Goal: Task Accomplishment & Management: Manage account settings

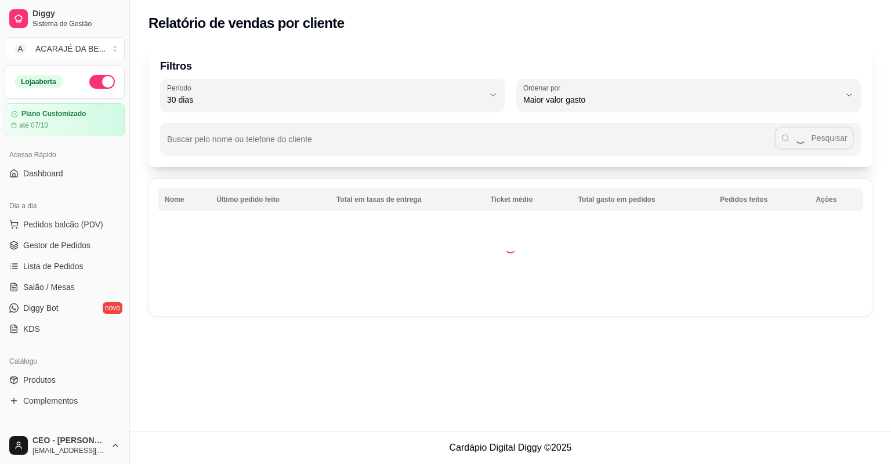
select select "30"
select select "HIGHEST_TOTAL_SPENT_WITH_ORDERS"
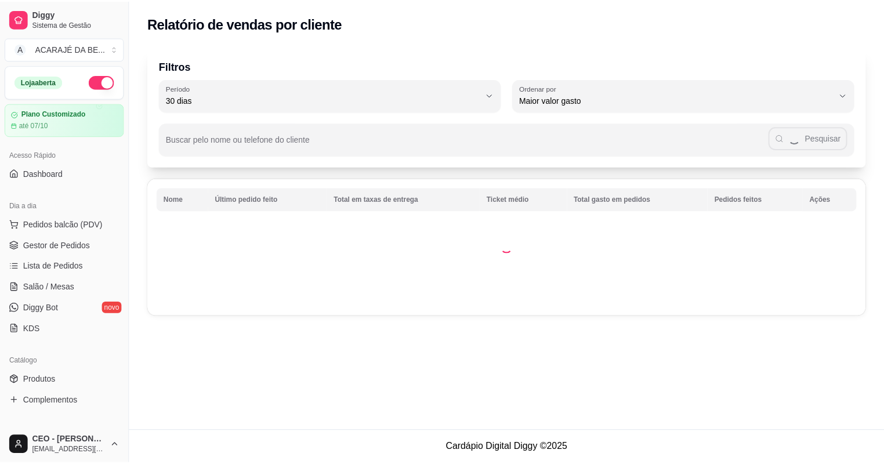
scroll to position [370, 0]
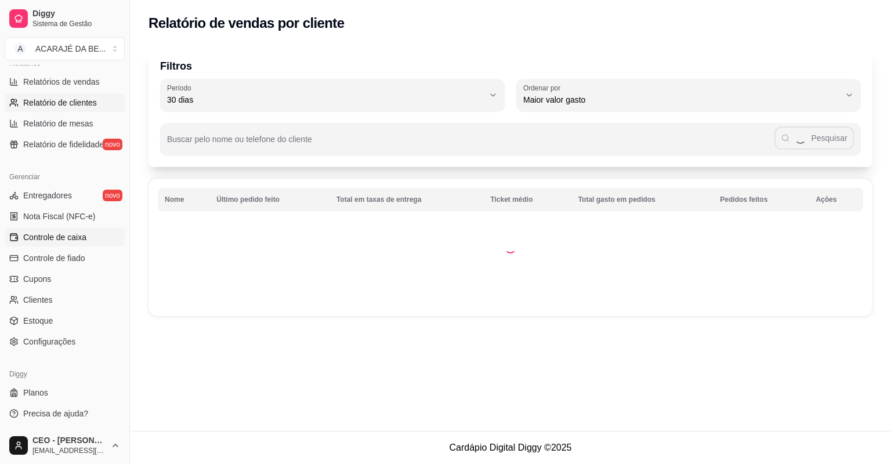
click at [59, 238] on span "Controle de caixa" at bounding box center [54, 237] width 63 height 12
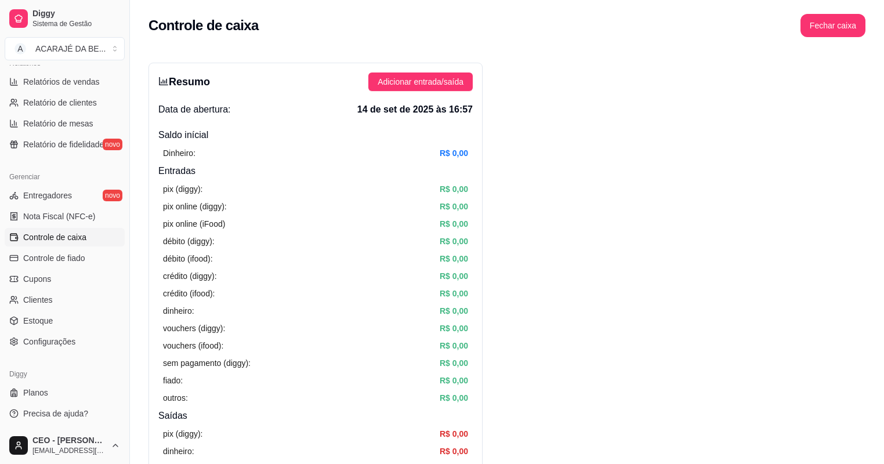
click at [59, 238] on span "Controle de caixa" at bounding box center [54, 237] width 63 height 12
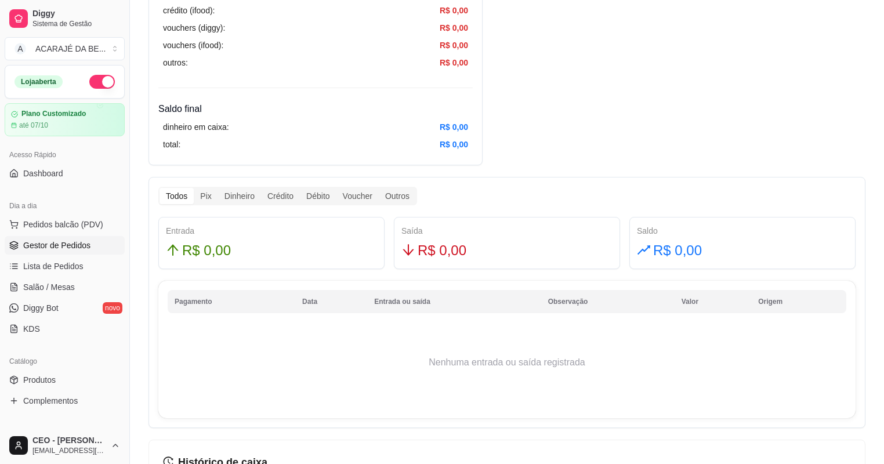
click at [53, 249] on span "Gestor de Pedidos" at bounding box center [56, 245] width 67 height 12
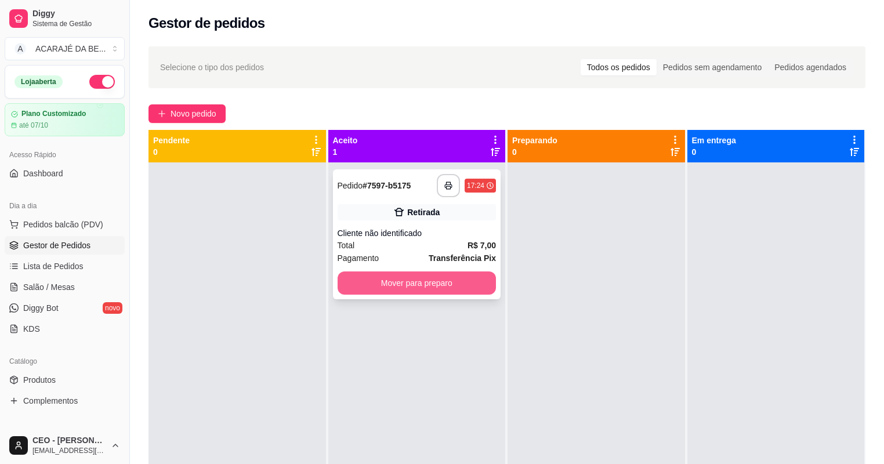
click at [435, 278] on button "Mover para preparo" at bounding box center [416, 282] width 159 height 23
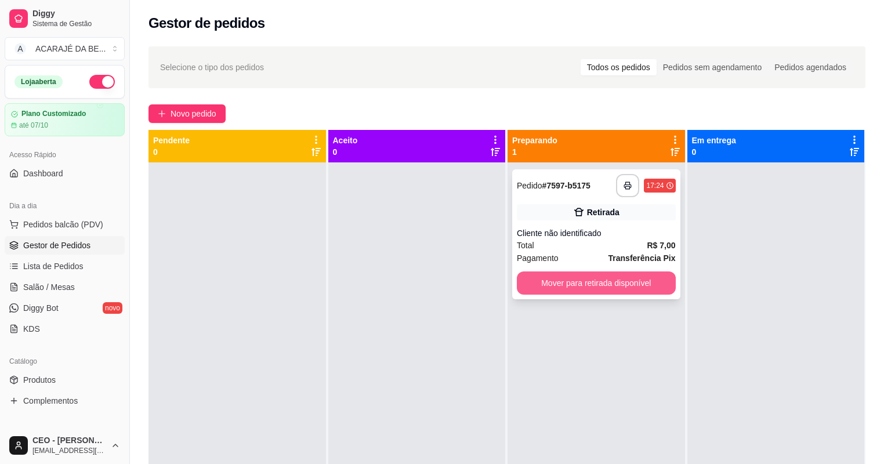
click at [550, 271] on button "Mover para retirada disponível" at bounding box center [596, 282] width 159 height 23
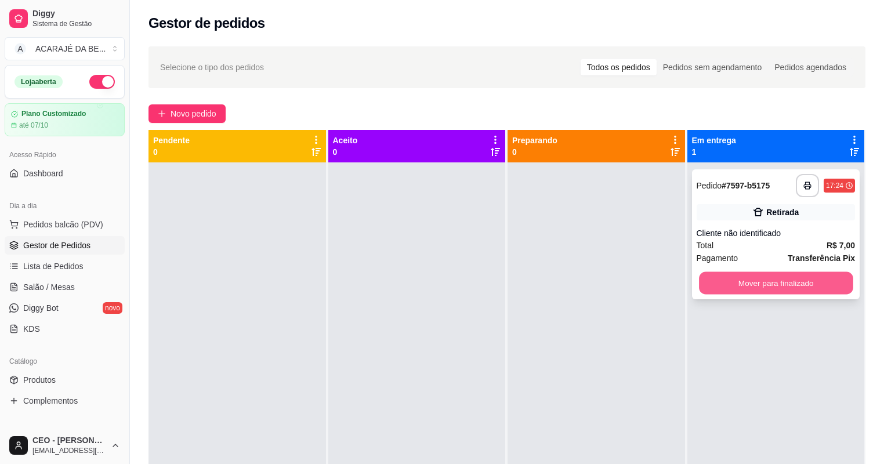
click at [751, 278] on button "Mover para finalizado" at bounding box center [776, 283] width 154 height 23
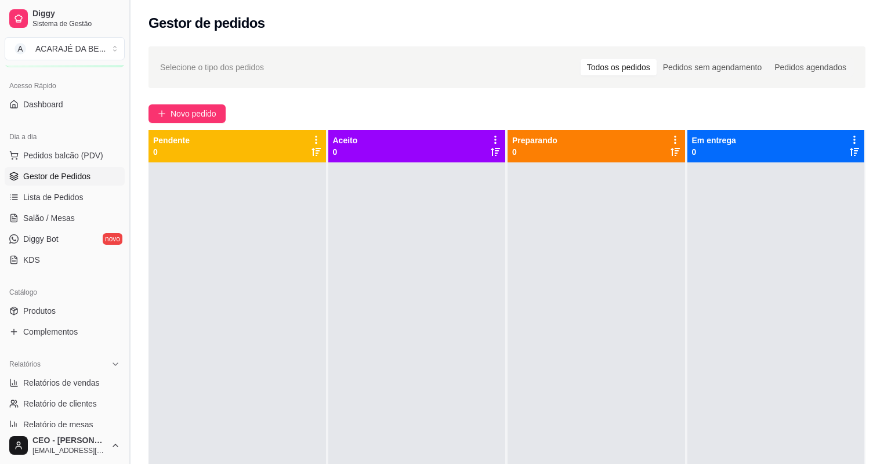
scroll to position [232, 0]
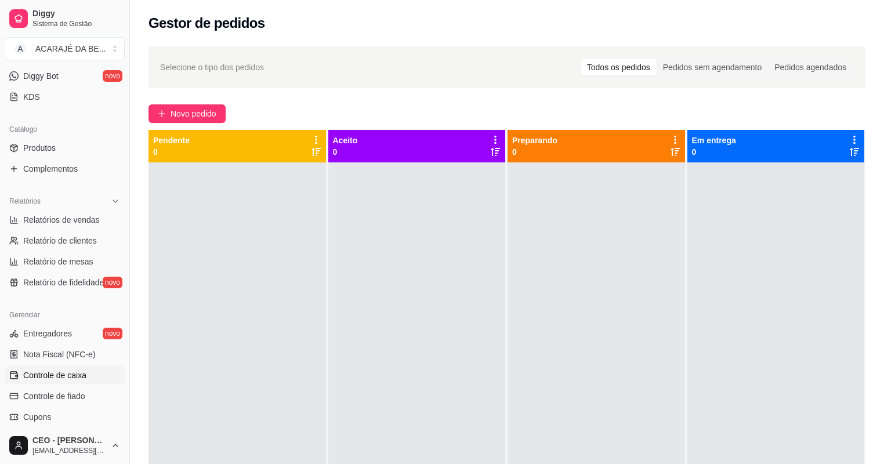
click at [89, 368] on link "Controle de caixa" at bounding box center [65, 375] width 120 height 19
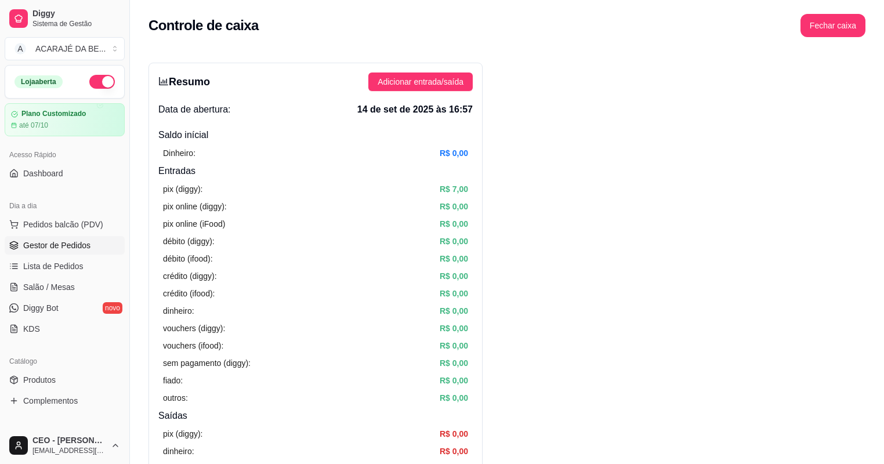
click at [58, 245] on span "Gestor de Pedidos" at bounding box center [56, 245] width 67 height 12
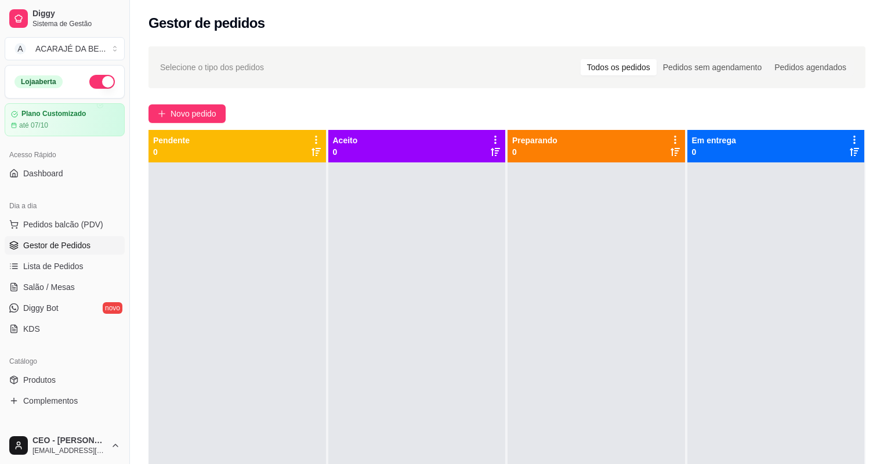
click at [183, 123] on div "Selecione o tipo dos pedidos Todos os pedidos Pedidos sem agendamento Pedidos a…" at bounding box center [507, 323] width 754 height 568
click at [170, 104] on button "Novo pedido" at bounding box center [186, 113] width 77 height 19
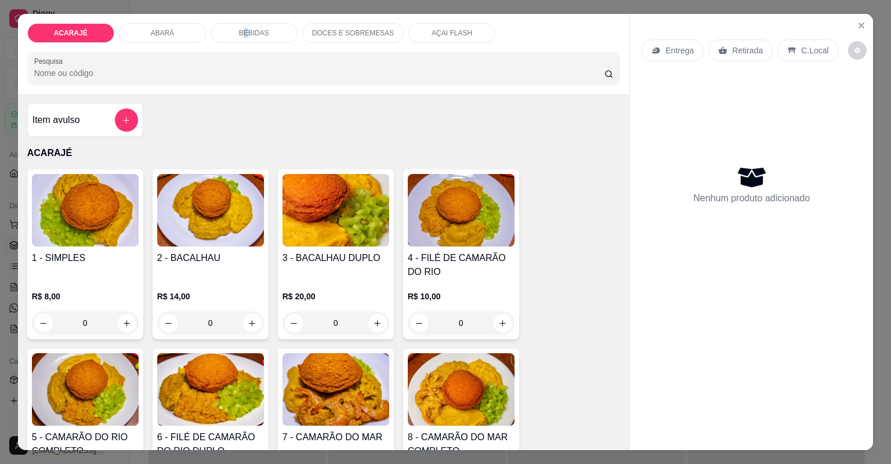
click at [244, 33] on p "BEBIDAS" at bounding box center [254, 32] width 30 height 9
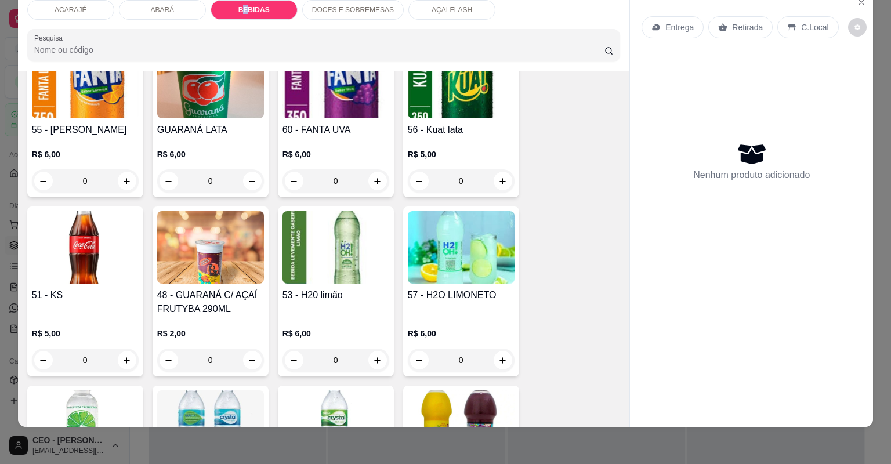
scroll to position [1452, 0]
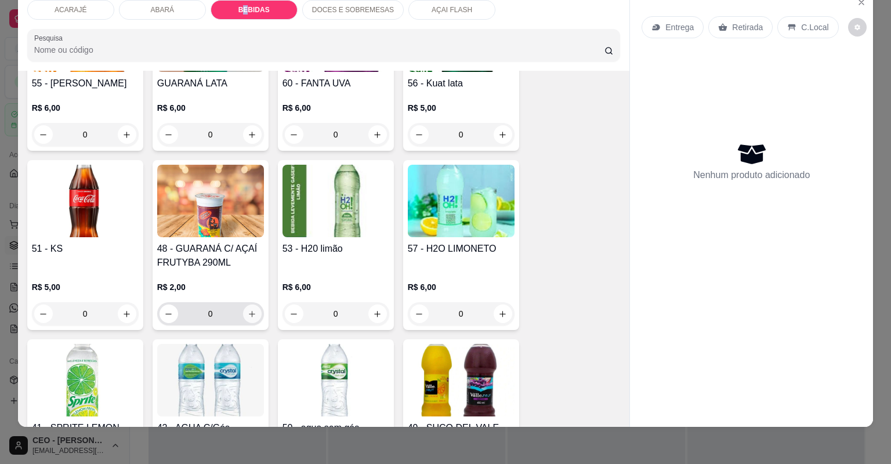
click at [248, 312] on icon "increase-product-quantity" at bounding box center [252, 314] width 9 height 9
type input "1"
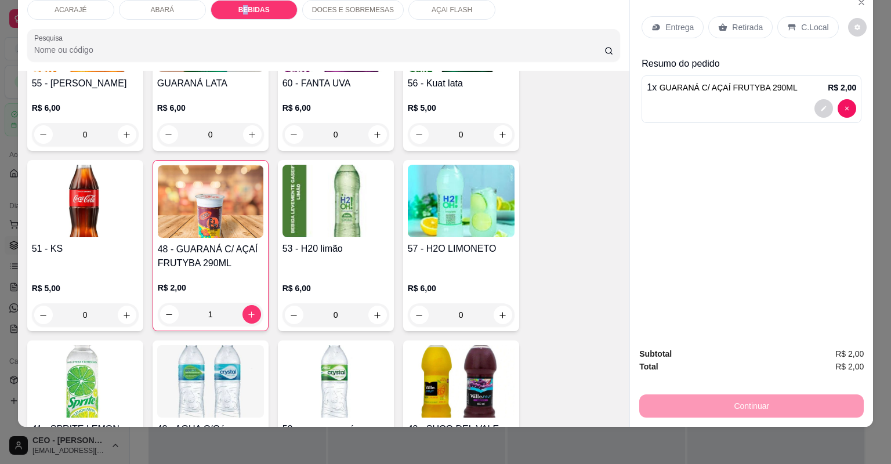
drag, startPoint x: 736, startPoint y: 28, endPoint x: 671, endPoint y: 219, distance: 202.3
click at [737, 28] on p "Retirada" at bounding box center [747, 27] width 31 height 12
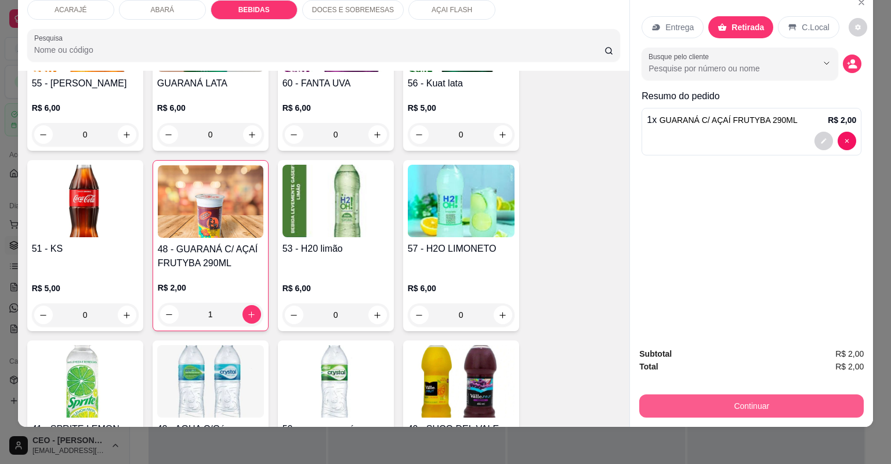
click at [756, 405] on button "Continuar" at bounding box center [751, 405] width 224 height 23
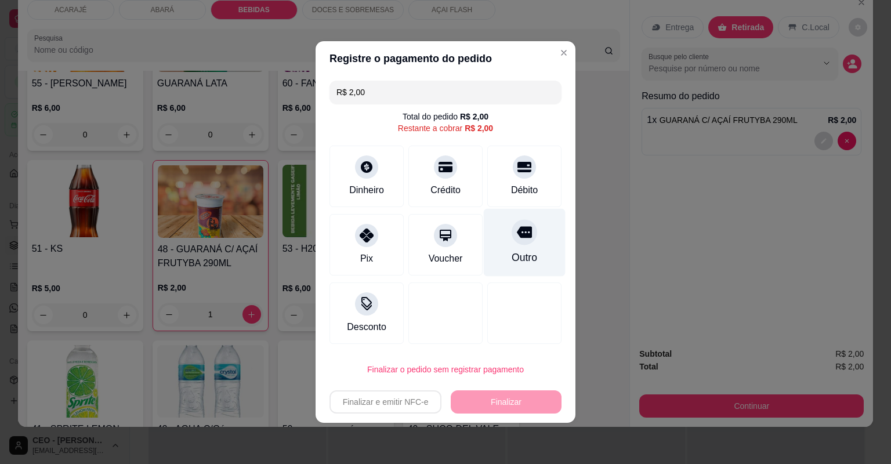
click at [520, 244] on div at bounding box center [524, 232] width 26 height 26
type input "R$ 0,00"
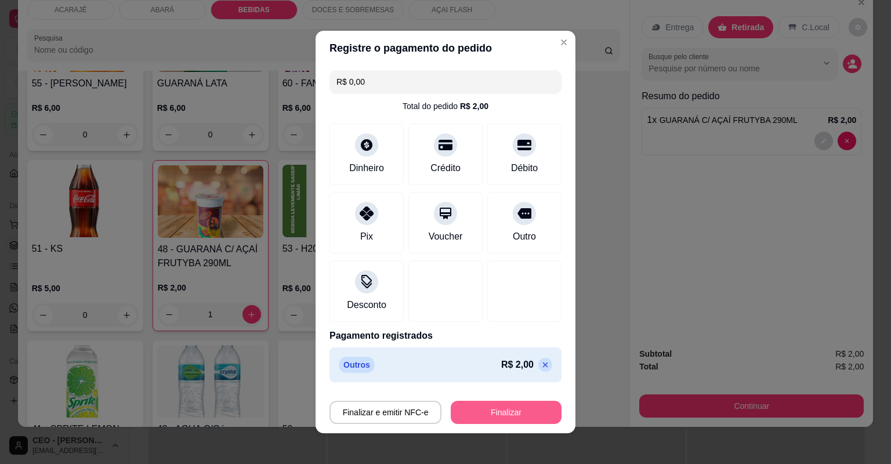
click at [501, 422] on button "Finalizar" at bounding box center [506, 412] width 111 height 23
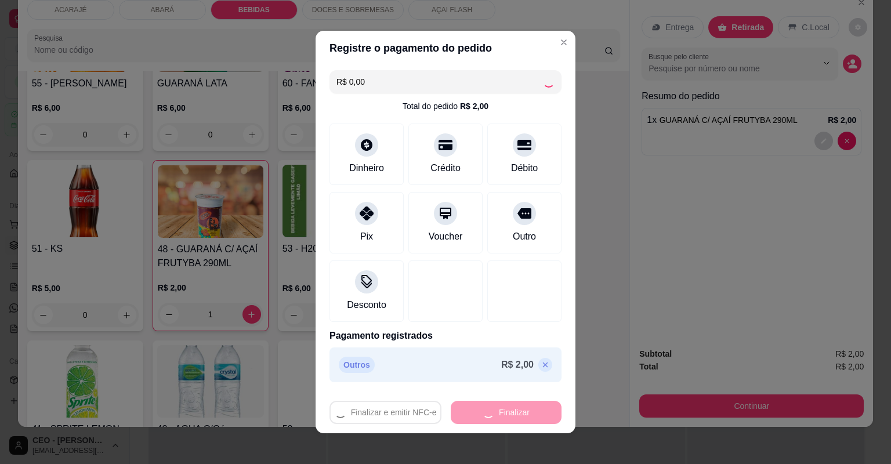
type input "0"
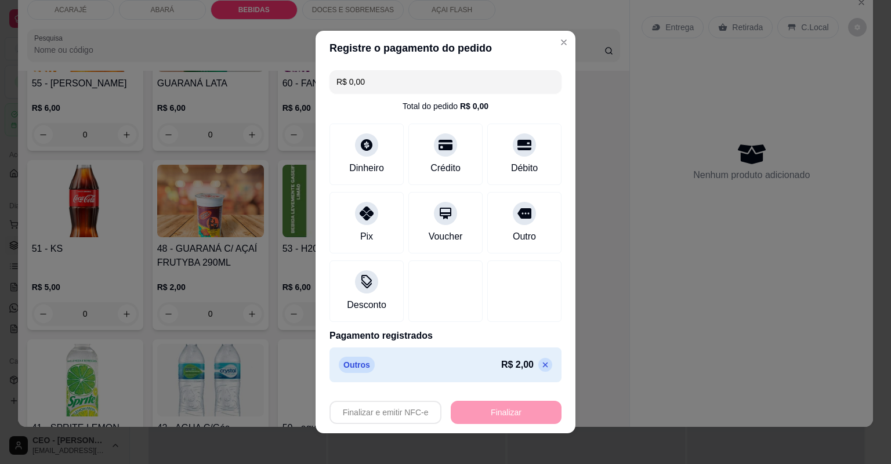
type input "-R$ 2,00"
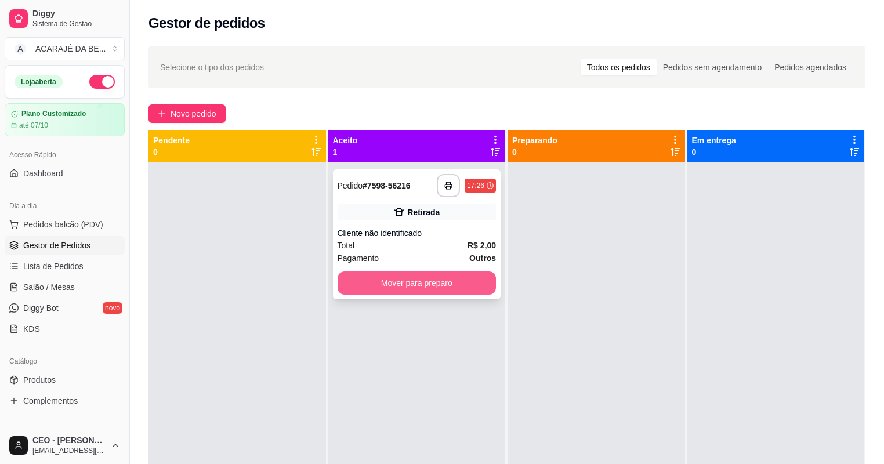
click at [405, 292] on button "Mover para preparo" at bounding box center [416, 282] width 159 height 23
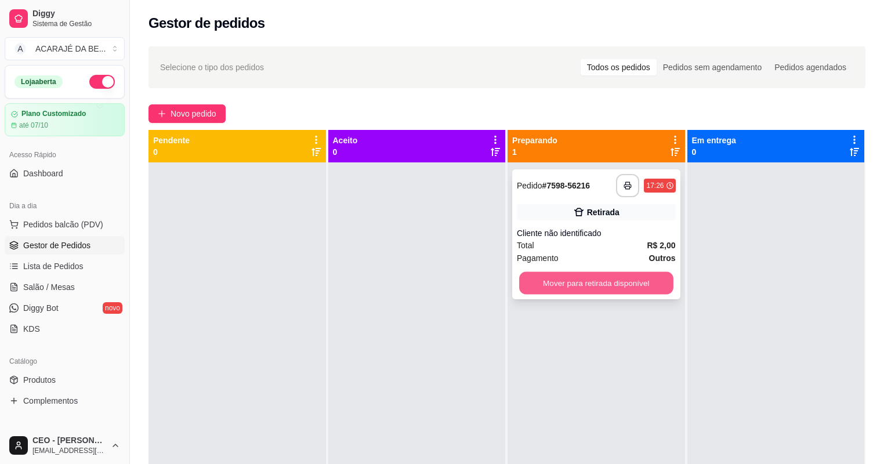
click at [578, 279] on button "Mover para retirada disponível" at bounding box center [596, 283] width 154 height 23
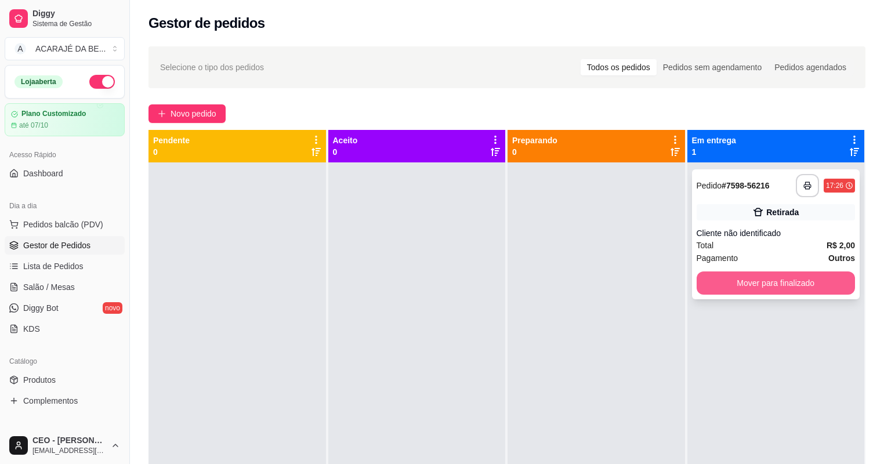
click at [749, 271] on button "Mover para finalizado" at bounding box center [775, 282] width 159 height 23
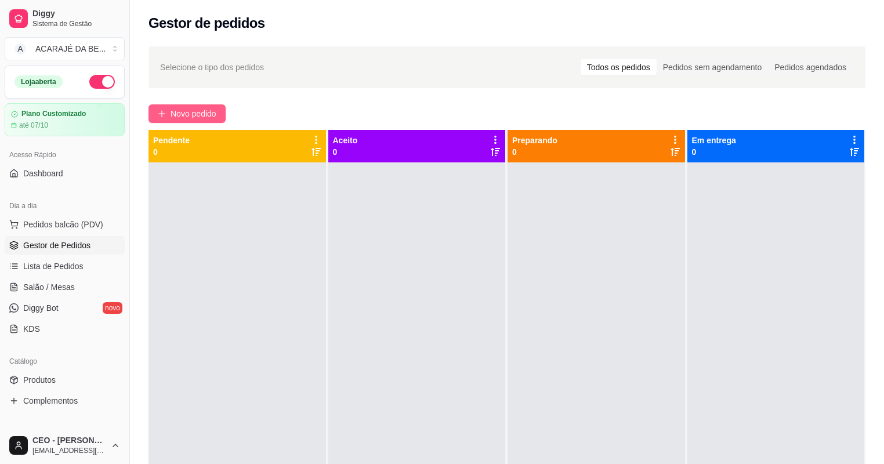
click at [181, 106] on button "Novo pedido" at bounding box center [186, 113] width 77 height 19
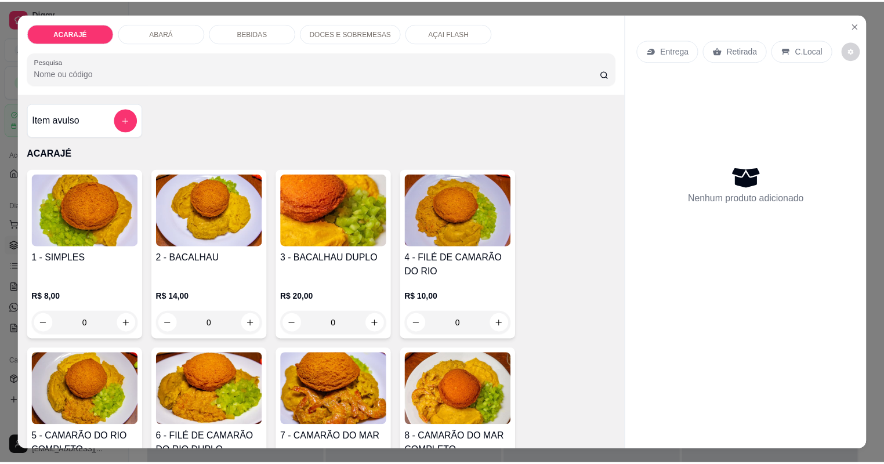
scroll to position [139, 0]
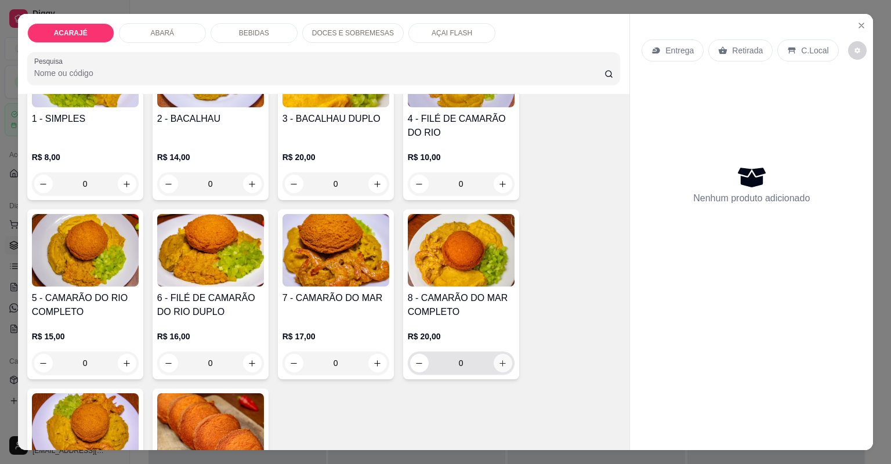
click at [501, 367] on button "increase-product-quantity" at bounding box center [502, 363] width 19 height 19
type input "1"
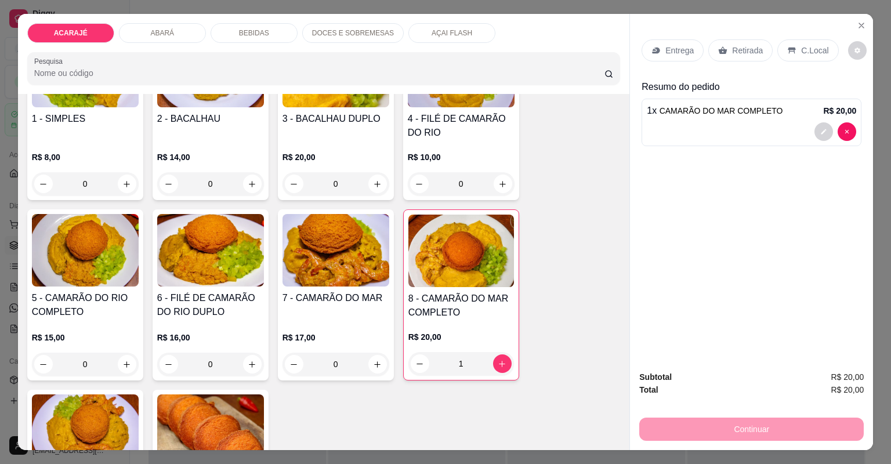
click at [721, 51] on icon at bounding box center [722, 50] width 9 height 8
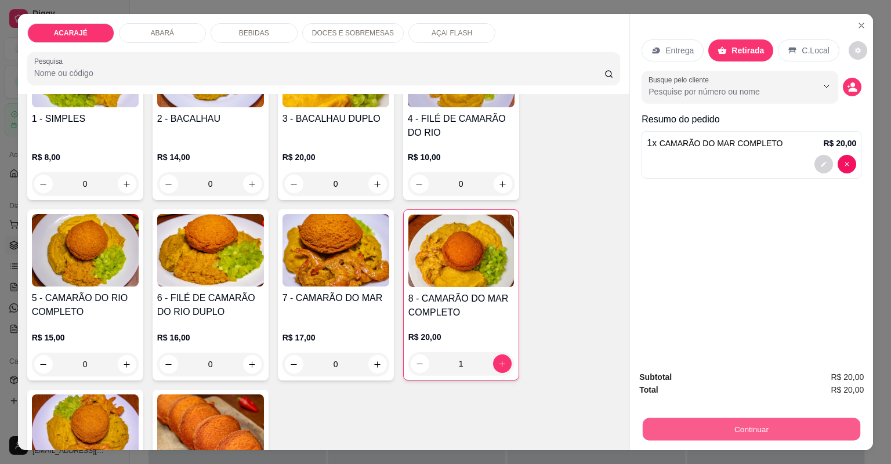
click at [656, 418] on button "Continuar" at bounding box center [750, 429] width 217 height 23
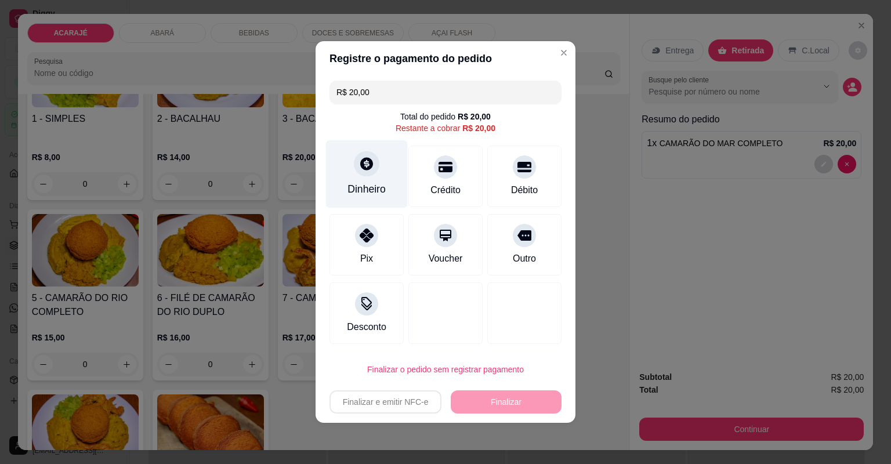
click at [353, 155] on div "Dinheiro" at bounding box center [367, 174] width 82 height 68
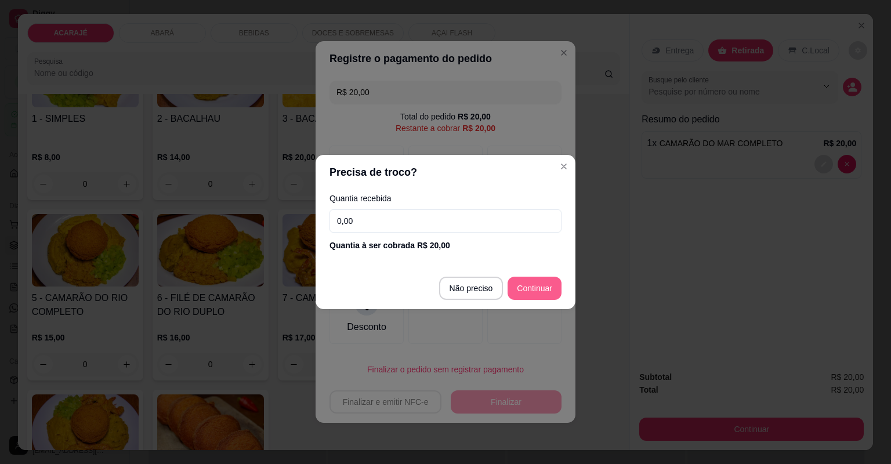
type input "R$ 0,00"
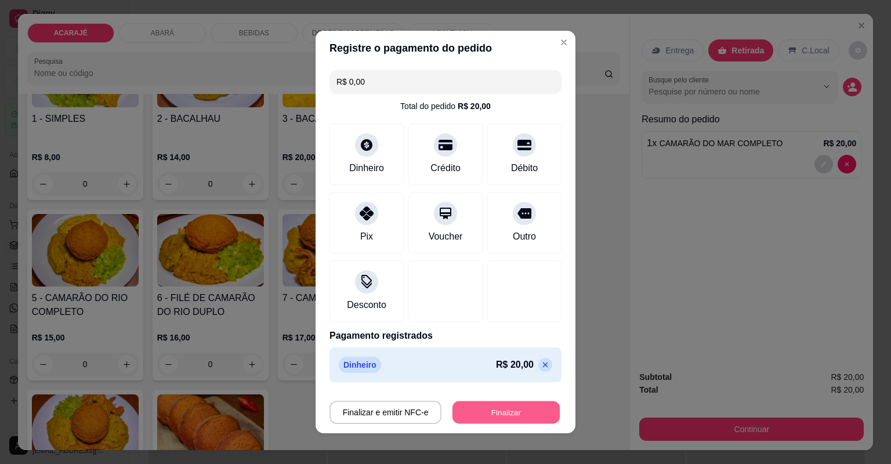
click at [519, 415] on button "Finalizar" at bounding box center [505, 412] width 107 height 23
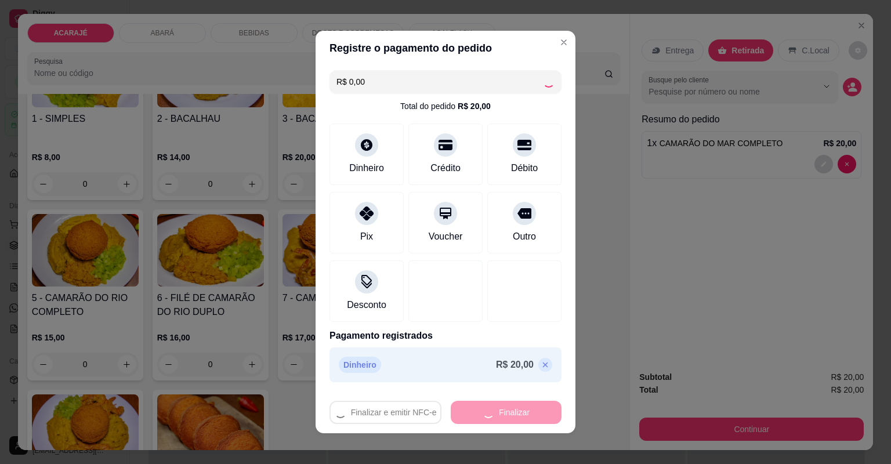
type input "0"
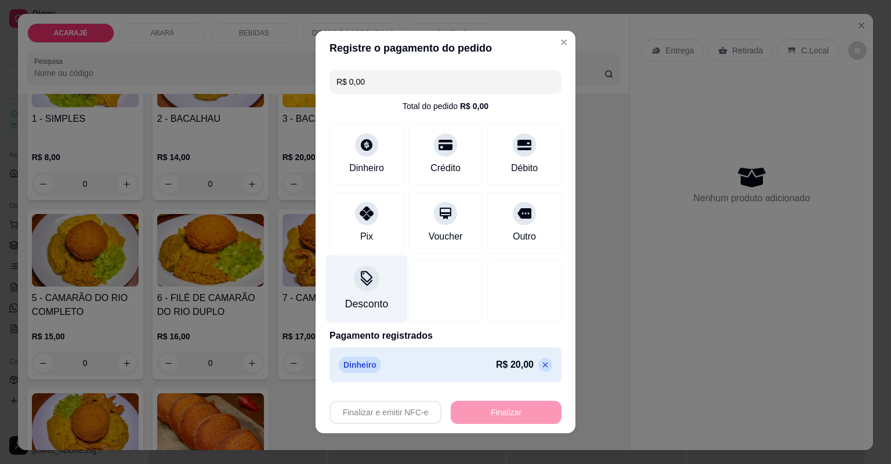
type input "-R$ 20,00"
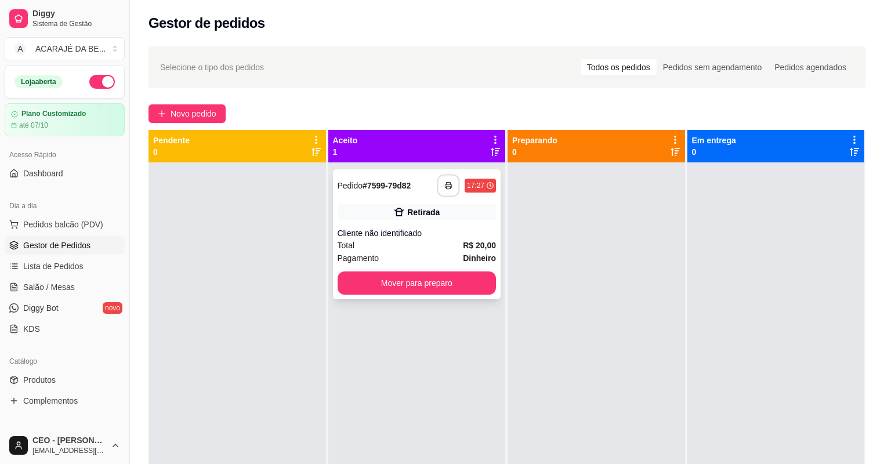
click at [444, 189] on icon "button" at bounding box center [448, 185] width 8 height 8
click at [368, 283] on button "Mover para preparo" at bounding box center [417, 283] width 154 height 23
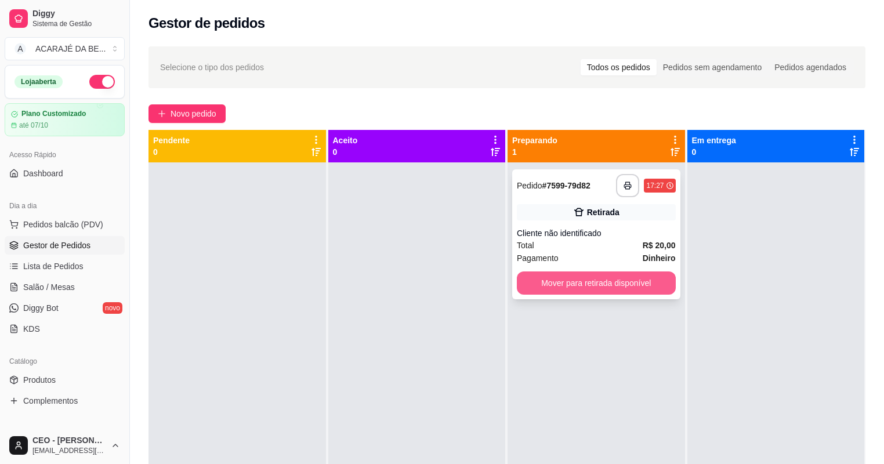
click at [540, 279] on button "Mover para retirada disponível" at bounding box center [596, 282] width 159 height 23
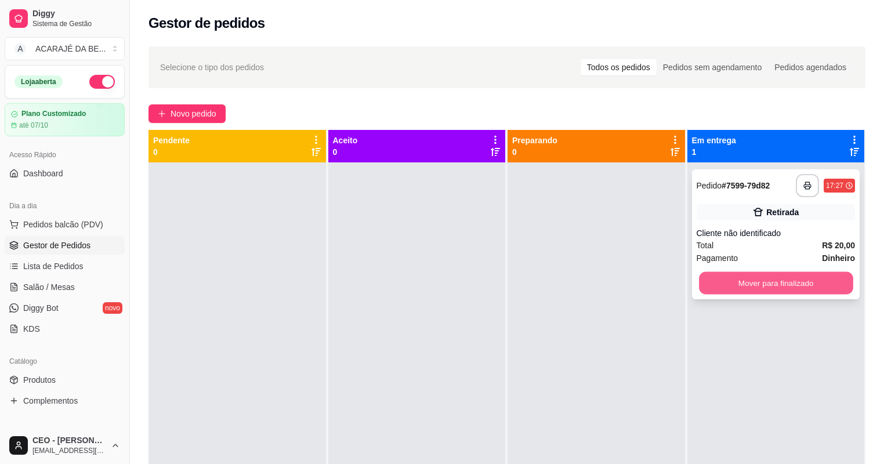
click at [794, 284] on button "Mover para finalizado" at bounding box center [776, 283] width 154 height 23
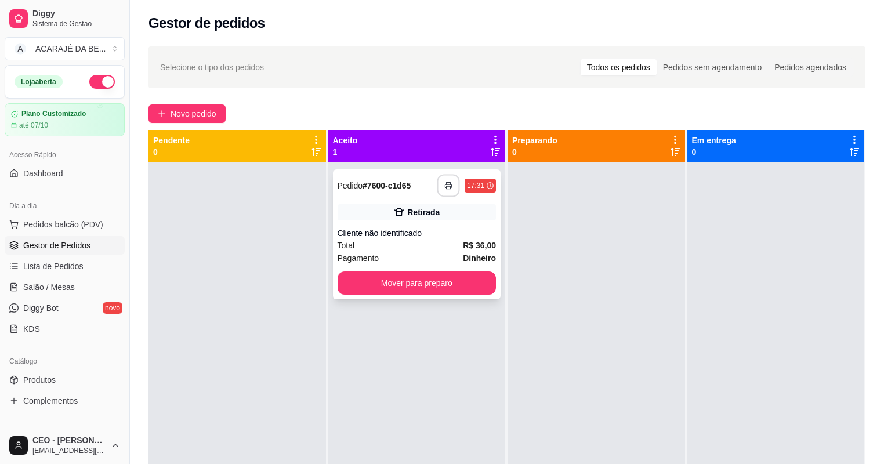
click at [446, 176] on button "button" at bounding box center [448, 186] width 23 height 23
click at [448, 275] on button "Mover para preparo" at bounding box center [417, 283] width 154 height 23
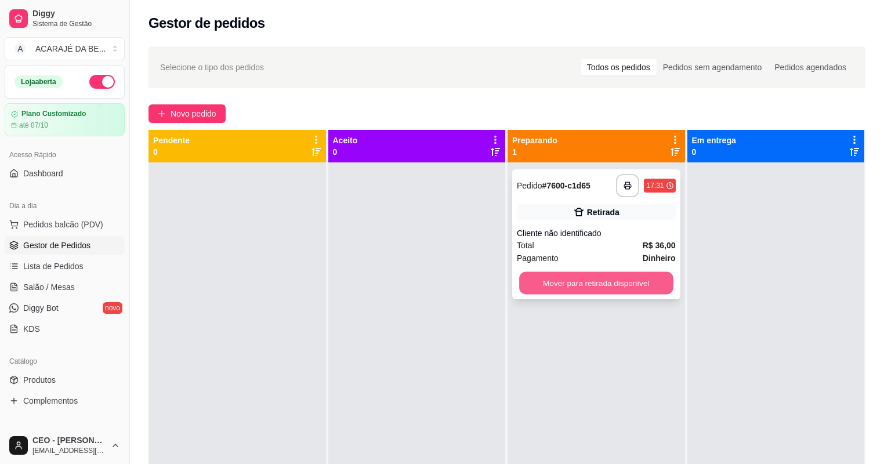
click at [607, 279] on button "Mover para retirada disponível" at bounding box center [596, 283] width 154 height 23
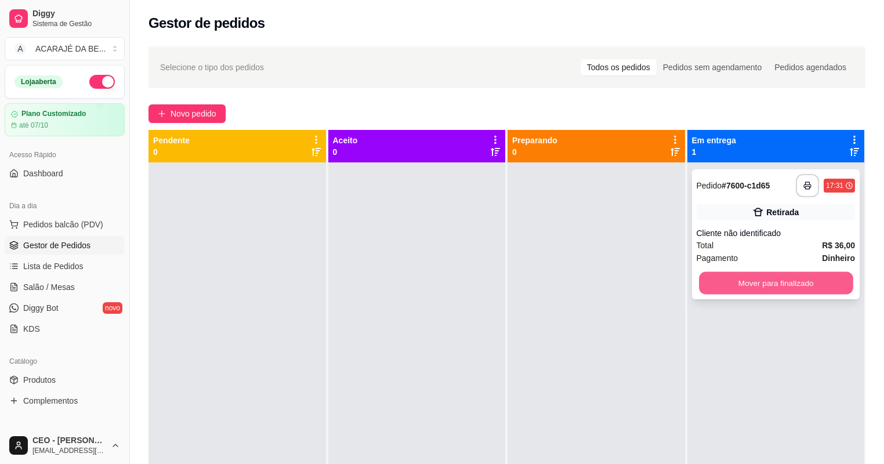
click at [708, 281] on button "Mover para finalizado" at bounding box center [776, 283] width 154 height 23
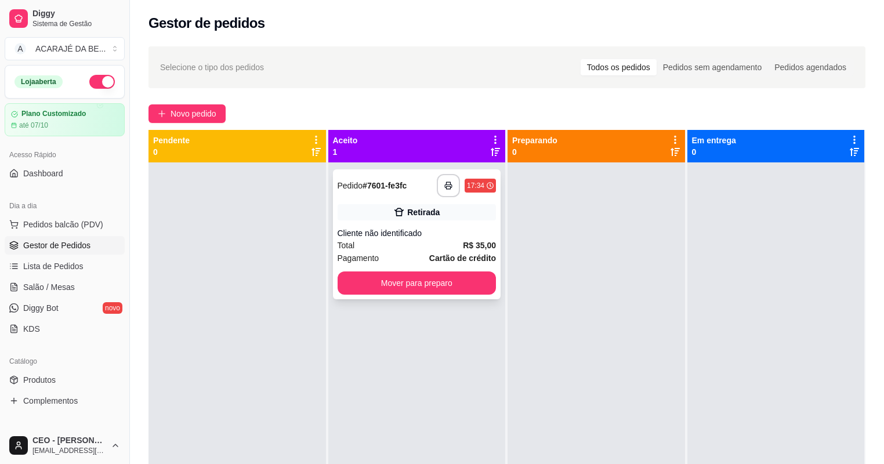
click at [429, 244] on div "Total R$ 35,00" at bounding box center [416, 245] width 159 height 13
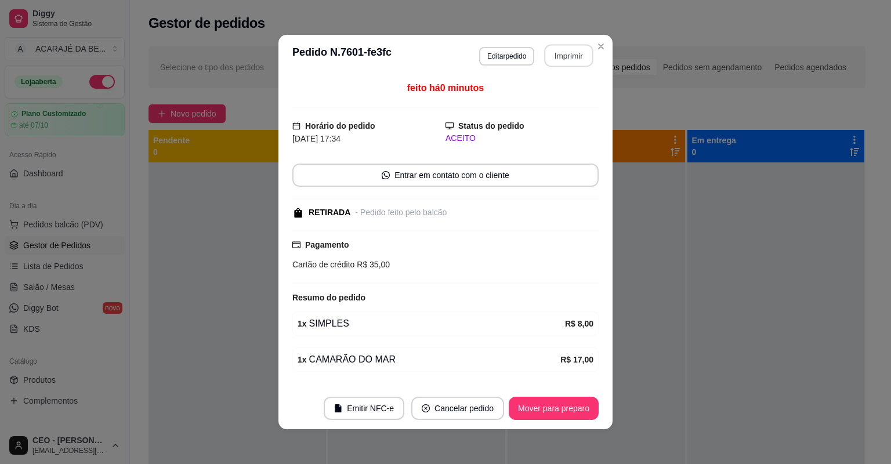
click at [569, 60] on button "Imprimir" at bounding box center [568, 56] width 49 height 23
click at [568, 403] on button "Mover para preparo" at bounding box center [553, 408] width 87 height 23
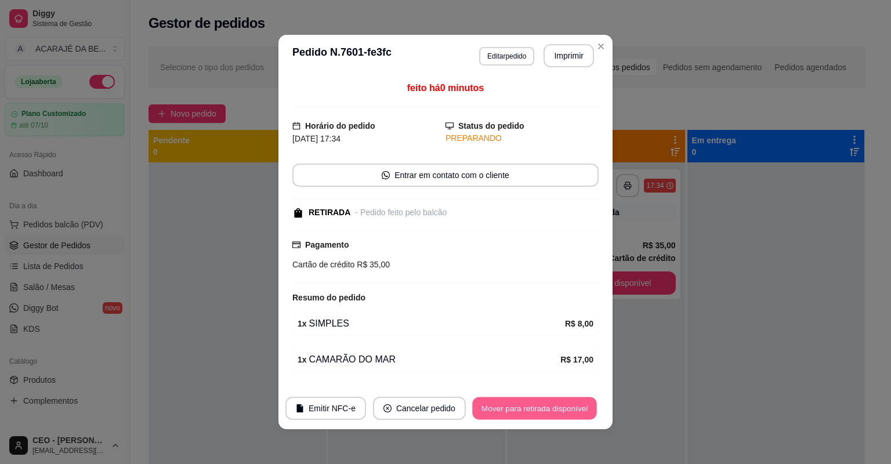
click at [576, 407] on button "Mover para retirada disponível" at bounding box center [534, 408] width 124 height 23
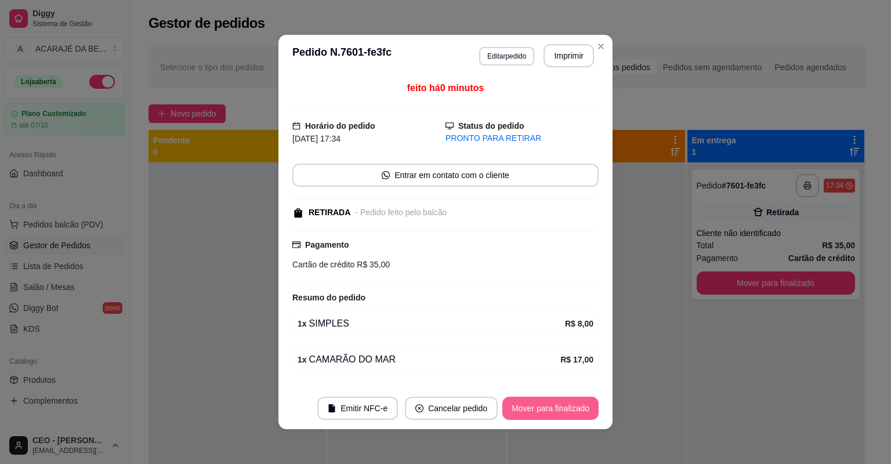
click at [580, 413] on button "Mover para finalizado" at bounding box center [550, 408] width 96 height 23
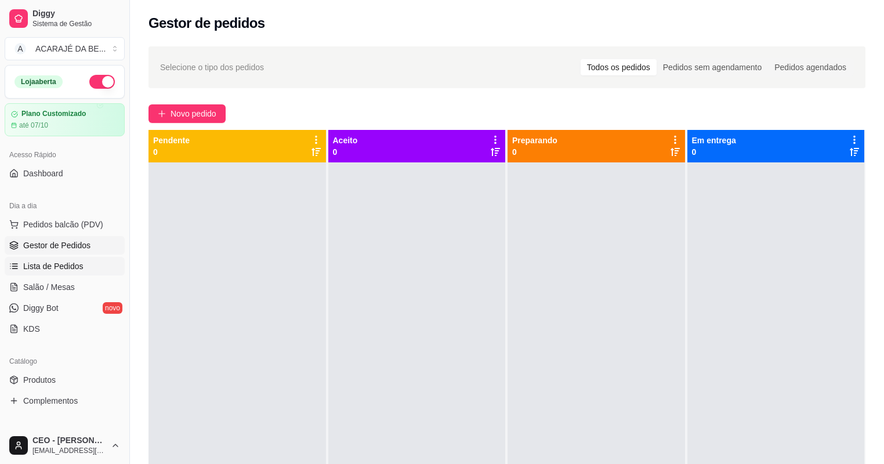
click at [32, 266] on span "Lista de Pedidos" at bounding box center [53, 266] width 60 height 12
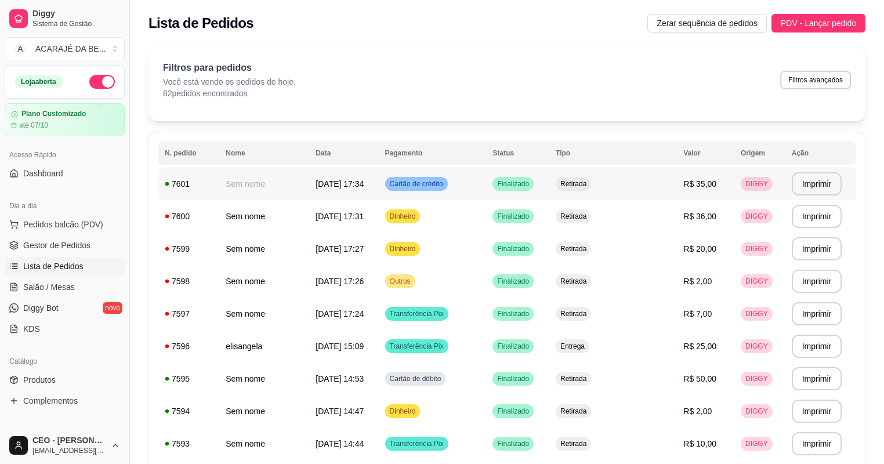
click at [514, 175] on td "Finalizado" at bounding box center [516, 184] width 63 height 32
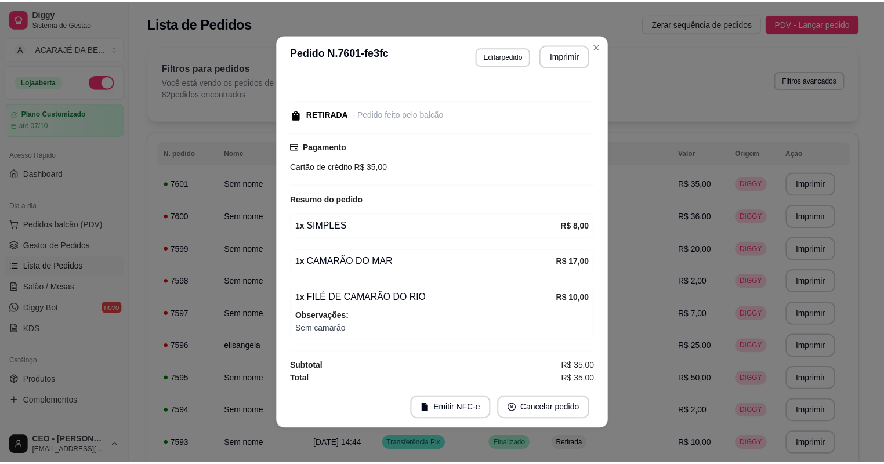
scroll to position [49, 0]
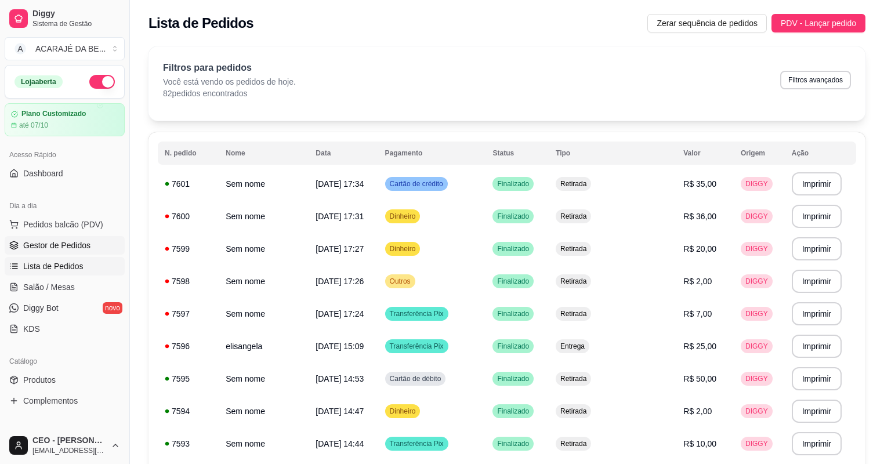
click at [96, 240] on link "Gestor de Pedidos" at bounding box center [65, 245] width 120 height 19
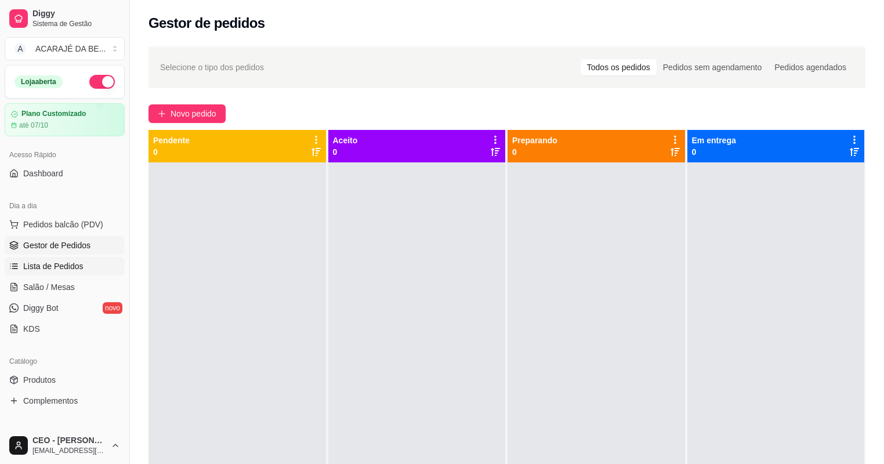
click at [75, 260] on span "Lista de Pedidos" at bounding box center [53, 266] width 60 height 12
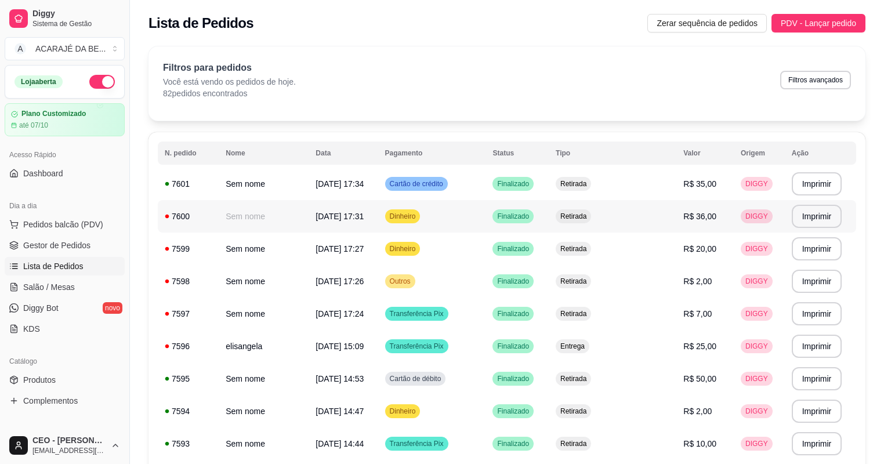
click at [683, 214] on span "R$ 36,00" at bounding box center [699, 216] width 33 height 9
click at [50, 246] on span "Gestor de Pedidos" at bounding box center [56, 245] width 67 height 12
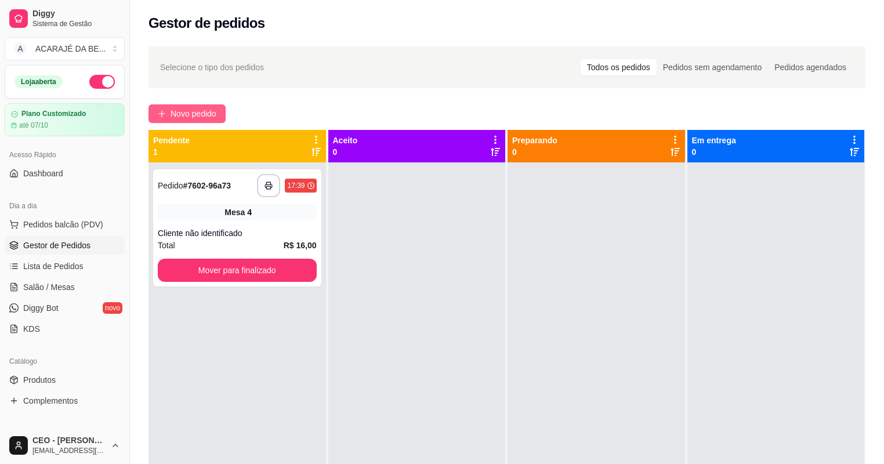
click at [162, 110] on icon "plus" at bounding box center [162, 114] width 8 height 8
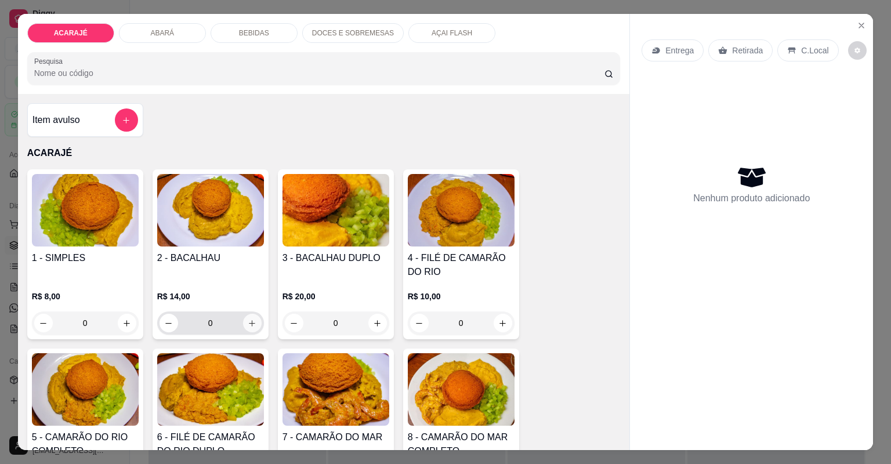
click at [235, 330] on input "0" at bounding box center [210, 322] width 65 height 23
click at [253, 318] on button "increase-product-quantity" at bounding box center [252, 323] width 18 height 18
type input "1"
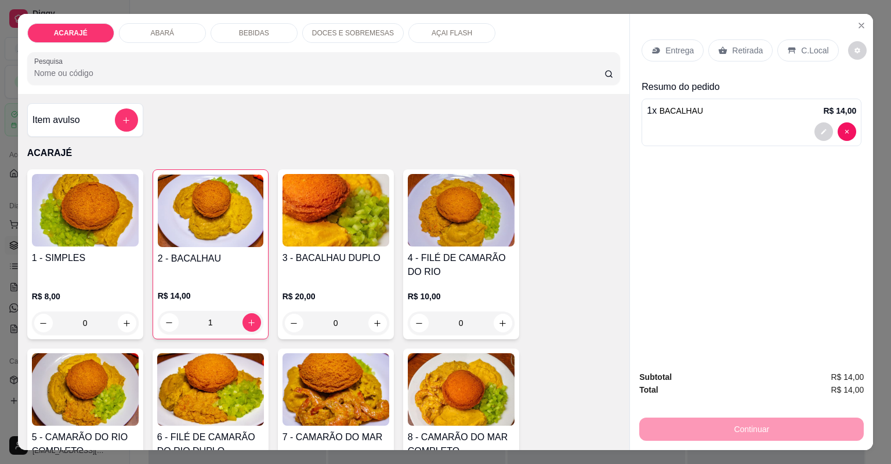
click at [738, 48] on p "Retirada" at bounding box center [747, 51] width 31 height 12
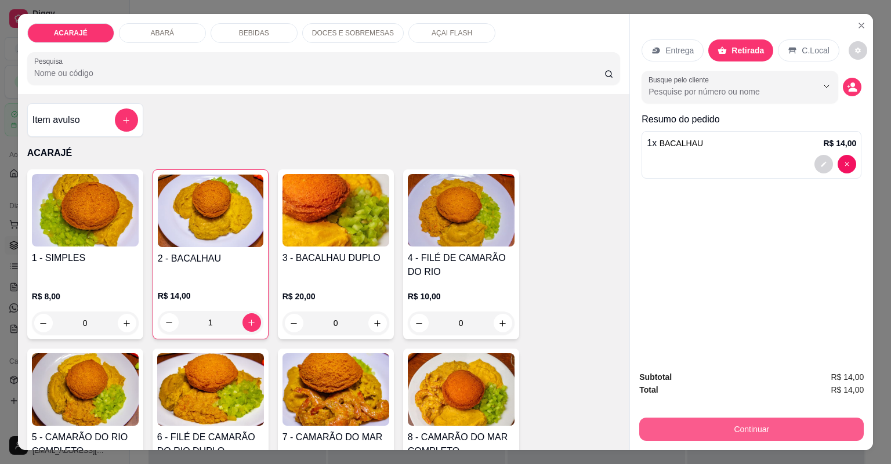
click at [753, 428] on button "Continuar" at bounding box center [751, 428] width 224 height 23
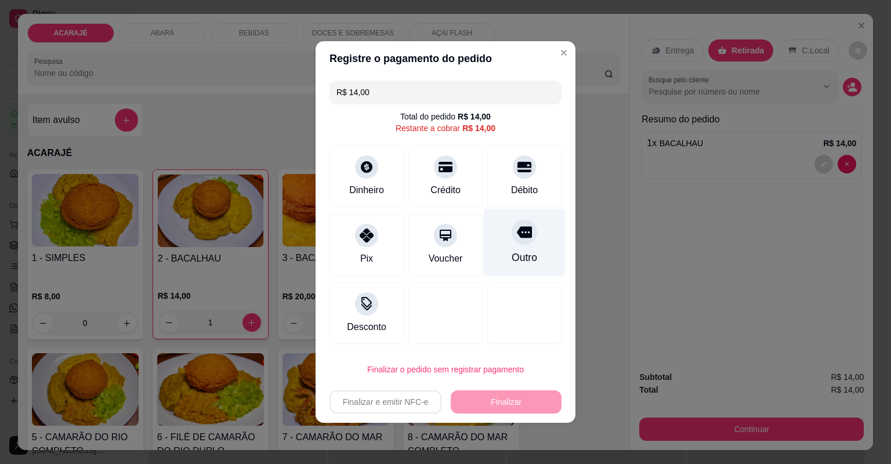
click at [520, 244] on div at bounding box center [524, 232] width 26 height 26
type input "R$ 0,00"
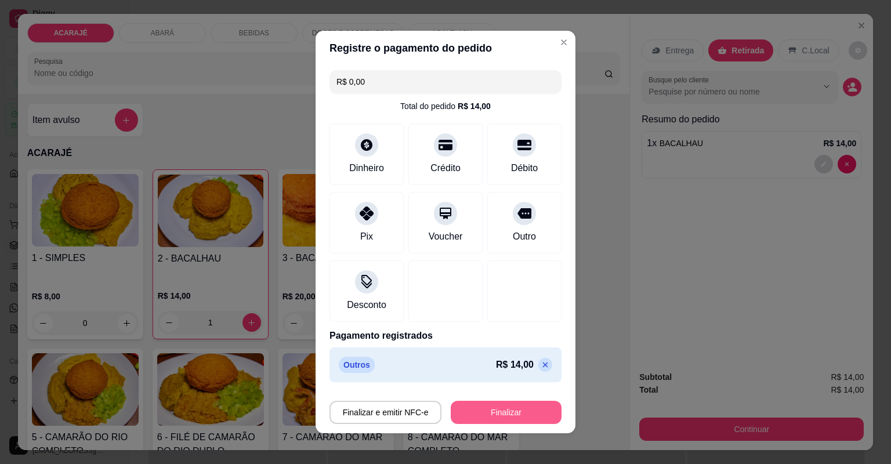
click at [512, 420] on button "Finalizar" at bounding box center [506, 412] width 111 height 23
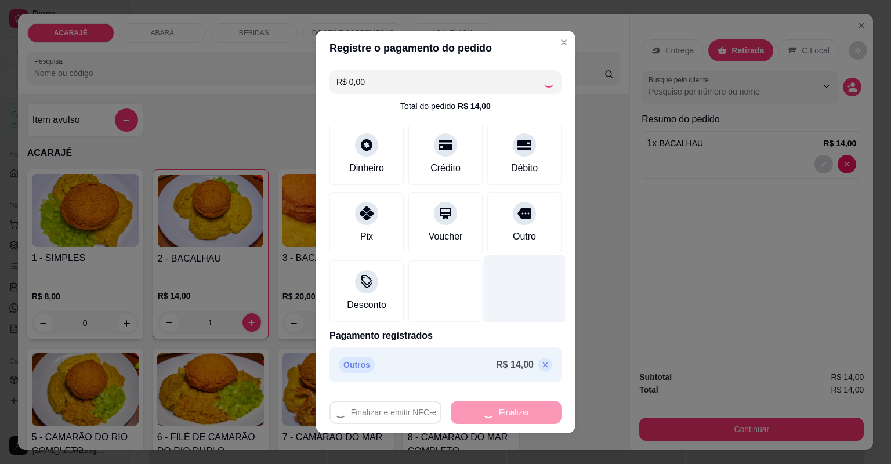
type input "0"
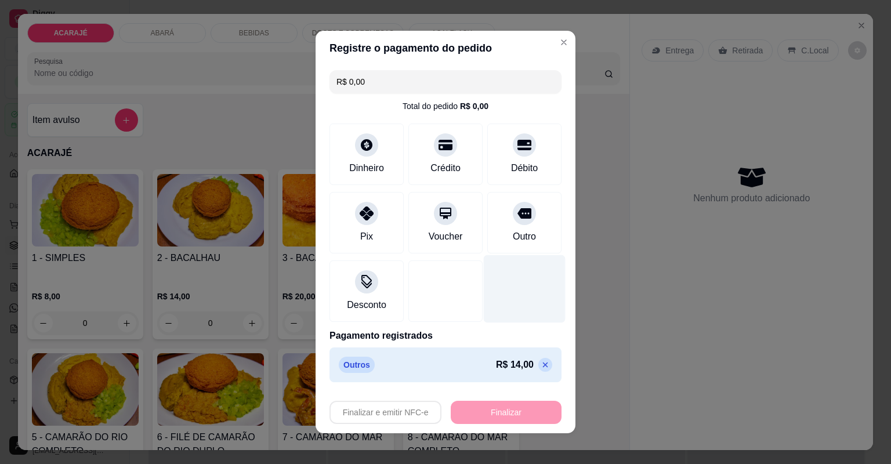
type input "-R$ 14,00"
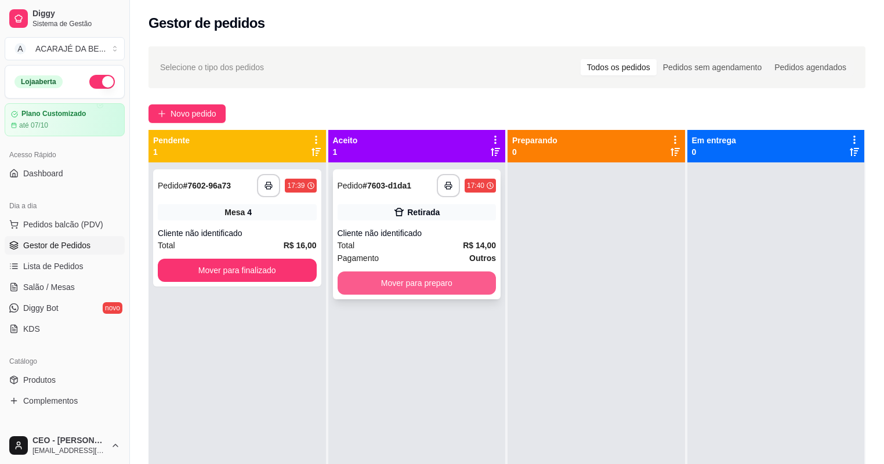
click at [462, 278] on button "Mover para preparo" at bounding box center [416, 282] width 159 height 23
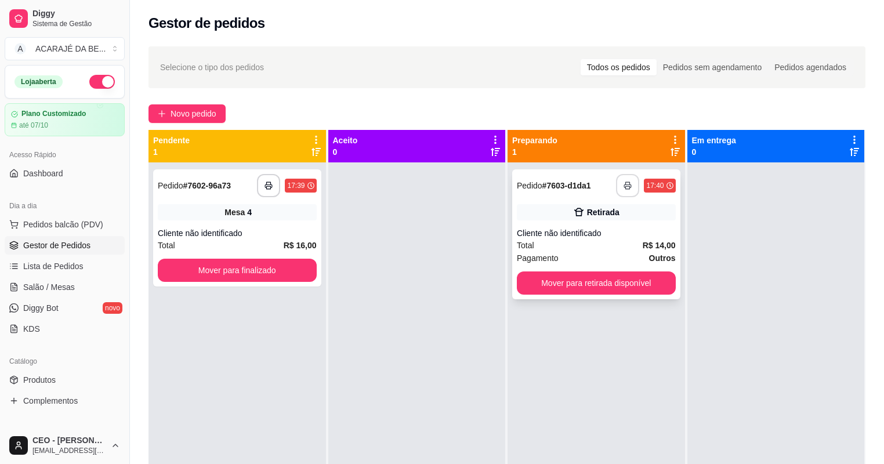
click at [624, 181] on button "button" at bounding box center [627, 185] width 23 height 23
click at [628, 288] on button "Mover para retirada disponível" at bounding box center [596, 283] width 154 height 23
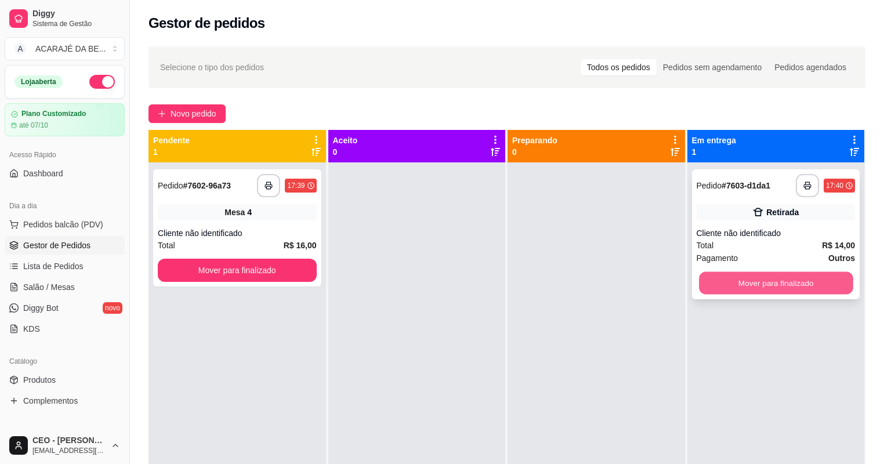
click at [747, 278] on button "Mover para finalizado" at bounding box center [776, 283] width 154 height 23
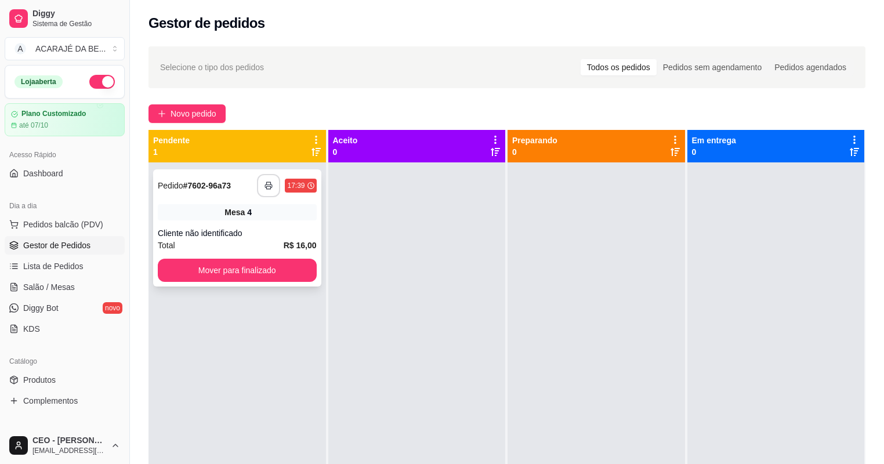
click at [263, 184] on button "button" at bounding box center [268, 185] width 23 height 23
click at [273, 276] on button "Mover para finalizado" at bounding box center [237, 270] width 159 height 23
click at [296, 264] on button "Mover para finalizado" at bounding box center [237, 270] width 159 height 23
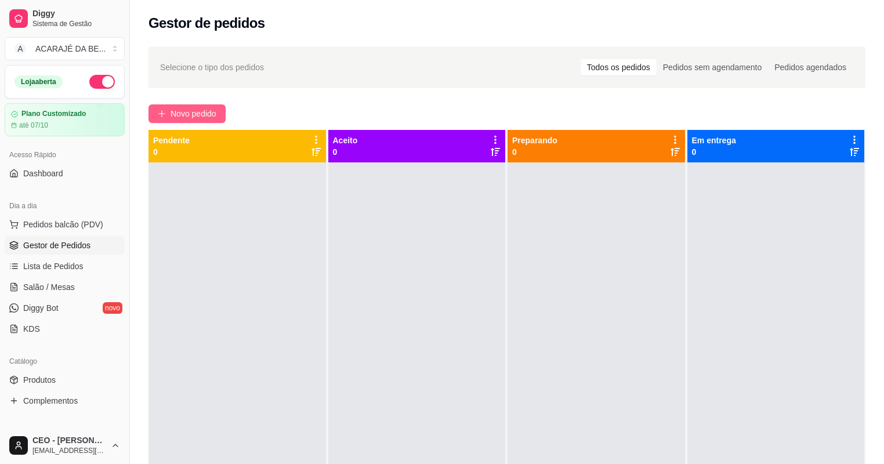
click at [202, 117] on span "Novo pedido" at bounding box center [193, 113] width 46 height 13
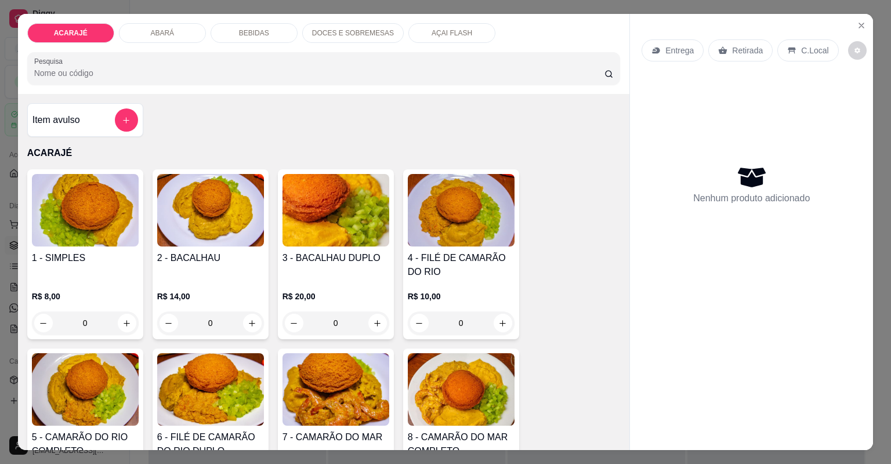
click at [241, 36] on p "BEBIDAS" at bounding box center [254, 32] width 30 height 9
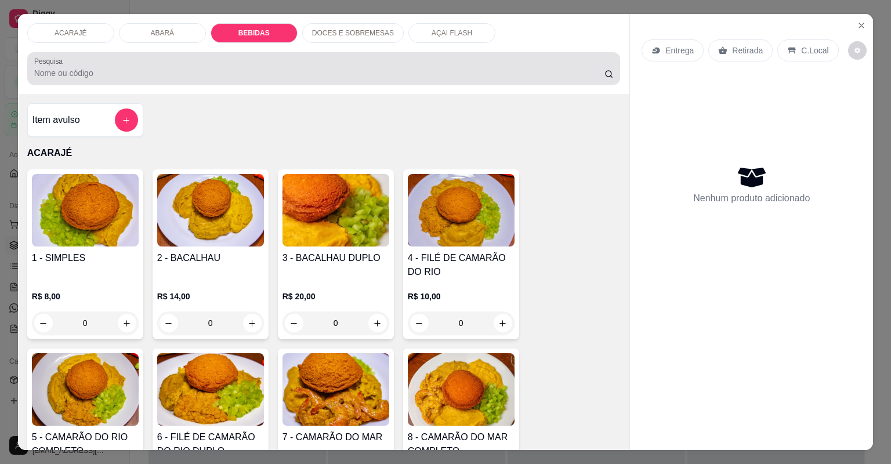
scroll to position [23, 0]
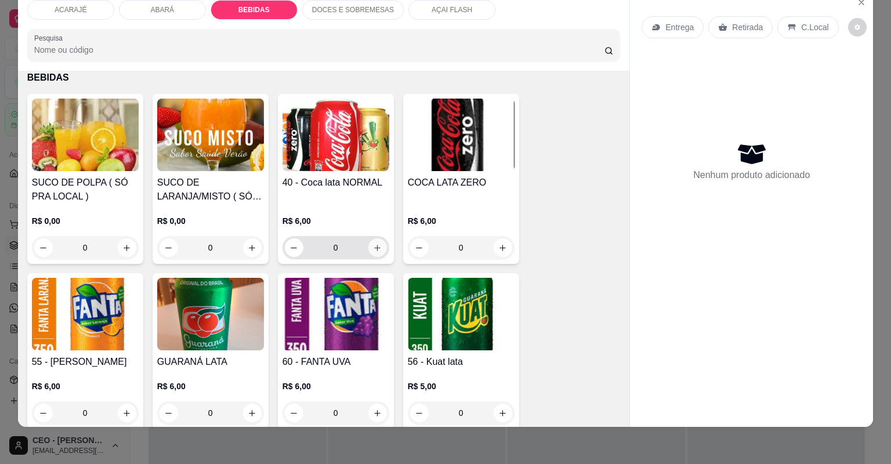
click at [376, 248] on icon "increase-product-quantity" at bounding box center [377, 248] width 9 height 9
type input "1"
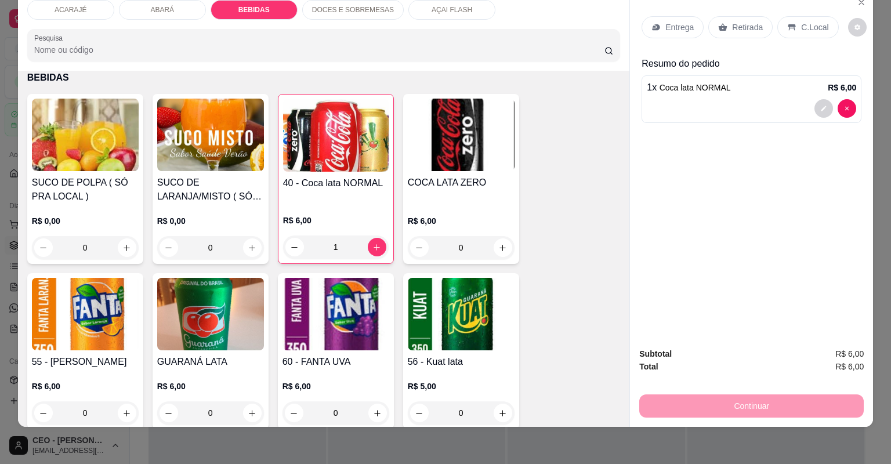
click at [728, 28] on div "Retirada" at bounding box center [740, 27] width 64 height 22
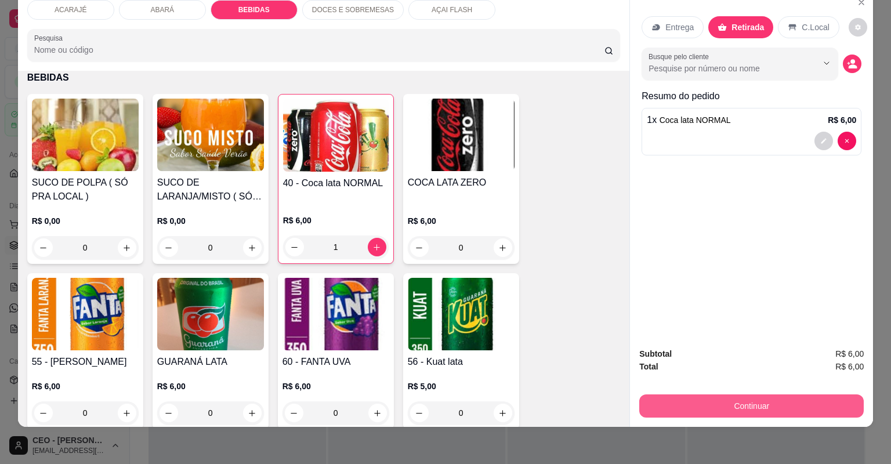
click at [728, 408] on button "Continuar" at bounding box center [751, 405] width 224 height 23
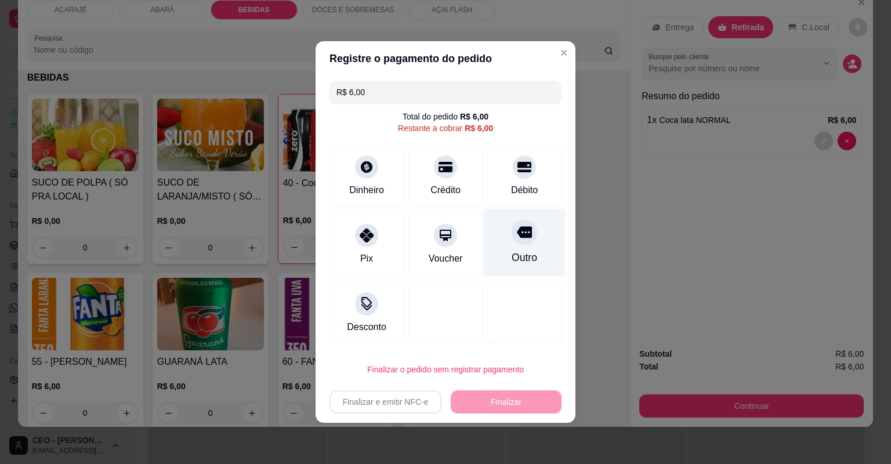
click at [522, 239] on icon at bounding box center [524, 231] width 15 height 15
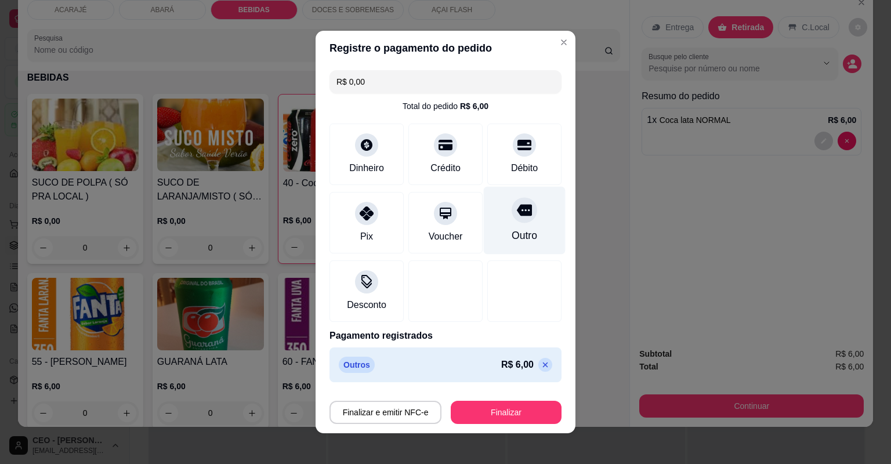
type input "R$ 0,00"
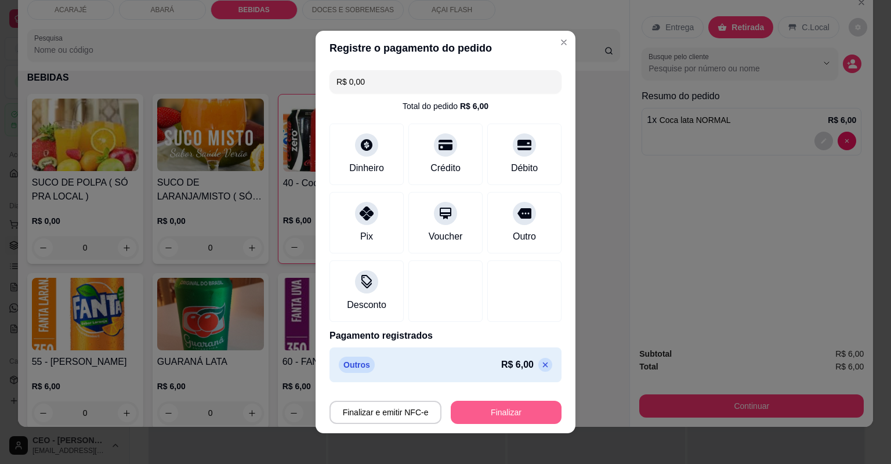
click at [513, 413] on button "Finalizar" at bounding box center [506, 412] width 111 height 23
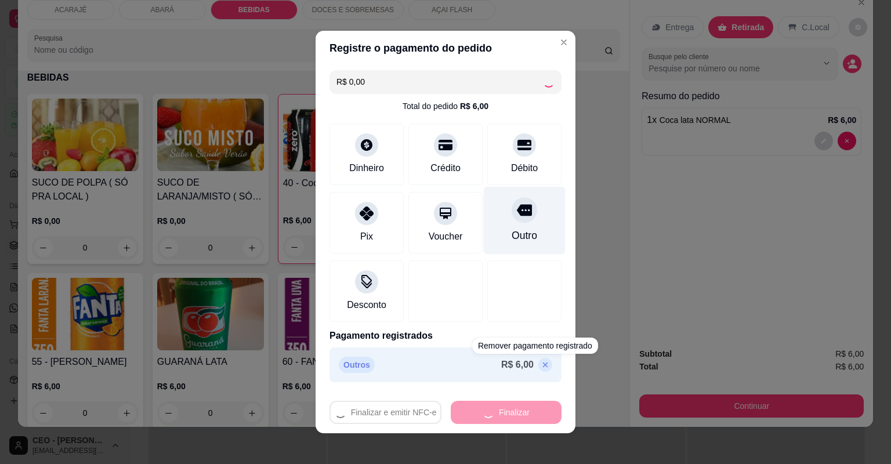
type input "0"
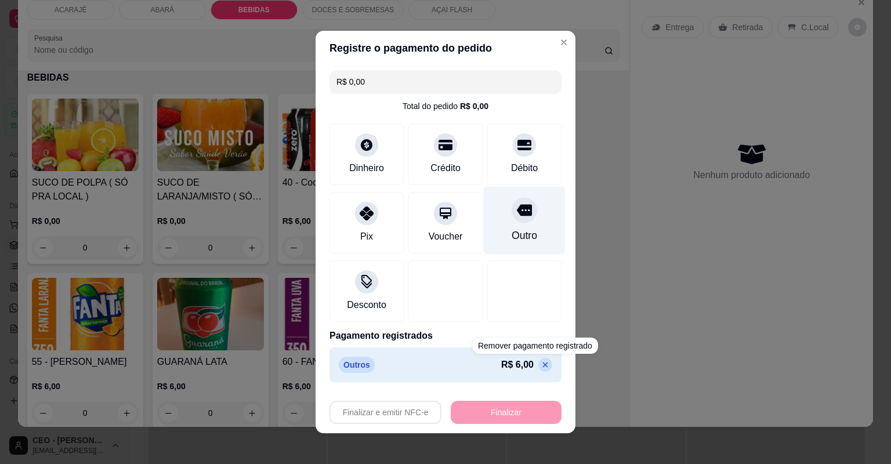
type input "-R$ 6,00"
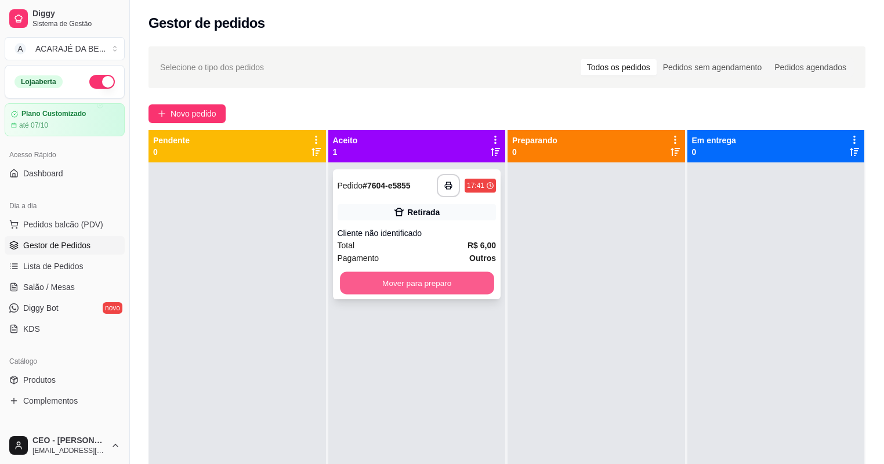
click at [420, 286] on button "Mover para preparo" at bounding box center [417, 283] width 154 height 23
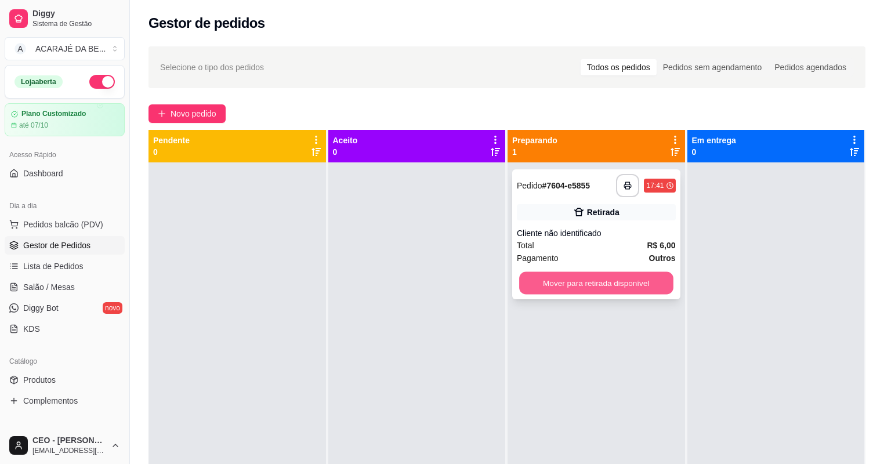
click at [589, 293] on button "Mover para retirada disponível" at bounding box center [596, 283] width 154 height 23
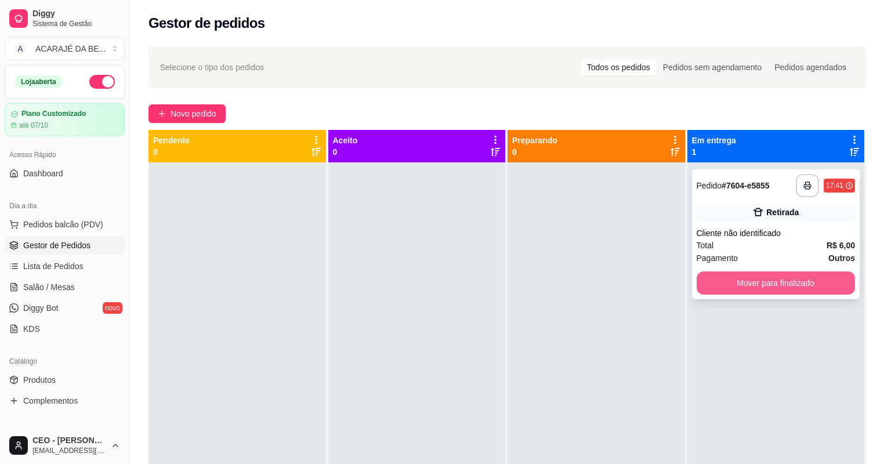
click at [731, 283] on button "Mover para finalizado" at bounding box center [775, 282] width 159 height 23
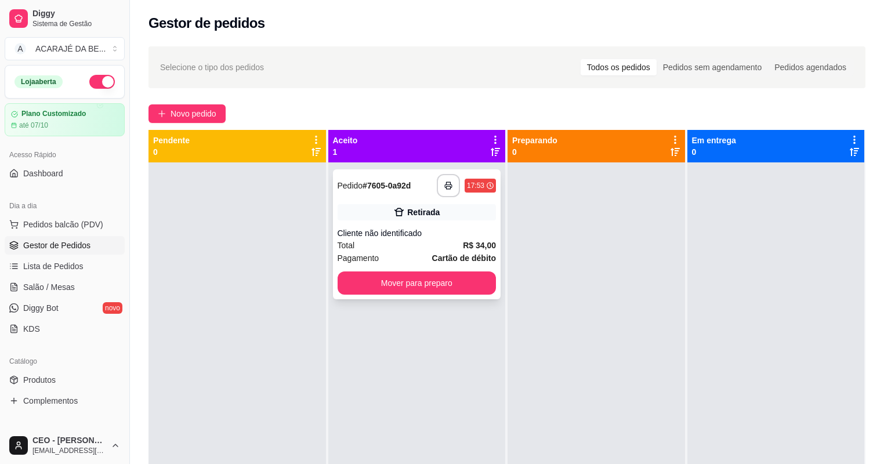
click at [456, 185] on div "**********" at bounding box center [466, 185] width 59 height 23
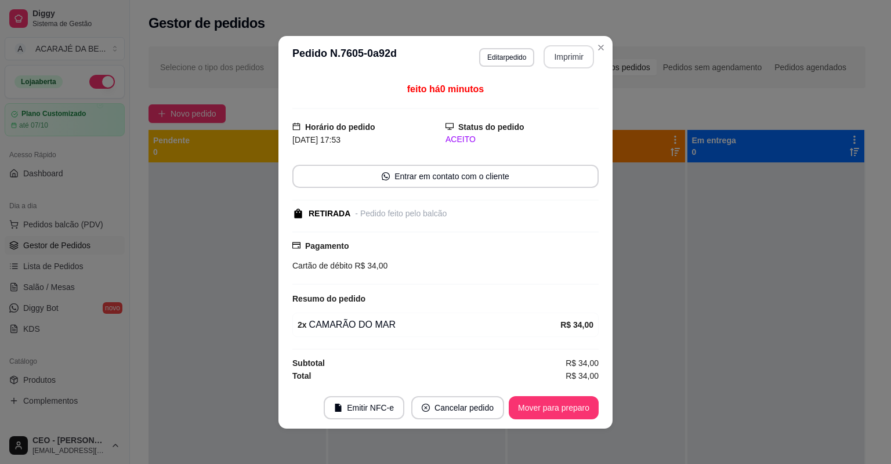
click at [580, 62] on button "Imprimir" at bounding box center [568, 56] width 50 height 23
click at [560, 411] on button "Mover para preparo" at bounding box center [554, 407] width 90 height 23
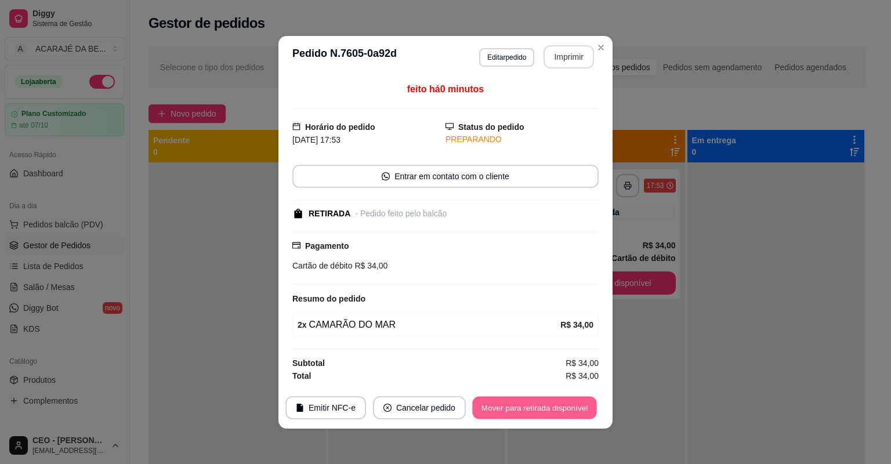
click at [560, 411] on button "Mover para retirada disponível" at bounding box center [534, 407] width 124 height 23
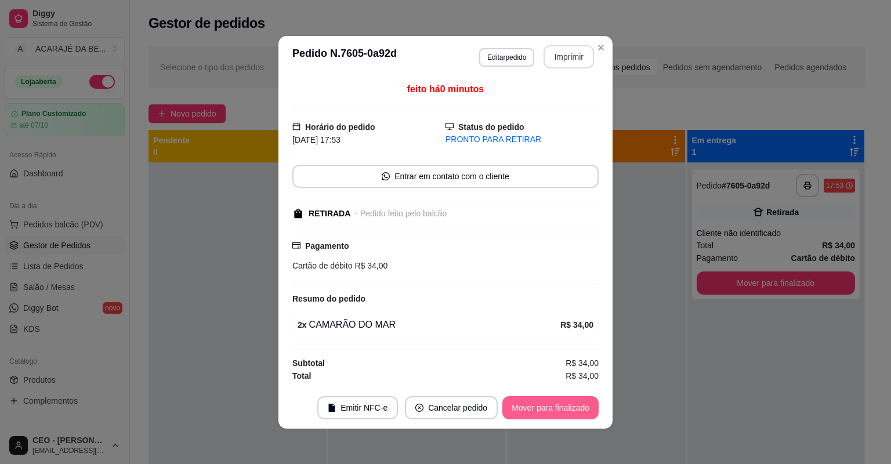
click at [560, 411] on button "Mover para finalizado" at bounding box center [550, 407] width 96 height 23
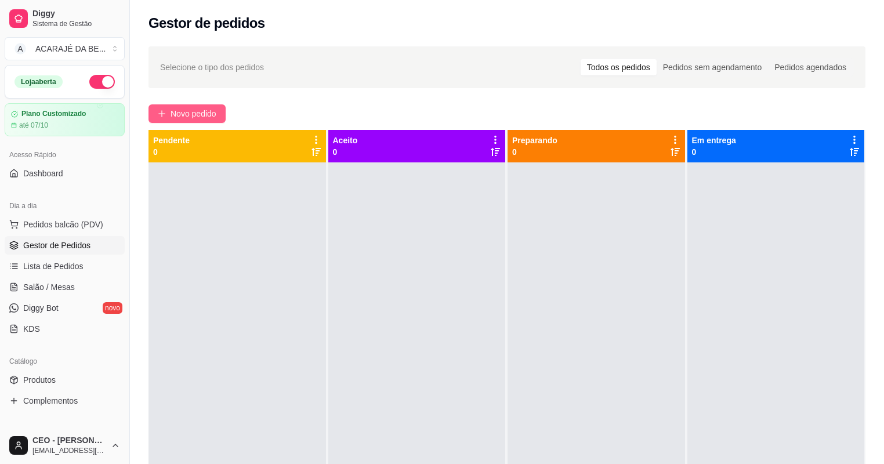
click at [206, 112] on span "Novo pedido" at bounding box center [193, 113] width 46 height 13
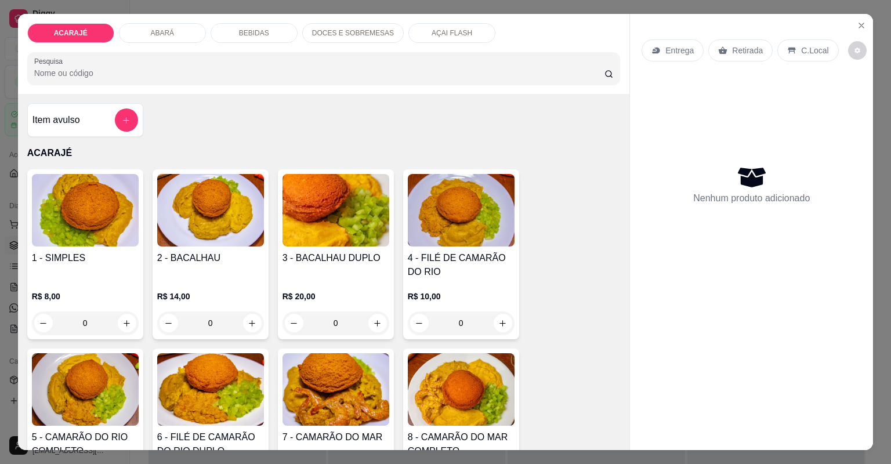
drag, startPoint x: 442, startPoint y: 42, endPoint x: 450, endPoint y: 33, distance: 11.5
click at [443, 42] on div "AÇAI FLASH" at bounding box center [451, 33] width 87 height 20
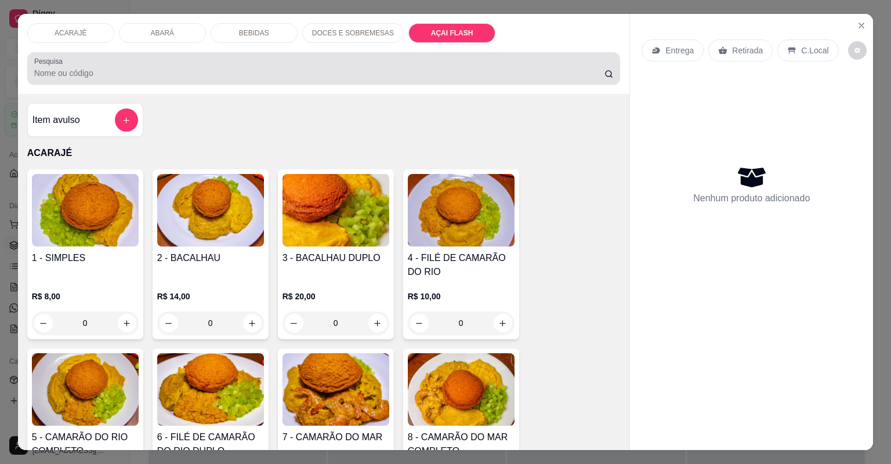
scroll to position [23, 0]
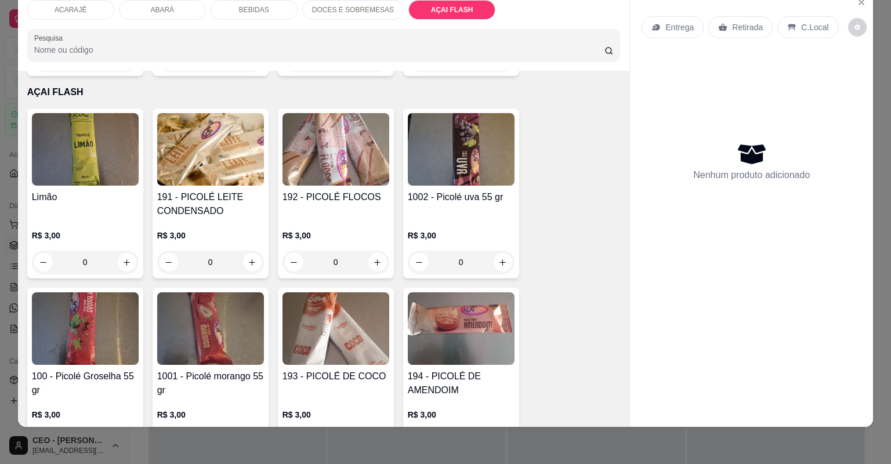
click at [455, 28] on div "ACARAJÉ ABARÁ BEBIDAS DOCES E SOBREMESAS AÇAI FLASH Pesquisa" at bounding box center [324, 31] width 612 height 80
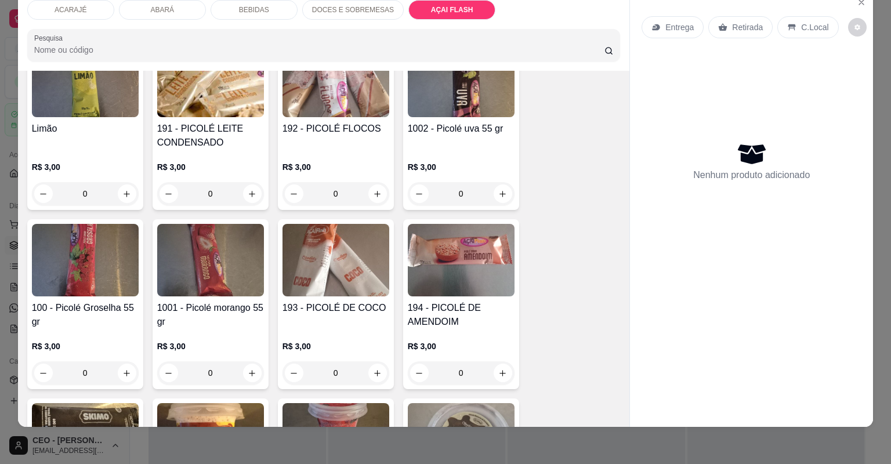
scroll to position [2809, 0]
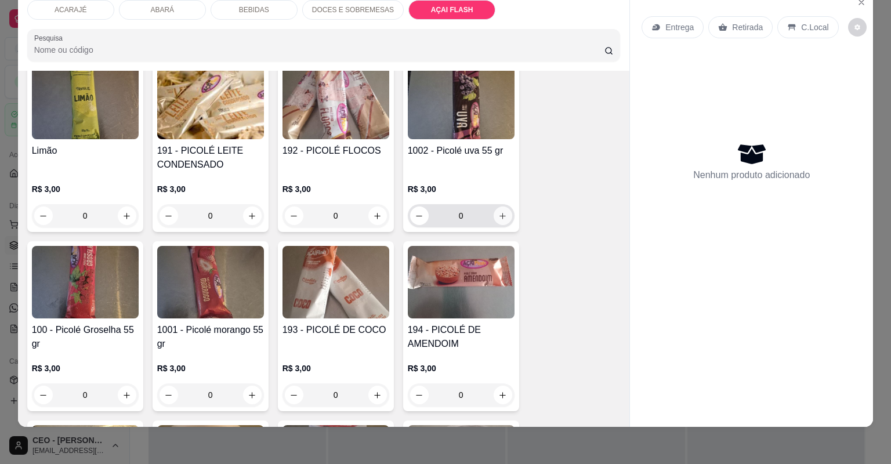
click at [494, 206] on button "increase-product-quantity" at bounding box center [502, 215] width 19 height 19
type input "1"
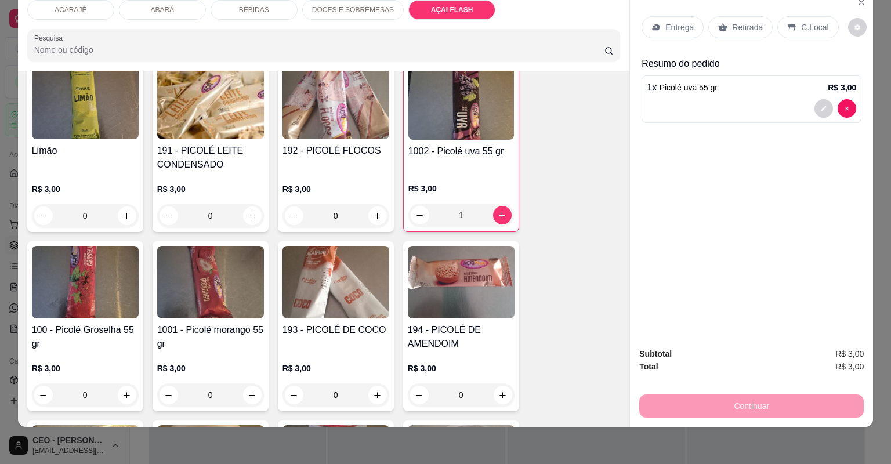
click at [732, 26] on p "Retirada" at bounding box center [747, 27] width 31 height 12
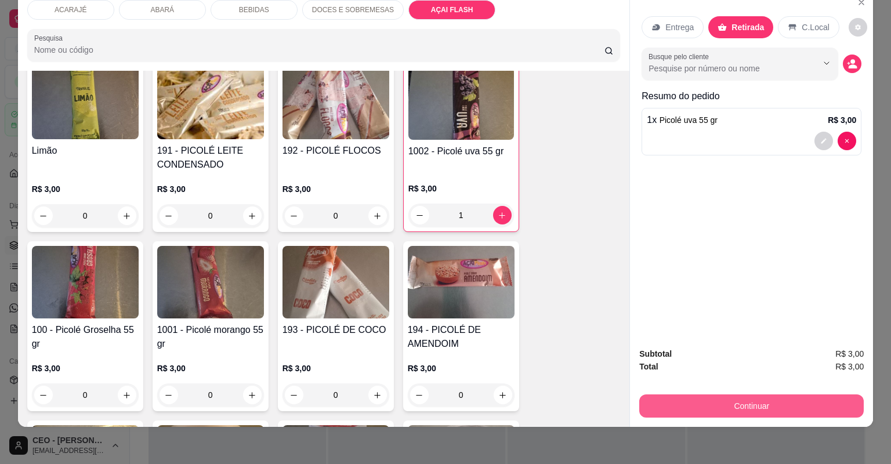
click at [773, 406] on button "Continuar" at bounding box center [751, 405] width 224 height 23
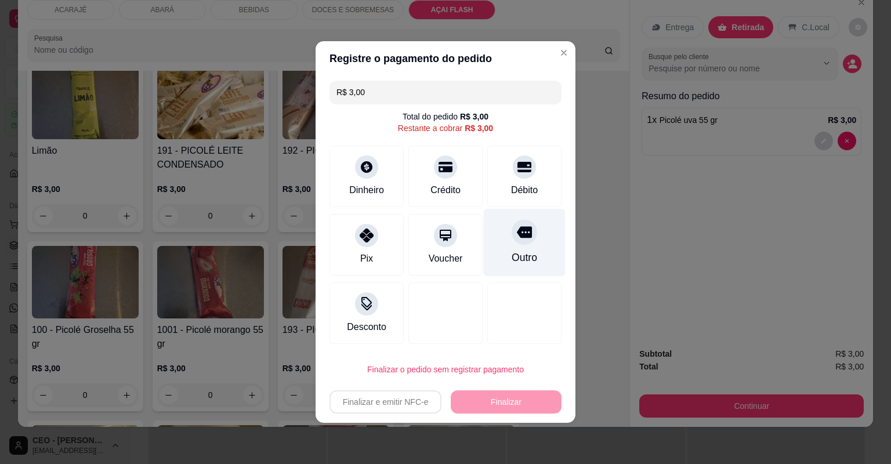
click at [538, 240] on div "Outro" at bounding box center [525, 243] width 82 height 68
type input "R$ 0,00"
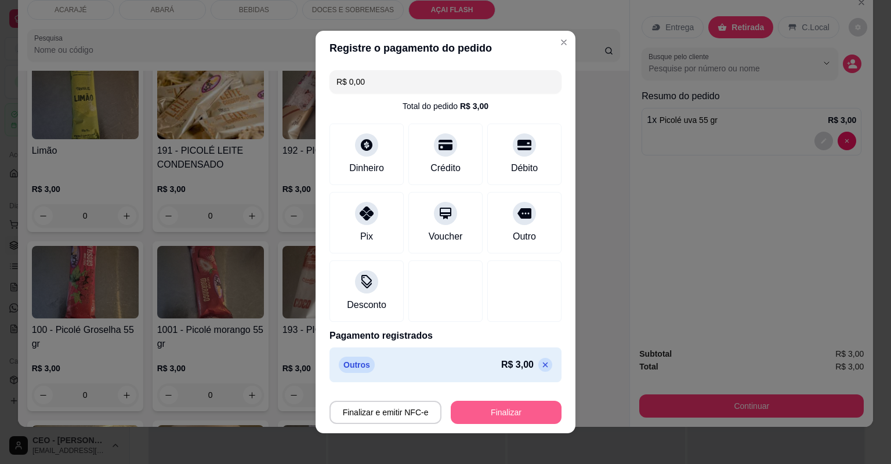
click at [489, 395] on footer "Finalizar e emitir NFC-e Finalizar" at bounding box center [445, 410] width 260 height 46
click at [498, 412] on button "Finalizar" at bounding box center [505, 412] width 107 height 23
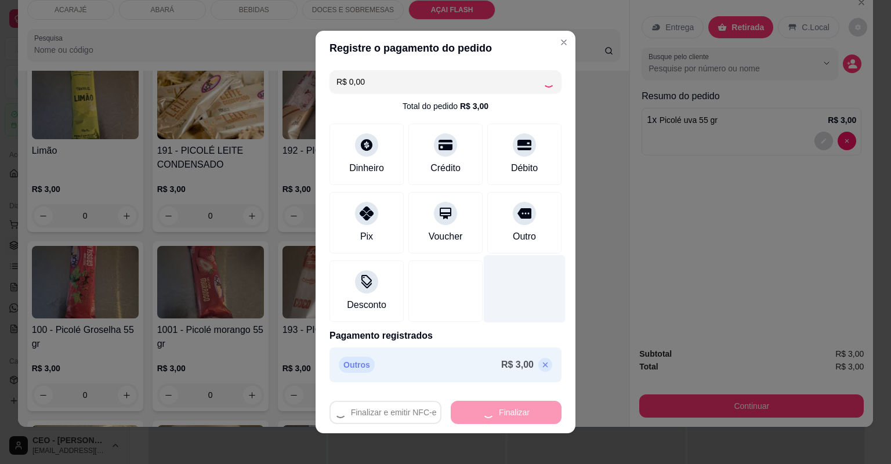
type input "0"
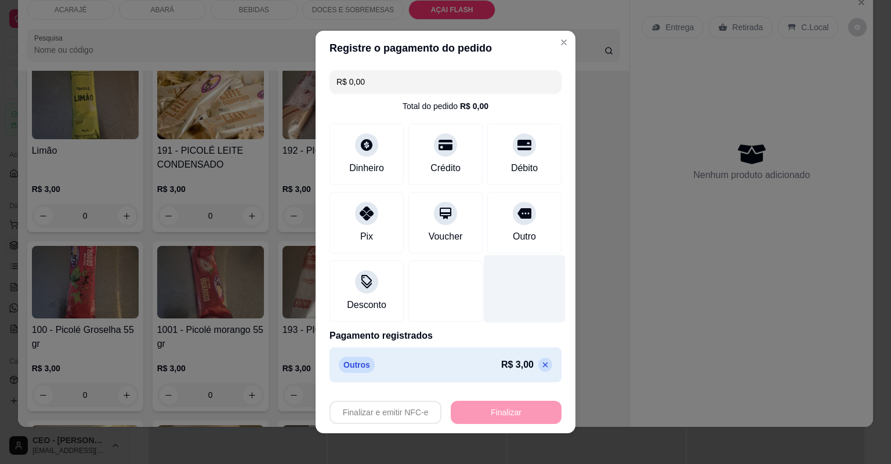
type input "-R$ 3,00"
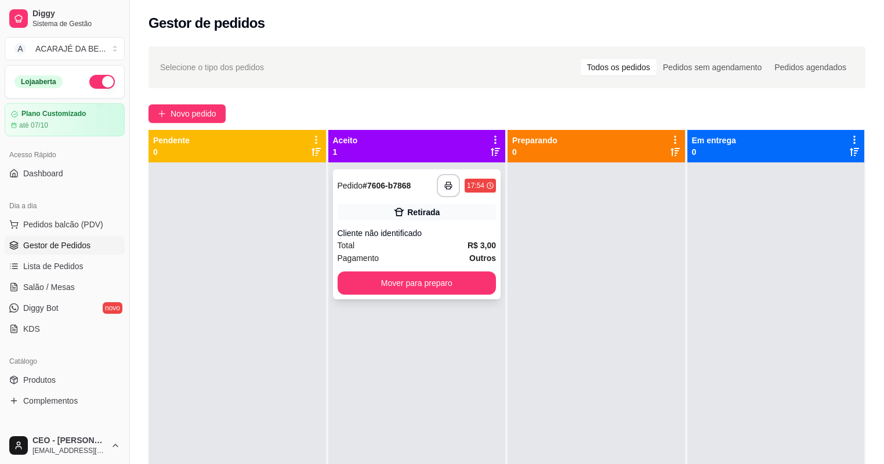
click at [473, 296] on div "**********" at bounding box center [417, 234] width 168 height 130
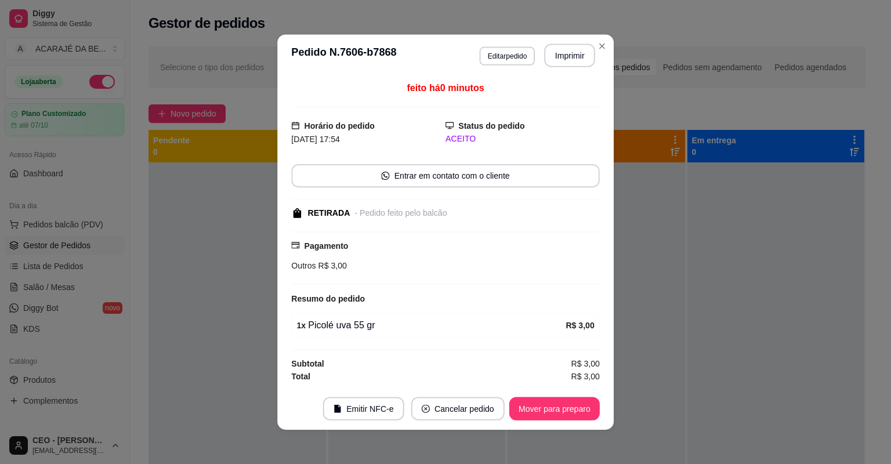
drag, startPoint x: 473, startPoint y: 296, endPoint x: 467, endPoint y: 290, distance: 9.0
click at [467, 290] on div "feito há 0 minutos Horário do pedido [DATE] 17:54 Status do pedido ACEITO Entra…" at bounding box center [445, 232] width 308 height 302
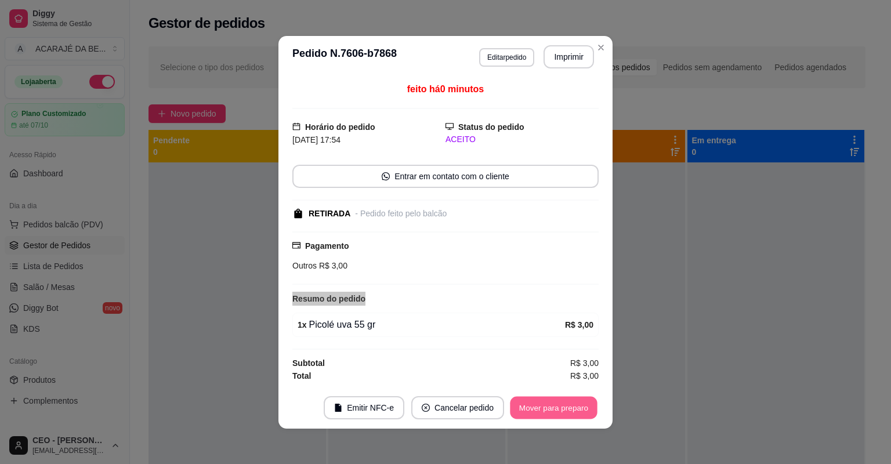
click at [537, 416] on button "Mover para preparo" at bounding box center [553, 407] width 87 height 23
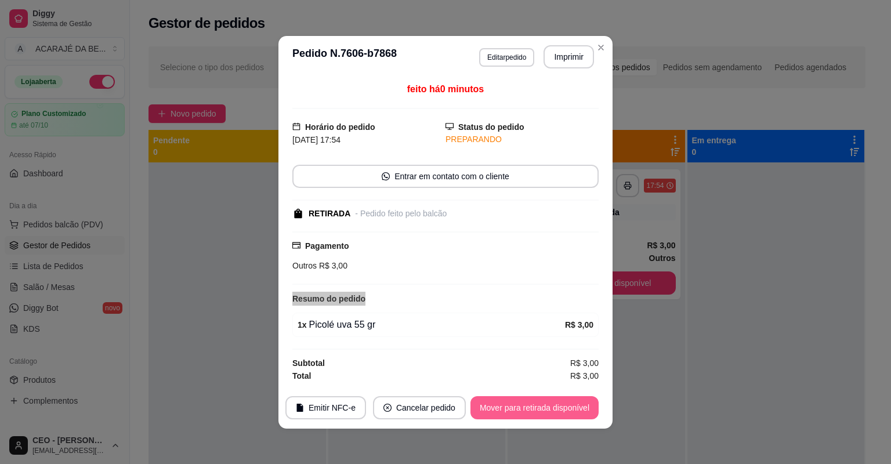
click at [574, 420] on footer "Emitir NFC-e Cancelar pedido Mover para retirada disponível" at bounding box center [445, 408] width 334 height 42
click at [558, 406] on button "Mover para retirada disponível" at bounding box center [534, 407] width 124 height 23
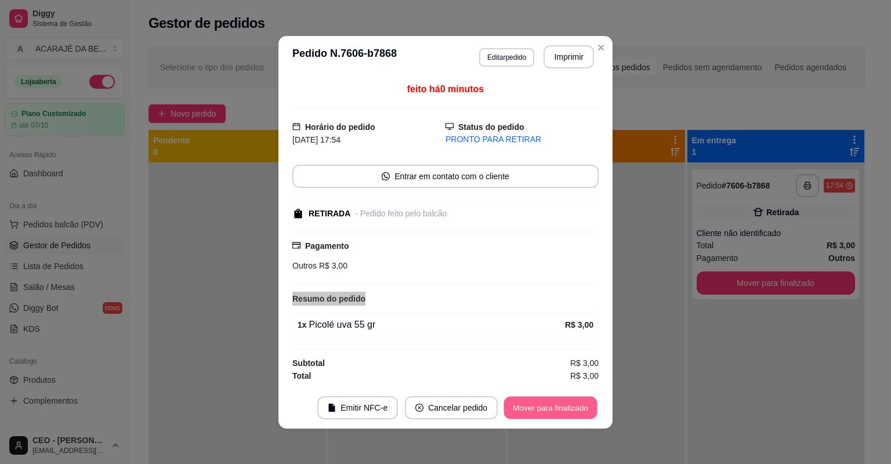
click at [558, 406] on button "Mover para finalizado" at bounding box center [550, 407] width 93 height 23
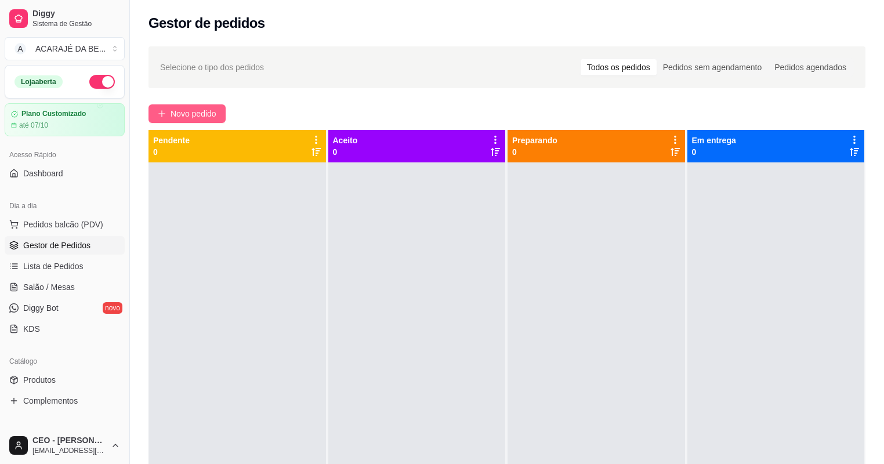
click at [199, 116] on span "Novo pedido" at bounding box center [193, 113] width 46 height 13
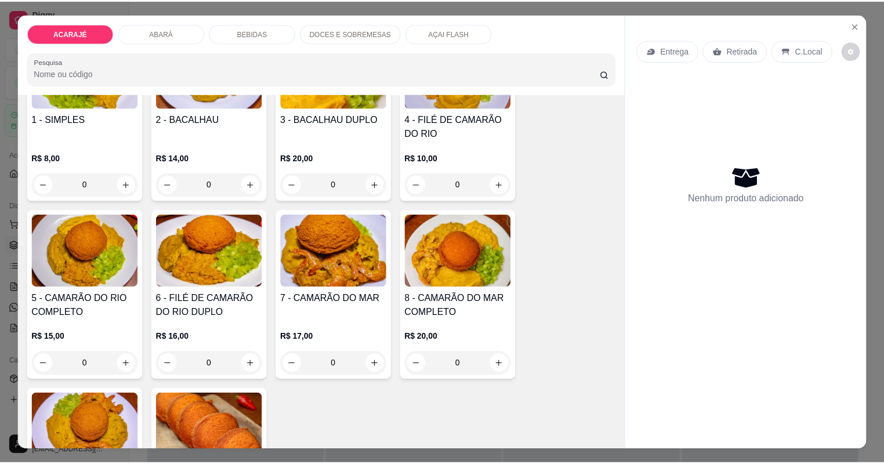
scroll to position [139, 0]
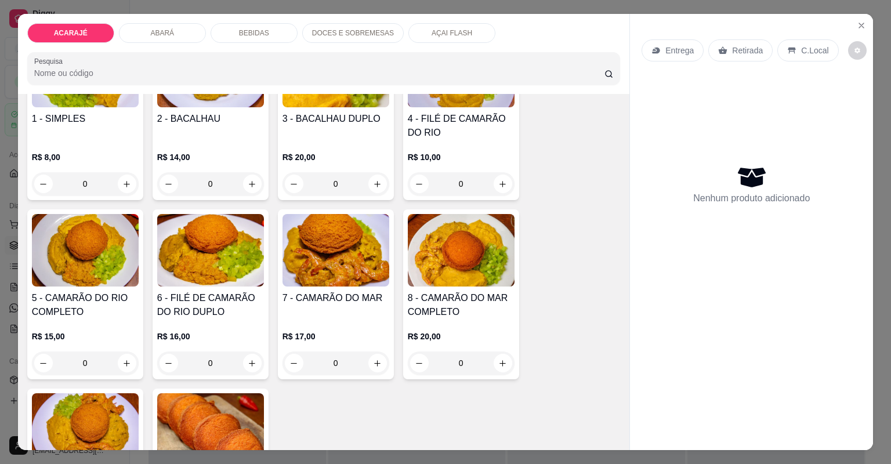
click at [364, 308] on div "7 - CAMARÃO DO MAR" at bounding box center [335, 305] width 107 height 28
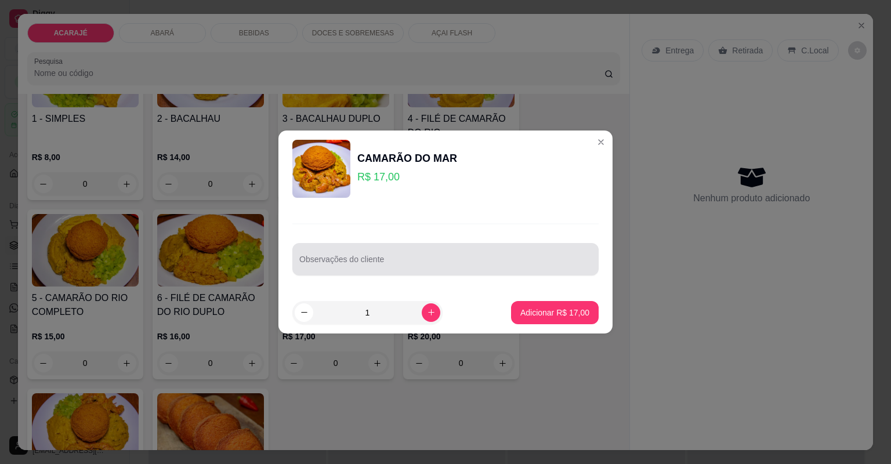
drag, startPoint x: 362, startPoint y: 267, endPoint x: 350, endPoint y: 256, distance: 16.0
click at [356, 260] on input "Observações do cliente" at bounding box center [445, 264] width 292 height 12
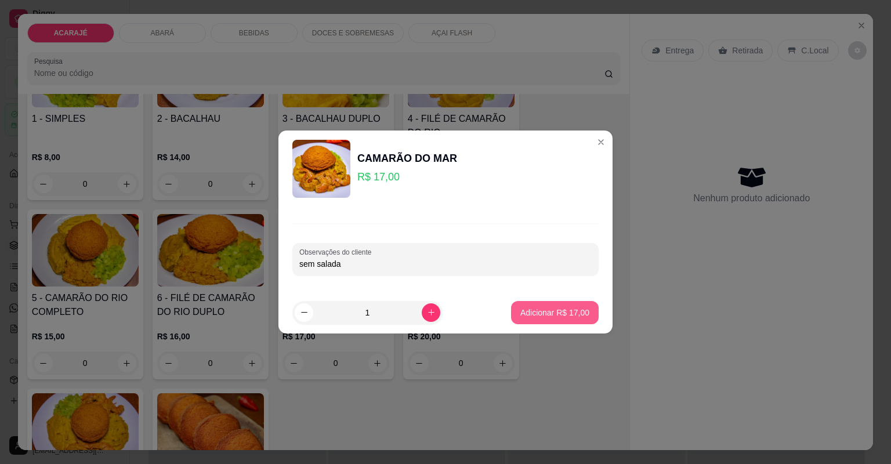
type input "sem salada"
click at [547, 304] on button "Adicionar R$ 17,00" at bounding box center [555, 312] width 88 height 23
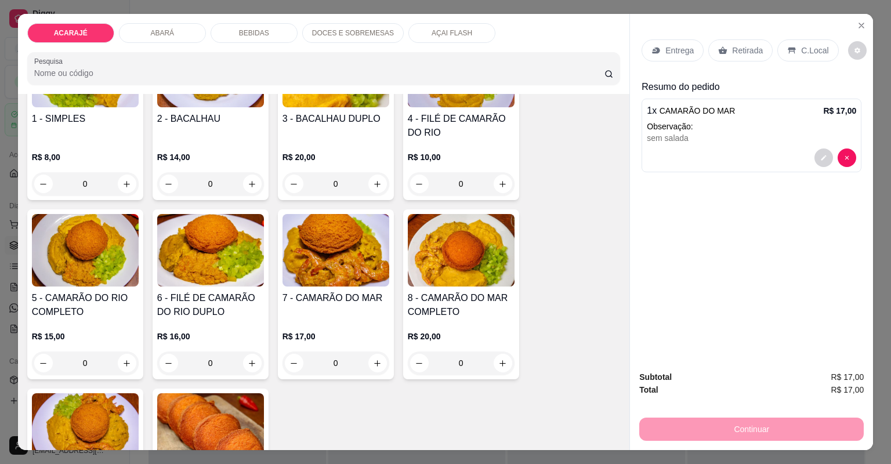
click at [751, 49] on p "Retirada" at bounding box center [747, 51] width 31 height 12
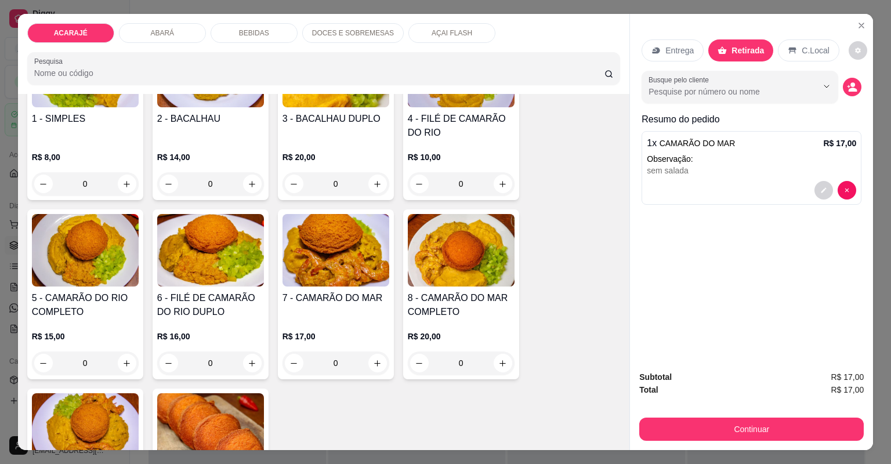
click at [746, 415] on div "Continuar" at bounding box center [751, 428] width 224 height 26
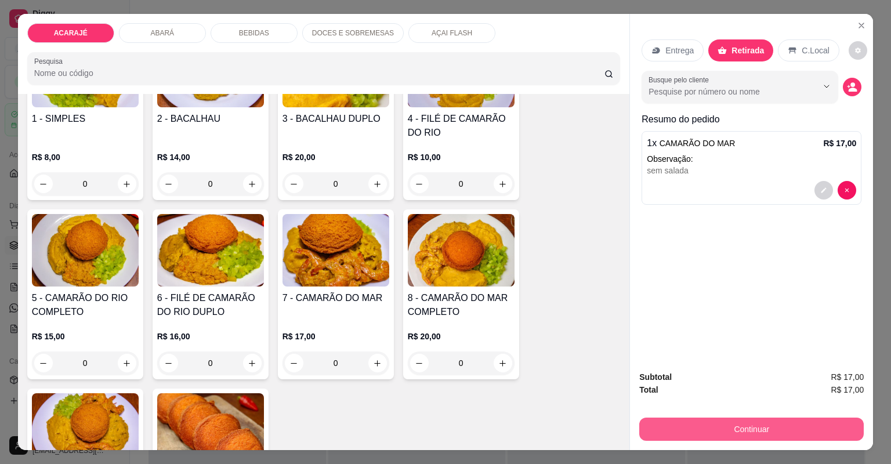
click at [738, 431] on button "Continuar" at bounding box center [751, 428] width 224 height 23
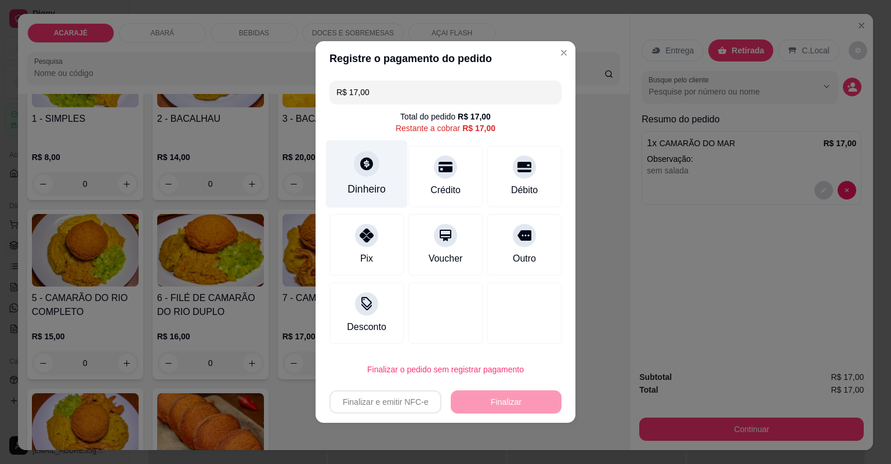
click at [382, 181] on div "Dinheiro" at bounding box center [367, 174] width 82 height 68
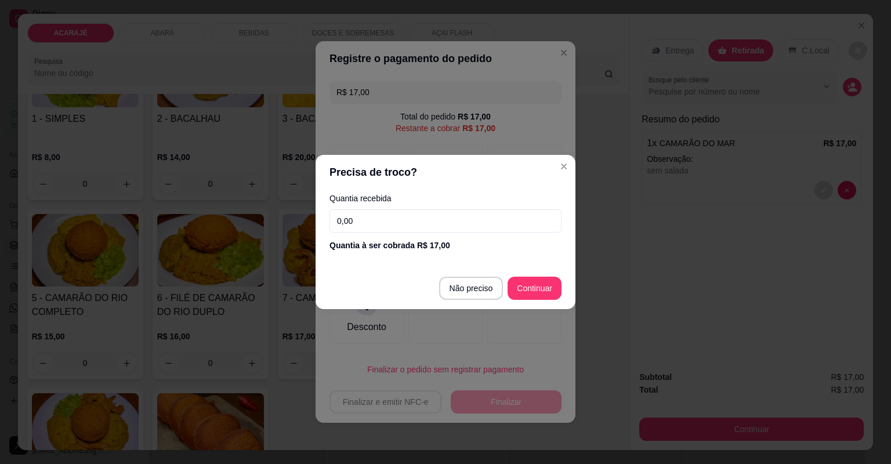
click at [398, 213] on input "0,00" at bounding box center [445, 220] width 232 height 23
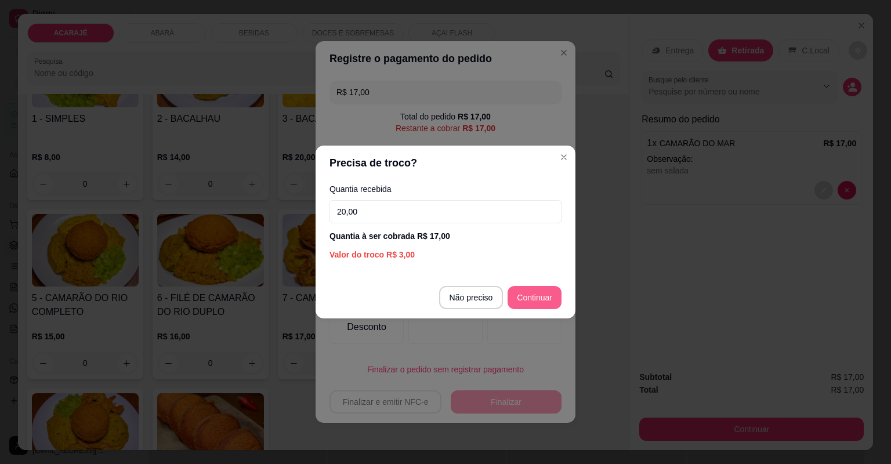
type input "20,00"
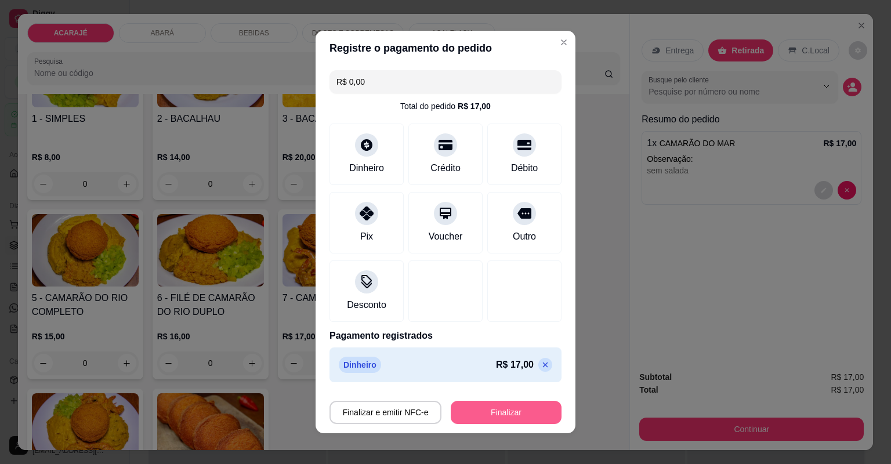
click at [483, 410] on button "Finalizar" at bounding box center [506, 412] width 111 height 23
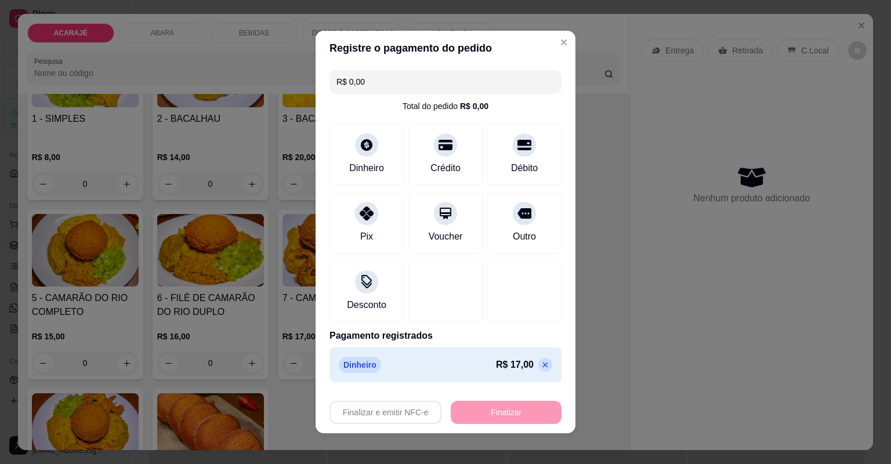
type input "-R$ 17,00"
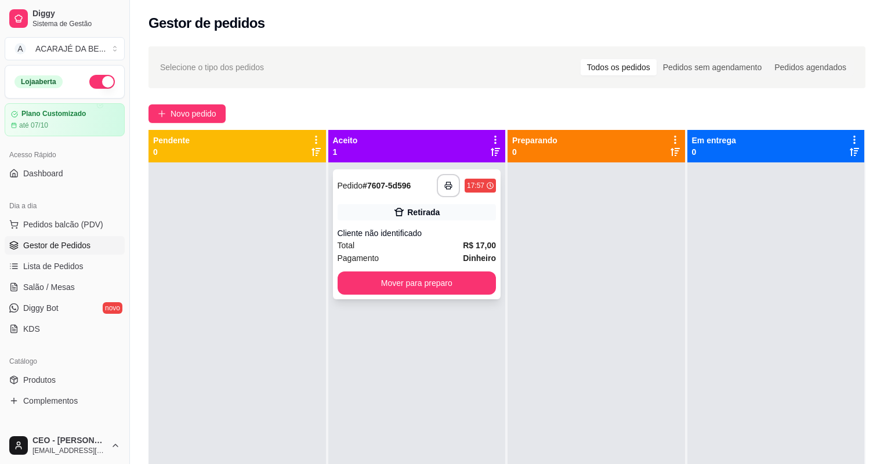
drag, startPoint x: 435, startPoint y: 166, endPoint x: 439, endPoint y: 181, distance: 16.2
click at [438, 180] on div "**********" at bounding box center [416, 394] width 177 height 464
click at [440, 182] on button "button" at bounding box center [448, 186] width 23 height 23
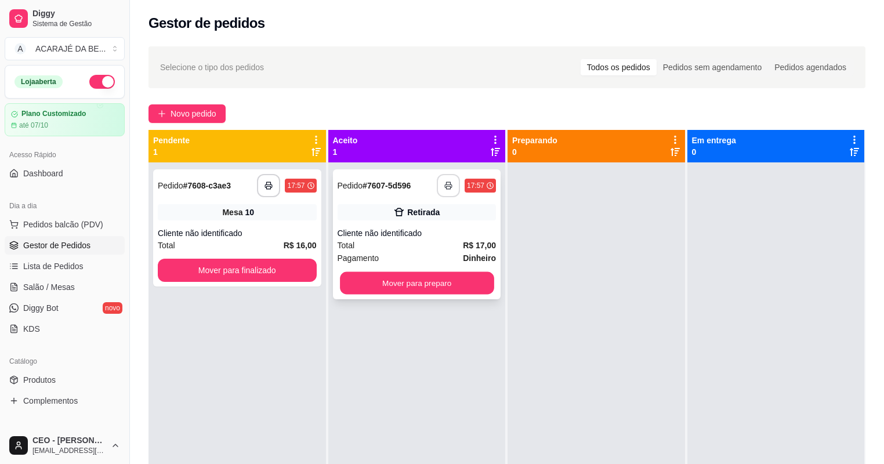
click at [423, 278] on button "Mover para preparo" at bounding box center [417, 283] width 154 height 23
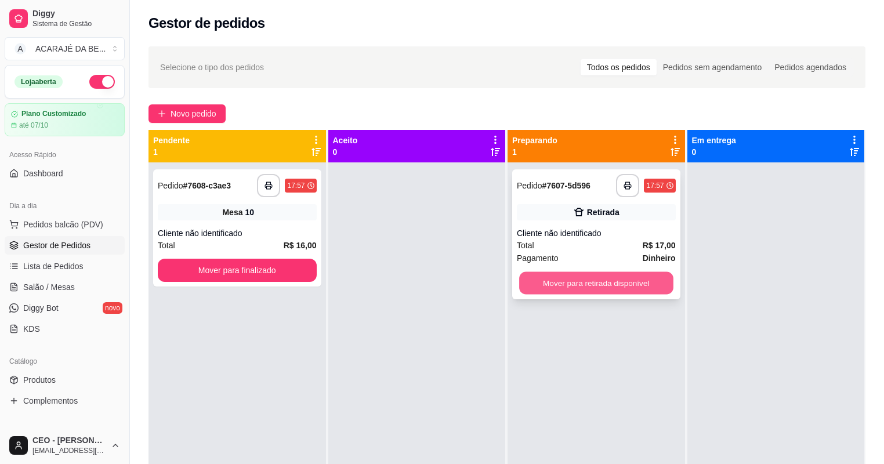
click at [617, 275] on button "Mover para retirada disponível" at bounding box center [596, 283] width 154 height 23
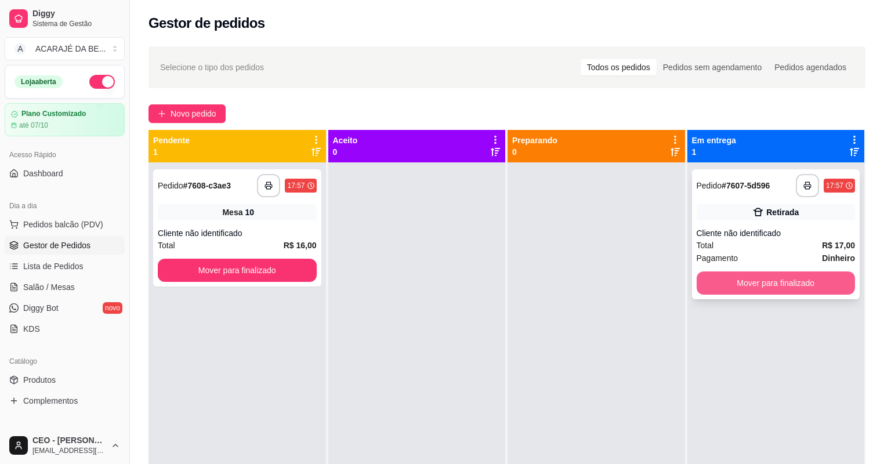
click at [735, 282] on button "Mover para finalizado" at bounding box center [775, 282] width 159 height 23
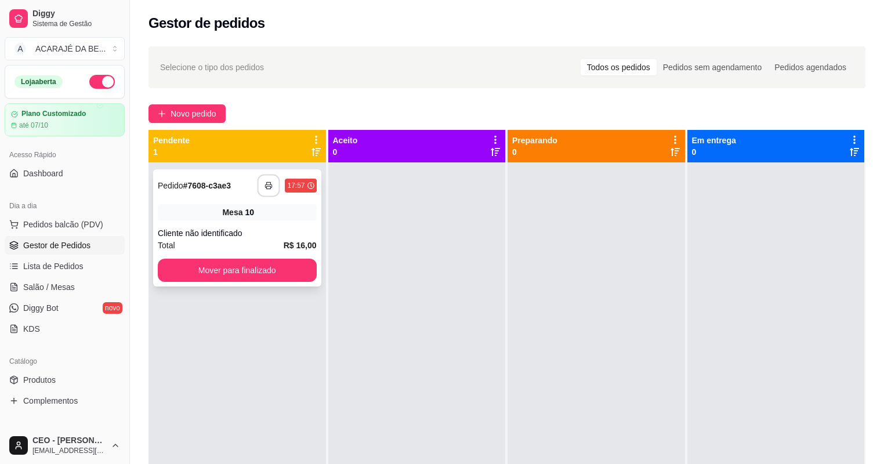
click at [268, 186] on rect "button" at bounding box center [269, 187] width 4 height 3
click at [268, 272] on button "Mover para finalizado" at bounding box center [237, 270] width 154 height 23
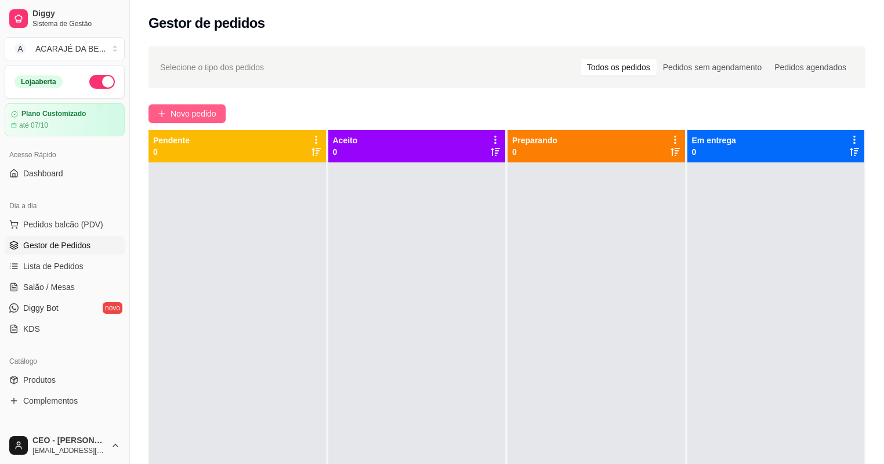
click at [208, 107] on button "Novo pedido" at bounding box center [186, 113] width 77 height 19
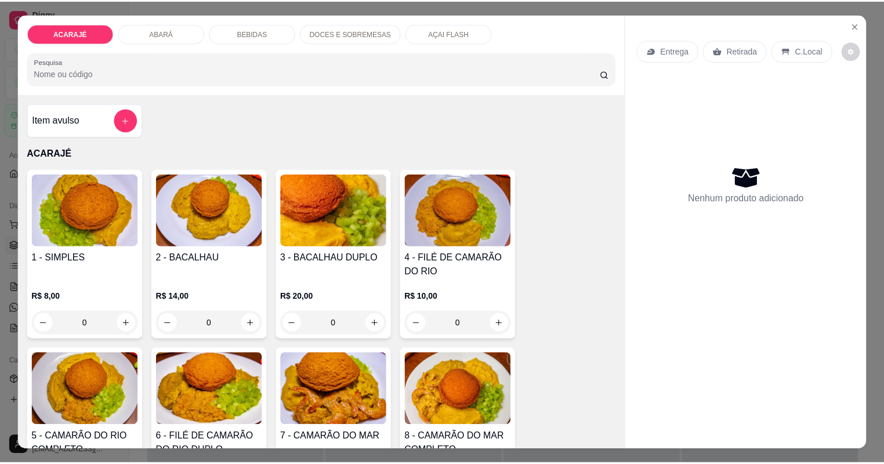
scroll to position [46, 0]
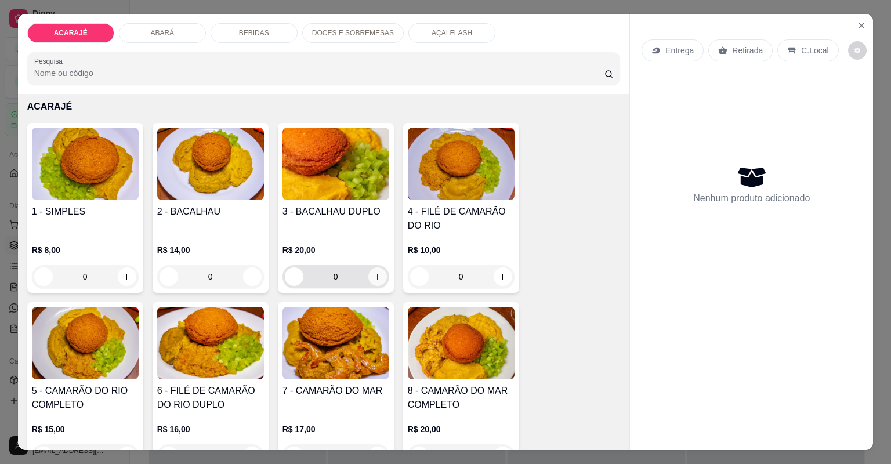
click at [373, 275] on icon "increase-product-quantity" at bounding box center [377, 277] width 9 height 9
type input "1"
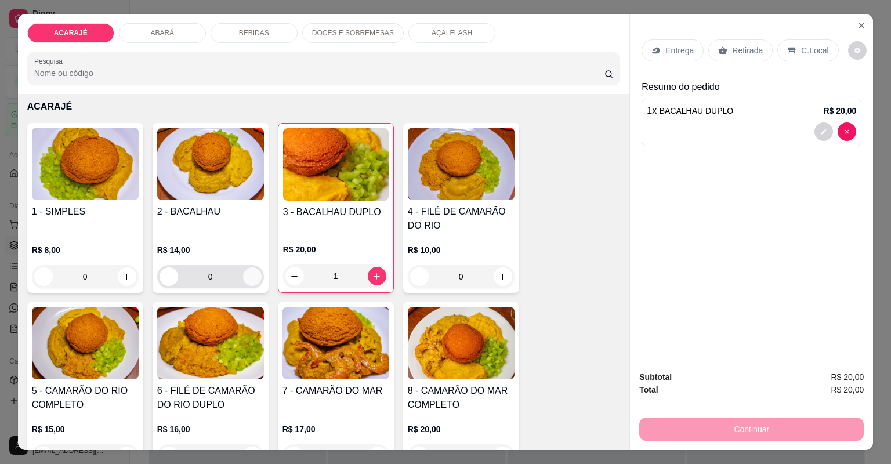
click at [249, 278] on icon "increase-product-quantity" at bounding box center [252, 277] width 9 height 9
type input "1"
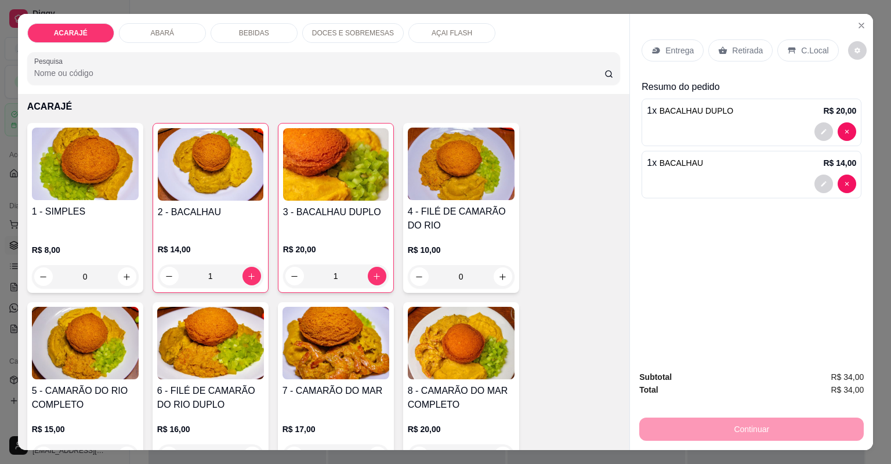
drag, startPoint x: 736, startPoint y: 51, endPoint x: 800, endPoint y: 440, distance: 393.7
click at [736, 53] on p "Retirada" at bounding box center [747, 51] width 31 height 12
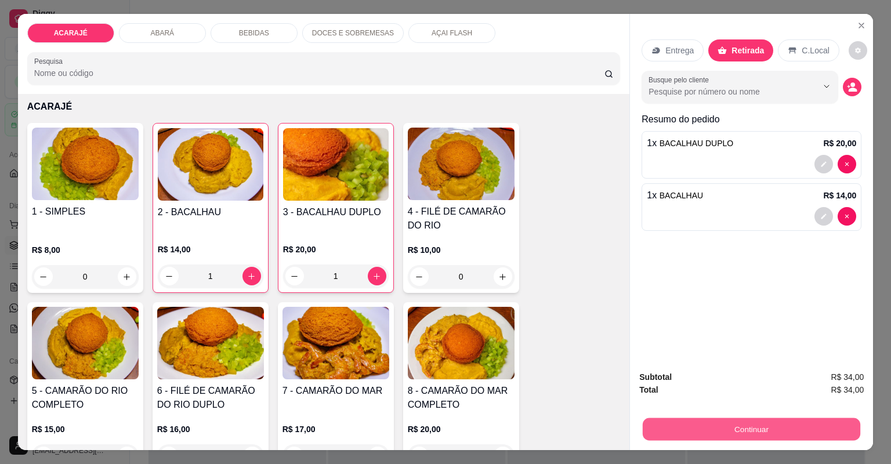
click at [770, 424] on button "Continuar" at bounding box center [750, 429] width 217 height 23
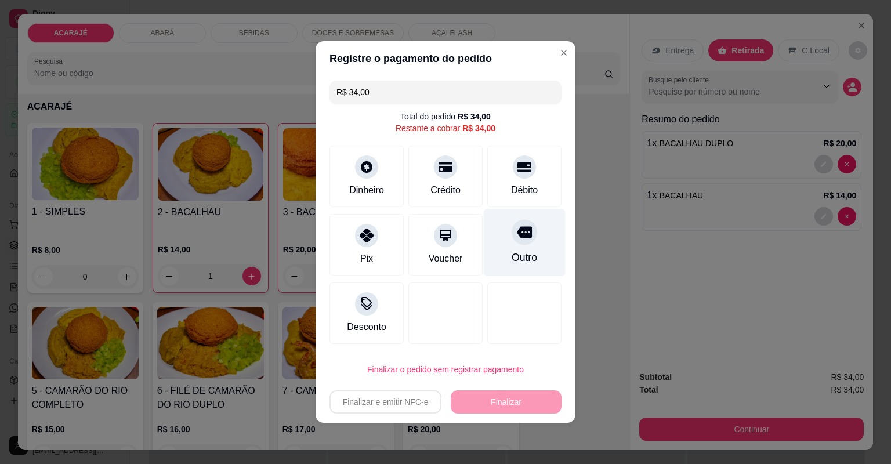
click at [538, 237] on div "Outro" at bounding box center [525, 243] width 82 height 68
type input "R$ 0,00"
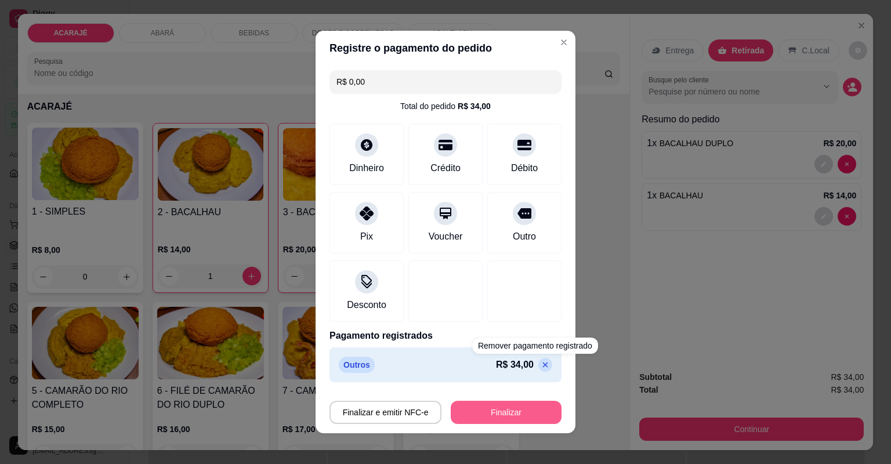
click at [499, 409] on button "Finalizar" at bounding box center [506, 412] width 111 height 23
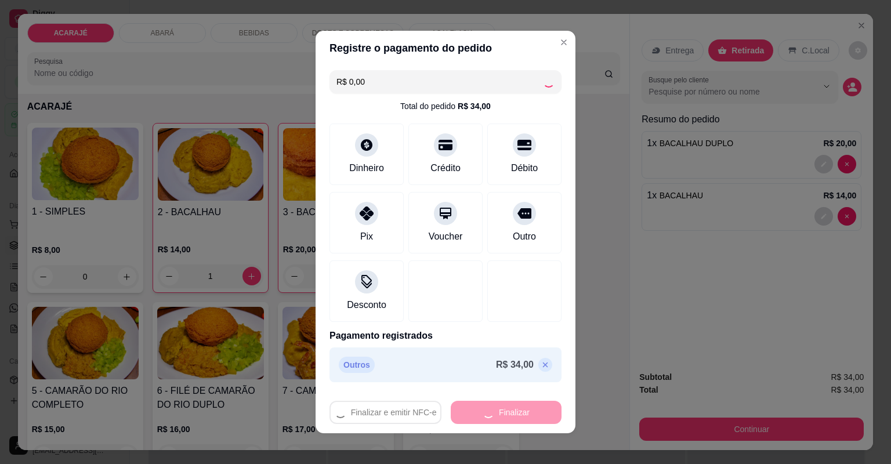
type input "0"
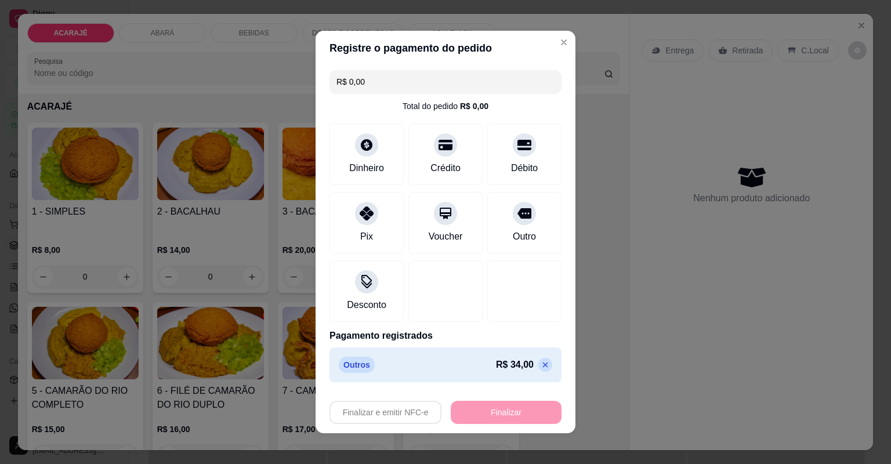
type input "-R$ 34,00"
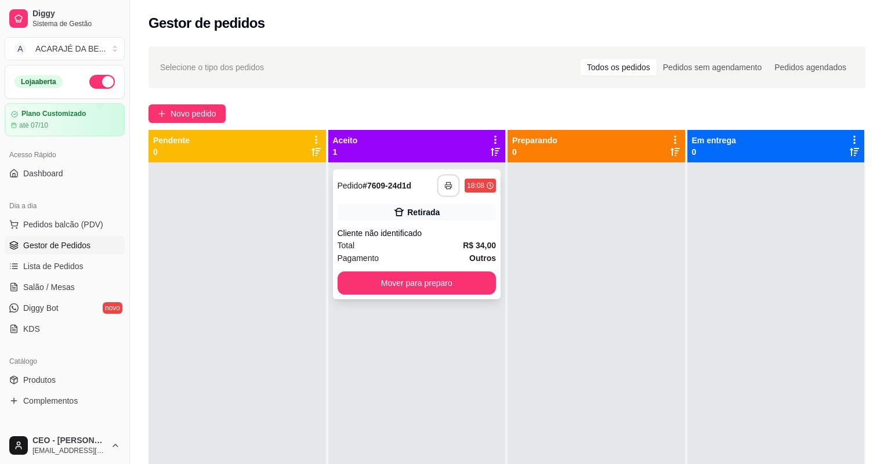
click at [445, 180] on button "button" at bounding box center [448, 186] width 23 height 23
click at [459, 283] on button "Mover para preparo" at bounding box center [417, 283] width 154 height 23
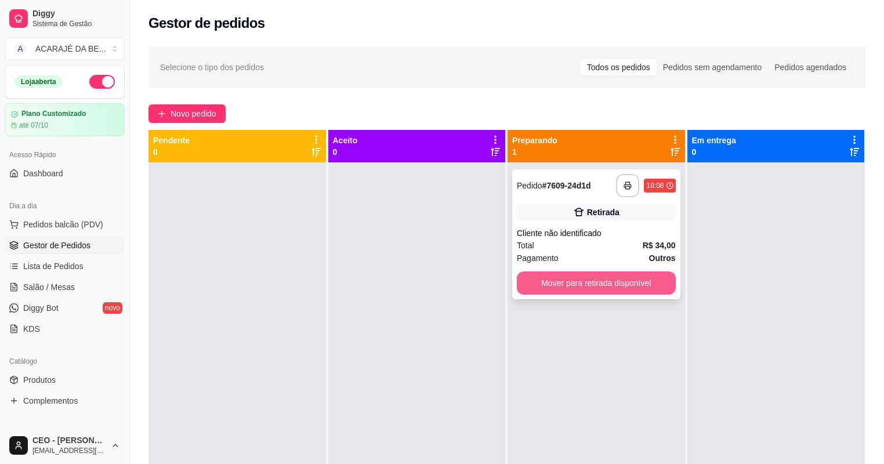
click at [565, 280] on button "Mover para retirada disponível" at bounding box center [596, 282] width 159 height 23
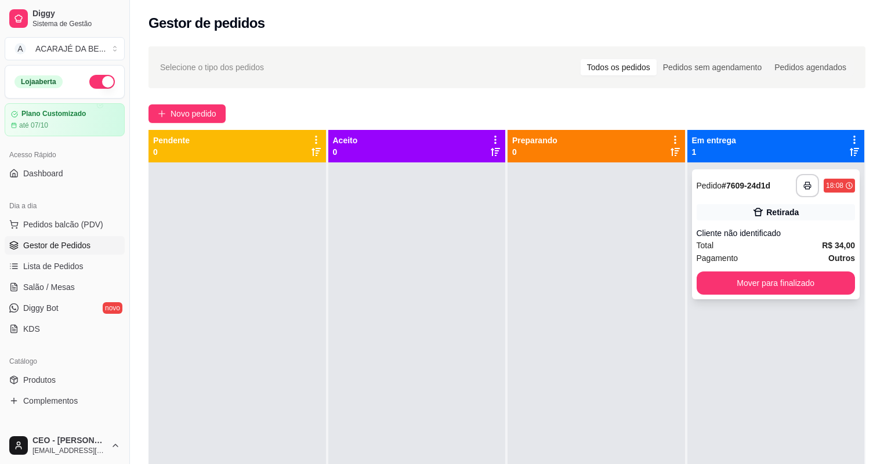
click at [731, 271] on button "Mover para finalizado" at bounding box center [775, 282] width 159 height 23
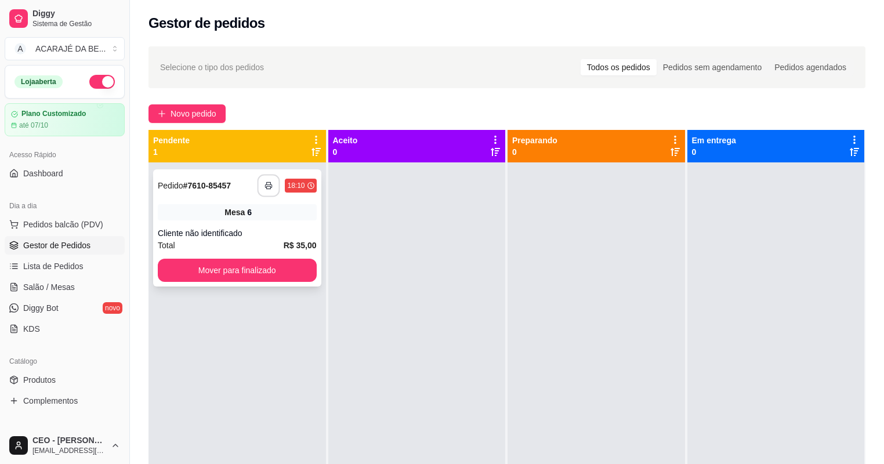
click at [263, 189] on button "button" at bounding box center [268, 186] width 23 height 23
click at [212, 274] on button "Mover para finalizado" at bounding box center [237, 270] width 159 height 23
click at [290, 278] on button "Mover para finalizado" at bounding box center [237, 270] width 159 height 23
click at [380, 230] on div at bounding box center [416, 394] width 177 height 464
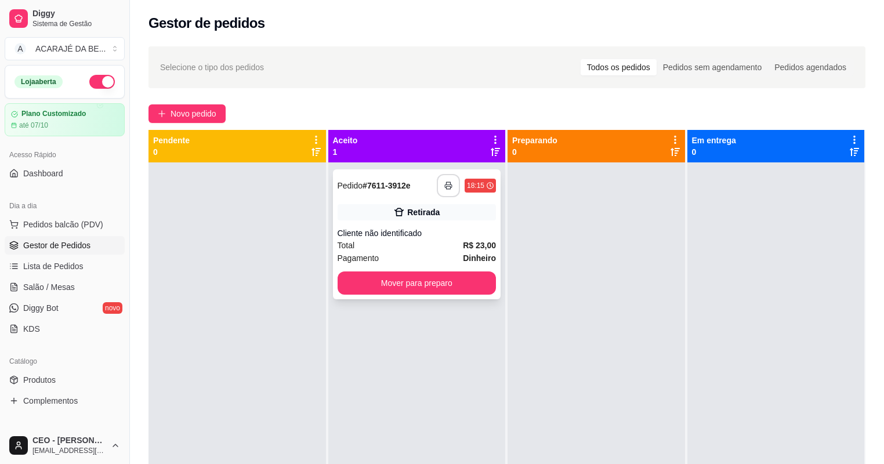
click at [451, 190] on button "button" at bounding box center [448, 185] width 23 height 23
click at [409, 281] on button "Mover para preparo" at bounding box center [416, 282] width 159 height 23
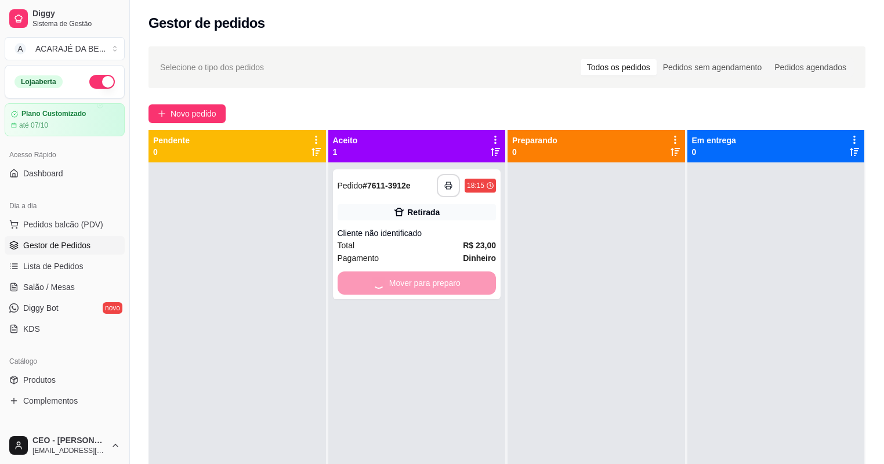
drag, startPoint x: 527, startPoint y: 278, endPoint x: 537, endPoint y: 280, distance: 10.0
click at [527, 278] on div at bounding box center [595, 394] width 177 height 464
click at [551, 282] on div at bounding box center [595, 394] width 177 height 464
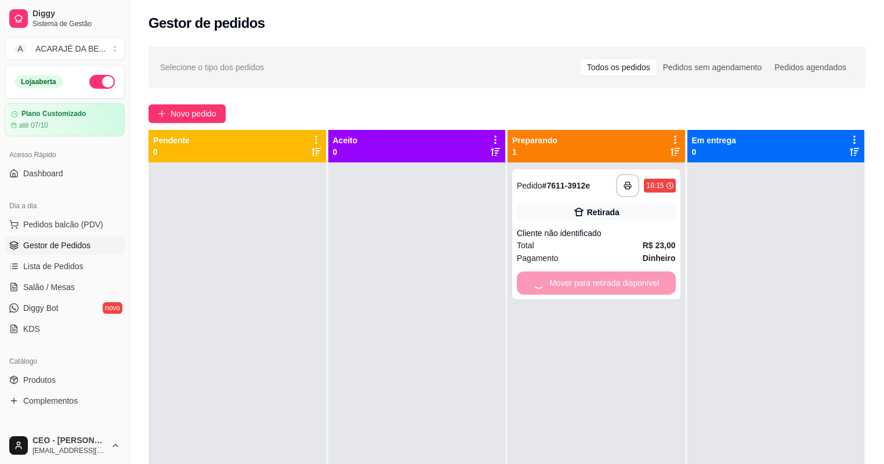
drag, startPoint x: 544, startPoint y: 286, endPoint x: 531, endPoint y: 277, distance: 16.4
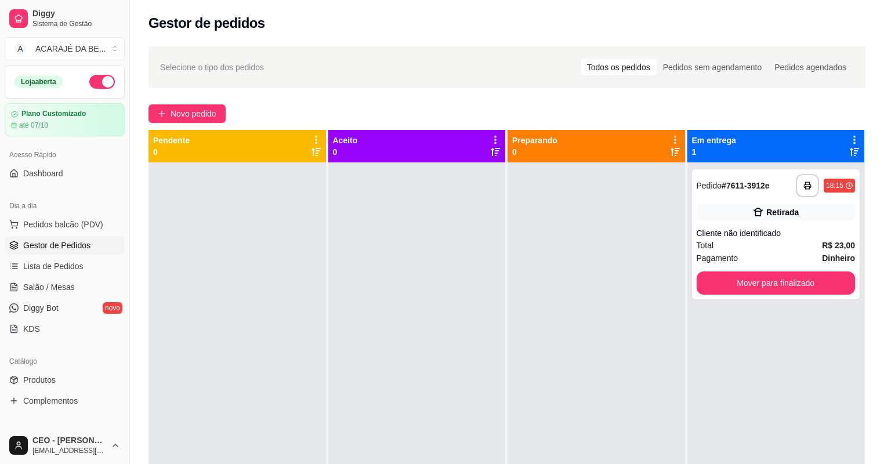
click at [524, 270] on div at bounding box center [595, 394] width 177 height 464
click at [520, 267] on div at bounding box center [595, 394] width 177 height 464
click at [520, 271] on div at bounding box center [595, 394] width 177 height 464
click at [783, 272] on button "Mover para finalizado" at bounding box center [776, 283] width 154 height 23
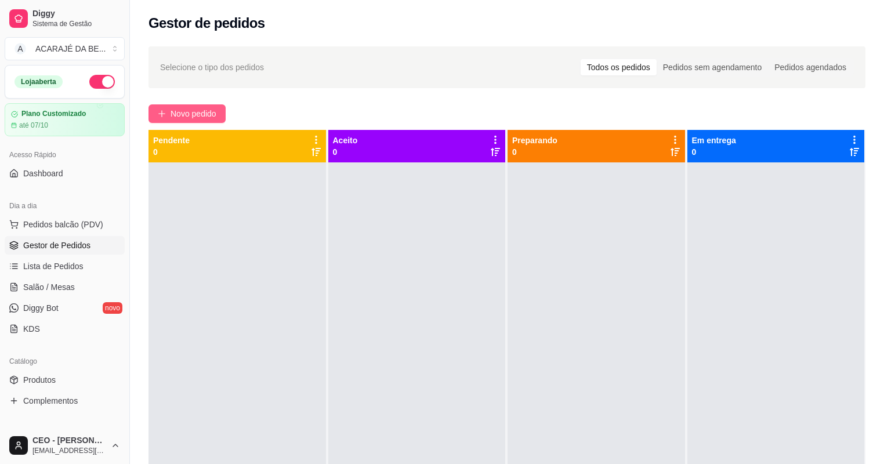
click at [191, 111] on span "Novo pedido" at bounding box center [193, 113] width 46 height 13
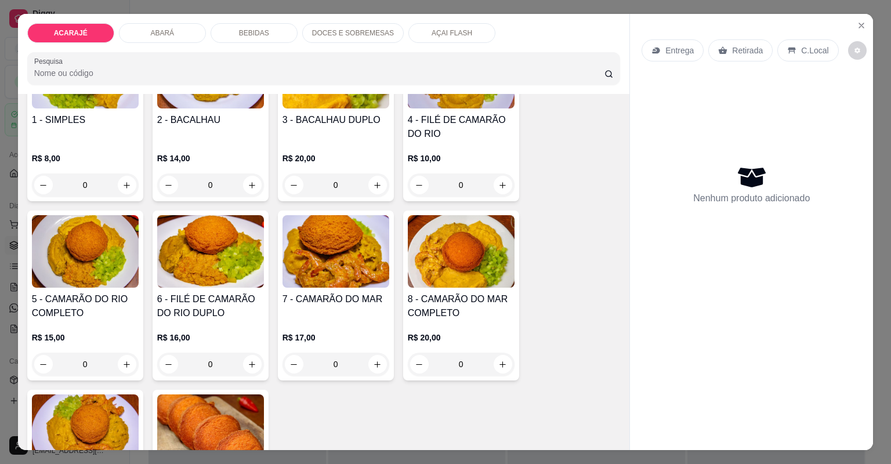
scroll to position [139, 0]
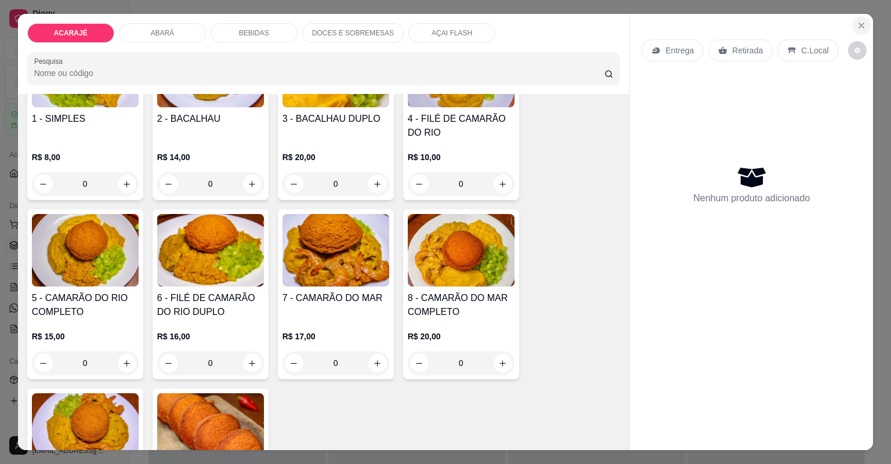
click at [855, 20] on button "Close" at bounding box center [861, 25] width 19 height 19
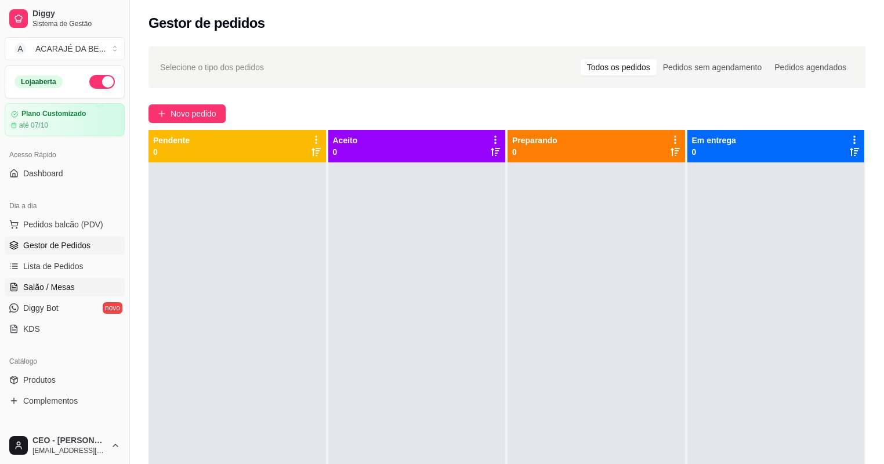
click at [58, 285] on span "Salão / Mesas" at bounding box center [49, 287] width 52 height 12
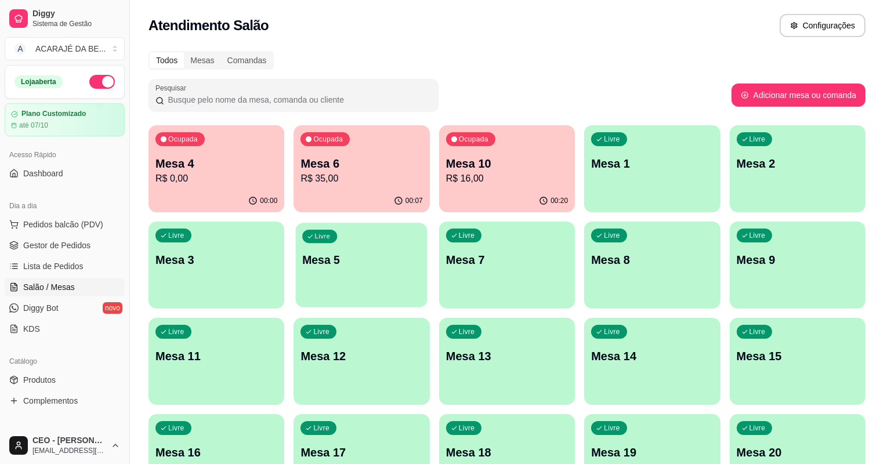
click at [303, 259] on p "Mesa 5" at bounding box center [362, 260] width 118 height 16
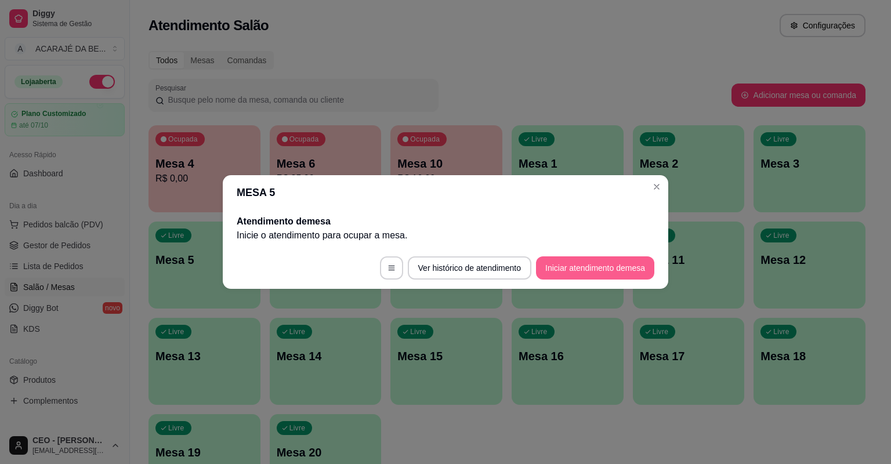
click at [556, 267] on button "Iniciar atendimento de mesa" at bounding box center [595, 267] width 118 height 23
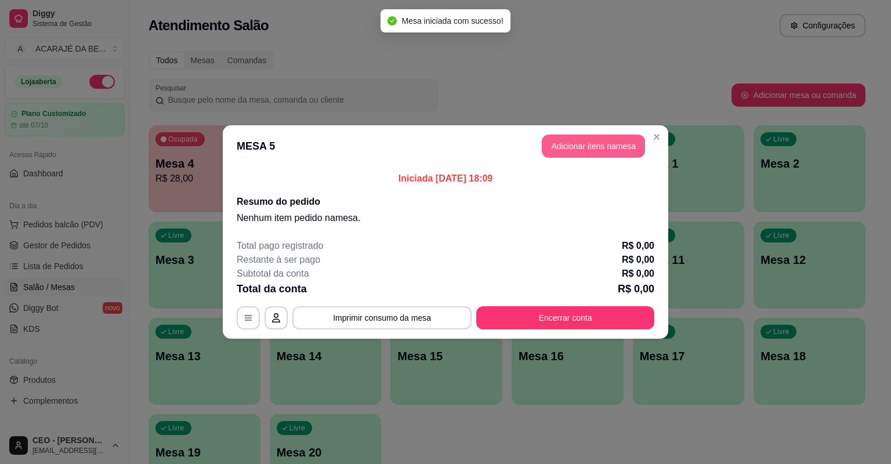
click at [589, 146] on button "Adicionar itens na mesa" at bounding box center [593, 146] width 103 height 23
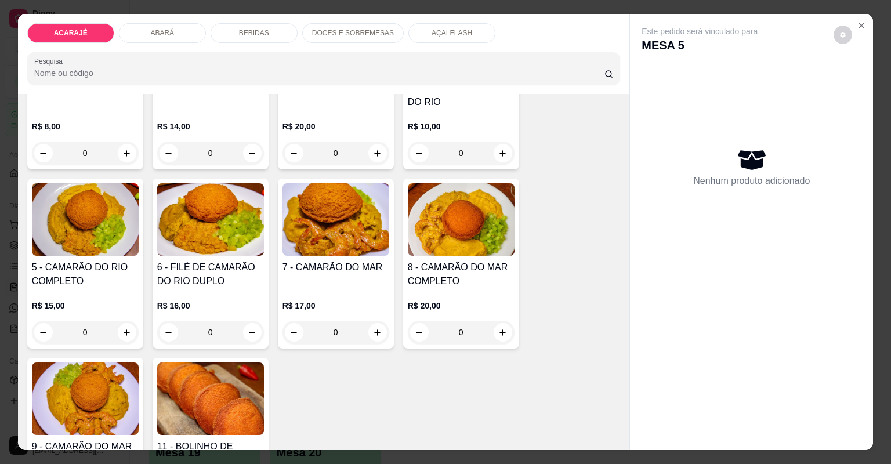
scroll to position [186, 0]
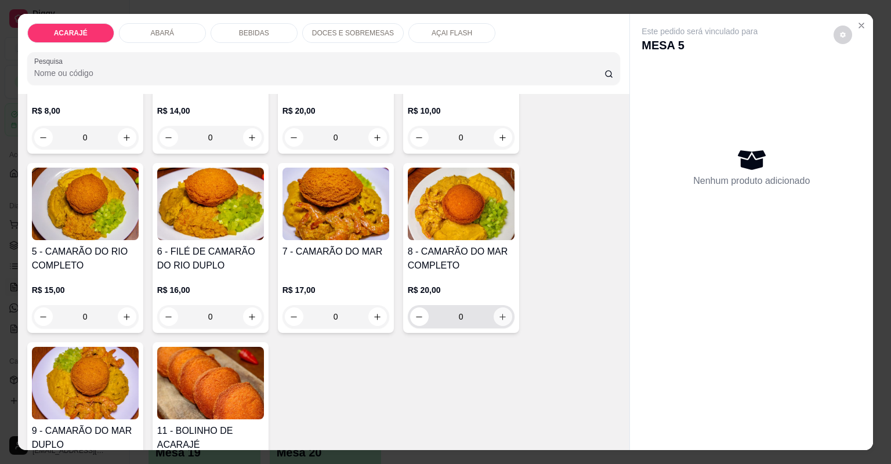
click at [493, 319] on button "increase-product-quantity" at bounding box center [502, 316] width 19 height 19
click at [498, 318] on icon "increase-product-quantity" at bounding box center [502, 317] width 9 height 9
type input "2"
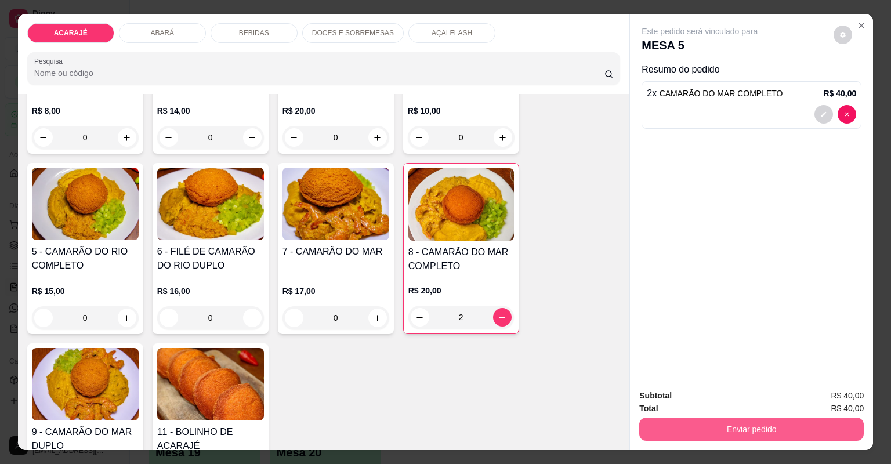
click at [754, 427] on button "Enviar pedido" at bounding box center [751, 428] width 224 height 23
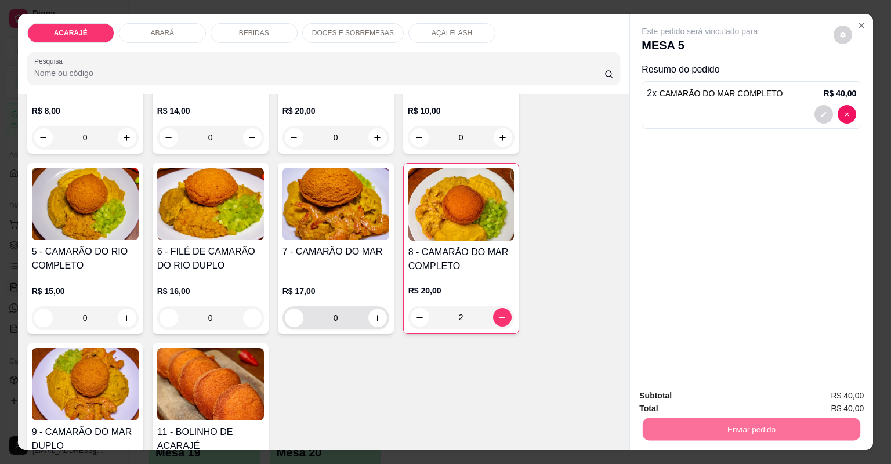
click at [341, 314] on div "R$ 17,00 0" at bounding box center [335, 307] width 107 height 44
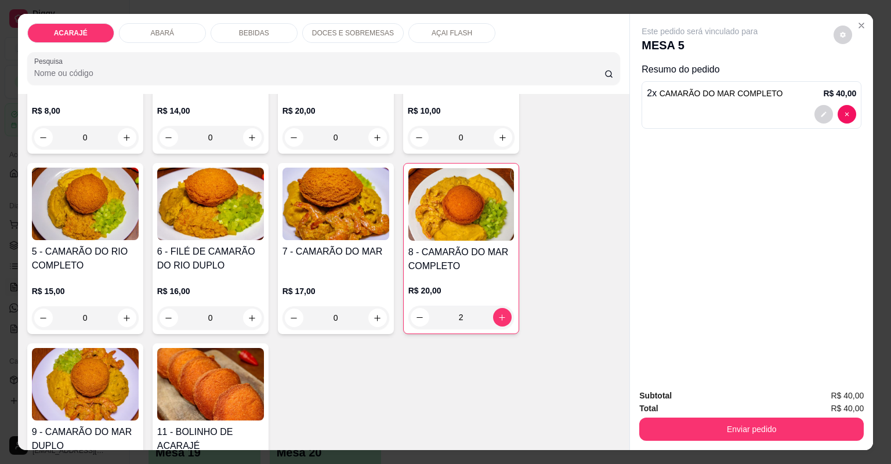
click at [262, 48] on div "ACARAJÉ ABARÁ BEBIDAS DOCES E SOBREMESAS AÇAI FLASH Pesquisa" at bounding box center [324, 54] width 612 height 80
click at [245, 26] on div "BEBIDAS" at bounding box center [253, 33] width 87 height 20
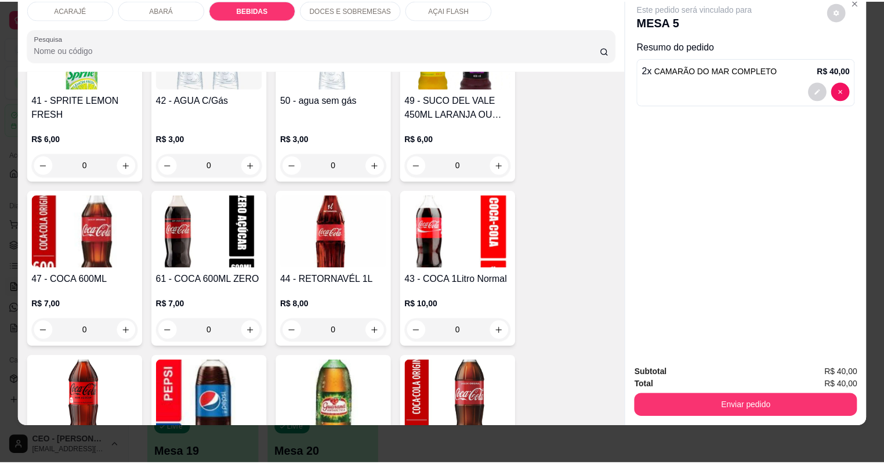
scroll to position [1824, 0]
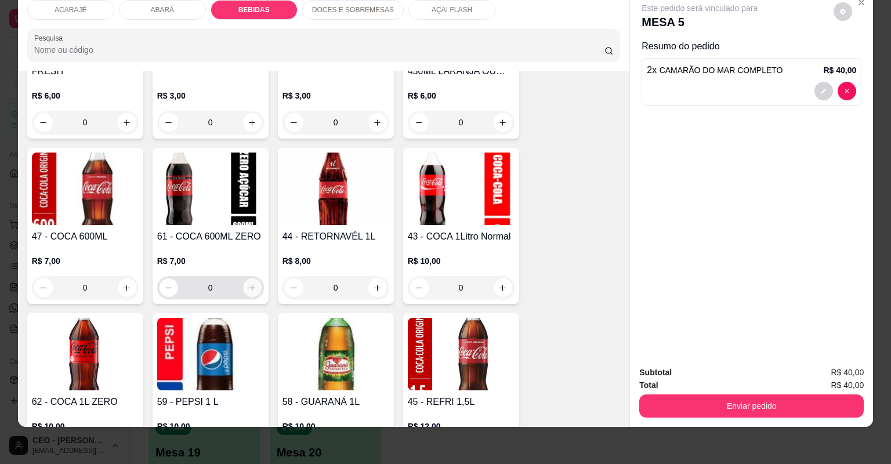
click at [248, 284] on icon "increase-product-quantity" at bounding box center [252, 288] width 9 height 9
type input "1"
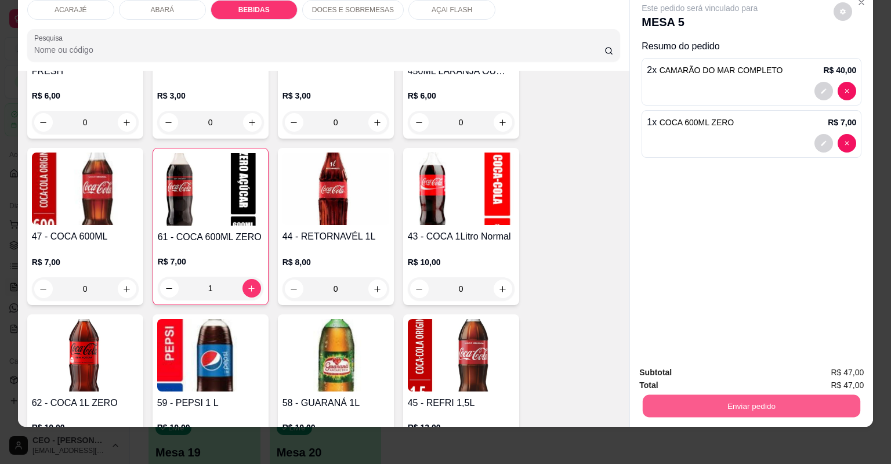
click at [741, 398] on button "Enviar pedido" at bounding box center [750, 406] width 217 height 23
click at [753, 371] on button "Não registrar e enviar pedido" at bounding box center [713, 376] width 117 height 21
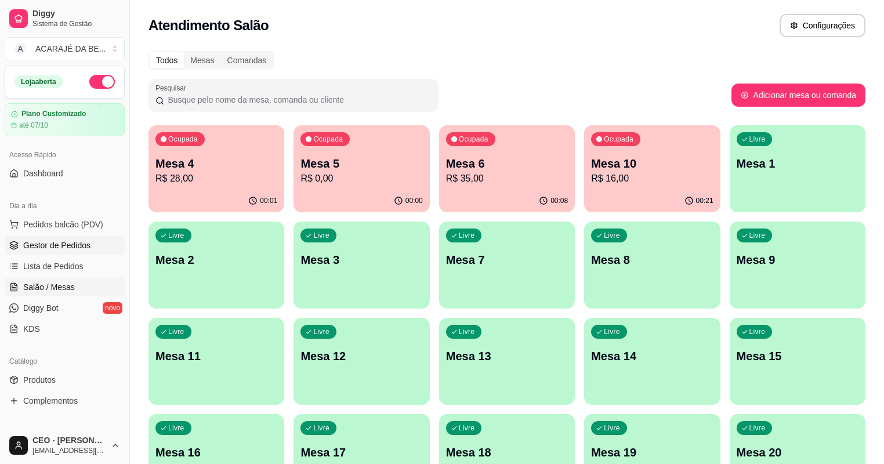
click at [83, 246] on span "Gestor de Pedidos" at bounding box center [56, 245] width 67 height 12
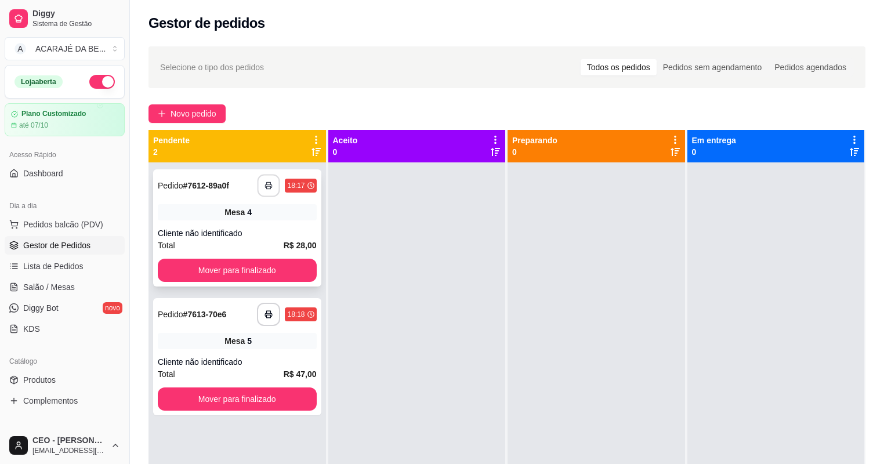
click at [270, 182] on polyline "button" at bounding box center [269, 183] width 4 height 2
click at [252, 270] on button "Mover para finalizado" at bounding box center [237, 270] width 159 height 23
click at [252, 270] on button "Mover para finalizado" at bounding box center [237, 270] width 154 height 23
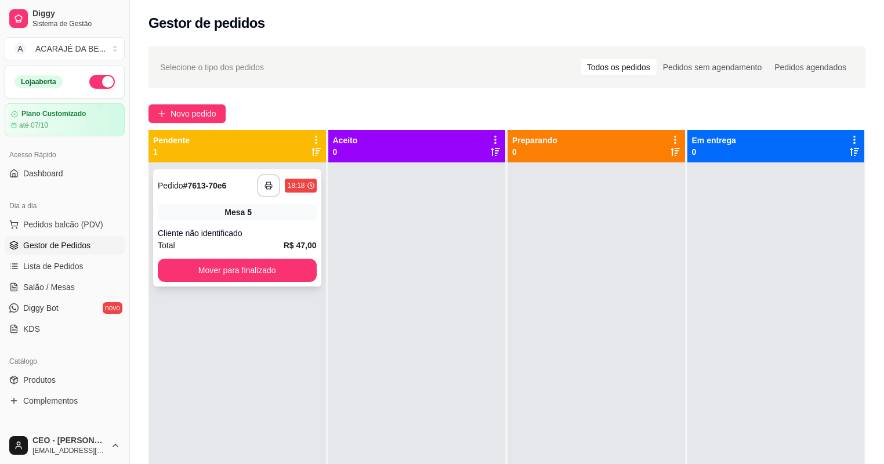
click at [266, 186] on icon "button" at bounding box center [268, 185] width 8 height 8
click at [269, 270] on button "Mover para finalizado" at bounding box center [237, 270] width 159 height 23
click at [276, 273] on button "Mover para finalizado" at bounding box center [237, 270] width 159 height 23
click at [377, 272] on div at bounding box center [416, 394] width 177 height 464
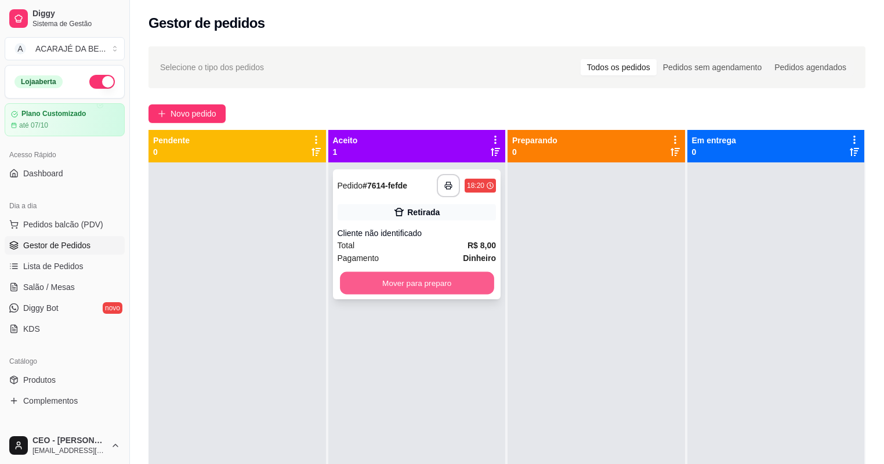
click at [444, 288] on button "Mover para preparo" at bounding box center [417, 283] width 154 height 23
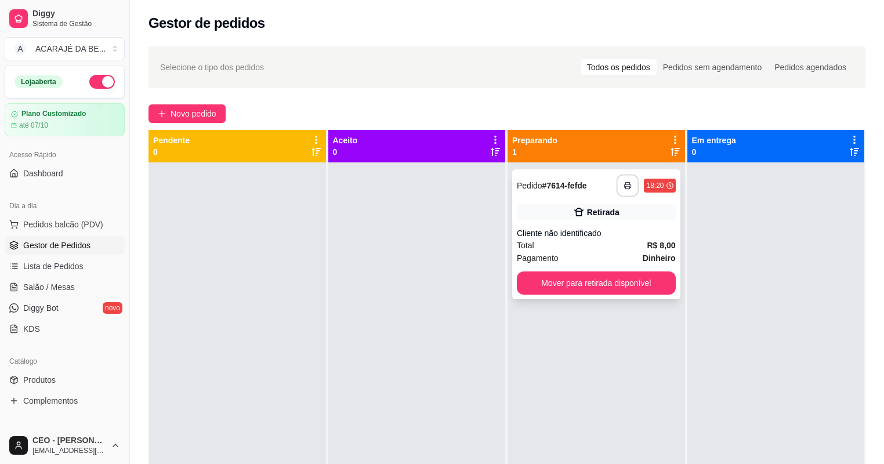
click at [628, 180] on button "button" at bounding box center [627, 186] width 23 height 23
click at [608, 281] on button "Mover para retirada disponível" at bounding box center [596, 282] width 159 height 23
click at [598, 284] on button "Mover para retirada disponível" at bounding box center [596, 282] width 159 height 23
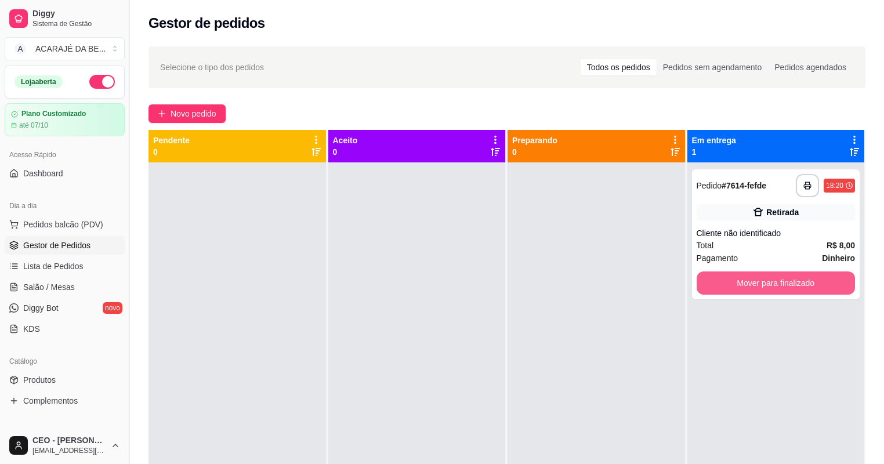
click at [811, 286] on button "Mover para finalizado" at bounding box center [775, 282] width 159 height 23
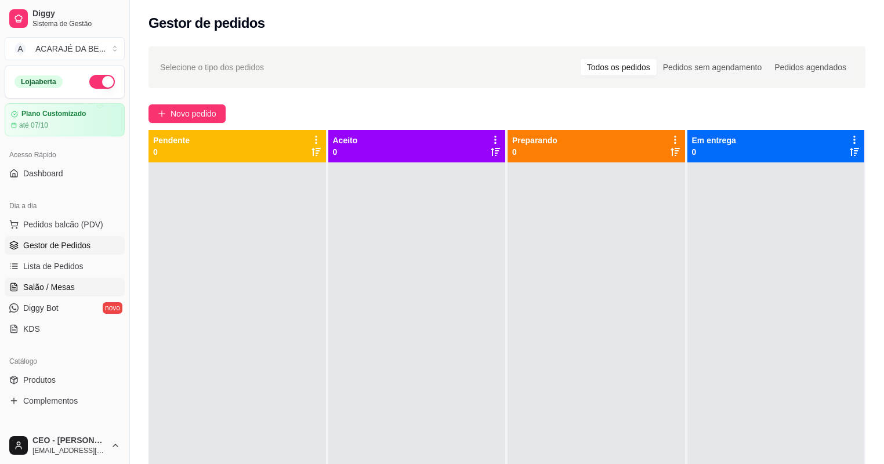
click at [67, 281] on span "Salão / Mesas" at bounding box center [49, 287] width 52 height 12
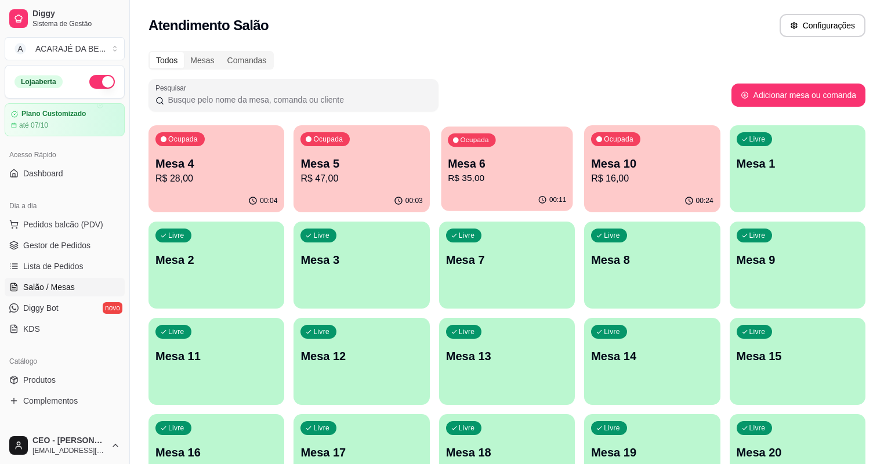
click at [448, 177] on p "R$ 35,00" at bounding box center [507, 178] width 118 height 13
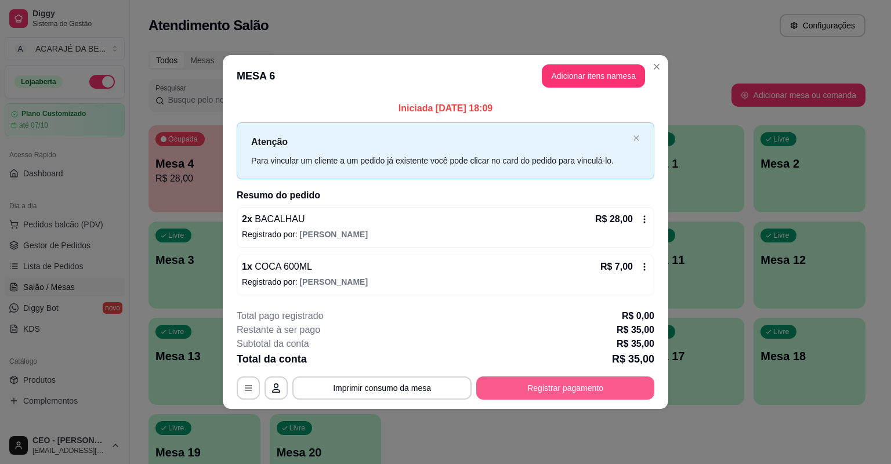
click at [503, 379] on button "Registrar pagamento" at bounding box center [565, 387] width 178 height 23
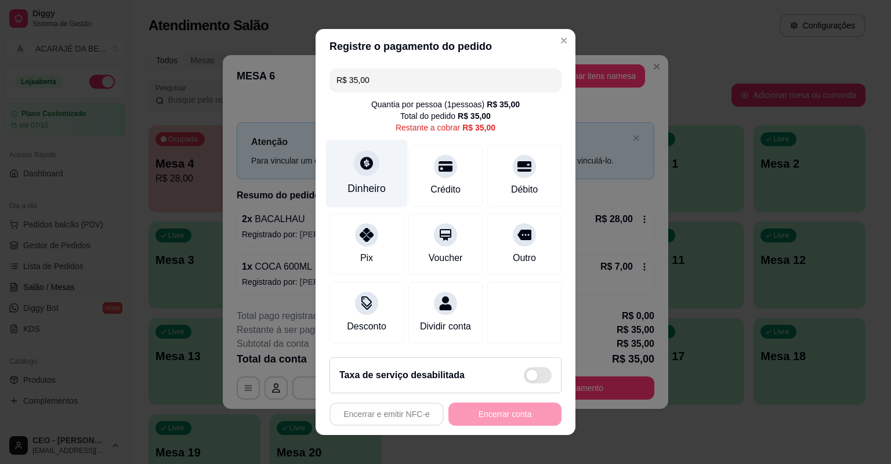
click at [346, 148] on div "Dinheiro" at bounding box center [367, 174] width 82 height 68
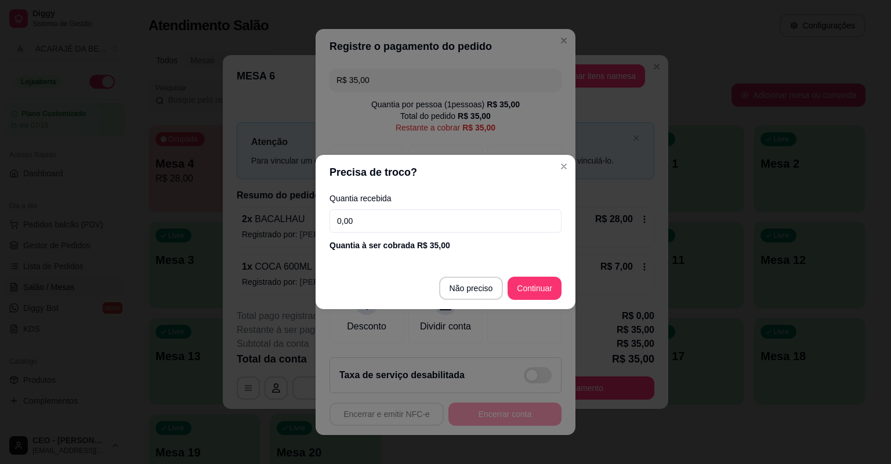
click at [407, 227] on input "0,00" at bounding box center [445, 220] width 232 height 23
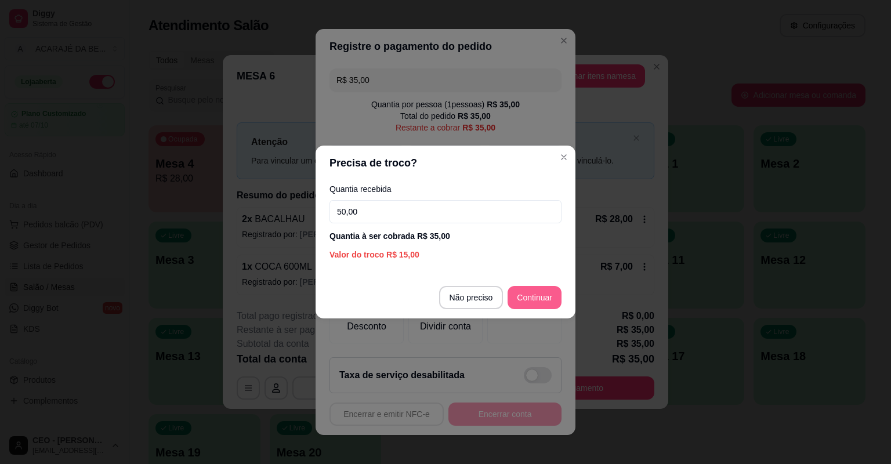
type input "50,00"
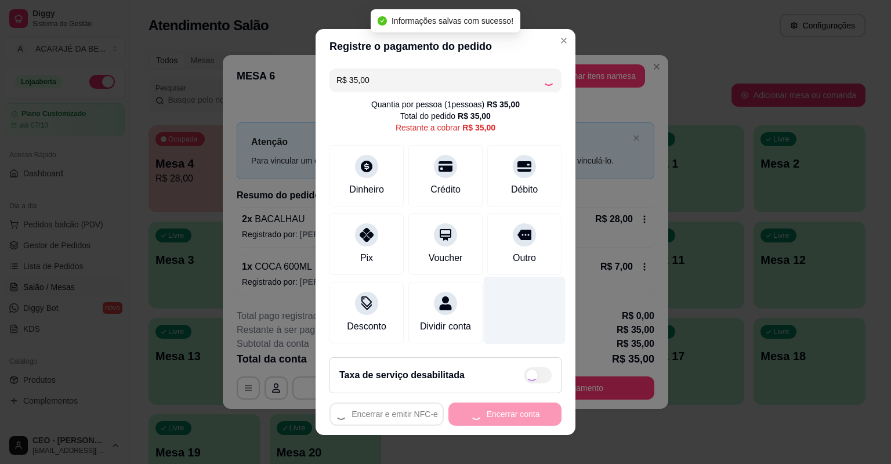
type input "R$ 0,00"
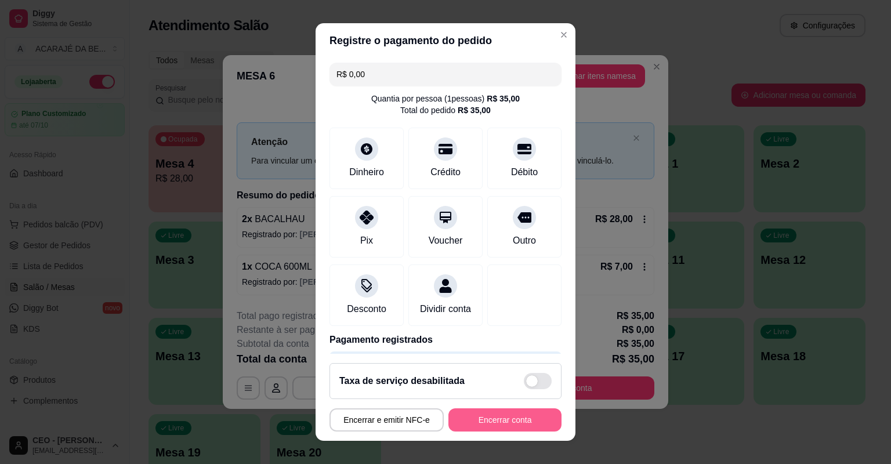
click at [508, 421] on button "Encerrar conta" at bounding box center [504, 419] width 113 height 23
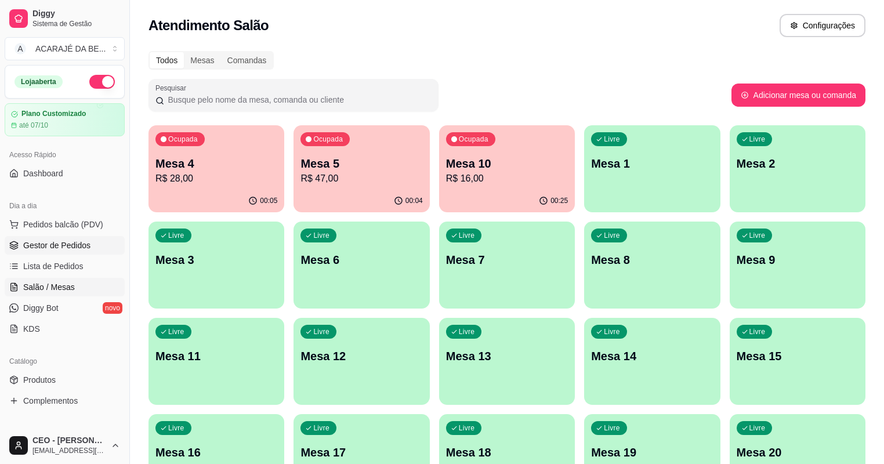
click at [62, 243] on span "Gestor de Pedidos" at bounding box center [56, 245] width 67 height 12
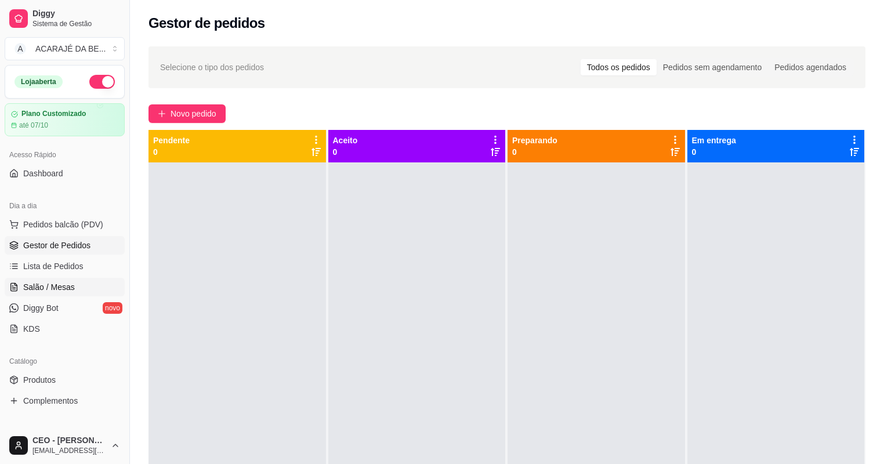
click at [51, 281] on span "Salão / Mesas" at bounding box center [49, 287] width 52 height 12
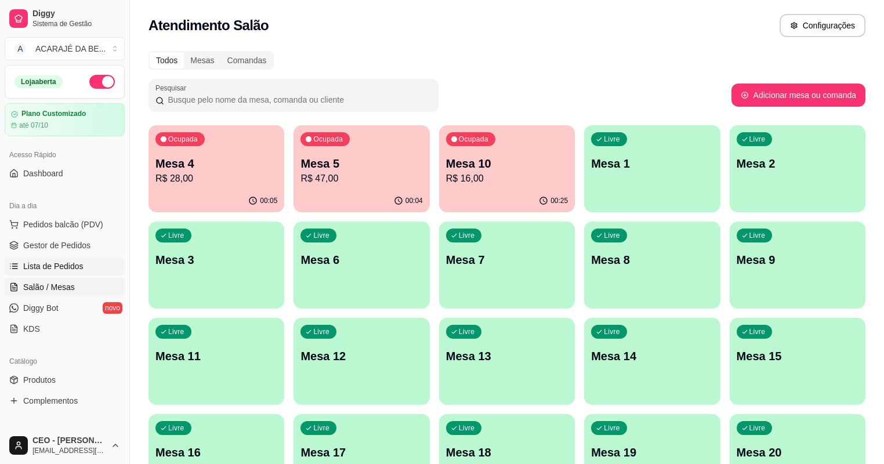
click at [62, 262] on span "Lista de Pedidos" at bounding box center [53, 266] width 60 height 12
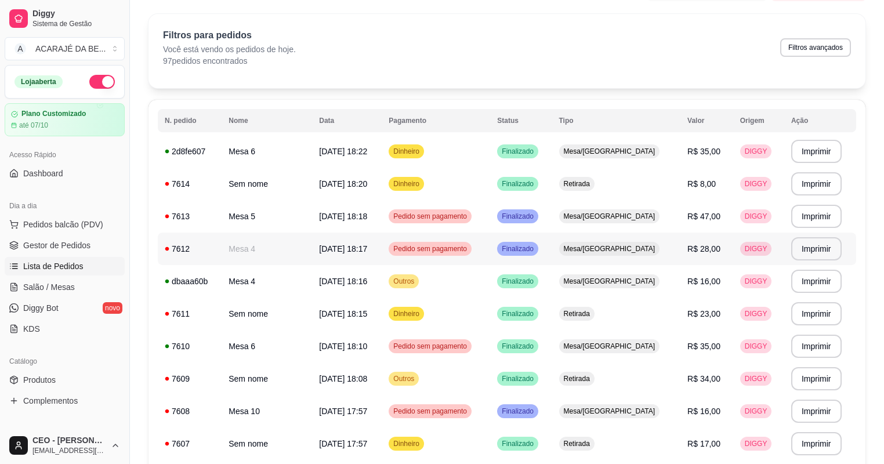
scroll to position [46, 0]
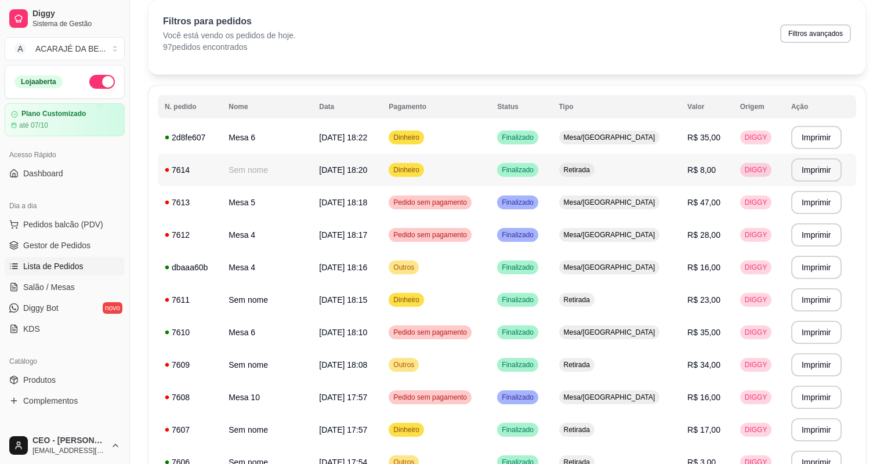
click at [342, 171] on span "[DATE] 18:20" at bounding box center [343, 169] width 48 height 9
click at [79, 242] on span "Gestor de Pedidos" at bounding box center [56, 245] width 67 height 12
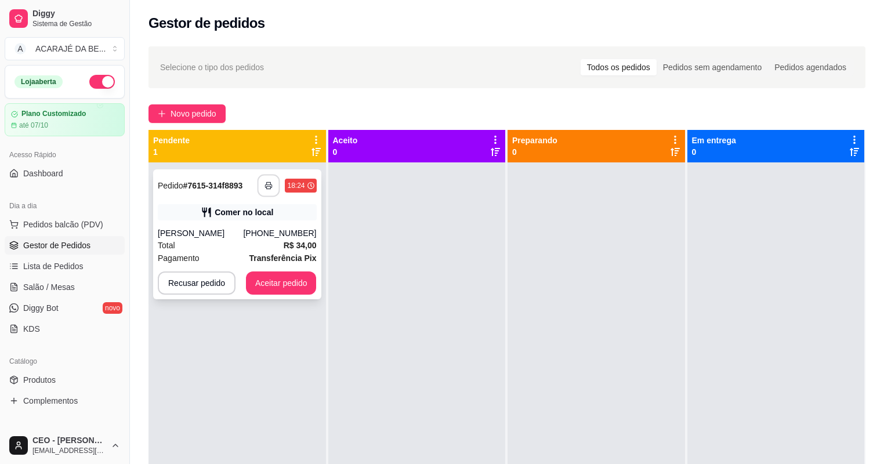
click at [271, 179] on button "button" at bounding box center [268, 186] width 23 height 23
click at [304, 283] on button "Aceitar pedido" at bounding box center [281, 282] width 71 height 23
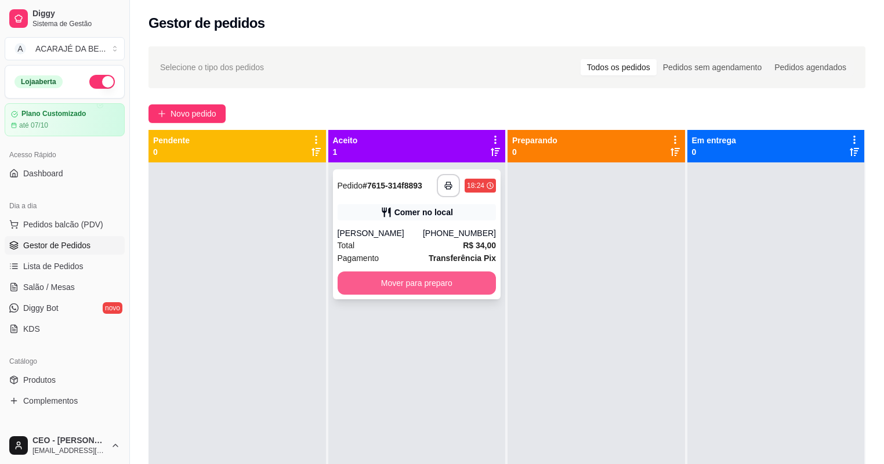
click at [377, 282] on button "Mover para preparo" at bounding box center [416, 282] width 159 height 23
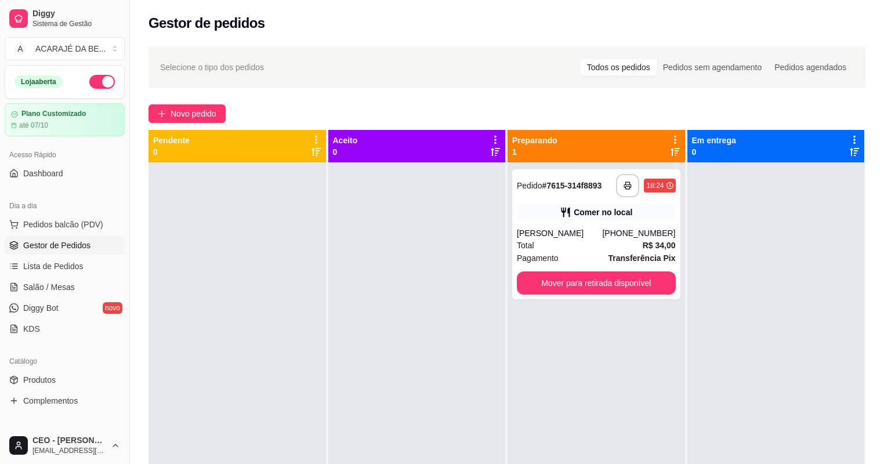
click at [564, 299] on div "**********" at bounding box center [595, 394] width 177 height 464
click at [581, 290] on button "Mover para retirada disponível" at bounding box center [596, 283] width 154 height 23
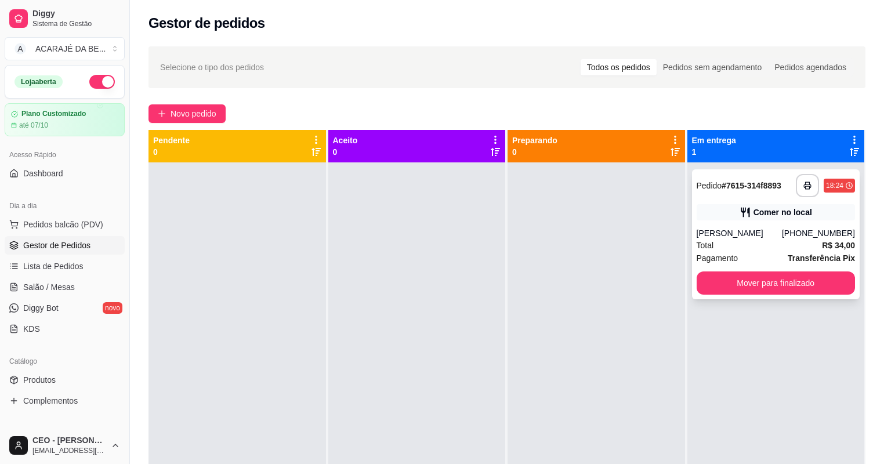
click at [789, 292] on button "Mover para finalizado" at bounding box center [775, 282] width 159 height 23
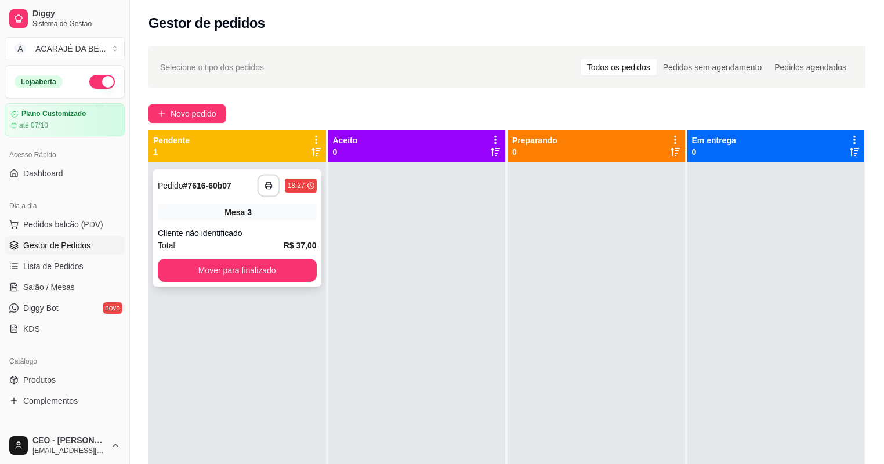
click at [265, 184] on button "button" at bounding box center [268, 186] width 23 height 23
click at [286, 267] on button "Mover para finalizado" at bounding box center [237, 270] width 159 height 23
click at [290, 265] on button "Mover para finalizado" at bounding box center [237, 270] width 154 height 23
click at [262, 186] on button "button" at bounding box center [268, 186] width 23 height 23
click at [245, 273] on button "Mover para finalizado" at bounding box center [237, 270] width 154 height 23
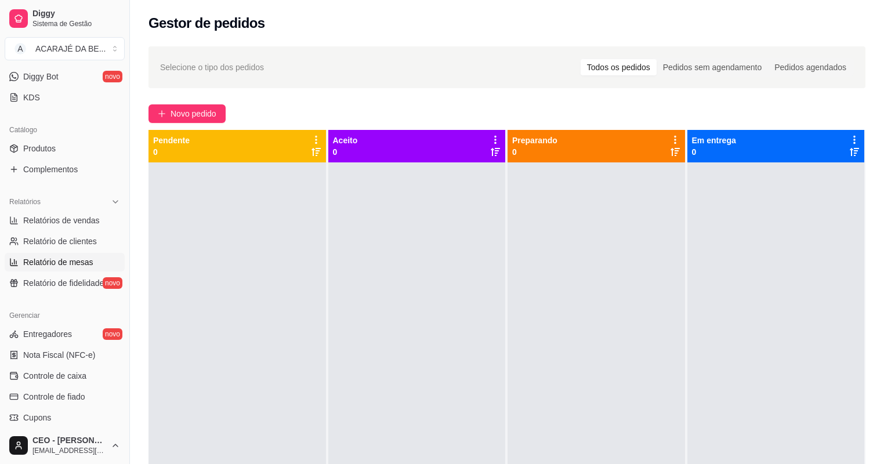
scroll to position [232, 0]
click at [71, 376] on span "Controle de caixa" at bounding box center [54, 375] width 63 height 12
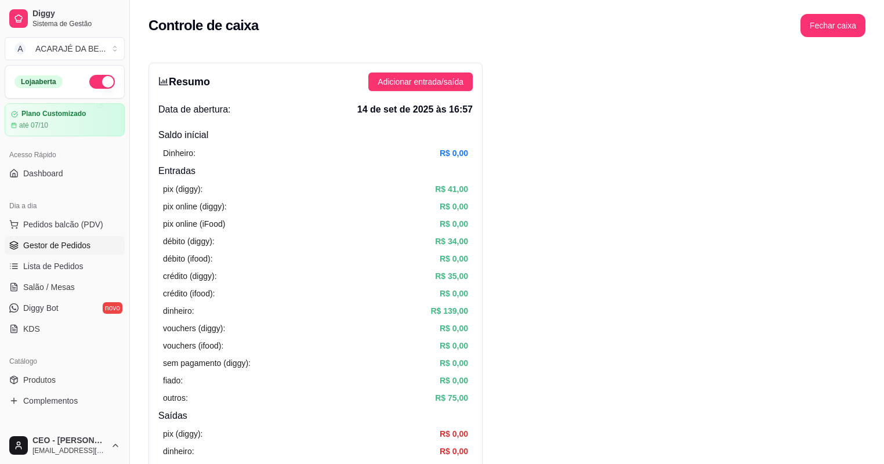
click at [63, 241] on span "Gestor de Pedidos" at bounding box center [56, 245] width 67 height 12
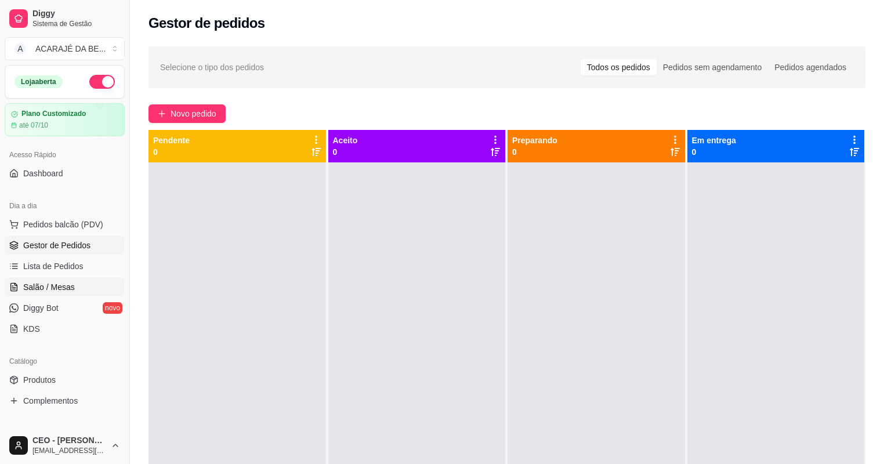
click at [39, 284] on span "Salão / Mesas" at bounding box center [49, 287] width 52 height 12
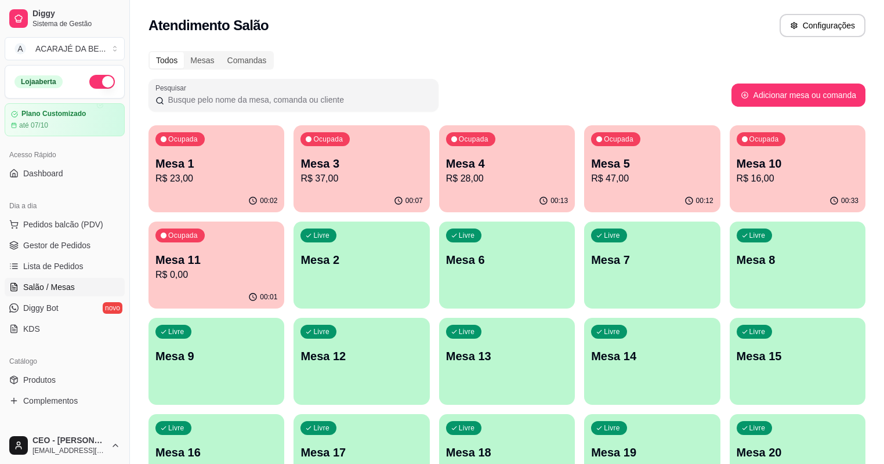
click at [520, 100] on div "Pesquisar" at bounding box center [439, 95] width 583 height 32
click at [298, 190] on div "00:07" at bounding box center [362, 200] width 132 height 22
click at [79, 242] on span "Gestor de Pedidos" at bounding box center [56, 245] width 67 height 12
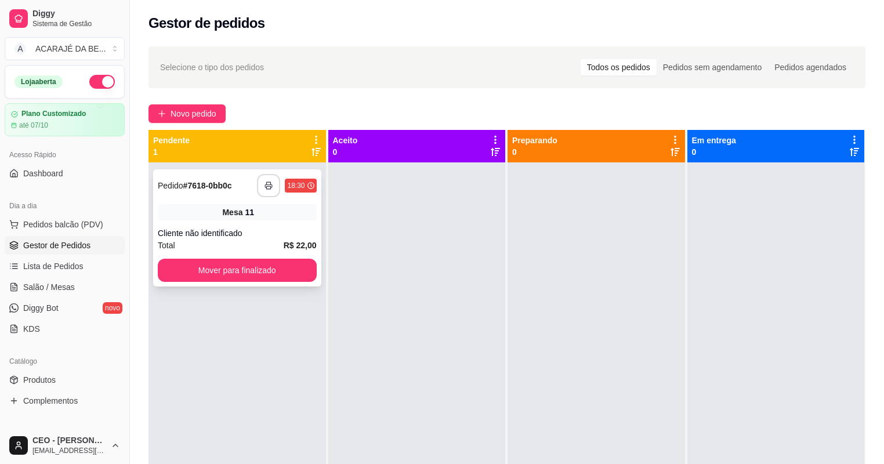
click at [267, 179] on button "button" at bounding box center [268, 185] width 23 height 23
click at [216, 285] on div "**********" at bounding box center [237, 227] width 168 height 117
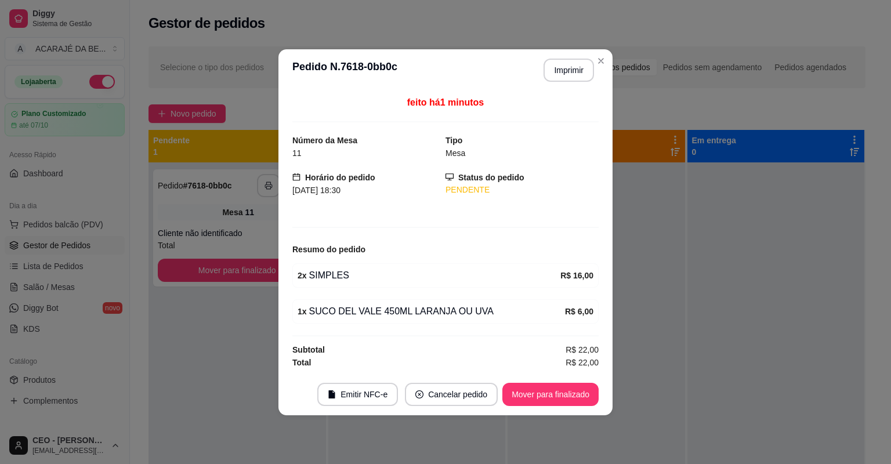
click at [605, 376] on footer "Emitir NFC-e Cancelar pedido Mover para finalizado" at bounding box center [445, 394] width 334 height 42
click at [519, 390] on button "Mover para finalizado" at bounding box center [550, 394] width 93 height 23
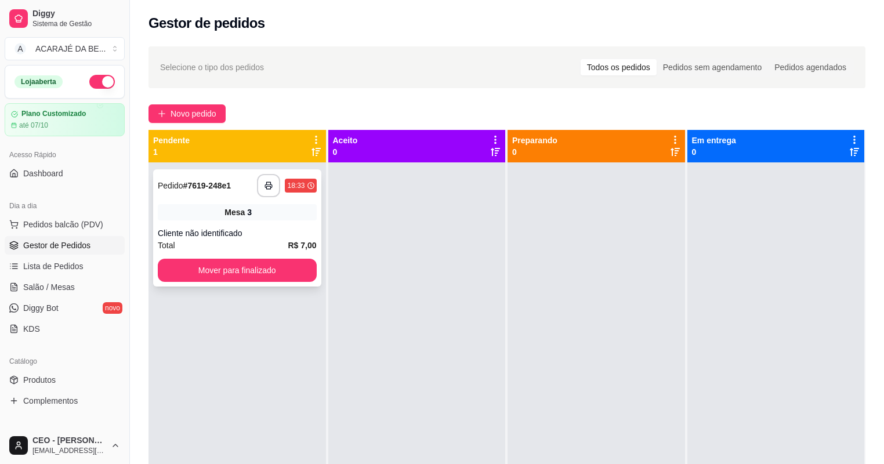
click at [275, 252] on div "**********" at bounding box center [237, 227] width 168 height 117
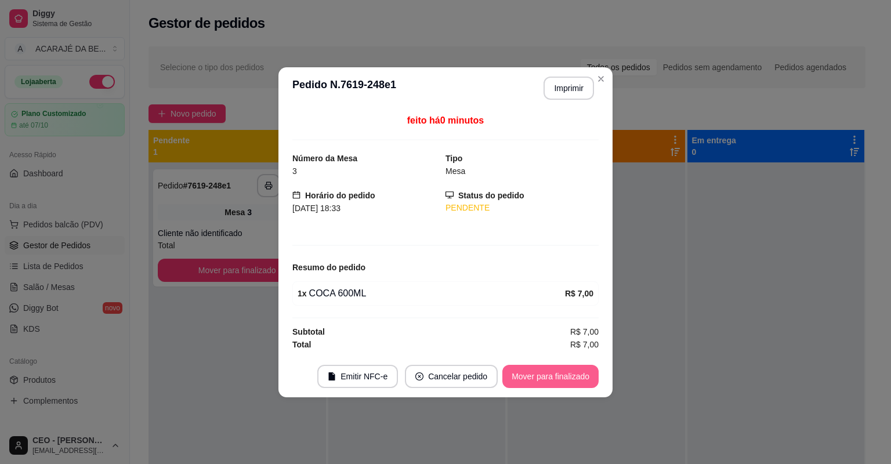
click at [544, 380] on button "Mover para finalizado" at bounding box center [550, 376] width 96 height 23
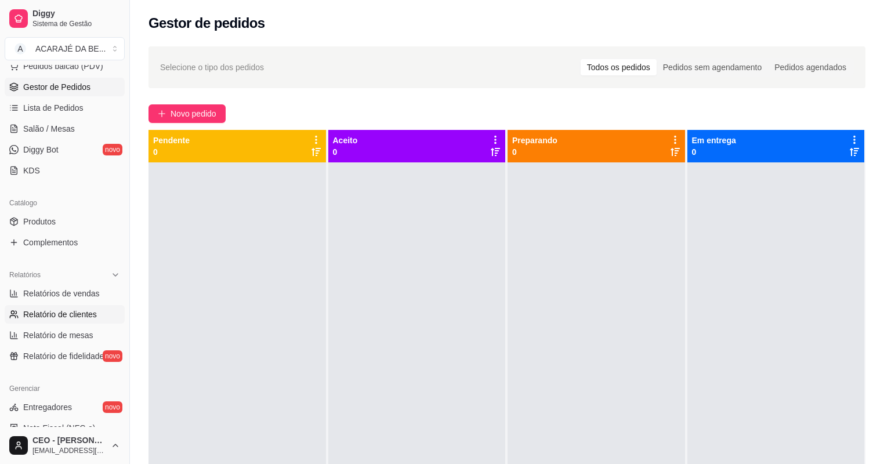
scroll to position [186, 0]
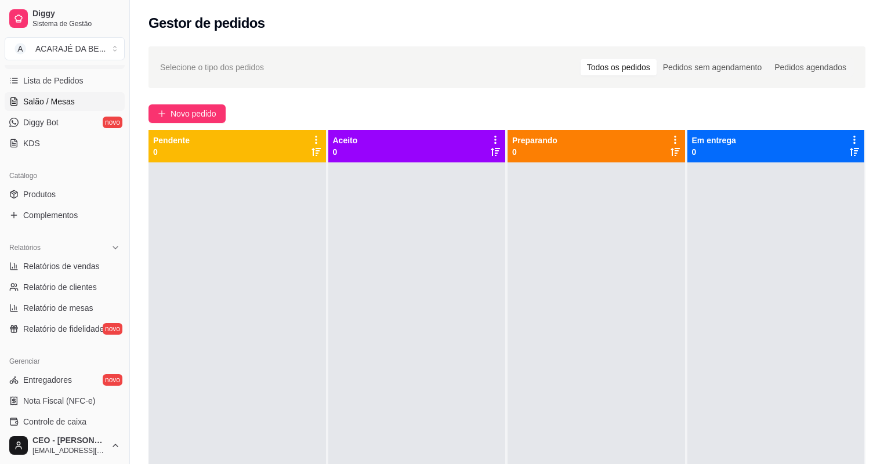
click at [53, 101] on span "Salão / Mesas" at bounding box center [49, 102] width 52 height 12
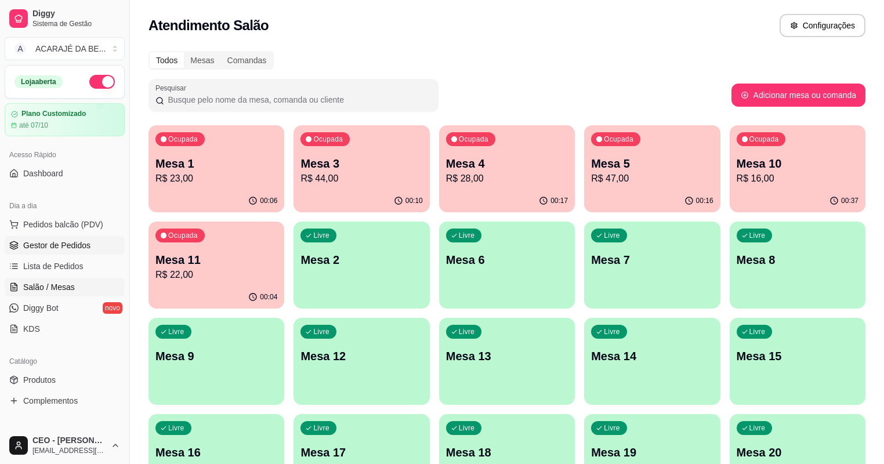
click at [66, 246] on span "Gestor de Pedidos" at bounding box center [56, 245] width 67 height 12
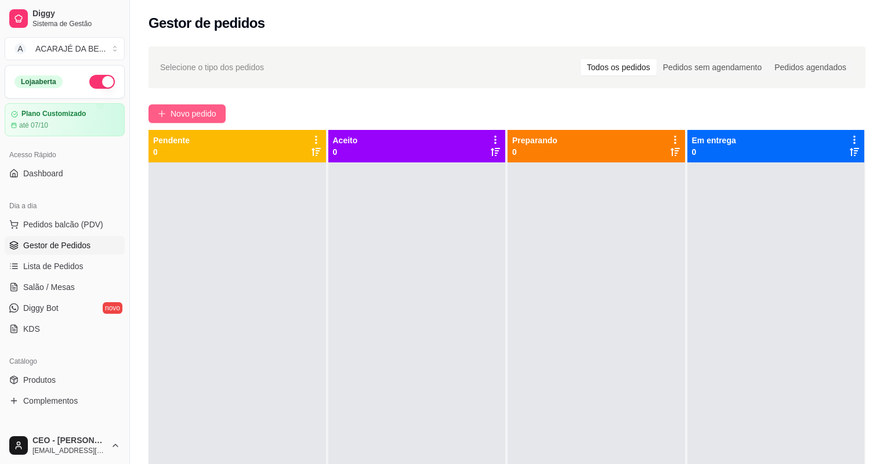
click at [198, 114] on span "Novo pedido" at bounding box center [193, 113] width 46 height 13
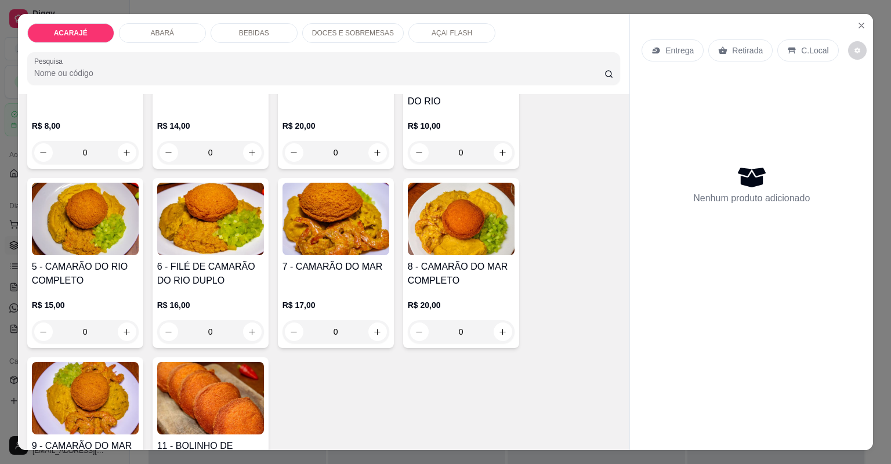
scroll to position [186, 0]
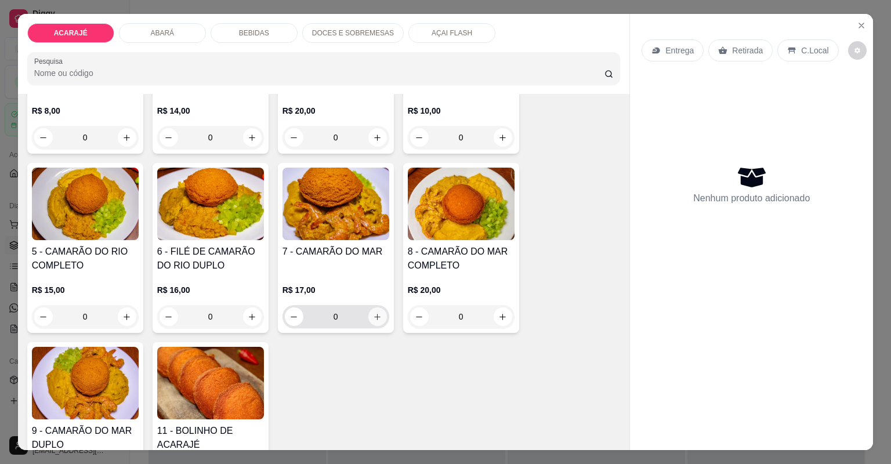
click at [378, 316] on button "increase-product-quantity" at bounding box center [377, 316] width 19 height 19
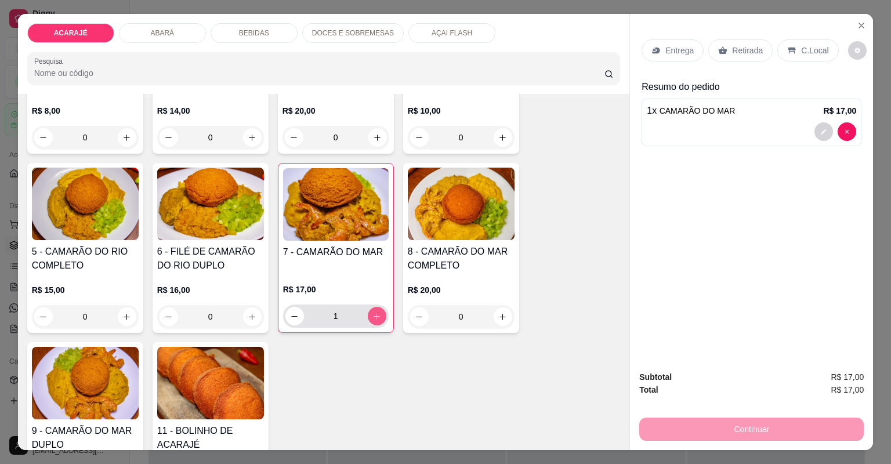
click at [378, 316] on button "increase-product-quantity" at bounding box center [377, 316] width 19 height 19
type input "2"
click at [820, 133] on icon "decrease-product-quantity" at bounding box center [823, 131] width 7 height 7
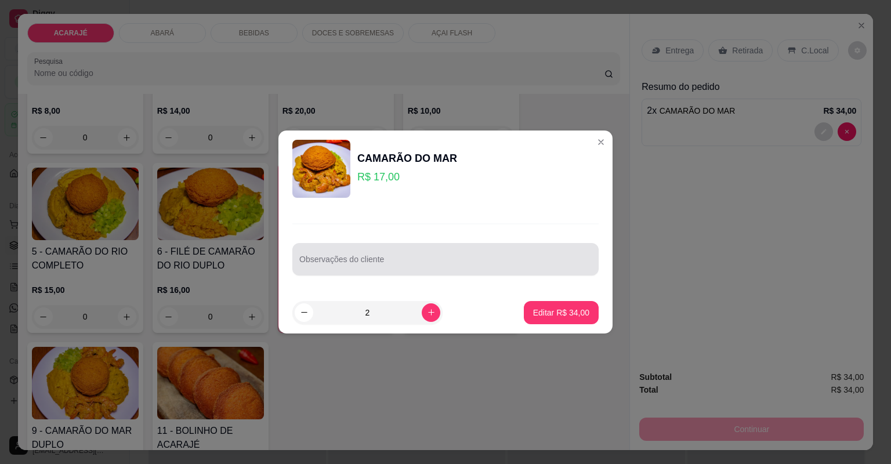
click at [484, 253] on div at bounding box center [445, 259] width 292 height 23
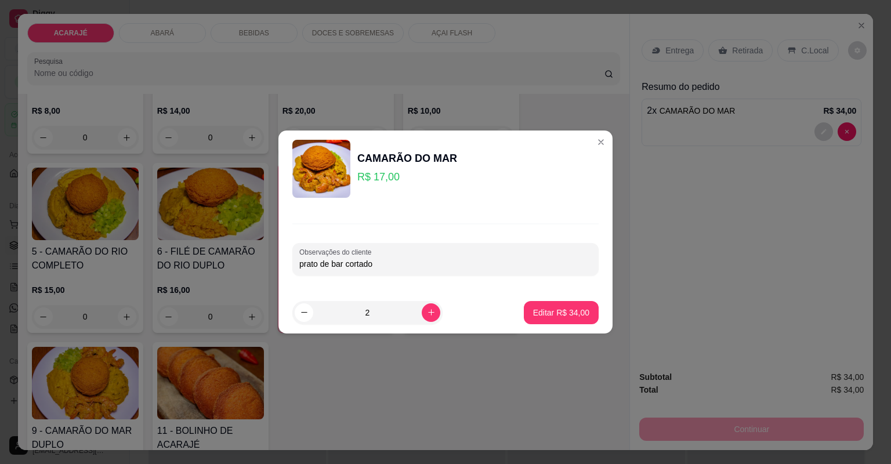
type input "prato de bar cortado"
click at [582, 316] on button "Editar R$ 34,00" at bounding box center [561, 312] width 72 height 23
type input "0"
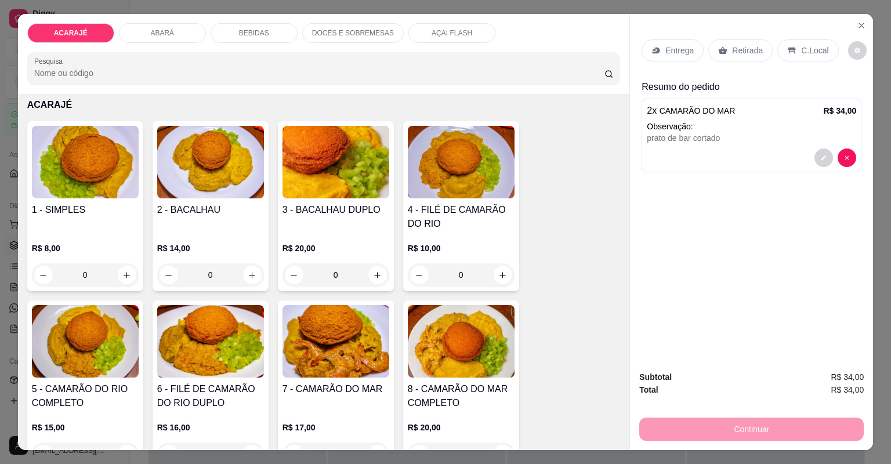
scroll to position [46, 0]
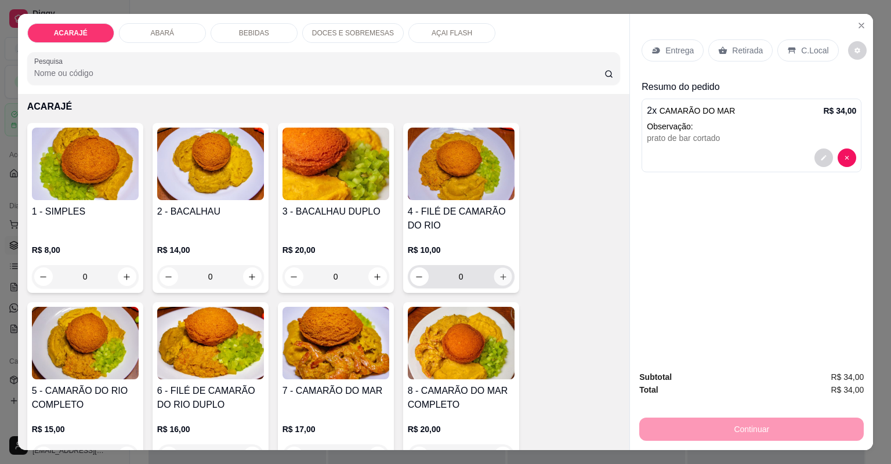
click at [498, 276] on icon "increase-product-quantity" at bounding box center [502, 277] width 9 height 9
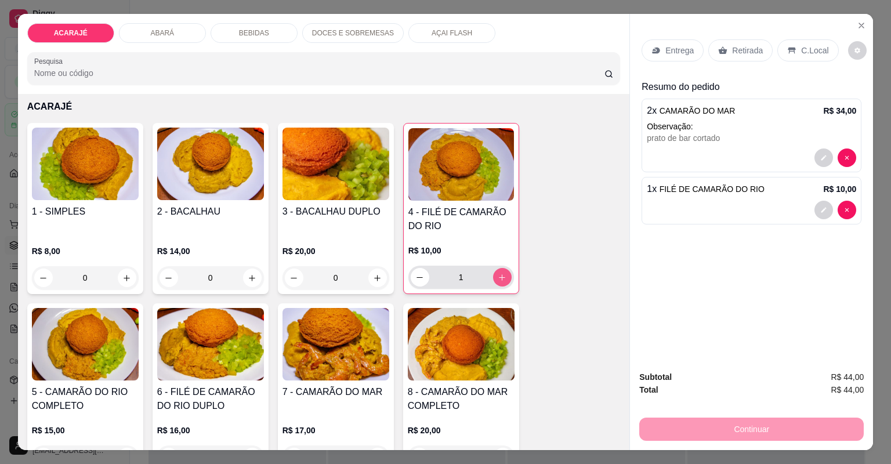
click at [499, 281] on button "increase-product-quantity" at bounding box center [502, 277] width 19 height 19
type input "2"
click at [816, 204] on button "decrease-product-quantity" at bounding box center [823, 210] width 19 height 19
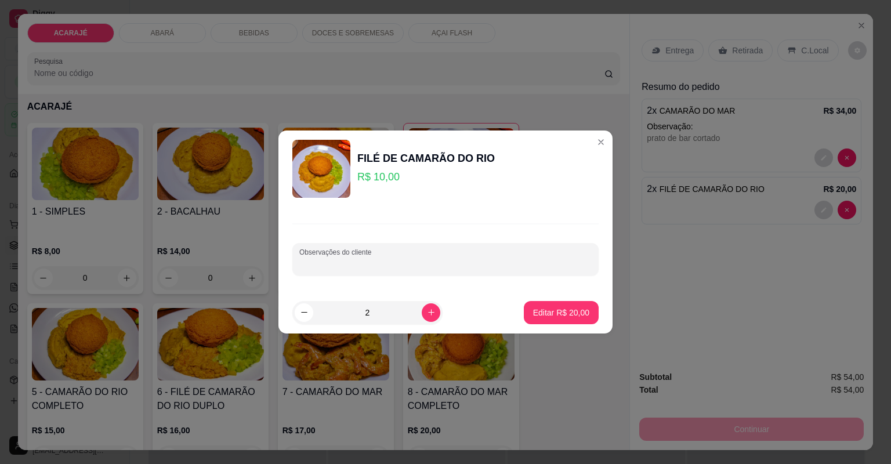
click at [480, 263] on input "Observações do cliente" at bounding box center [445, 264] width 292 height 12
type input "prato de bar cortado"
drag, startPoint x: 540, startPoint y: 300, endPoint x: 547, endPoint y: 307, distance: 10.3
click at [541, 300] on footer "2 Editar R$ 20,00" at bounding box center [445, 313] width 334 height 42
click at [549, 310] on p "Editar R$ 20,00" at bounding box center [560, 312] width 55 height 11
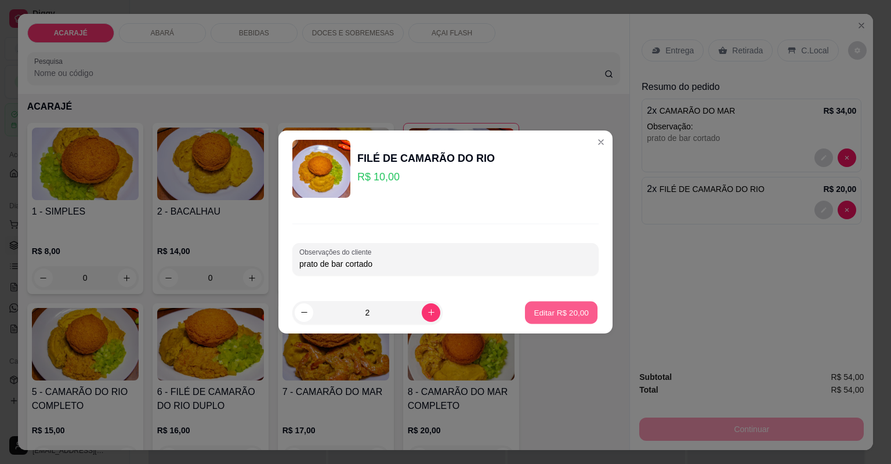
type input "0"
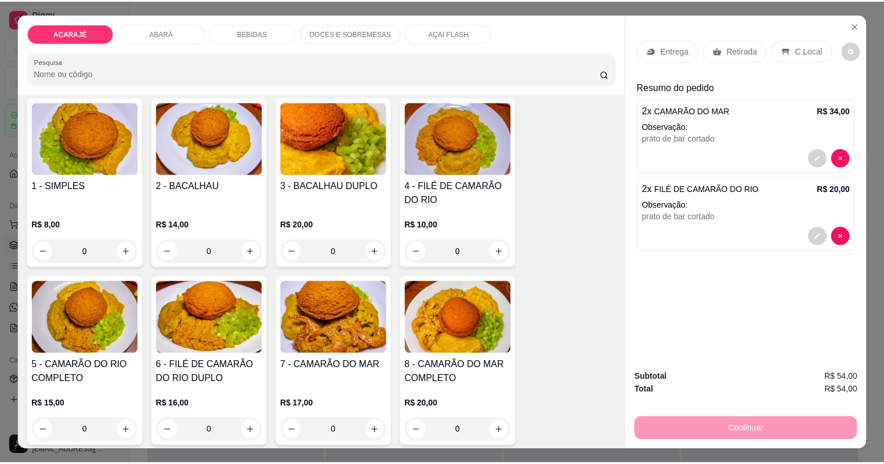
scroll to position [93, 0]
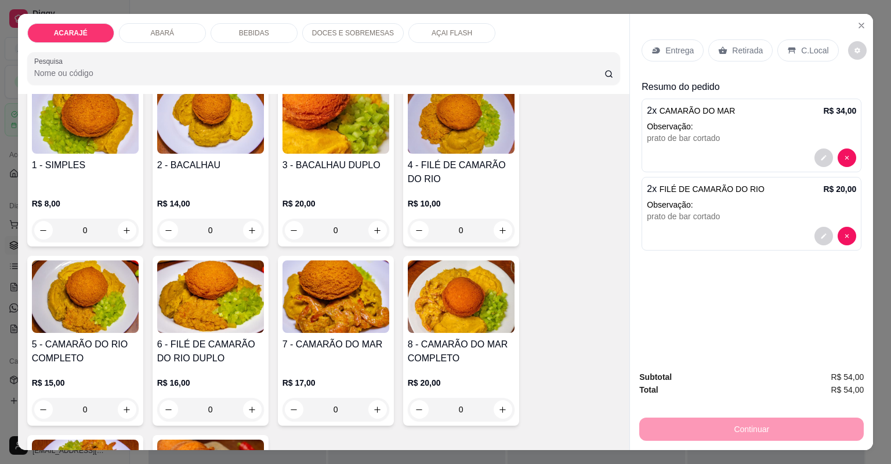
click at [723, 52] on div "Retirada" at bounding box center [740, 50] width 64 height 22
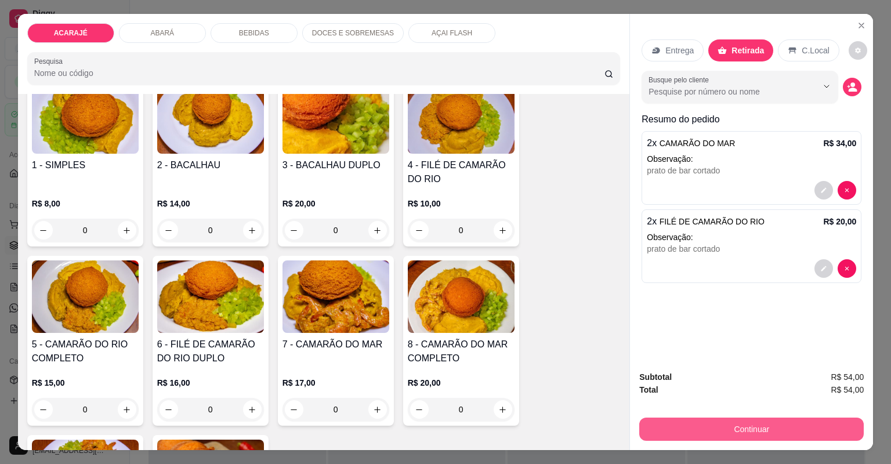
click at [748, 424] on button "Continuar" at bounding box center [751, 428] width 224 height 23
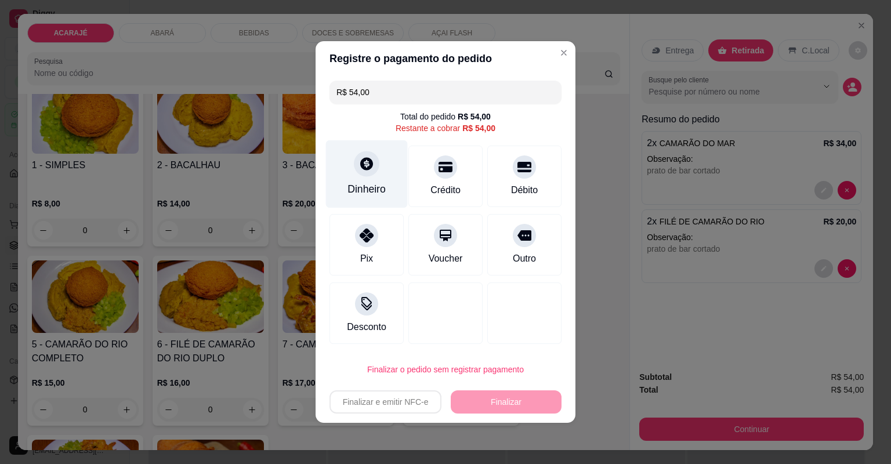
click at [369, 184] on div "Dinheiro" at bounding box center [366, 188] width 38 height 15
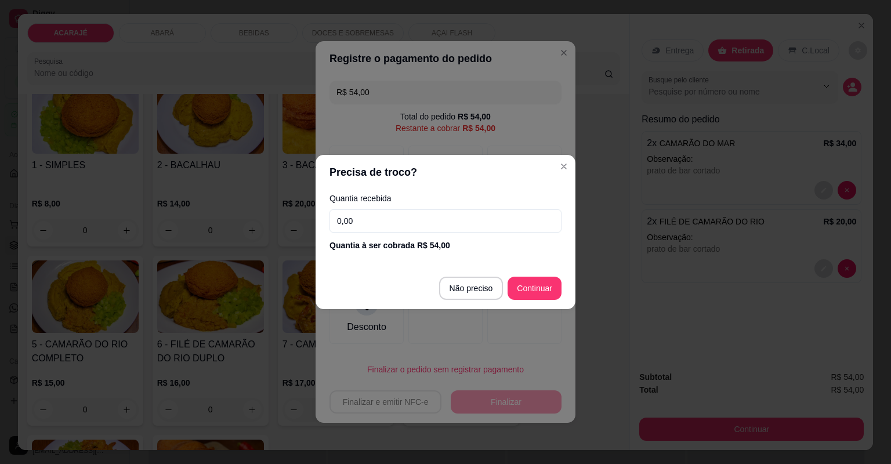
click at [471, 223] on input "0,00" at bounding box center [445, 220] width 232 height 23
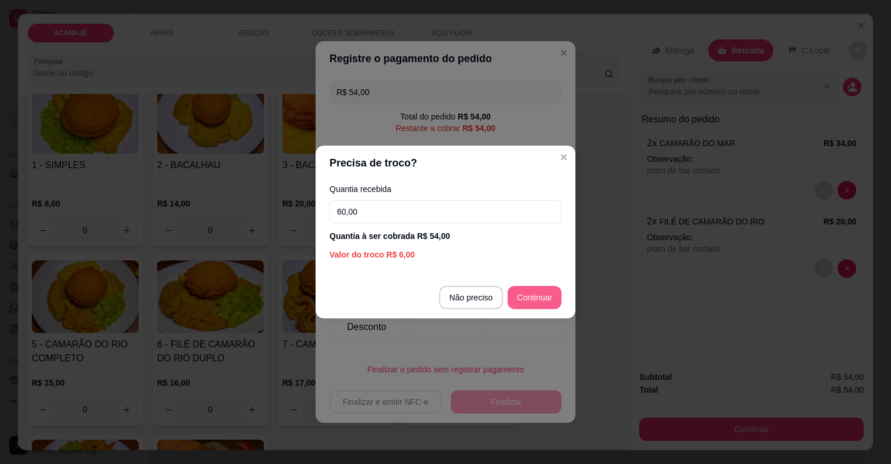
type input "60,00"
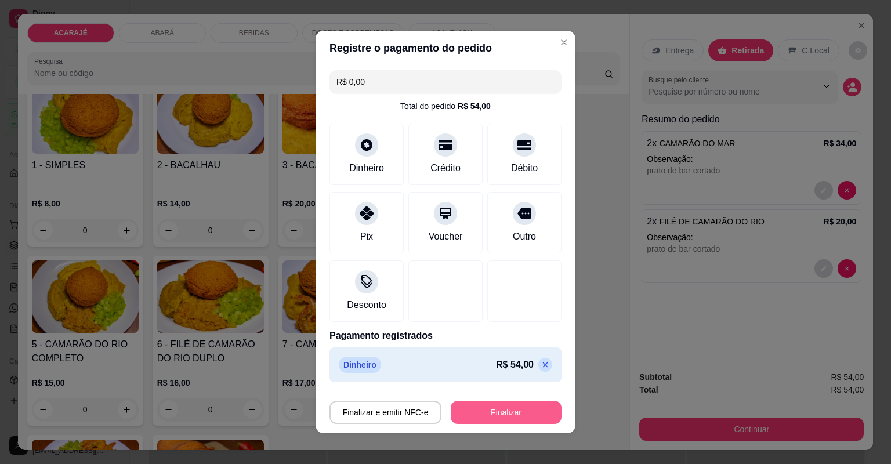
click at [473, 419] on button "Finalizar" at bounding box center [506, 412] width 111 height 23
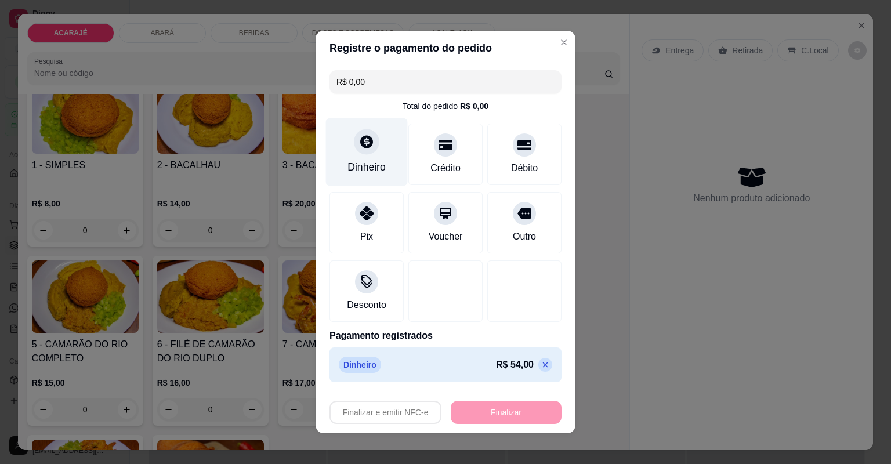
type input "-R$ 54,00"
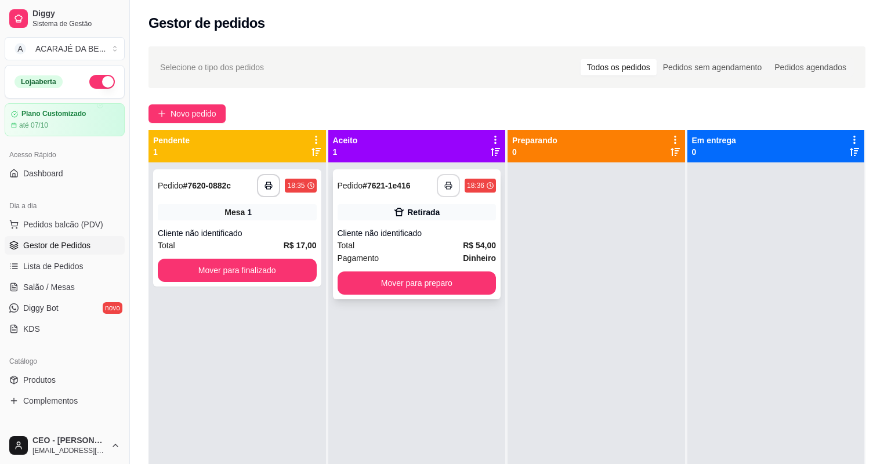
click at [444, 190] on button "button" at bounding box center [448, 185] width 23 height 23
click at [441, 280] on button "Mover para preparo" at bounding box center [416, 282] width 159 height 23
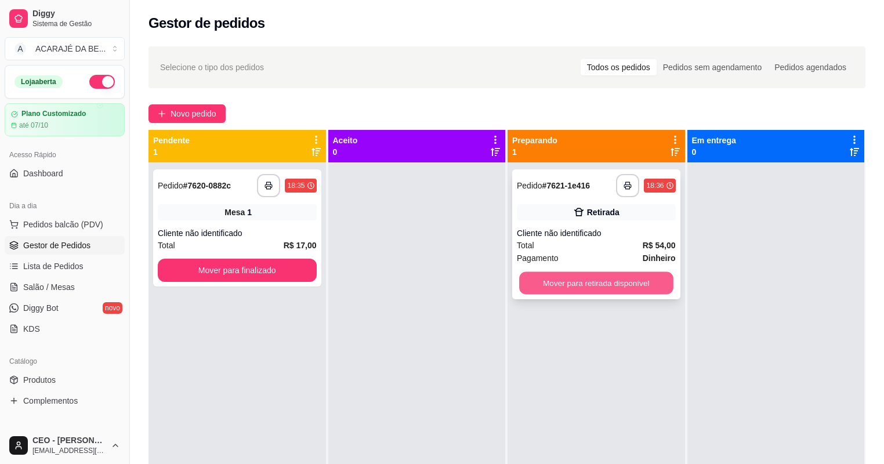
click at [521, 276] on button "Mover para retirada disponível" at bounding box center [596, 283] width 154 height 23
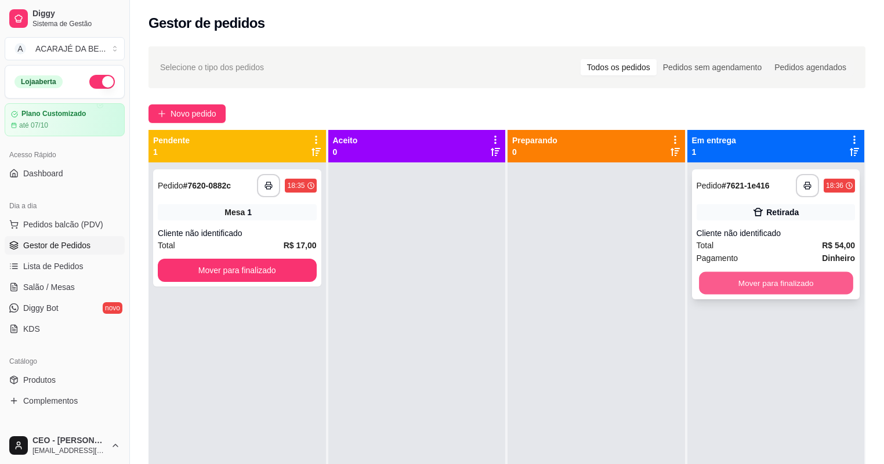
click at [705, 276] on button "Mover para finalizado" at bounding box center [776, 283] width 154 height 23
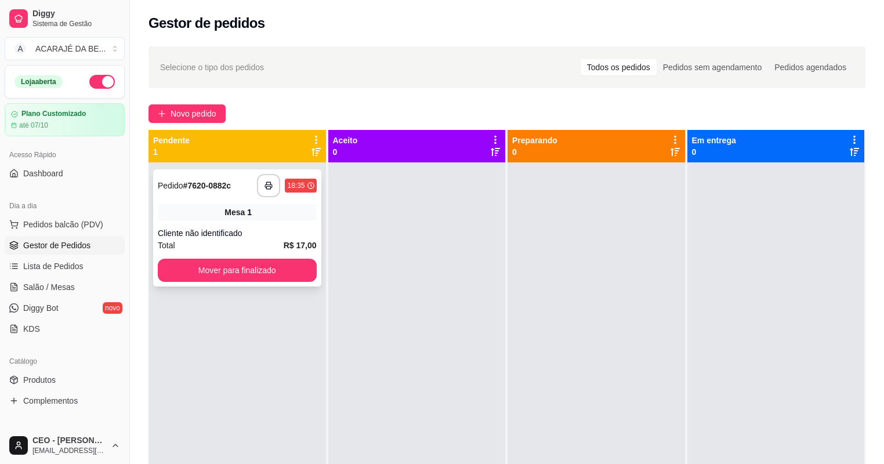
click at [267, 230] on div "Cliente não identificado" at bounding box center [237, 233] width 159 height 12
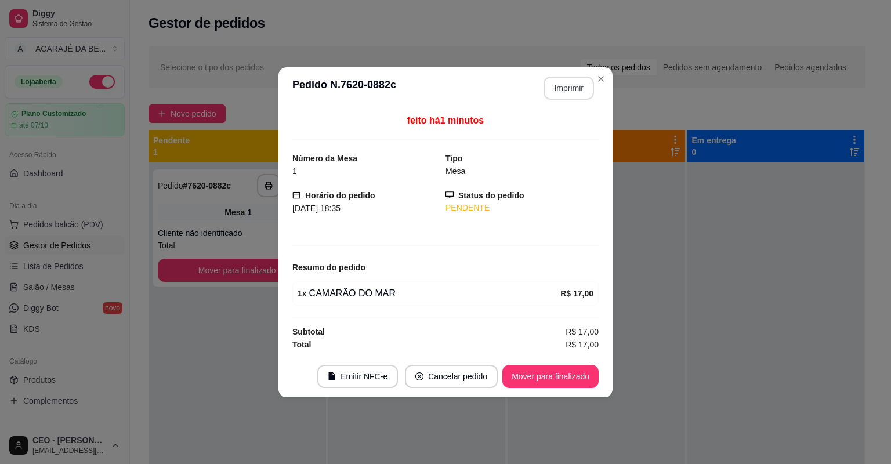
click at [568, 88] on button "Imprimir" at bounding box center [568, 88] width 50 height 23
click at [543, 373] on button "Mover para finalizado" at bounding box center [550, 376] width 93 height 23
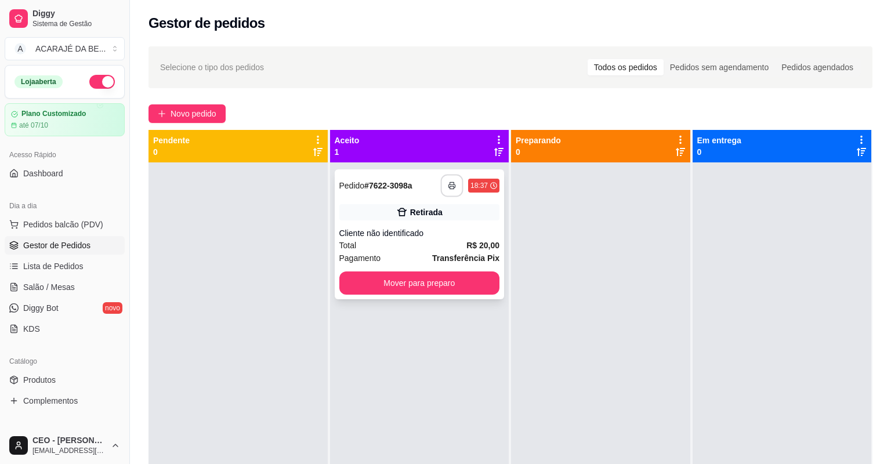
click at [444, 179] on button "button" at bounding box center [452, 186] width 23 height 23
click at [393, 275] on button "Mover para preparo" at bounding box center [419, 283] width 155 height 23
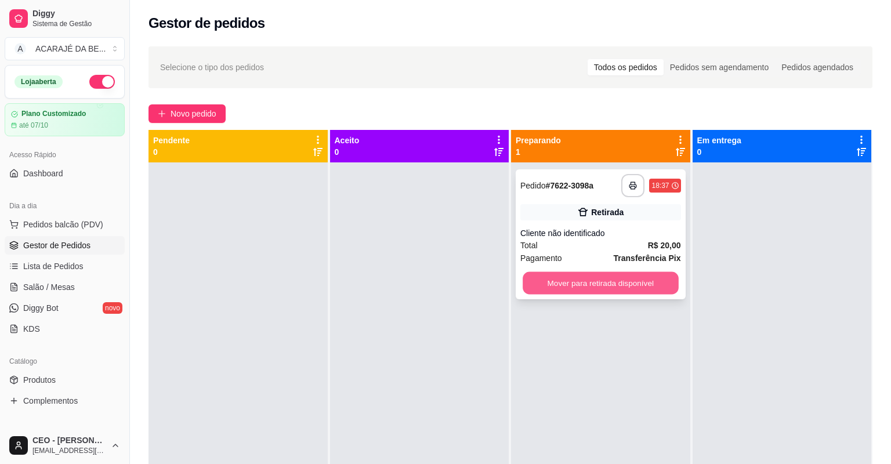
click at [540, 285] on button "Mover para retirada disponível" at bounding box center [599, 283] width 155 height 23
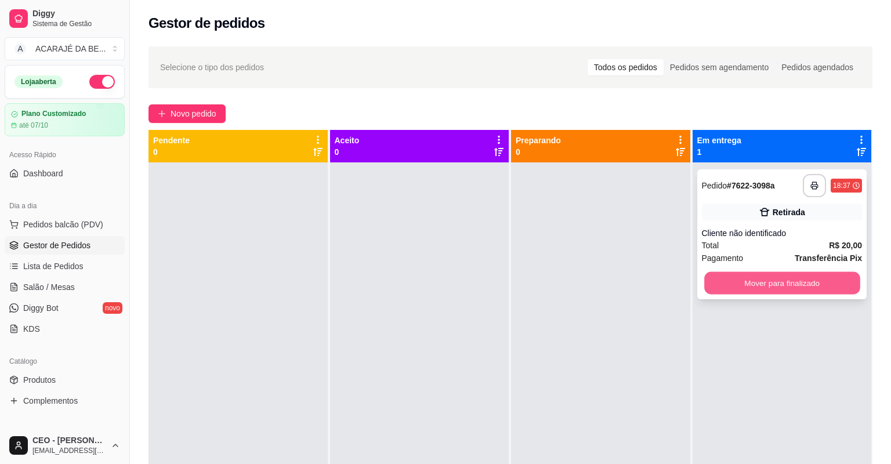
click at [833, 274] on button "Mover para finalizado" at bounding box center [781, 283] width 155 height 23
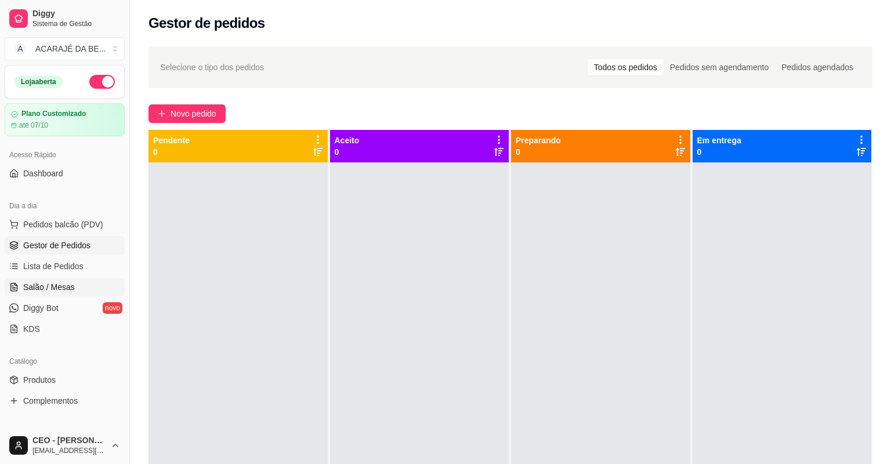
click at [55, 294] on link "Salão / Mesas" at bounding box center [65, 287] width 120 height 19
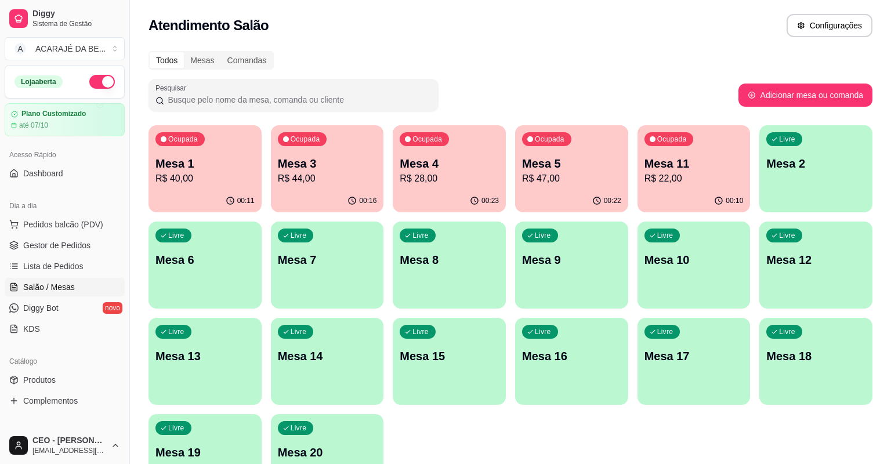
click at [297, 155] on p "Mesa 3" at bounding box center [327, 163] width 99 height 16
click at [66, 239] on span "Gestor de Pedidos" at bounding box center [56, 245] width 67 height 12
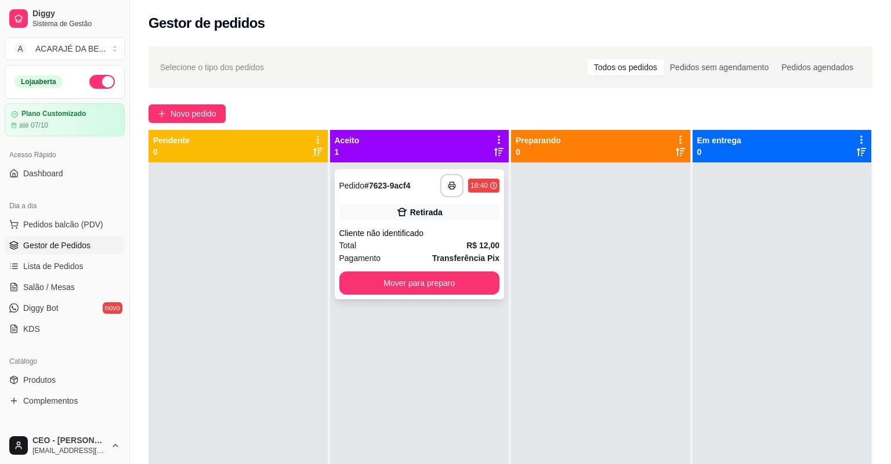
click at [419, 197] on div "**********" at bounding box center [420, 234] width 170 height 130
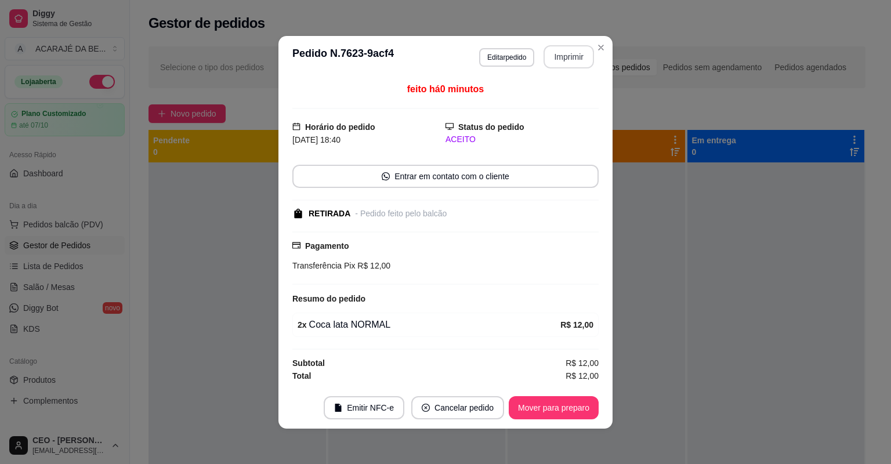
click at [570, 57] on button "Imprimir" at bounding box center [568, 56] width 50 height 23
click at [541, 406] on button "Mover para preparo" at bounding box center [554, 407] width 90 height 23
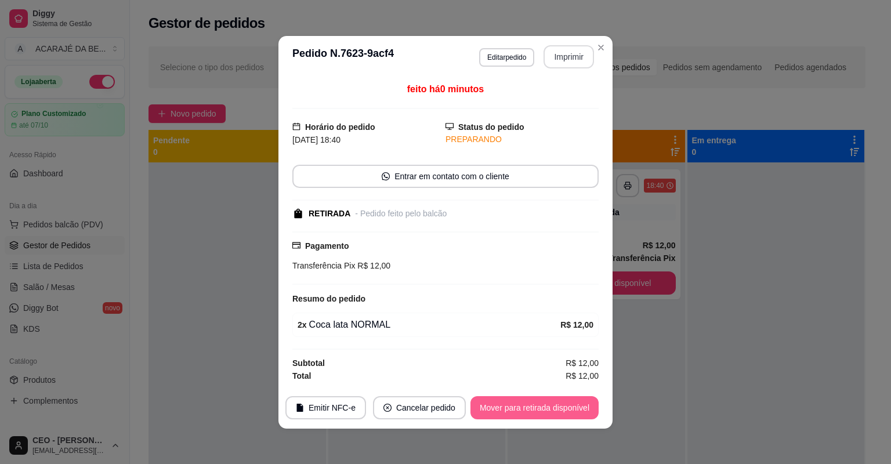
click at [541, 406] on button "Mover para retirada disponível" at bounding box center [534, 407] width 128 height 23
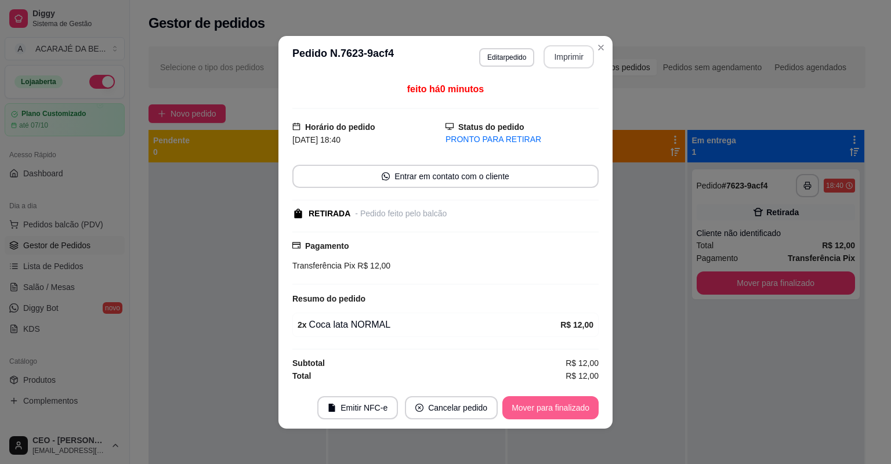
click at [541, 406] on button "Mover para finalizado" at bounding box center [550, 407] width 96 height 23
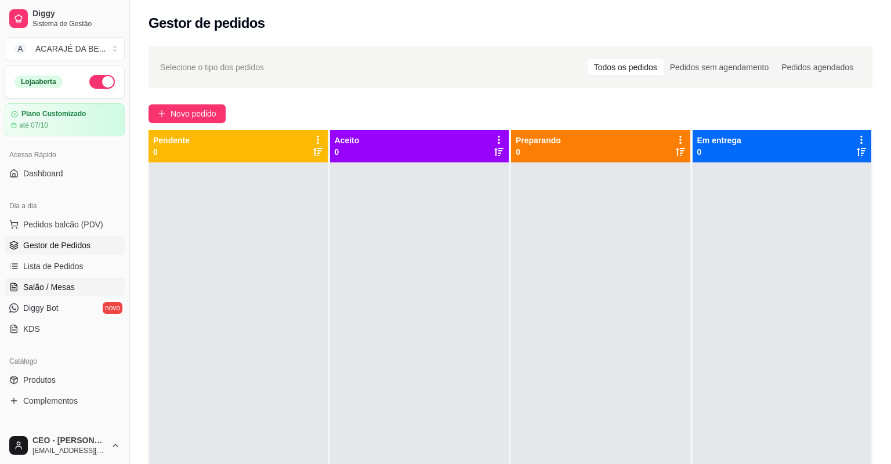
click at [72, 284] on link "Salão / Mesas" at bounding box center [65, 287] width 120 height 19
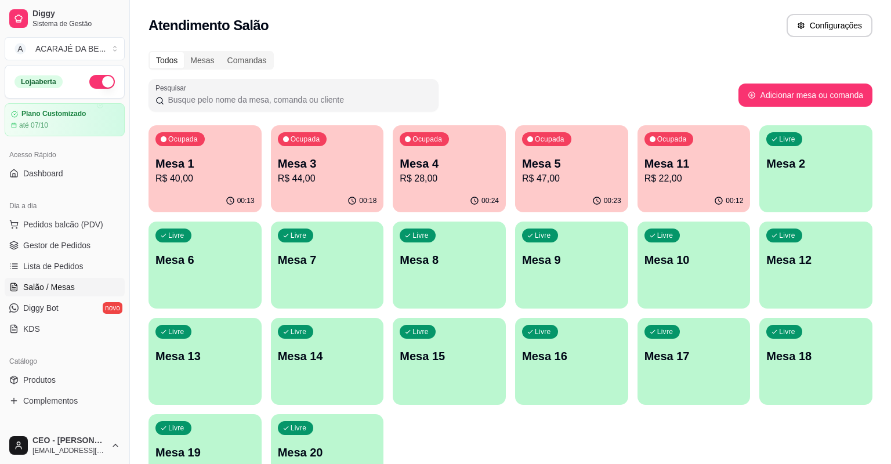
click at [336, 170] on p "Mesa 3" at bounding box center [327, 163] width 99 height 16
click at [52, 245] on span "Gestor de Pedidos" at bounding box center [56, 245] width 67 height 12
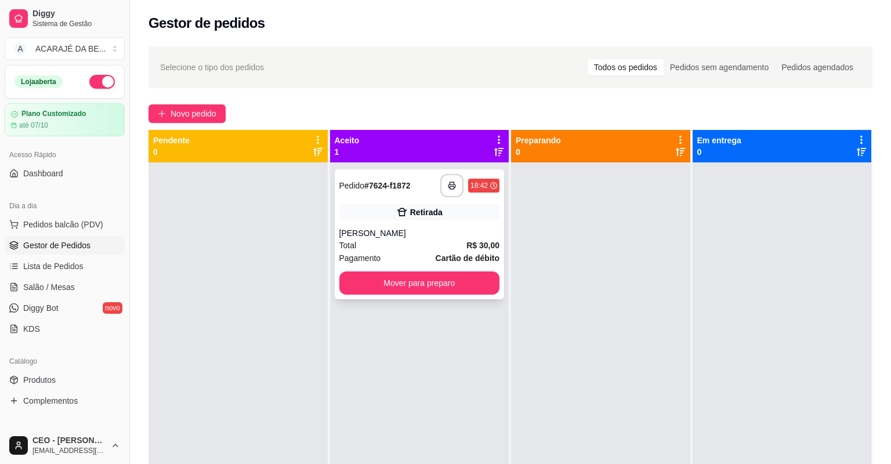
click at [428, 204] on div "**********" at bounding box center [420, 234] width 170 height 130
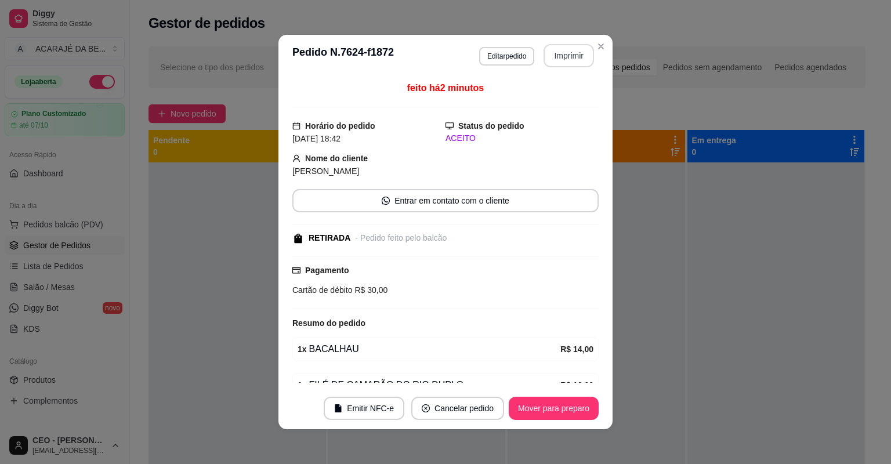
click at [556, 57] on button "Imprimir" at bounding box center [568, 55] width 50 height 23
click at [542, 411] on button "Mover para preparo" at bounding box center [554, 408] width 90 height 23
click at [542, 411] on div "Mover para preparo" at bounding box center [545, 408] width 106 height 23
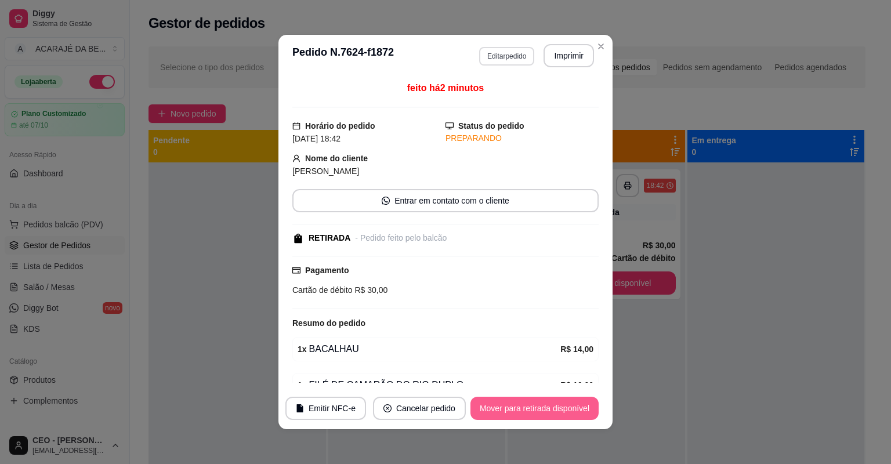
click at [546, 406] on button "Mover para retirada disponível" at bounding box center [534, 408] width 128 height 23
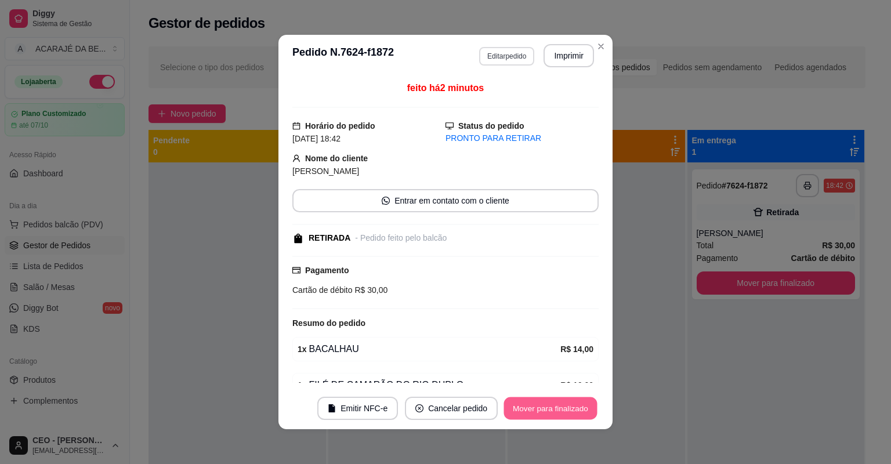
click at [546, 406] on button "Mover para finalizado" at bounding box center [550, 408] width 93 height 23
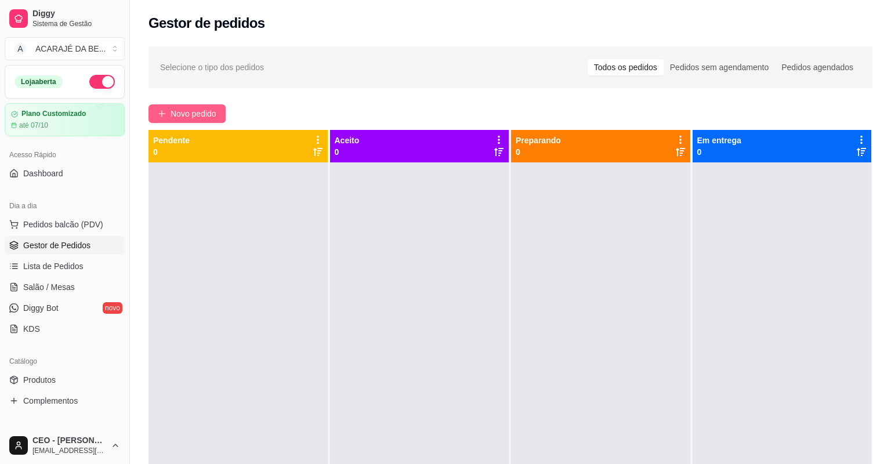
click at [215, 121] on button "Novo pedido" at bounding box center [186, 113] width 77 height 19
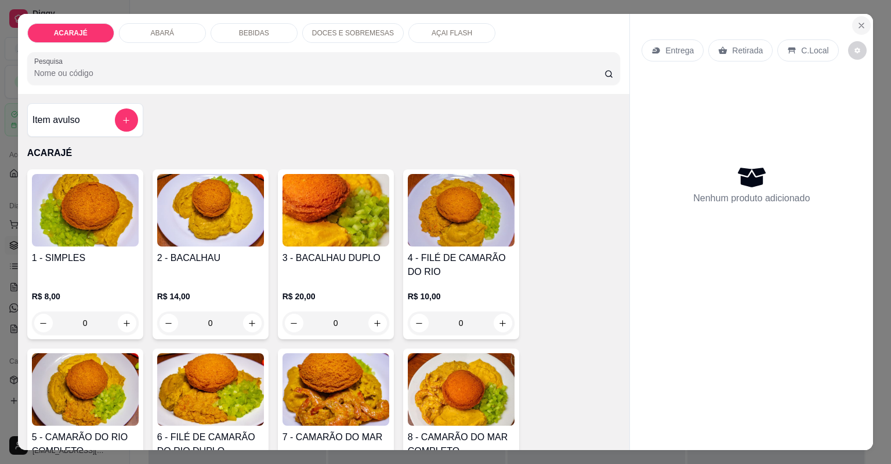
click at [863, 21] on button "Close" at bounding box center [861, 25] width 19 height 19
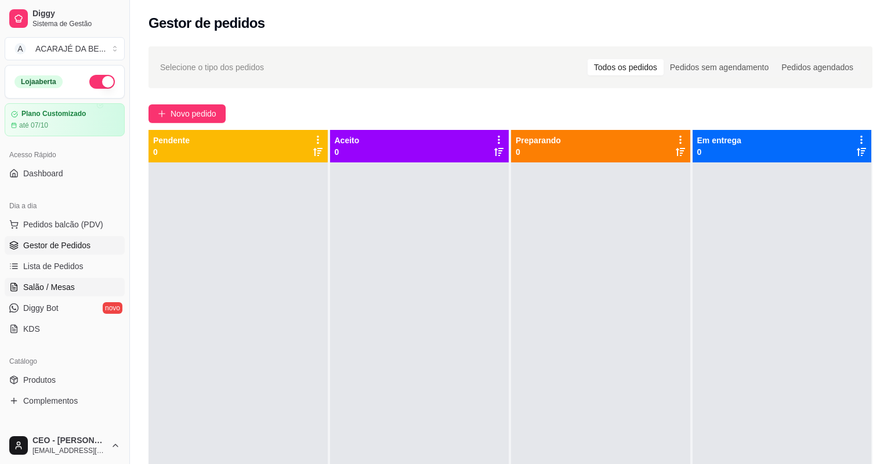
click at [31, 281] on span "Salão / Mesas" at bounding box center [49, 287] width 52 height 12
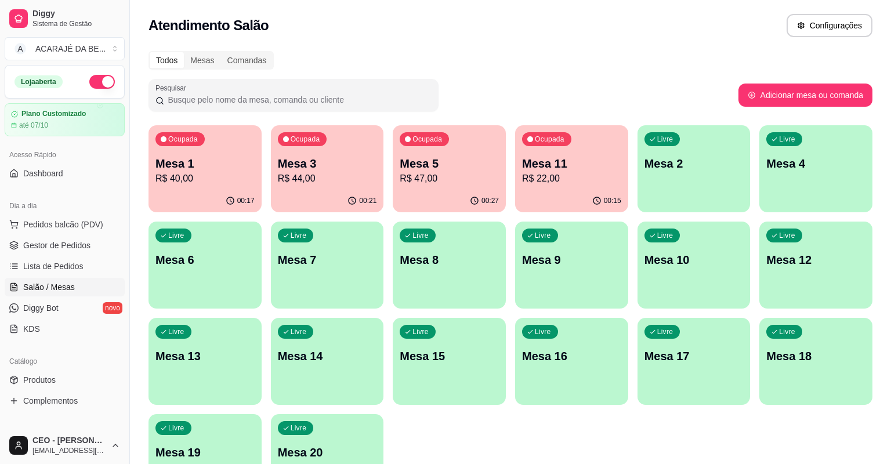
click at [462, 174] on p "R$ 47,00" at bounding box center [449, 179] width 99 height 14
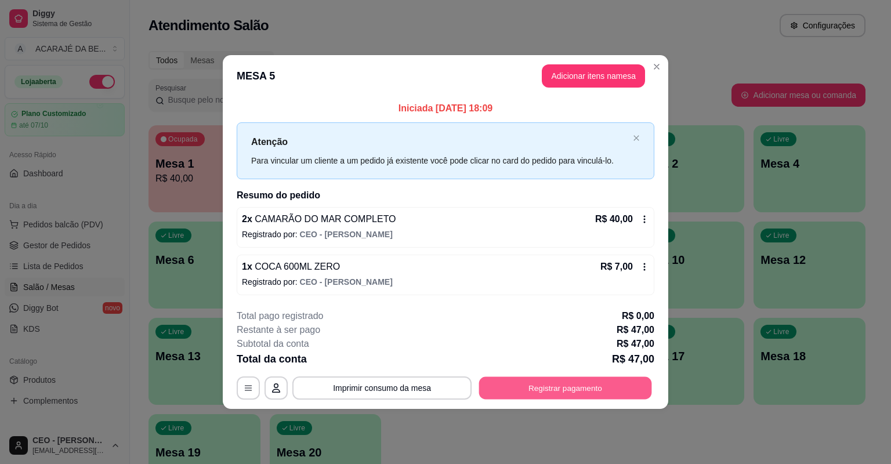
click at [610, 384] on button "Registrar pagamento" at bounding box center [565, 387] width 173 height 23
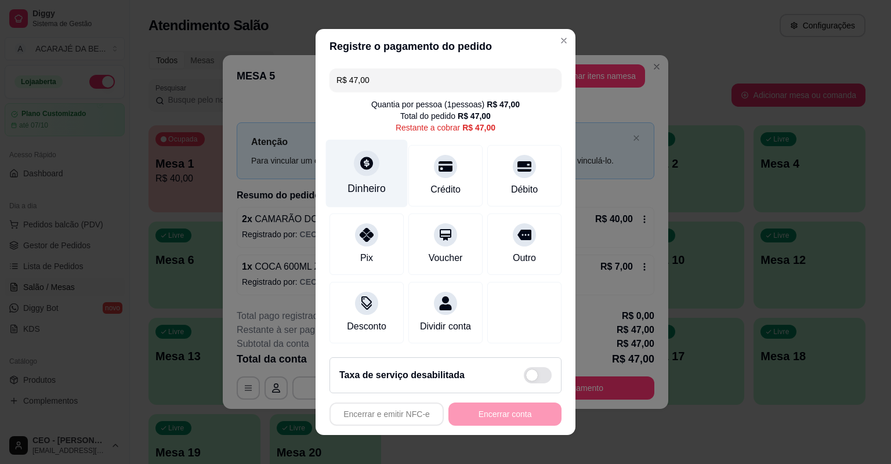
click at [359, 175] on div at bounding box center [367, 163] width 26 height 26
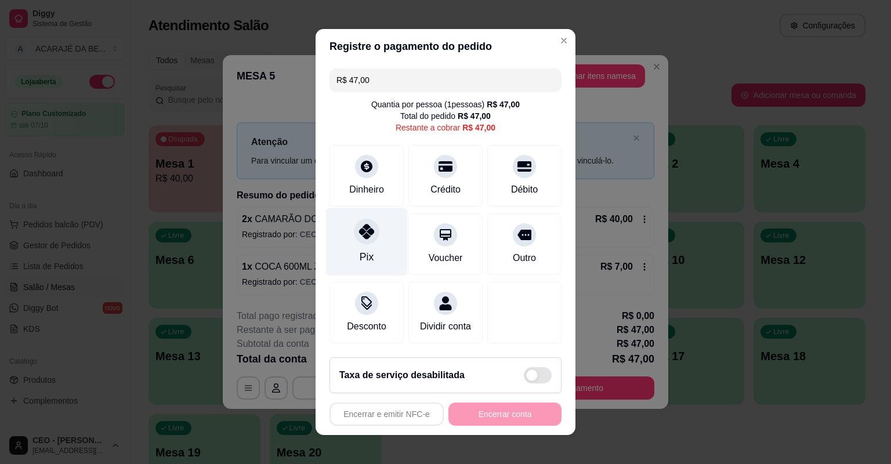
click at [350, 243] on div "Pix" at bounding box center [367, 242] width 82 height 68
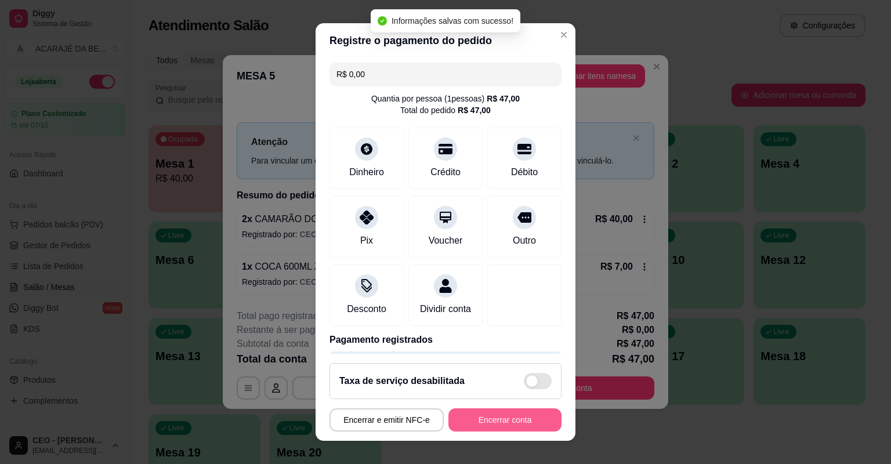
click at [474, 411] on button "Encerrar conta" at bounding box center [504, 419] width 113 height 23
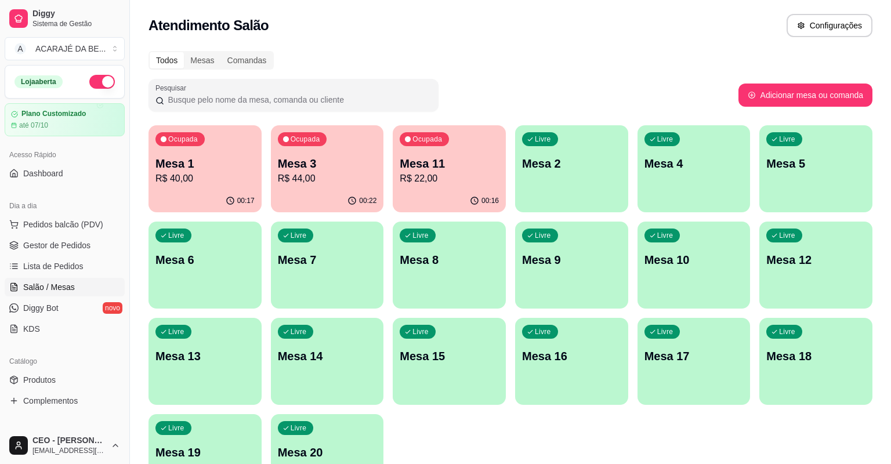
click at [297, 167] on p "Mesa 3" at bounding box center [327, 163] width 99 height 16
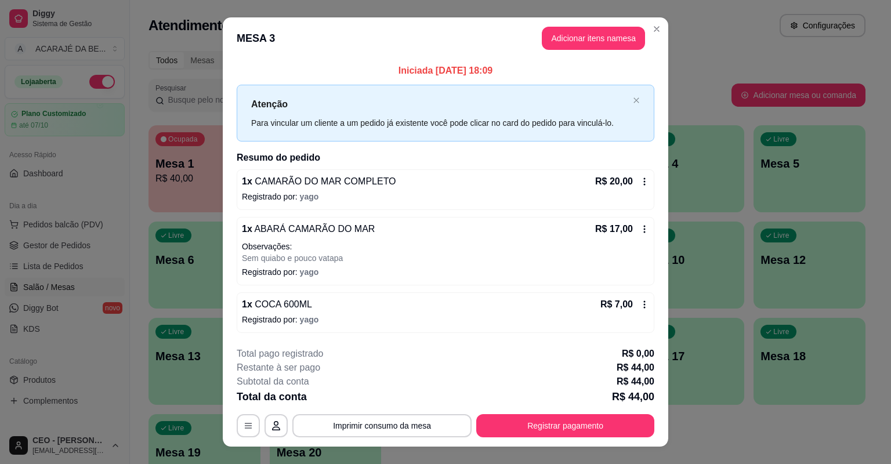
drag, startPoint x: 299, startPoint y: 168, endPoint x: 302, endPoint y: 146, distance: 22.2
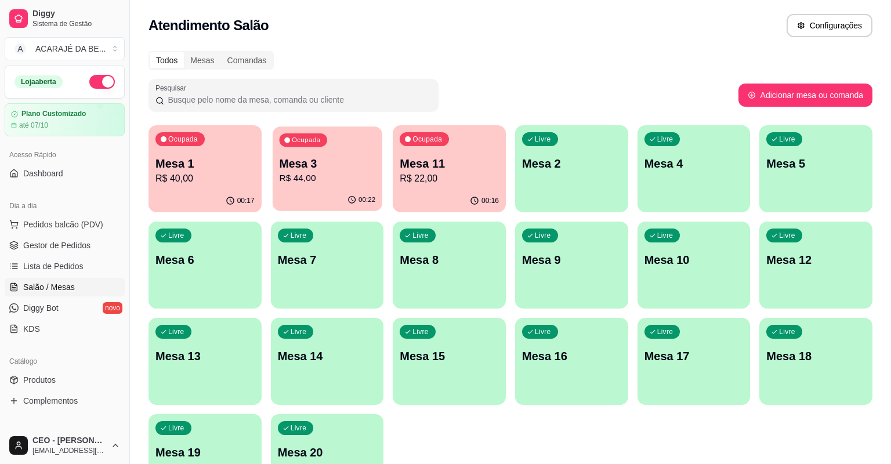
click at [352, 155] on div "Ocupada Mesa 3 R$ 44,00" at bounding box center [328, 157] width 110 height 63
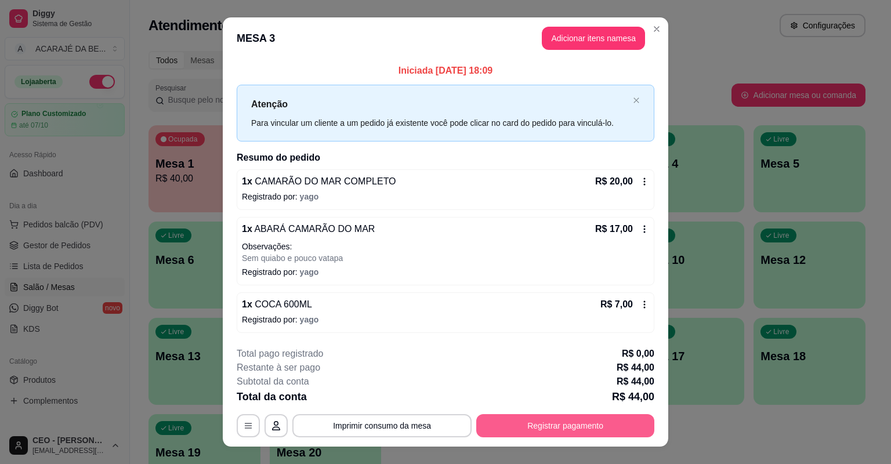
click at [566, 427] on button "Registrar pagamento" at bounding box center [565, 425] width 178 height 23
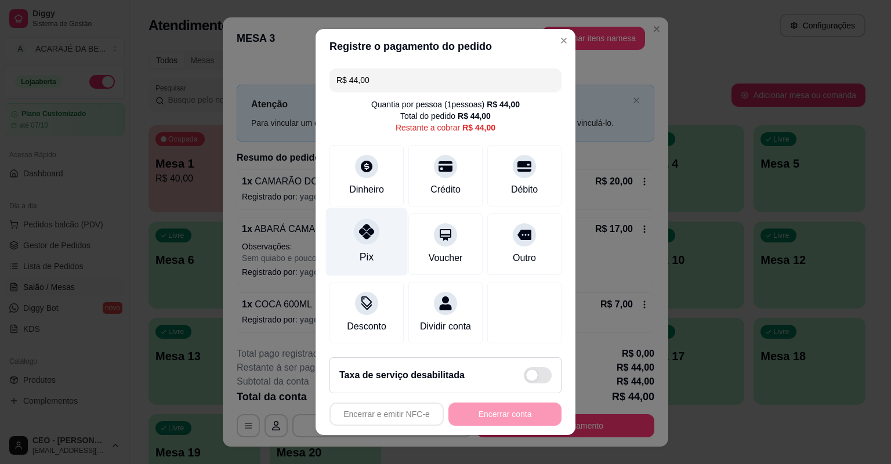
drag, startPoint x: 365, startPoint y: 248, endPoint x: 371, endPoint y: 245, distance: 7.0
click at [371, 245] on div "Pix" at bounding box center [367, 242] width 82 height 68
type input "R$ 0,00"
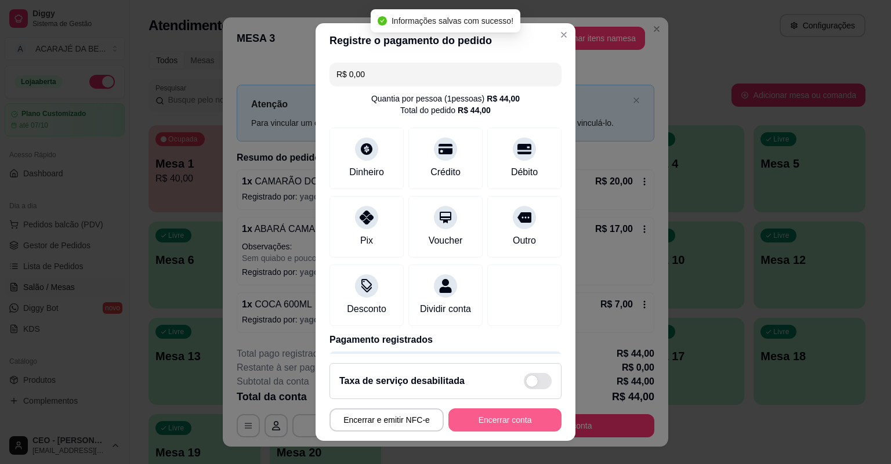
click at [471, 420] on button "Encerrar conta" at bounding box center [504, 419] width 113 height 23
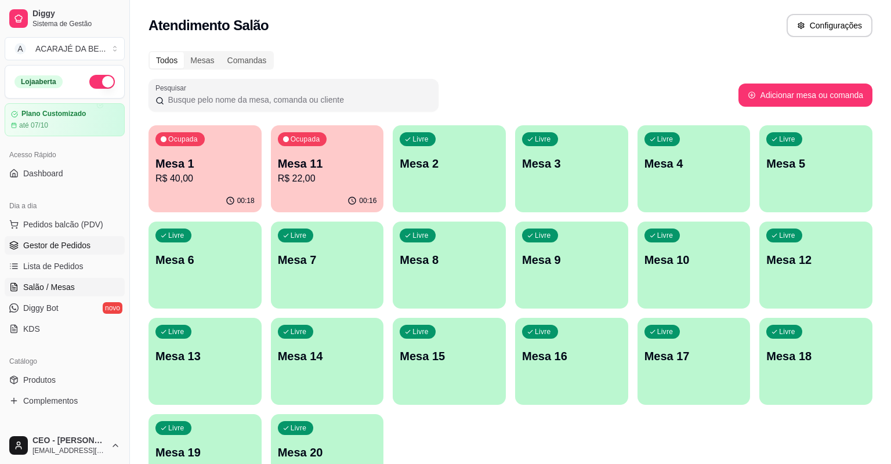
click at [93, 245] on link "Gestor de Pedidos" at bounding box center [65, 245] width 120 height 19
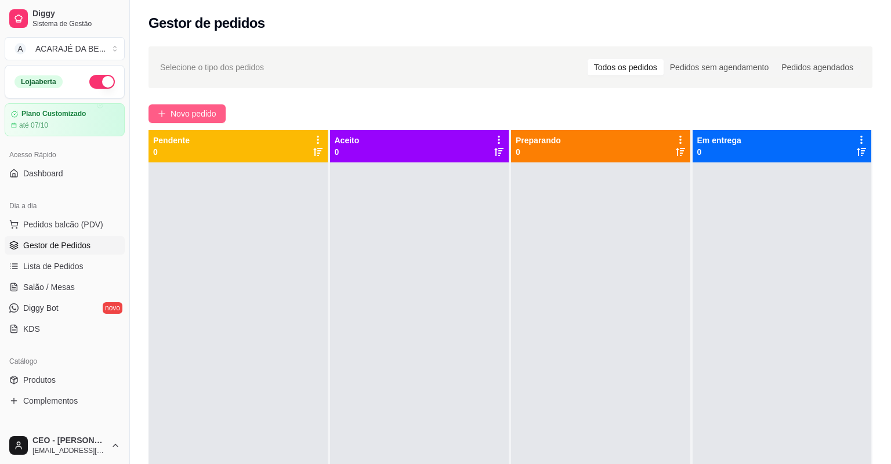
click at [182, 111] on span "Novo pedido" at bounding box center [193, 113] width 46 height 13
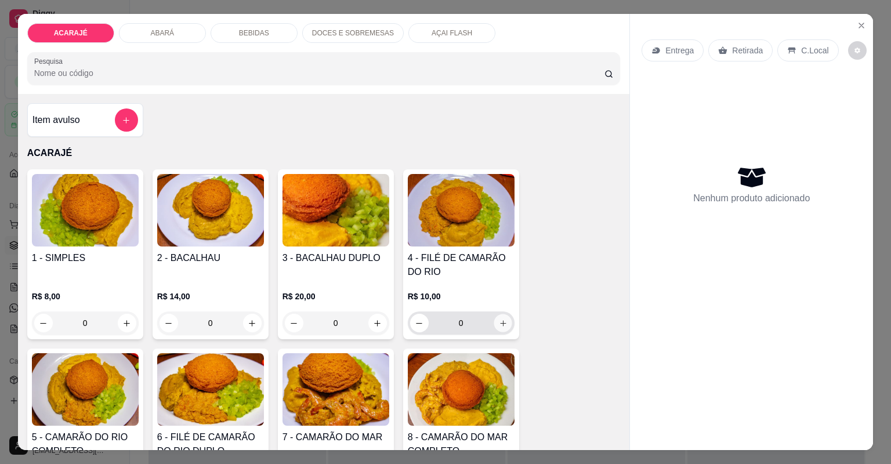
click at [499, 325] on icon "increase-product-quantity" at bounding box center [502, 323] width 9 height 9
click at [498, 326] on icon "increase-product-quantity" at bounding box center [502, 323] width 9 height 9
type input "2"
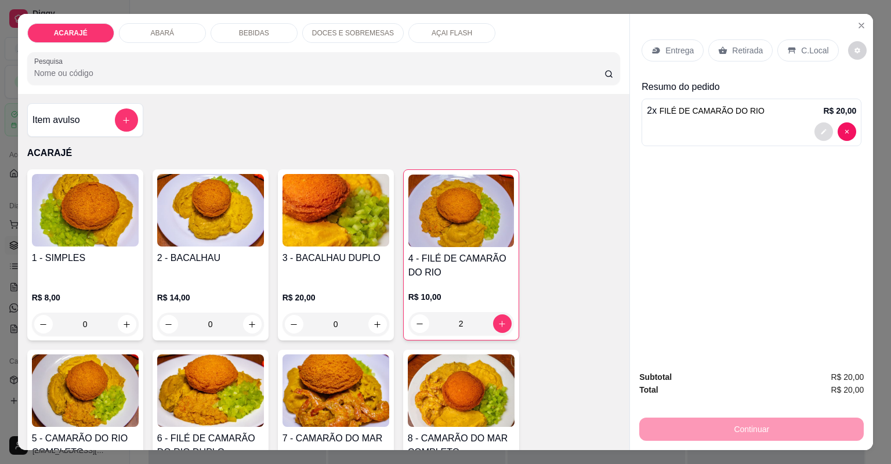
click at [818, 125] on button "decrease-product-quantity" at bounding box center [823, 131] width 19 height 19
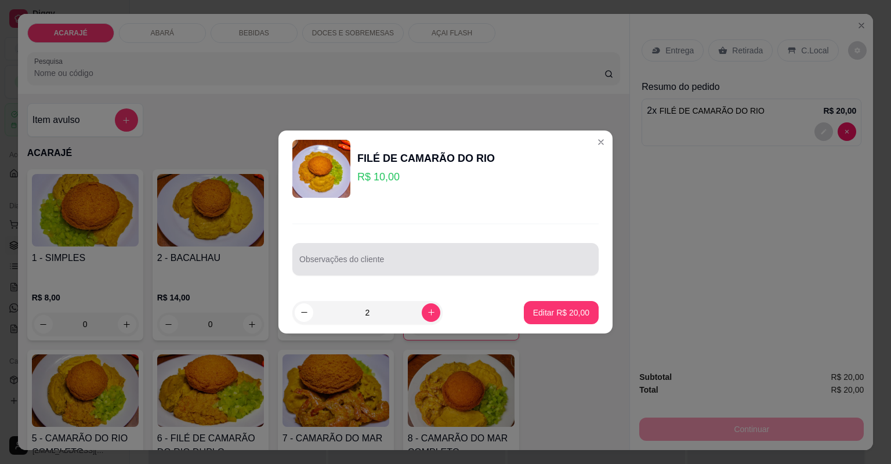
click at [369, 252] on div at bounding box center [445, 259] width 292 height 23
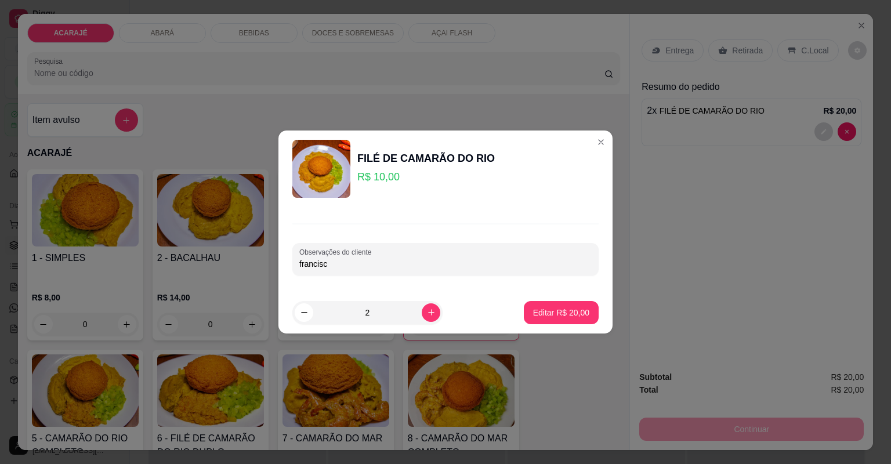
type input "francisco"
click at [573, 319] on button "Editar R$ 20,00" at bounding box center [561, 312] width 72 height 23
type input "0"
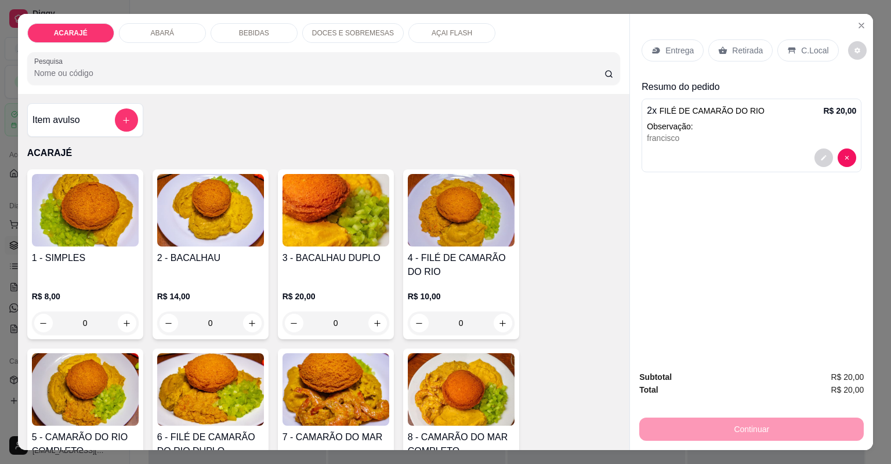
click at [747, 44] on div "Retirada" at bounding box center [740, 50] width 64 height 22
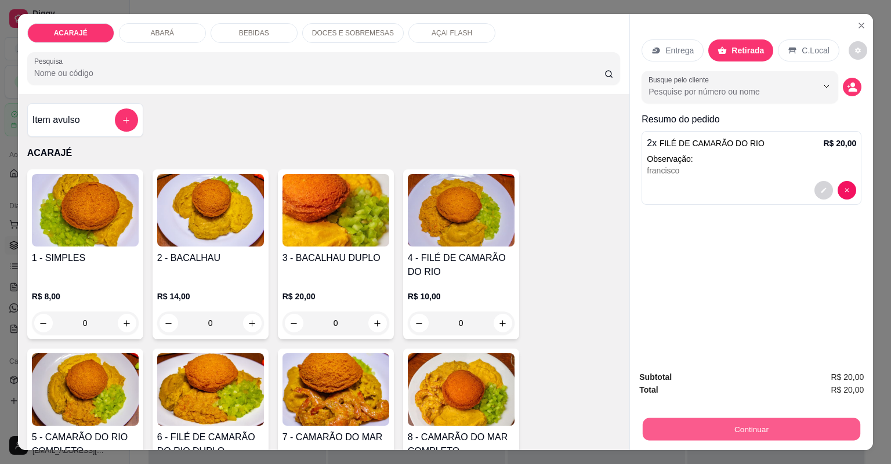
click at [777, 420] on button "Continuar" at bounding box center [750, 429] width 217 height 23
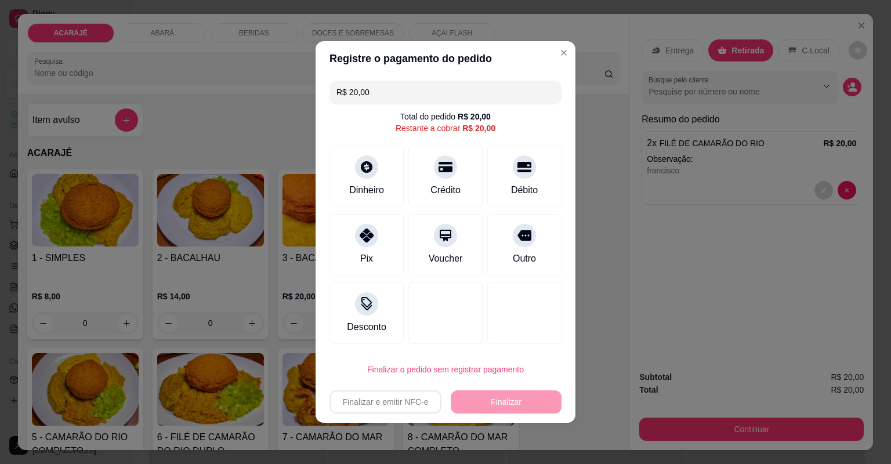
drag, startPoint x: 518, startPoint y: 242, endPoint x: 513, endPoint y: 324, distance: 81.4
click at [518, 243] on div at bounding box center [524, 235] width 23 height 23
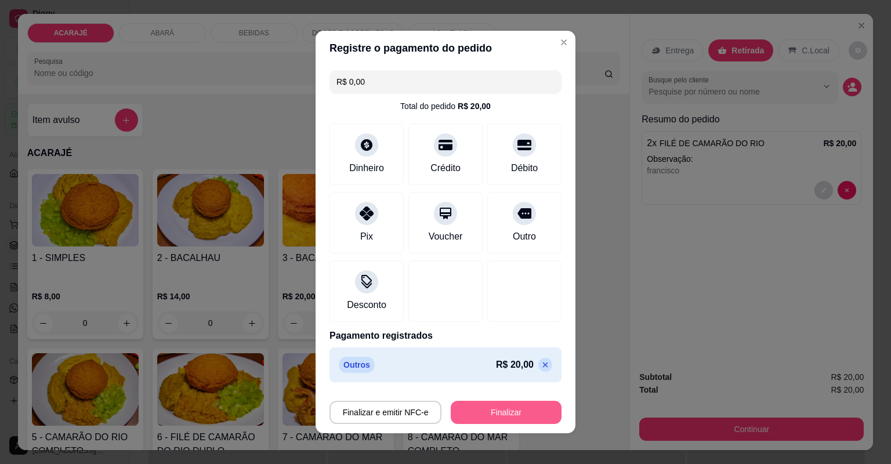
click at [523, 414] on button "Finalizar" at bounding box center [506, 412] width 111 height 23
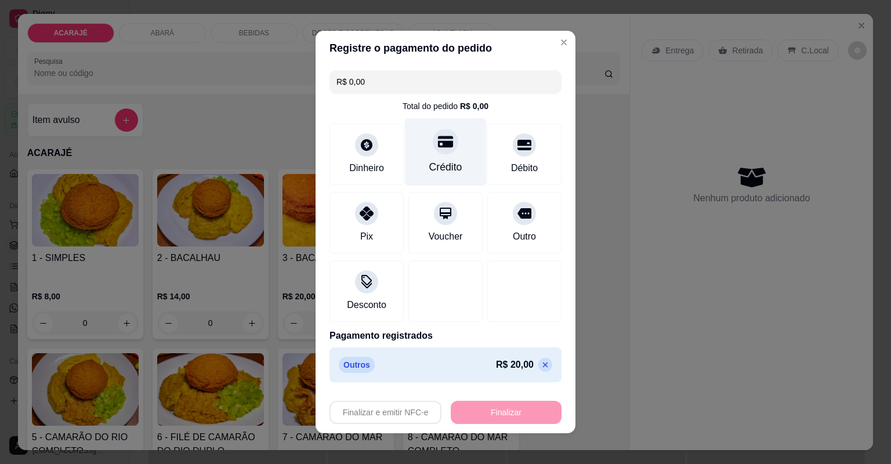
type input "-R$ 20,00"
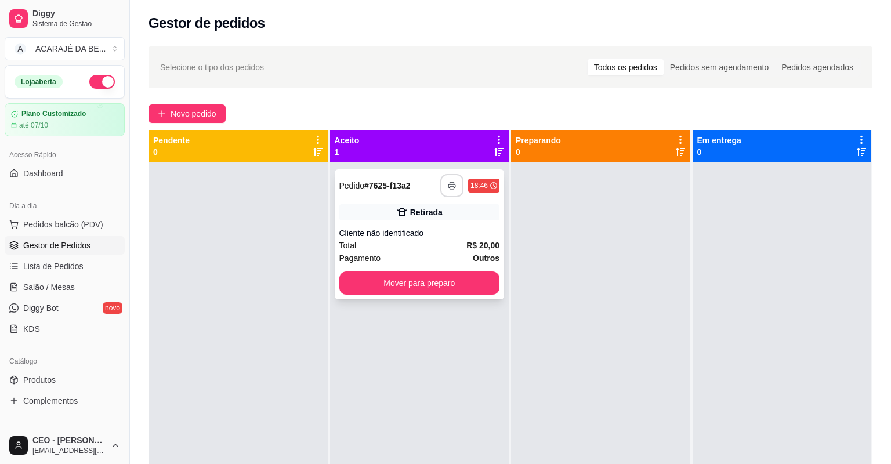
click at [448, 182] on icon "button" at bounding box center [452, 185] width 8 height 8
click at [443, 278] on button "Mover para preparo" at bounding box center [419, 282] width 161 height 23
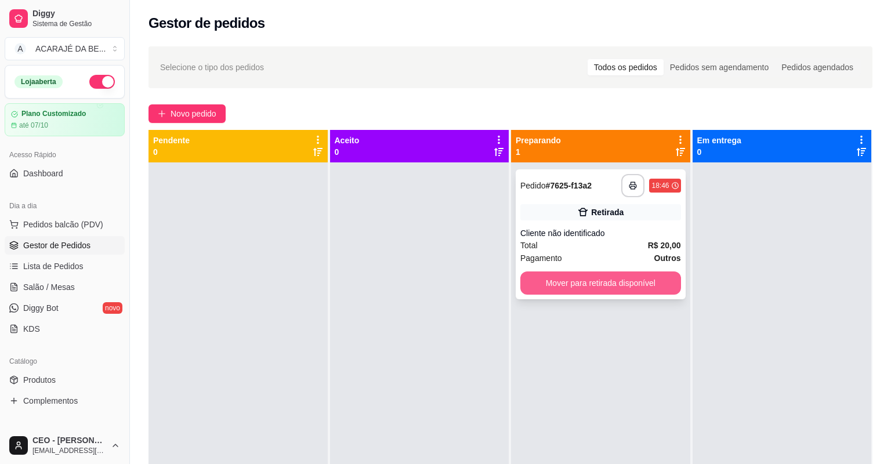
click at [591, 279] on button "Mover para retirada disponível" at bounding box center [600, 282] width 161 height 23
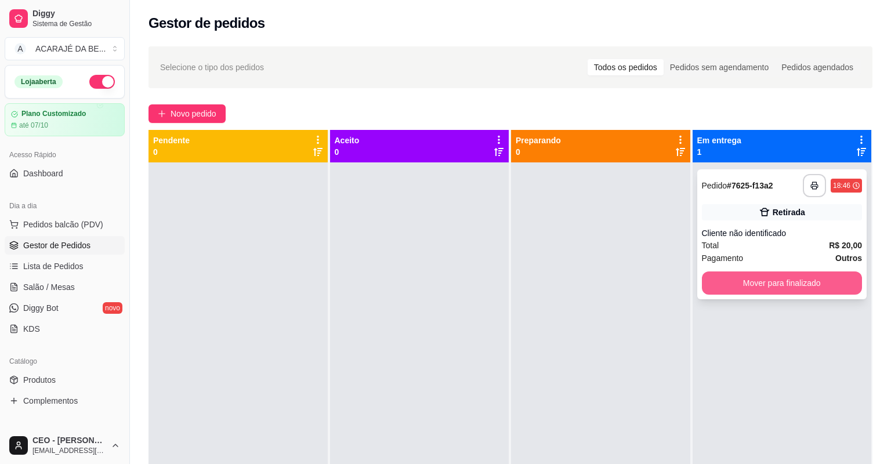
click at [749, 282] on button "Mover para finalizado" at bounding box center [782, 282] width 161 height 23
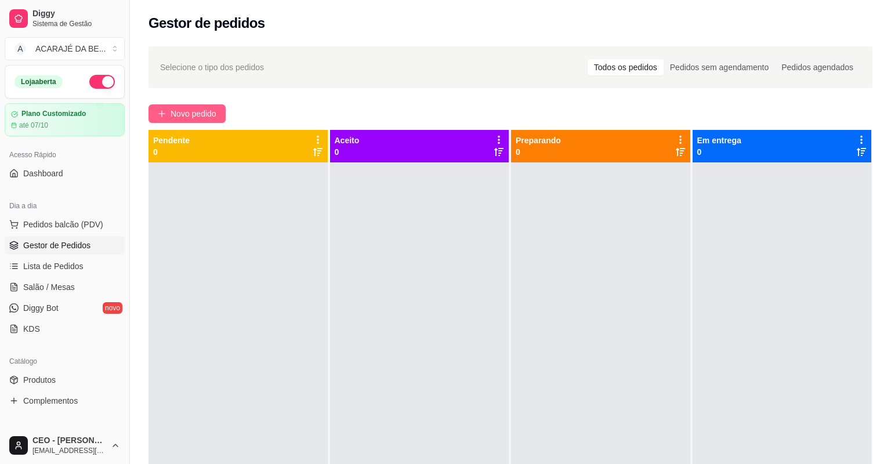
click at [188, 112] on span "Novo pedido" at bounding box center [193, 113] width 46 height 13
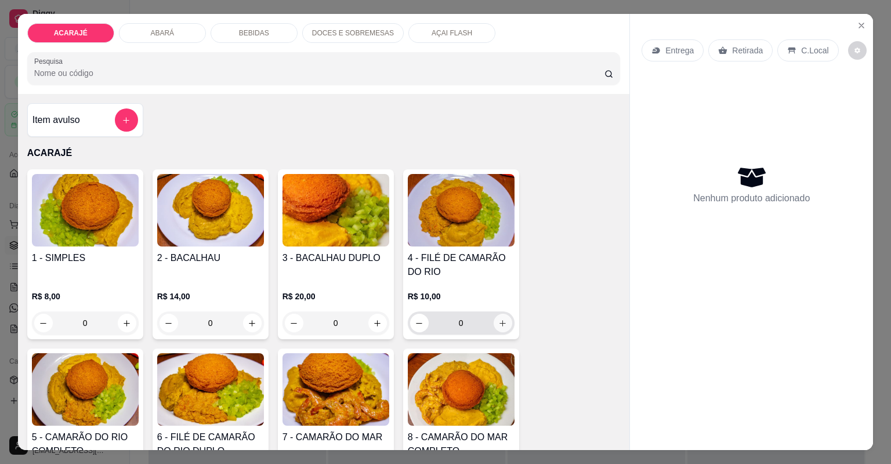
click at [506, 322] on button "increase-product-quantity" at bounding box center [502, 323] width 19 height 19
click at [506, 324] on button "increase-product-quantity" at bounding box center [502, 323] width 19 height 19
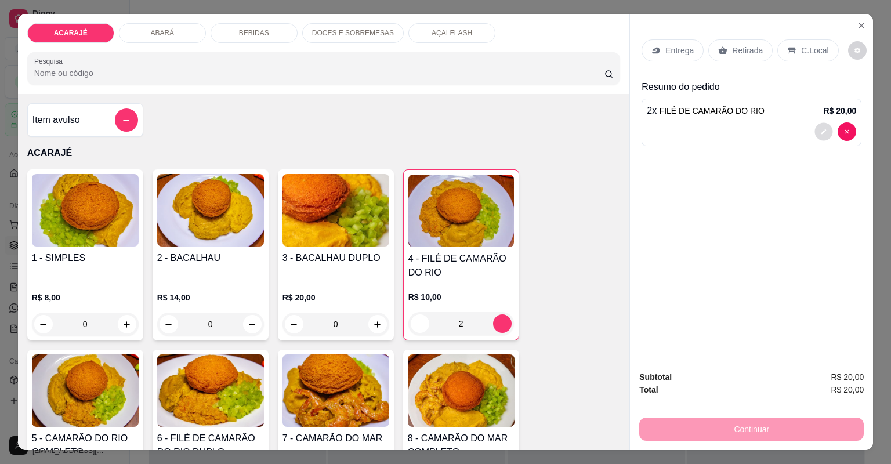
click at [815, 135] on button "decrease-product-quantity" at bounding box center [824, 131] width 18 height 18
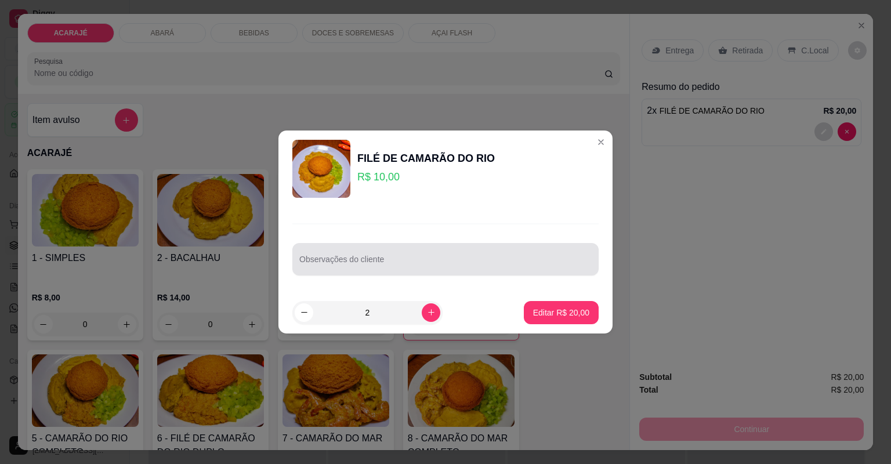
drag, startPoint x: 404, startPoint y: 259, endPoint x: 402, endPoint y: 249, distance: 10.6
click at [402, 249] on div at bounding box center [445, 259] width 292 height 23
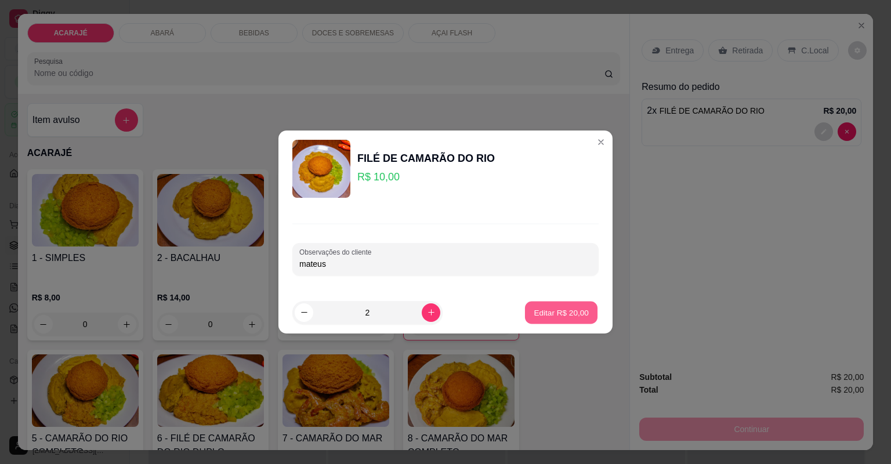
click at [551, 317] on p "Editar R$ 20,00" at bounding box center [560, 312] width 55 height 11
type input "0"
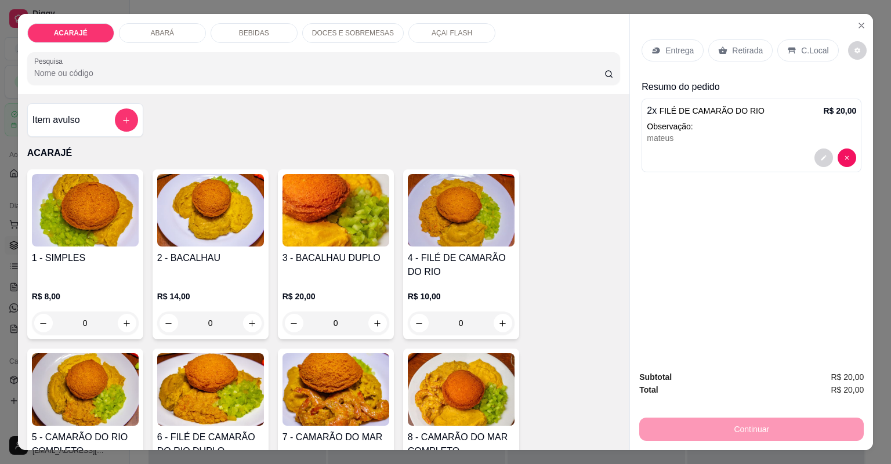
drag, startPoint x: 751, startPoint y: 50, endPoint x: 757, endPoint y: 432, distance: 381.6
click at [751, 50] on p "Retirada" at bounding box center [747, 51] width 31 height 12
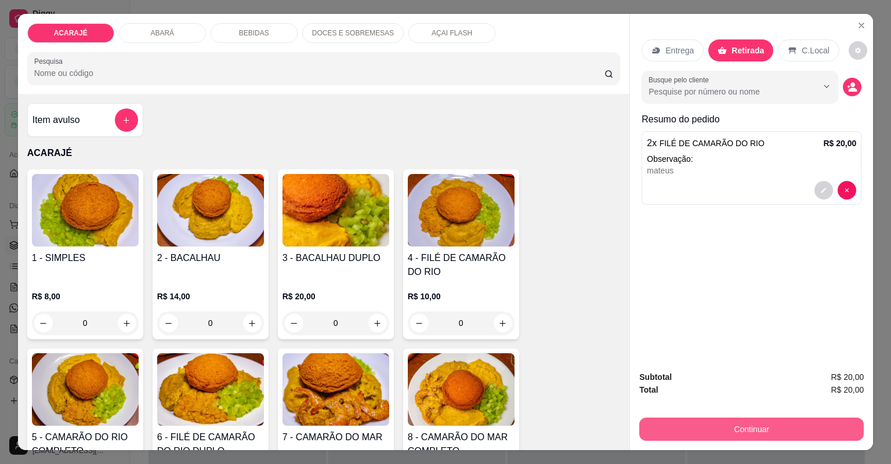
click at [804, 424] on button "Continuar" at bounding box center [751, 428] width 224 height 23
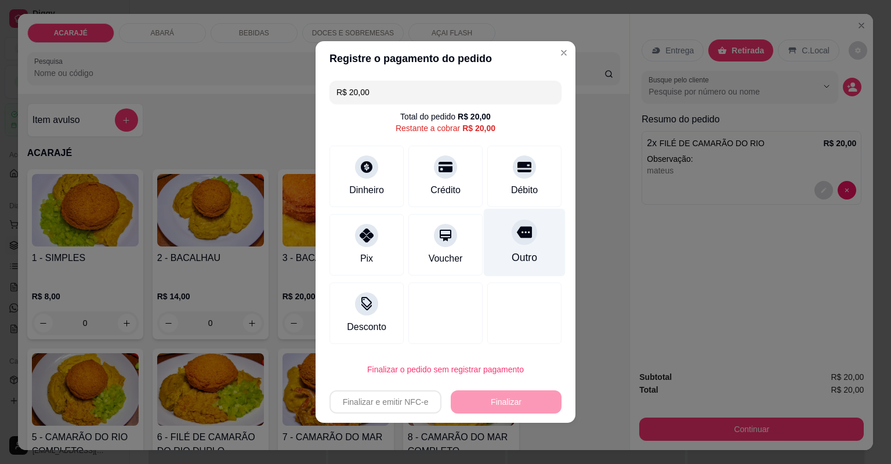
click at [517, 230] on icon at bounding box center [524, 233] width 15 height 12
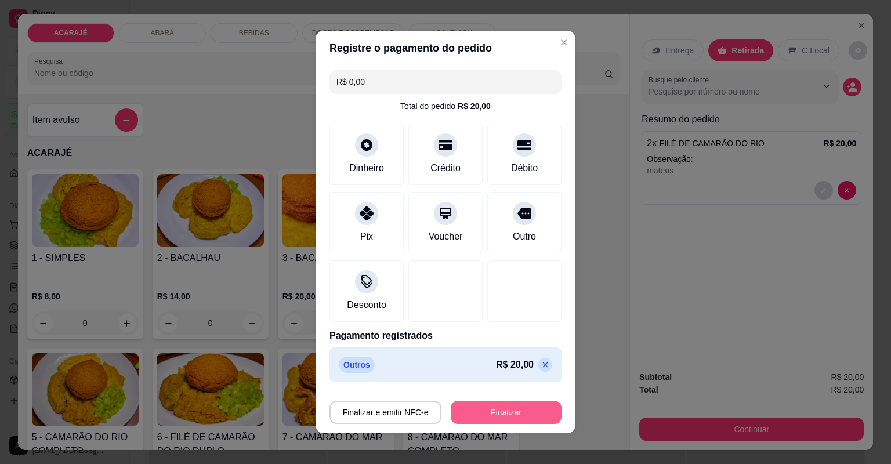
click at [489, 408] on button "Finalizar" at bounding box center [506, 412] width 111 height 23
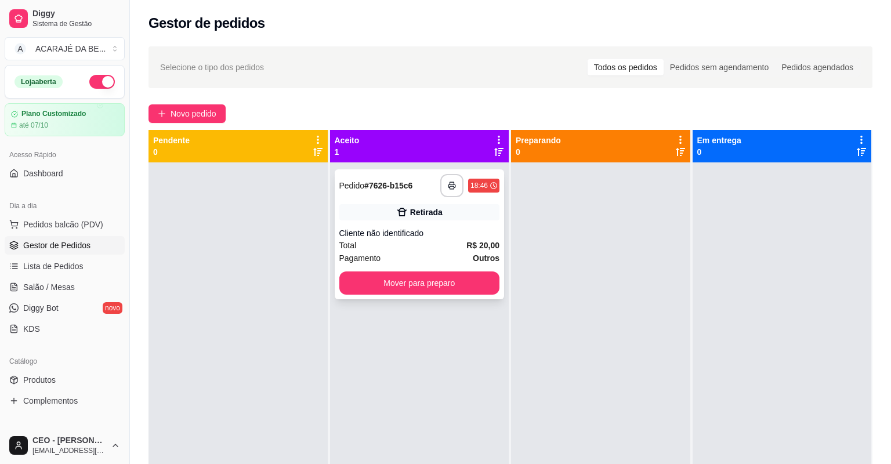
click at [451, 184] on button "button" at bounding box center [451, 185] width 23 height 23
click at [451, 279] on button "Mover para preparo" at bounding box center [419, 282] width 161 height 23
click at [468, 283] on button "Mover para preparo" at bounding box center [419, 282] width 161 height 23
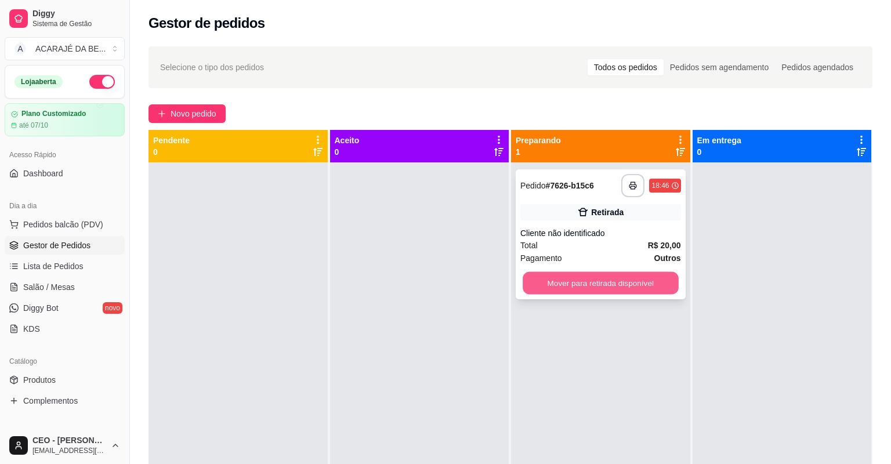
click at [538, 278] on button "Mover para retirada disponível" at bounding box center [599, 283] width 155 height 23
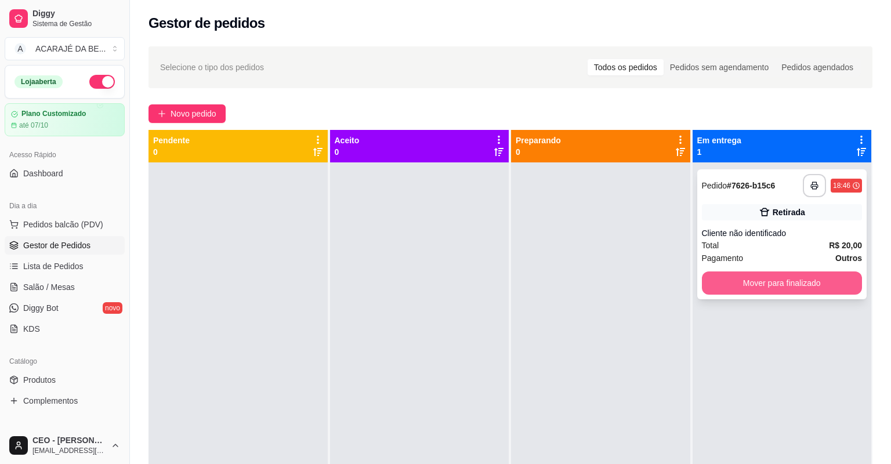
click at [705, 285] on button "Mover para finalizado" at bounding box center [782, 282] width 161 height 23
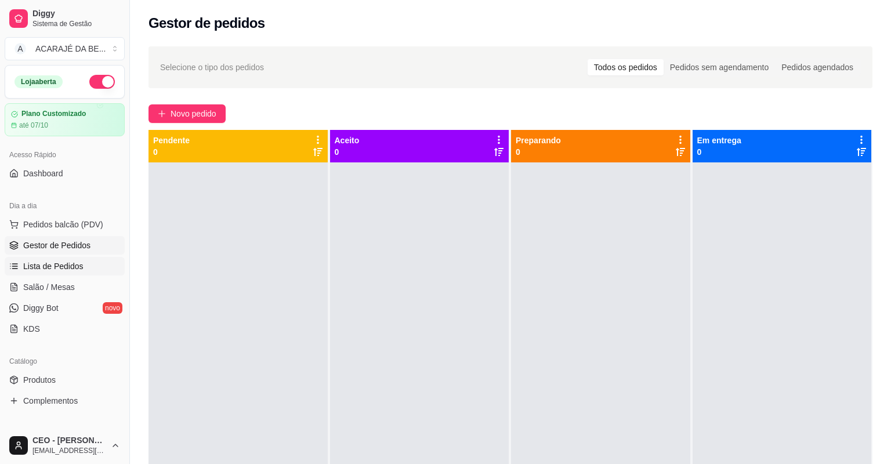
click at [69, 261] on span "Lista de Pedidos" at bounding box center [53, 266] width 60 height 12
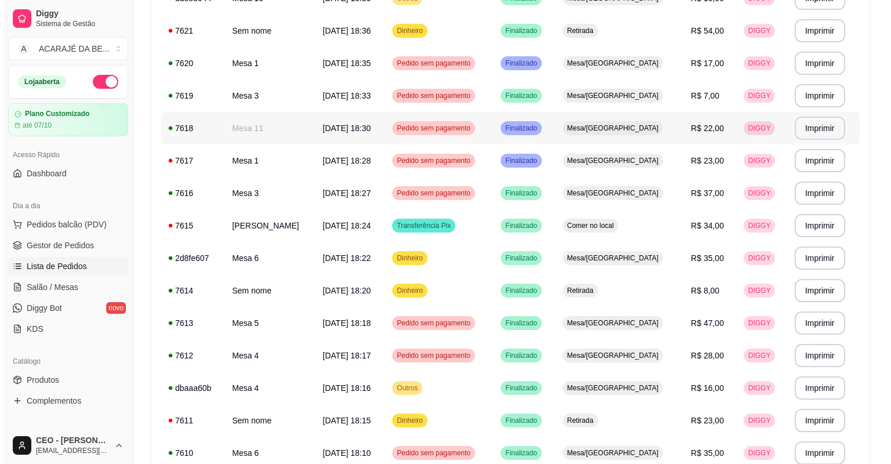
scroll to position [464, 0]
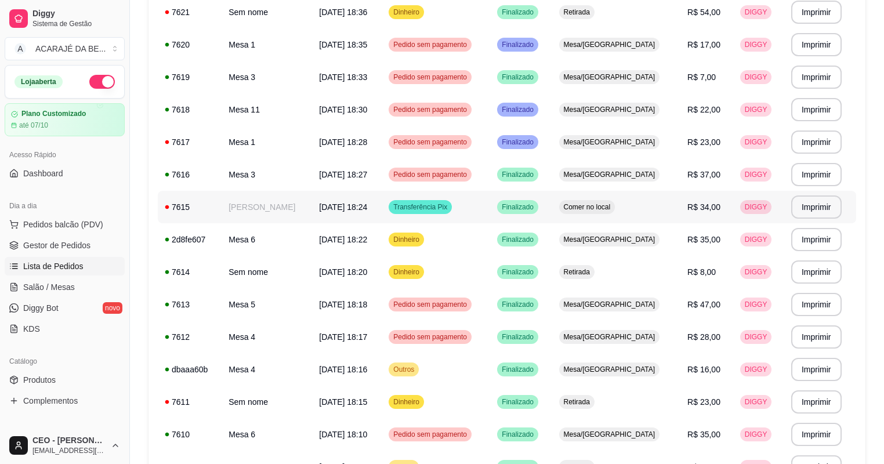
click at [698, 209] on span "R$ 34,00" at bounding box center [703, 206] width 33 height 9
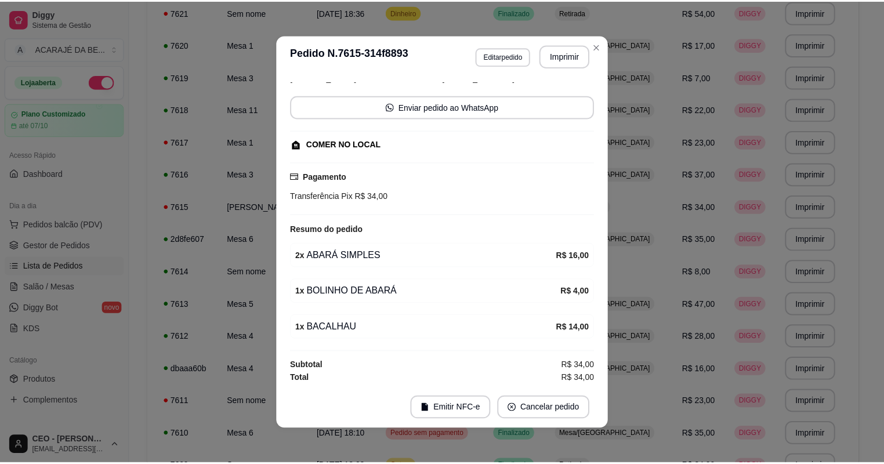
scroll to position [2, 0]
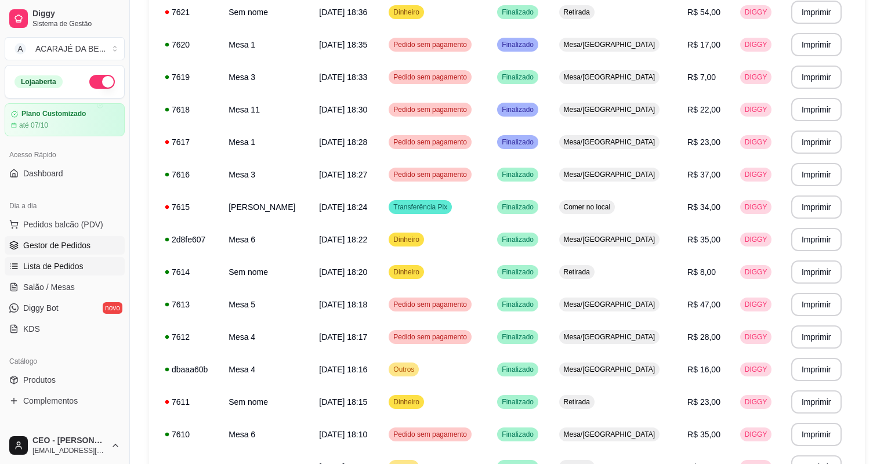
click at [65, 241] on span "Gestor de Pedidos" at bounding box center [56, 245] width 67 height 12
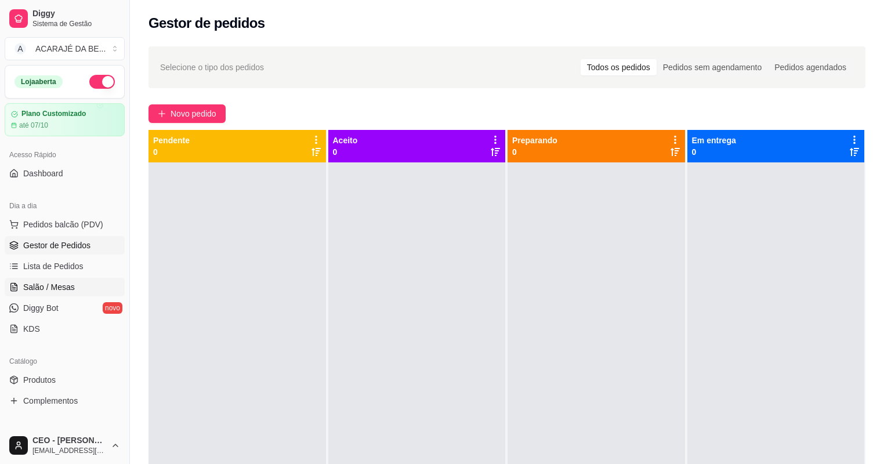
click at [80, 288] on link "Salão / Mesas" at bounding box center [65, 287] width 120 height 19
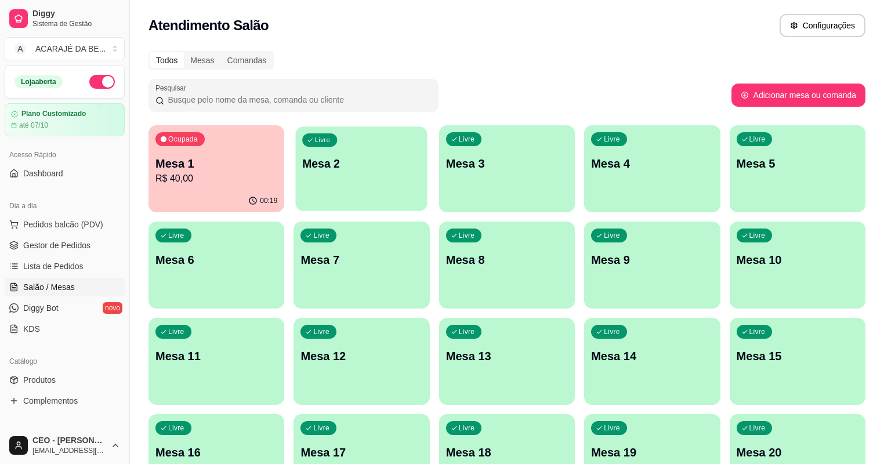
click at [342, 167] on p "Mesa 2" at bounding box center [362, 164] width 118 height 16
click at [185, 166] on p "Mesa 1" at bounding box center [216, 163] width 122 height 16
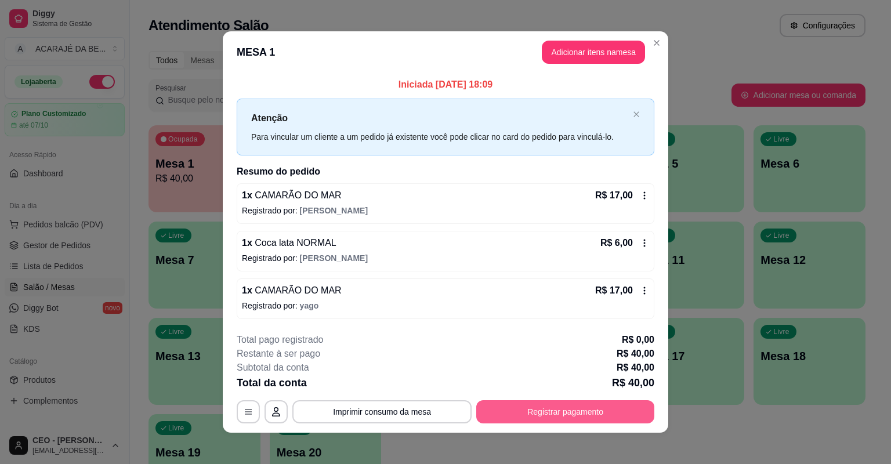
click at [582, 415] on button "Registrar pagamento" at bounding box center [565, 411] width 178 height 23
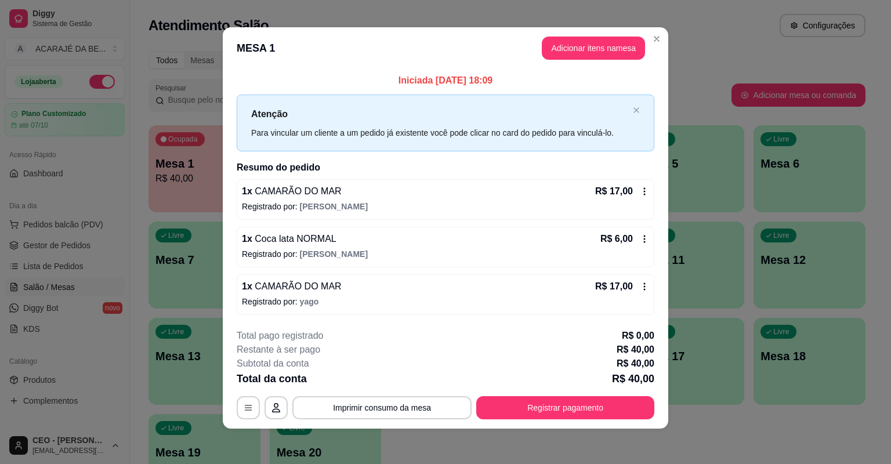
scroll to position [5, 0]
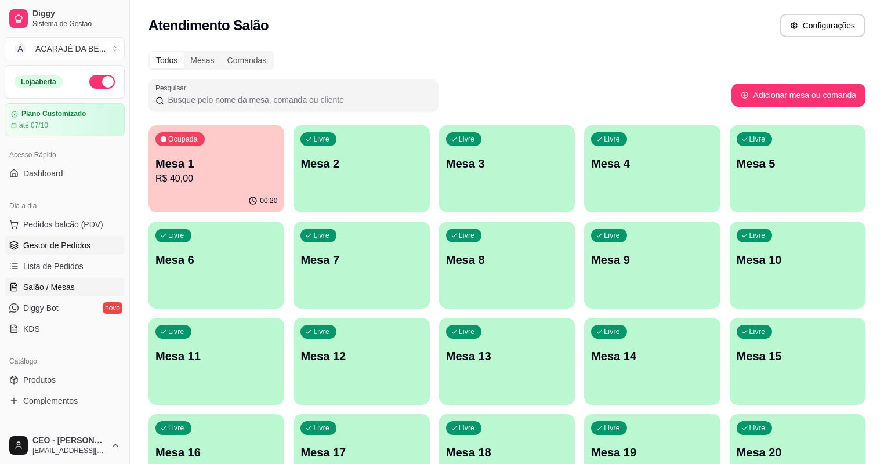
click at [50, 250] on span "Gestor de Pedidos" at bounding box center [56, 245] width 67 height 12
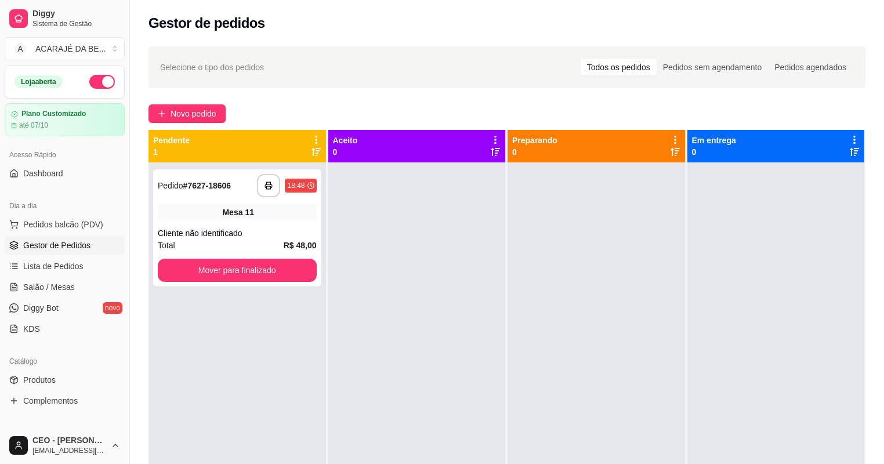
click at [199, 126] on div "**********" at bounding box center [507, 323] width 754 height 568
click at [205, 114] on span "Novo pedido" at bounding box center [193, 113] width 46 height 13
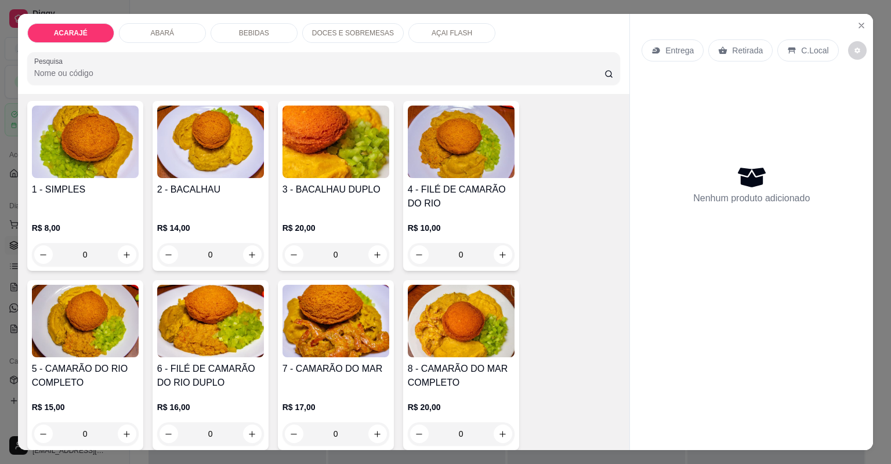
scroll to position [93, 0]
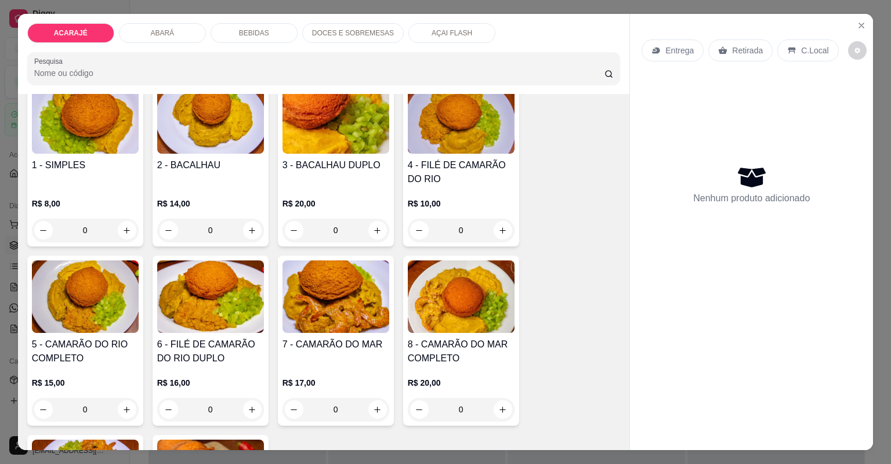
drag, startPoint x: 496, startPoint y: 362, endPoint x: 489, endPoint y: 355, distance: 9.0
click at [489, 355] on h4 "8 - CAMARÃO DO MAR COMPLETO" at bounding box center [461, 351] width 107 height 28
click at [856, 19] on button "Close" at bounding box center [861, 25] width 19 height 19
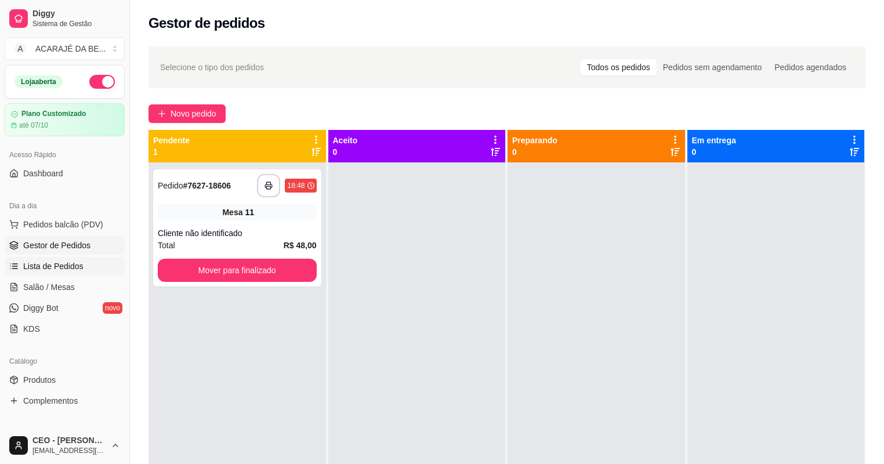
click at [49, 267] on span "Lista de Pedidos" at bounding box center [53, 266] width 60 height 12
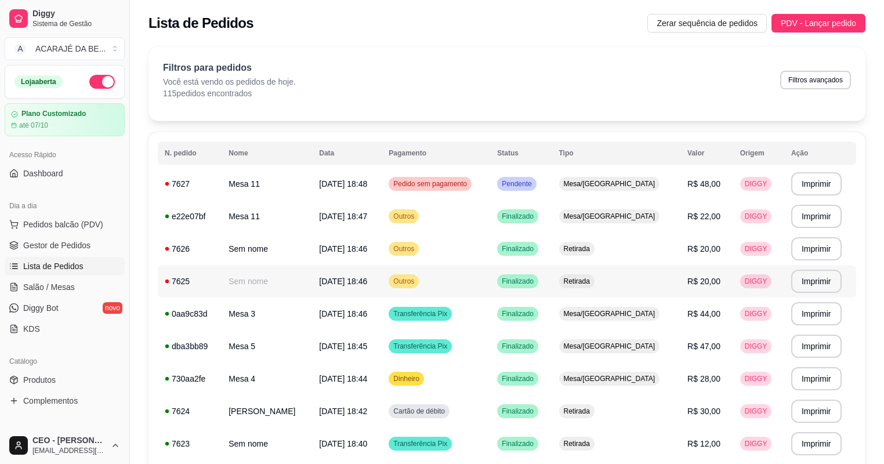
click at [431, 277] on td "Outros" at bounding box center [436, 281] width 108 height 32
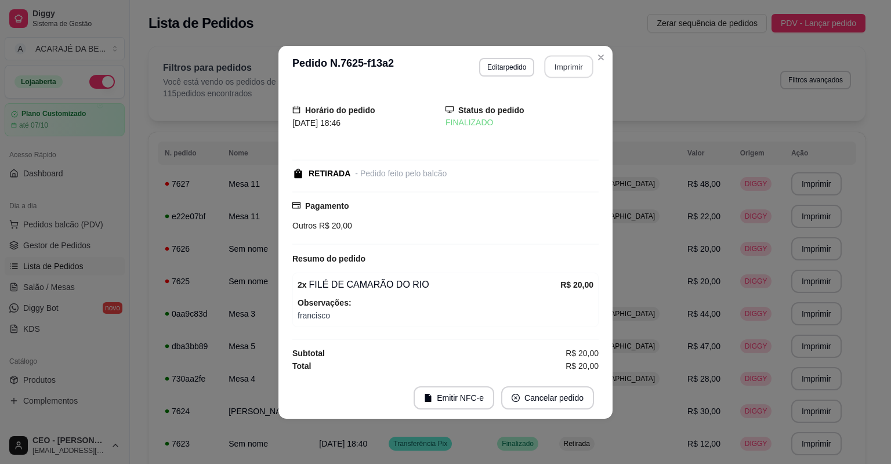
click at [553, 69] on button "Imprimir" at bounding box center [568, 66] width 49 height 23
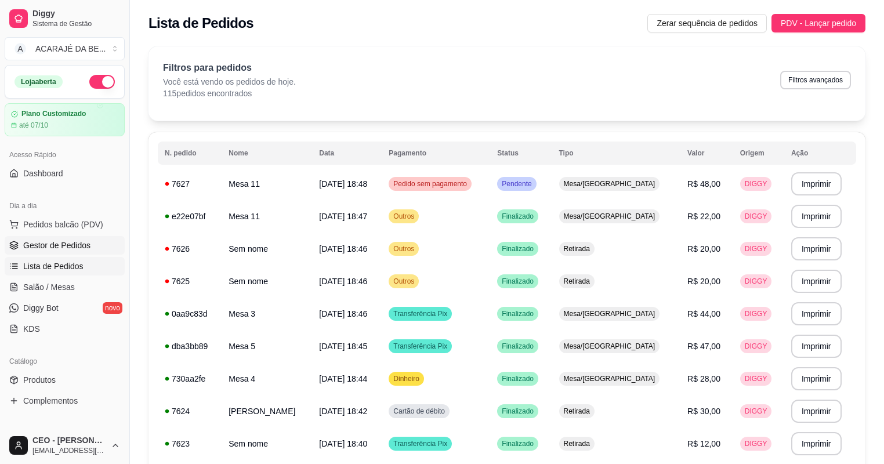
click at [60, 249] on span "Gestor de Pedidos" at bounding box center [56, 245] width 67 height 12
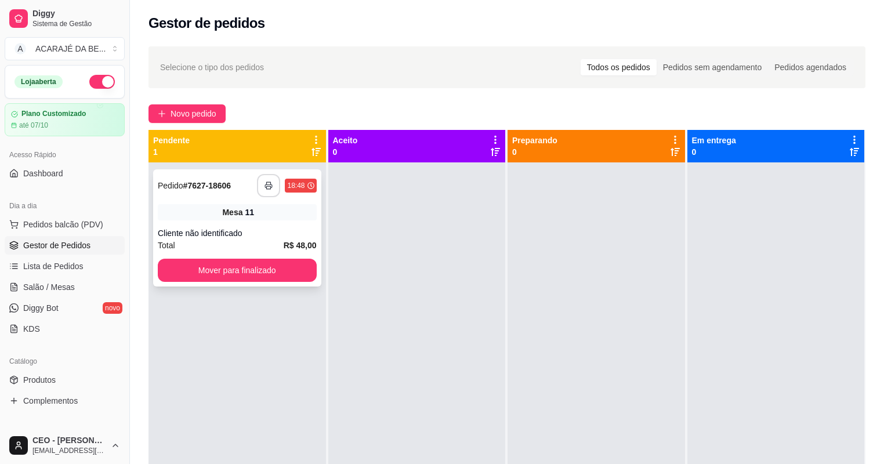
click at [264, 183] on button "button" at bounding box center [268, 185] width 23 height 23
click at [286, 274] on button "Mover para finalizado" at bounding box center [237, 270] width 154 height 23
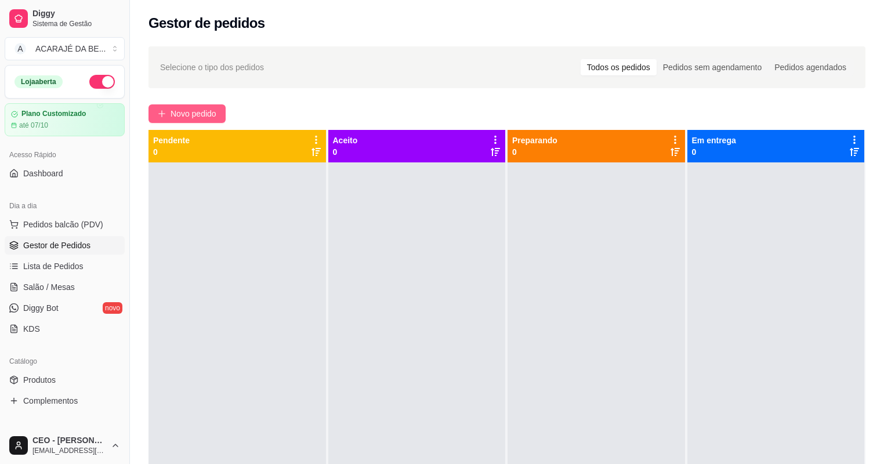
click at [194, 115] on span "Novo pedido" at bounding box center [193, 113] width 46 height 13
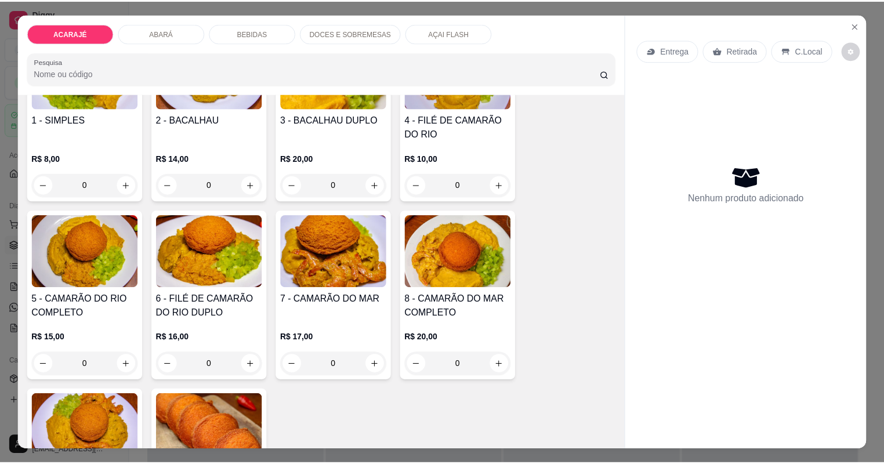
scroll to position [139, 0]
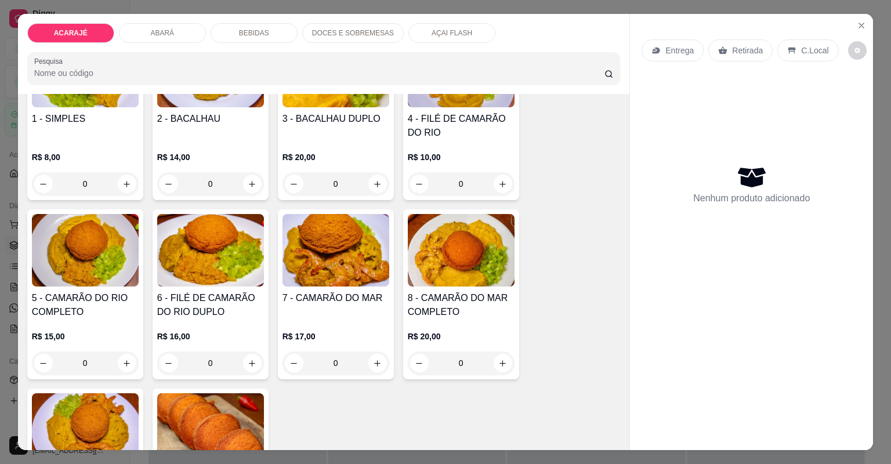
click at [481, 315] on h4 "8 - CAMARÃO DO MAR COMPLETO" at bounding box center [461, 305] width 107 height 28
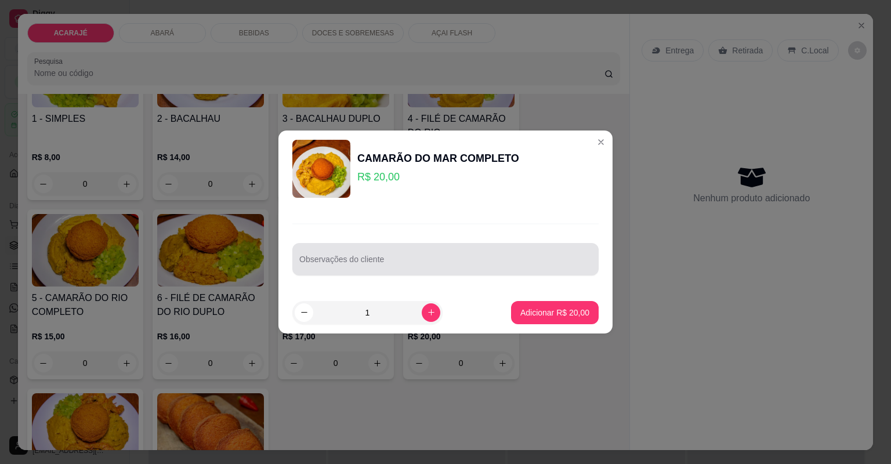
click at [353, 264] on input "Observações do cliente" at bounding box center [445, 264] width 292 height 12
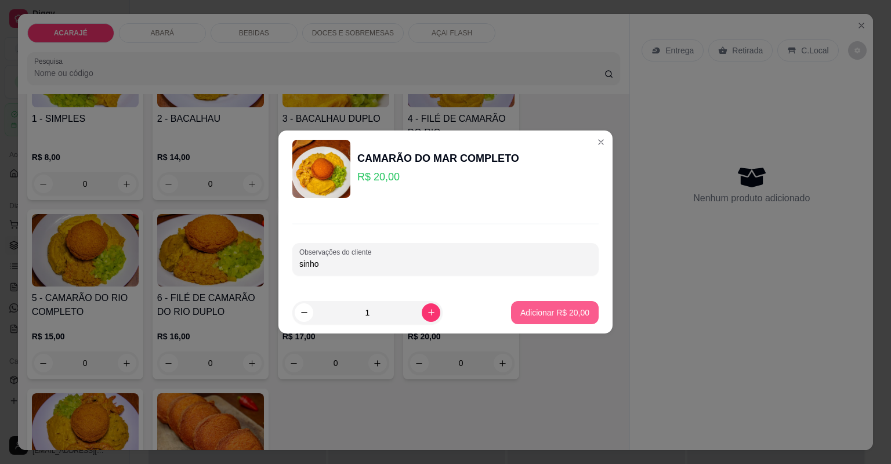
type input "sinho"
click at [551, 303] on button "Adicionar R$ 20,00" at bounding box center [555, 312] width 88 height 23
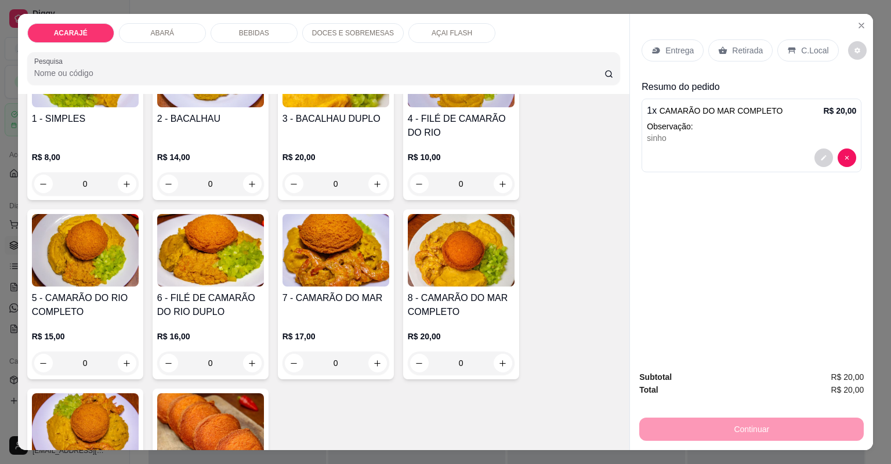
click at [758, 52] on div "Retirada" at bounding box center [740, 50] width 64 height 22
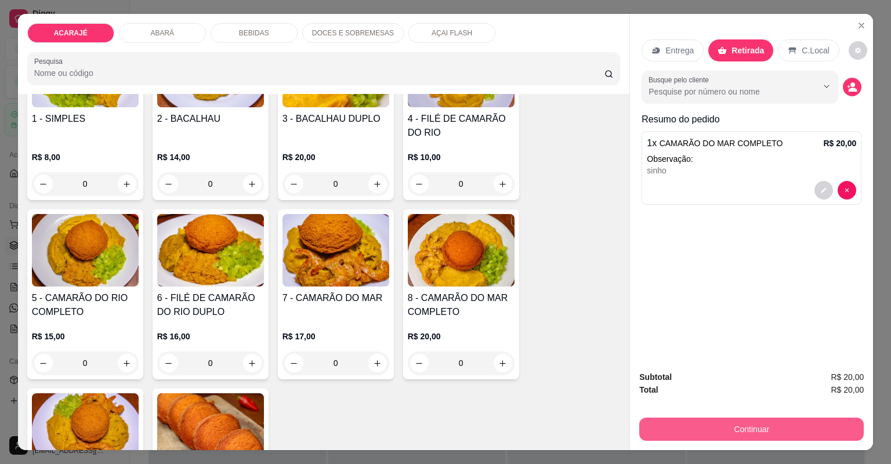
click at [706, 440] on div "Subtotal R$ 20,00 Total R$ 20,00 Continuar" at bounding box center [751, 405] width 243 height 89
click at [826, 426] on button "Continuar" at bounding box center [750, 429] width 217 height 23
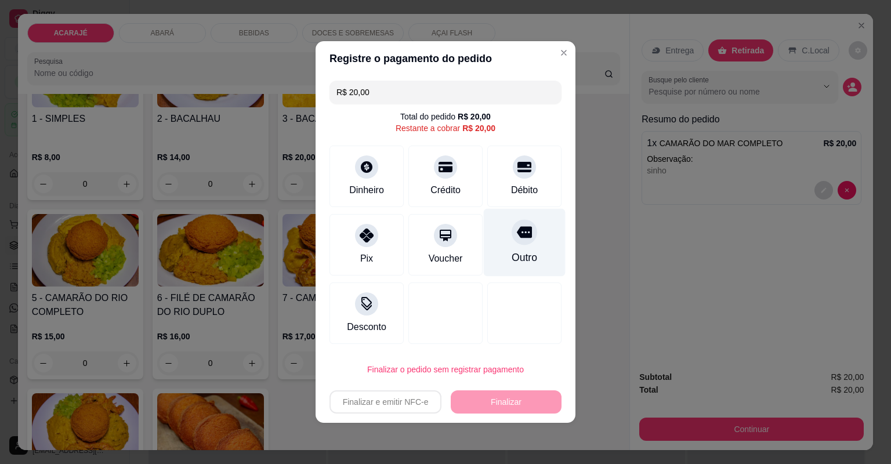
click at [517, 238] on icon at bounding box center [524, 231] width 15 height 15
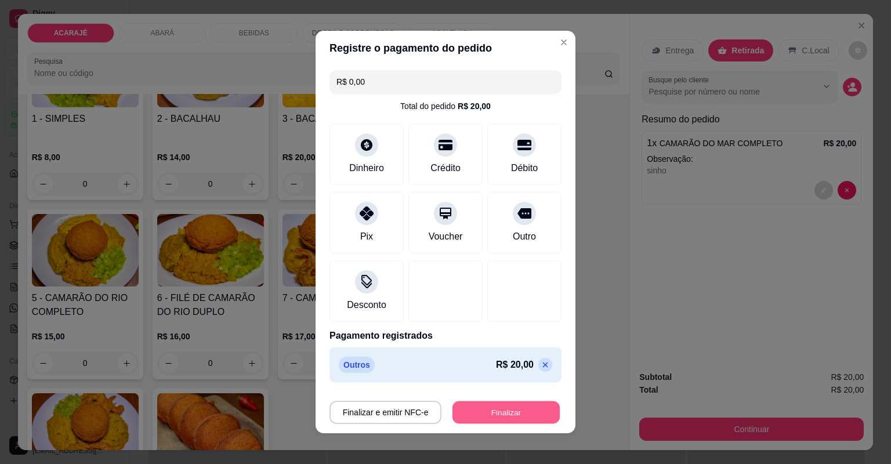
click at [484, 412] on button "Finalizar" at bounding box center [505, 412] width 107 height 23
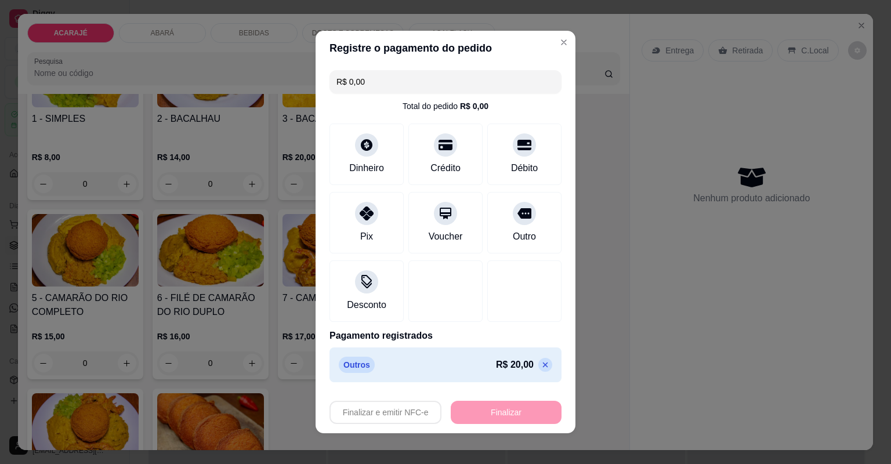
type input "-R$ 20,00"
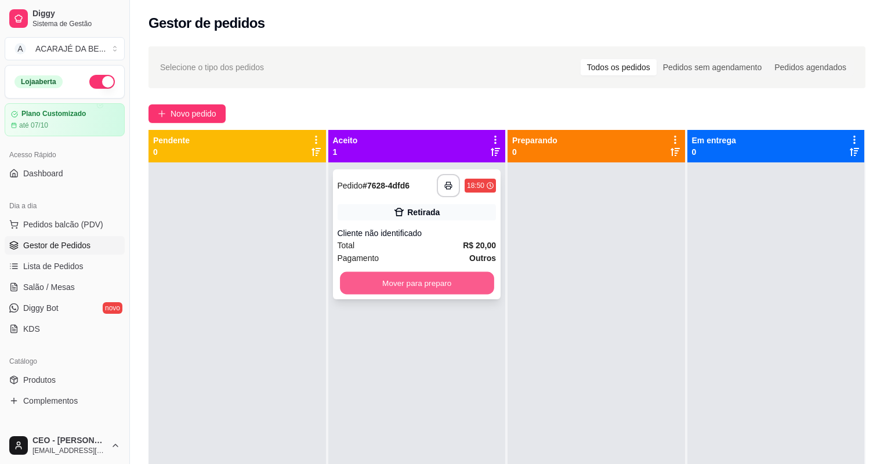
click at [440, 284] on button "Mover para preparo" at bounding box center [417, 283] width 154 height 23
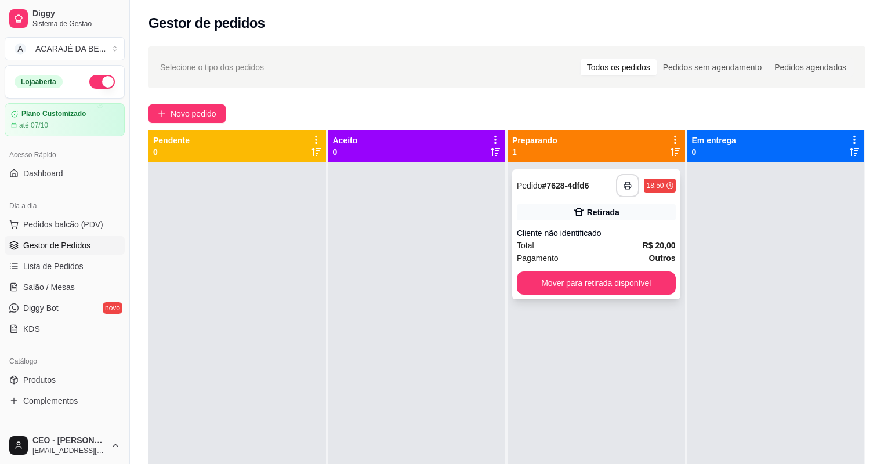
click at [630, 195] on button "button" at bounding box center [627, 185] width 23 height 23
click at [638, 288] on button "Mover para retirada disponível" at bounding box center [596, 282] width 159 height 23
click at [638, 289] on button "Mover para retirada disponível" at bounding box center [596, 283] width 154 height 23
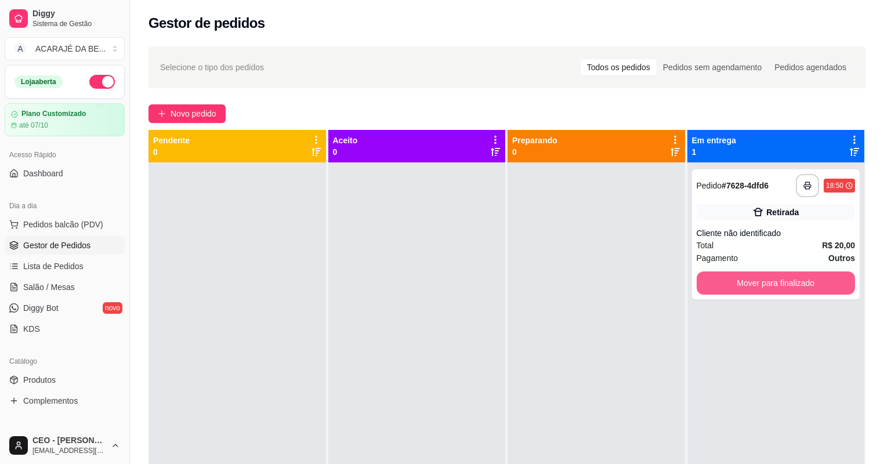
click at [738, 287] on button "Mover para finalizado" at bounding box center [775, 282] width 159 height 23
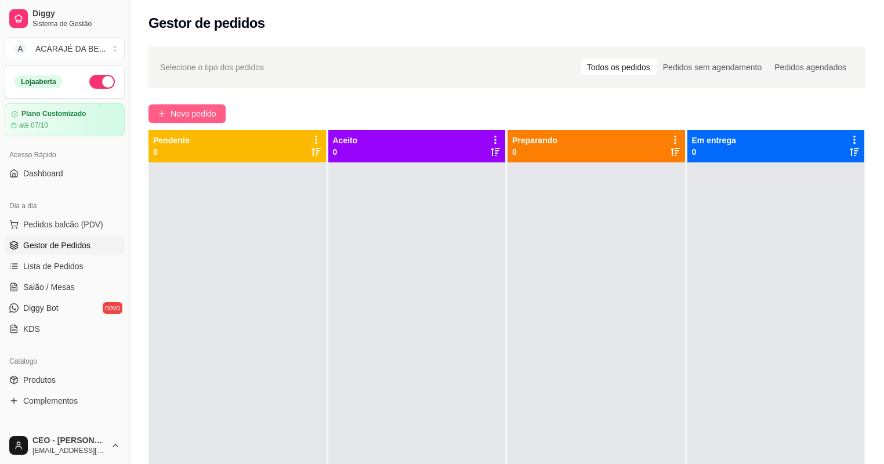
click at [191, 115] on span "Novo pedido" at bounding box center [193, 113] width 46 height 13
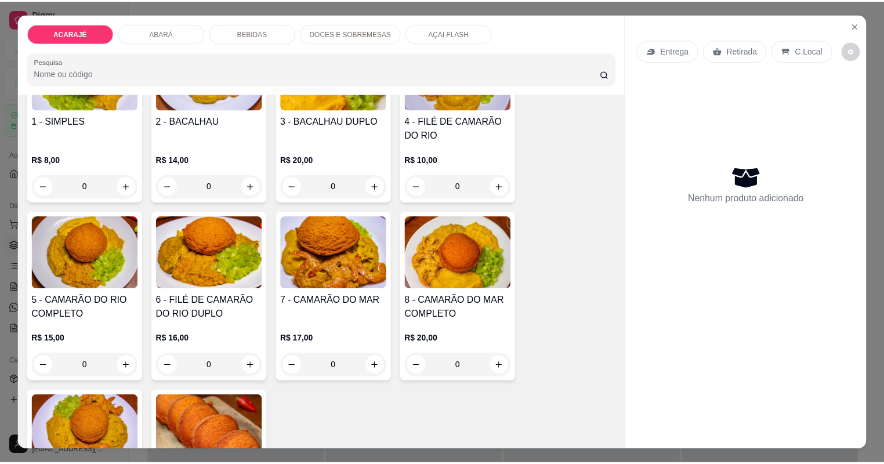
scroll to position [139, 0]
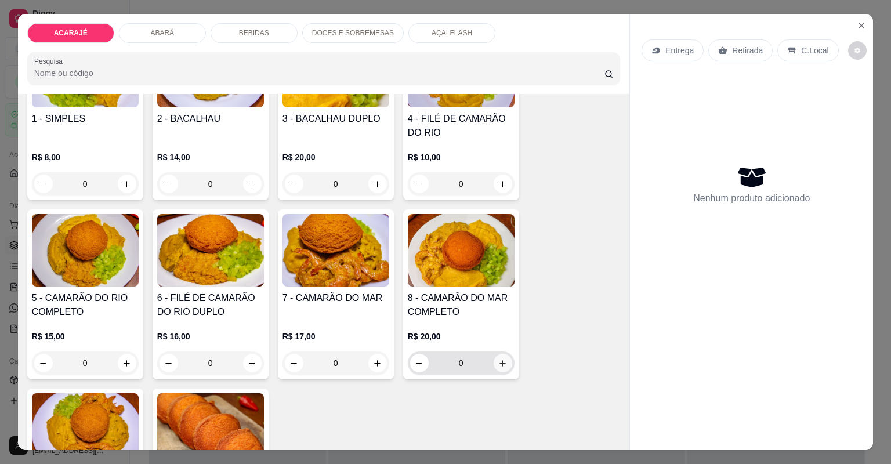
click at [494, 362] on button "increase-product-quantity" at bounding box center [502, 363] width 19 height 19
type input "1"
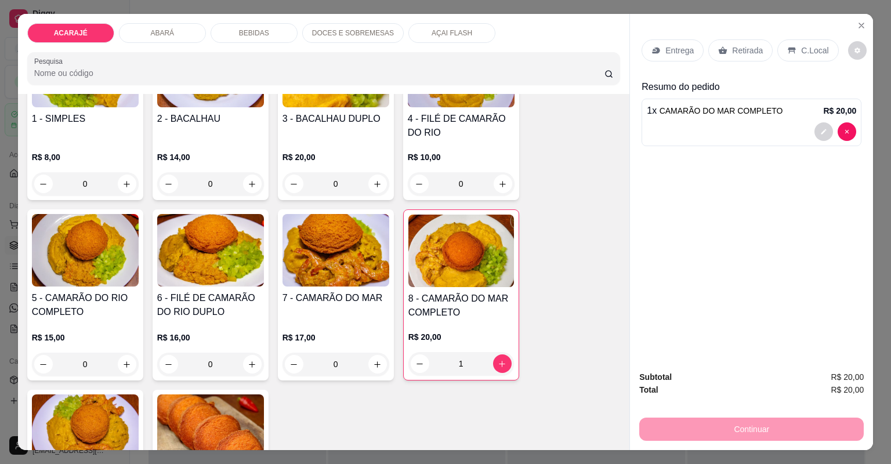
click at [761, 49] on div "Retirada" at bounding box center [740, 50] width 64 height 22
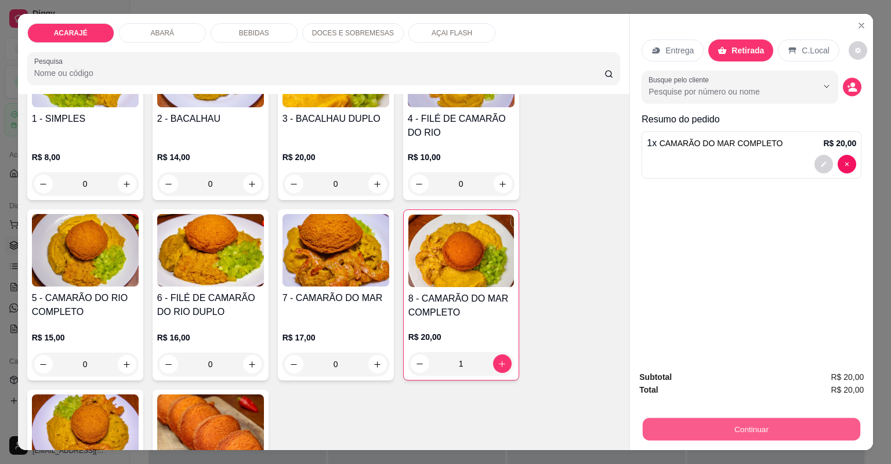
click at [761, 418] on button "Continuar" at bounding box center [750, 429] width 217 height 23
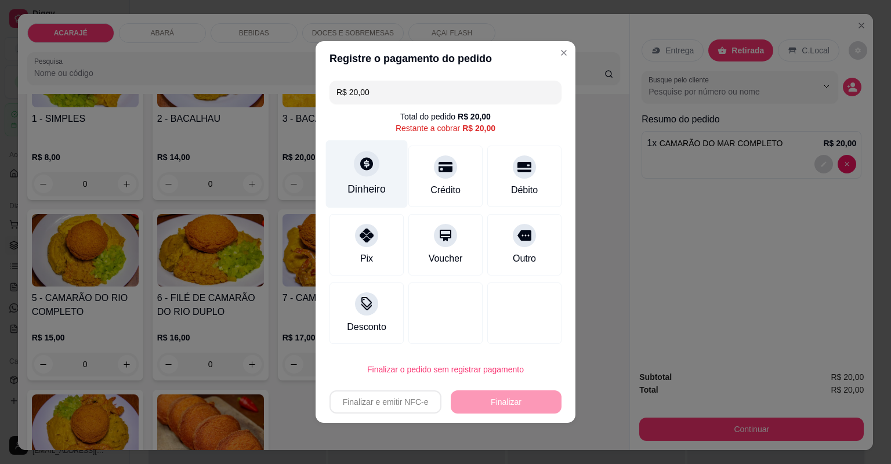
click at [390, 186] on div "Dinheiro" at bounding box center [367, 174] width 82 height 68
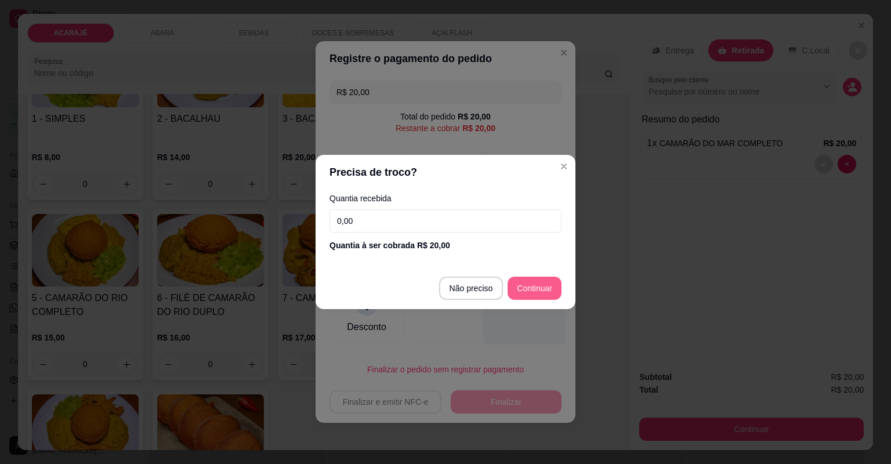
type input "R$ 0,00"
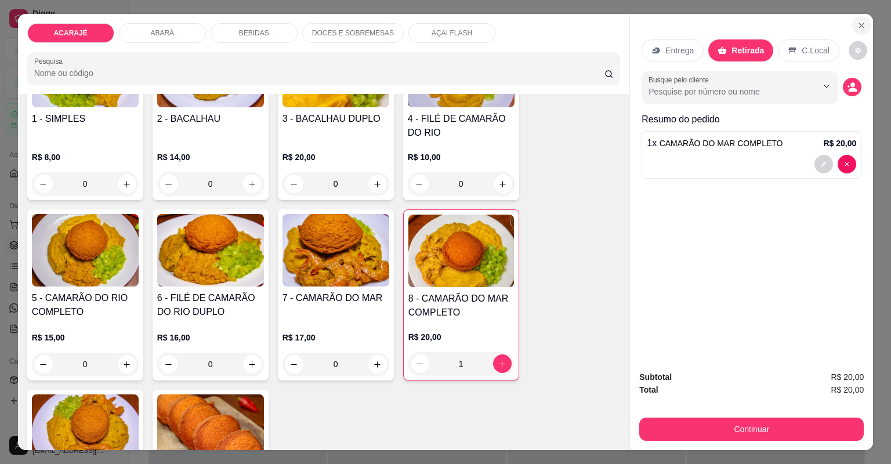
click at [863, 22] on button "Close" at bounding box center [861, 25] width 19 height 19
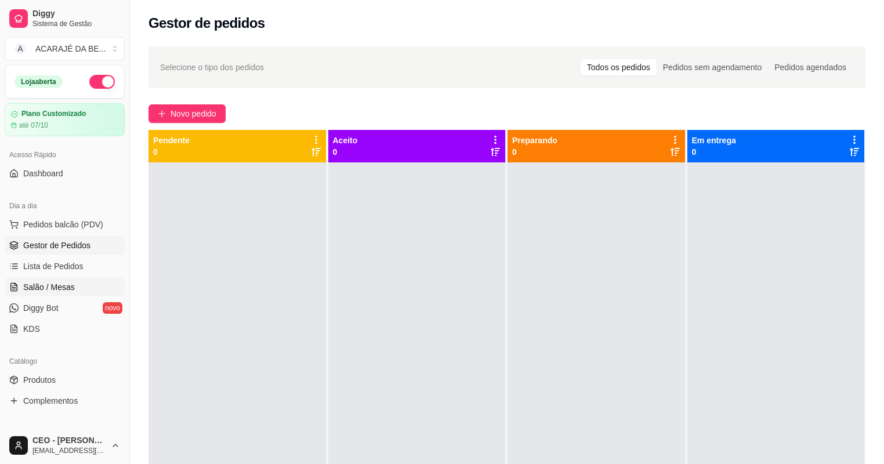
click at [47, 280] on link "Salão / Mesas" at bounding box center [65, 287] width 120 height 19
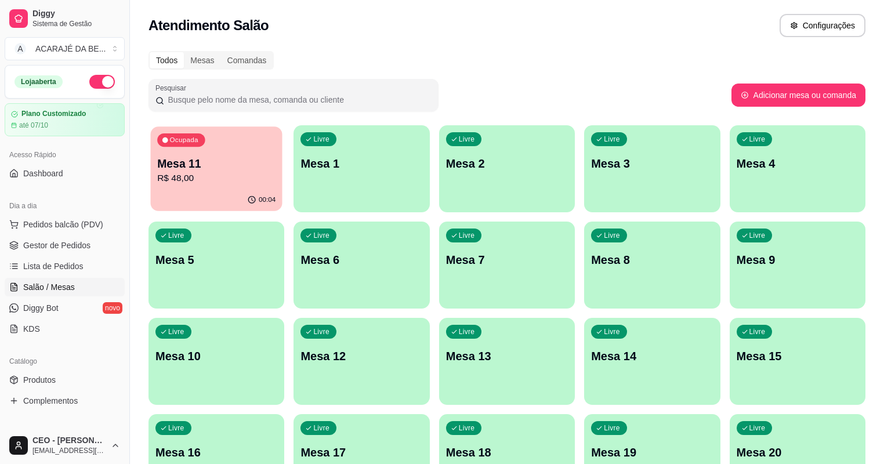
click at [211, 177] on p "R$ 48,00" at bounding box center [216, 178] width 118 height 13
click at [35, 245] on span "Gestor de Pedidos" at bounding box center [56, 245] width 67 height 12
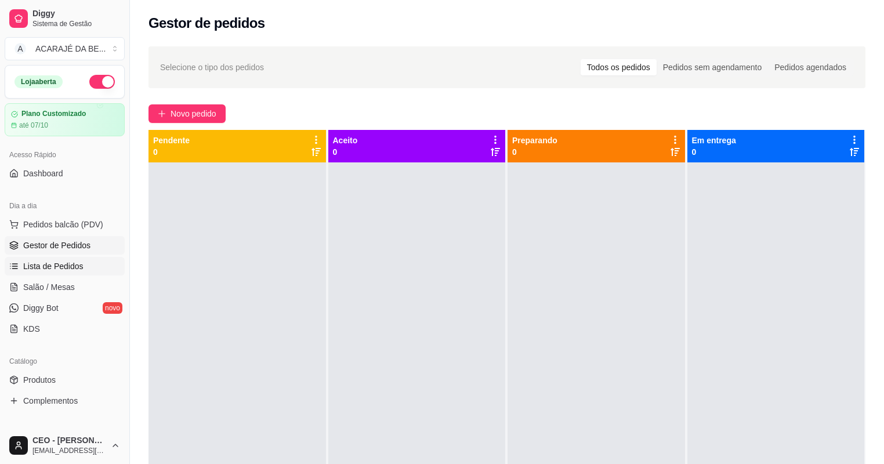
click at [46, 262] on span "Lista de Pedidos" at bounding box center [53, 266] width 60 height 12
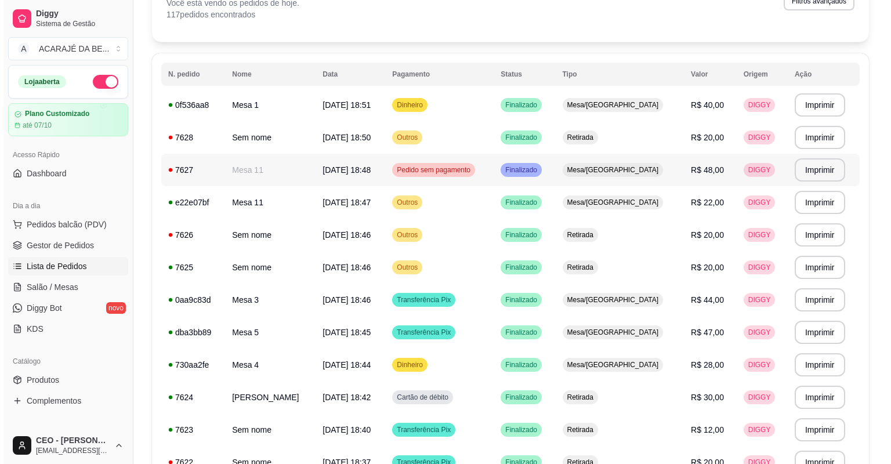
scroll to position [93, 0]
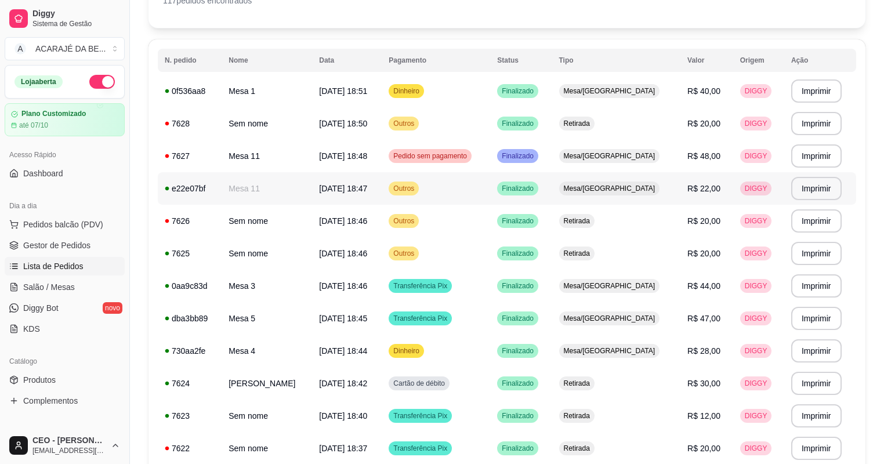
click at [586, 195] on td "Mesa/[GEOGRAPHIC_DATA]" at bounding box center [616, 188] width 129 height 32
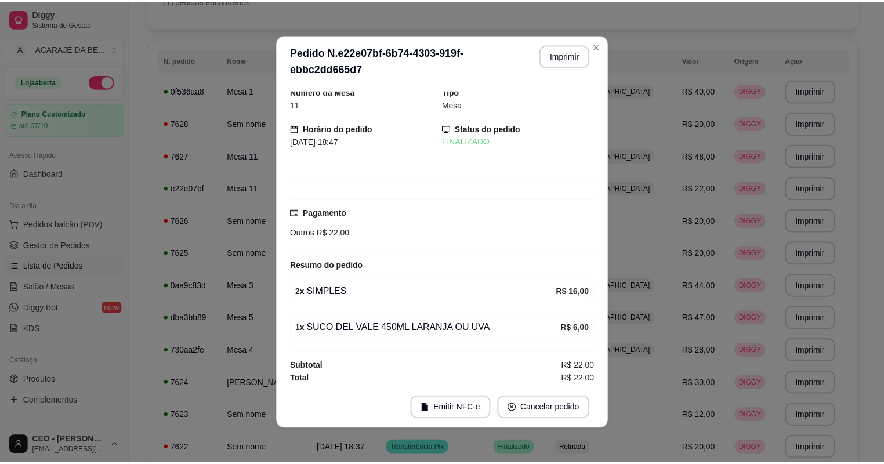
scroll to position [6, 0]
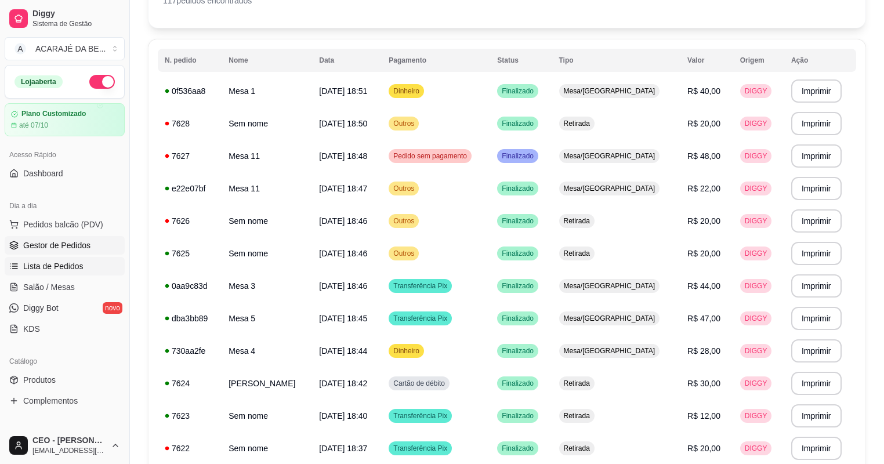
click at [68, 249] on span "Gestor de Pedidos" at bounding box center [56, 245] width 67 height 12
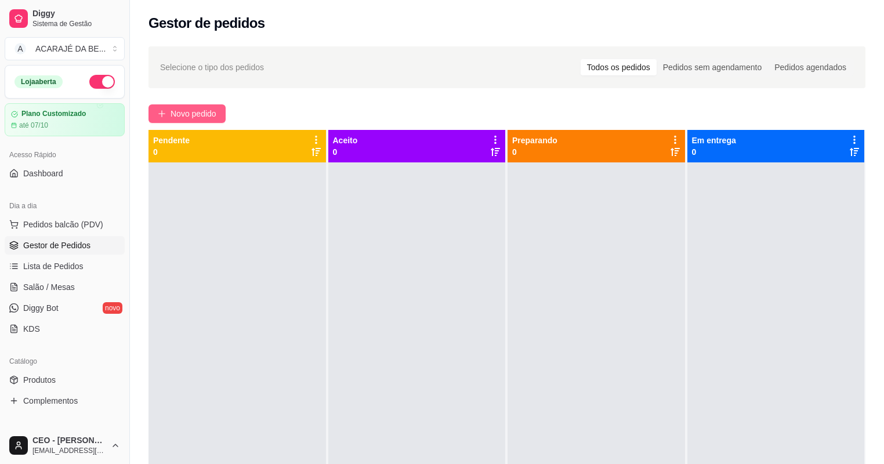
click at [164, 116] on icon "plus" at bounding box center [162, 114] width 8 height 8
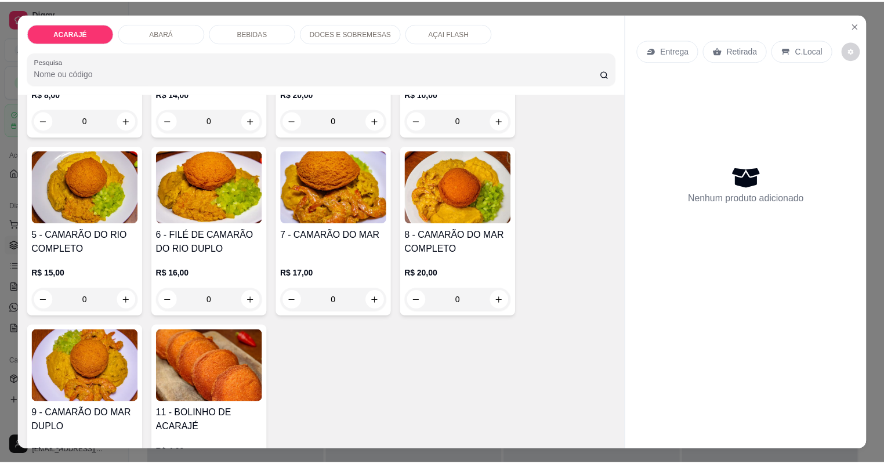
scroll to position [232, 0]
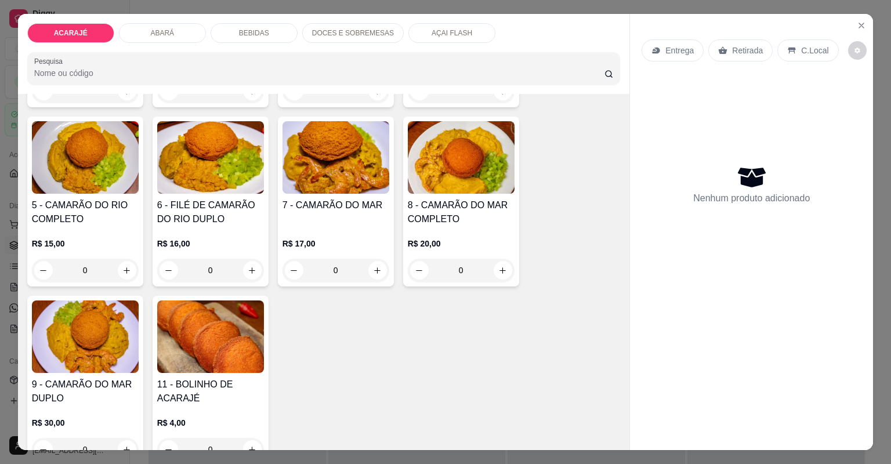
click at [312, 223] on div "7 - CAMARÃO DO MAR" at bounding box center [335, 212] width 107 height 28
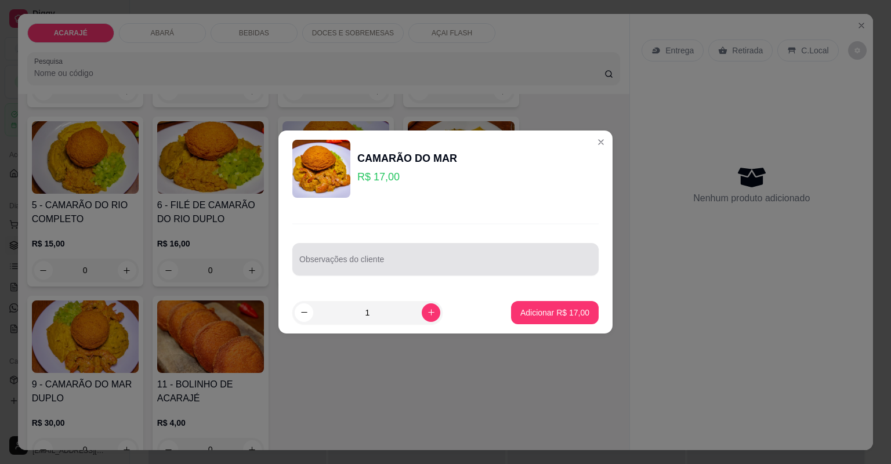
click at [438, 269] on div at bounding box center [445, 259] width 292 height 23
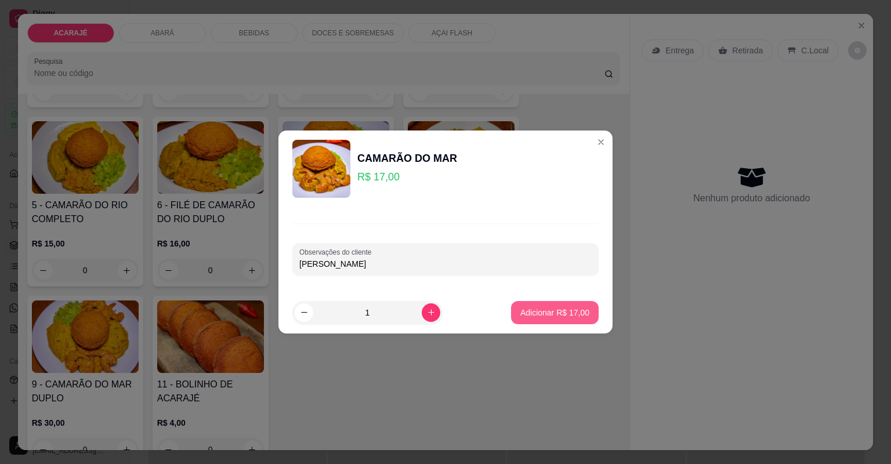
type input "[PERSON_NAME]"
click at [570, 308] on p "Adicionar R$ 17,00" at bounding box center [554, 312] width 67 height 11
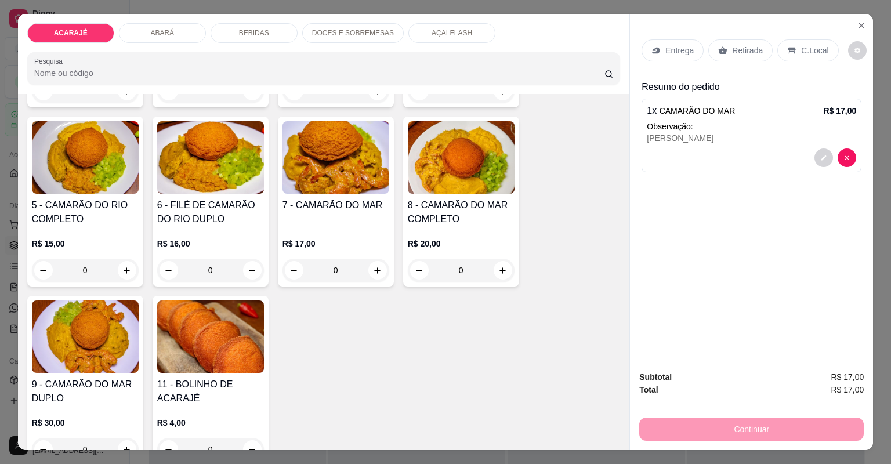
click at [744, 49] on p "Retirada" at bounding box center [747, 51] width 31 height 12
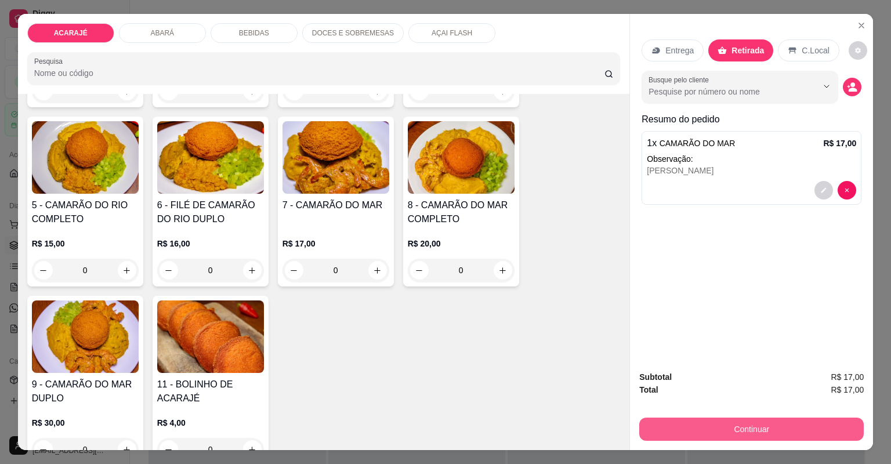
click at [767, 422] on button "Continuar" at bounding box center [751, 428] width 224 height 23
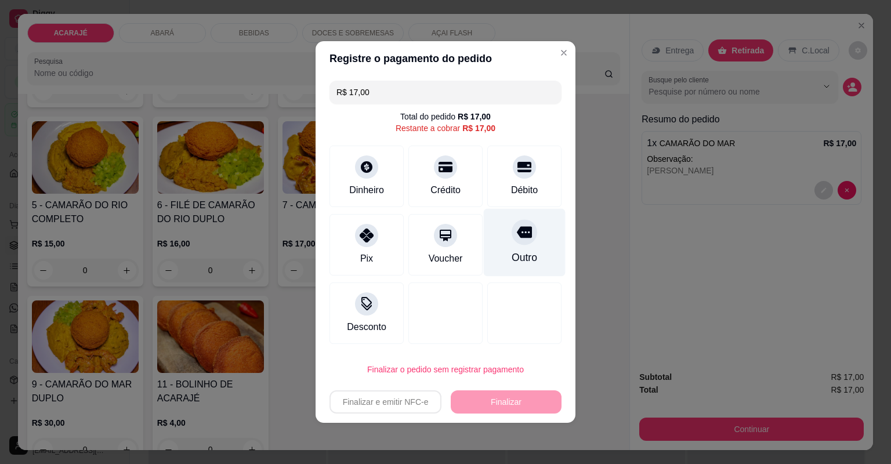
click at [514, 244] on div at bounding box center [524, 232] width 26 height 26
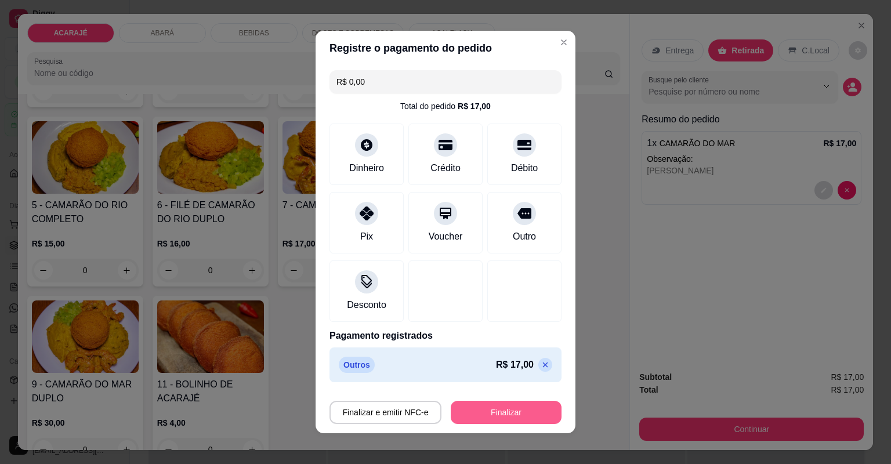
click at [510, 415] on button "Finalizar" at bounding box center [506, 412] width 111 height 23
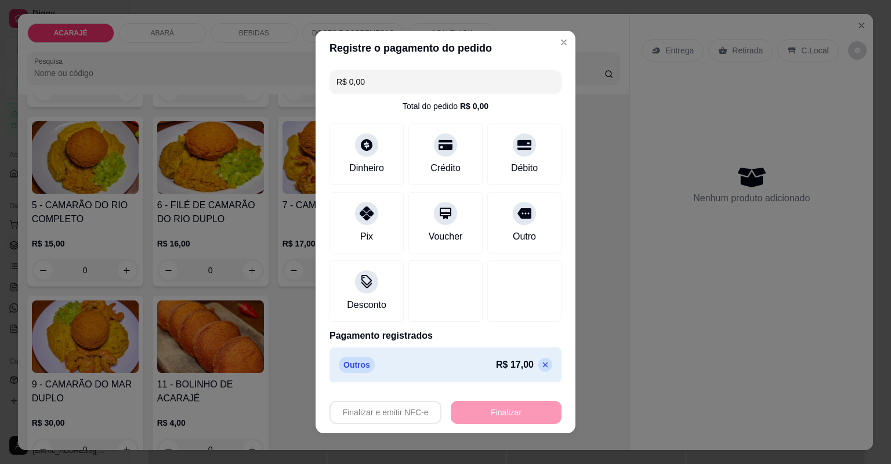
type input "-R$ 17,00"
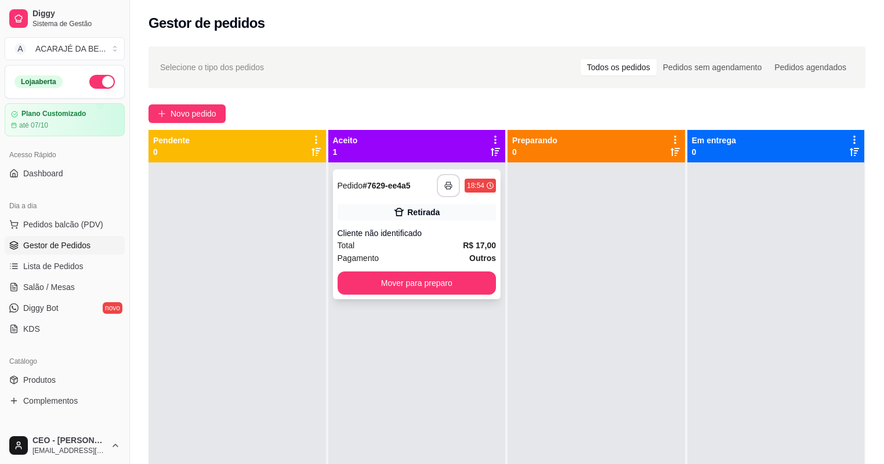
click at [438, 182] on button "button" at bounding box center [448, 185] width 23 height 23
click at [441, 290] on button "Mover para preparo" at bounding box center [417, 283] width 154 height 23
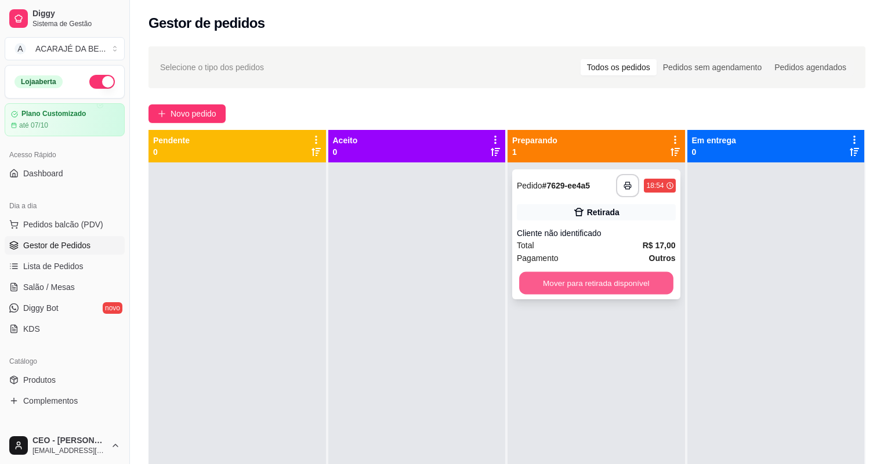
click at [529, 292] on button "Mover para retirada disponível" at bounding box center [596, 283] width 154 height 23
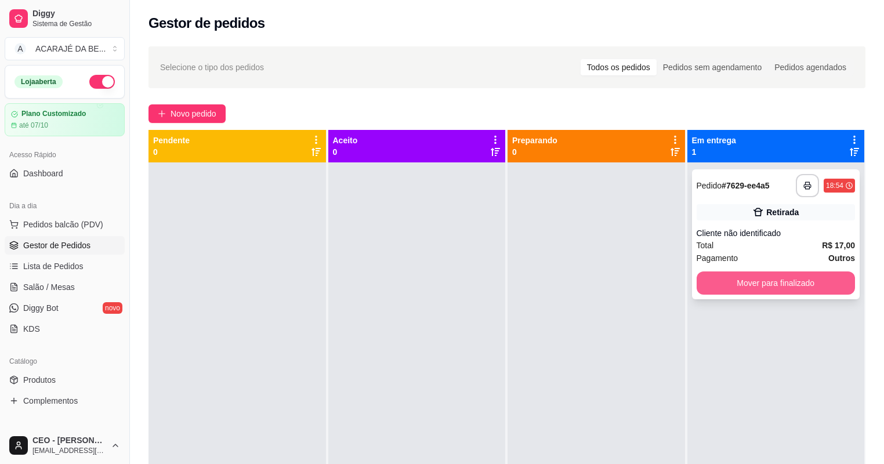
click at [734, 281] on button "Mover para finalizado" at bounding box center [775, 282] width 159 height 23
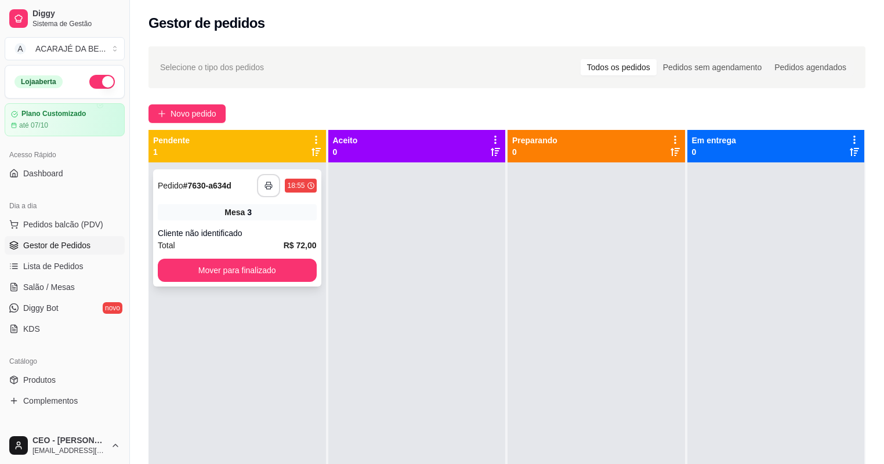
click at [263, 185] on button "button" at bounding box center [268, 185] width 23 height 23
click at [271, 269] on button "Mover para finalizado" at bounding box center [237, 270] width 159 height 23
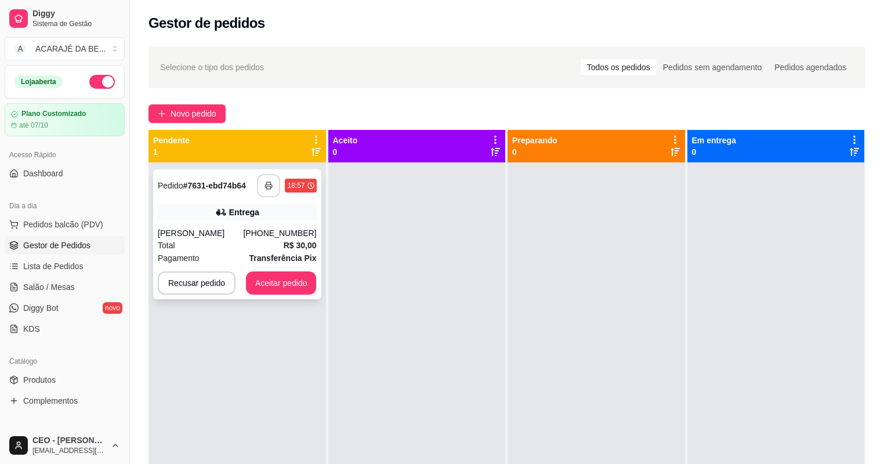
click at [271, 184] on icon "button" at bounding box center [268, 185] width 8 height 8
click at [213, 285] on button "Recusar pedido" at bounding box center [196, 283] width 75 height 23
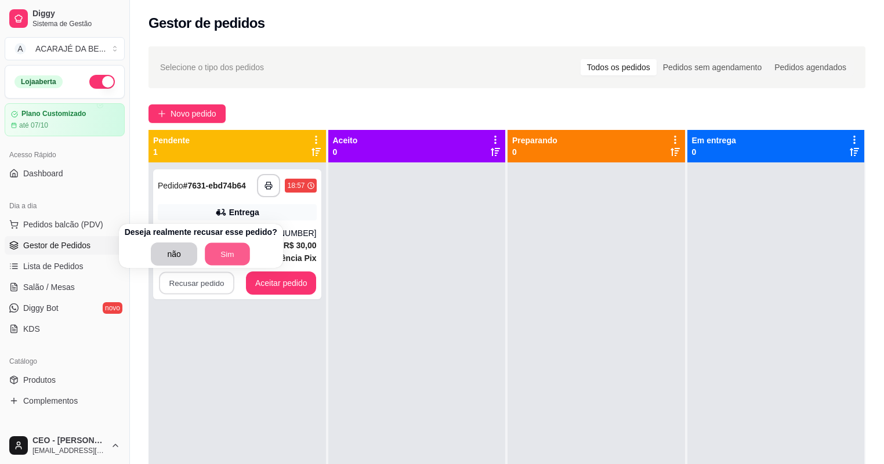
click at [227, 262] on button "Sim" at bounding box center [227, 254] width 45 height 23
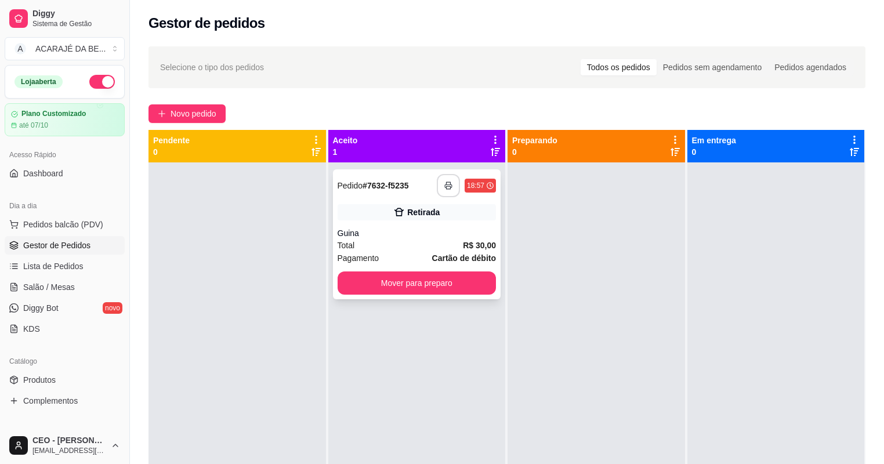
click at [451, 180] on button "button" at bounding box center [448, 185] width 23 height 23
click at [446, 284] on button "Mover para preparo" at bounding box center [416, 282] width 159 height 23
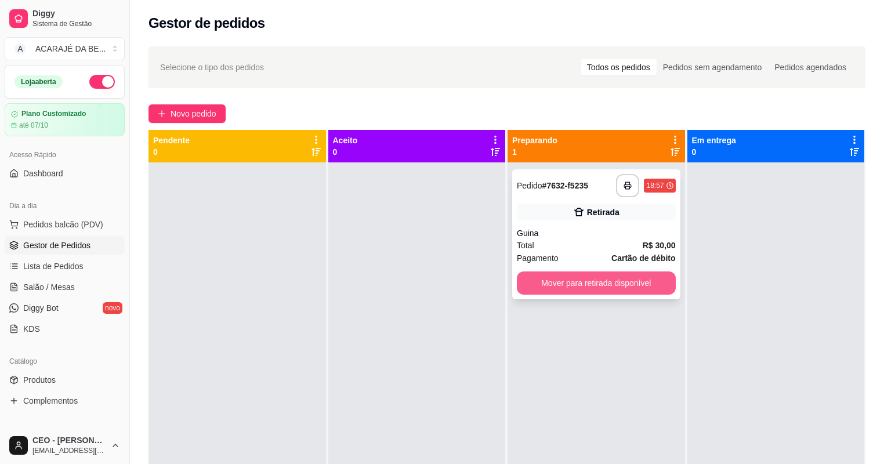
click at [545, 283] on button "Mover para retirada disponível" at bounding box center [596, 282] width 159 height 23
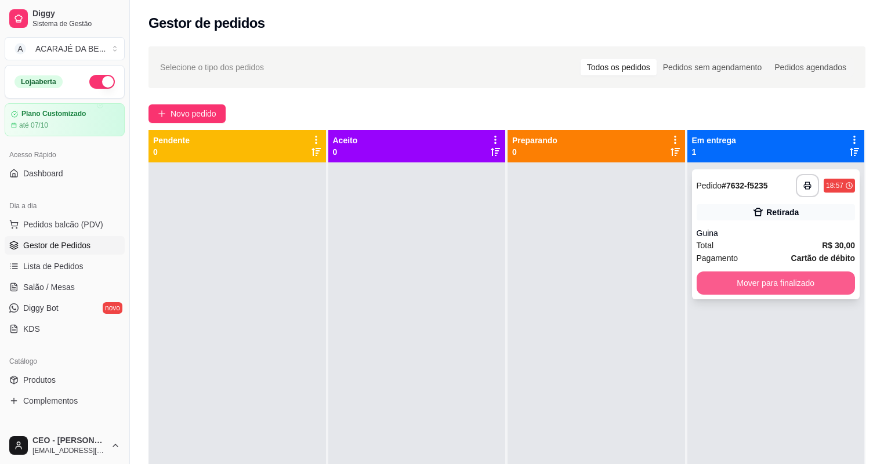
click at [775, 284] on button "Mover para finalizado" at bounding box center [775, 282] width 159 height 23
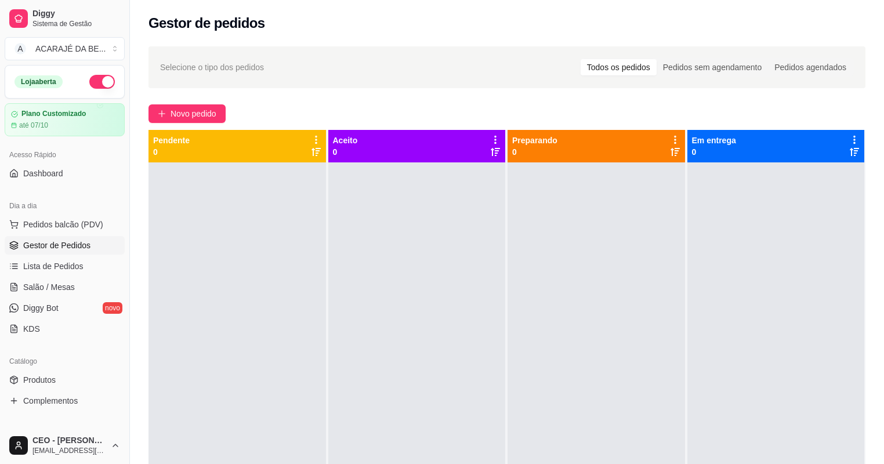
click at [162, 123] on div "Selecione o tipo dos pedidos Todos os pedidos Pedidos sem agendamento Pedidos a…" at bounding box center [507, 323] width 754 height 568
click at [181, 111] on span "Novo pedido" at bounding box center [193, 113] width 46 height 13
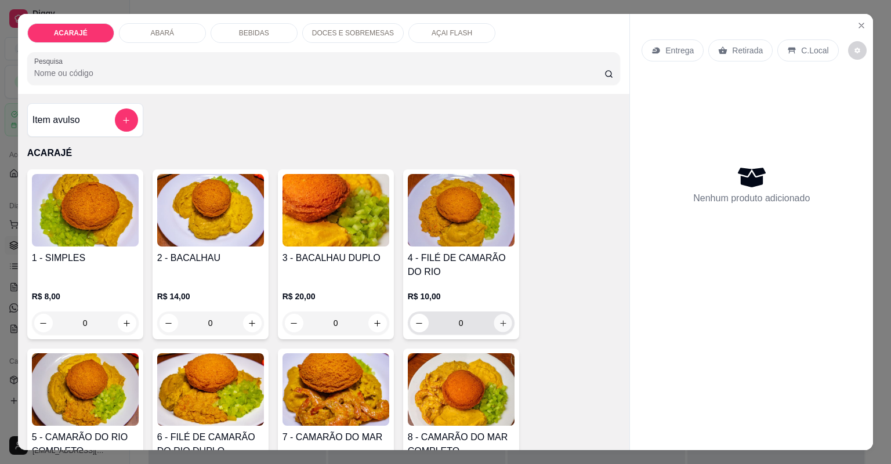
click at [498, 322] on icon "increase-product-quantity" at bounding box center [502, 323] width 9 height 9
type input "1"
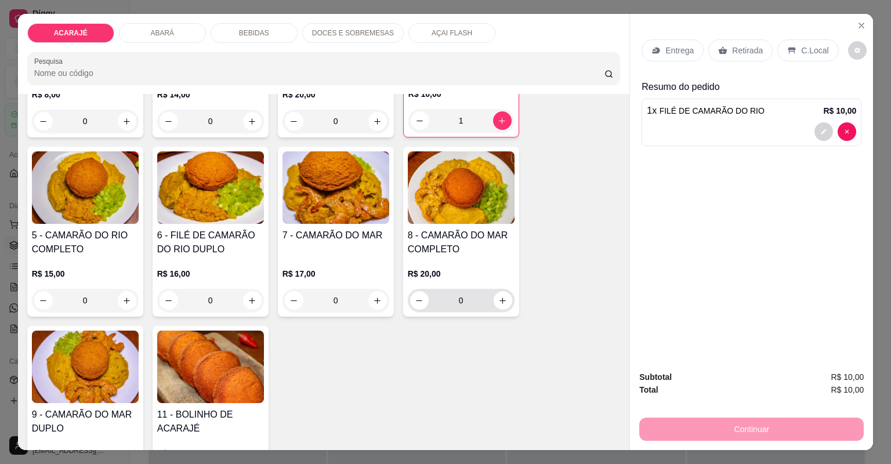
scroll to position [232, 0]
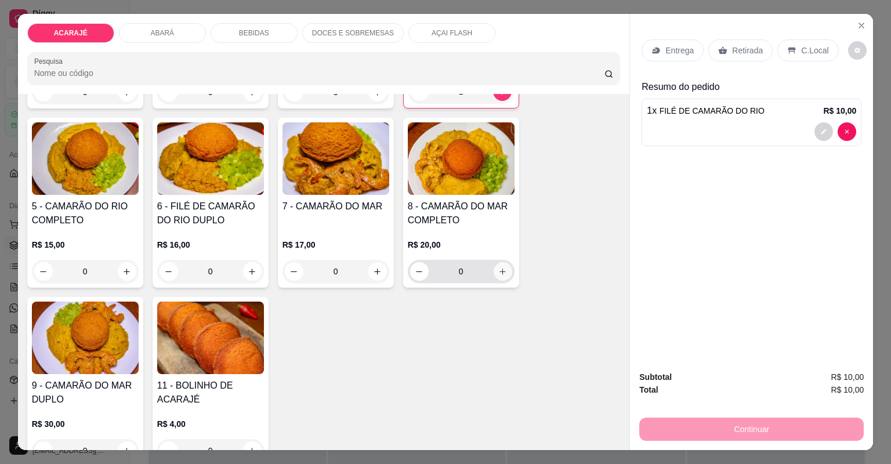
click at [500, 267] on icon "increase-product-quantity" at bounding box center [502, 271] width 9 height 9
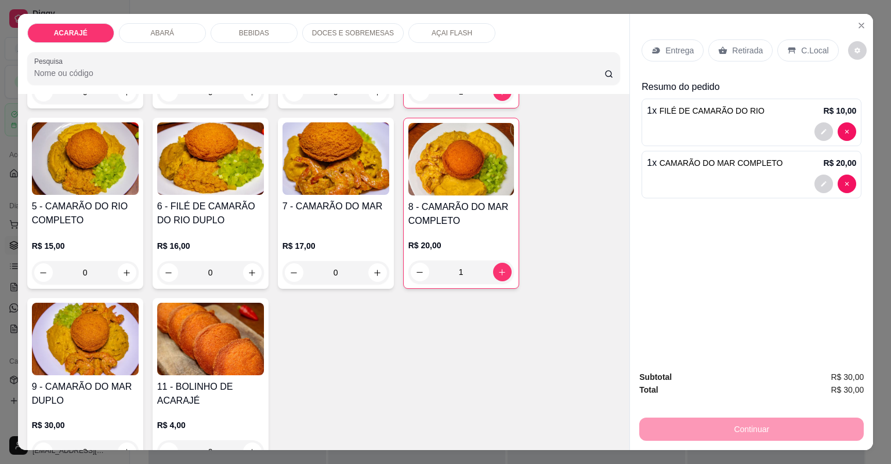
type input "1"
click at [500, 94] on icon "increase-product-quantity" at bounding box center [502, 92] width 9 height 9
type input "2"
drag, startPoint x: 724, startPoint y: 44, endPoint x: 698, endPoint y: 111, distance: 72.1
click at [724, 45] on div "Retirada" at bounding box center [740, 50] width 64 height 22
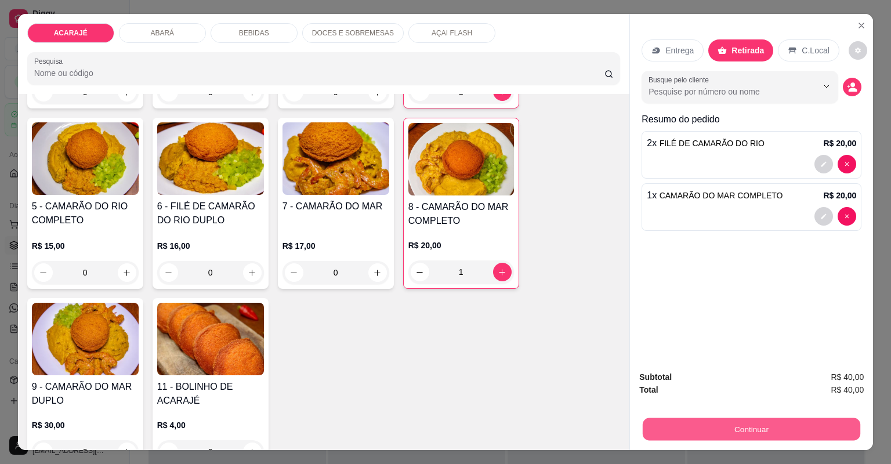
click at [726, 423] on button "Continuar" at bounding box center [750, 429] width 217 height 23
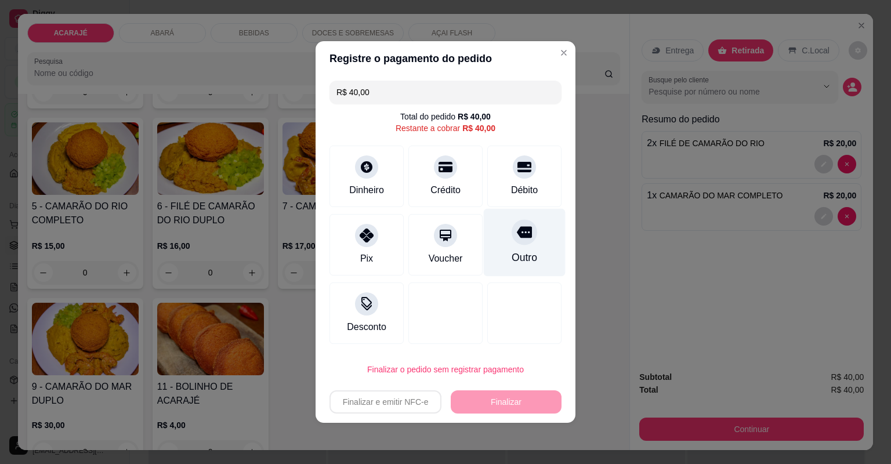
click at [543, 244] on div "Outro" at bounding box center [525, 243] width 82 height 68
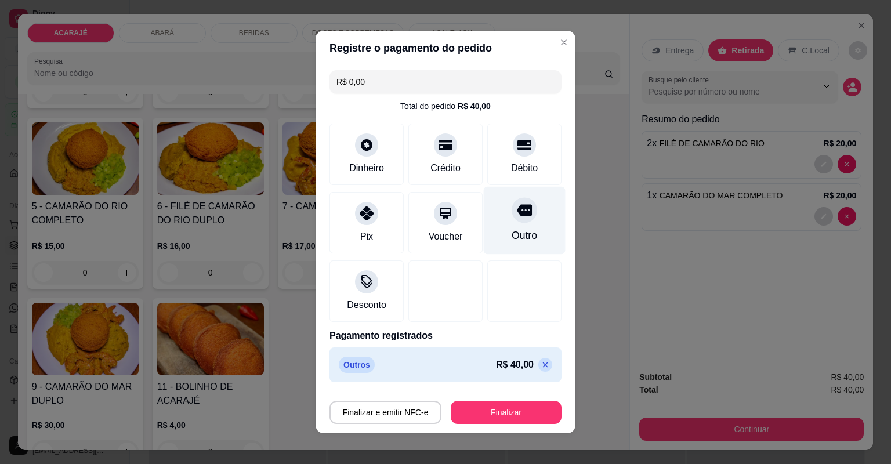
type input "R$ 0,00"
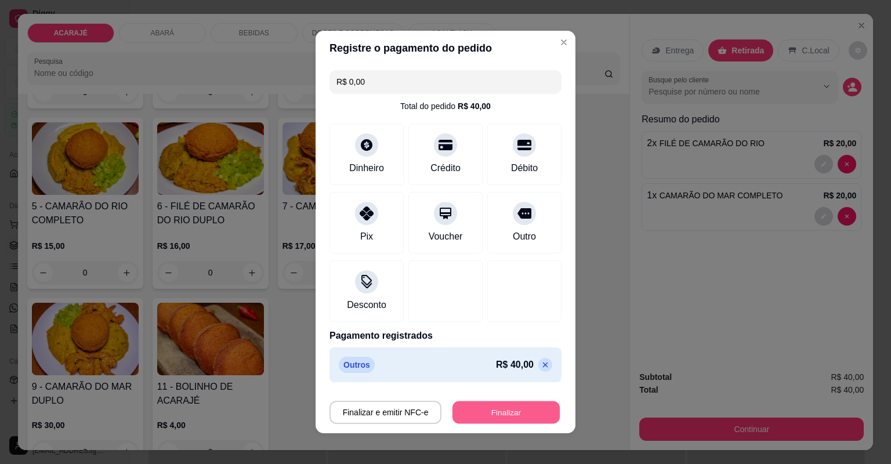
click at [515, 420] on button "Finalizar" at bounding box center [505, 412] width 107 height 23
click at [515, 420] on div "Finalizar e emitir NFC-e Finalizar" at bounding box center [445, 412] width 232 height 23
type input "0"
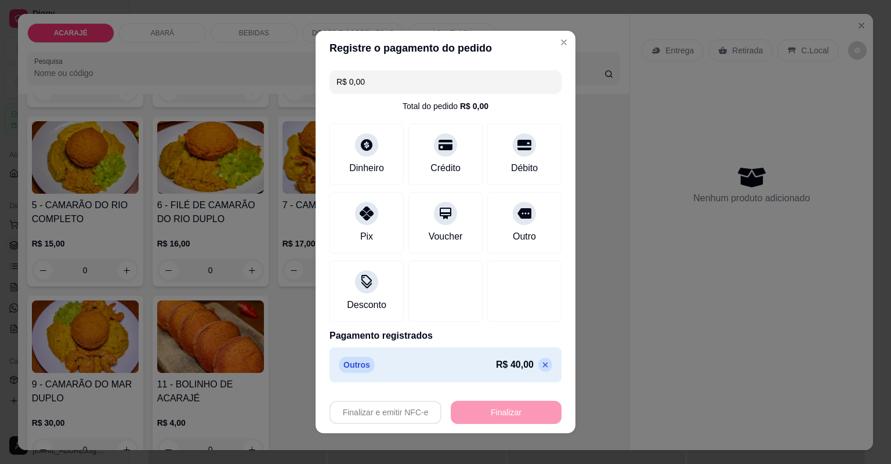
type input "-R$ 40,00"
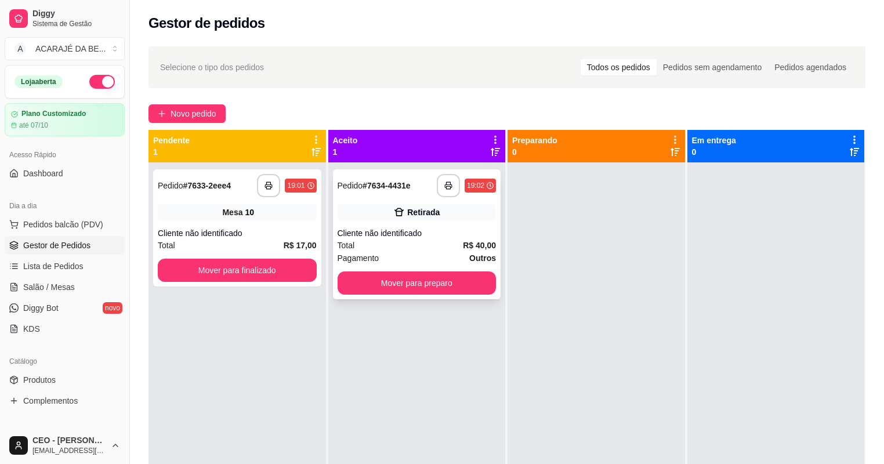
click at [411, 228] on div "Cliente não identificado" at bounding box center [416, 233] width 159 height 12
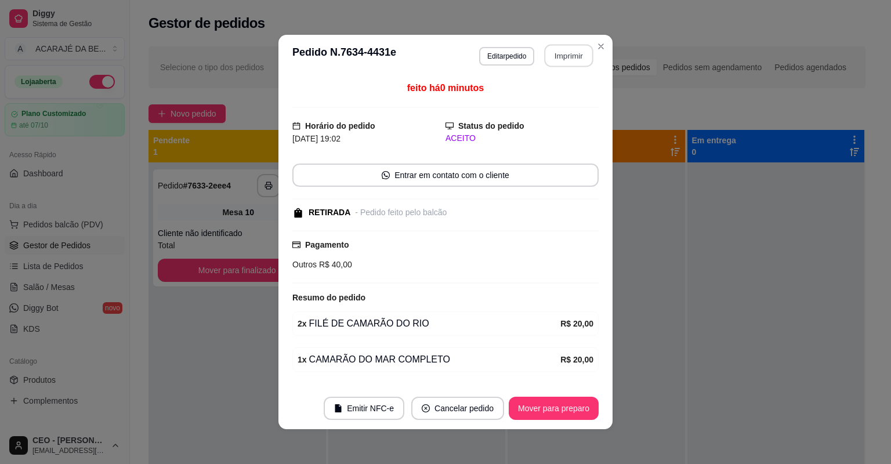
click at [562, 49] on button "Imprimir" at bounding box center [568, 56] width 49 height 23
click at [578, 412] on button "Mover para preparo" at bounding box center [554, 408] width 90 height 23
click at [573, 409] on button "Mover para preparo" at bounding box center [553, 408] width 87 height 23
click at [573, 409] on div "Mover para preparo" at bounding box center [545, 408] width 106 height 23
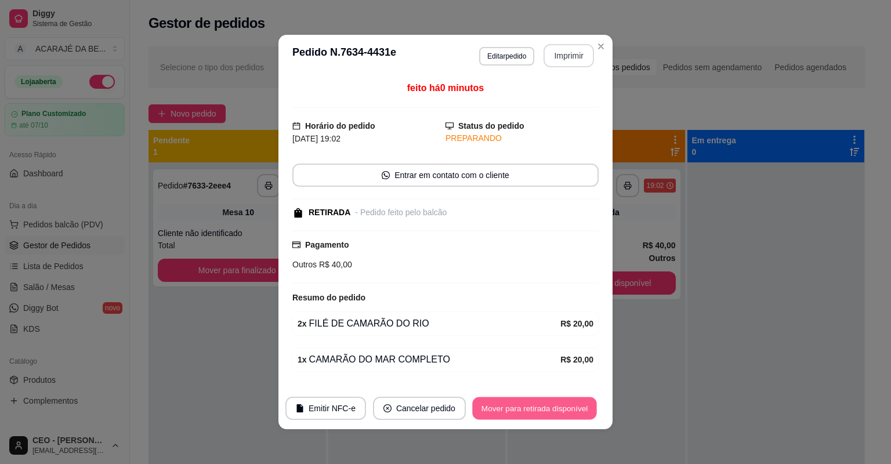
click at [572, 411] on button "Mover para retirada disponível" at bounding box center [534, 408] width 124 height 23
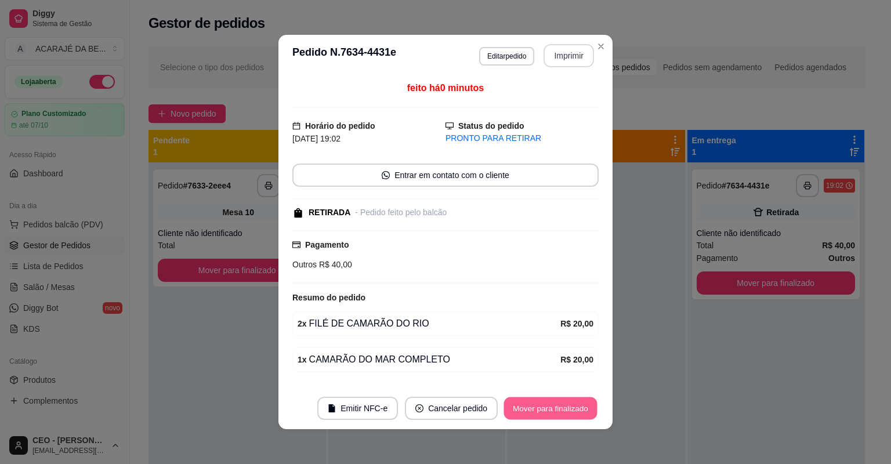
click at [571, 411] on button "Mover para finalizado" at bounding box center [550, 408] width 93 height 23
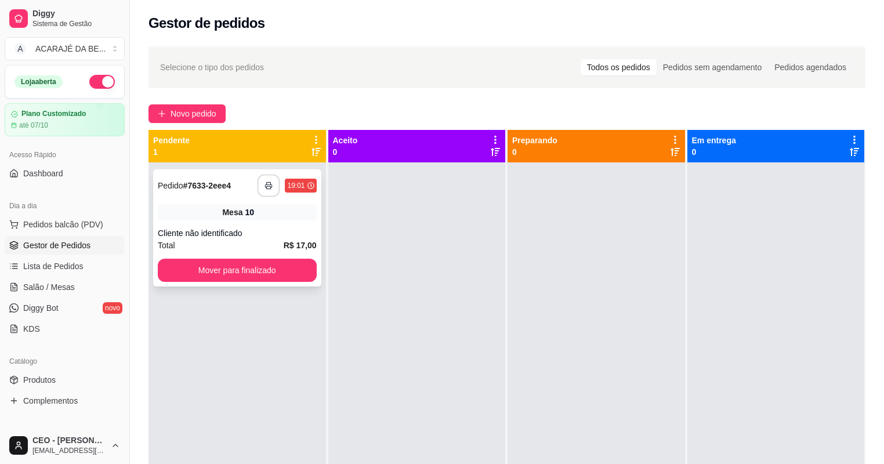
click at [267, 187] on rect "button" at bounding box center [269, 187] width 4 height 3
click at [268, 267] on button "Mover para finalizado" at bounding box center [237, 270] width 159 height 23
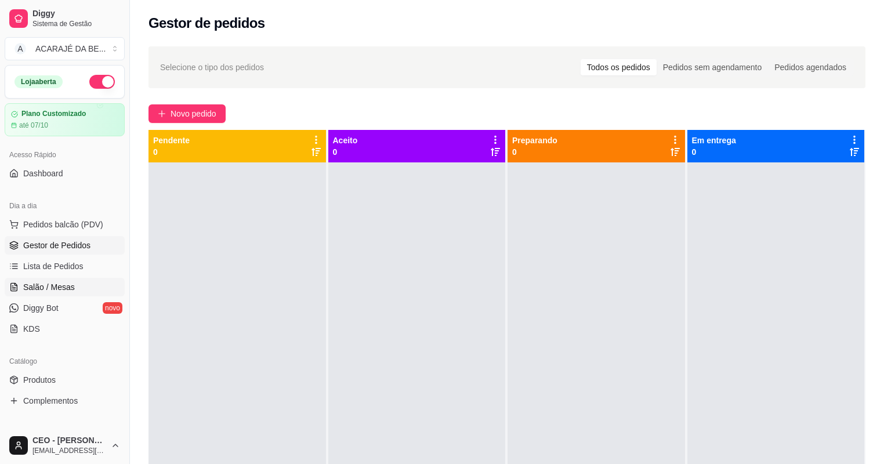
click at [72, 283] on link "Salão / Mesas" at bounding box center [65, 287] width 120 height 19
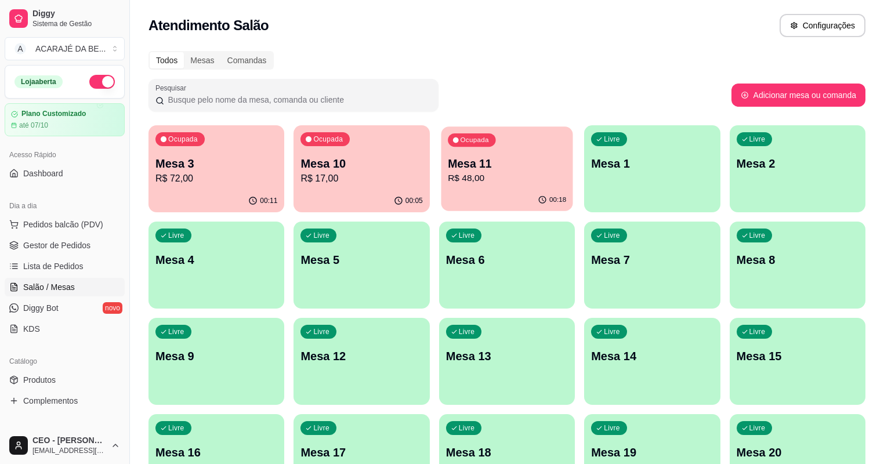
click at [448, 170] on div "Mesa 11 R$ 48,00" at bounding box center [507, 170] width 118 height 29
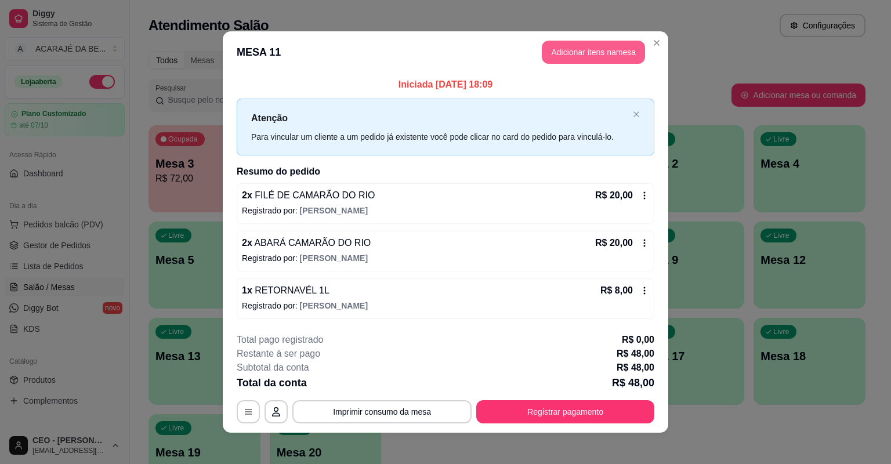
click at [576, 51] on button "Adicionar itens na mesa" at bounding box center [593, 52] width 103 height 23
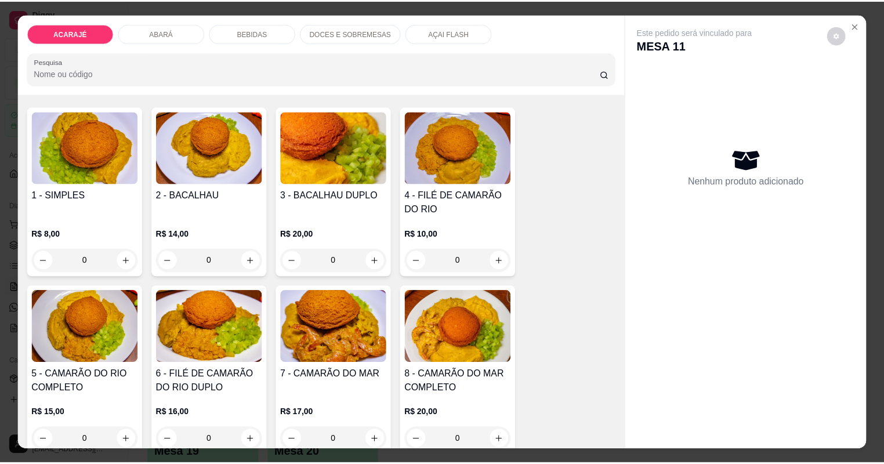
scroll to position [93, 0]
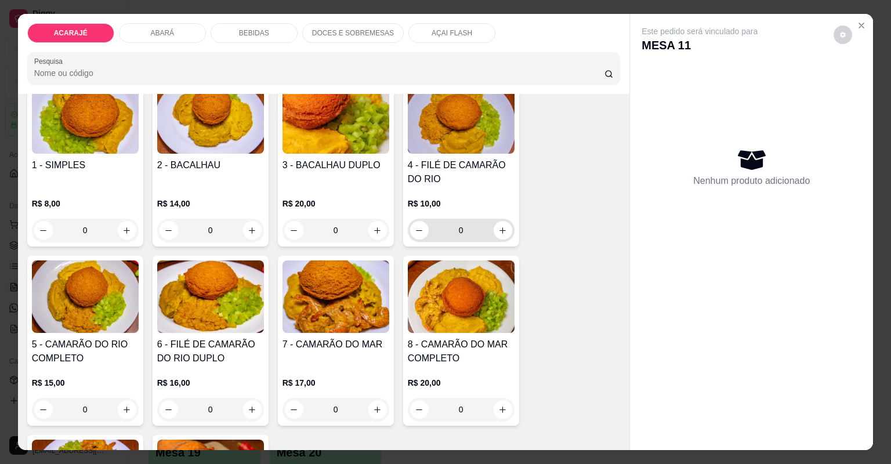
click at [465, 177] on h4 "4 - FILÉ DE CAMARÃO DO RIO" at bounding box center [461, 172] width 107 height 28
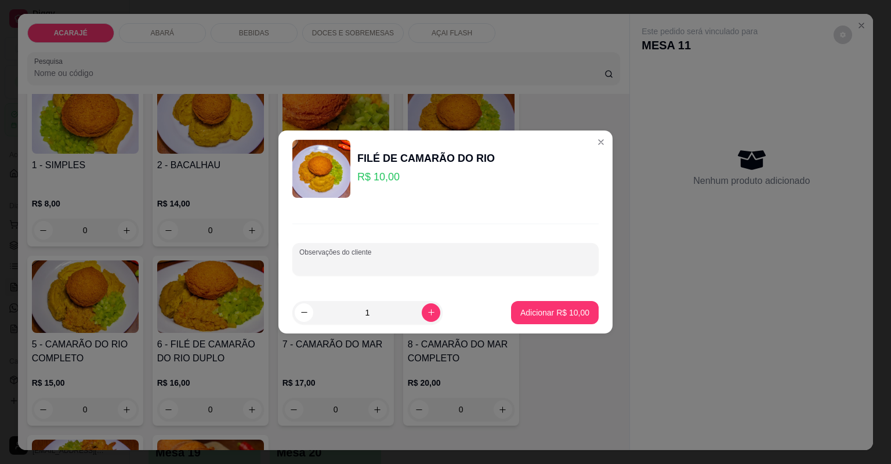
click at [353, 264] on input "Observações do cliente" at bounding box center [445, 264] width 292 height 12
type input "pl"
click at [573, 308] on p "Adicionar R$ 10,00" at bounding box center [554, 312] width 67 height 11
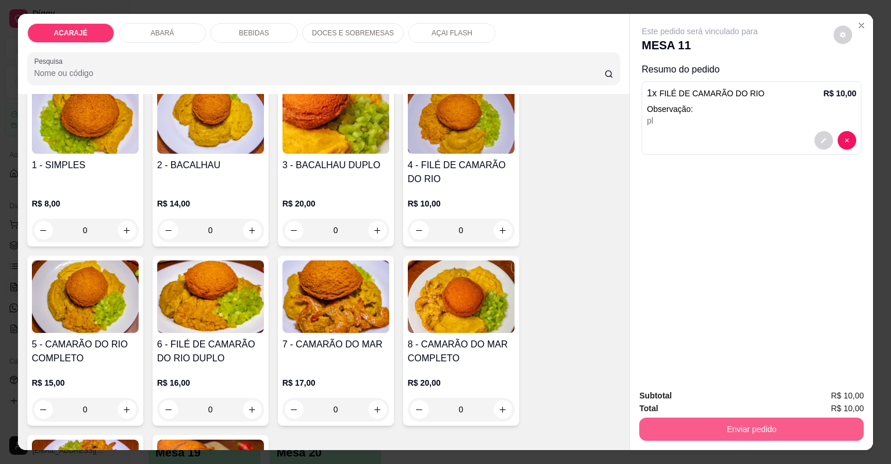
click at [793, 419] on button "Enviar pedido" at bounding box center [751, 428] width 224 height 23
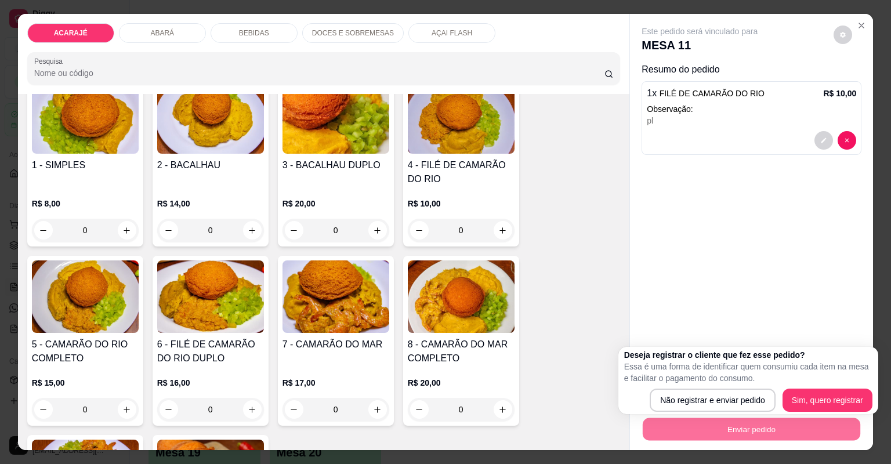
click at [721, 385] on div "Deseja registrar o cliente que fez esse pedido? Essa é uma forma de identificar…" at bounding box center [748, 380] width 248 height 63
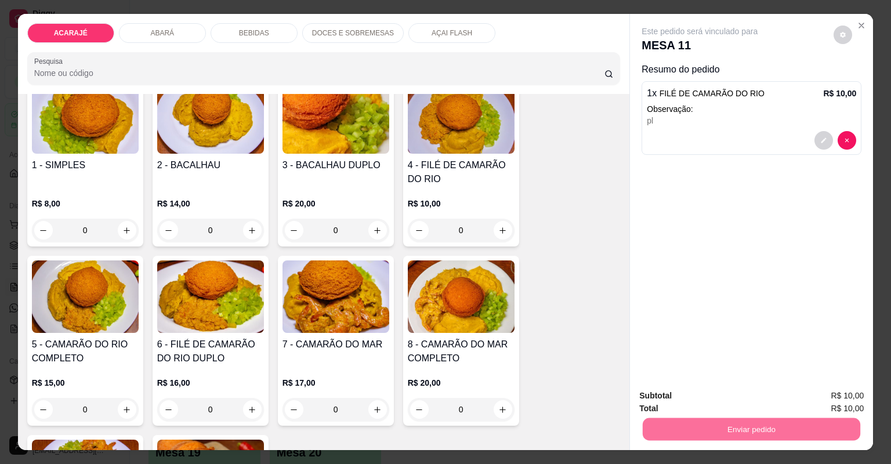
click at [733, 400] on button "Não registrar e enviar pedido" at bounding box center [713, 400] width 117 height 21
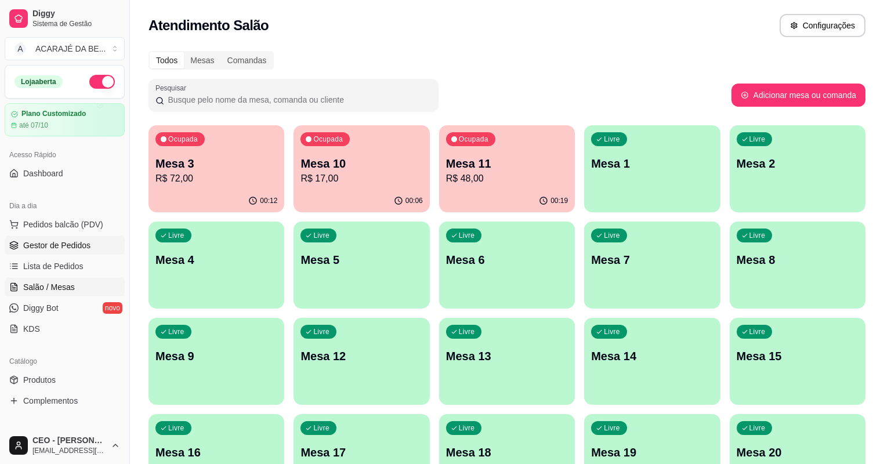
click at [45, 246] on span "Gestor de Pedidos" at bounding box center [56, 245] width 67 height 12
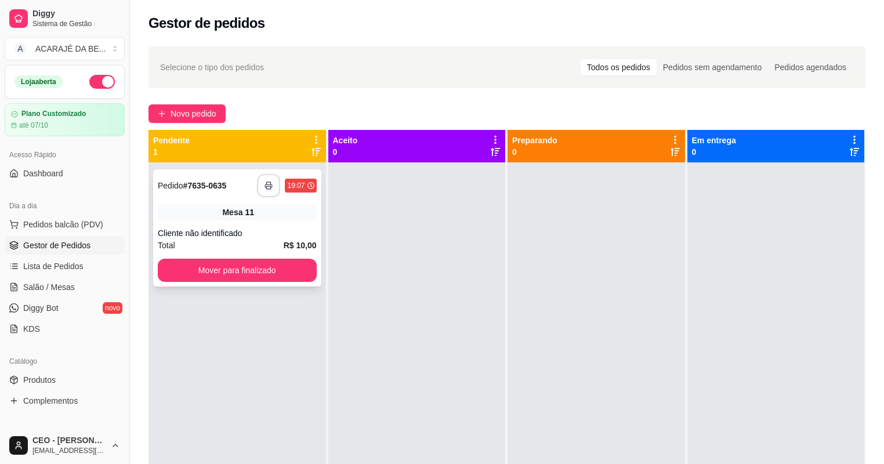
click at [267, 186] on rect "button" at bounding box center [269, 187] width 4 height 3
click at [242, 267] on button "Mover para finalizado" at bounding box center [237, 270] width 159 height 23
click at [248, 281] on button "Mover para finalizado" at bounding box center [237, 270] width 159 height 23
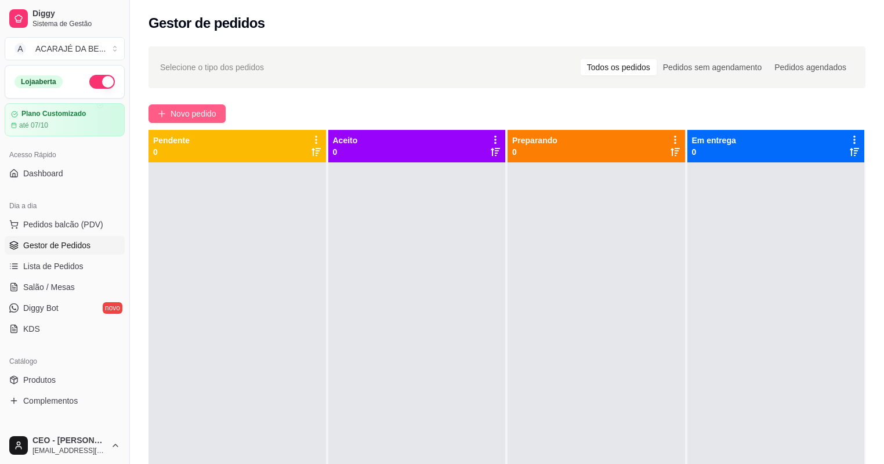
click at [195, 104] on button "Novo pedido" at bounding box center [186, 113] width 77 height 19
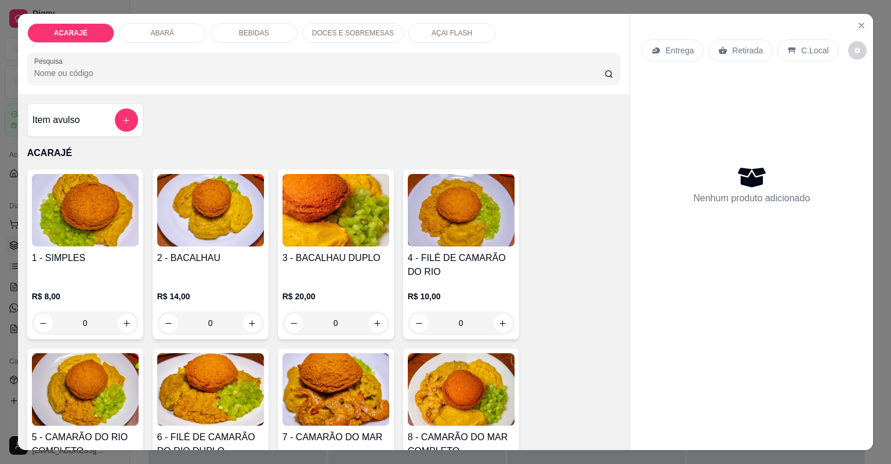
click at [499, 284] on div "R$ 10,00 0" at bounding box center [461, 307] width 107 height 56
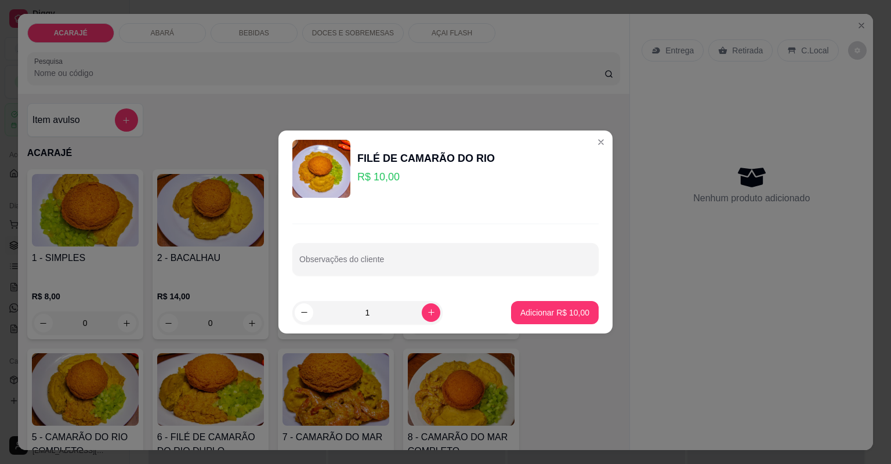
click at [515, 309] on button "Adicionar R$ 10,00" at bounding box center [555, 312] width 88 height 23
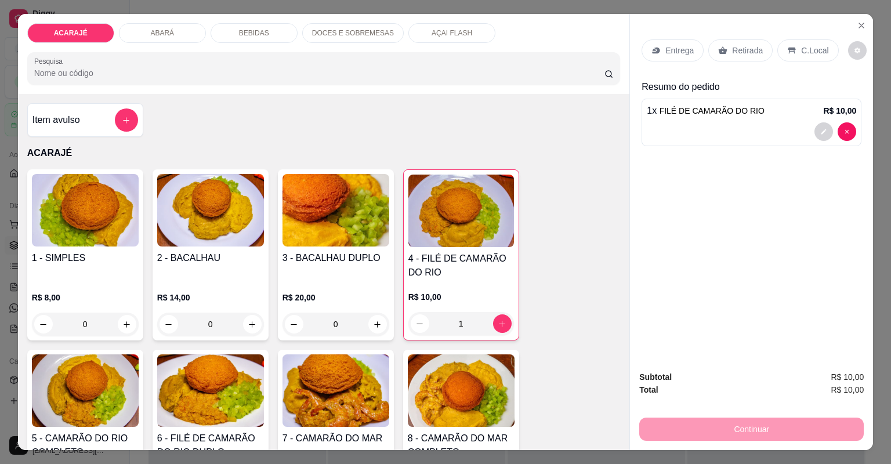
type input "1"
click at [736, 51] on p "Retirada" at bounding box center [747, 51] width 31 height 12
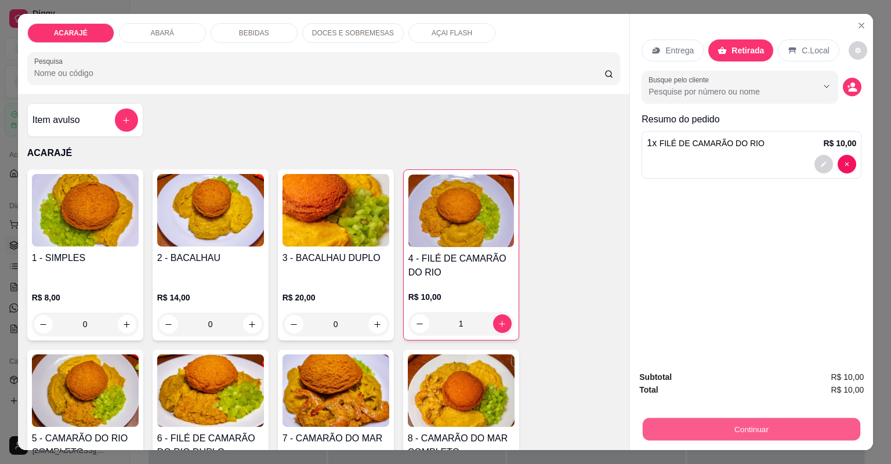
click at [790, 419] on button "Continuar" at bounding box center [750, 429] width 217 height 23
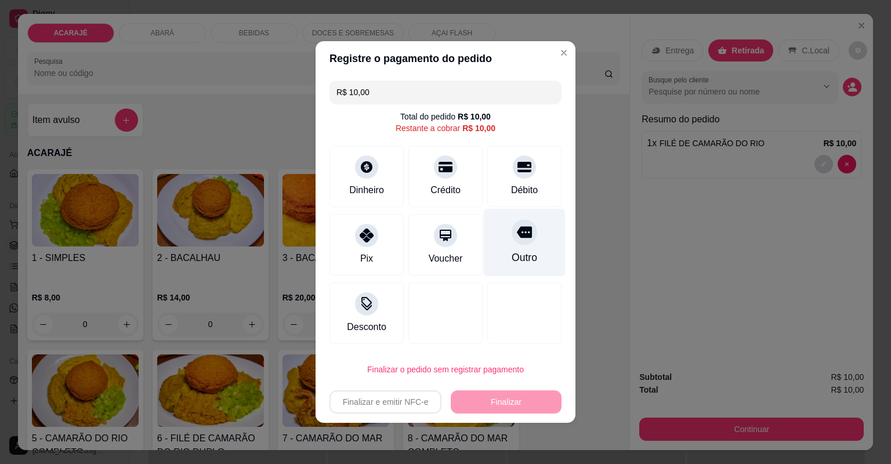
click at [517, 239] on icon at bounding box center [524, 231] width 15 height 15
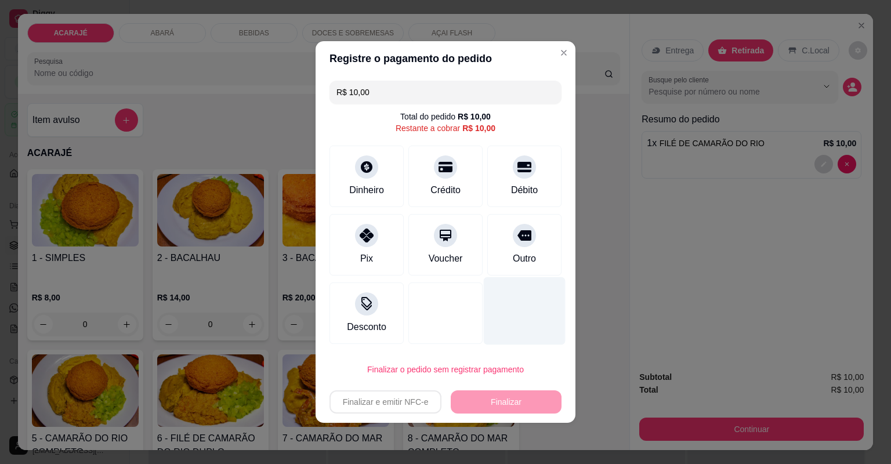
type input "R$ 0,00"
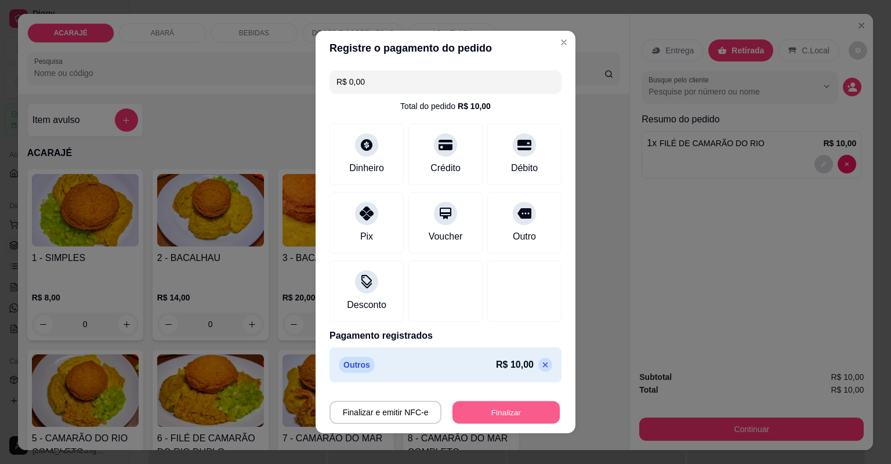
click at [492, 420] on button "Finalizar" at bounding box center [505, 412] width 107 height 23
type input "0"
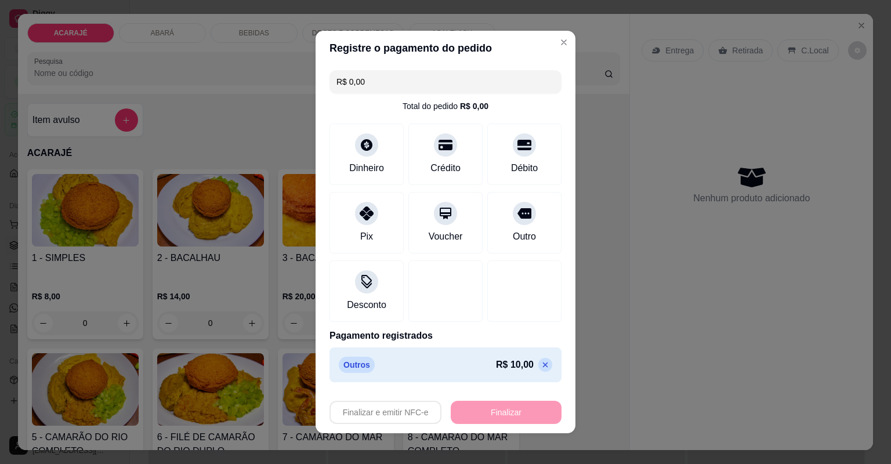
type input "-R$ 10,00"
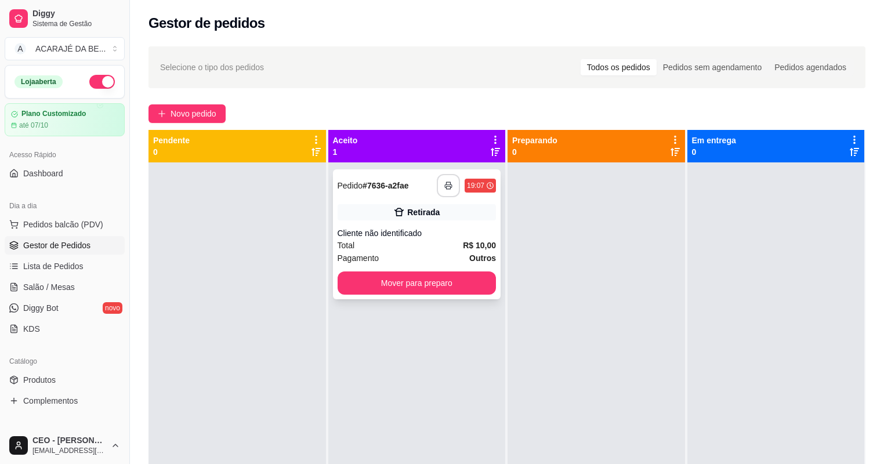
click at [446, 182] on polyline "button" at bounding box center [448, 183] width 4 height 2
click at [448, 285] on button "Mover para preparo" at bounding box center [417, 283] width 154 height 23
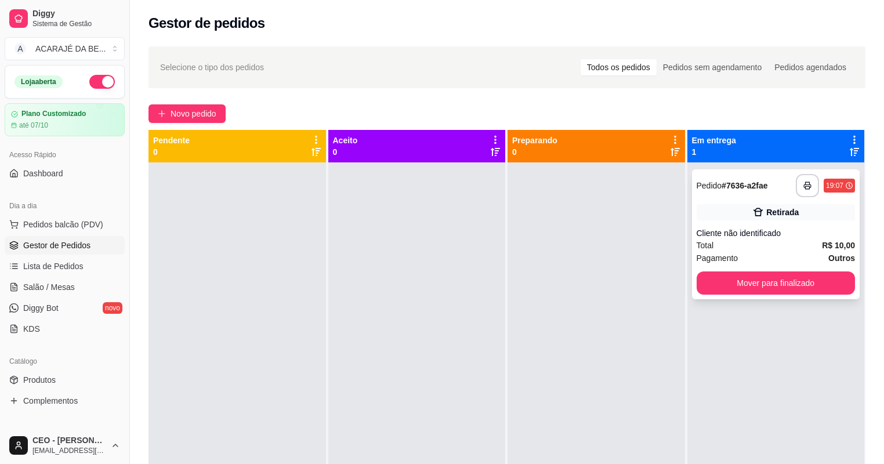
click at [721, 289] on button "Mover para finalizado" at bounding box center [775, 282] width 159 height 23
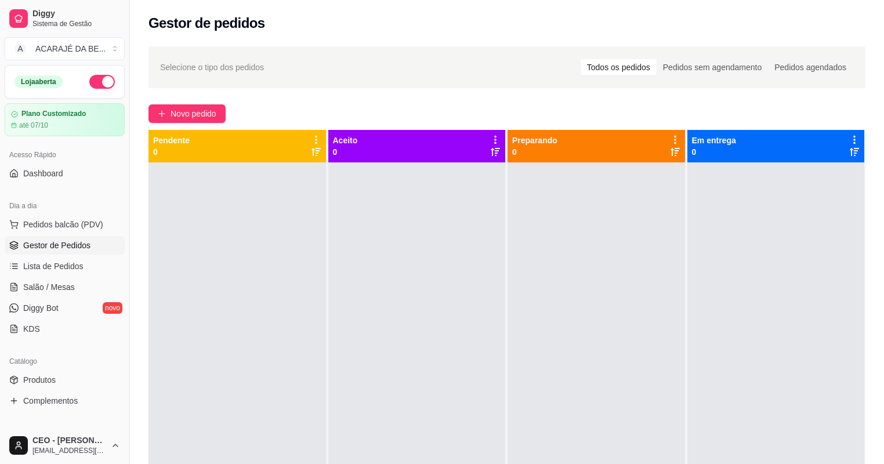
drag, startPoint x: 325, startPoint y: 274, endPoint x: 245, endPoint y: 231, distance: 90.3
click at [245, 231] on div at bounding box center [236, 394] width 177 height 464
click at [26, 286] on span "Salão / Mesas" at bounding box center [49, 287] width 52 height 12
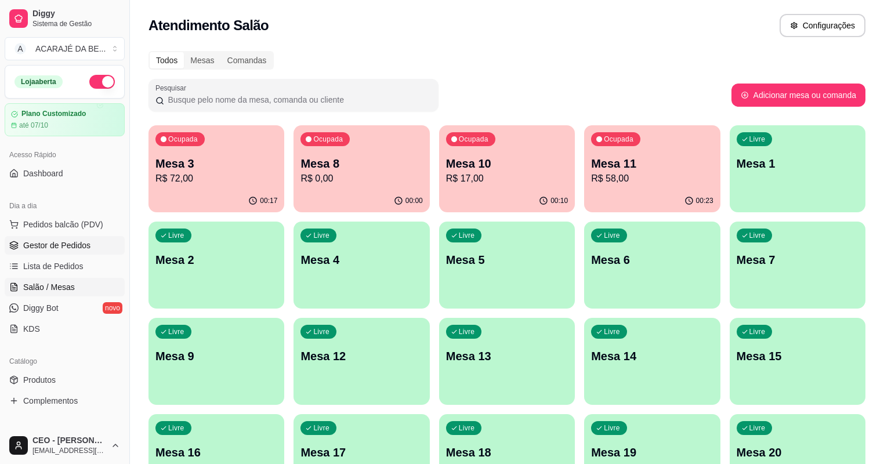
click at [70, 241] on span "Gestor de Pedidos" at bounding box center [56, 245] width 67 height 12
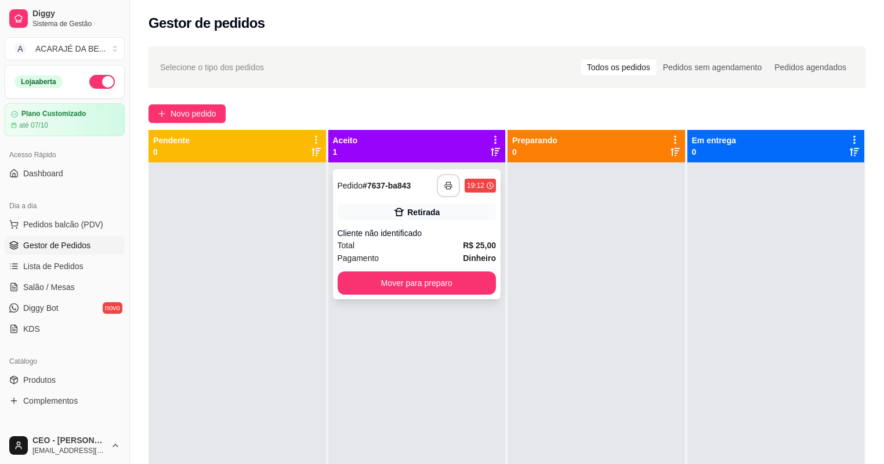
click at [437, 190] on div "**********" at bounding box center [416, 185] width 159 height 23
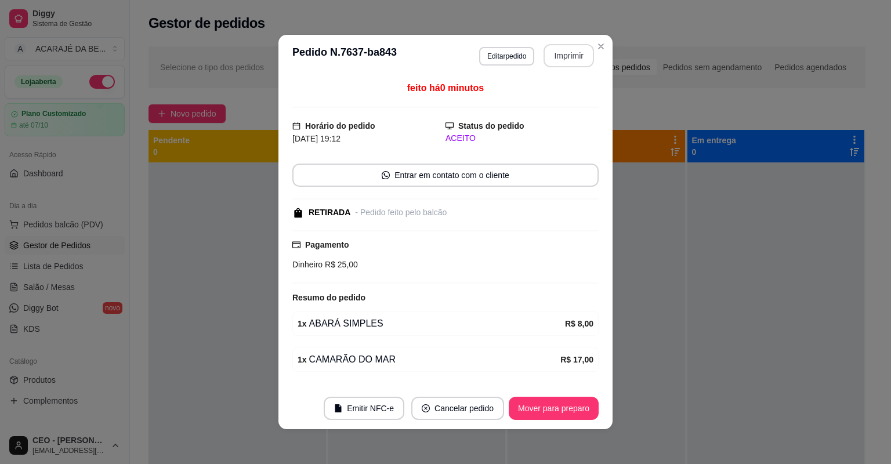
click at [568, 53] on button "Imprimir" at bounding box center [568, 55] width 50 height 23
click at [578, 412] on button "Mover para preparo" at bounding box center [553, 408] width 87 height 23
click at [577, 411] on div "Mover para preparo" at bounding box center [545, 408] width 106 height 23
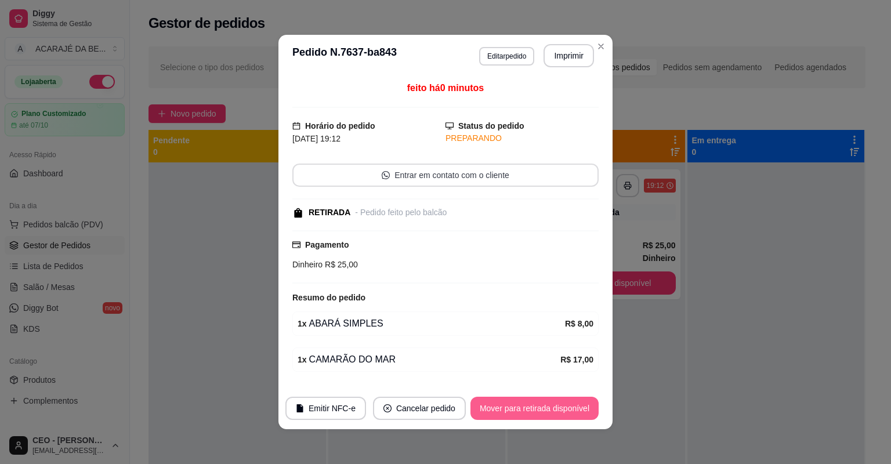
click at [577, 411] on button "Mover para retirada disponível" at bounding box center [534, 408] width 128 height 23
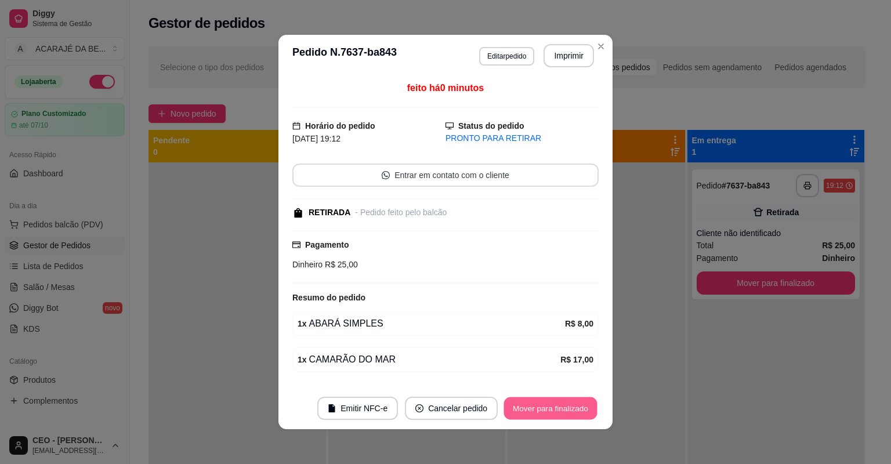
click at [577, 411] on button "Mover para finalizado" at bounding box center [550, 408] width 93 height 23
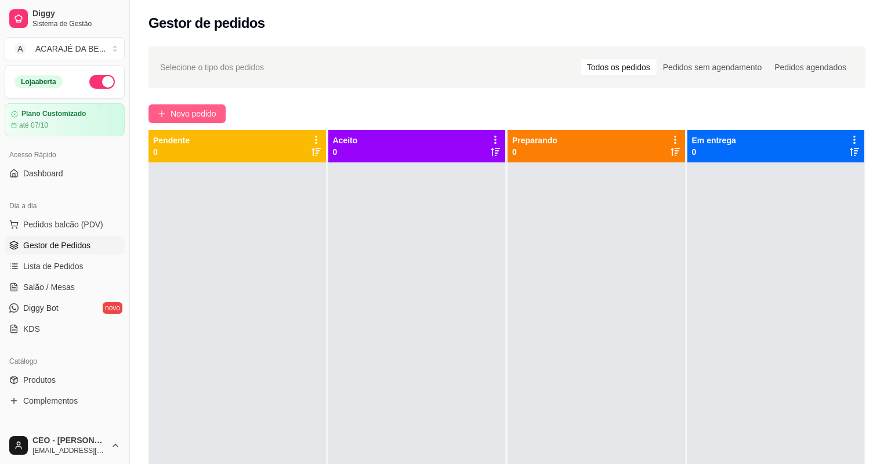
click at [181, 111] on span "Novo pedido" at bounding box center [193, 113] width 46 height 13
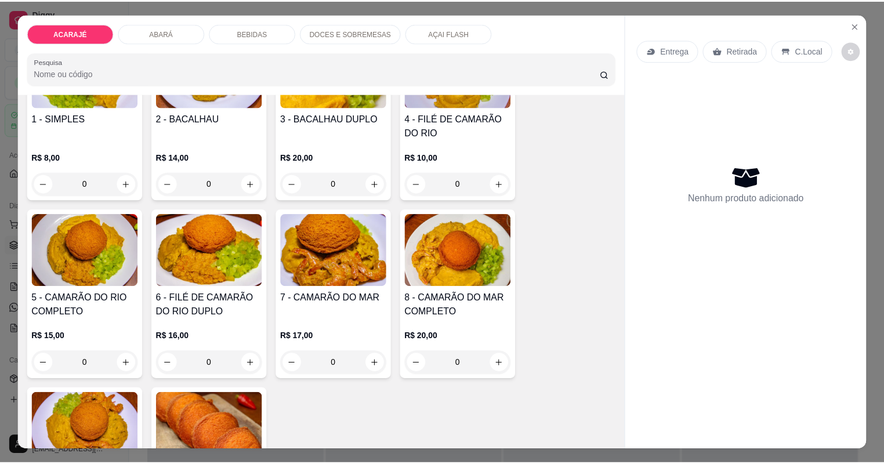
scroll to position [232, 0]
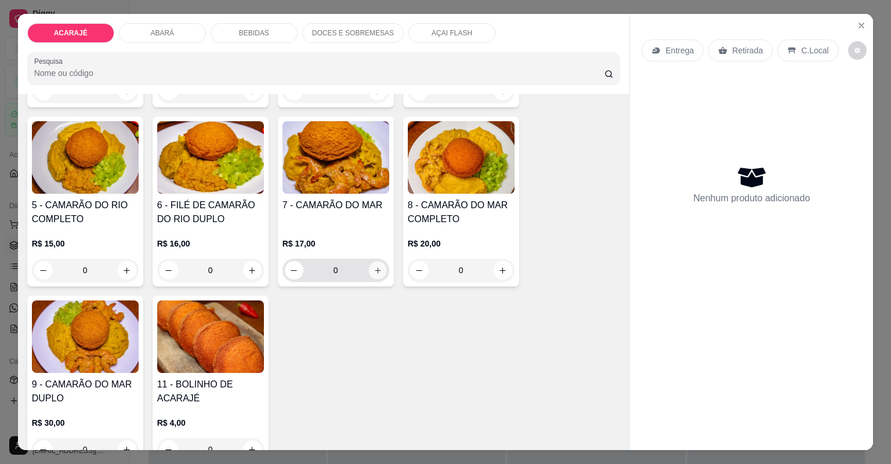
click at [378, 271] on button "increase-product-quantity" at bounding box center [377, 270] width 18 height 18
click at [376, 271] on icon "increase-product-quantity" at bounding box center [377, 270] width 9 height 9
type input "2"
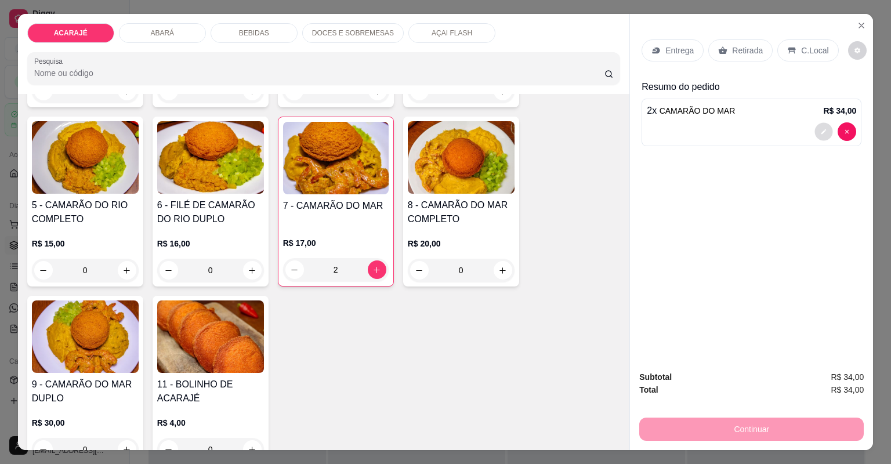
click at [814, 125] on div at bounding box center [835, 131] width 42 height 19
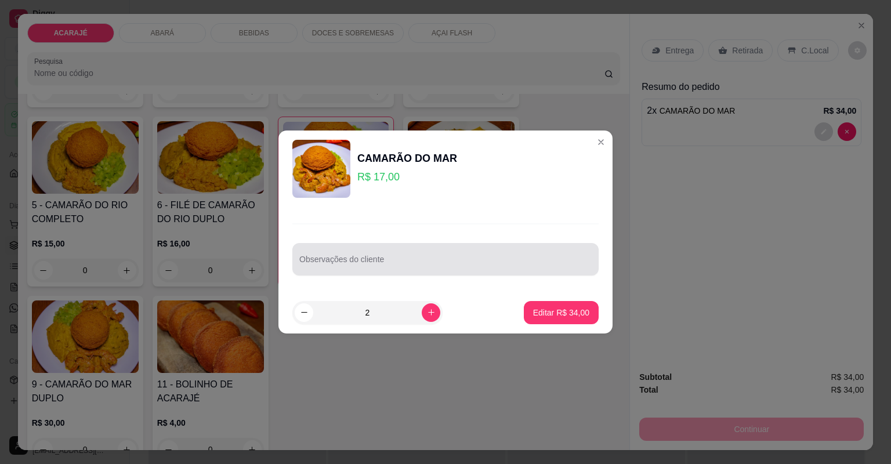
click at [406, 271] on div "Observações do cliente" at bounding box center [445, 259] width 306 height 32
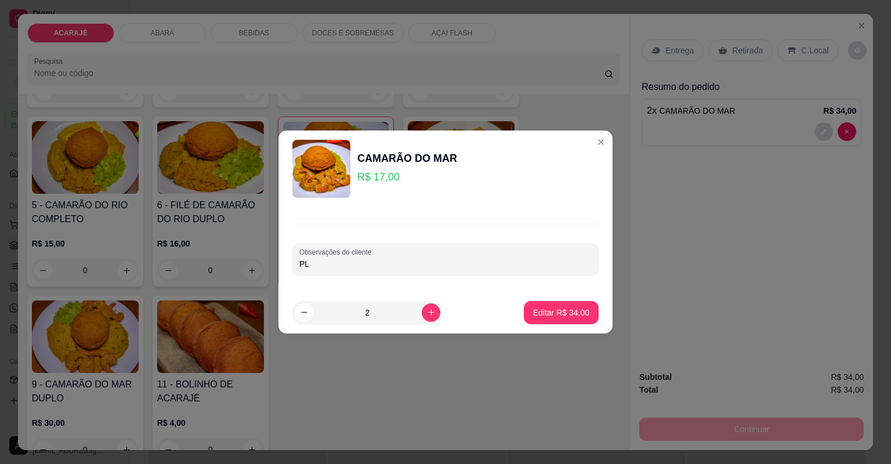
type input "PL"
click at [566, 325] on footer "2 Editar R$ 34,00" at bounding box center [445, 313] width 334 height 42
click at [565, 318] on button "Editar R$ 34,00" at bounding box center [561, 312] width 75 height 23
type input "0"
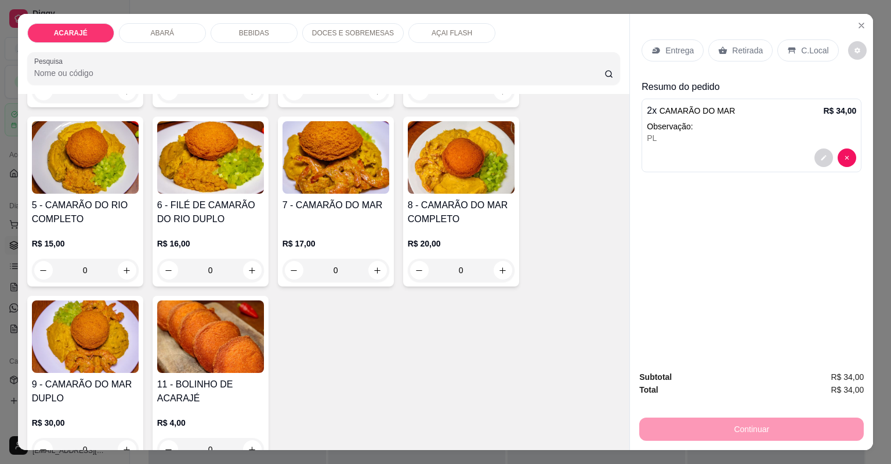
click at [698, 438] on div "Continuar" at bounding box center [751, 428] width 224 height 26
click at [732, 53] on p "Retirada" at bounding box center [747, 51] width 31 height 12
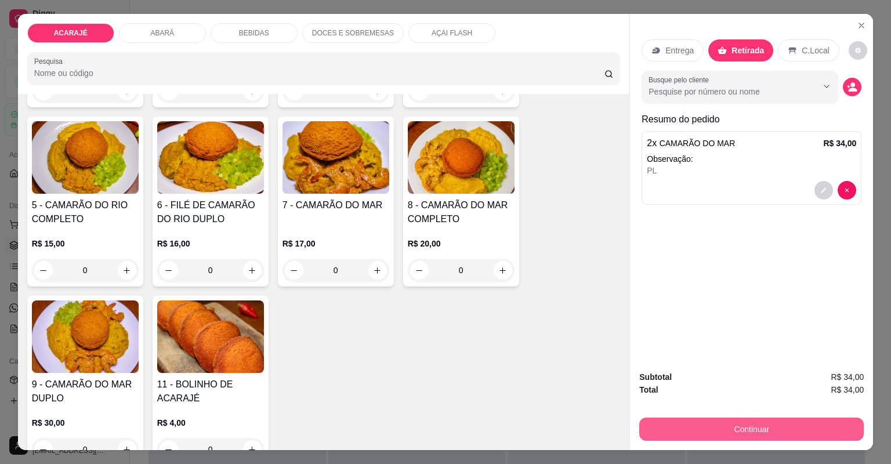
click at [707, 431] on button "Continuar" at bounding box center [751, 428] width 224 height 23
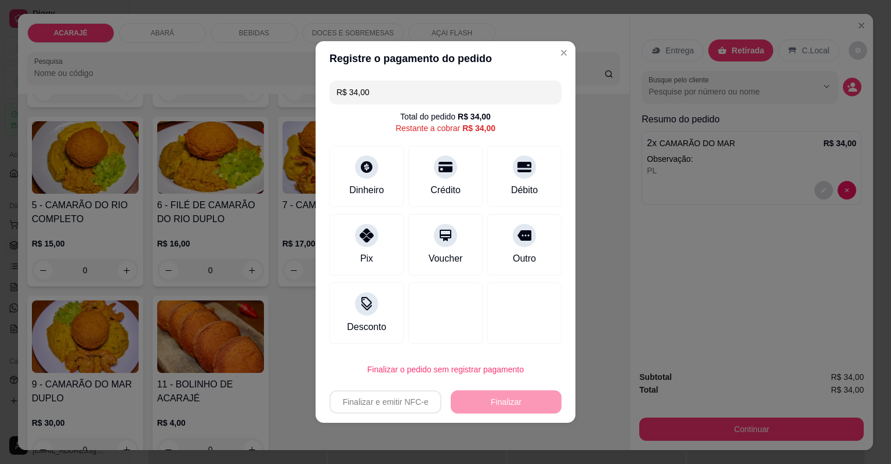
click at [511, 183] on div "Débito" at bounding box center [524, 190] width 27 height 14
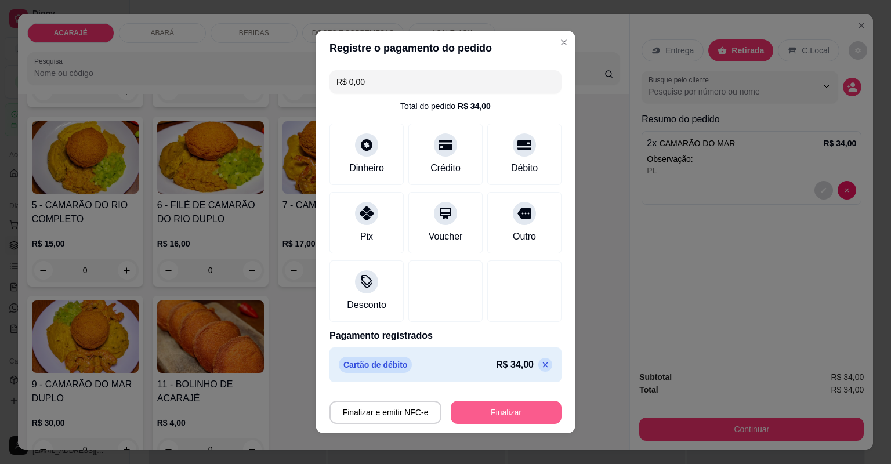
click at [478, 406] on button "Finalizar" at bounding box center [506, 412] width 111 height 23
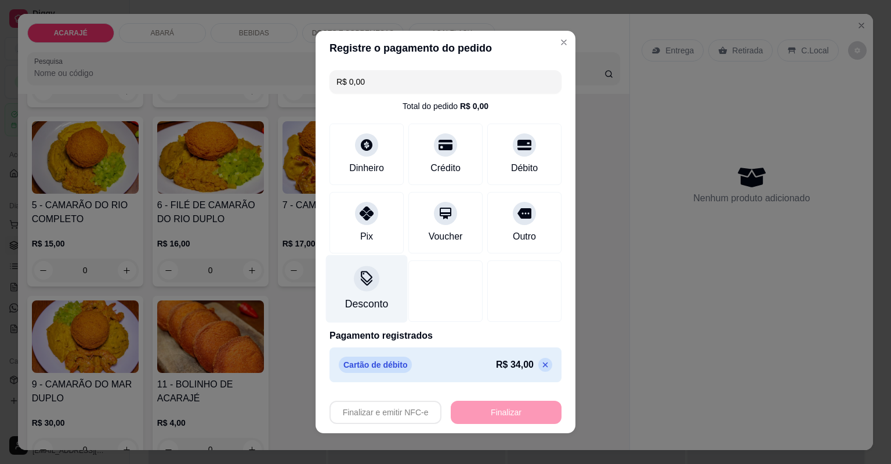
type input "-R$ 34,00"
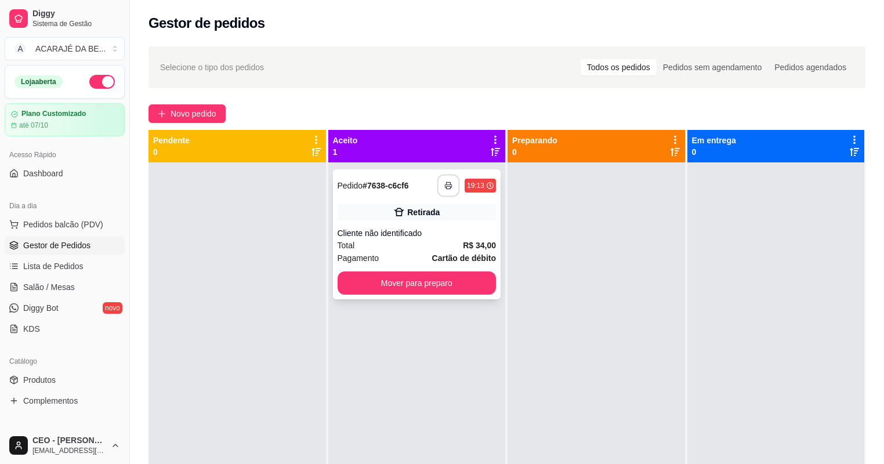
click at [440, 175] on button "button" at bounding box center [448, 186] width 23 height 23
click at [411, 279] on button "Mover para preparo" at bounding box center [416, 282] width 159 height 23
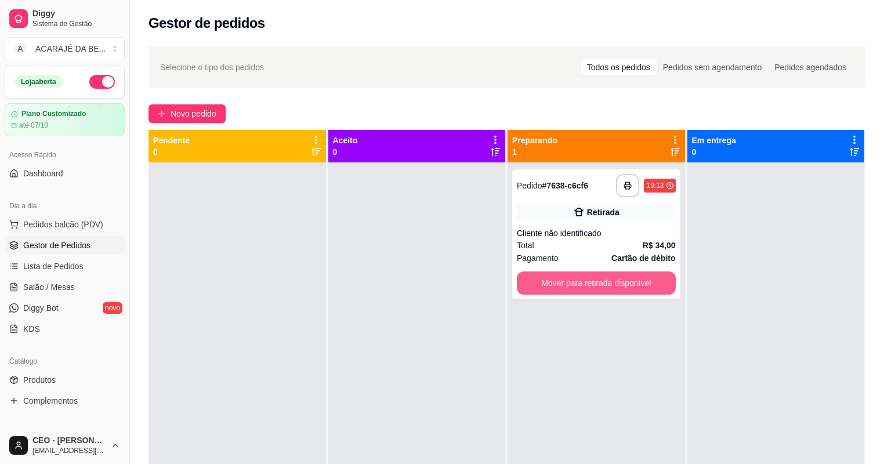
click at [520, 278] on button "Mover para retirada disponível" at bounding box center [596, 282] width 159 height 23
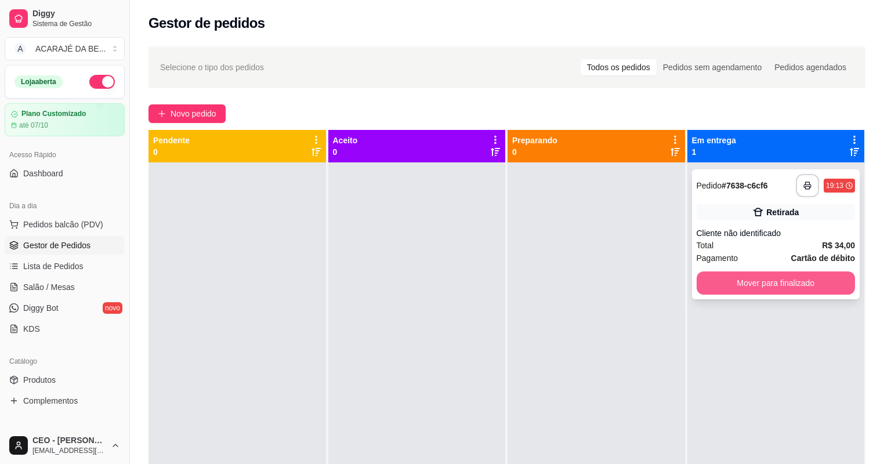
click at [710, 284] on button "Mover para finalizado" at bounding box center [775, 282] width 159 height 23
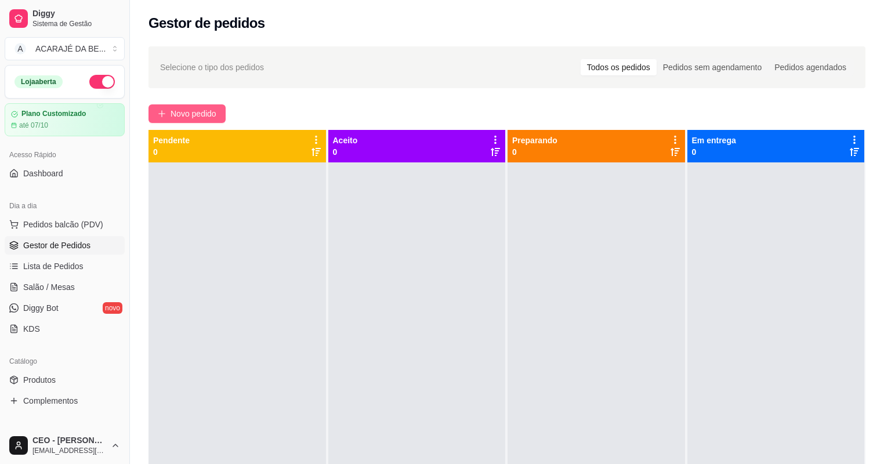
click at [193, 117] on span "Novo pedido" at bounding box center [193, 113] width 46 height 13
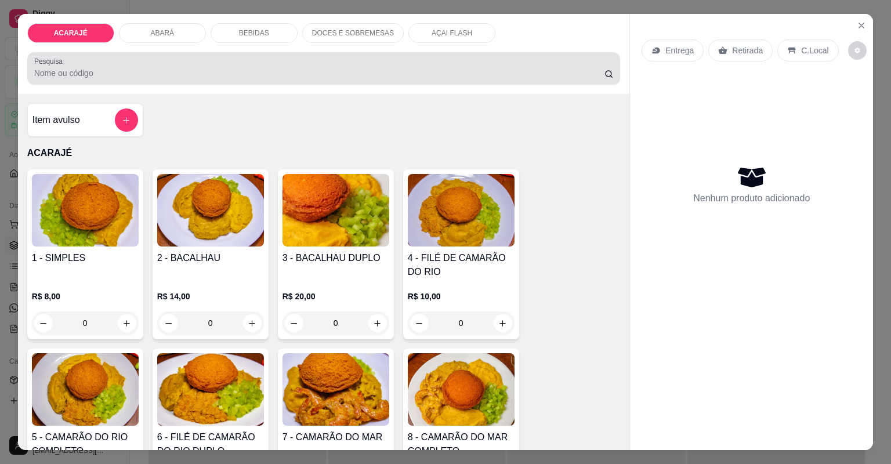
scroll to position [93, 0]
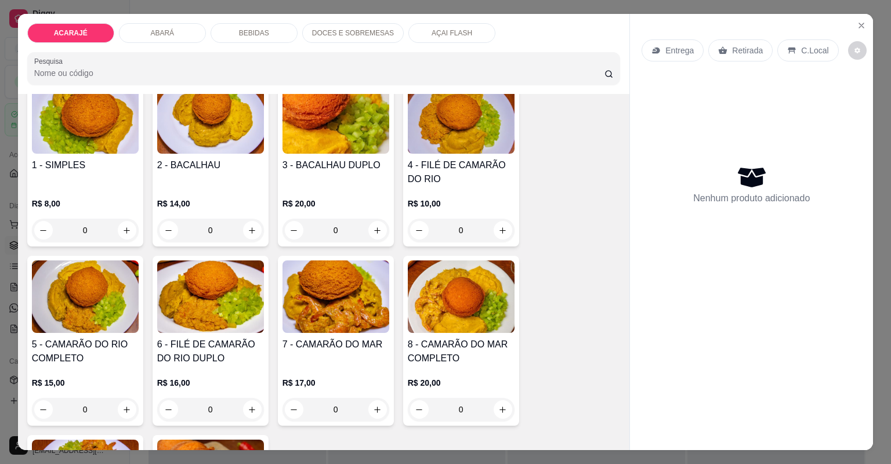
click at [416, 22] on div "ACARAJÉ ABARÁ BEBIDAS DOCES E SOBREMESAS AÇAI FLASH Pesquisa" at bounding box center [324, 54] width 612 height 80
click at [431, 37] on p "AÇAI FLASH" at bounding box center [451, 32] width 41 height 9
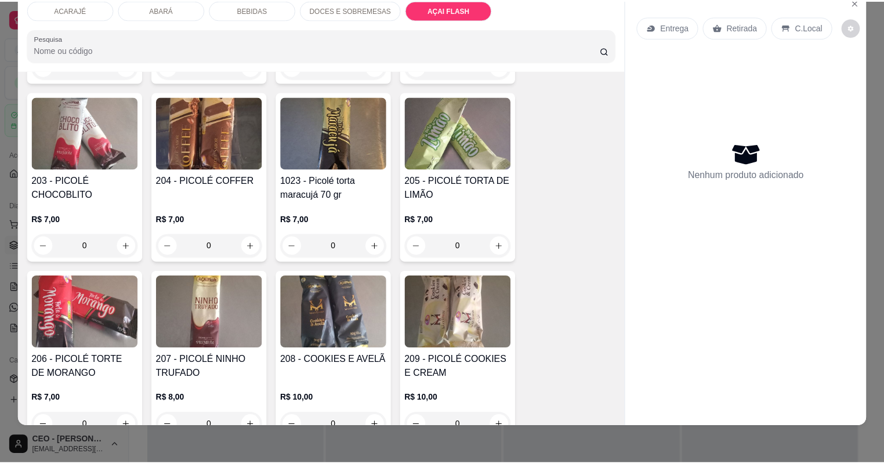
scroll to position [3505, 0]
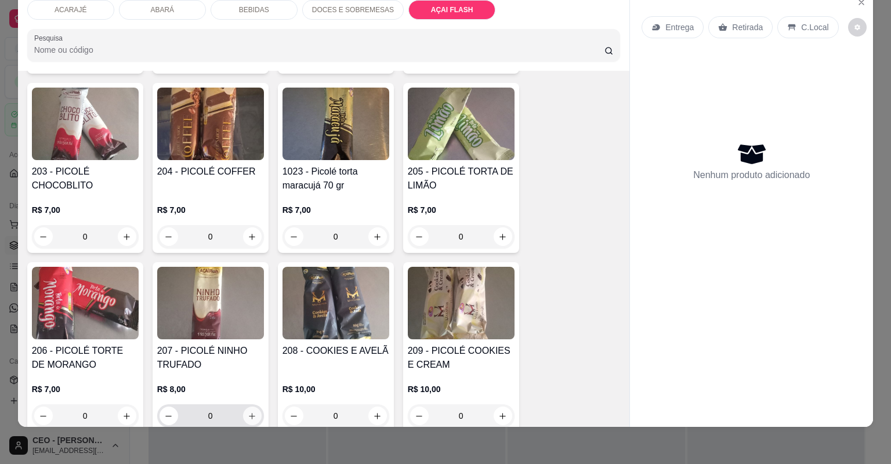
click at [248, 412] on icon "increase-product-quantity" at bounding box center [252, 416] width 9 height 9
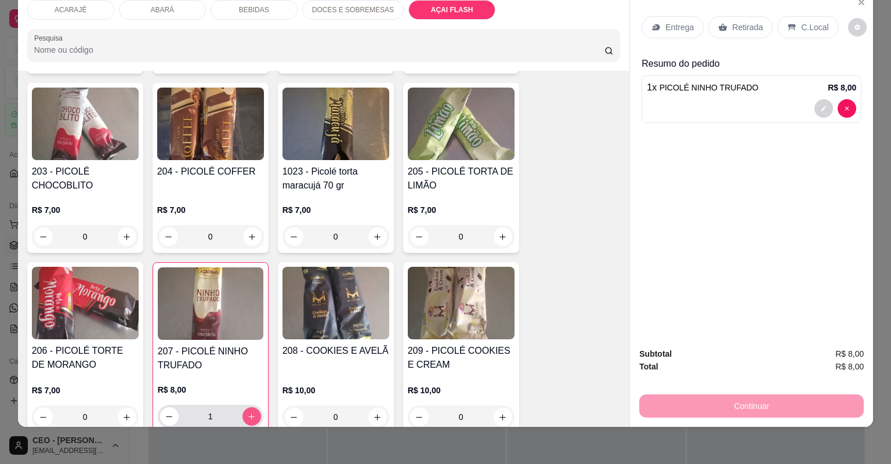
type input "1"
drag, startPoint x: 747, startPoint y: 35, endPoint x: 698, endPoint y: 143, distance: 118.8
click at [746, 38] on div "Entrega Retirada C.Local" at bounding box center [751, 27] width 220 height 41
drag, startPoint x: 756, startPoint y: 28, endPoint x: 736, endPoint y: 187, distance: 160.1
click at [751, 30] on p "Retirada" at bounding box center [747, 27] width 31 height 12
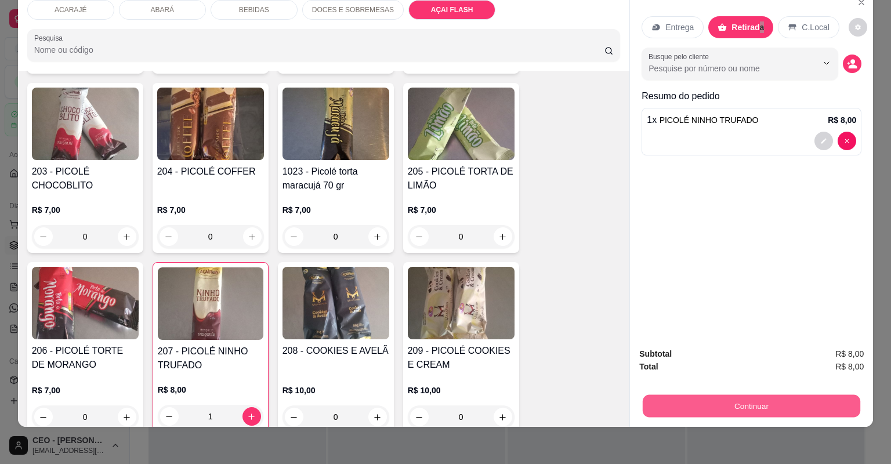
click at [690, 416] on button "Continuar" at bounding box center [750, 406] width 217 height 23
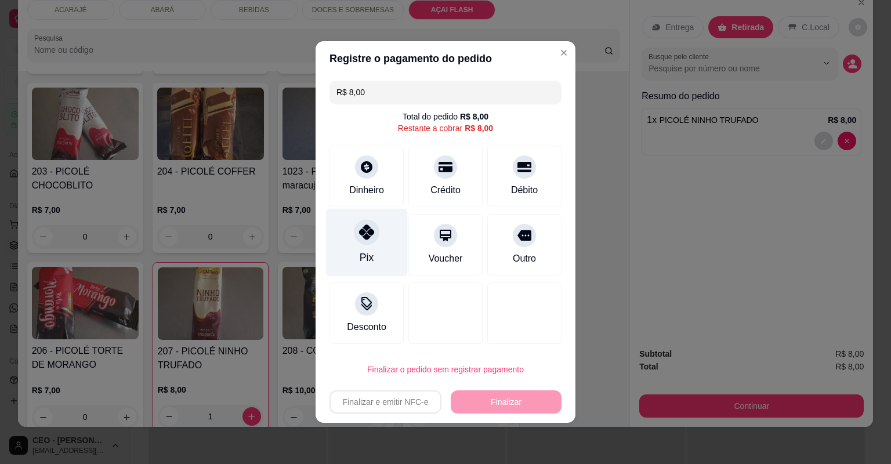
click at [385, 237] on div "Pix" at bounding box center [367, 243] width 82 height 68
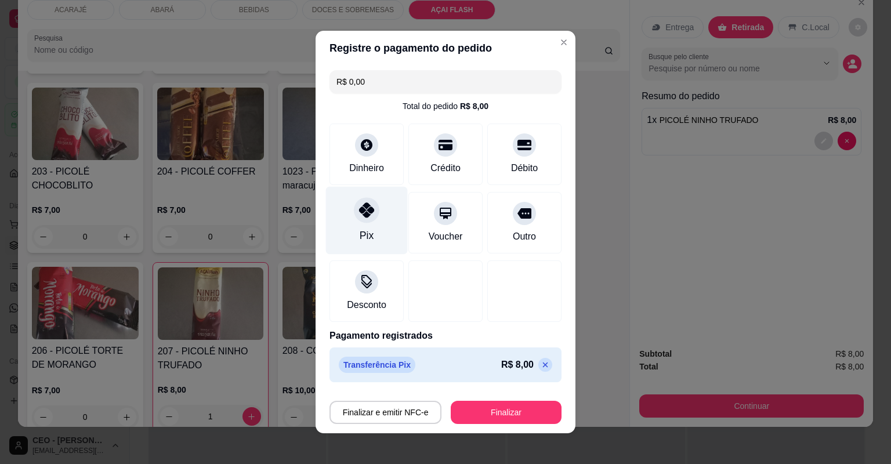
type input "R$ 0,00"
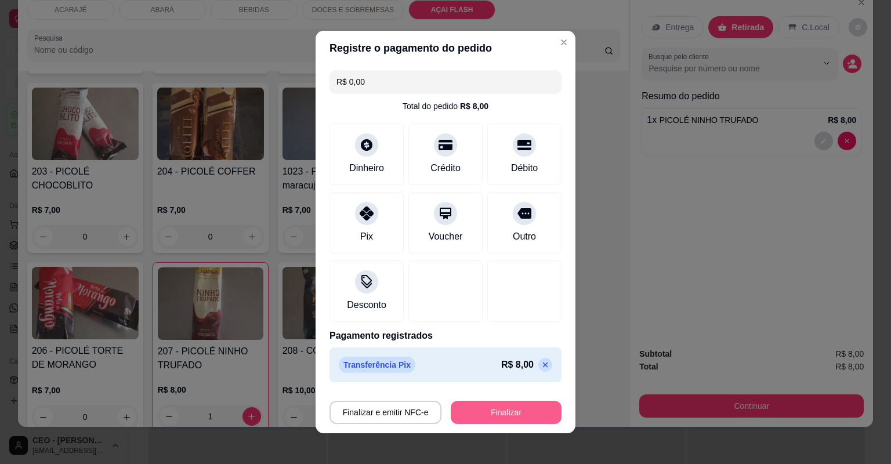
click at [522, 411] on button "Finalizar" at bounding box center [506, 412] width 111 height 23
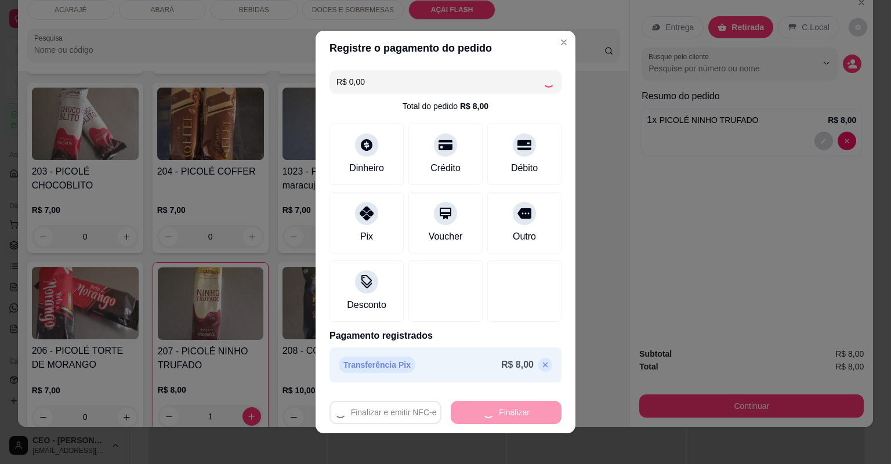
type input "0"
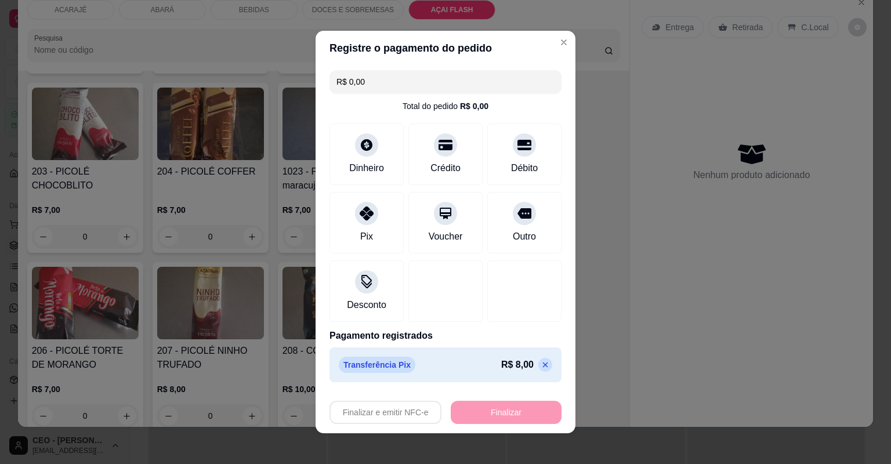
type input "-R$ 8,00"
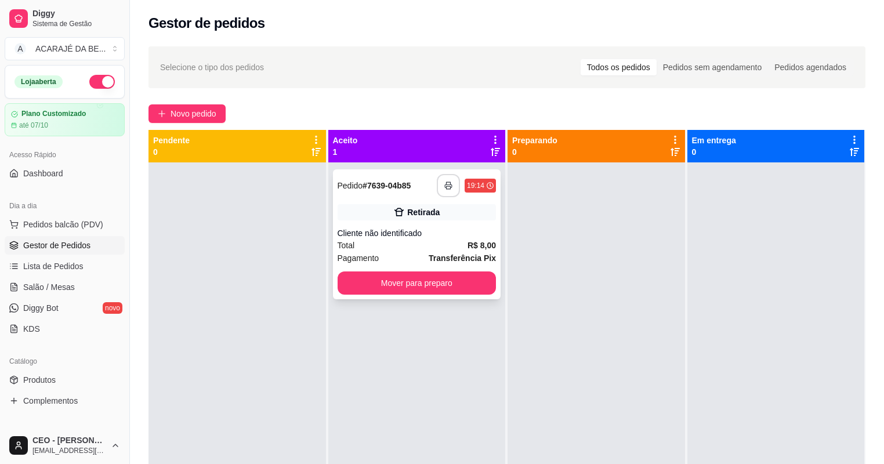
click at [444, 190] on button "button" at bounding box center [448, 185] width 23 height 23
click at [417, 291] on button "Mover para preparo" at bounding box center [416, 282] width 159 height 23
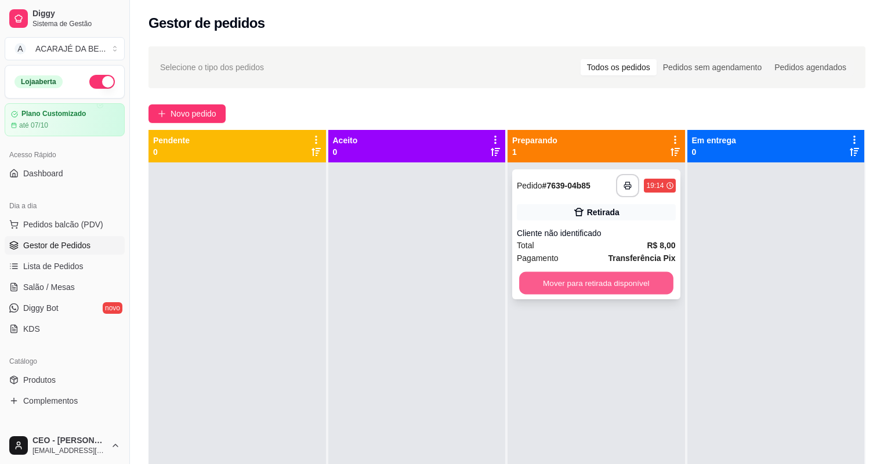
click at [588, 276] on button "Mover para retirada disponível" at bounding box center [596, 283] width 154 height 23
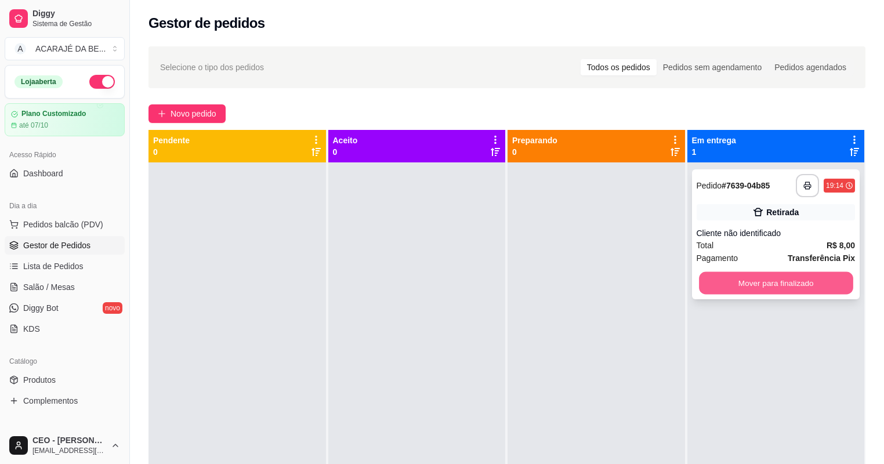
click at [746, 284] on button "Mover para finalizado" at bounding box center [776, 283] width 154 height 23
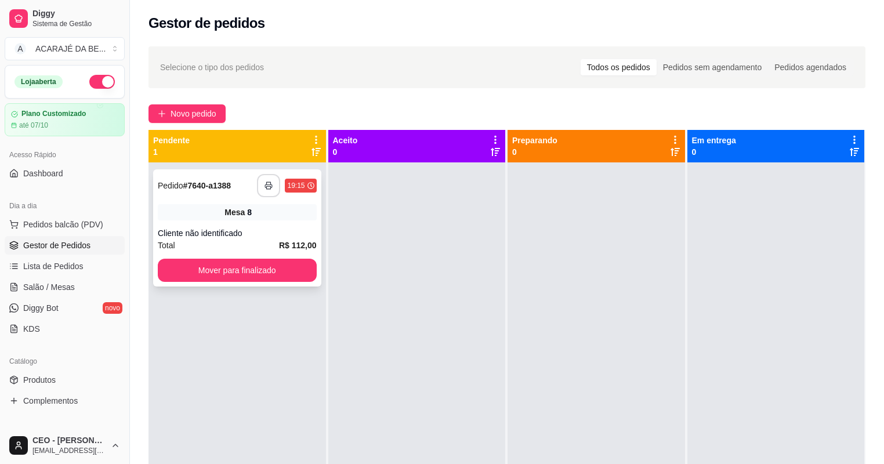
click at [266, 181] on button "button" at bounding box center [268, 185] width 23 height 23
click at [263, 276] on button "Mover para finalizado" at bounding box center [237, 270] width 159 height 23
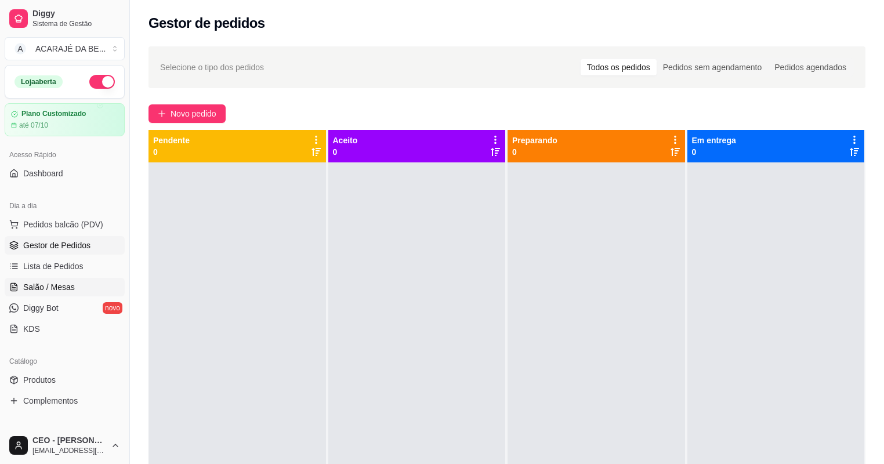
drag, startPoint x: 60, startPoint y: 281, endPoint x: 88, endPoint y: 285, distance: 28.1
click at [60, 282] on span "Salão / Mesas" at bounding box center [49, 287] width 52 height 12
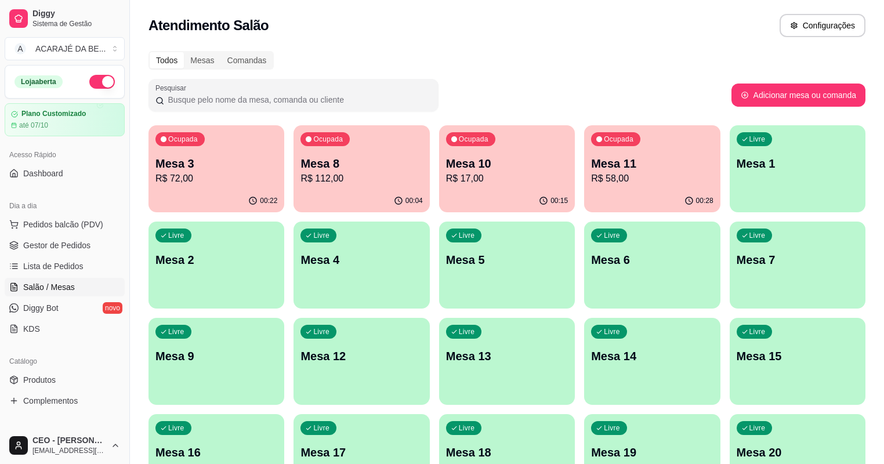
click at [220, 169] on p "Mesa 3" at bounding box center [216, 163] width 122 height 16
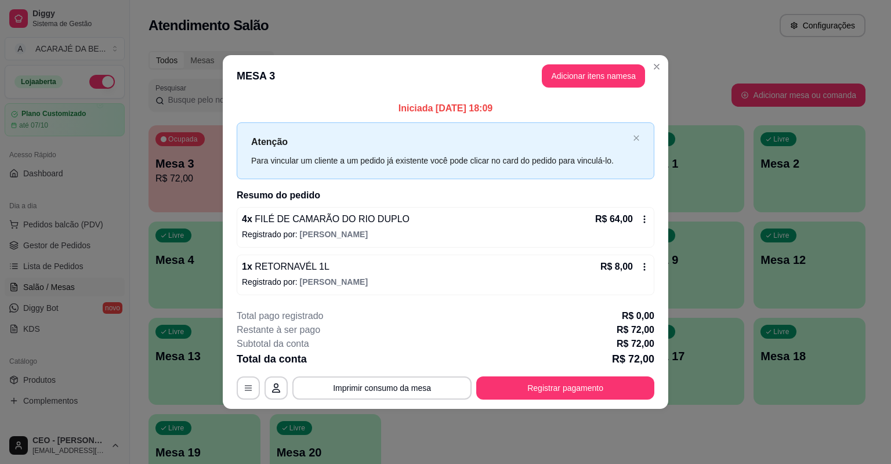
click at [638, 375] on div "**********" at bounding box center [445, 354] width 417 height 90
click at [638, 376] on button "Registrar pagamento" at bounding box center [565, 387] width 178 height 23
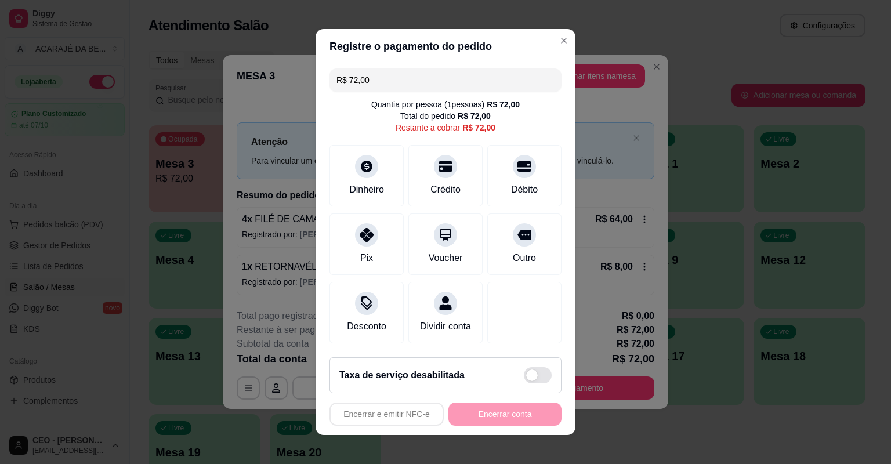
drag, startPoint x: 346, startPoint y: 80, endPoint x: 567, endPoint y: 67, distance: 221.3
click at [567, 67] on section "Registre o pagamento do pedido R$ 72,00 Quantia por pessoa ( 1 pessoas) R$ 72,0…" at bounding box center [445, 232] width 260 height 406
click at [358, 188] on div "Dinheiro" at bounding box center [366, 188] width 38 height 15
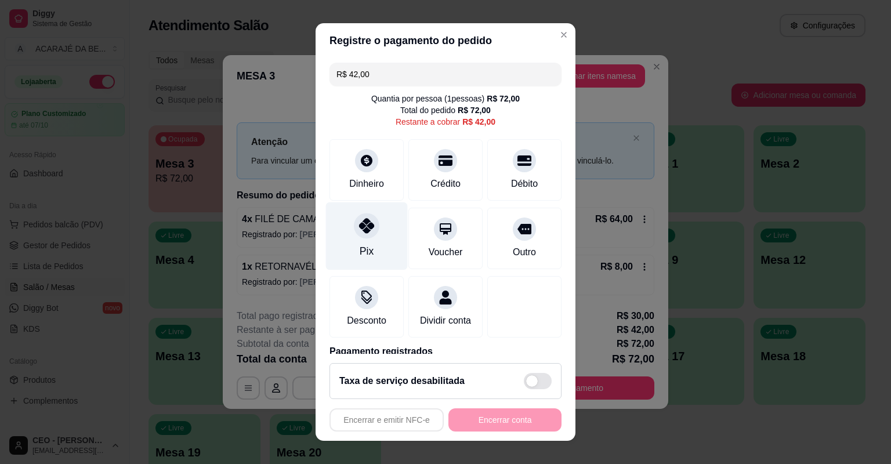
click at [388, 244] on div "Pix" at bounding box center [367, 236] width 82 height 68
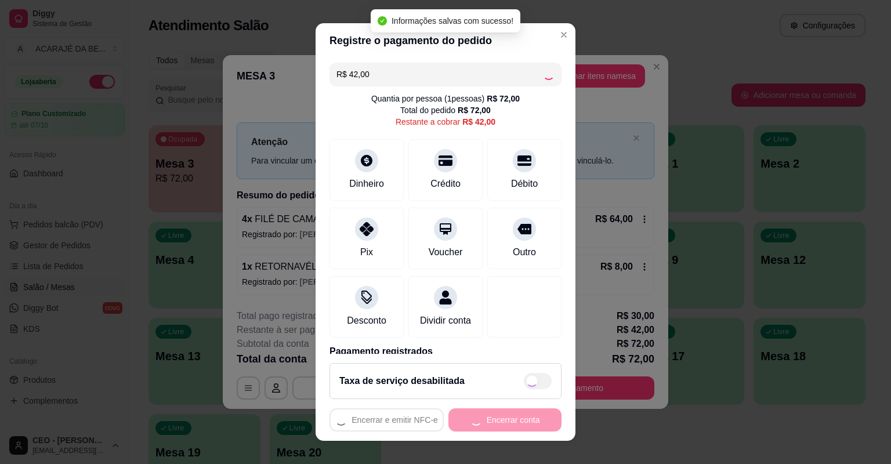
type input "R$ 0,00"
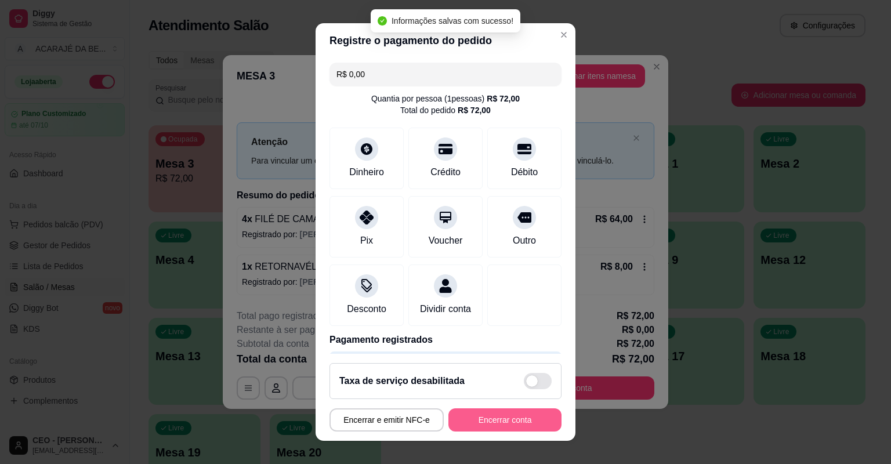
click at [492, 421] on button "Encerrar conta" at bounding box center [504, 419] width 113 height 23
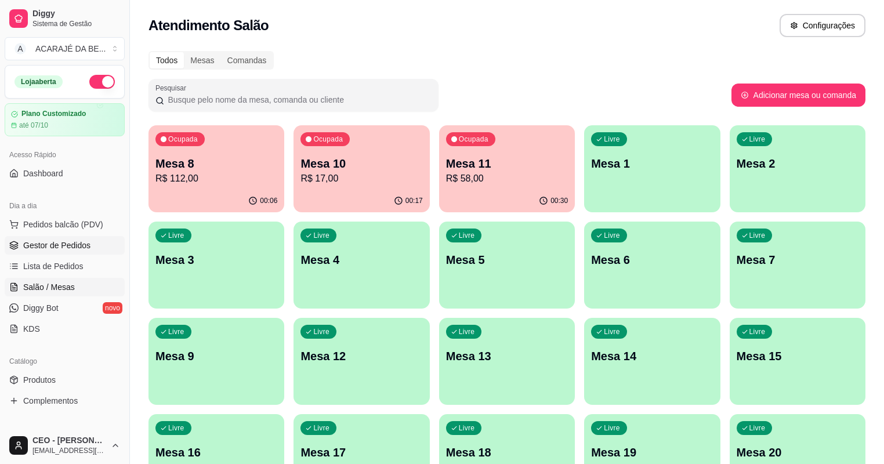
click at [60, 250] on span "Gestor de Pedidos" at bounding box center [56, 245] width 67 height 12
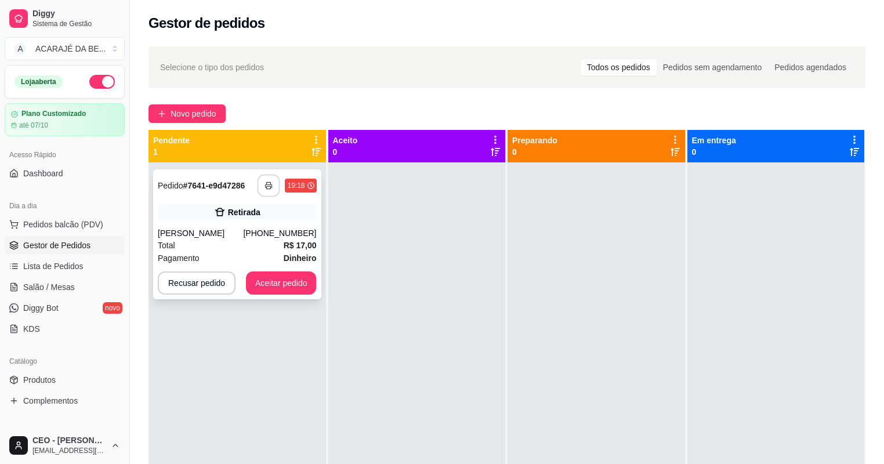
click at [266, 188] on icon "button" at bounding box center [269, 185] width 8 height 8
click at [285, 285] on button "Aceitar pedido" at bounding box center [281, 282] width 71 height 23
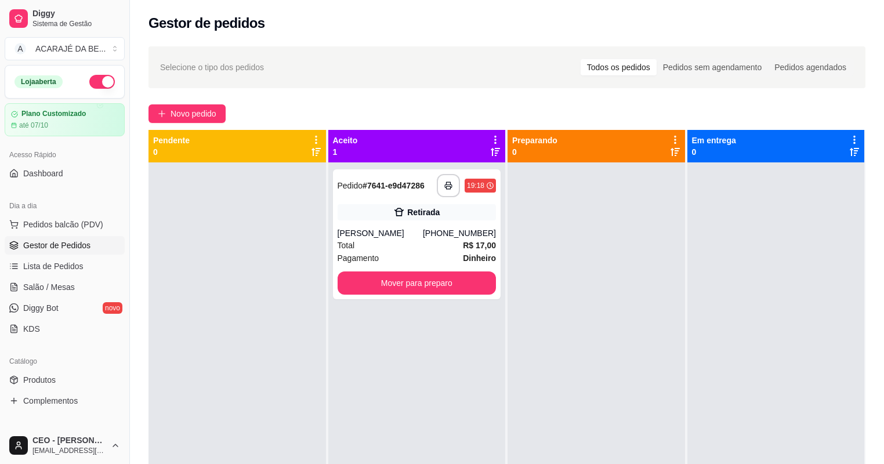
click at [285, 285] on div at bounding box center [236, 394] width 177 height 464
click at [424, 279] on button "Mover para preparo" at bounding box center [416, 282] width 159 height 23
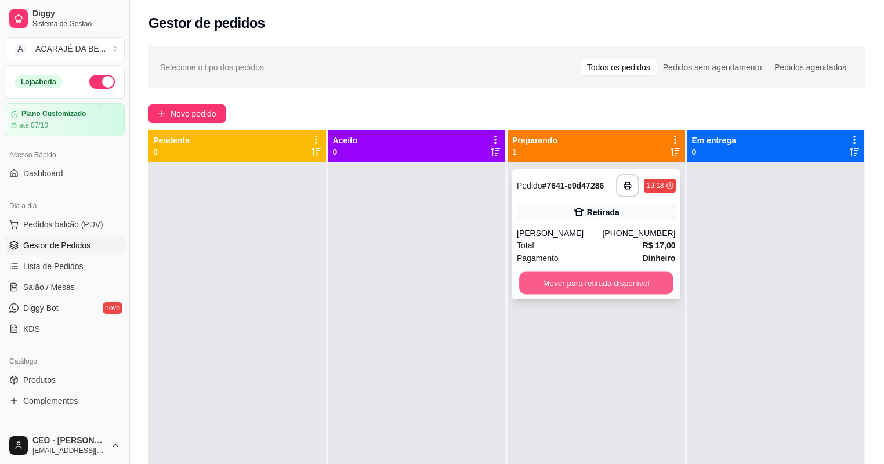
click at [638, 284] on button "Mover para retirada disponível" at bounding box center [596, 283] width 154 height 23
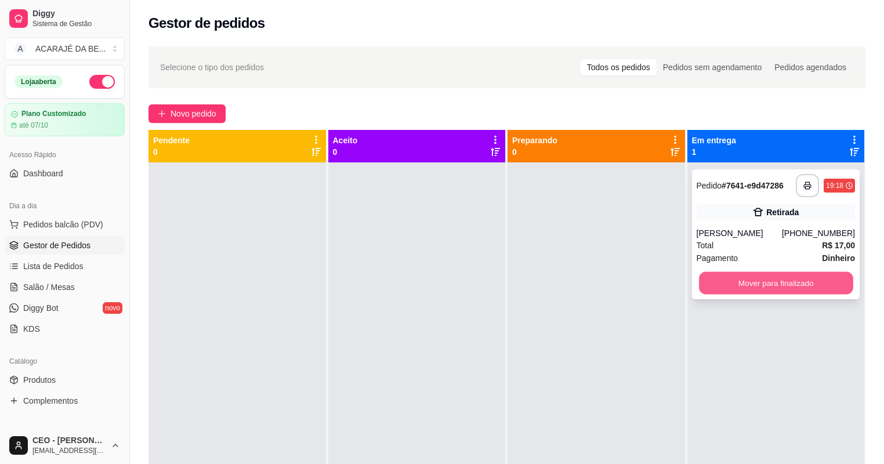
click at [729, 281] on button "Mover para finalizado" at bounding box center [776, 283] width 154 height 23
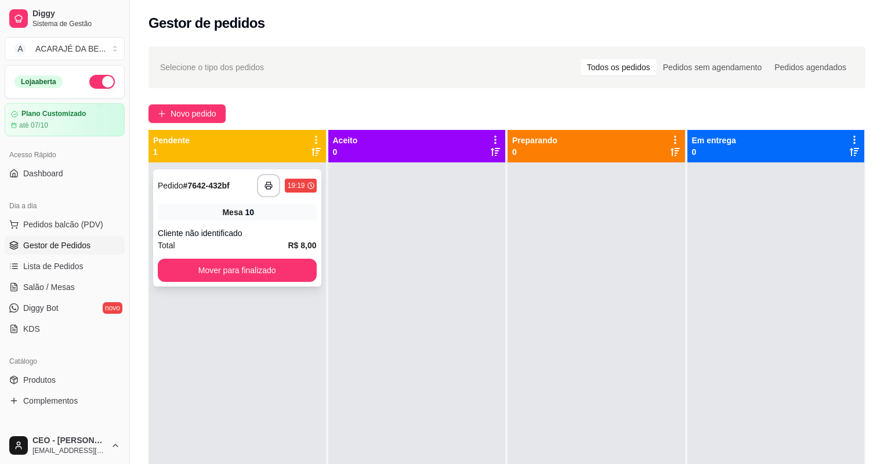
click at [266, 201] on div "**********" at bounding box center [237, 227] width 168 height 117
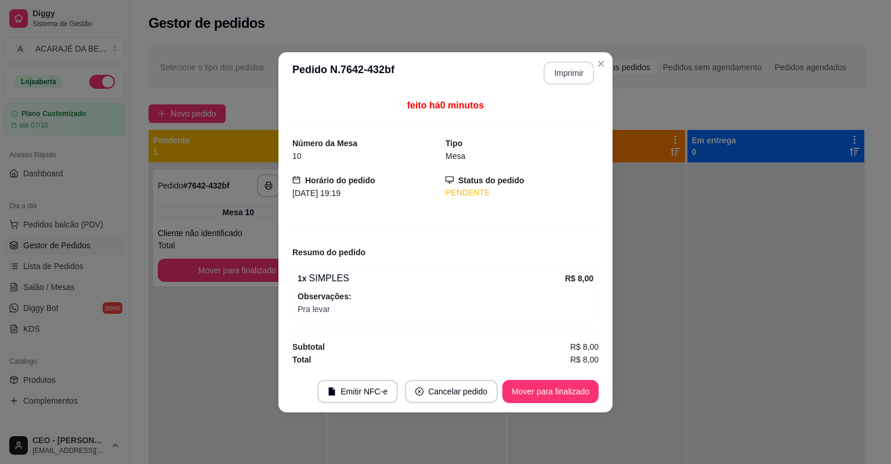
click at [567, 72] on button "Imprimir" at bounding box center [568, 72] width 50 height 23
click at [550, 389] on button "Mover para finalizado" at bounding box center [550, 391] width 96 height 23
click at [552, 390] on button "Mover para finalizado" at bounding box center [550, 391] width 93 height 23
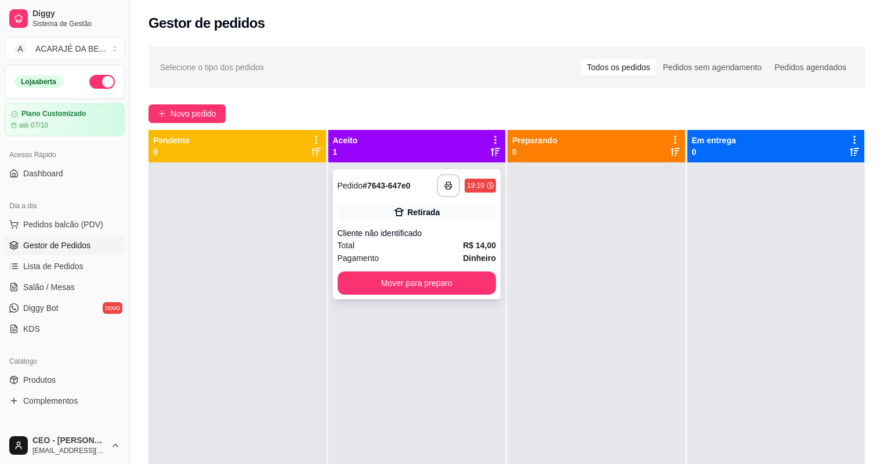
click at [438, 217] on div "Retirada" at bounding box center [416, 212] width 159 height 16
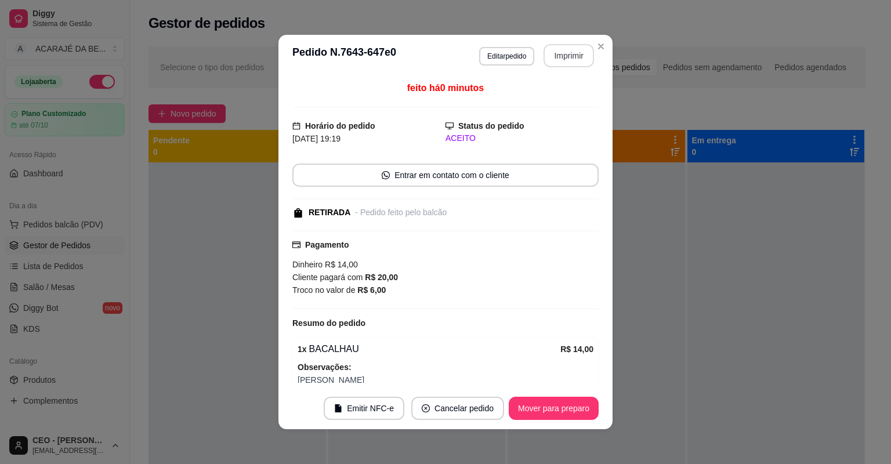
click at [579, 60] on button "Imprimir" at bounding box center [568, 55] width 50 height 23
click at [551, 404] on button "Mover para preparo" at bounding box center [554, 408] width 90 height 23
click at [551, 404] on div "Mover para preparo" at bounding box center [545, 408] width 106 height 23
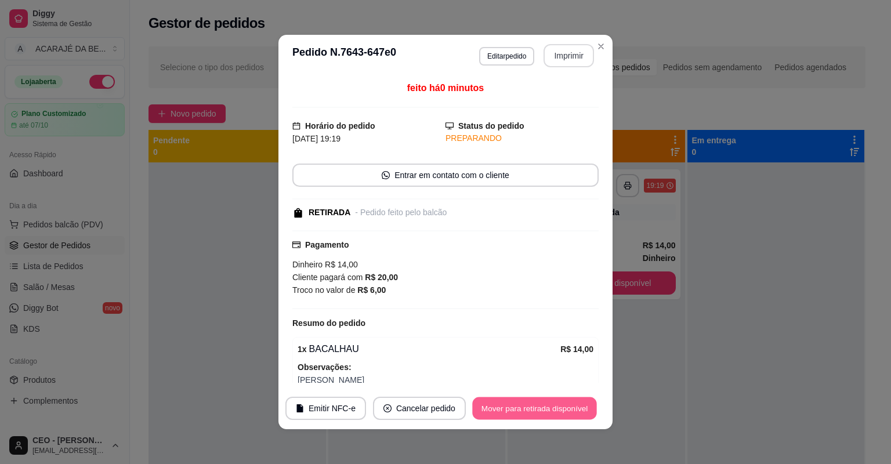
click at [547, 404] on button "Mover para retirada disponível" at bounding box center [534, 408] width 124 height 23
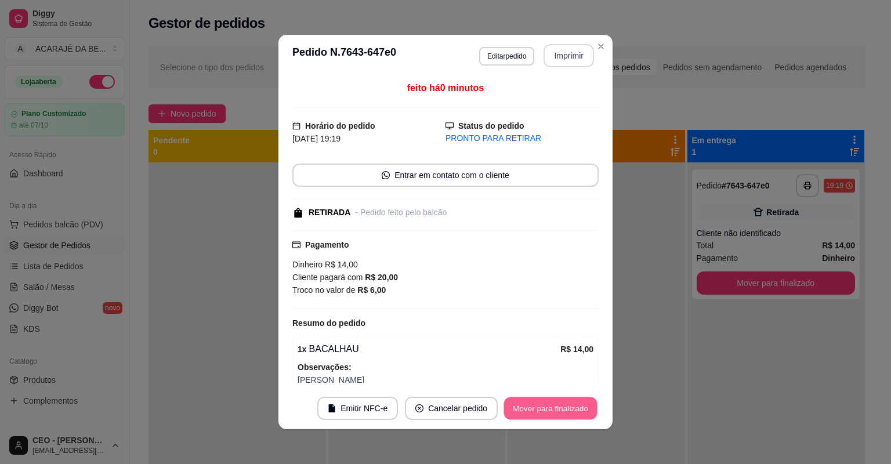
click at [547, 404] on button "Mover para finalizado" at bounding box center [550, 408] width 93 height 23
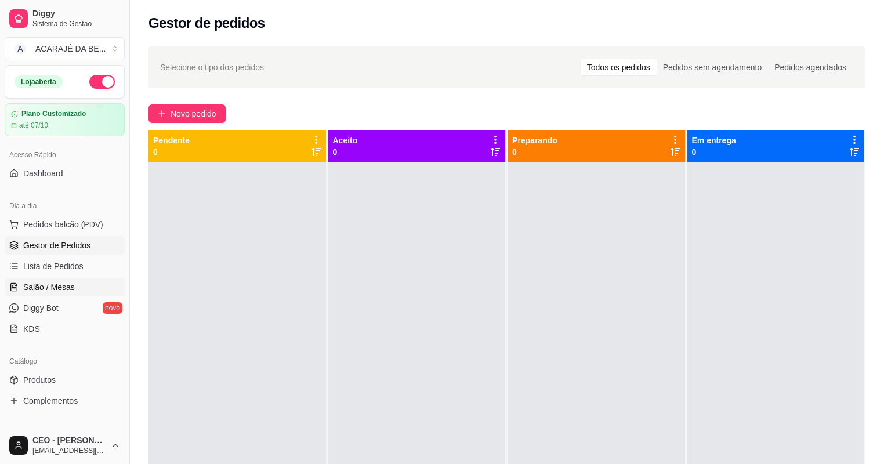
click at [66, 292] on span "Salão / Mesas" at bounding box center [49, 287] width 52 height 12
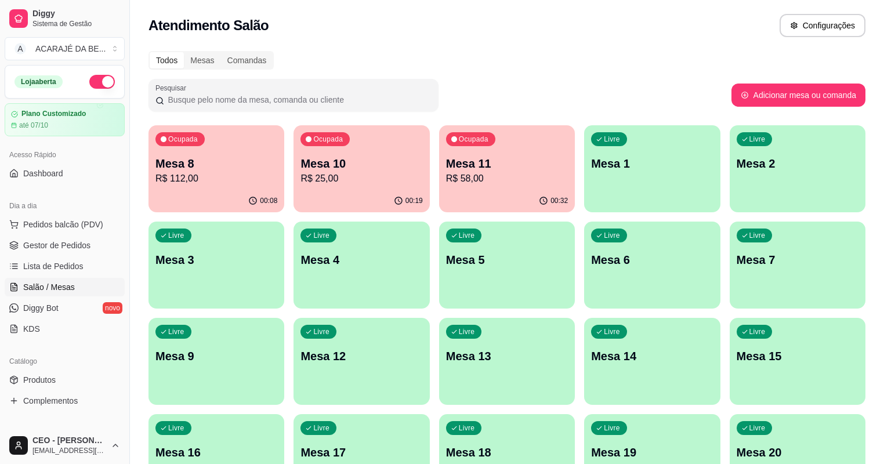
click at [307, 164] on p "Mesa 10" at bounding box center [361, 163] width 122 height 16
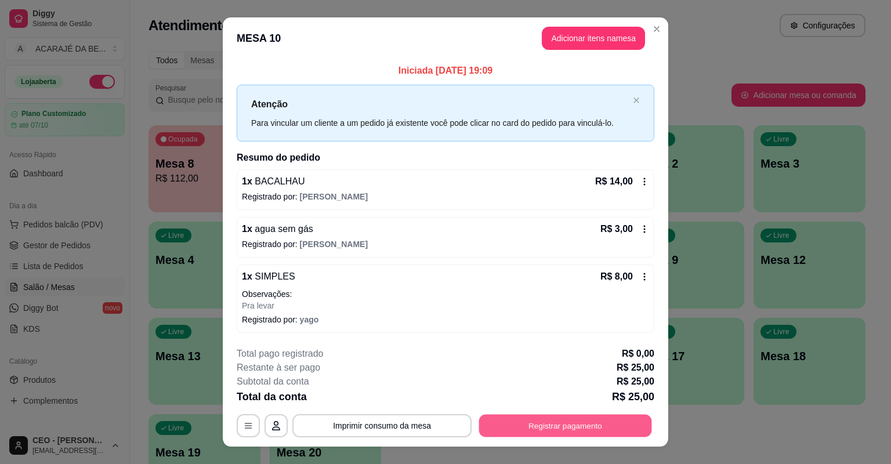
click at [570, 427] on button "Registrar pagamento" at bounding box center [565, 425] width 173 height 23
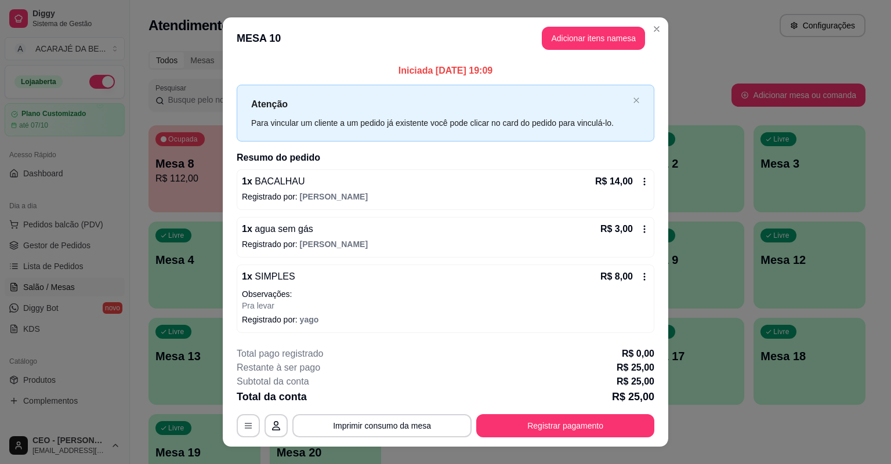
click at [649, 276] on div "1 x SIMPLES R$ 8,00 Observações: Pra levar Registrado por: yago" at bounding box center [445, 298] width 417 height 68
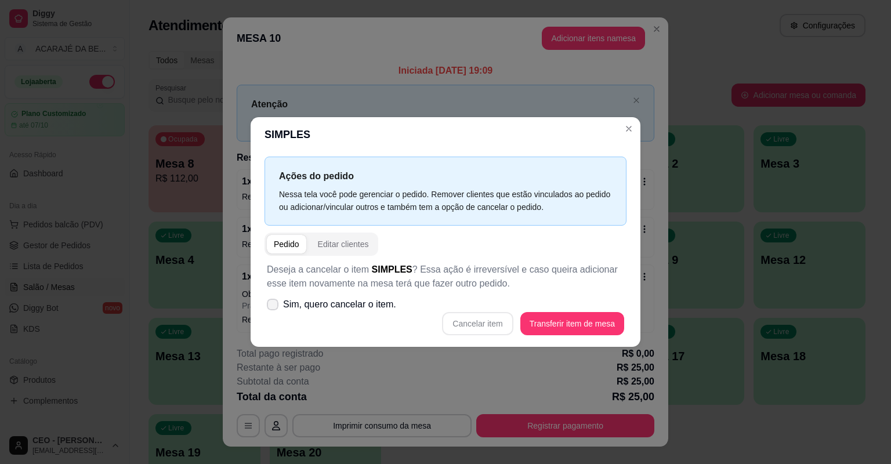
click at [315, 306] on span "Sim, quero cancelar o item." at bounding box center [339, 304] width 113 height 14
click at [274, 307] on input "Sim, quero cancelar o item." at bounding box center [270, 311] width 8 height 8
checkbox input "true"
click at [485, 320] on button "Cancelar item" at bounding box center [477, 323] width 71 height 23
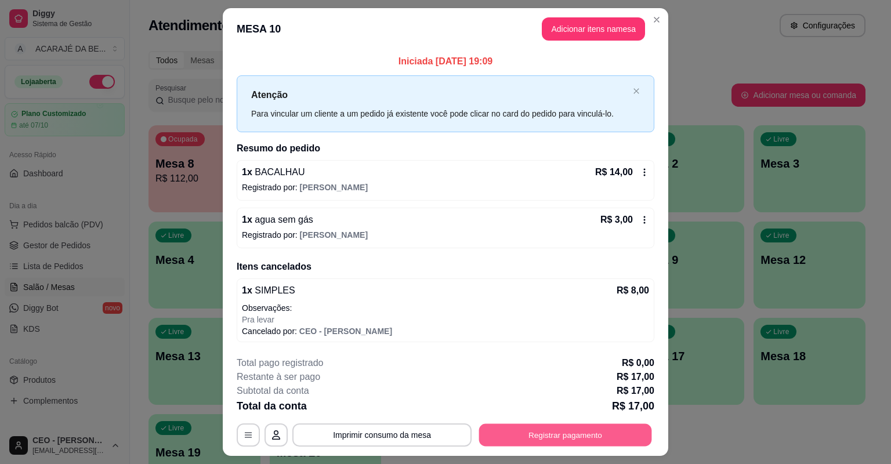
click at [601, 426] on button "Registrar pagamento" at bounding box center [565, 434] width 173 height 23
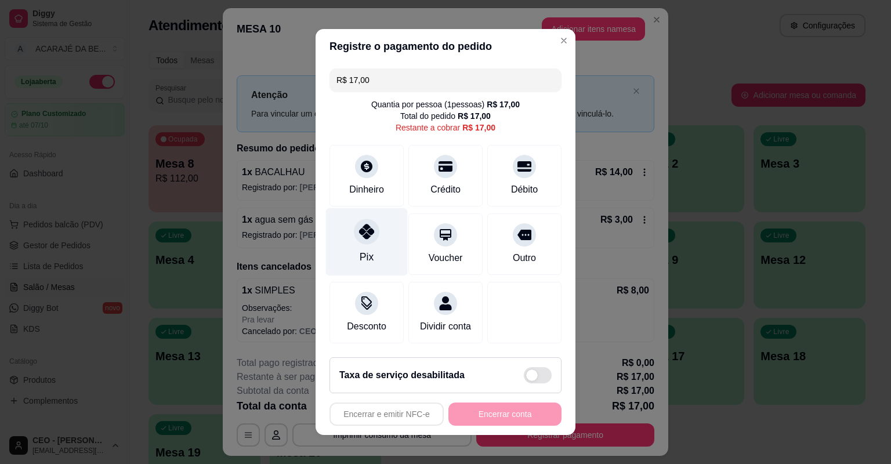
drag, startPoint x: 373, startPoint y: 241, endPoint x: 380, endPoint y: 246, distance: 8.4
click at [372, 241] on div "Pix" at bounding box center [367, 242] width 82 height 68
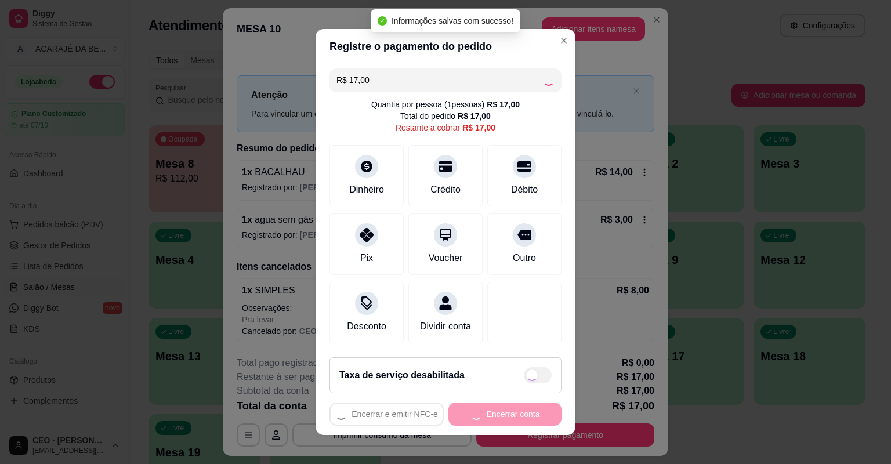
type input "R$ 0,00"
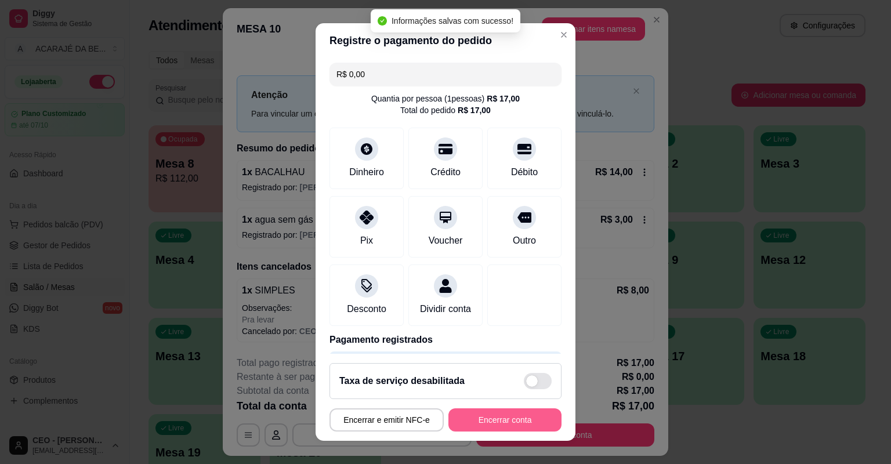
click at [517, 418] on button "Encerrar conta" at bounding box center [504, 419] width 113 height 23
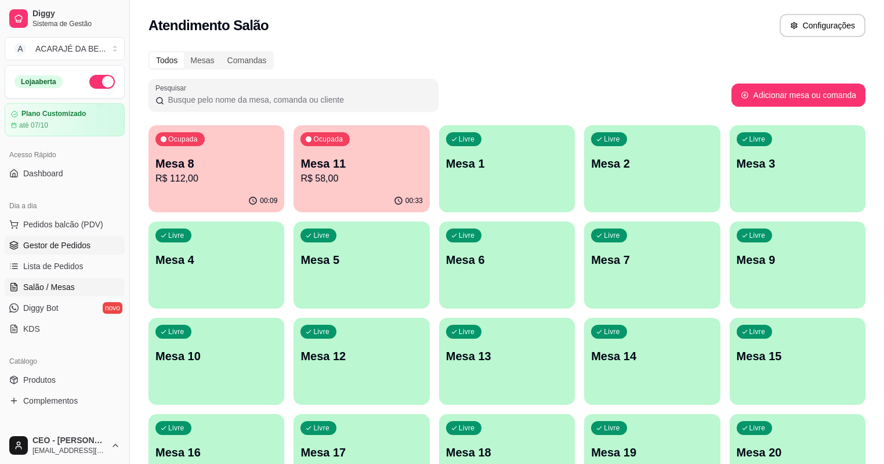
click at [89, 250] on link "Gestor de Pedidos" at bounding box center [65, 245] width 120 height 19
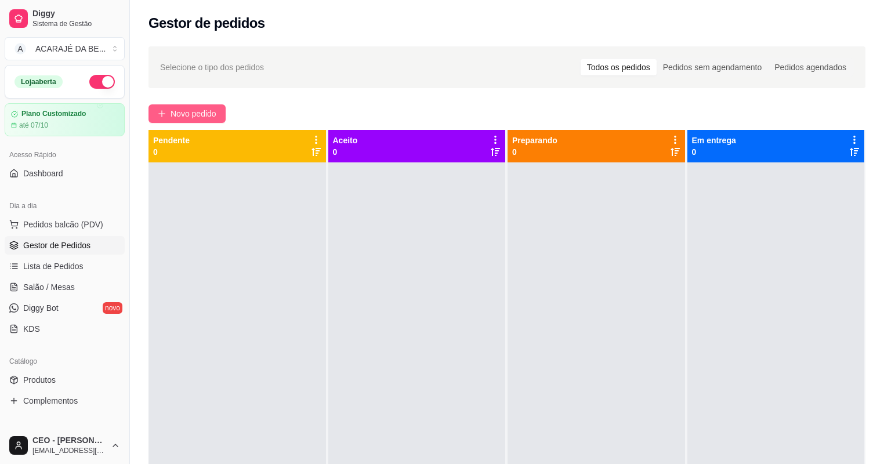
drag, startPoint x: 200, startPoint y: 112, endPoint x: 195, endPoint y: 106, distance: 8.2
click at [195, 106] on button "Novo pedido" at bounding box center [186, 113] width 77 height 19
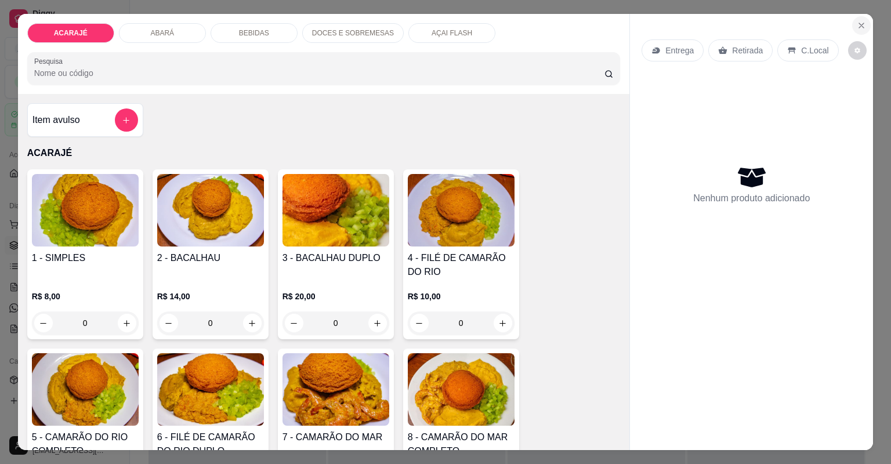
click at [861, 19] on button "Close" at bounding box center [861, 25] width 19 height 19
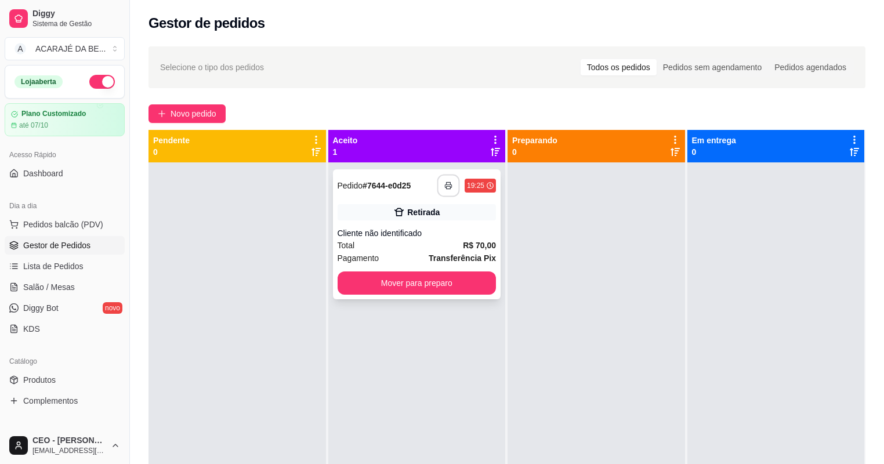
click at [446, 188] on rect "button" at bounding box center [448, 187] width 4 height 3
click at [404, 291] on button "Mover para preparo" at bounding box center [417, 283] width 154 height 23
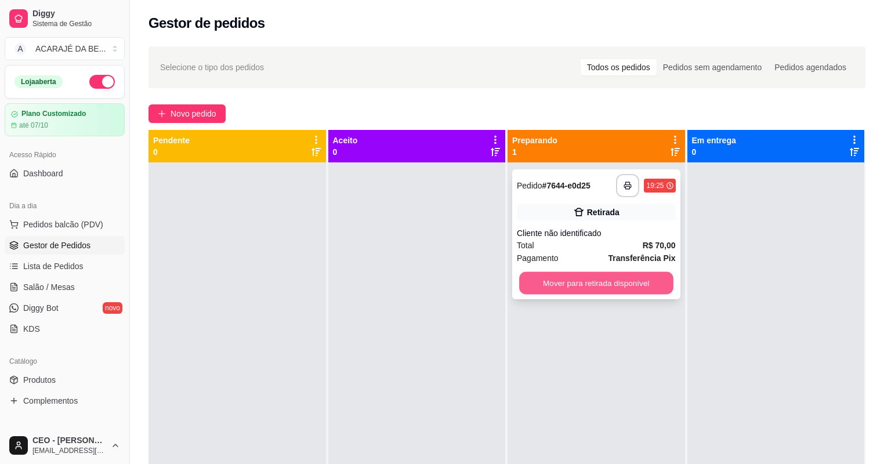
click at [622, 281] on button "Mover para retirada disponível" at bounding box center [596, 283] width 154 height 23
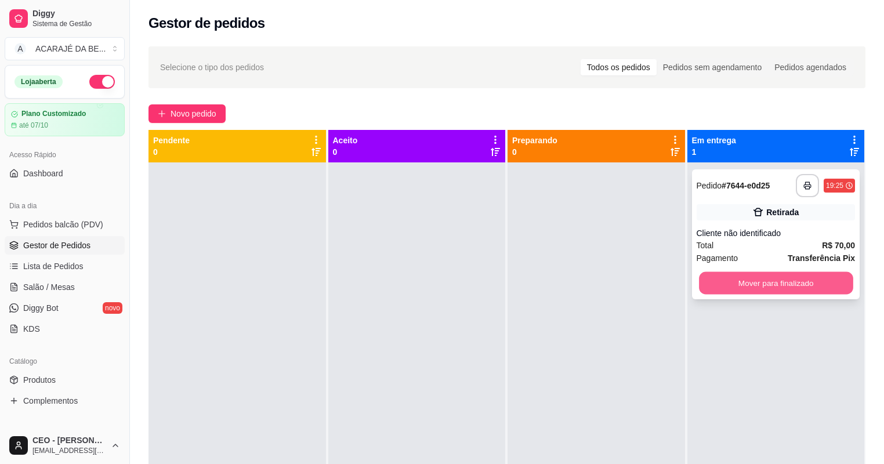
click at [729, 276] on button "Mover para finalizado" at bounding box center [776, 283] width 154 height 23
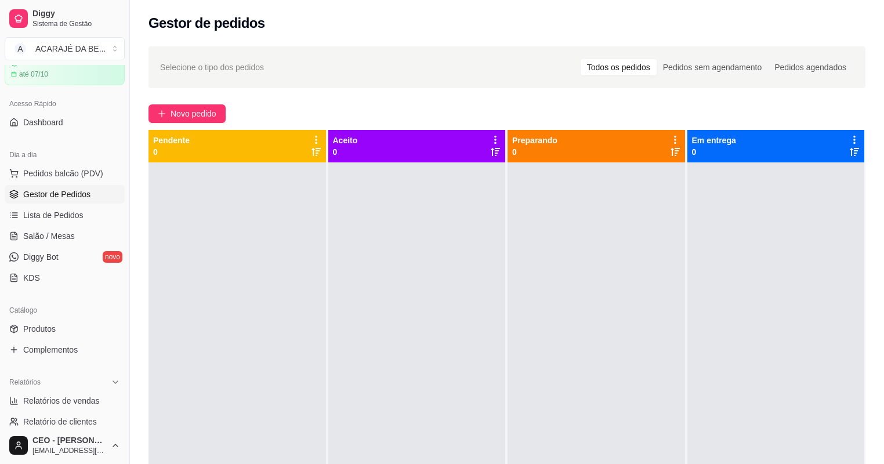
scroll to position [232, 0]
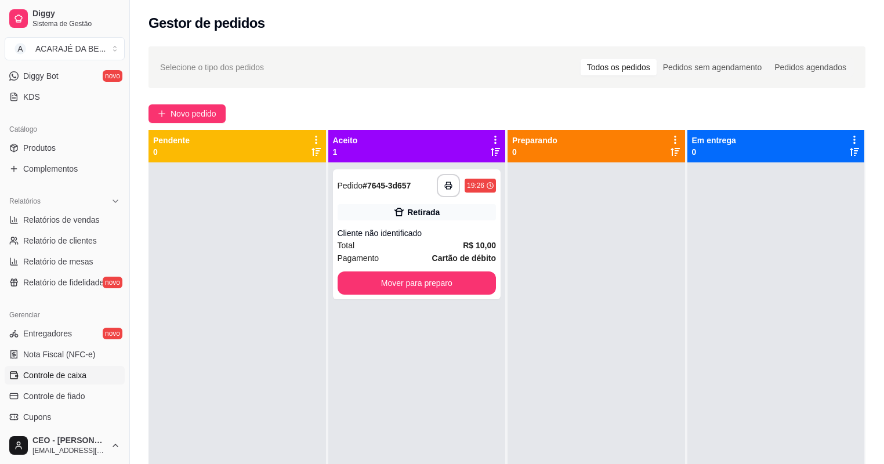
click at [74, 373] on span "Controle de caixa" at bounding box center [54, 375] width 63 height 12
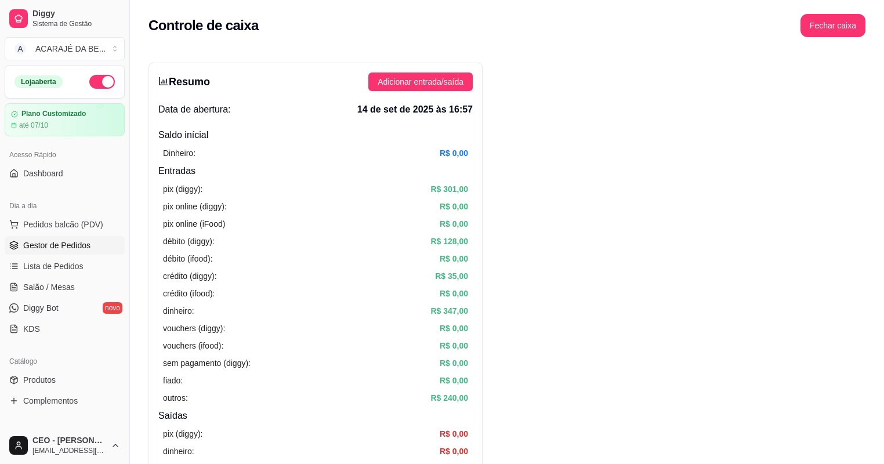
click at [55, 253] on link "Gestor de Pedidos" at bounding box center [65, 245] width 120 height 19
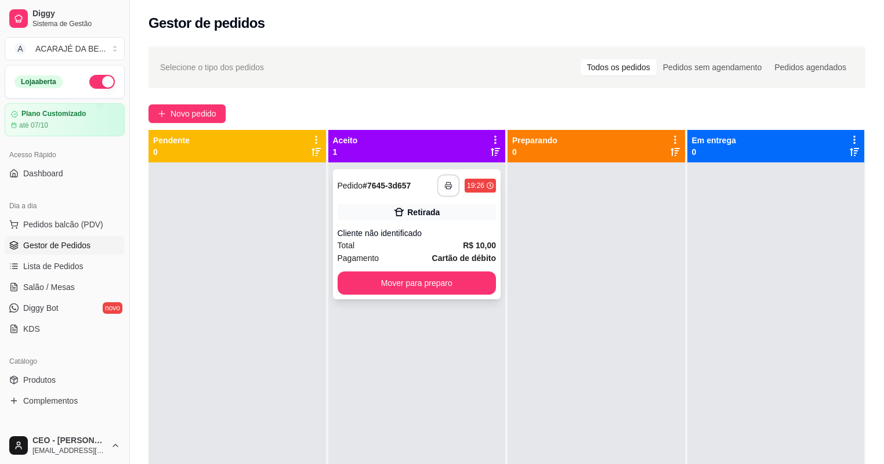
click at [447, 184] on icon "button" at bounding box center [448, 185] width 8 height 8
click at [431, 285] on button "Mover para preparo" at bounding box center [417, 283] width 154 height 23
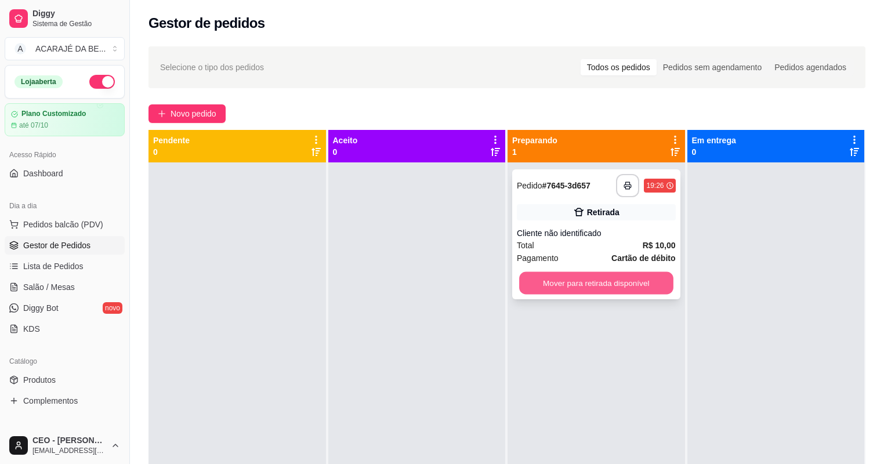
click at [534, 288] on button "Mover para retirada disponível" at bounding box center [596, 283] width 154 height 23
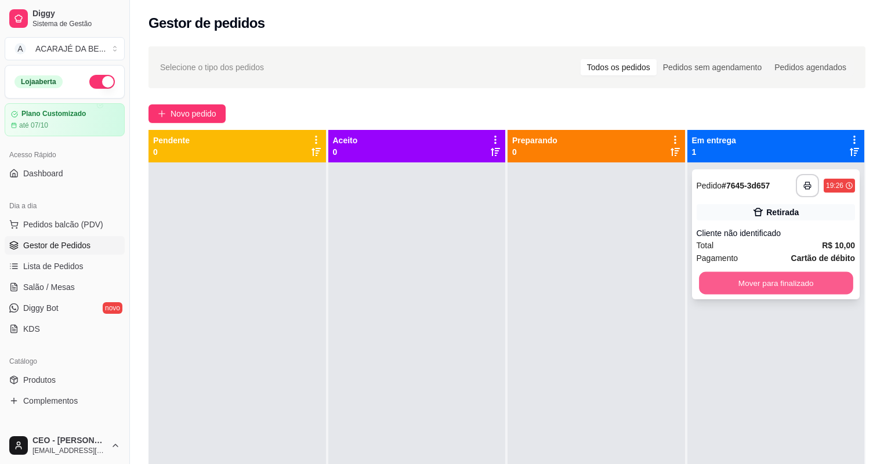
click at [707, 272] on button "Mover para finalizado" at bounding box center [776, 283] width 154 height 23
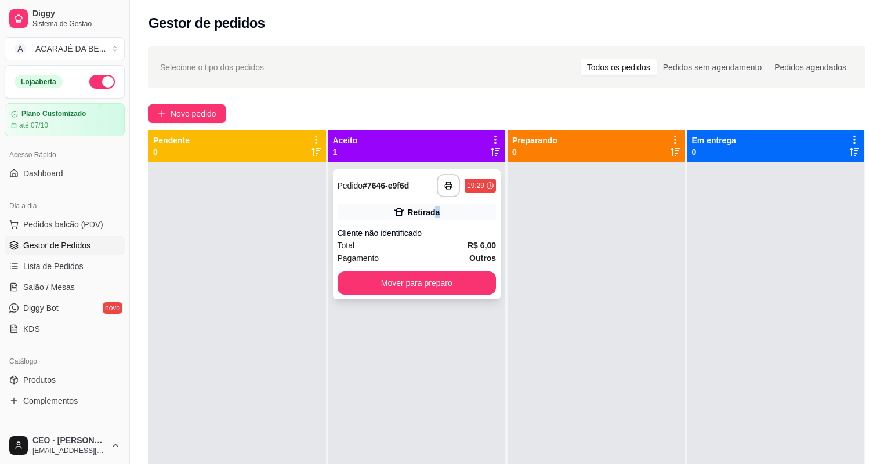
click at [434, 208] on div "**********" at bounding box center [417, 234] width 168 height 130
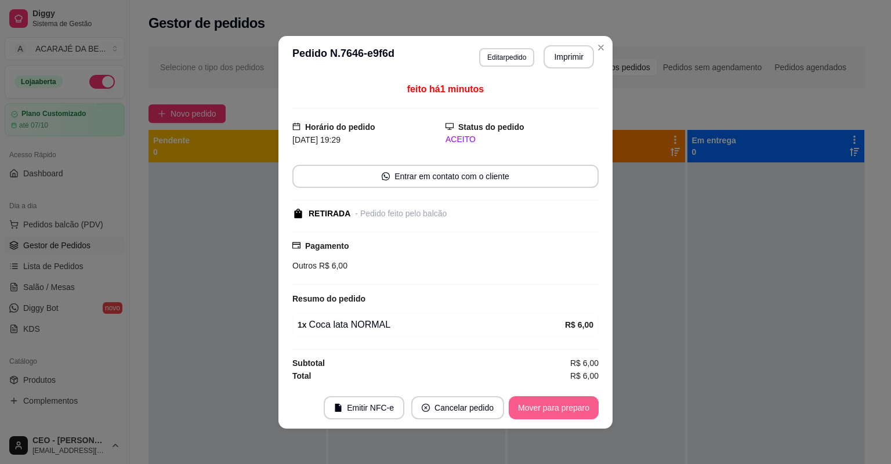
click at [554, 408] on button "Mover para preparo" at bounding box center [554, 407] width 90 height 23
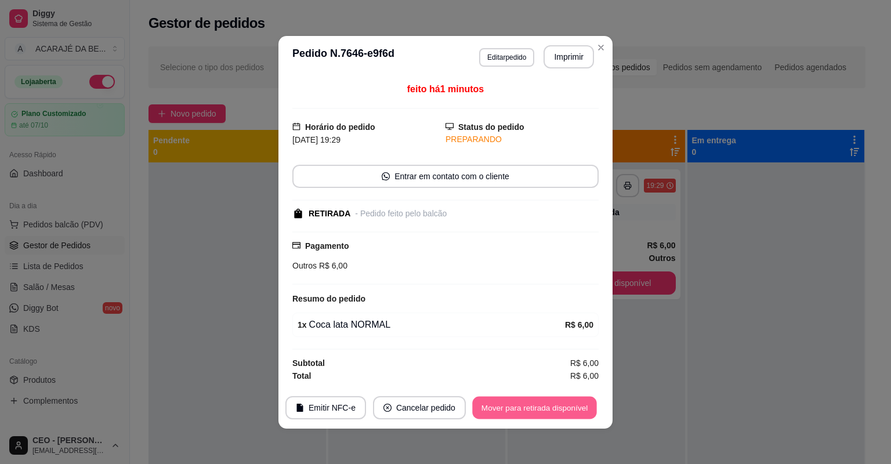
click at [554, 408] on button "Mover para retirada disponível" at bounding box center [534, 407] width 124 height 23
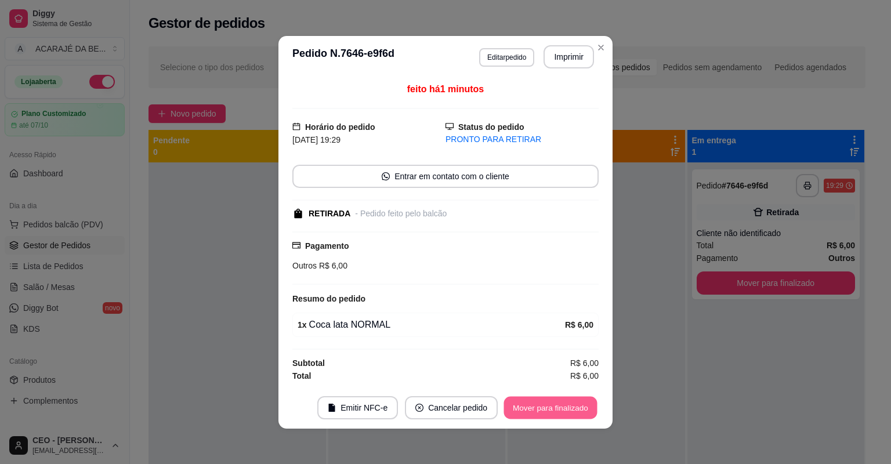
click at [555, 408] on button "Mover para finalizado" at bounding box center [550, 407] width 93 height 23
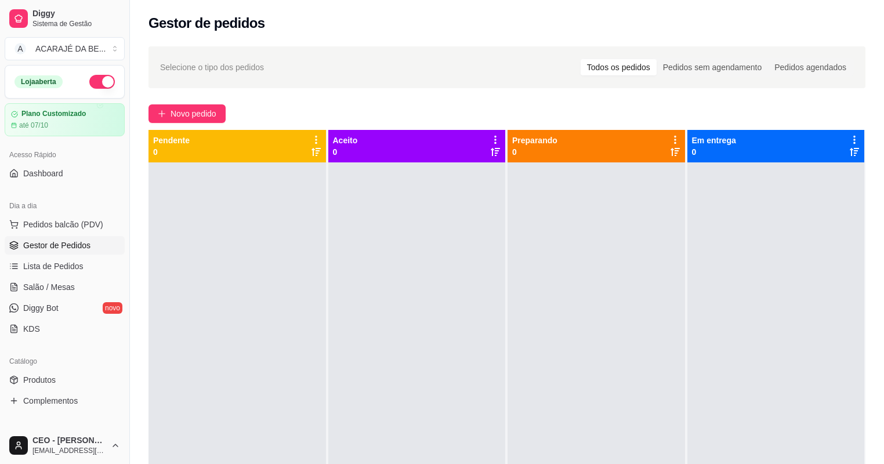
drag, startPoint x: 675, startPoint y: 126, endPoint x: 441, endPoint y: 235, distance: 258.4
click at [441, 235] on div at bounding box center [416, 394] width 177 height 464
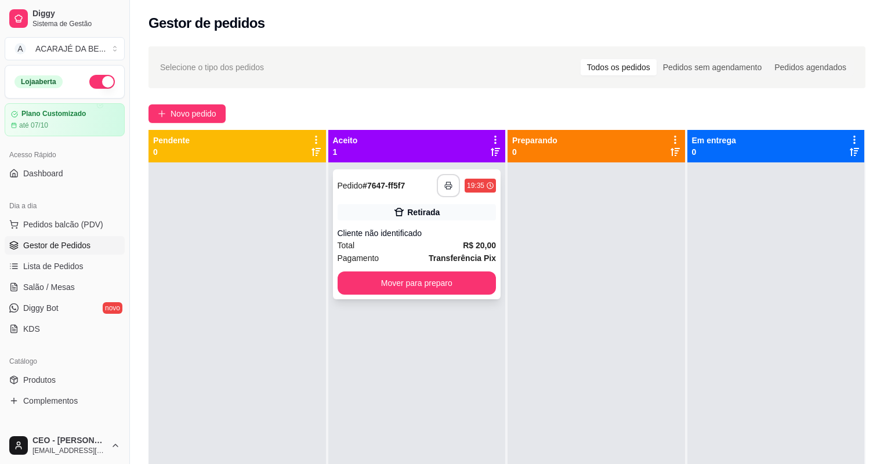
click at [448, 190] on button "button" at bounding box center [448, 185] width 23 height 23
click at [405, 267] on div "**********" at bounding box center [417, 234] width 168 height 130
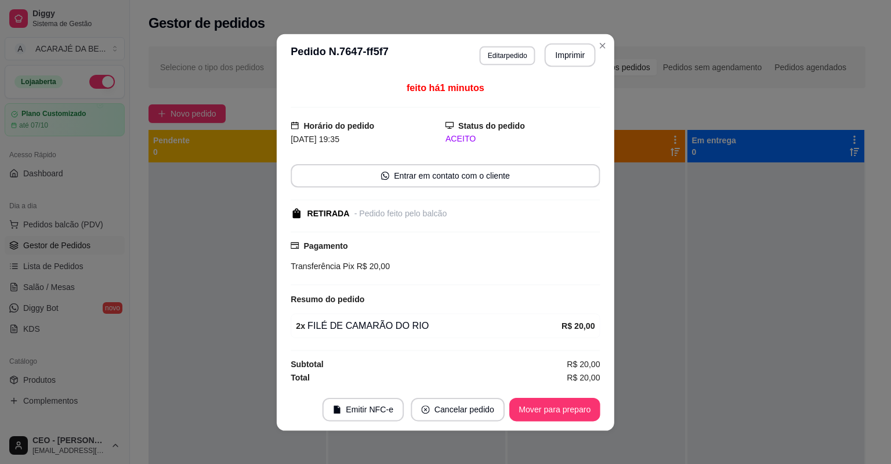
drag, startPoint x: 405, startPoint y: 267, endPoint x: 413, endPoint y: 277, distance: 12.8
click at [413, 277] on div "Pagamento Transferência Pix R$ 20,00" at bounding box center [445, 258] width 309 height 54
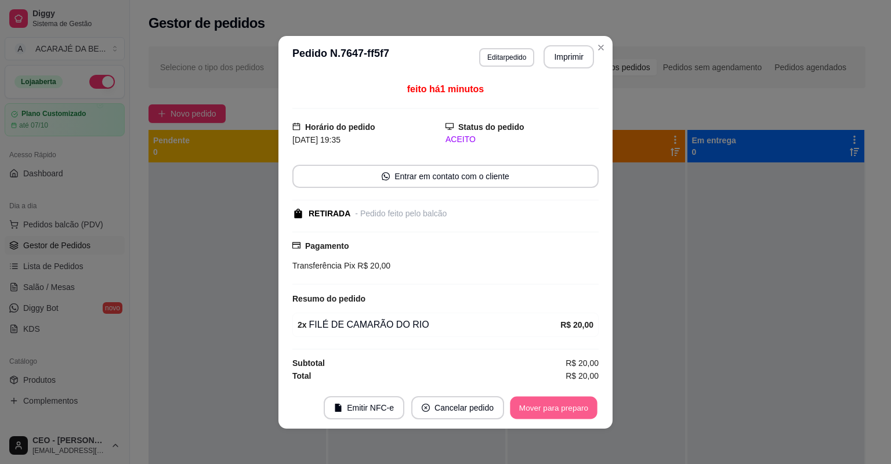
click at [575, 404] on button "Mover para preparo" at bounding box center [553, 407] width 87 height 23
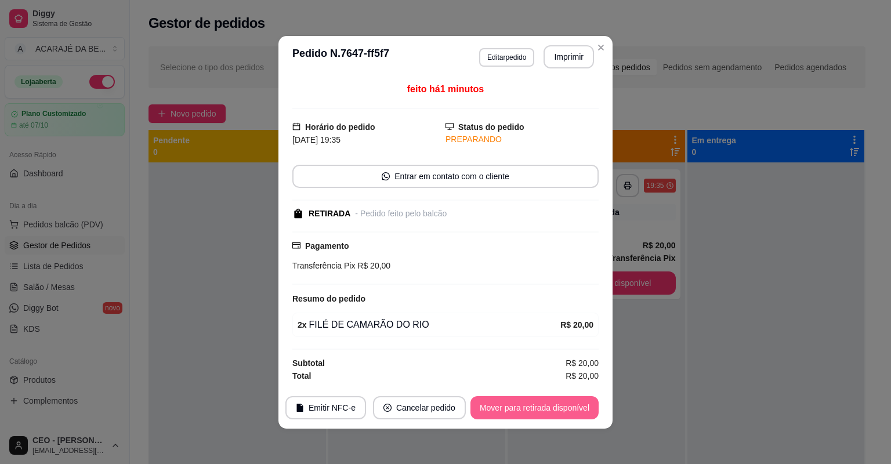
click at [572, 405] on button "Mover para retirada disponível" at bounding box center [534, 407] width 128 height 23
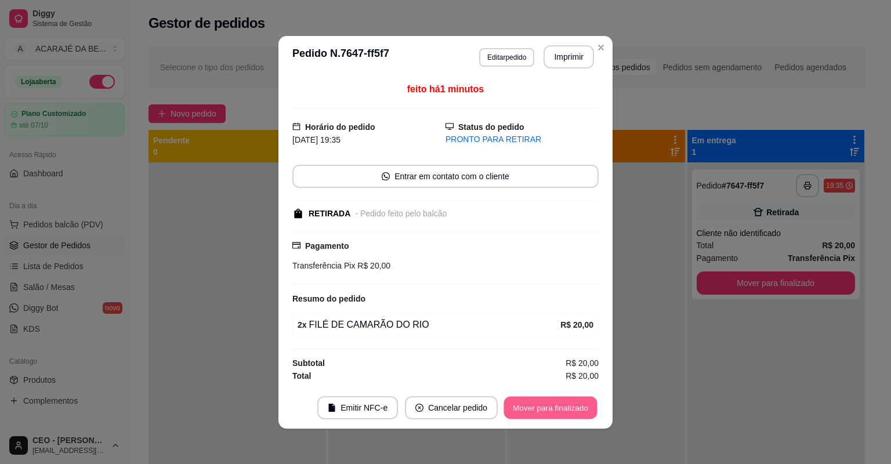
click at [568, 407] on button "Mover para finalizado" at bounding box center [550, 407] width 93 height 23
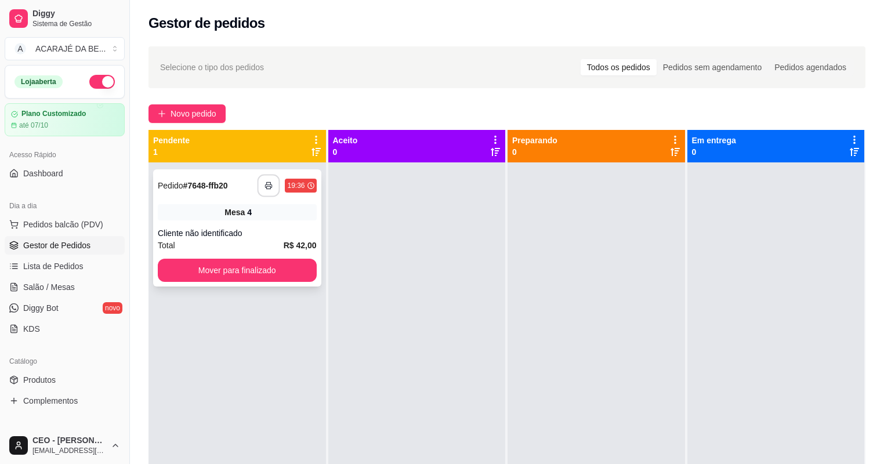
click at [265, 180] on button "button" at bounding box center [268, 186] width 23 height 23
click at [190, 263] on button "Mover para finalizado" at bounding box center [237, 270] width 154 height 23
click at [190, 263] on div "Mover para finalizado" at bounding box center [237, 270] width 159 height 23
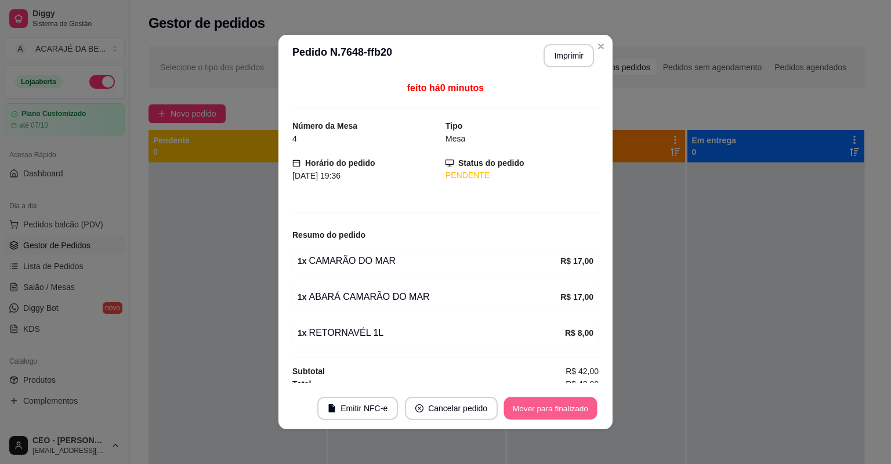
click at [552, 411] on button "Mover para finalizado" at bounding box center [550, 408] width 93 height 23
click at [552, 411] on div "Mover para finalizado" at bounding box center [550, 408] width 96 height 23
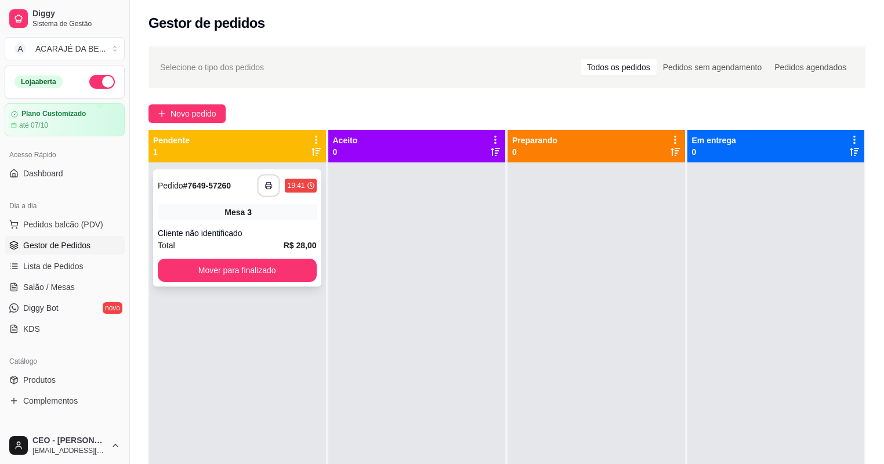
click at [262, 180] on button "button" at bounding box center [268, 186] width 23 height 23
click at [302, 266] on button "Mover para finalizado" at bounding box center [237, 270] width 154 height 23
click at [267, 193] on button "button" at bounding box center [268, 185] width 23 height 23
click at [228, 271] on button "Mover para finalizado" at bounding box center [237, 270] width 159 height 23
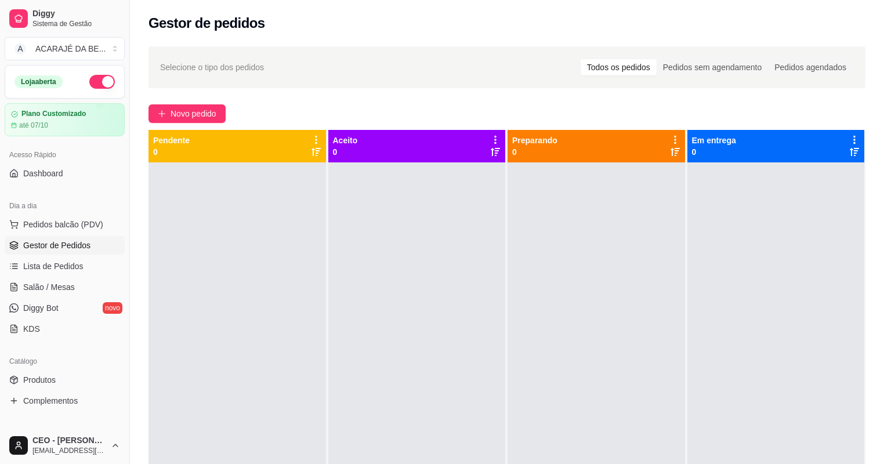
click at [198, 135] on div "Pendente 0" at bounding box center [237, 146] width 168 height 23
click at [223, 110] on button "Novo pedido" at bounding box center [186, 113] width 77 height 19
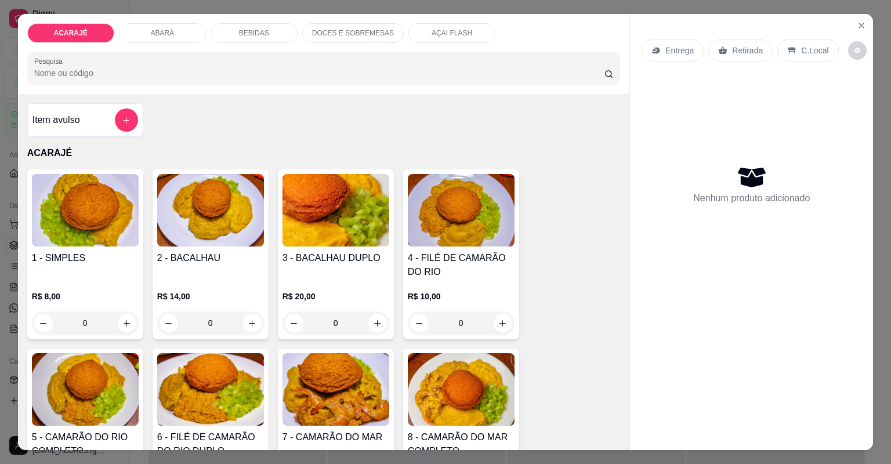
drag, startPoint x: 223, startPoint y: 26, endPoint x: 239, endPoint y: 53, distance: 32.5
click at [223, 26] on div "BEBIDAS" at bounding box center [253, 33] width 87 height 20
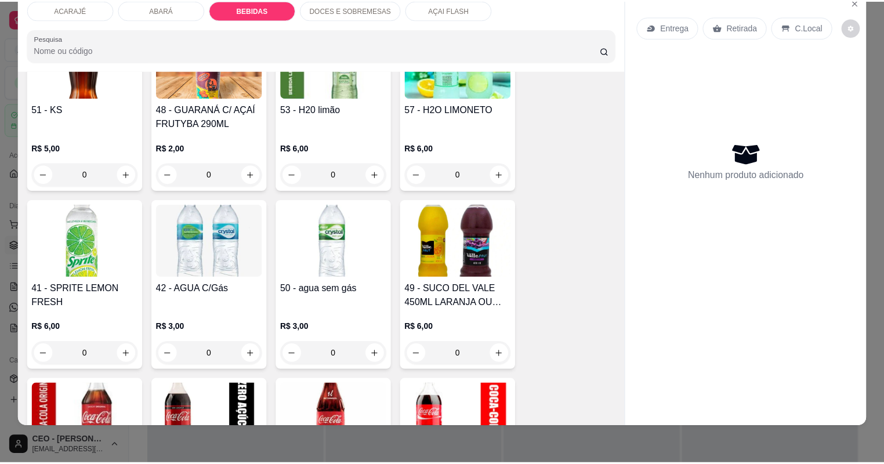
scroll to position [1637, 0]
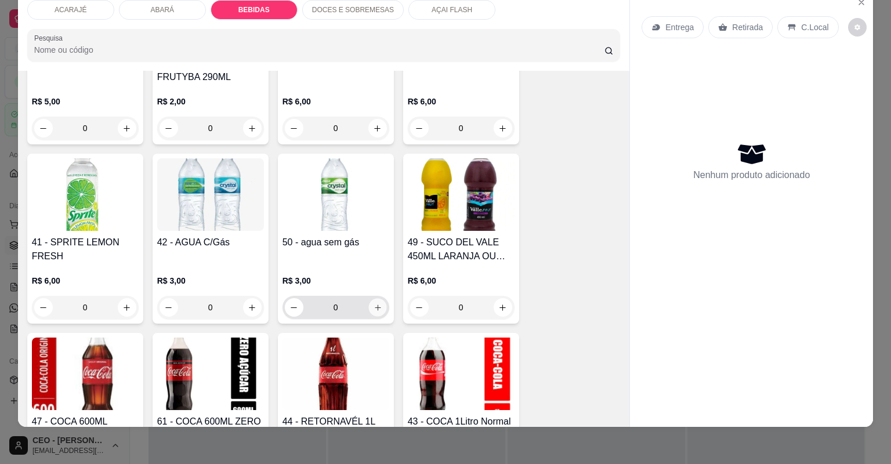
click at [376, 309] on icon "increase-product-quantity" at bounding box center [377, 307] width 9 height 9
type input "1"
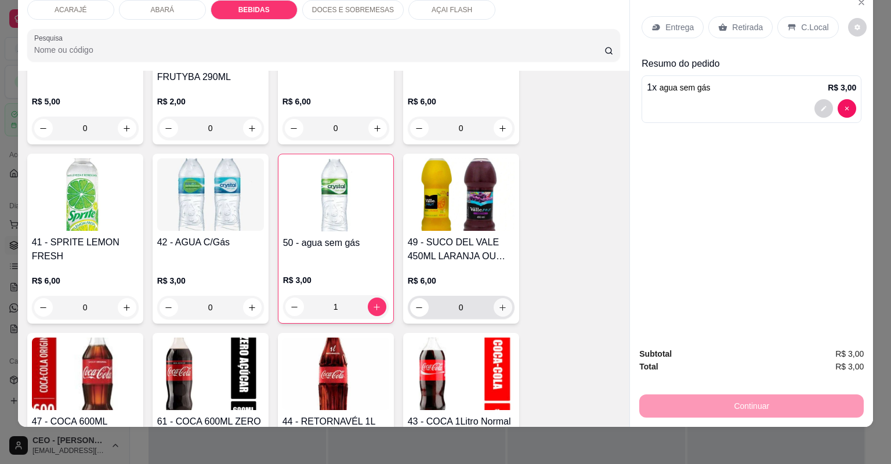
click at [498, 303] on icon "increase-product-quantity" at bounding box center [502, 307] width 9 height 9
type input "1"
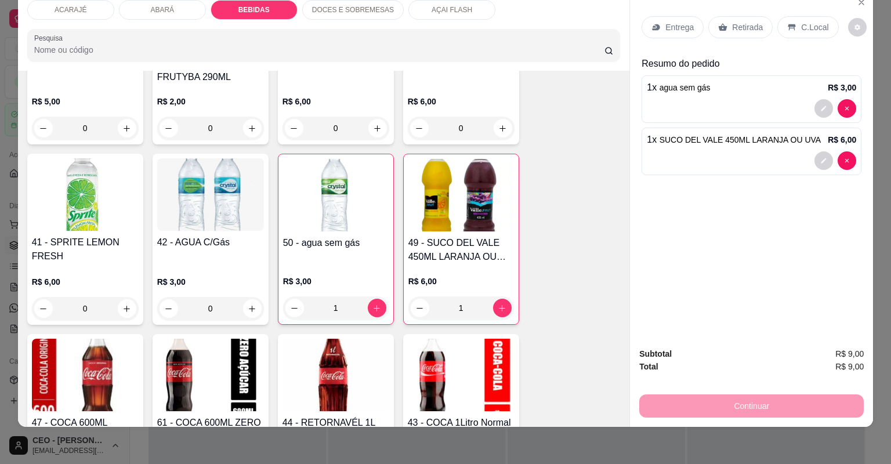
click at [732, 27] on p "Retirada" at bounding box center [747, 27] width 31 height 12
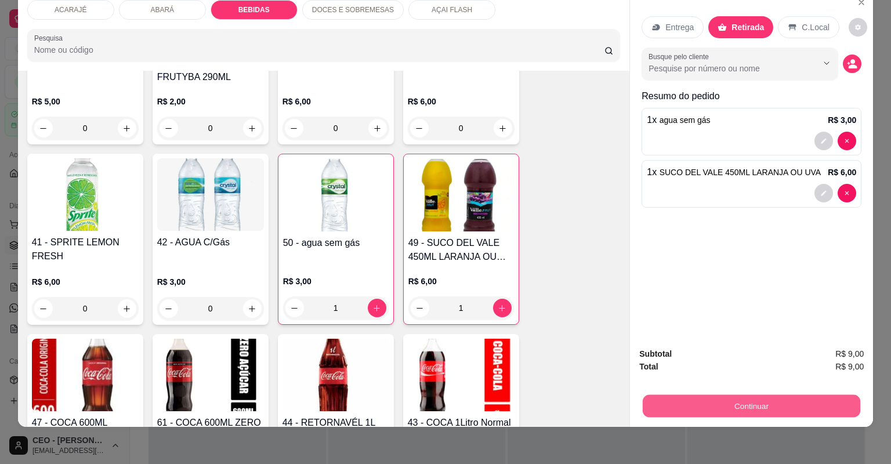
click at [711, 397] on button "Continuar" at bounding box center [750, 406] width 217 height 23
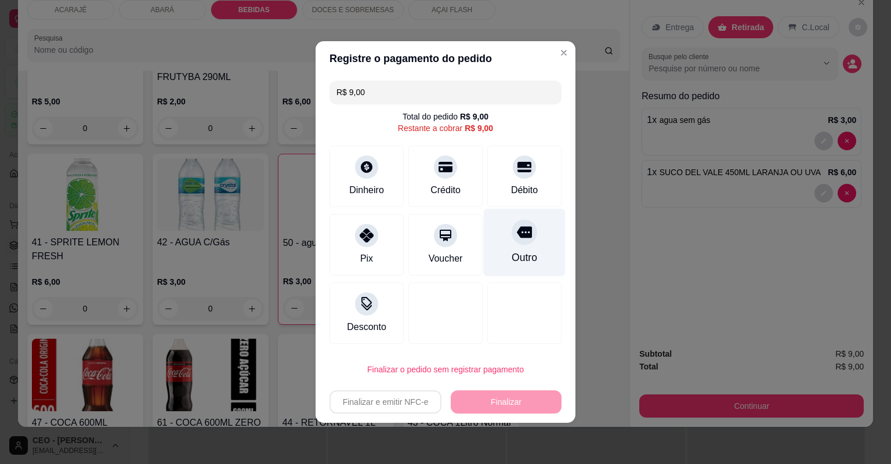
click at [522, 239] on icon at bounding box center [524, 231] width 15 height 15
type input "R$ 0,00"
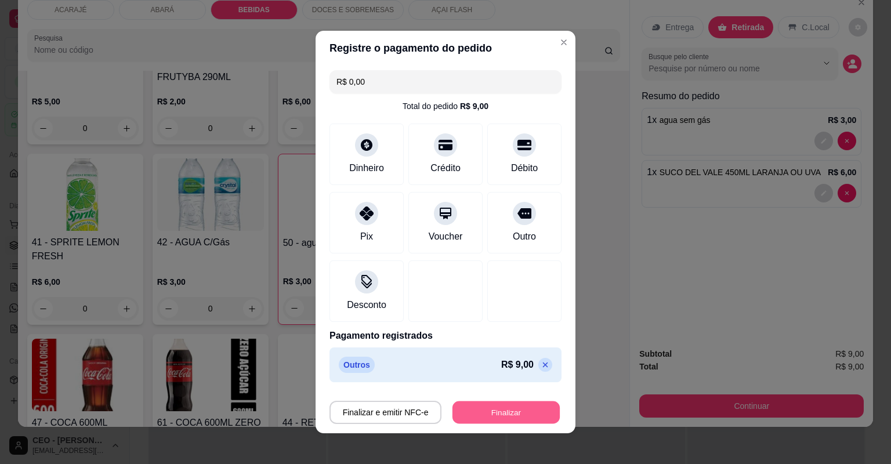
click at [512, 408] on button "Finalizar" at bounding box center [505, 412] width 107 height 23
type input "0"
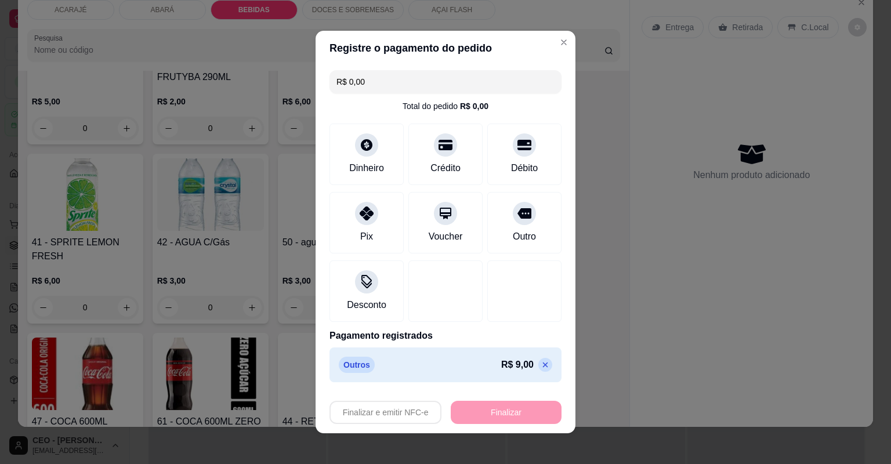
type input "-R$ 9,00"
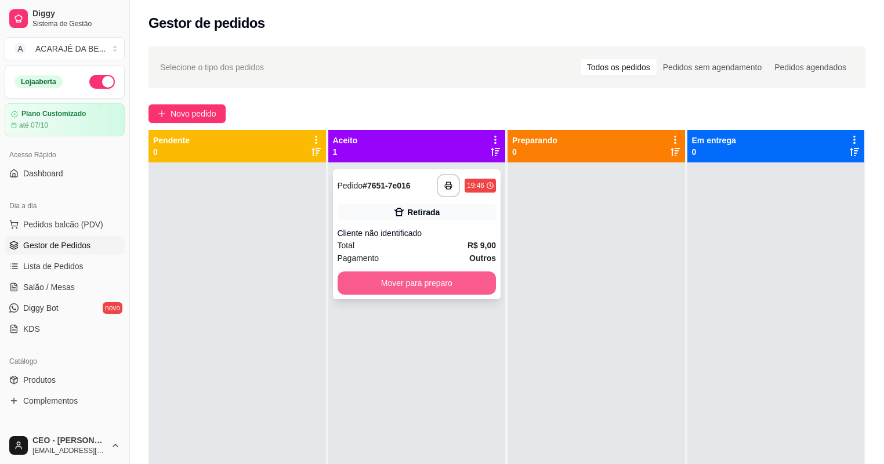
click at [441, 291] on button "Mover para preparo" at bounding box center [416, 282] width 159 height 23
click at [551, 279] on div at bounding box center [595, 394] width 177 height 464
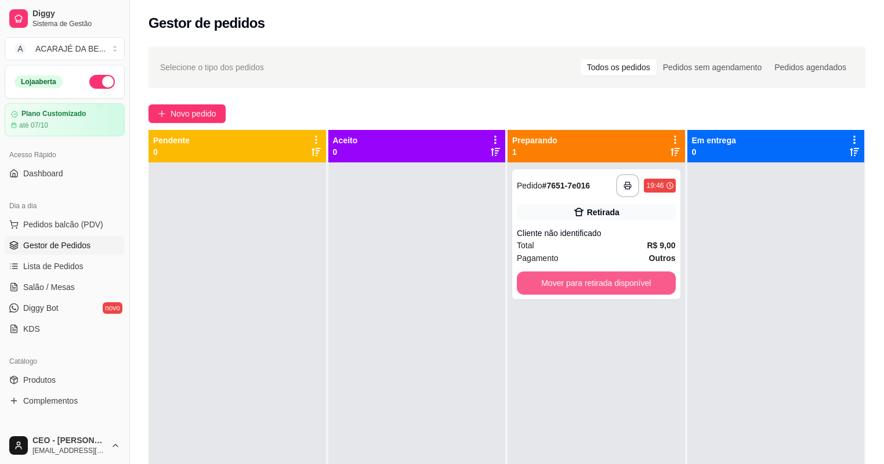
click at [552, 284] on button "Mover para retirada disponível" at bounding box center [596, 282] width 159 height 23
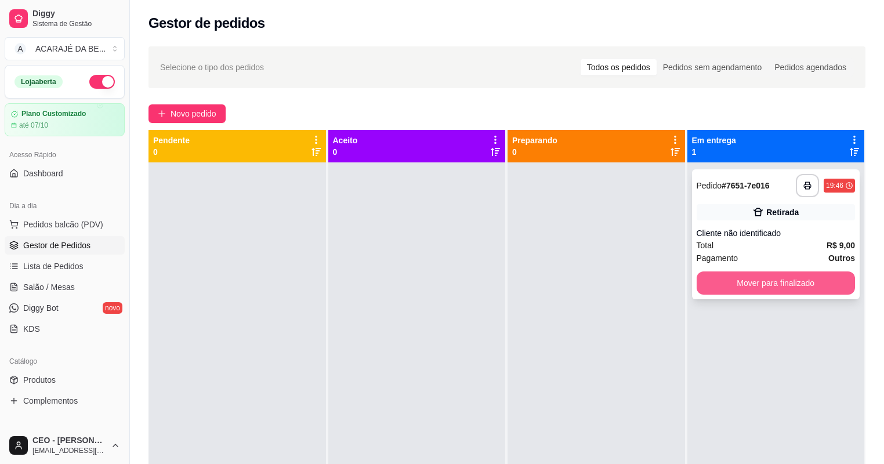
click at [713, 281] on button "Mover para finalizado" at bounding box center [775, 282] width 159 height 23
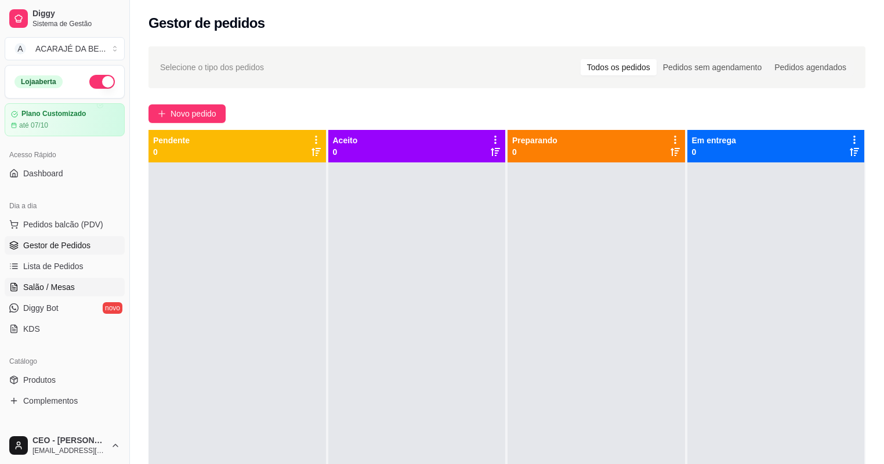
click at [61, 286] on span "Salão / Mesas" at bounding box center [49, 287] width 52 height 12
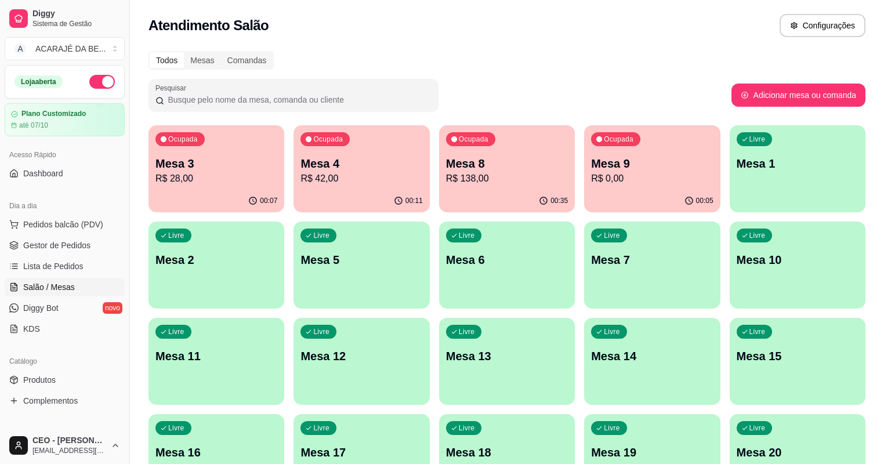
click at [584, 150] on div "Ocupada Mesa 9 R$ 0,00" at bounding box center [652, 157] width 136 height 64
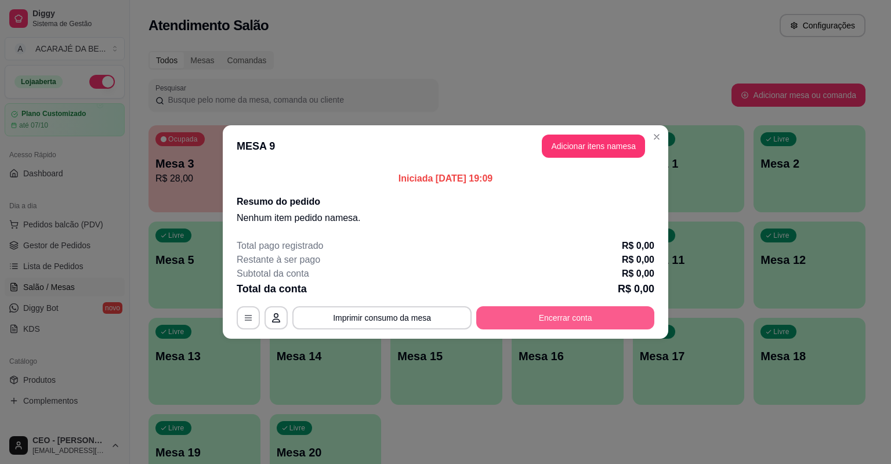
click at [515, 312] on button "Encerrar conta" at bounding box center [565, 317] width 178 height 23
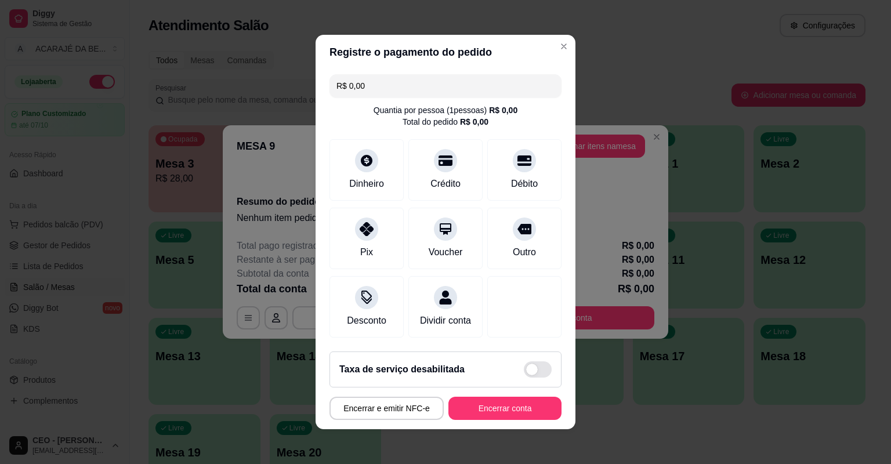
drag, startPoint x: 507, startPoint y: 424, endPoint x: 507, endPoint y: 417, distance: 6.4
click at [507, 420] on footer "Taxa de serviço desabilitada Encerrar e emitir NFC-e Encerrar conta" at bounding box center [445, 385] width 260 height 87
click at [507, 411] on button "Encerrar conta" at bounding box center [504, 408] width 113 height 23
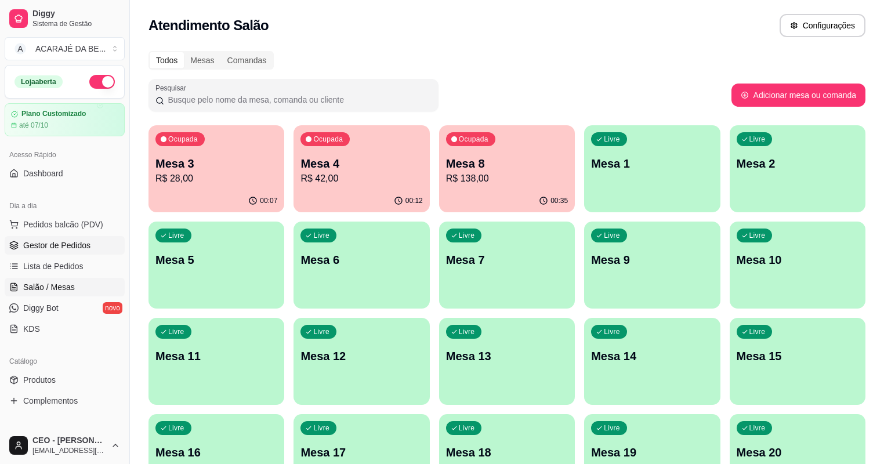
click at [87, 245] on span "Gestor de Pedidos" at bounding box center [56, 245] width 67 height 12
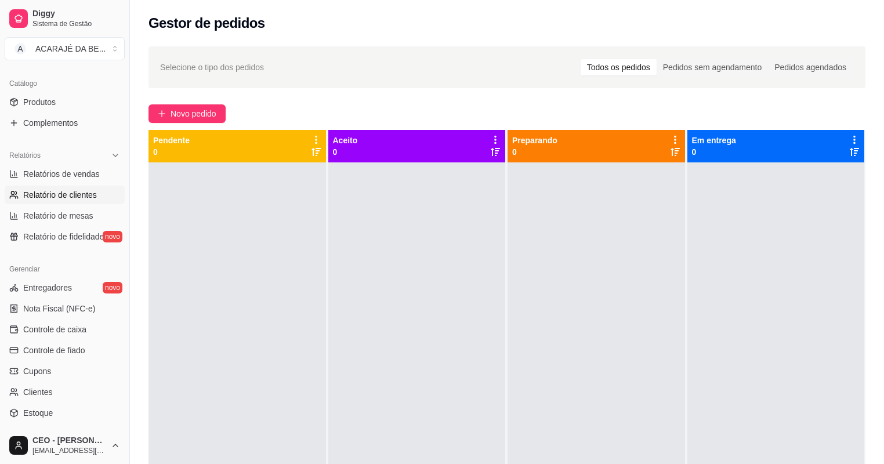
scroll to position [278, 0]
click at [76, 333] on span "Controle de caixa" at bounding box center [54, 329] width 63 height 12
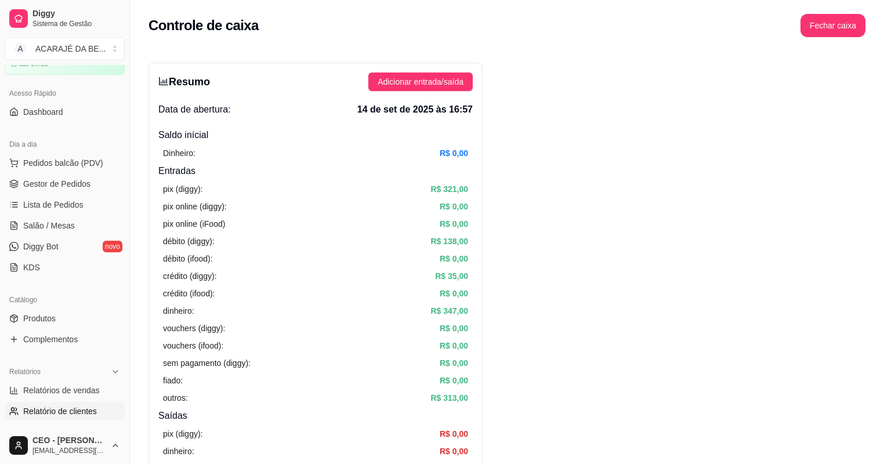
scroll to position [46, 0]
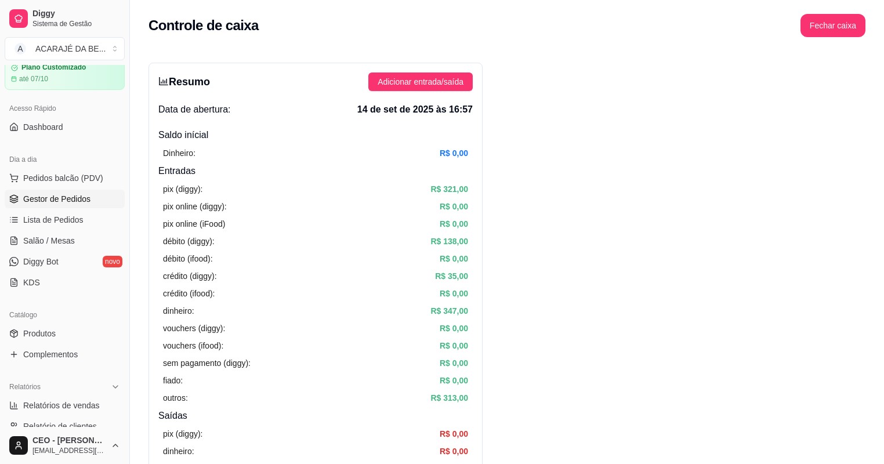
click at [74, 201] on span "Gestor de Pedidos" at bounding box center [56, 199] width 67 height 12
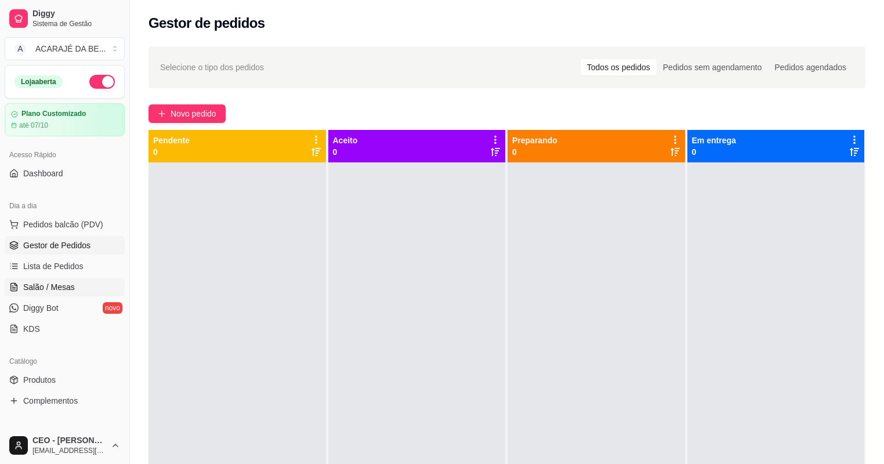
click at [92, 282] on link "Salão / Mesas" at bounding box center [65, 287] width 120 height 19
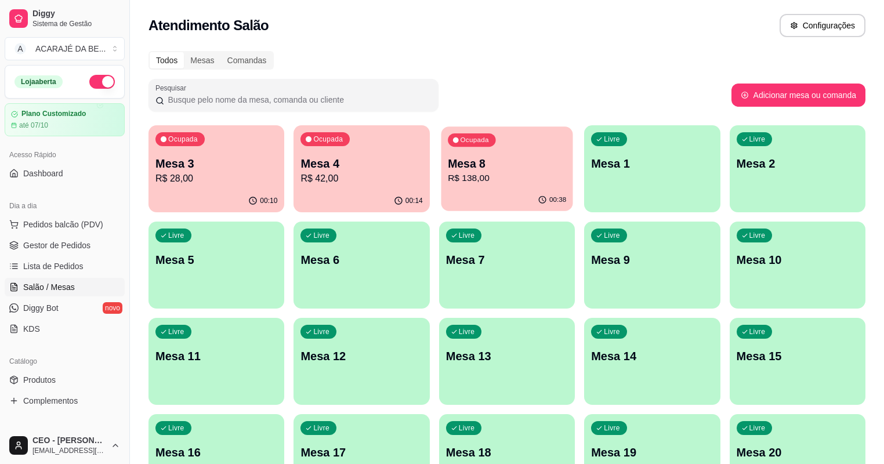
click at [448, 172] on p "R$ 138,00" at bounding box center [507, 178] width 118 height 13
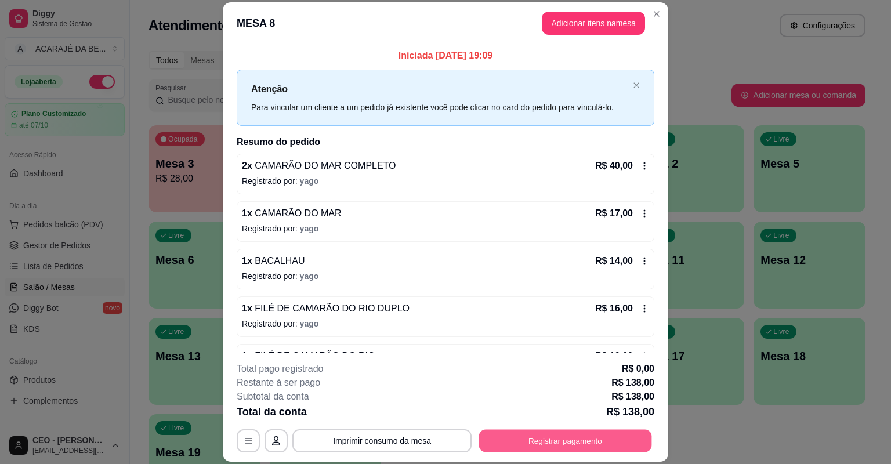
click at [587, 436] on button "Registrar pagamento" at bounding box center [565, 441] width 173 height 23
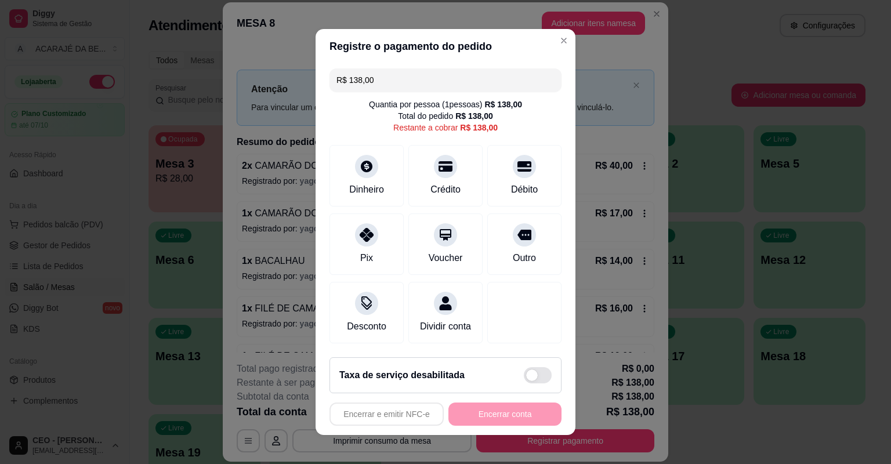
drag, startPoint x: 375, startPoint y: 79, endPoint x: 346, endPoint y: 78, distance: 29.0
click at [346, 78] on input "R$ 138,00" at bounding box center [445, 79] width 218 height 23
click at [358, 240] on div at bounding box center [367, 232] width 26 height 26
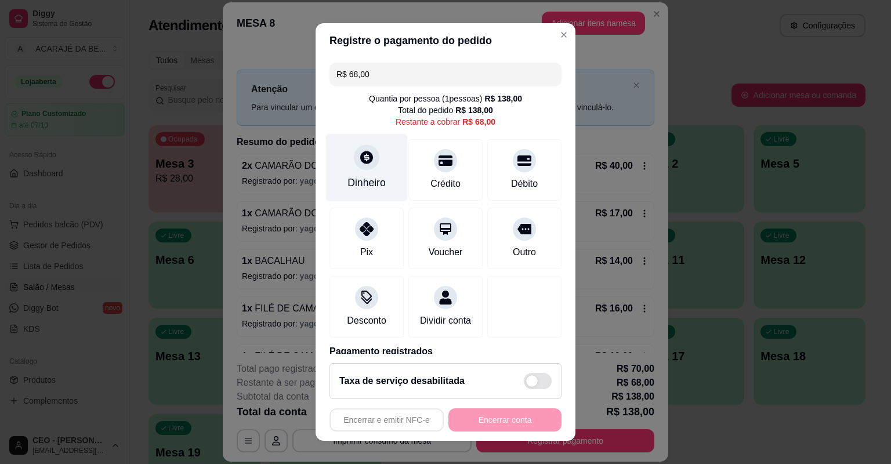
click at [368, 162] on icon at bounding box center [366, 157] width 15 height 15
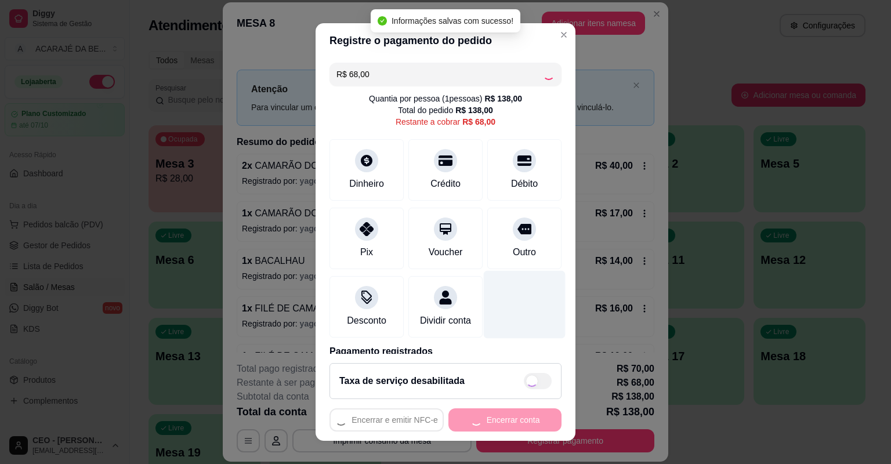
type input "R$ 0,00"
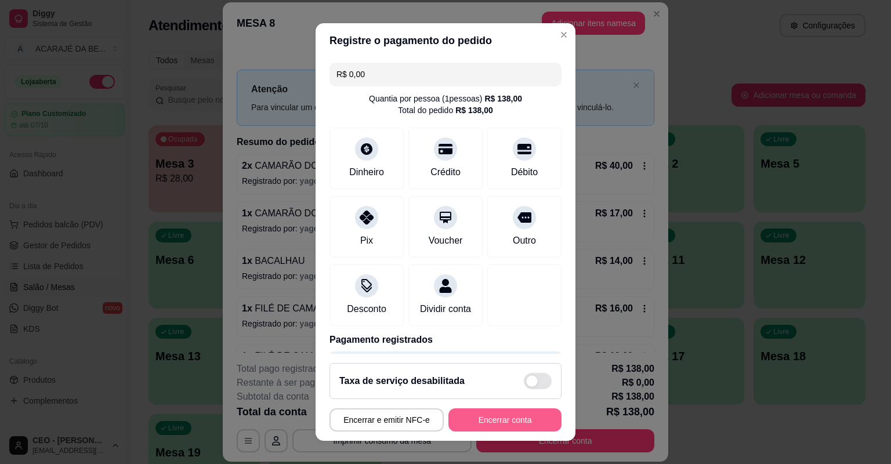
click at [506, 415] on button "Encerrar conta" at bounding box center [504, 419] width 113 height 23
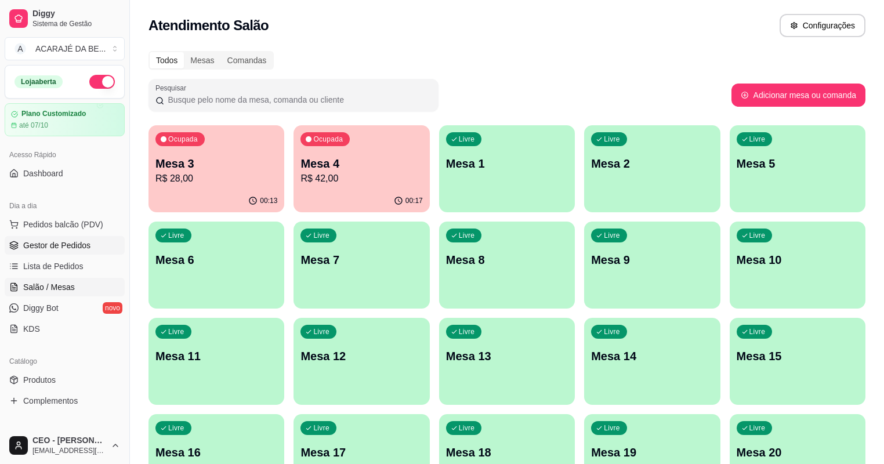
click at [39, 244] on span "Gestor de Pedidos" at bounding box center [56, 245] width 67 height 12
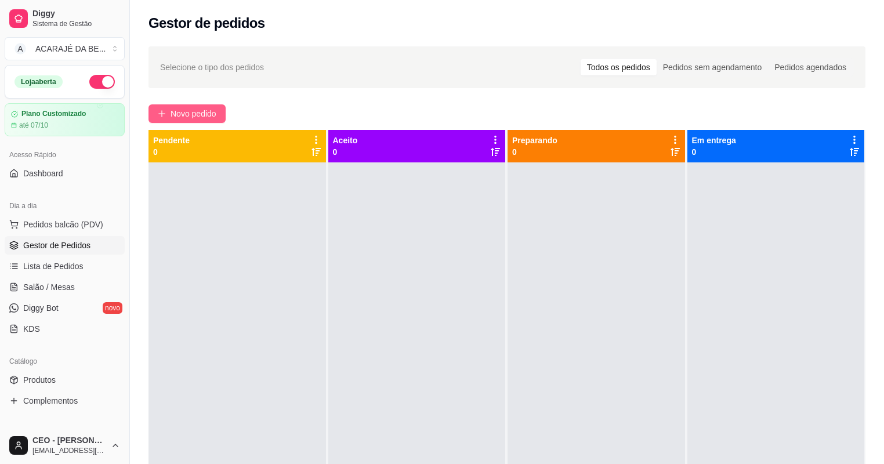
click at [173, 117] on span "Novo pedido" at bounding box center [193, 113] width 46 height 13
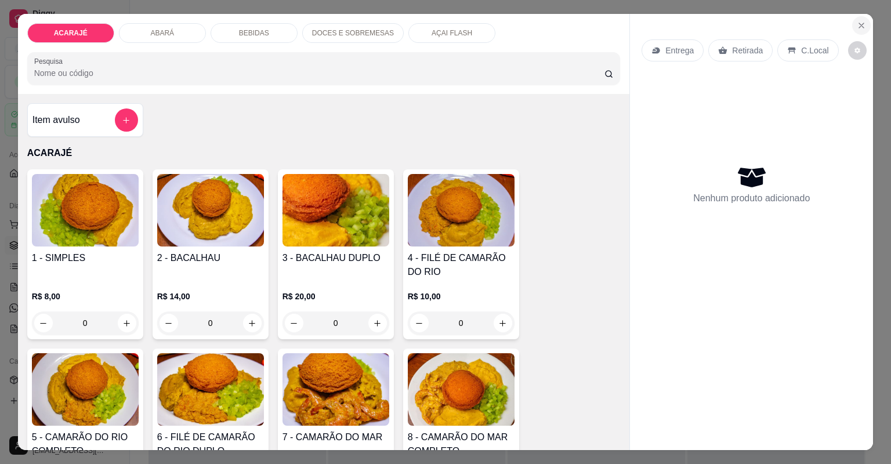
click at [859, 27] on icon "Close" at bounding box center [861, 25] width 5 height 5
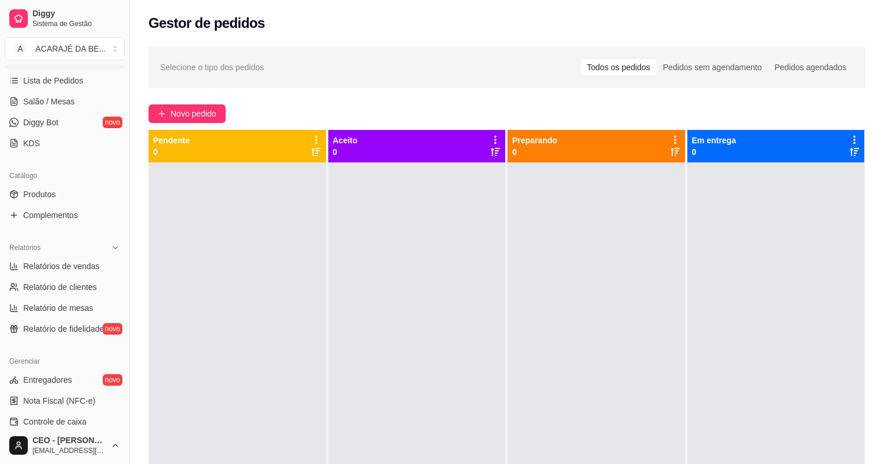
scroll to position [232, 0]
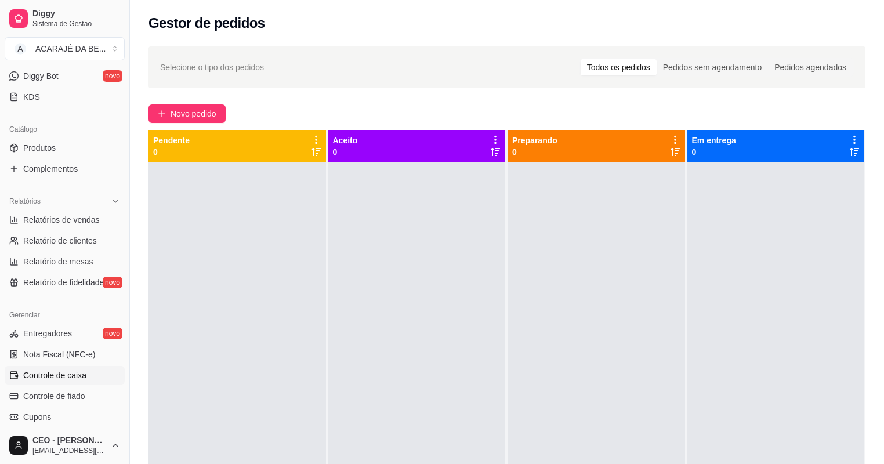
click at [74, 371] on span "Controle de caixa" at bounding box center [54, 375] width 63 height 12
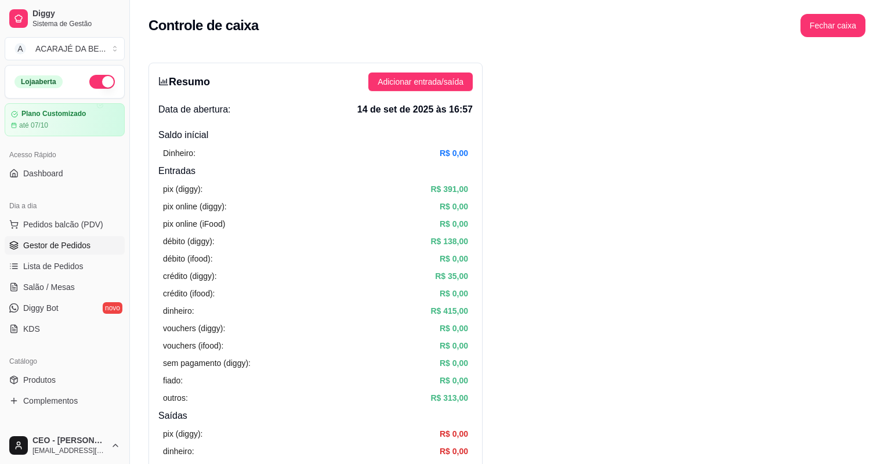
click at [60, 239] on span "Gestor de Pedidos" at bounding box center [56, 245] width 67 height 12
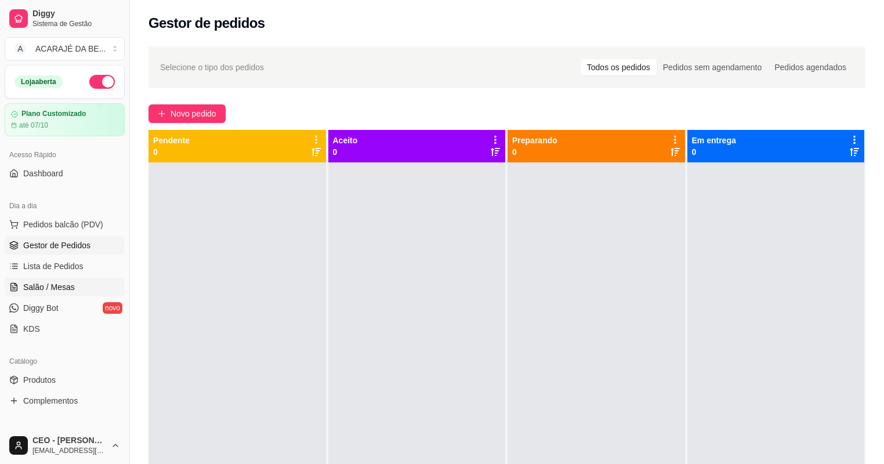
click at [61, 294] on link "Salão / Mesas" at bounding box center [65, 287] width 120 height 19
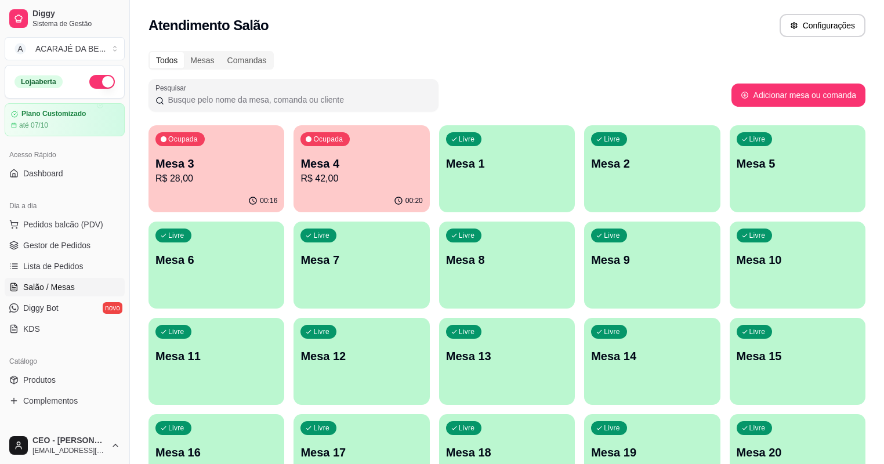
click at [348, 190] on div "00:20" at bounding box center [361, 201] width 136 height 23
click at [85, 249] on span "Gestor de Pedidos" at bounding box center [56, 245] width 67 height 12
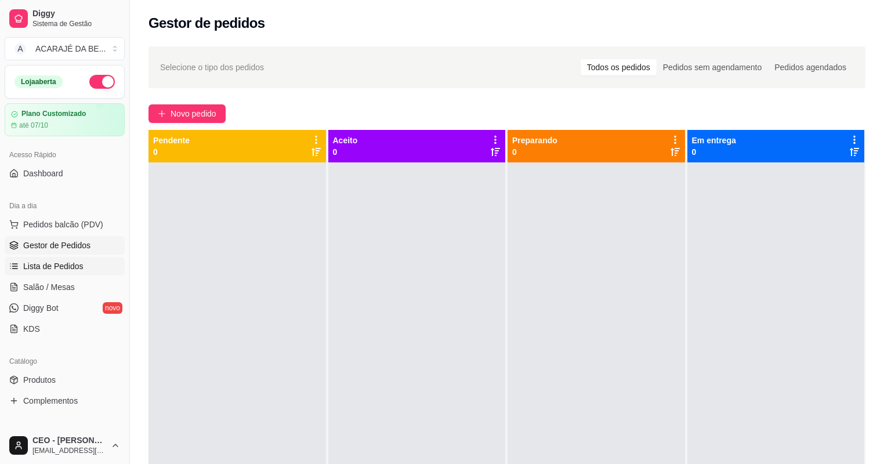
click at [66, 269] on span "Lista de Pedidos" at bounding box center [53, 266] width 60 height 12
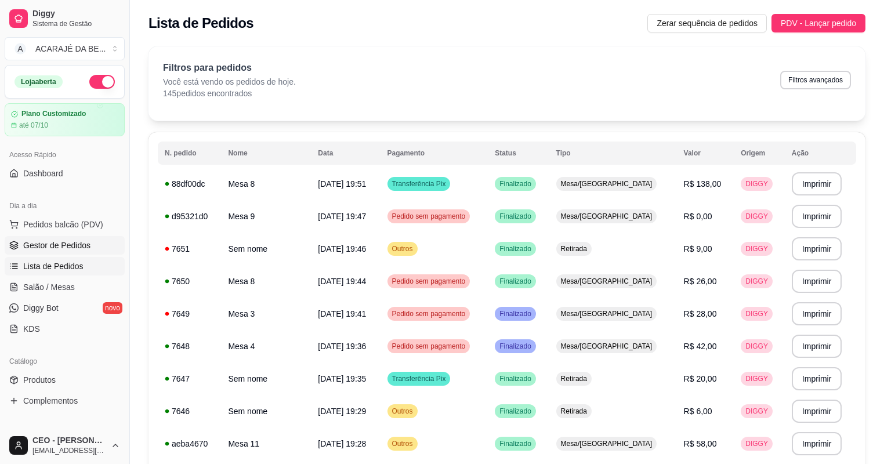
click at [44, 245] on span "Gestor de Pedidos" at bounding box center [56, 245] width 67 height 12
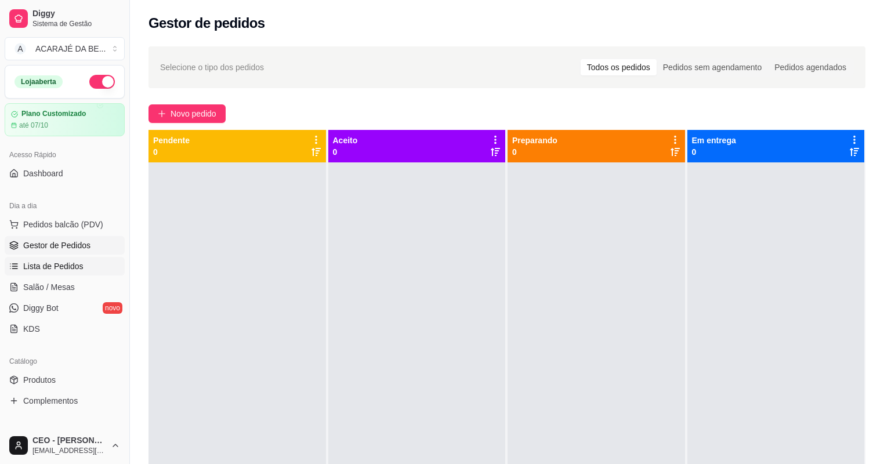
click at [39, 271] on span "Lista de Pedidos" at bounding box center [53, 266] width 60 height 12
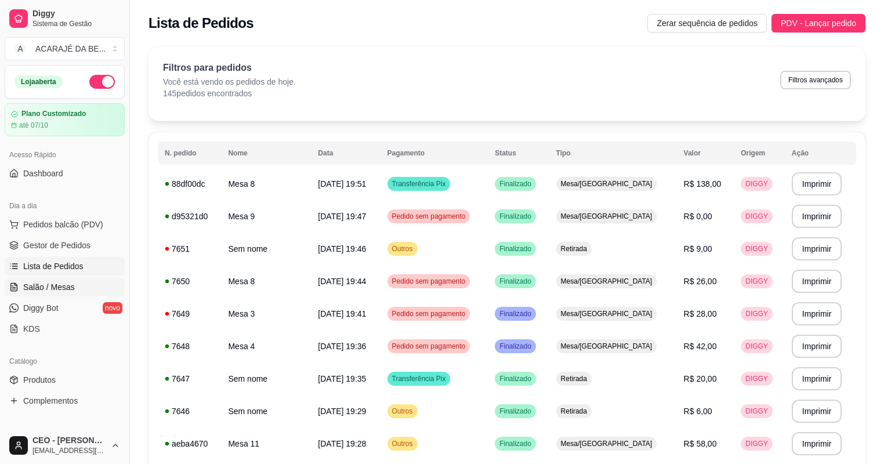
click at [38, 284] on span "Salão / Mesas" at bounding box center [49, 287] width 52 height 12
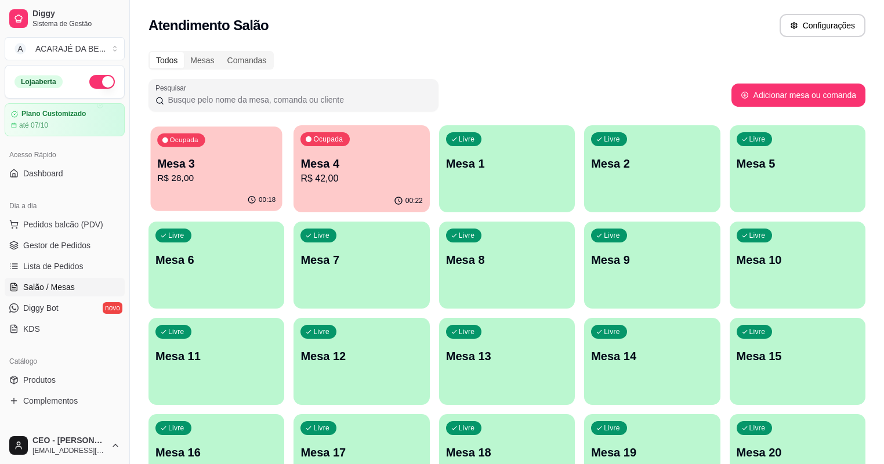
click at [204, 186] on div "Ocupada Mesa 3 R$ 28,00" at bounding box center [217, 157] width 132 height 63
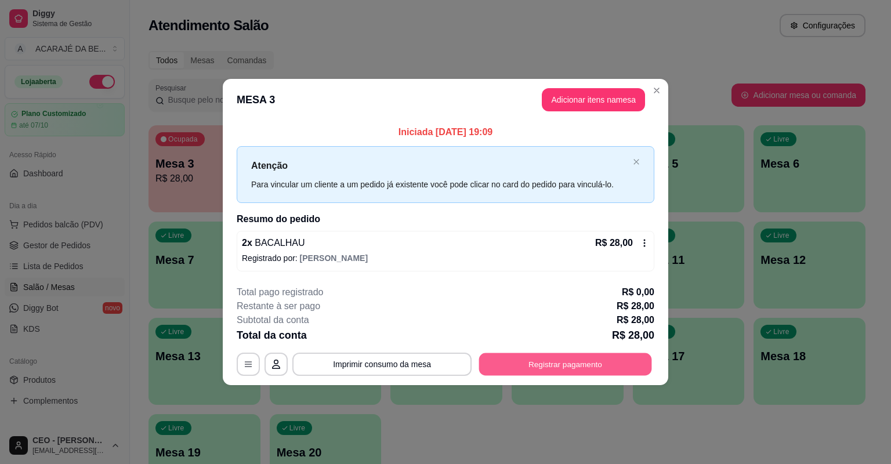
click at [539, 363] on button "Registrar pagamento" at bounding box center [565, 364] width 173 height 23
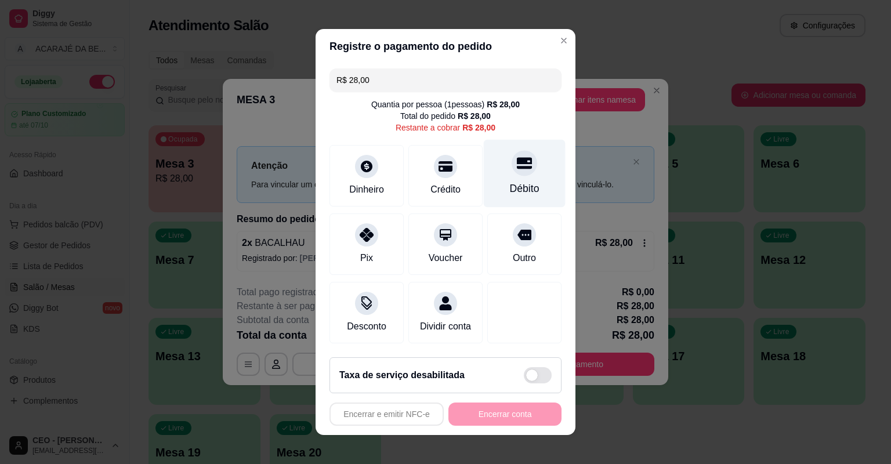
click at [500, 172] on div "Débito" at bounding box center [525, 174] width 82 height 68
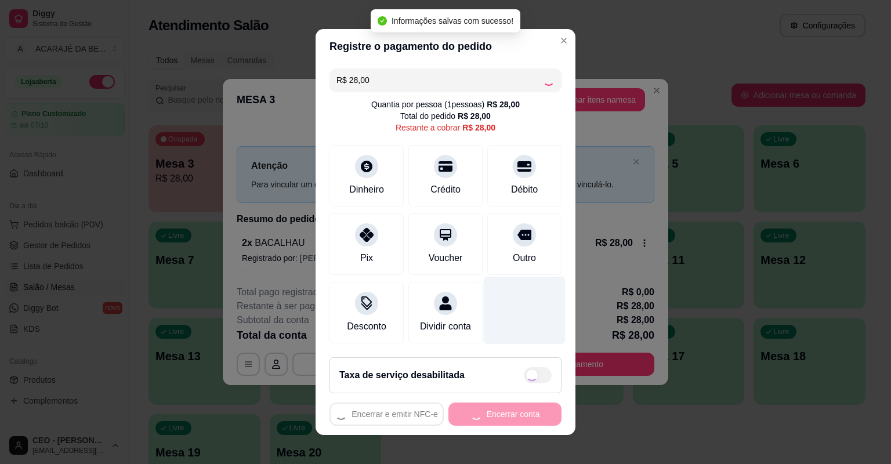
type input "R$ 0,00"
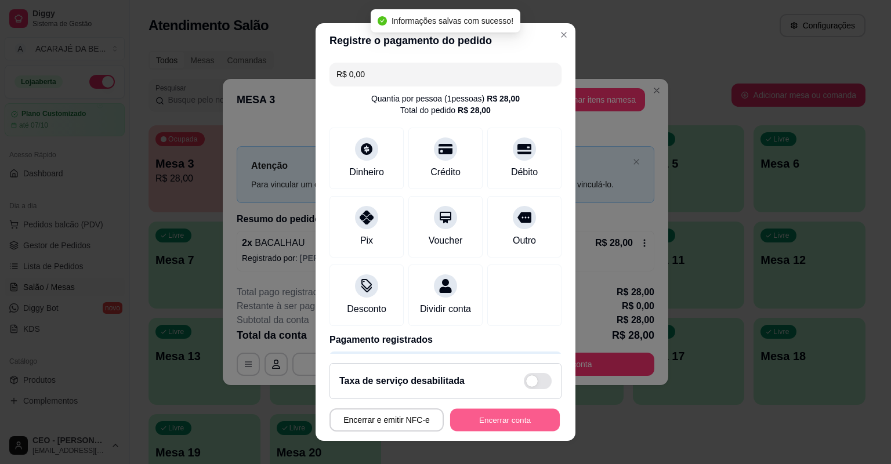
click at [504, 416] on button "Encerrar conta" at bounding box center [505, 420] width 110 height 23
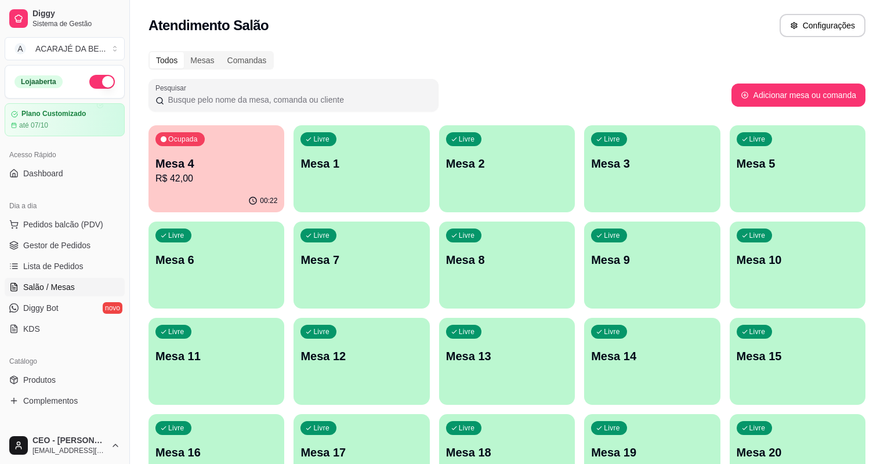
drag, startPoint x: 128, startPoint y: 270, endPoint x: 510, endPoint y: 451, distance: 422.5
click at [514, 451] on div "Ocupada Mesa 4 R$ 42,00 00:22 Livre Mesa 1 Livre Mesa 2 Livre Mesa 3 Livre Mesa…" at bounding box center [506, 313] width 717 height 376
click at [68, 246] on span "Gestor de Pedidos" at bounding box center [56, 245] width 67 height 12
click at [88, 248] on link "Gestor de Pedidos" at bounding box center [65, 245] width 120 height 19
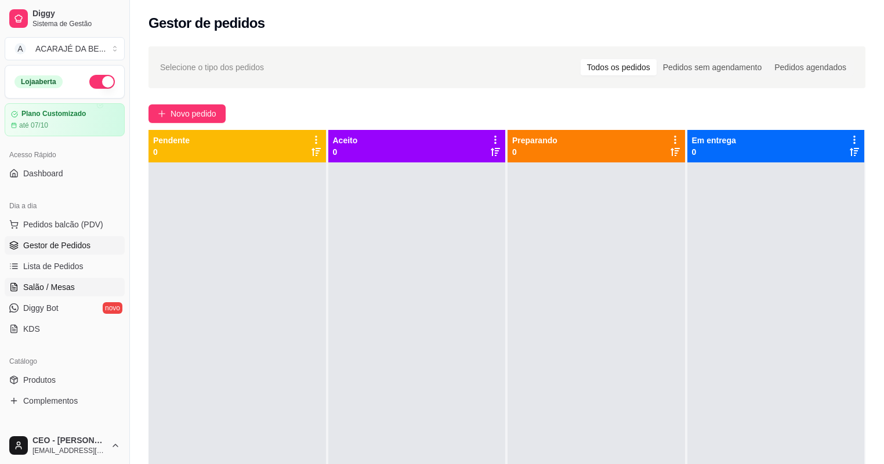
click at [72, 285] on span "Salão / Mesas" at bounding box center [49, 287] width 52 height 12
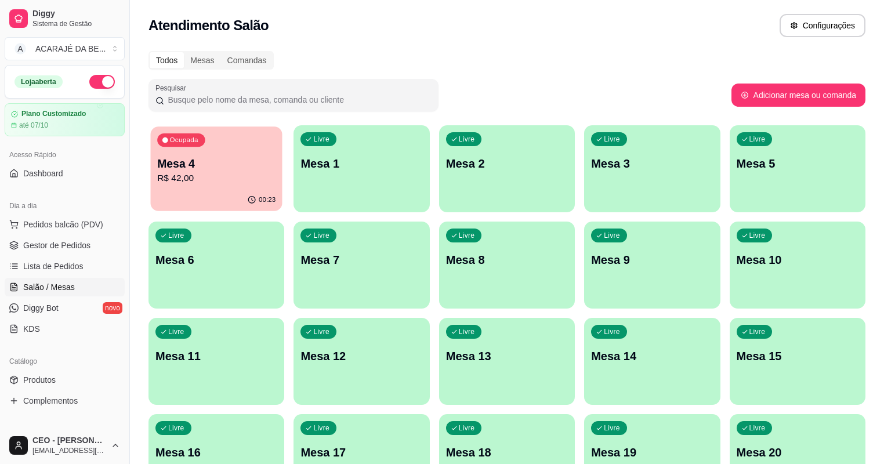
click at [225, 149] on div "Ocupada Mesa 4 R$ 42,00" at bounding box center [217, 157] width 132 height 63
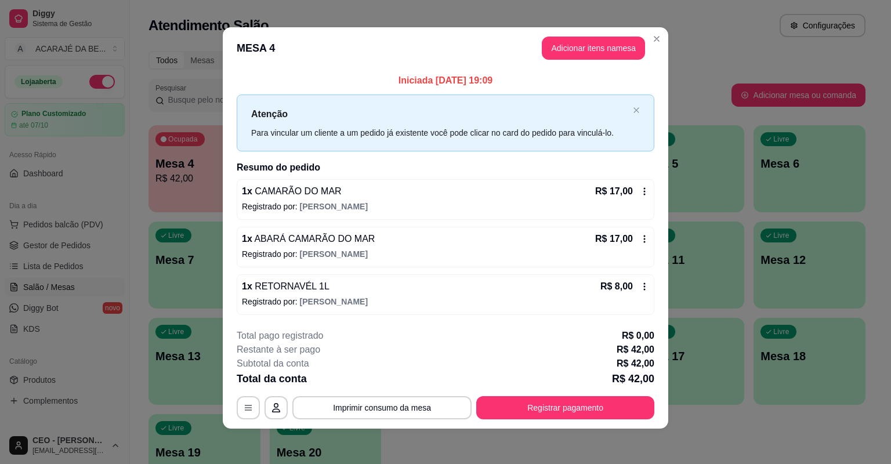
scroll to position [5, 0]
click at [595, 55] on button "Adicionar itens na mesa" at bounding box center [593, 47] width 103 height 23
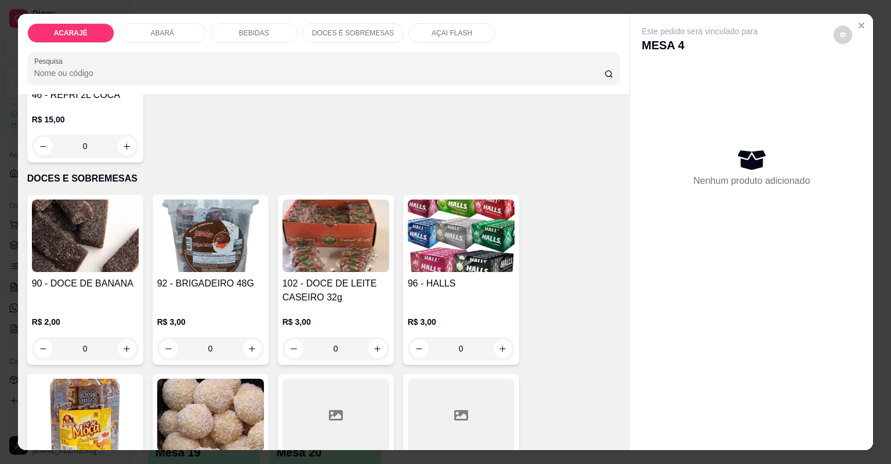
scroll to position [2319, 0]
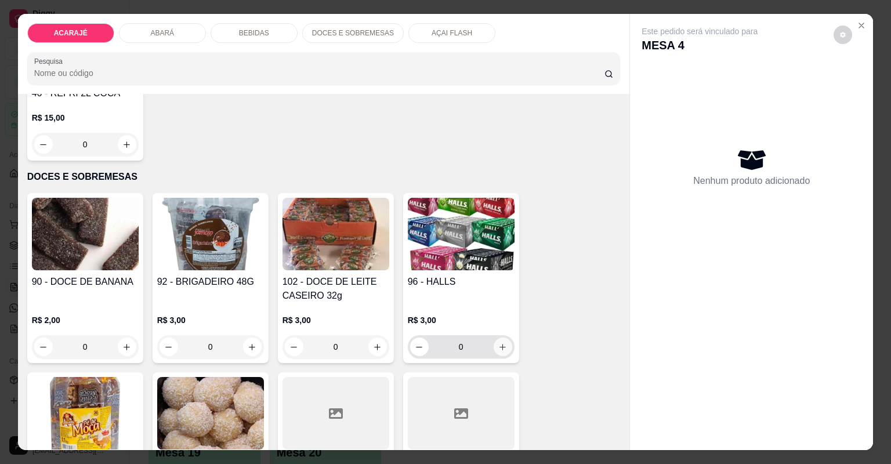
click at [500, 344] on icon "increase-product-quantity" at bounding box center [502, 347] width 9 height 9
type input "1"
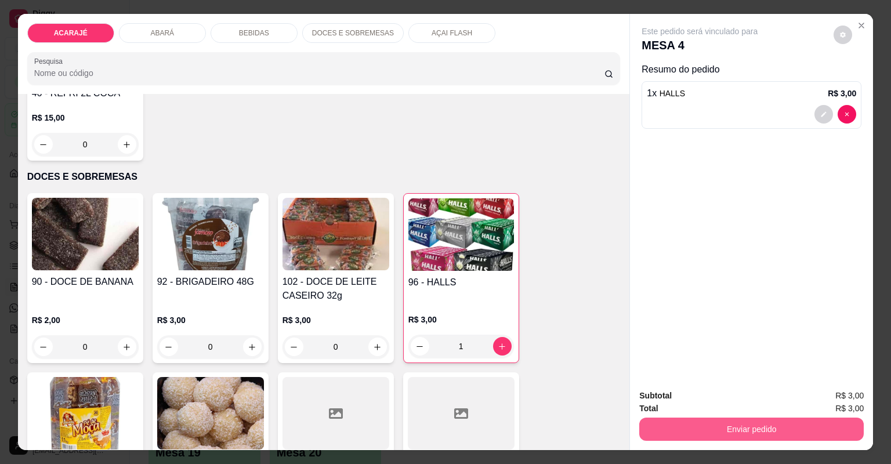
click at [691, 424] on button "Enviar pedido" at bounding box center [751, 428] width 224 height 23
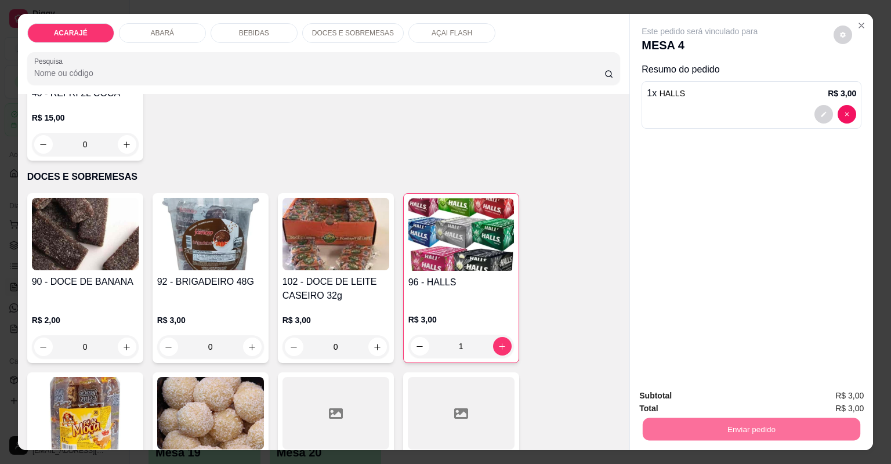
click at [739, 397] on button "Não registrar e enviar pedido" at bounding box center [713, 401] width 121 height 22
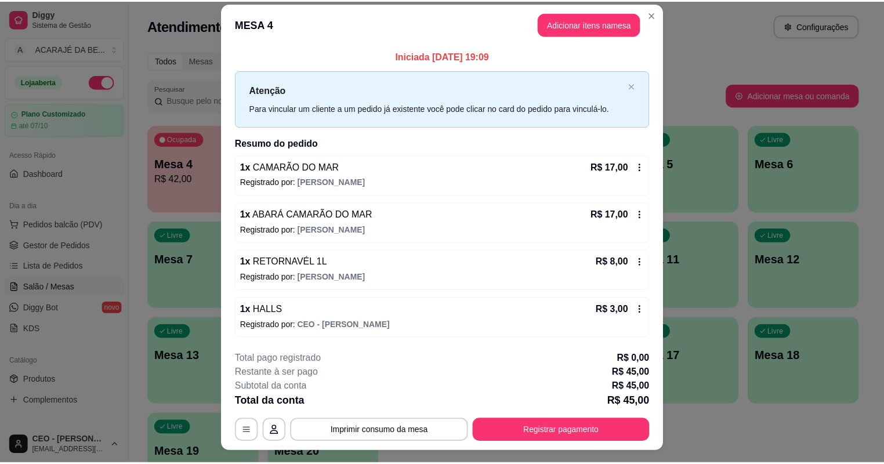
scroll to position [0, 0]
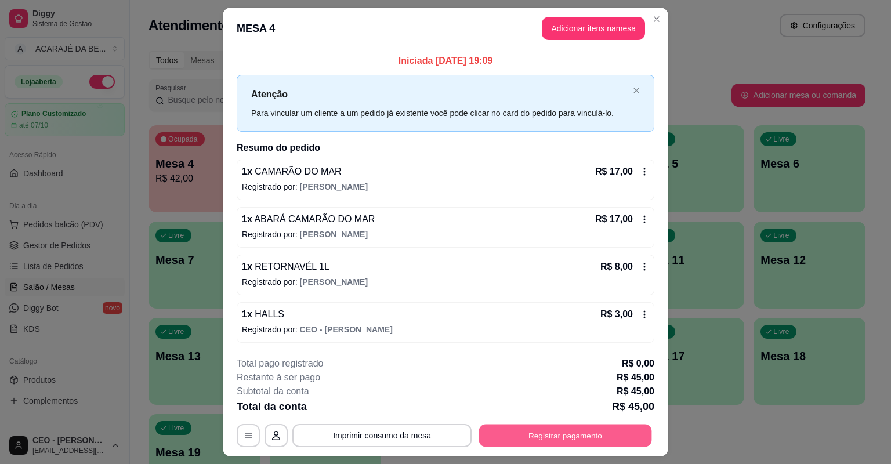
click at [530, 431] on button "Registrar pagamento" at bounding box center [565, 435] width 173 height 23
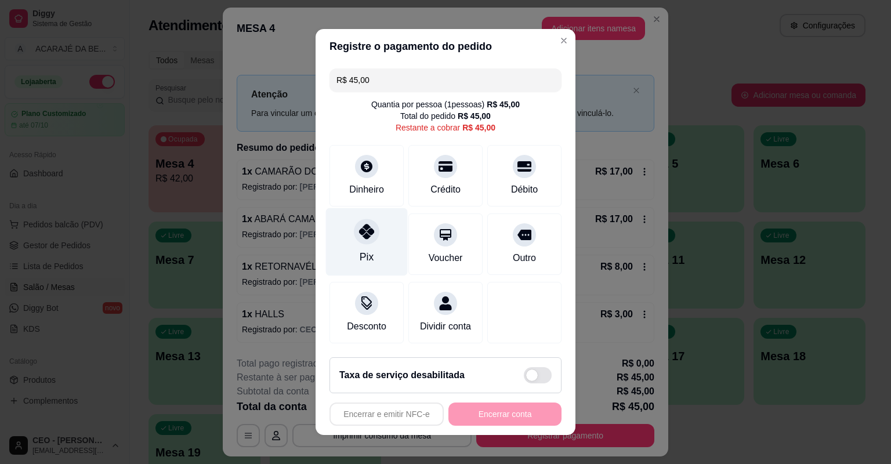
click at [377, 230] on div "Pix" at bounding box center [367, 242] width 82 height 68
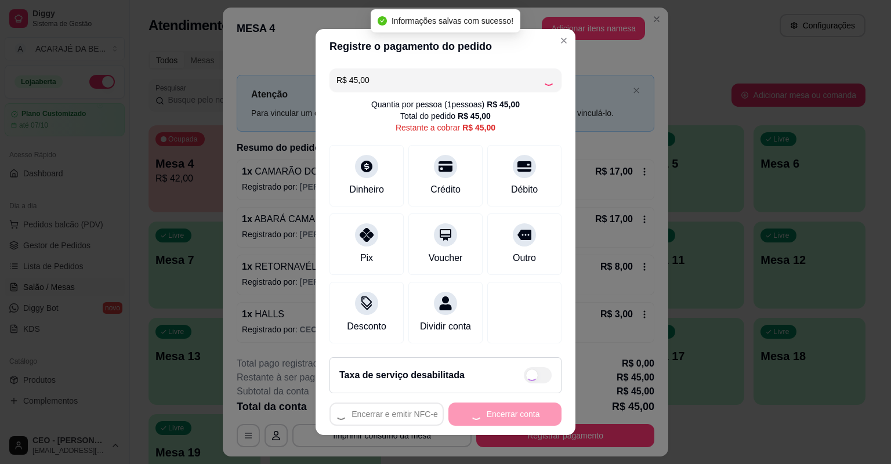
type input "R$ 0,00"
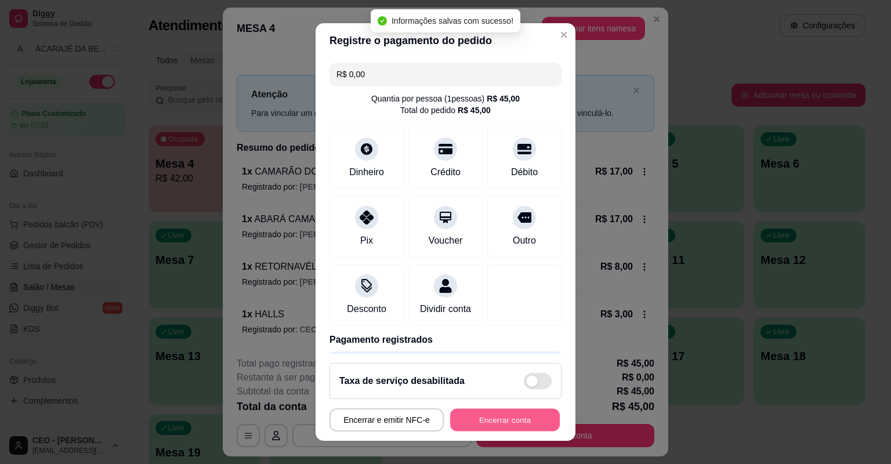
click at [502, 413] on button "Encerrar conta" at bounding box center [505, 420] width 110 height 23
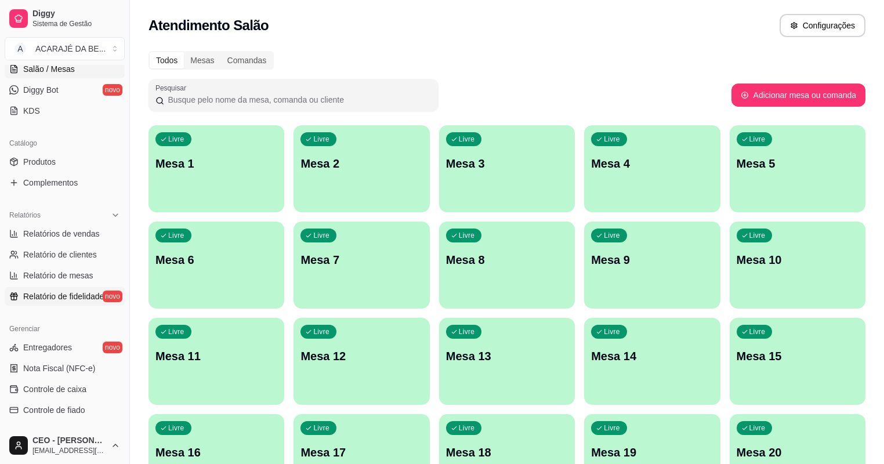
scroll to position [232, 0]
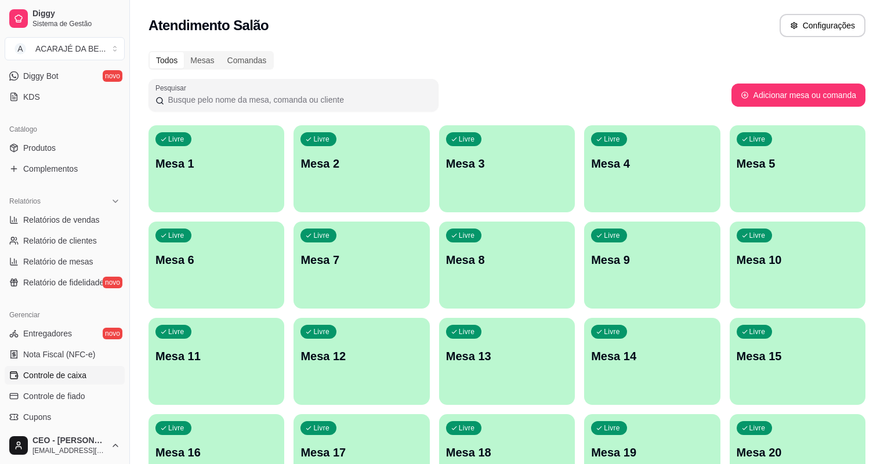
click at [78, 369] on span "Controle de caixa" at bounding box center [54, 375] width 63 height 12
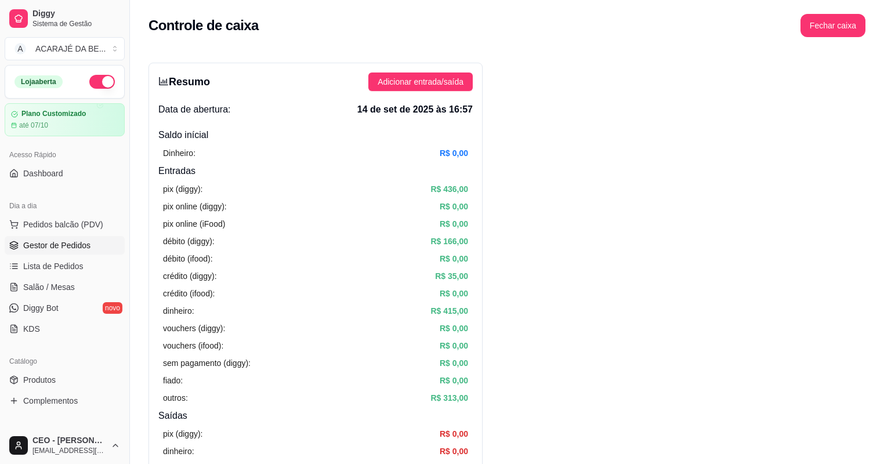
click at [53, 241] on span "Gestor de Pedidos" at bounding box center [56, 245] width 67 height 12
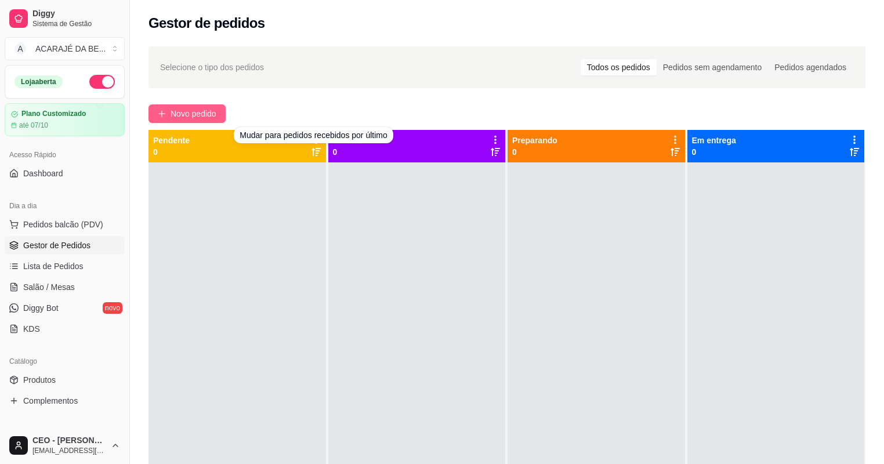
click at [173, 106] on button "Novo pedido" at bounding box center [186, 113] width 77 height 19
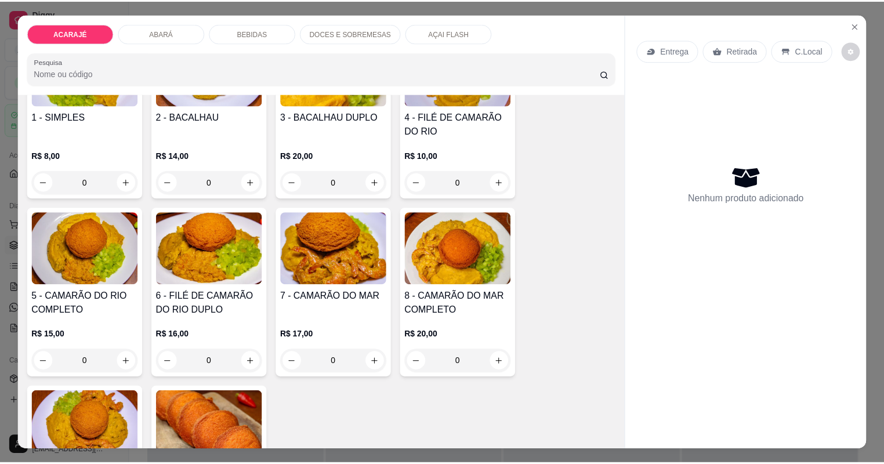
scroll to position [93, 0]
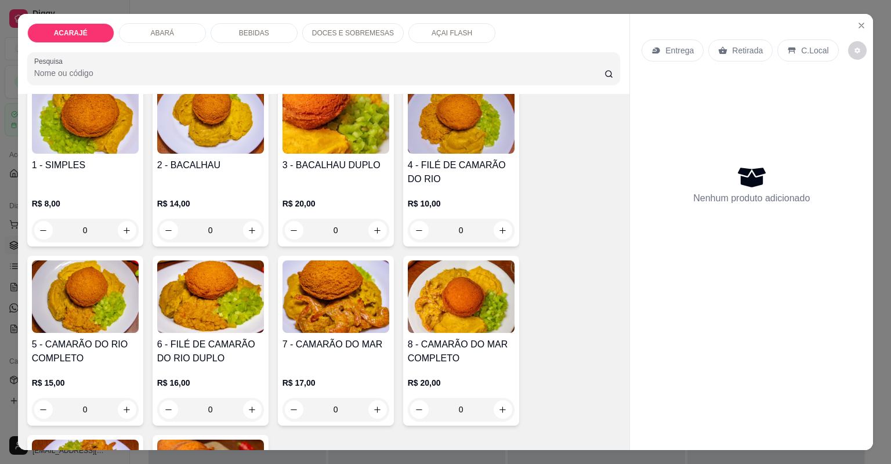
click at [348, 324] on img at bounding box center [335, 296] width 107 height 72
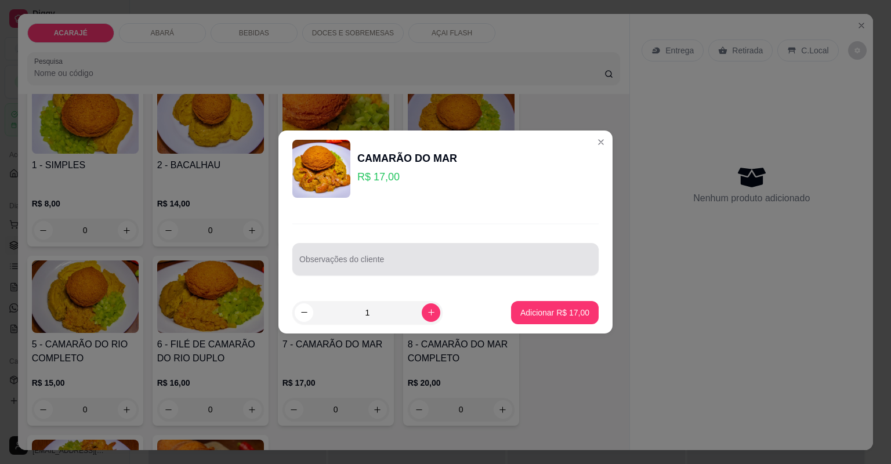
click at [406, 256] on div at bounding box center [445, 259] width 292 height 23
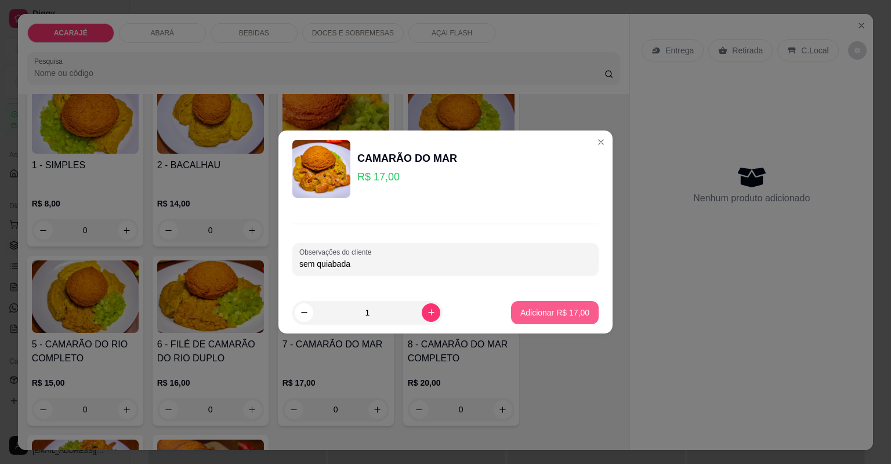
type input "sem quiabada"
click at [559, 307] on p "Adicionar R$ 17,00" at bounding box center [554, 312] width 67 height 11
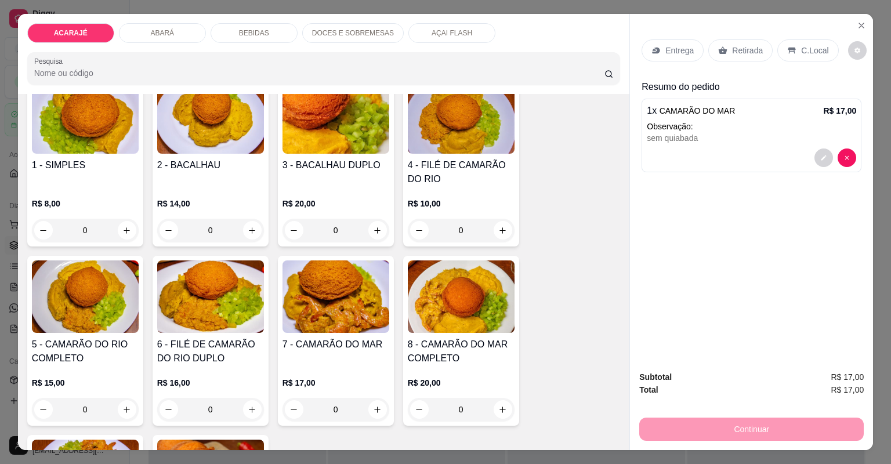
click at [740, 53] on p "Retirada" at bounding box center [747, 51] width 31 height 12
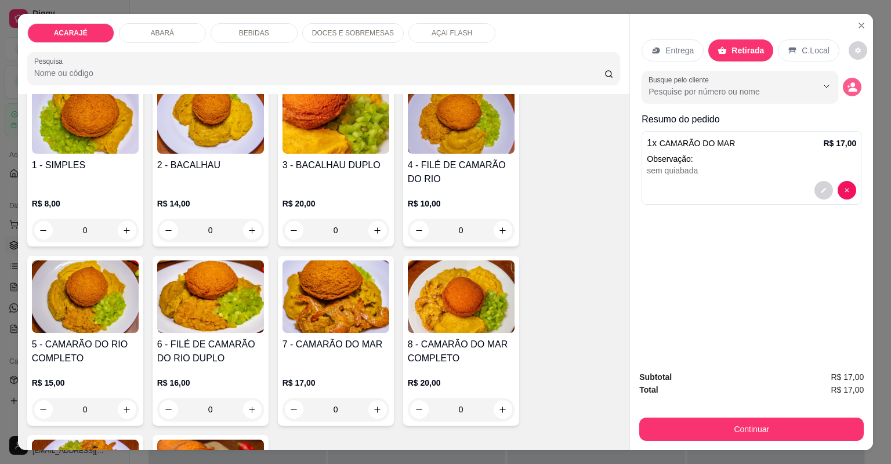
click at [847, 83] on icon "decrease-product-quantity" at bounding box center [852, 87] width 10 height 10
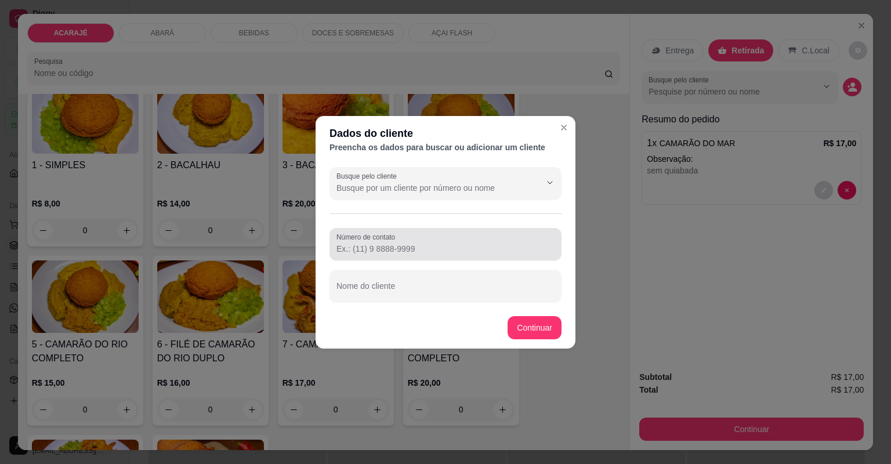
click at [473, 241] on div at bounding box center [445, 244] width 218 height 23
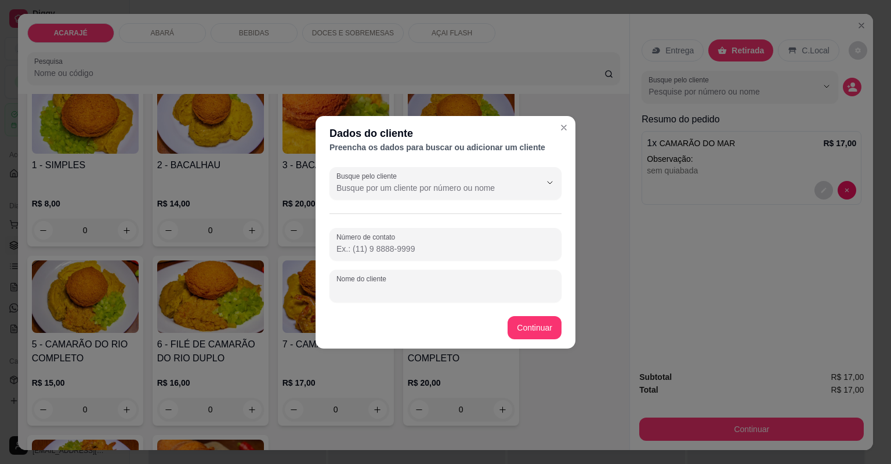
click at [438, 292] on input "Nome do cliente" at bounding box center [445, 291] width 218 height 12
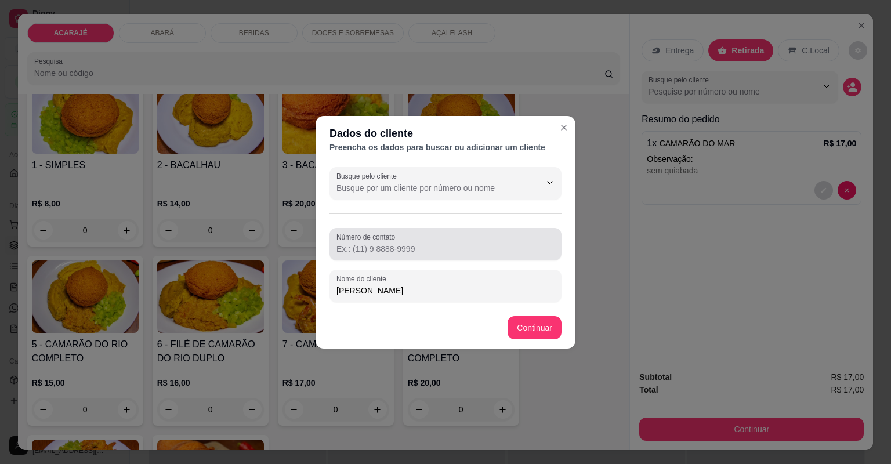
type input "jaidir torquato"
click at [380, 247] on input "Número de contato" at bounding box center [445, 249] width 218 height 12
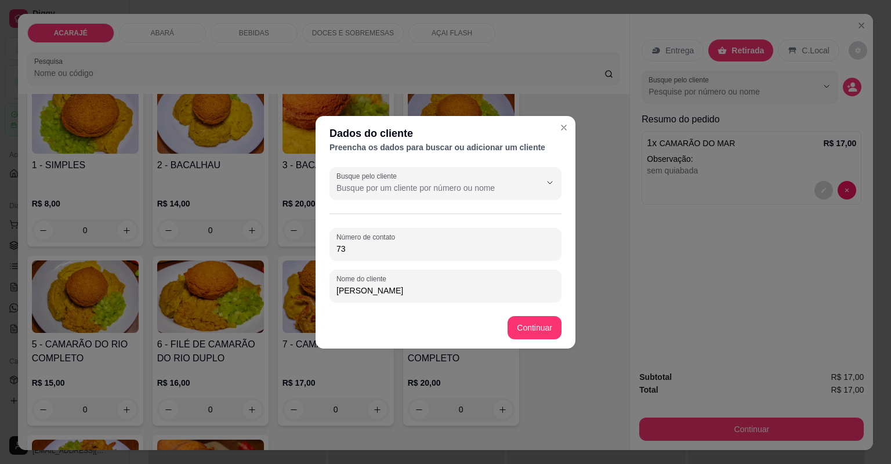
type input "7"
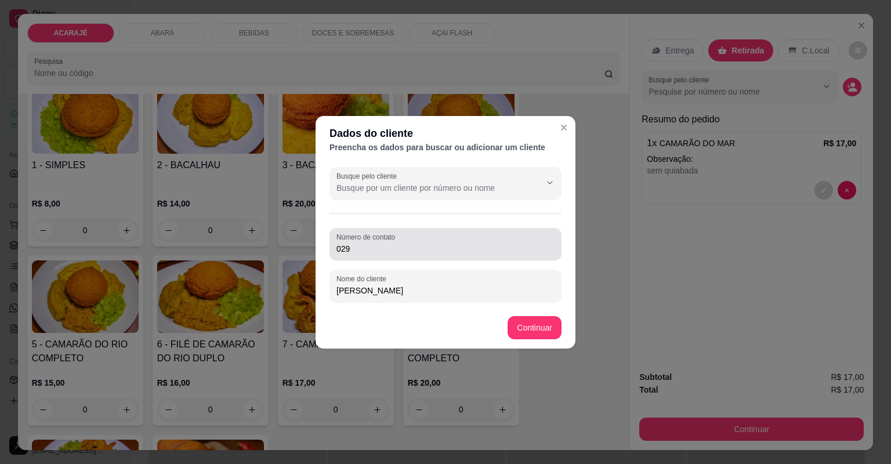
click at [488, 237] on div "029" at bounding box center [445, 244] width 218 height 23
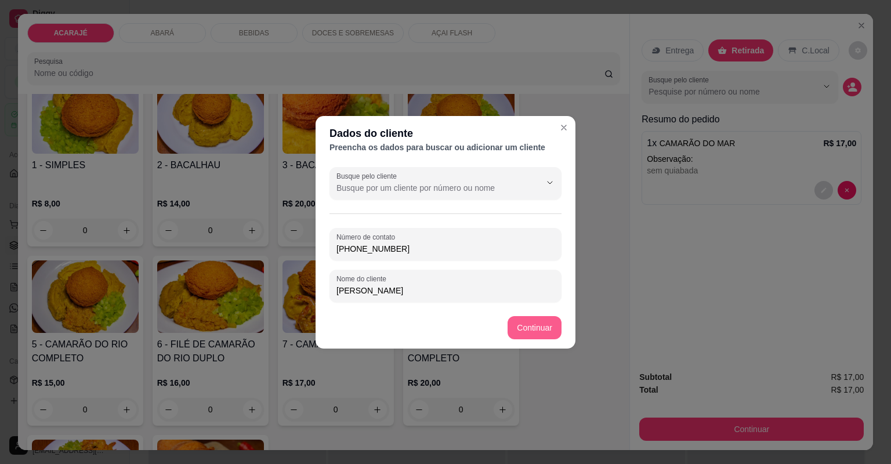
type input "(02) 96252-5425"
drag, startPoint x: 505, startPoint y: 323, endPoint x: 530, endPoint y: 325, distance: 25.0
click at [509, 323] on footer "Continuar" at bounding box center [445, 328] width 260 height 42
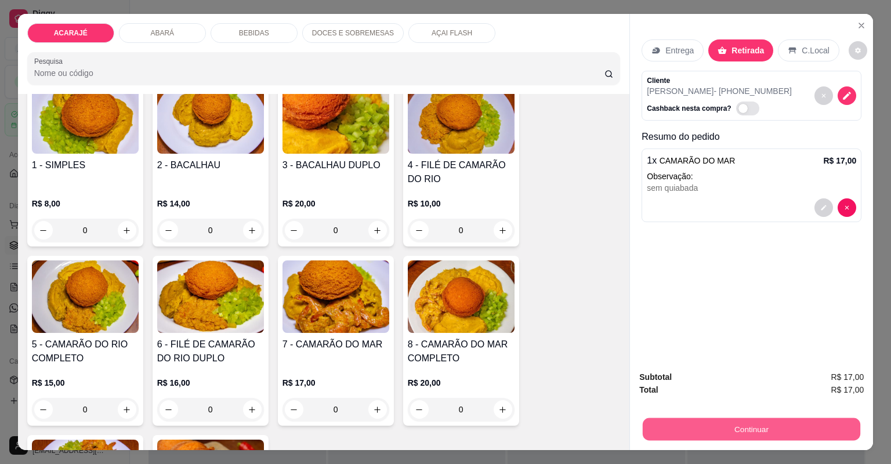
click at [749, 428] on button "Continuar" at bounding box center [750, 429] width 217 height 23
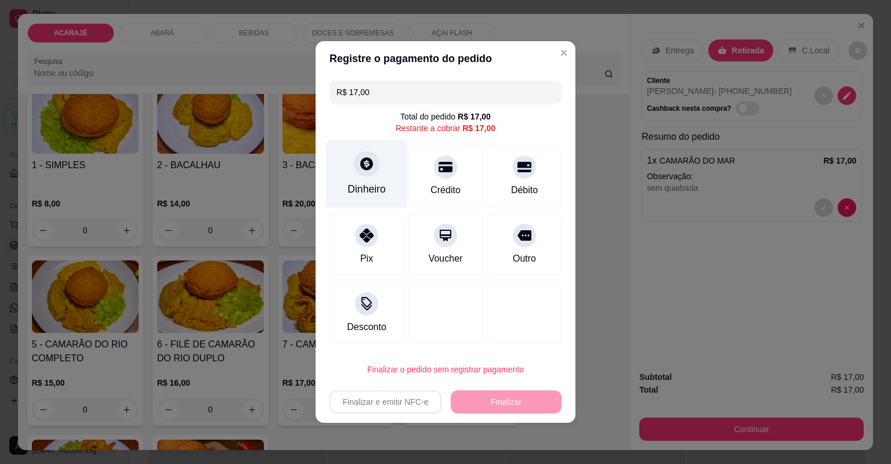
click at [354, 181] on div "Dinheiro" at bounding box center [367, 174] width 82 height 68
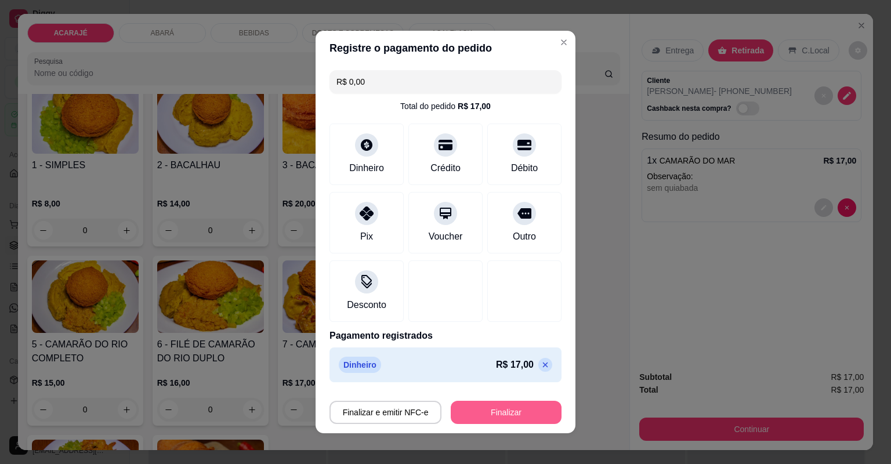
click at [489, 413] on button "Finalizar" at bounding box center [506, 412] width 111 height 23
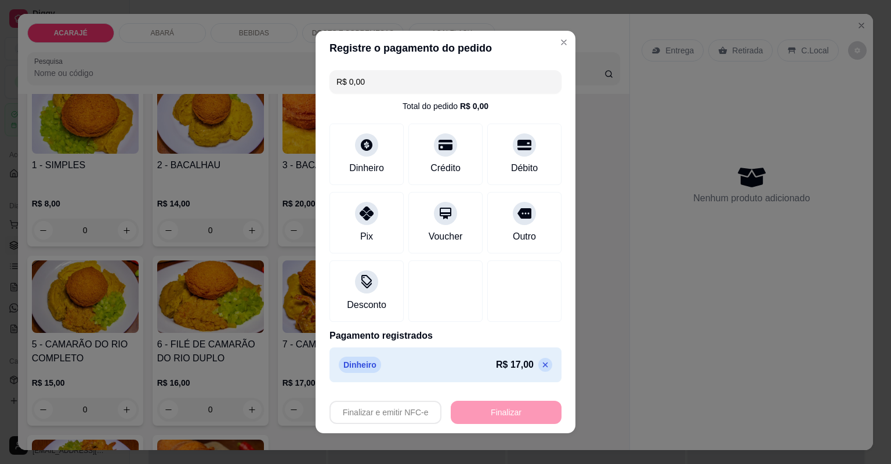
type input "-R$ 17,00"
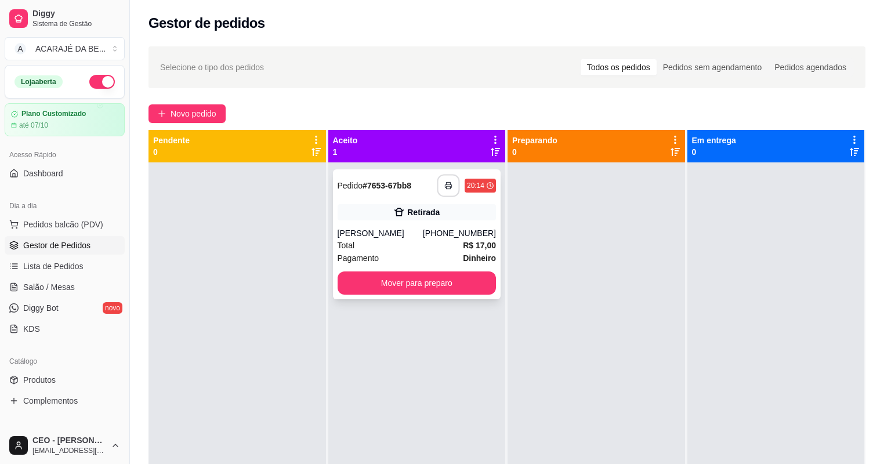
click at [446, 186] on icon "button" at bounding box center [448, 185] width 8 height 8
click at [397, 271] on div "**********" at bounding box center [417, 234] width 168 height 130
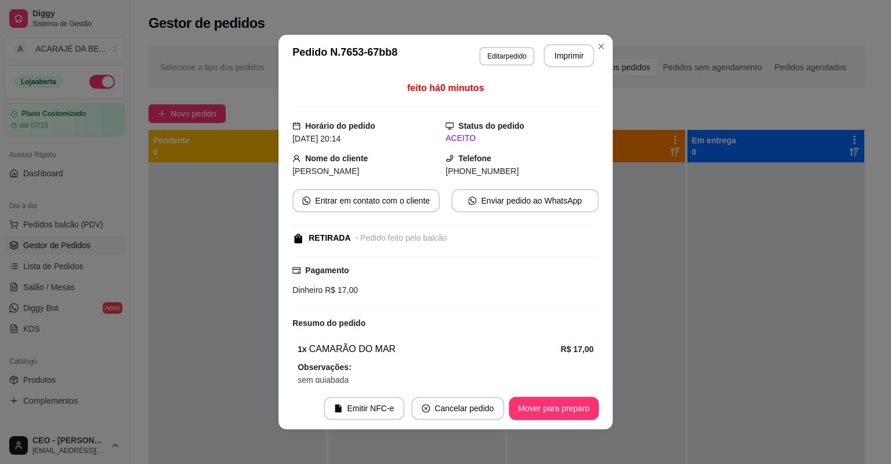
click at [397, 284] on div "Dinheiro R$ 17,00" at bounding box center [445, 290] width 306 height 13
click at [531, 416] on button "Mover para preparo" at bounding box center [554, 408] width 90 height 23
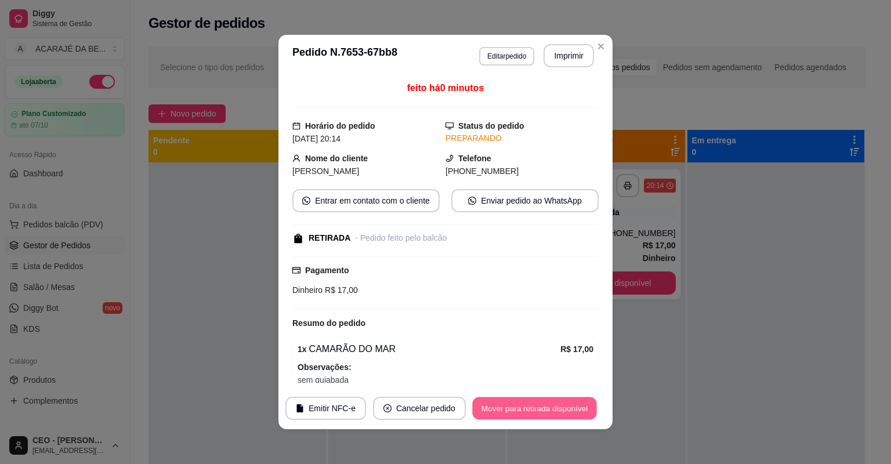
click at [533, 408] on button "Mover para retirada disponível" at bounding box center [534, 408] width 124 height 23
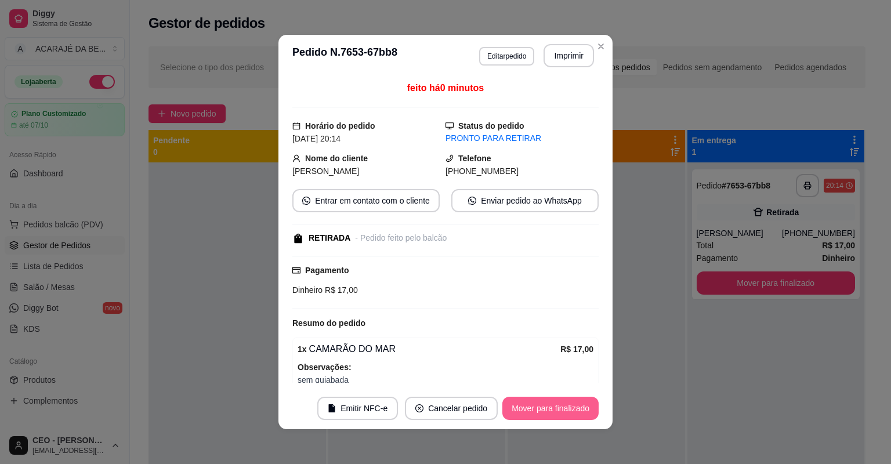
click at [549, 413] on button "Mover para finalizado" at bounding box center [550, 408] width 96 height 23
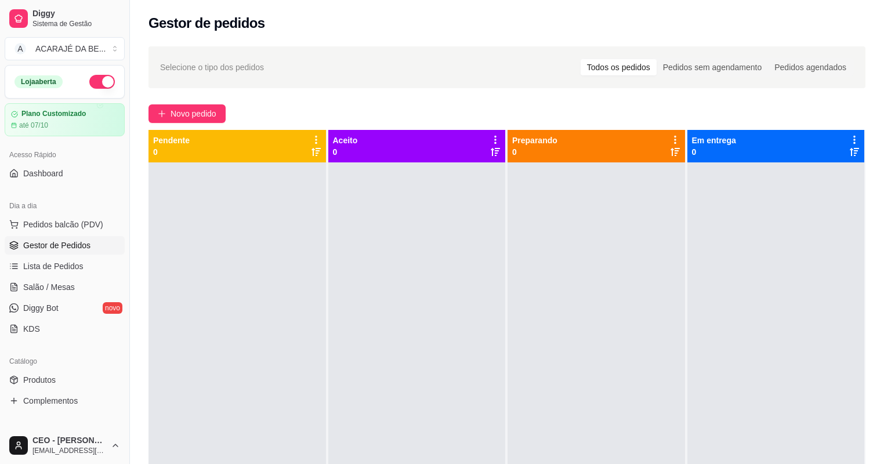
click at [239, 83] on div "Selecione o tipo dos pedidos Todos os pedidos Pedidos sem agendamento Pedidos a…" at bounding box center [506, 67] width 717 height 42
click at [452, 107] on div "Novo pedido" at bounding box center [506, 113] width 717 height 19
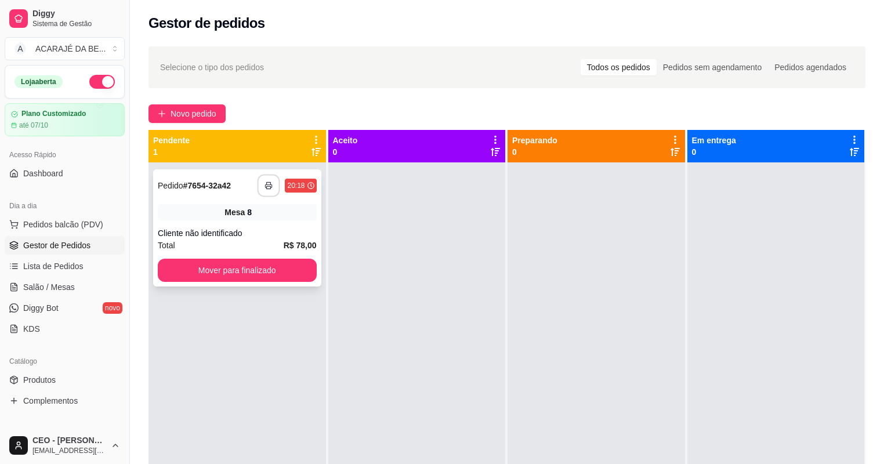
click at [277, 181] on button "button" at bounding box center [268, 186] width 23 height 23
click at [280, 266] on button "Mover para finalizado" at bounding box center [237, 270] width 154 height 23
click at [266, 183] on icon "button" at bounding box center [268, 185] width 8 height 8
click at [281, 283] on div "**********" at bounding box center [237, 227] width 168 height 117
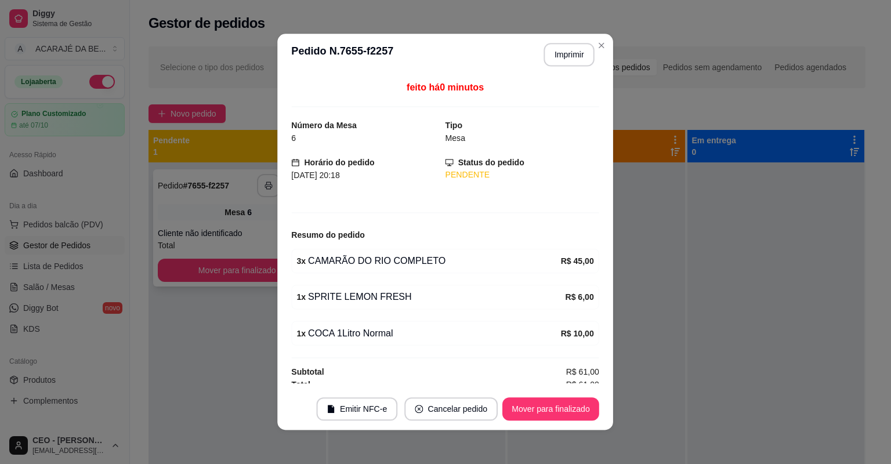
click at [281, 282] on div "feito há 0 minutos Número da Mesa 6 Tipo Mesa Horário do pedido 14/09/2025 20:1…" at bounding box center [446, 232] width 336 height 312
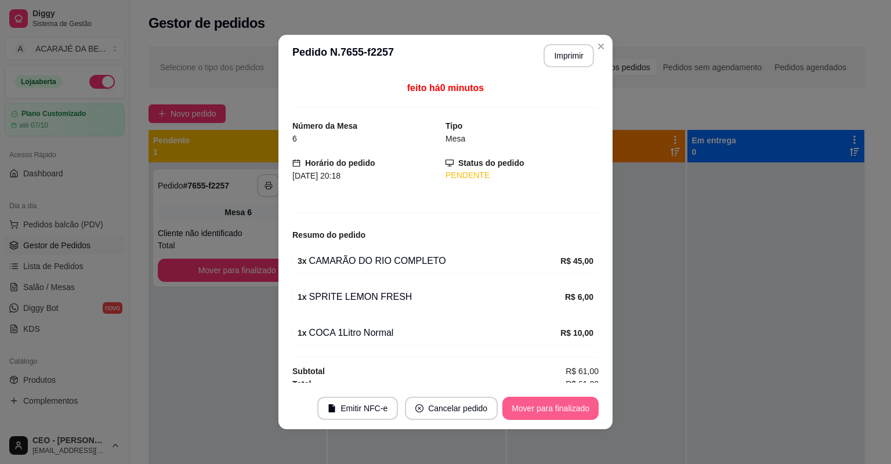
click at [520, 399] on button "Mover para finalizado" at bounding box center [550, 408] width 96 height 23
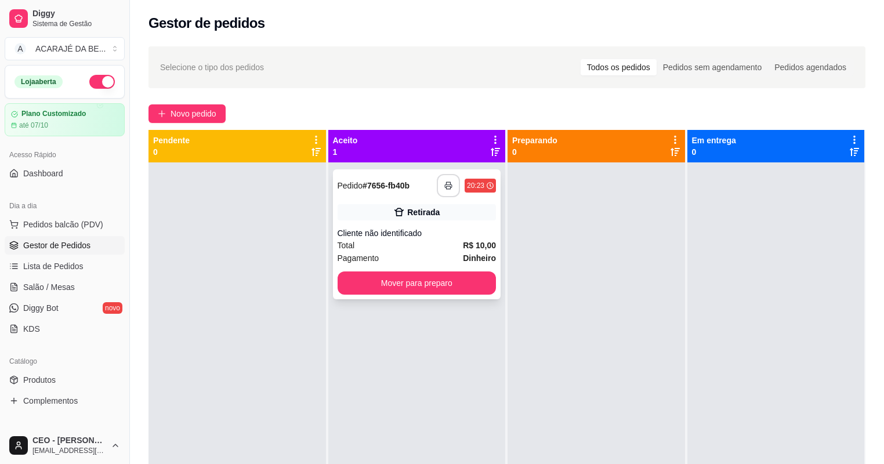
click at [450, 188] on button "button" at bounding box center [448, 185] width 23 height 23
click at [467, 283] on button "Mover para preparo" at bounding box center [417, 283] width 154 height 23
click at [465, 285] on div "Mover para preparo" at bounding box center [416, 282] width 159 height 23
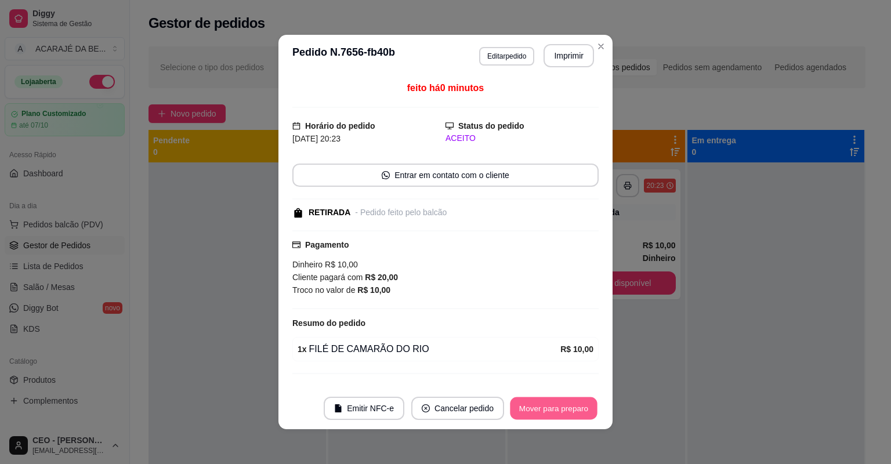
click at [582, 405] on button "Mover para preparo" at bounding box center [553, 408] width 87 height 23
click at [582, 405] on button "Mover para retirada disponível" at bounding box center [534, 408] width 128 height 23
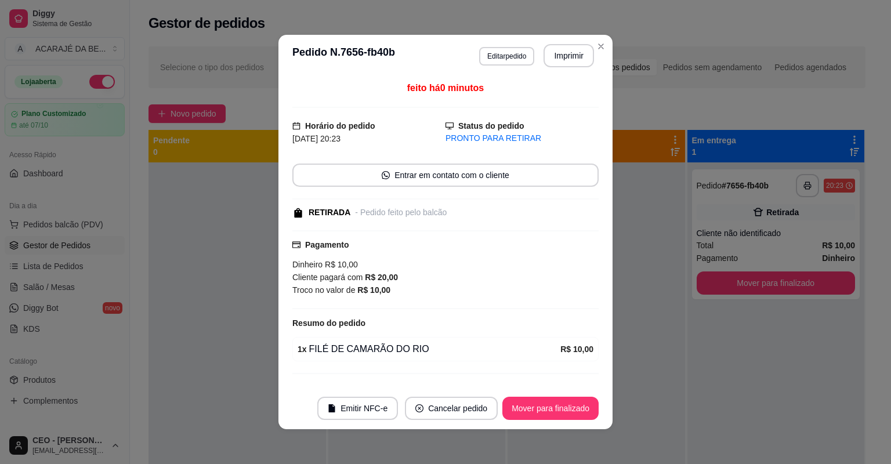
click at [580, 421] on footer "Emitir NFC-e Cancelar pedido Mover para finalizado" at bounding box center [445, 408] width 334 height 42
click at [575, 419] on button "Mover para finalizado" at bounding box center [550, 408] width 96 height 23
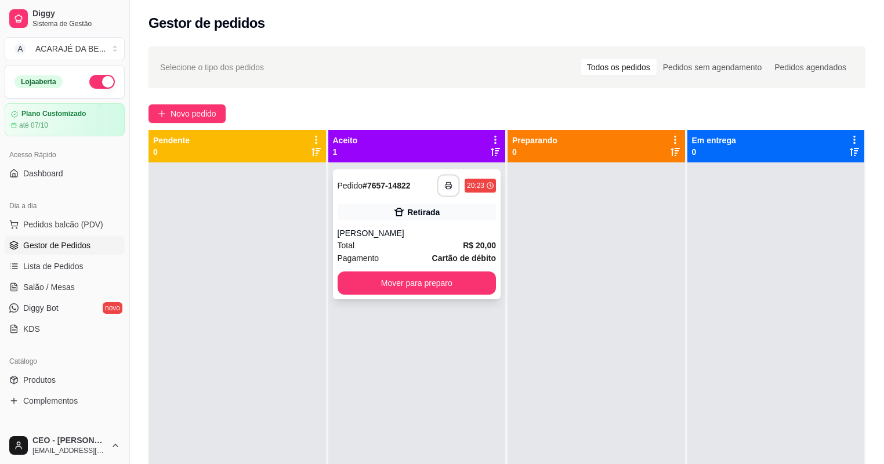
click at [447, 184] on icon "button" at bounding box center [448, 185] width 8 height 8
click at [464, 278] on button "Mover para preparo" at bounding box center [416, 282] width 159 height 23
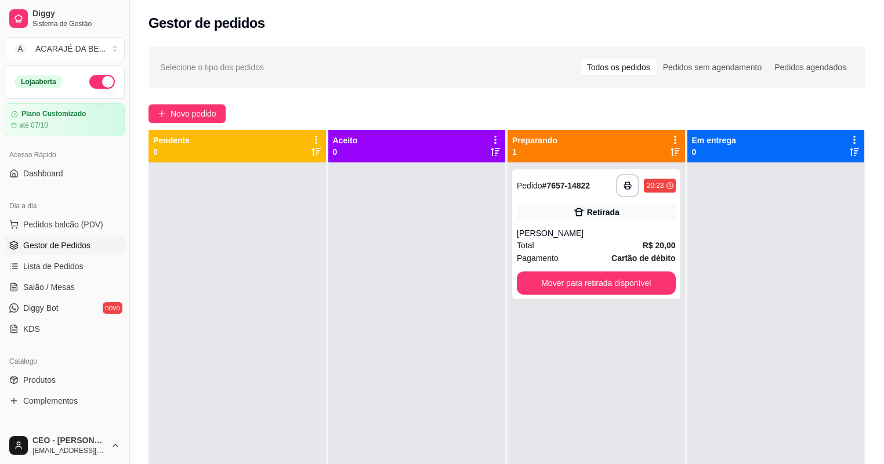
click at [464, 278] on div at bounding box center [416, 394] width 177 height 464
click at [604, 278] on button "Mover para retirada disponível" at bounding box center [596, 283] width 154 height 23
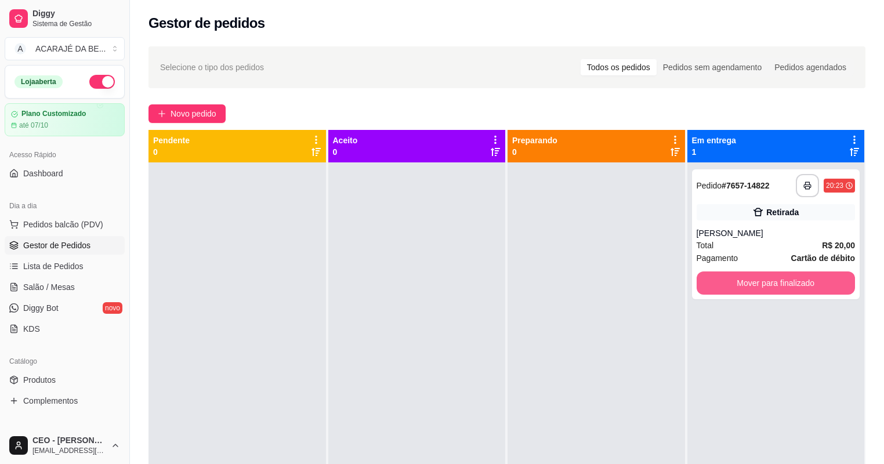
click at [740, 277] on button "Mover para finalizado" at bounding box center [775, 282] width 159 height 23
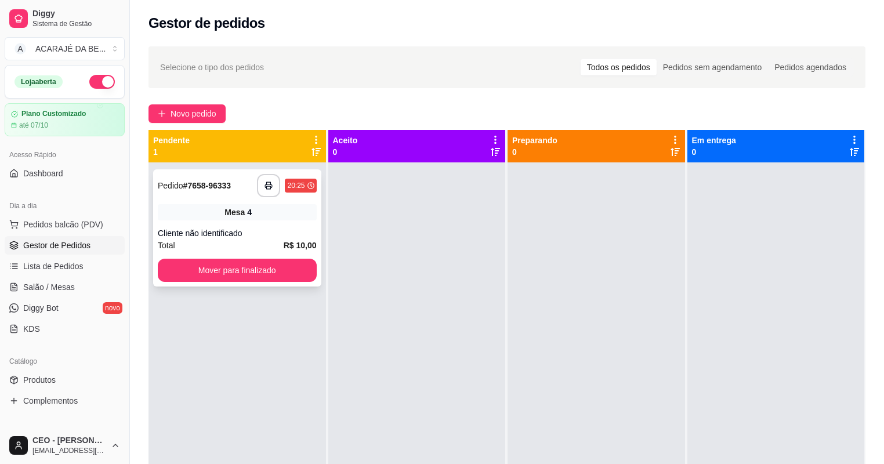
click at [253, 194] on div "**********" at bounding box center [237, 185] width 159 height 23
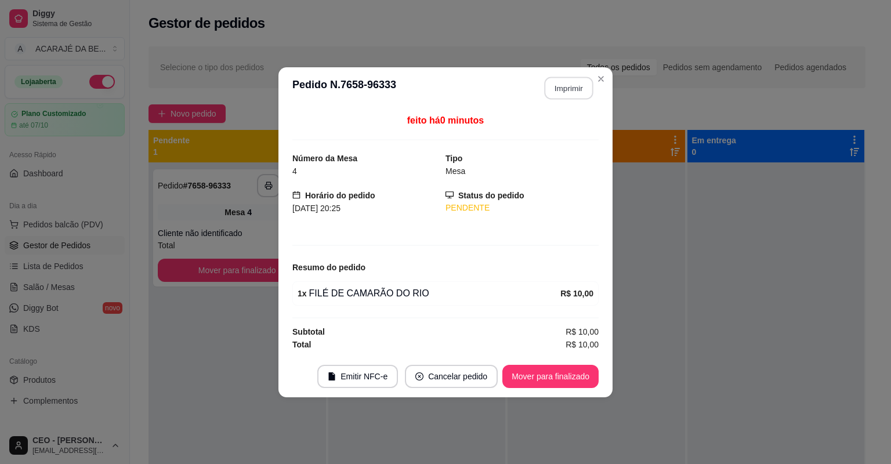
click at [588, 86] on button "Imprimir" at bounding box center [568, 88] width 49 height 23
click at [536, 380] on button "Mover para finalizado" at bounding box center [550, 376] width 93 height 23
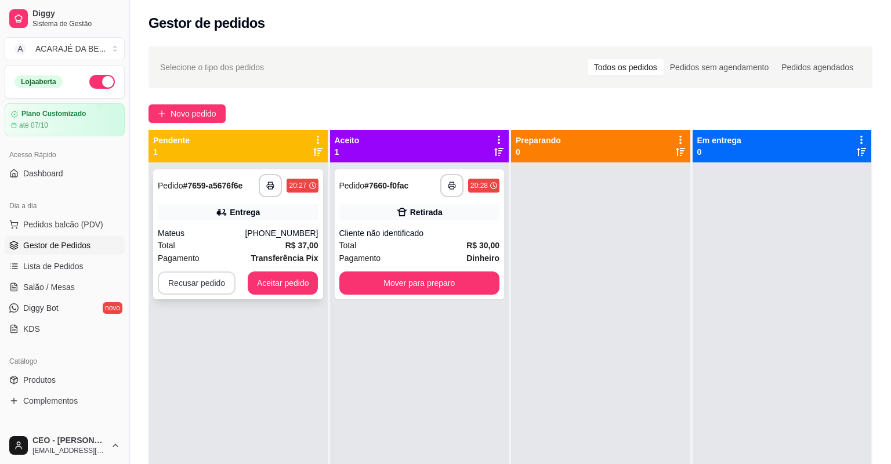
click at [192, 287] on button "Recusar pedido" at bounding box center [197, 282] width 78 height 23
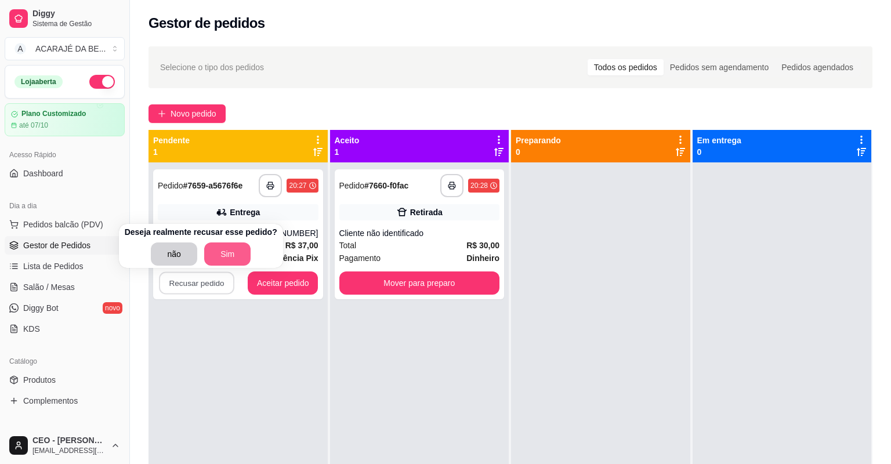
click at [213, 251] on button "Sim" at bounding box center [227, 253] width 46 height 23
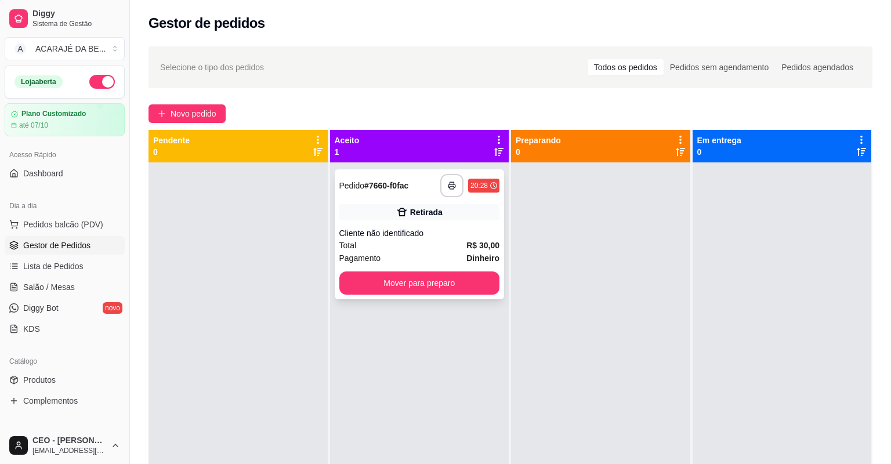
drag, startPoint x: 371, startPoint y: 213, endPoint x: 365, endPoint y: 204, distance: 10.6
click at [365, 204] on div "Retirada" at bounding box center [419, 212] width 161 height 16
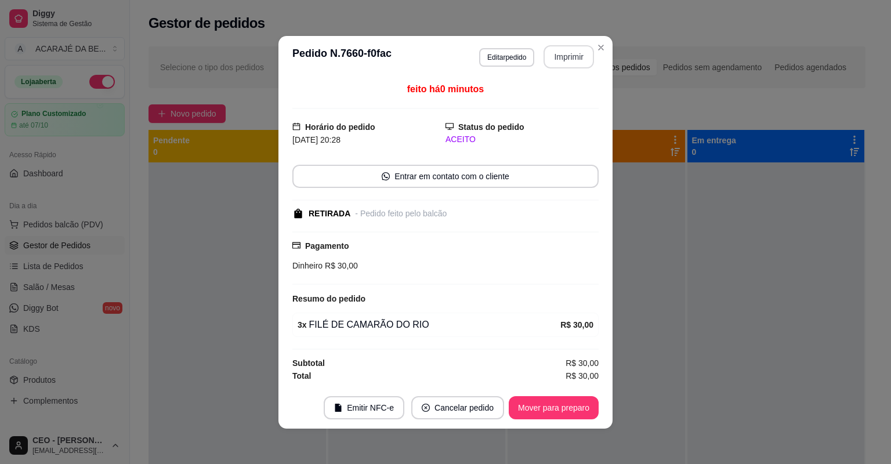
click at [564, 47] on button "Imprimir" at bounding box center [568, 56] width 50 height 23
click at [551, 424] on footer "Emitir NFC-e Cancelar pedido Mover para preparo" at bounding box center [445, 408] width 334 height 42
click at [540, 420] on footer "Emitir NFC-e Cancelar pedido Mover para preparo" at bounding box center [445, 408] width 334 height 42
click at [565, 413] on button "Mover para preparo" at bounding box center [554, 407] width 90 height 23
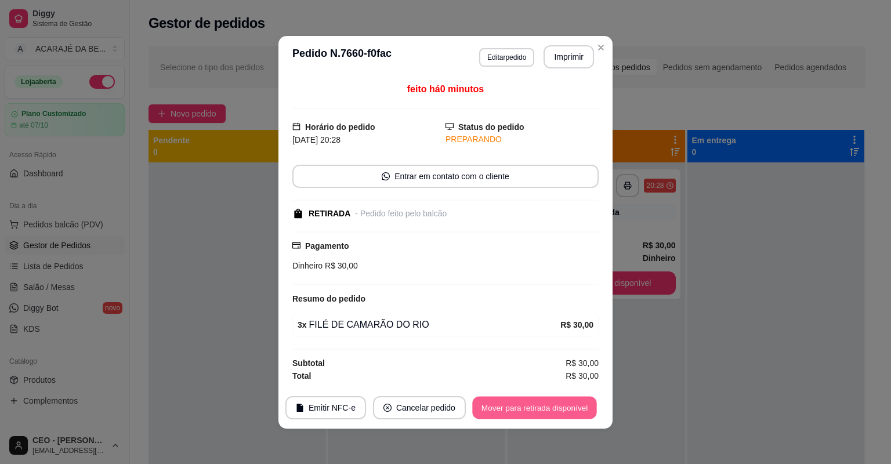
click at [561, 413] on button "Mover para retirada disponível" at bounding box center [534, 407] width 124 height 23
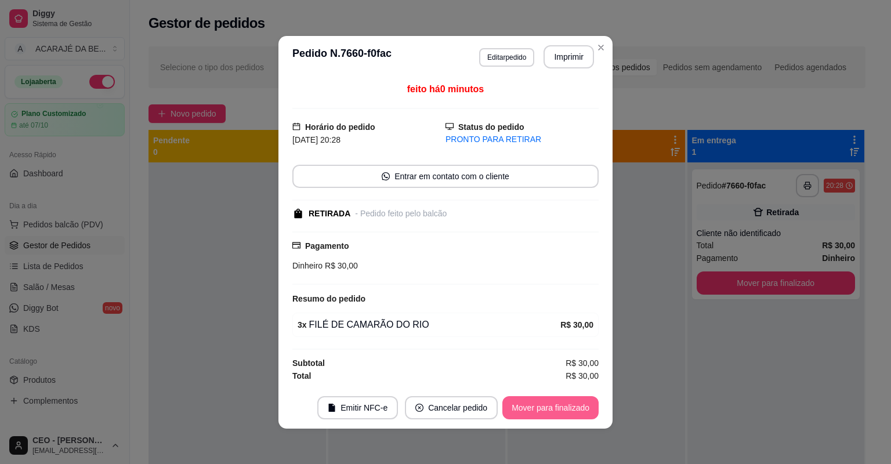
click at [566, 409] on button "Mover para finalizado" at bounding box center [550, 407] width 96 height 23
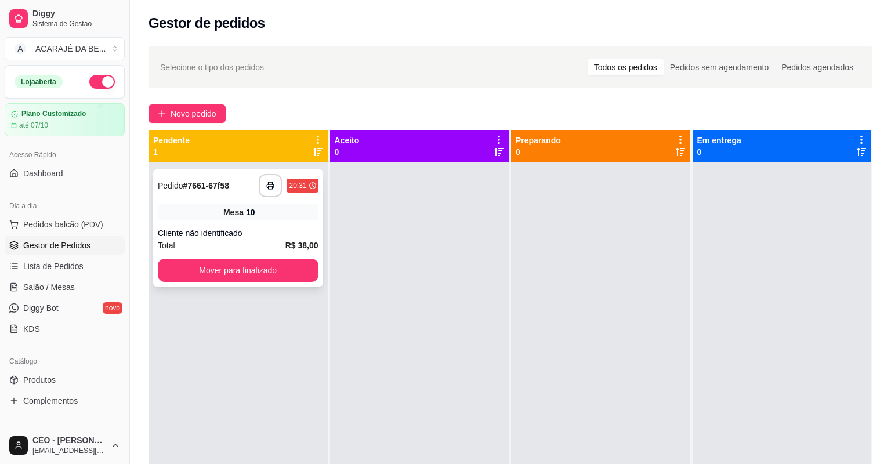
click at [269, 198] on div "**********" at bounding box center [238, 227] width 170 height 117
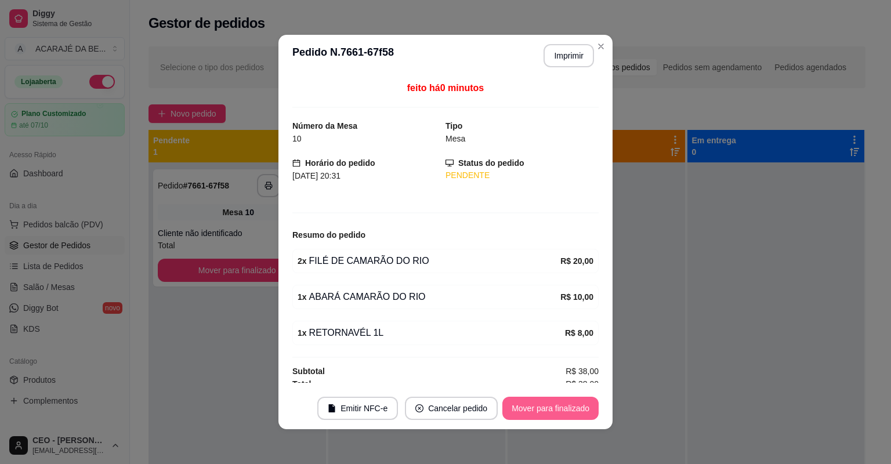
click at [524, 411] on button "Mover para finalizado" at bounding box center [550, 408] width 96 height 23
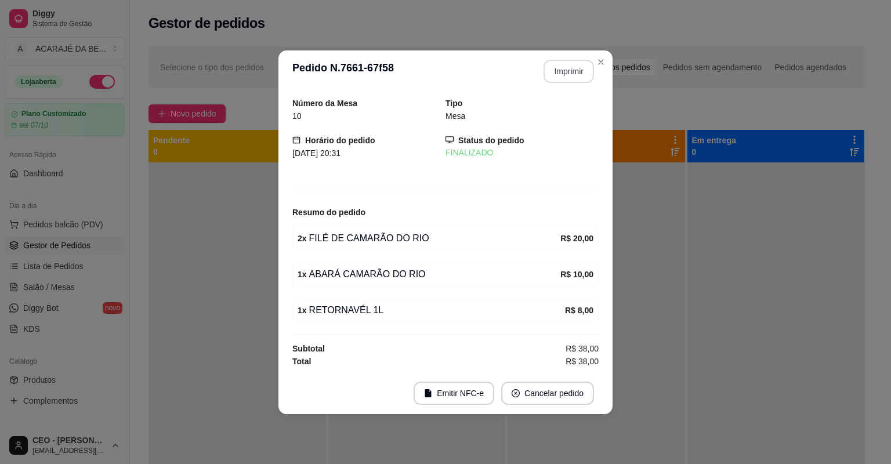
click at [578, 72] on button "Imprimir" at bounding box center [568, 71] width 50 height 23
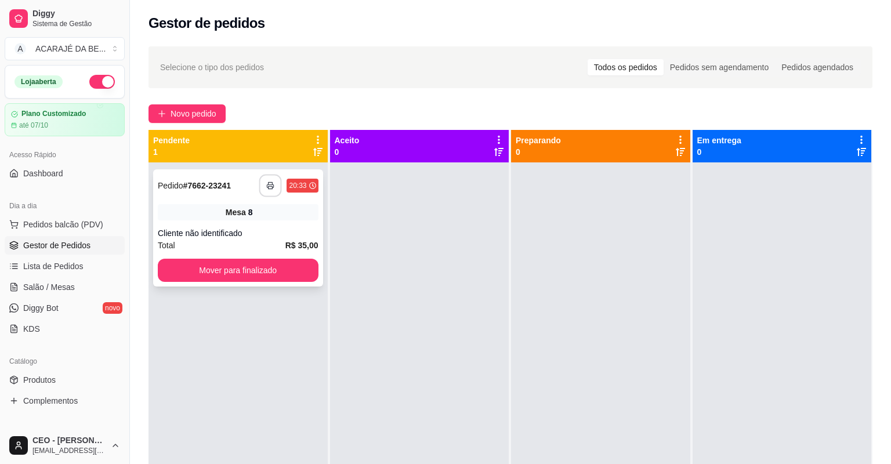
click at [263, 191] on button "button" at bounding box center [270, 186] width 23 height 23
click at [276, 268] on button "Mover para finalizado" at bounding box center [238, 270] width 161 height 23
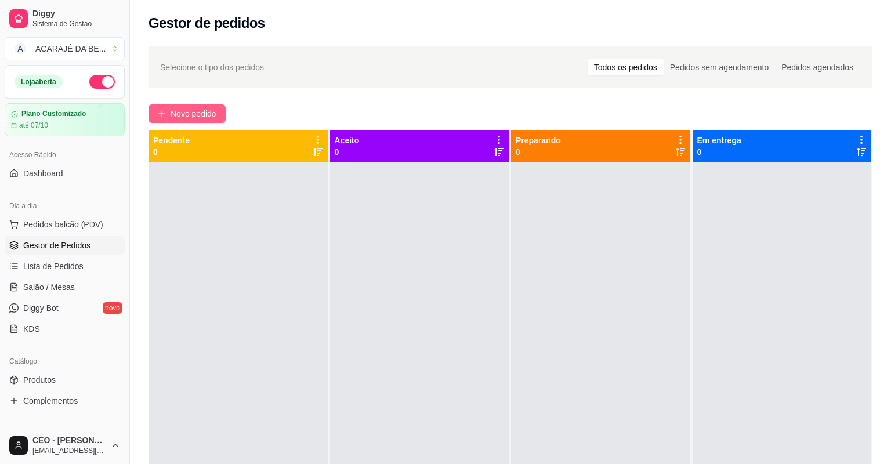
click at [190, 112] on span "Novo pedido" at bounding box center [193, 113] width 46 height 13
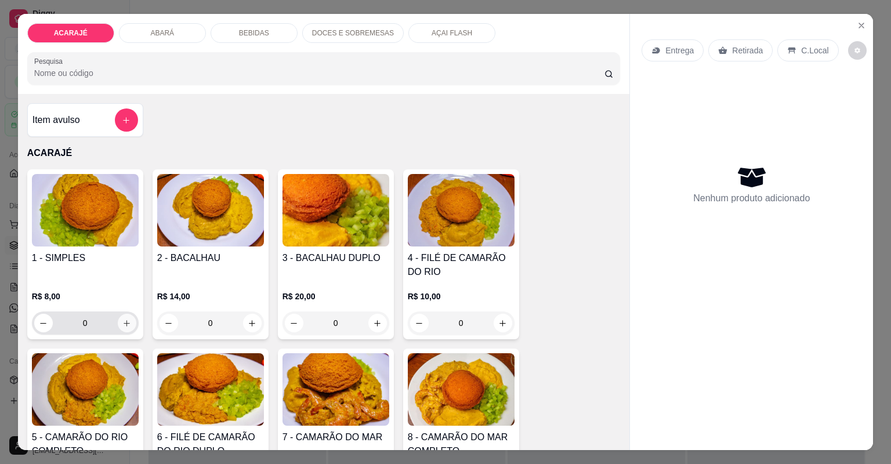
click at [122, 320] on icon "increase-product-quantity" at bounding box center [126, 323] width 9 height 9
type input "3"
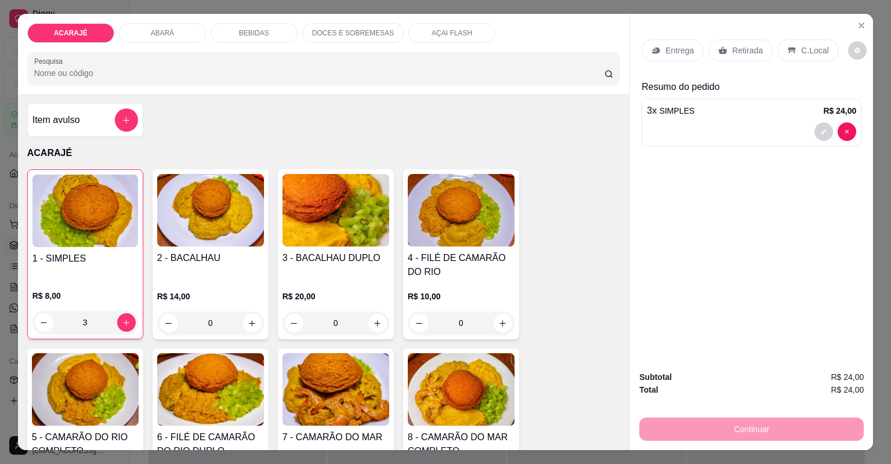
click at [734, 56] on div "Retirada" at bounding box center [740, 50] width 64 height 22
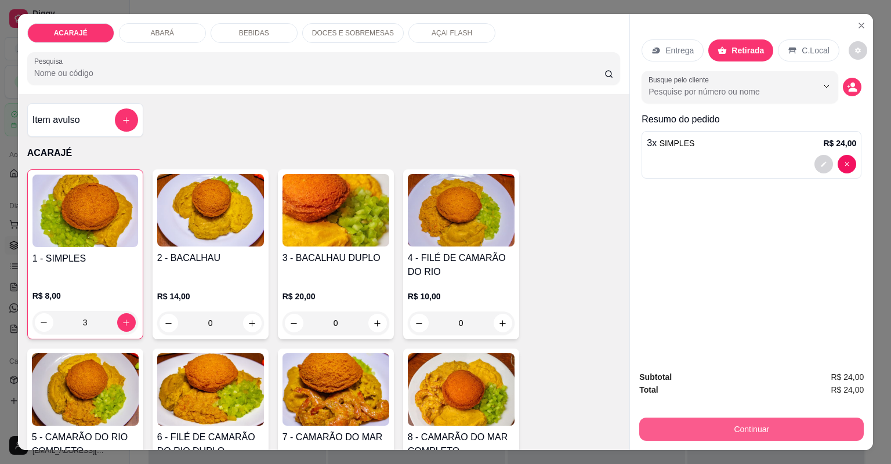
click at [700, 434] on button "Continuar" at bounding box center [751, 428] width 224 height 23
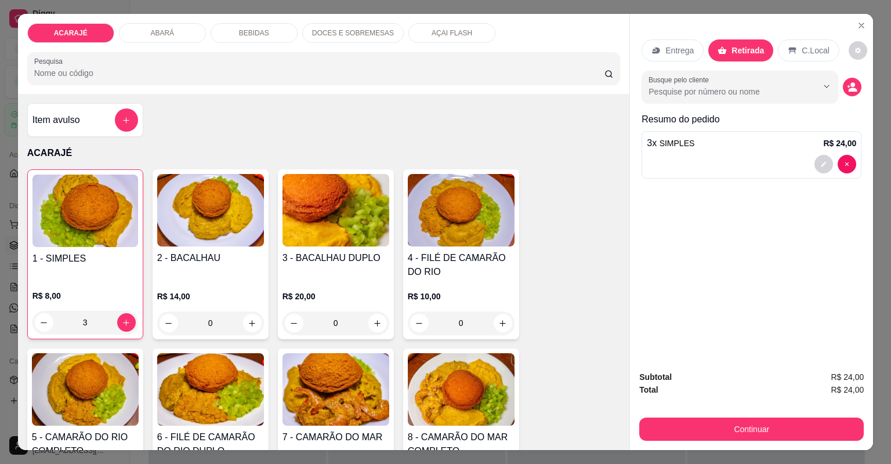
click at [499, 235] on div "Outro" at bounding box center [525, 243] width 82 height 68
type input "R$ 0,00"
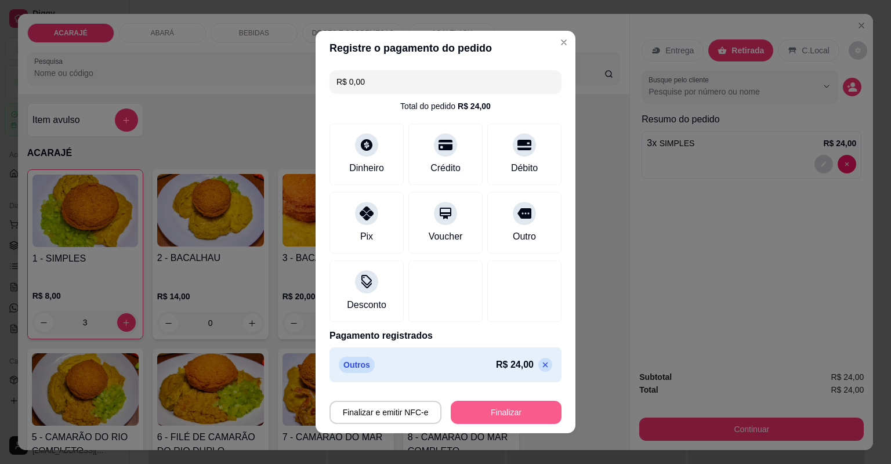
click at [505, 415] on button "Finalizar" at bounding box center [506, 412] width 111 height 23
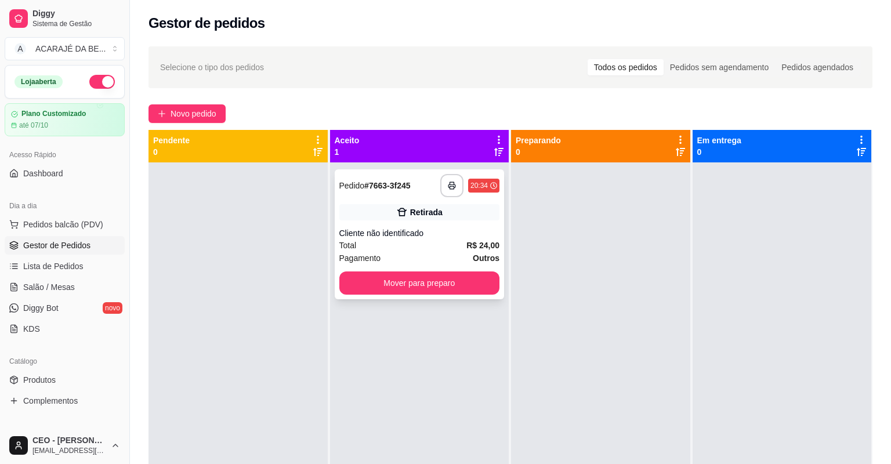
click at [422, 204] on div "**********" at bounding box center [420, 234] width 170 height 130
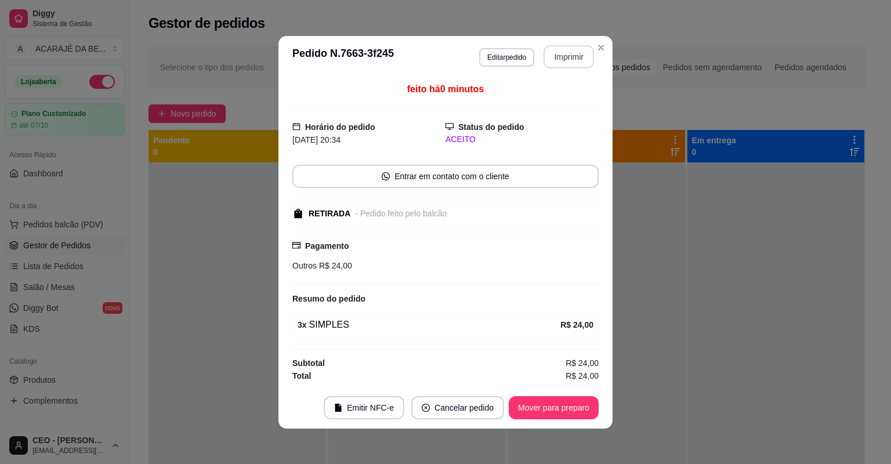
click at [557, 55] on button "Imprimir" at bounding box center [568, 56] width 50 height 23
click at [553, 415] on button "Mover para preparo" at bounding box center [554, 407] width 90 height 23
click at [554, 415] on div "Mover para preparo" at bounding box center [545, 407] width 106 height 23
click at [554, 413] on div "Mover para preparo" at bounding box center [545, 407] width 106 height 23
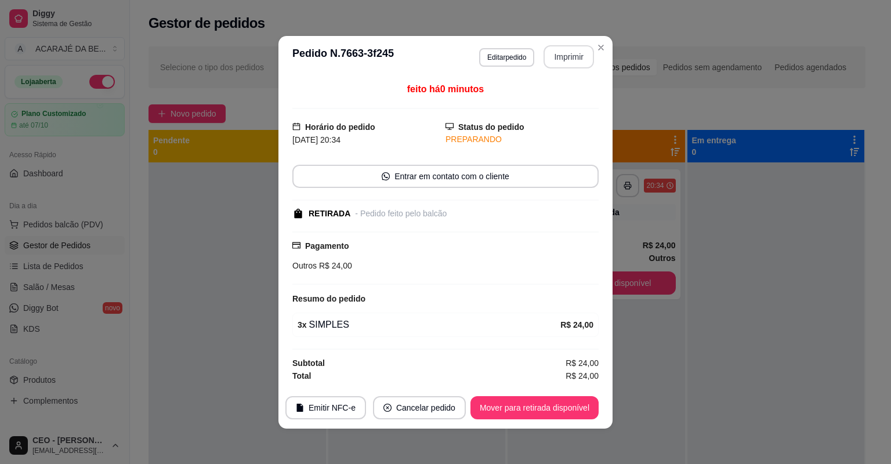
click at [554, 413] on button "Mover para retirada disponível" at bounding box center [534, 407] width 128 height 23
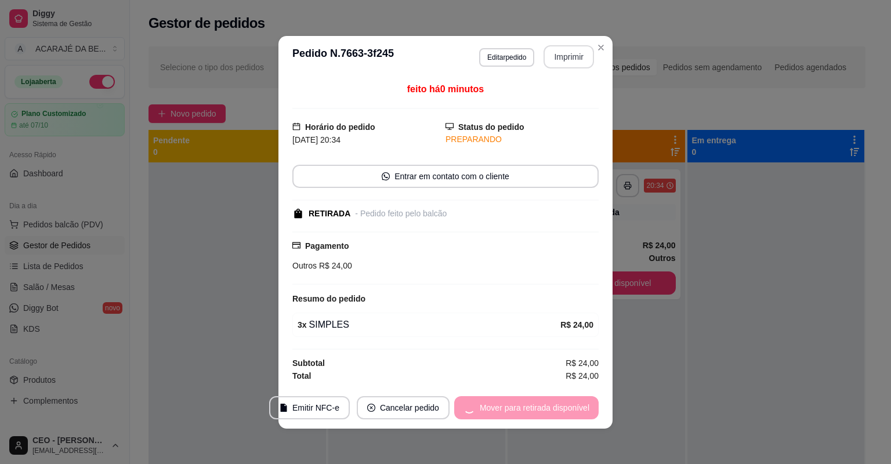
click at [555, 412] on div "Mover para retirada disponível" at bounding box center [526, 407] width 144 height 23
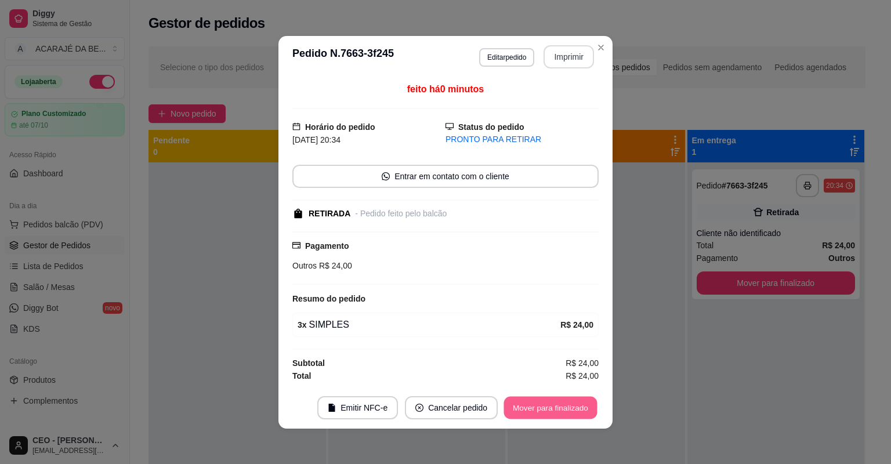
click at [558, 413] on button "Mover para finalizado" at bounding box center [550, 407] width 93 height 23
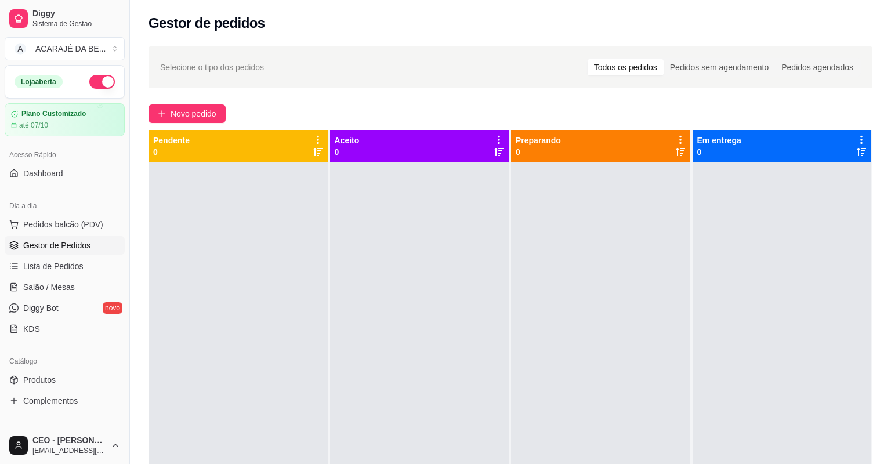
click at [176, 102] on div "Selecione o tipo dos pedidos Todos os pedidos Pedidos sem agendamento Pedidos a…" at bounding box center [510, 323] width 761 height 568
click at [201, 110] on span "Novo pedido" at bounding box center [193, 113] width 46 height 13
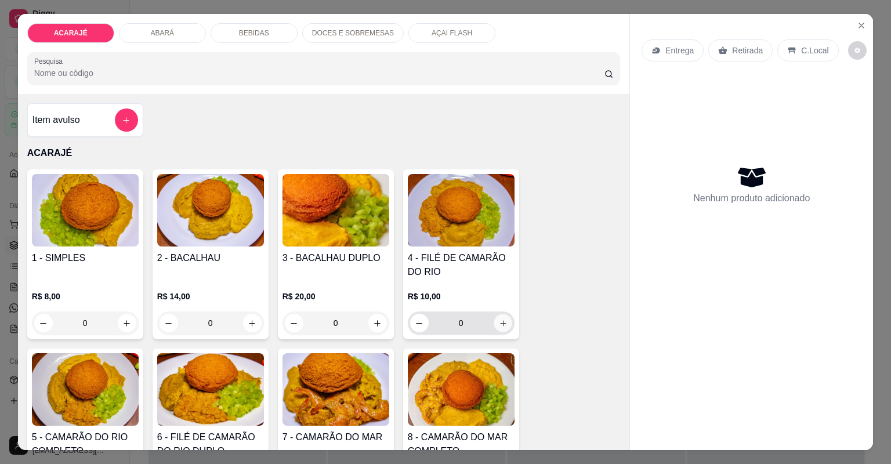
click at [496, 327] on button "increase-product-quantity" at bounding box center [502, 323] width 18 height 18
click at [498, 327] on icon "increase-product-quantity" at bounding box center [502, 323] width 9 height 9
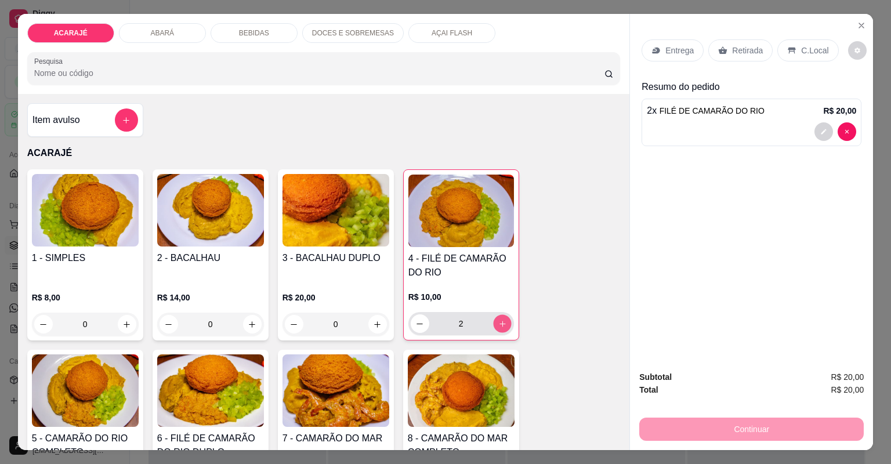
click at [498, 327] on icon "increase-product-quantity" at bounding box center [502, 323] width 9 height 9
type input "3"
drag, startPoint x: 765, startPoint y: 51, endPoint x: 761, endPoint y: 43, distance: 8.6
click at [763, 48] on div "Retirada" at bounding box center [740, 50] width 64 height 22
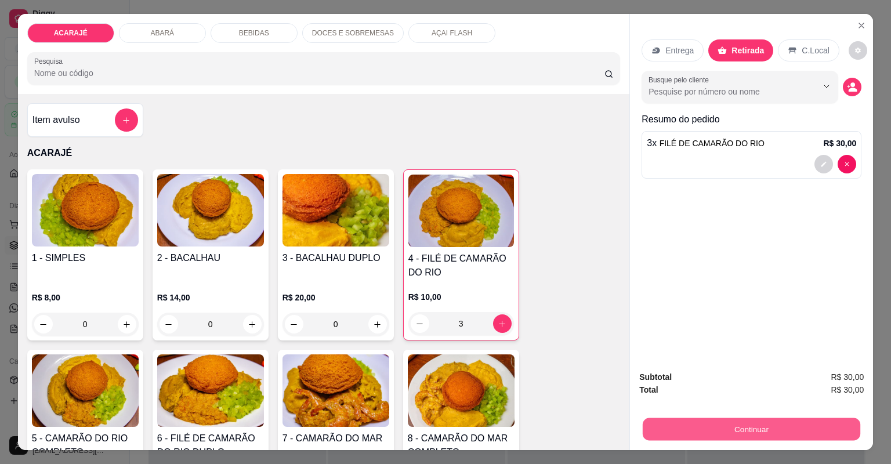
click at [735, 422] on button "Continuar" at bounding box center [750, 429] width 217 height 23
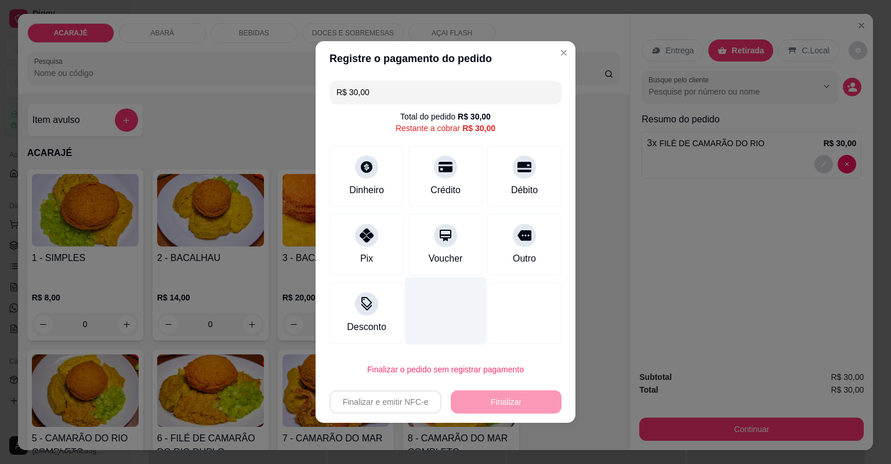
drag, startPoint x: 505, startPoint y: 244, endPoint x: 434, endPoint y: 318, distance: 102.9
click at [506, 244] on div "Outro" at bounding box center [524, 244] width 74 height 61
type input "R$ 0,00"
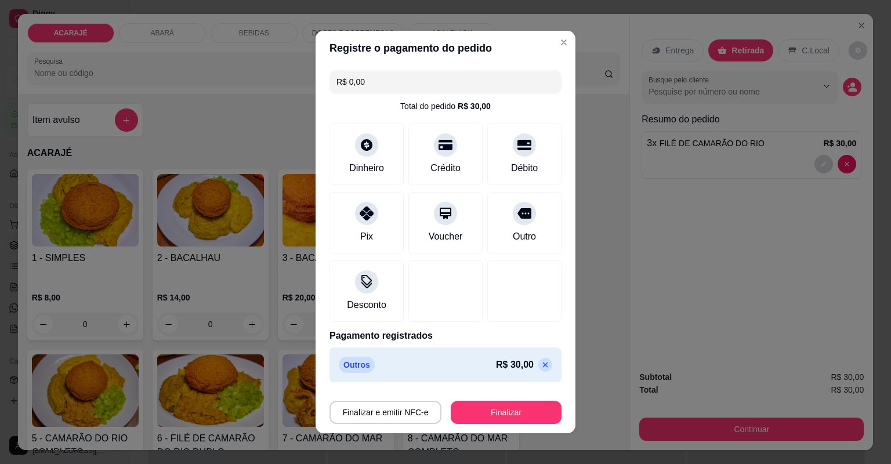
click at [540, 369] on icon at bounding box center [544, 364] width 9 height 9
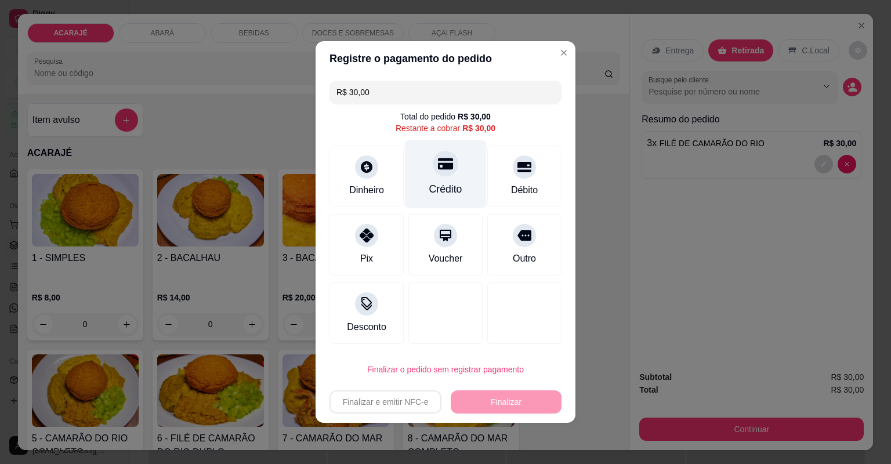
click at [428, 170] on div "Crédito" at bounding box center [446, 174] width 82 height 68
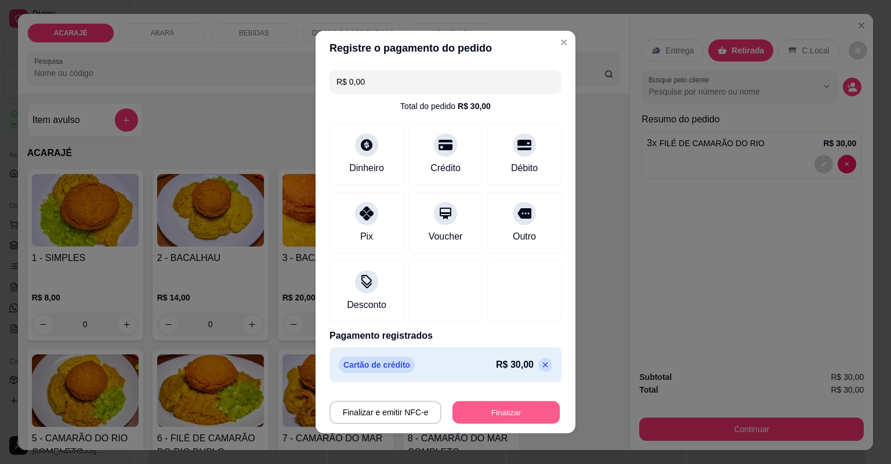
click at [494, 404] on button "Finalizar" at bounding box center [505, 412] width 107 height 23
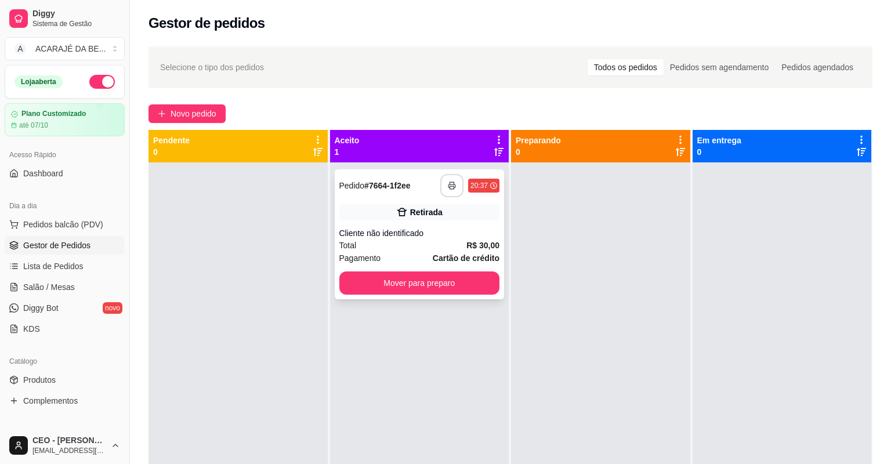
click at [448, 182] on icon "button" at bounding box center [452, 185] width 8 height 8
click at [443, 281] on button "Mover para preparo" at bounding box center [419, 282] width 161 height 23
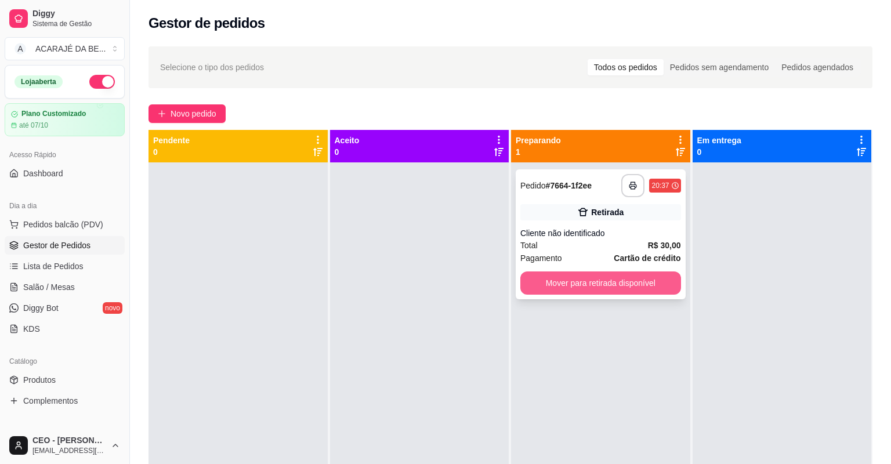
click at [584, 281] on button "Mover para retirada disponível" at bounding box center [600, 282] width 161 height 23
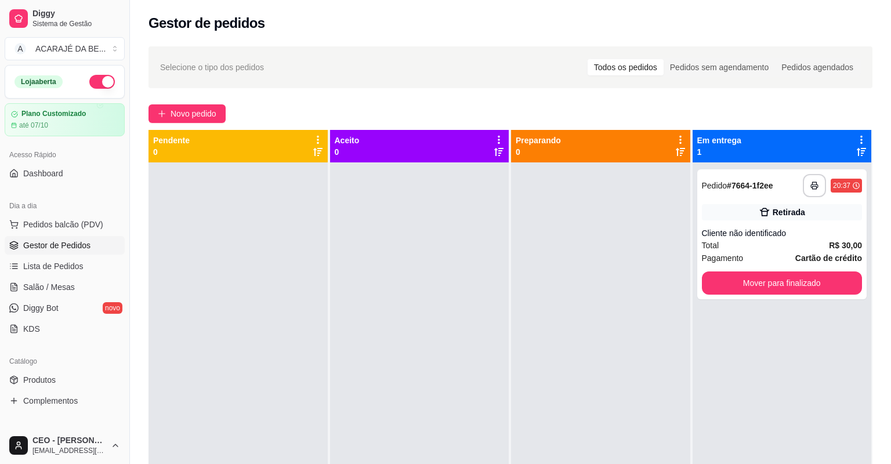
click at [777, 299] on div "**********" at bounding box center [781, 394] width 179 height 464
click at [771, 271] on div "**********" at bounding box center [782, 234] width 170 height 130
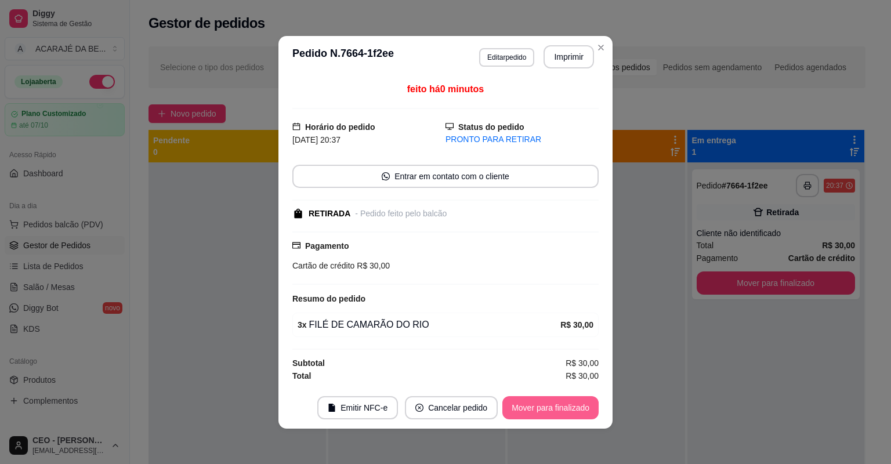
click at [513, 406] on button "Mover para finalizado" at bounding box center [550, 407] width 96 height 23
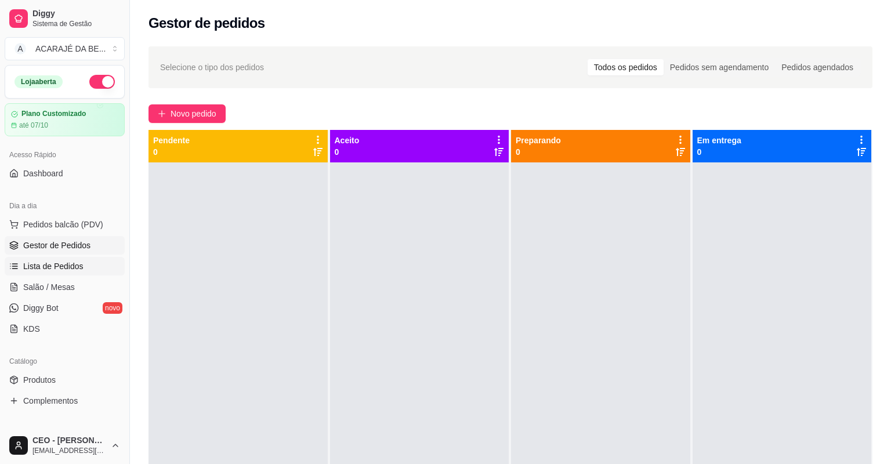
click at [58, 269] on span "Lista de Pedidos" at bounding box center [53, 266] width 60 height 12
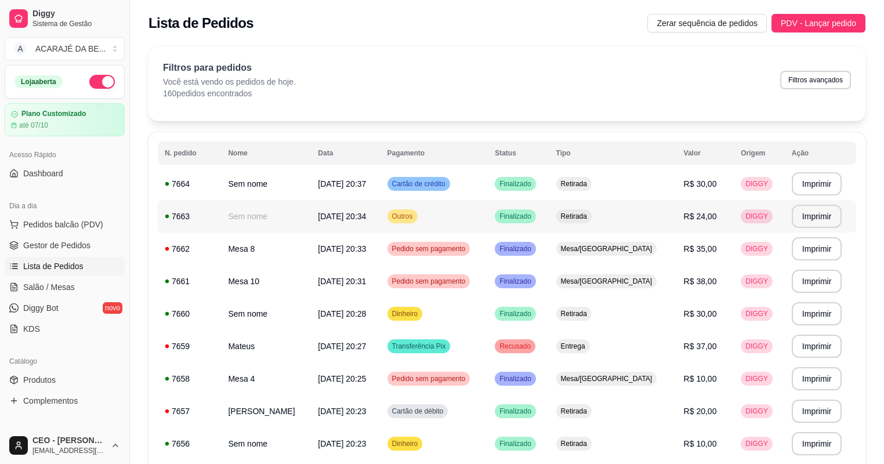
click at [734, 214] on td "DIGGY" at bounding box center [758, 216] width 51 height 32
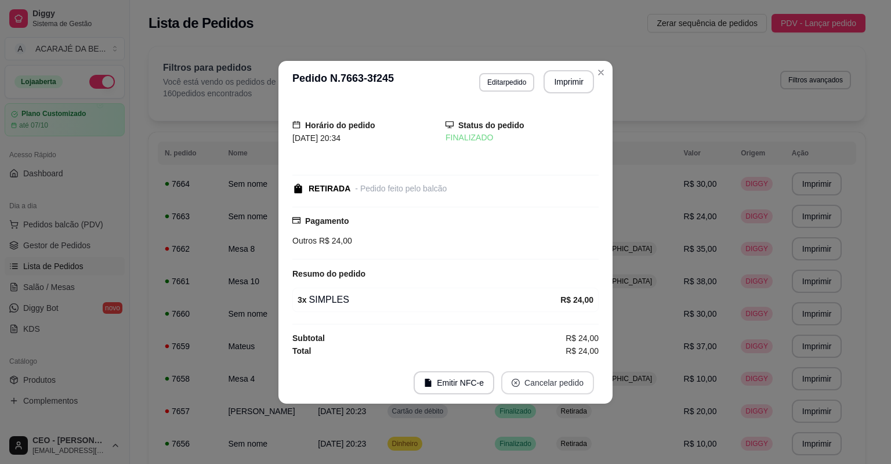
click at [531, 387] on button "Cancelar pedido" at bounding box center [547, 382] width 93 height 23
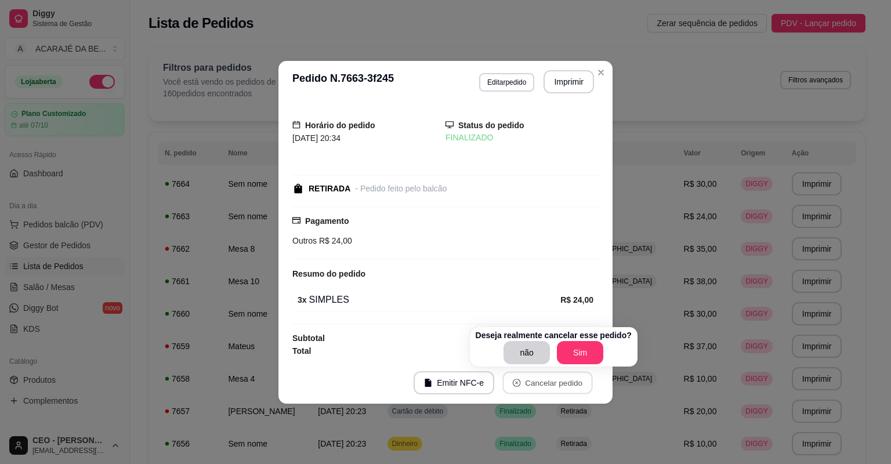
click at [593, 338] on p "Deseja realmente cancelar esse pedido?" at bounding box center [553, 335] width 156 height 12
click at [581, 358] on button "Sim" at bounding box center [580, 352] width 46 height 23
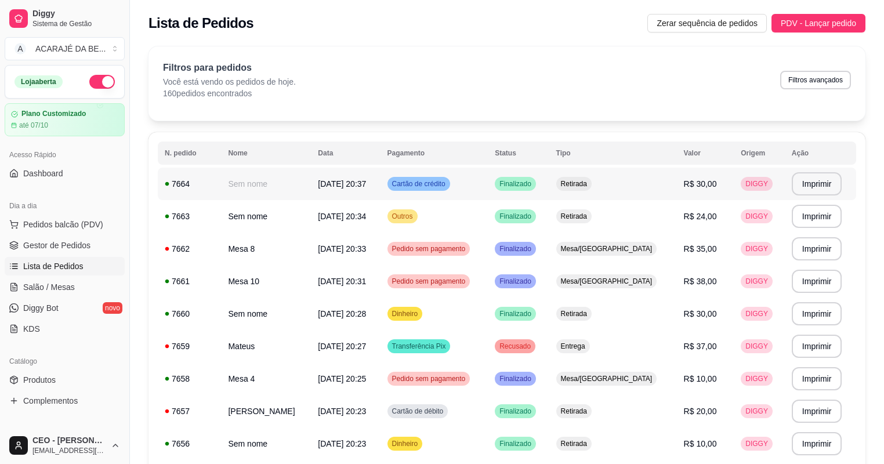
click at [654, 186] on td "Retirada" at bounding box center [613, 184] width 128 height 32
click at [59, 244] on span "Gestor de Pedidos" at bounding box center [56, 245] width 67 height 12
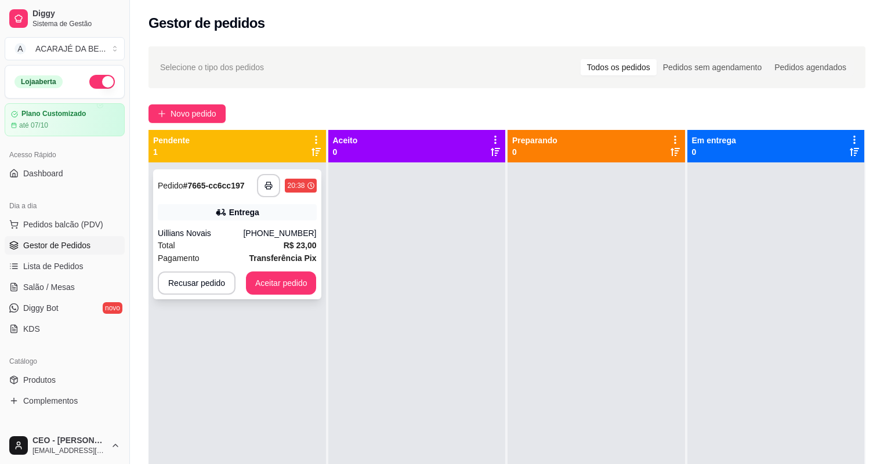
drag, startPoint x: 186, startPoint y: 204, endPoint x: 179, endPoint y: 202, distance: 7.6
click at [179, 202] on div "**********" at bounding box center [237, 234] width 168 height 130
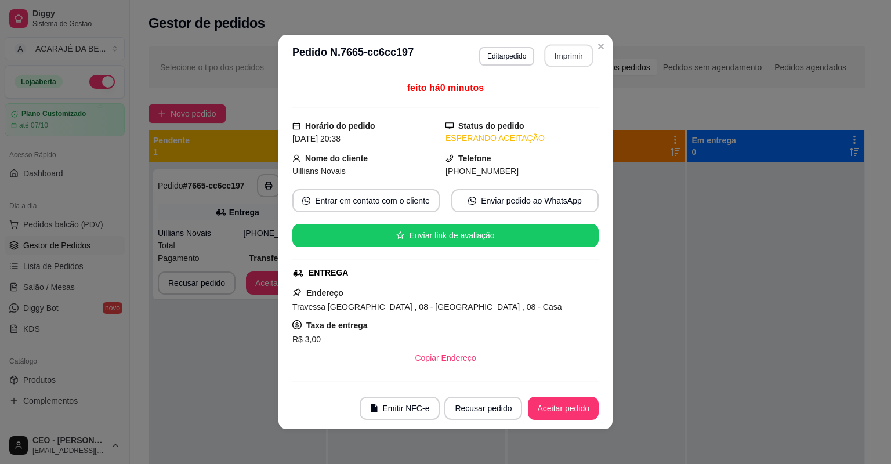
click at [553, 51] on button "Imprimir" at bounding box center [568, 56] width 49 height 23
click at [568, 401] on button "Aceitar pedido" at bounding box center [563, 408] width 68 height 23
click at [567, 404] on div "Recusar pedido Aceitar pedido" at bounding box center [505, 408] width 187 height 23
click at [566, 404] on div "Recusar pedido Aceitar pedido" at bounding box center [505, 408] width 187 height 23
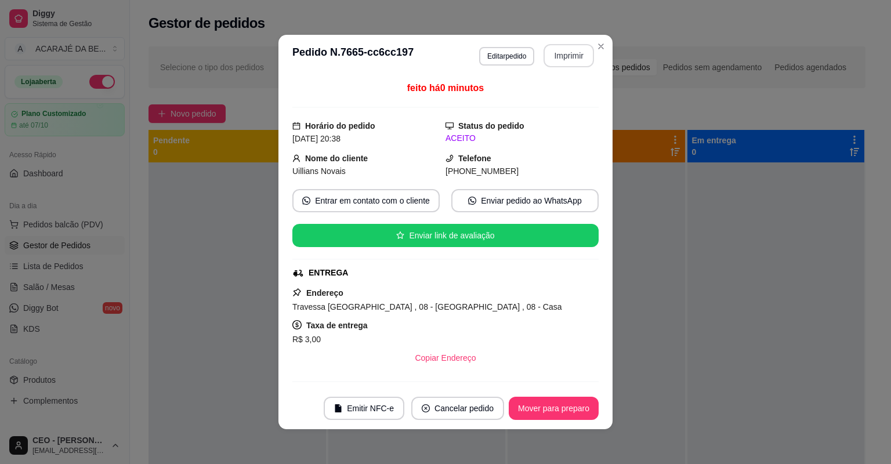
click at [566, 404] on button "Mover para preparo" at bounding box center [554, 408] width 90 height 23
click at [566, 404] on div "Mover para preparo" at bounding box center [545, 408] width 106 height 23
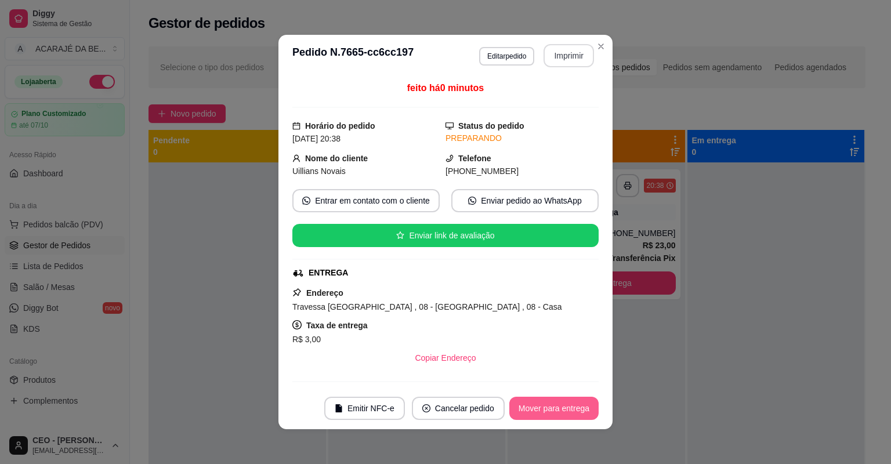
click at [567, 405] on button "Mover para entrega" at bounding box center [553, 408] width 89 height 23
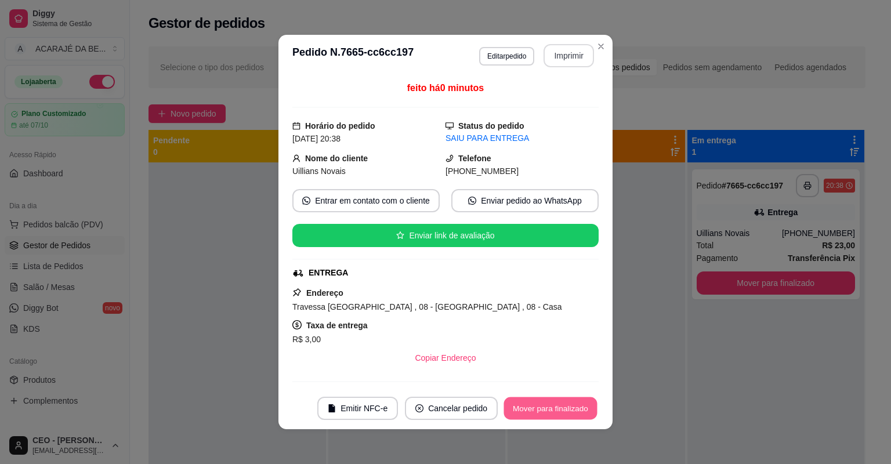
click at [566, 405] on button "Mover para finalizado" at bounding box center [550, 408] width 93 height 23
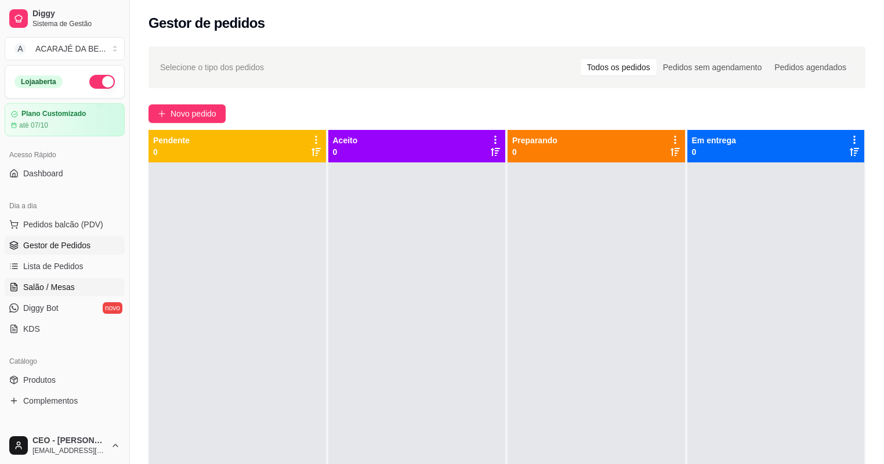
click at [65, 290] on span "Salão / Mesas" at bounding box center [49, 287] width 52 height 12
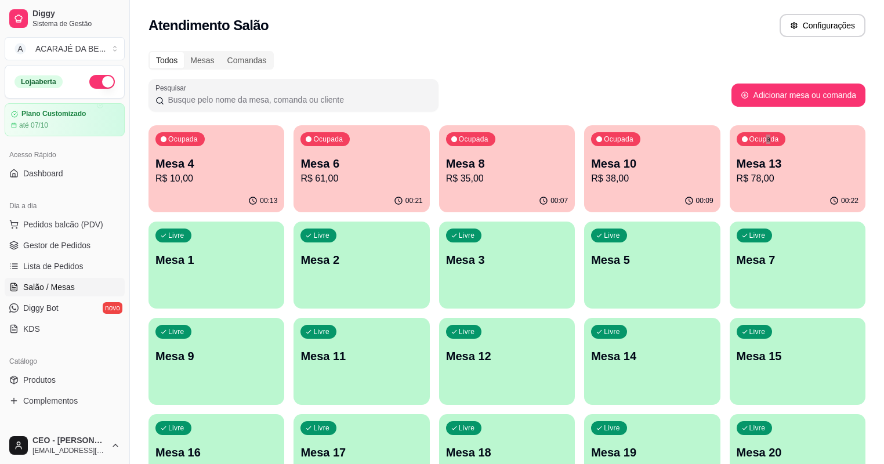
click at [671, 128] on div "Todos Mesas Comandas Pesquisar Adicionar mesa ou comanda Ocupada Mesa 4 R$ 10,0…" at bounding box center [507, 279] width 754 height 471
click at [736, 177] on p "R$ 78,00" at bounding box center [797, 179] width 122 height 14
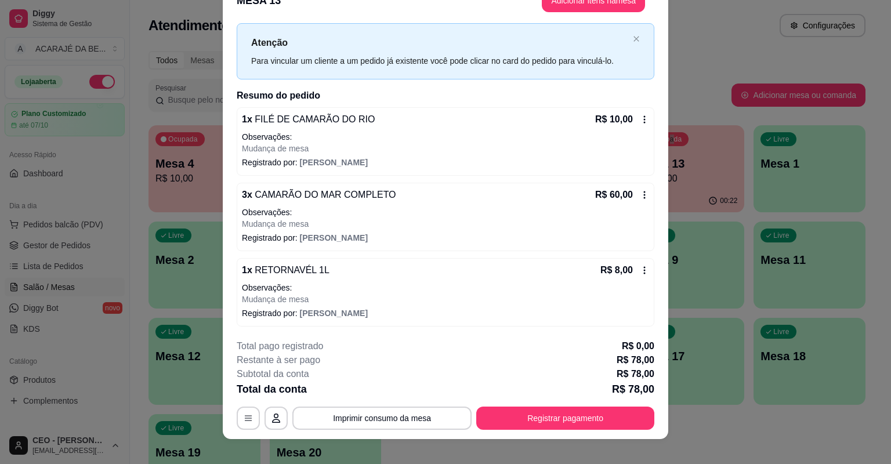
scroll to position [35, 0]
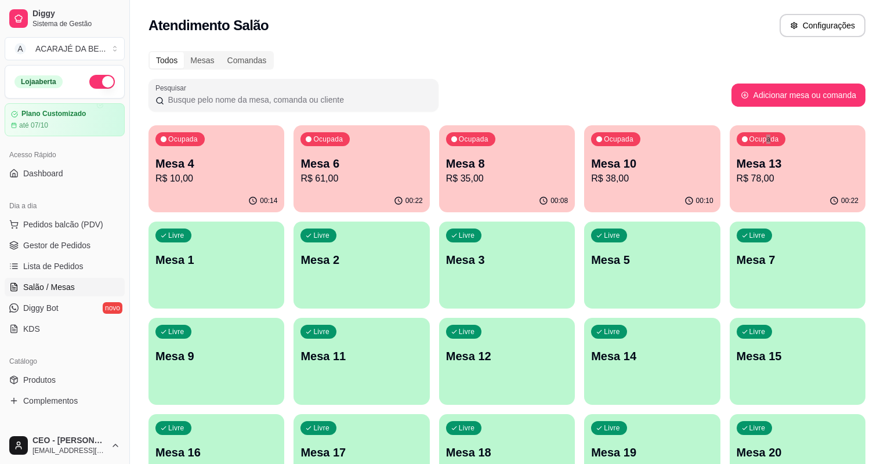
click at [736, 165] on p "Mesa 13" at bounding box center [797, 163] width 122 height 16
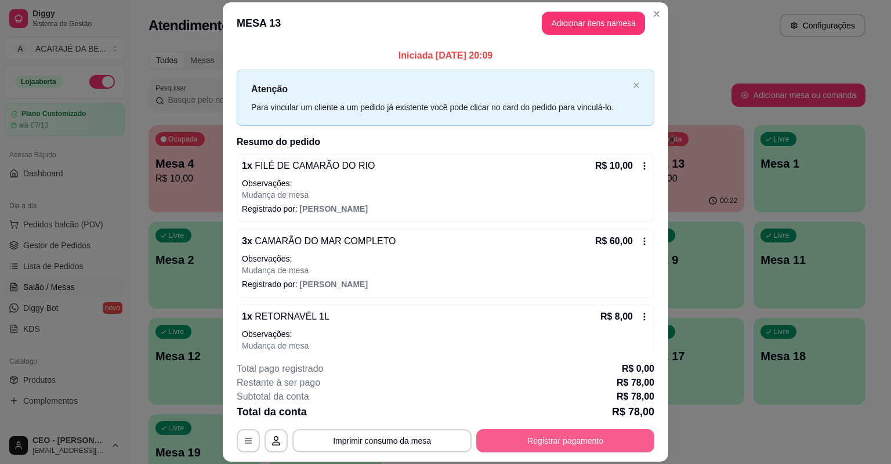
click at [612, 433] on button "Registrar pagamento" at bounding box center [565, 440] width 178 height 23
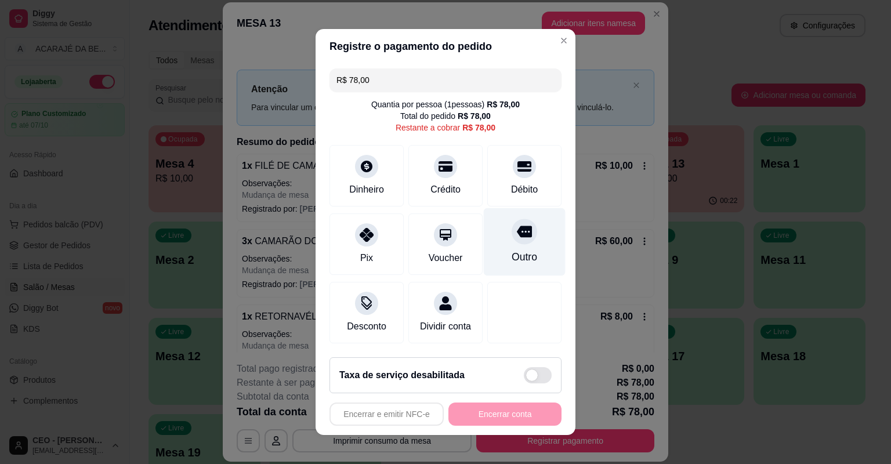
click at [529, 241] on div "Outro" at bounding box center [525, 242] width 82 height 68
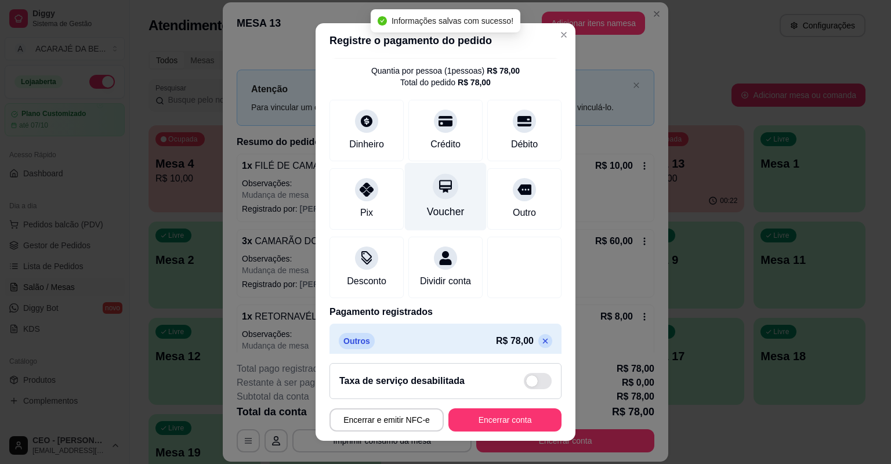
scroll to position [50, 0]
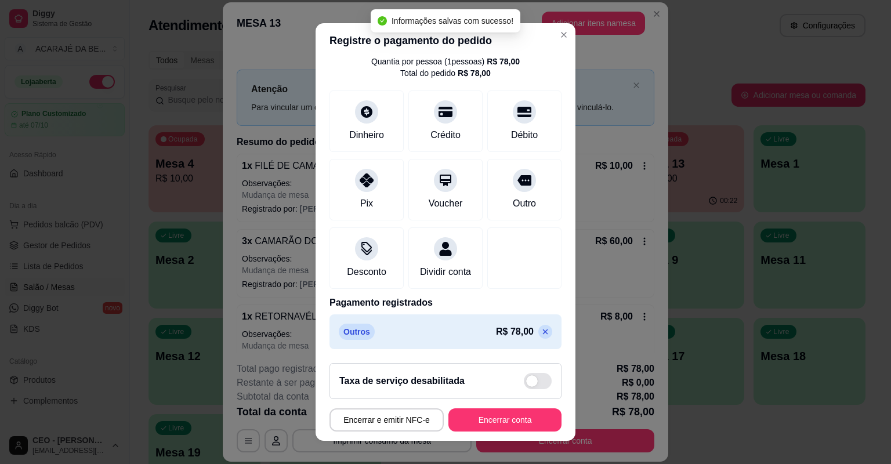
click at [540, 329] on icon at bounding box center [544, 331] width 9 height 9
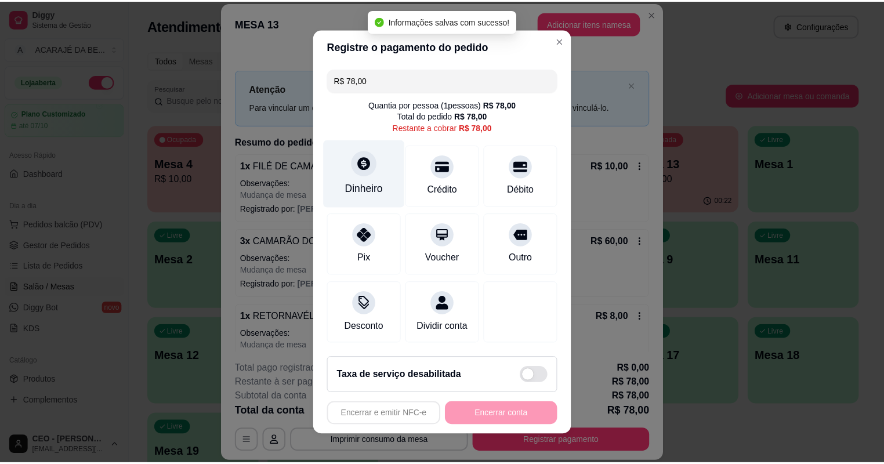
scroll to position [0, 0]
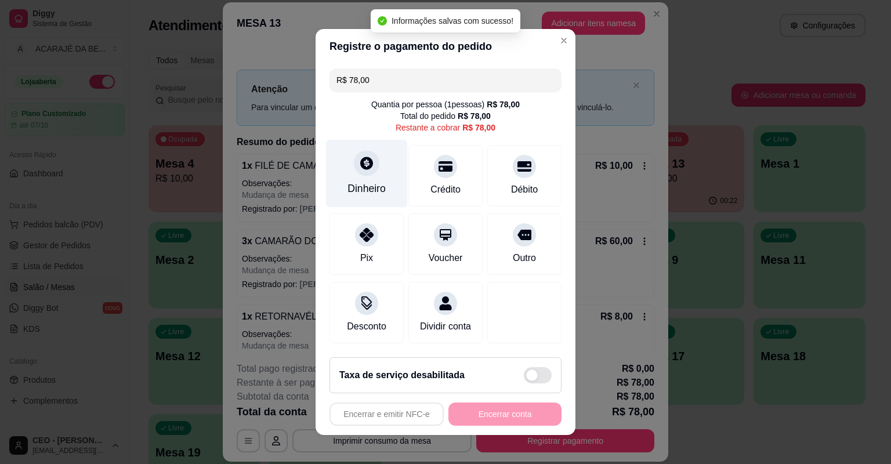
click at [366, 176] on div at bounding box center [367, 163] width 26 height 26
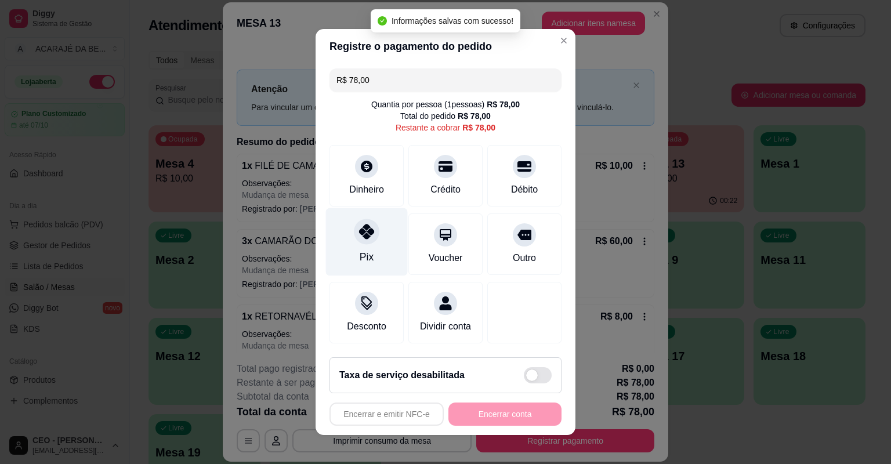
click at [359, 235] on icon at bounding box center [366, 231] width 15 height 15
type input "R$ 0,00"
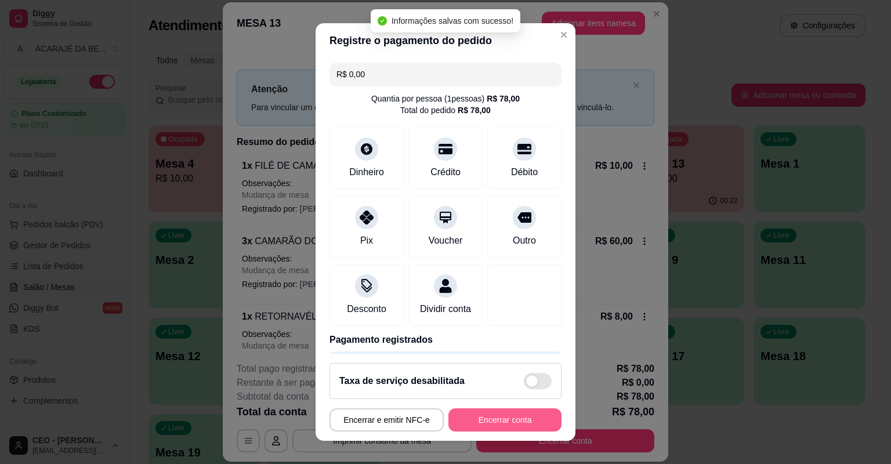
click at [471, 418] on button "Encerrar conta" at bounding box center [504, 419] width 113 height 23
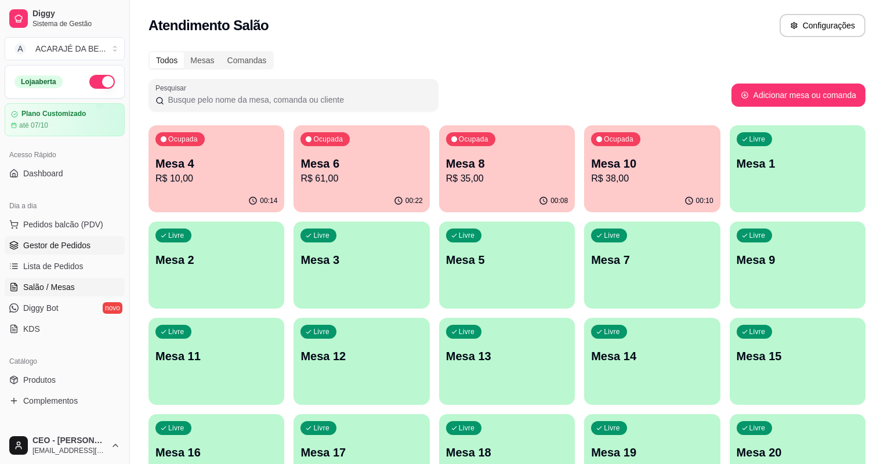
click at [79, 249] on span "Gestor de Pedidos" at bounding box center [56, 245] width 67 height 12
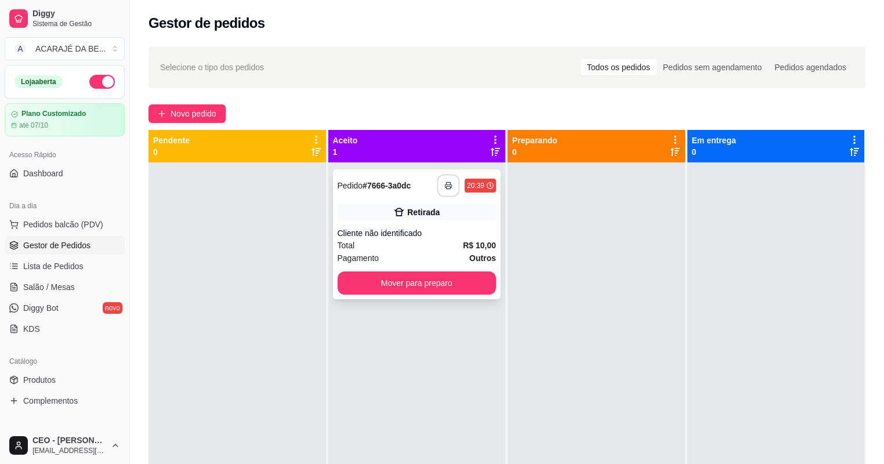
click at [437, 184] on button "button" at bounding box center [448, 186] width 23 height 23
click at [420, 247] on div "Total R$ 10,00" at bounding box center [416, 245] width 159 height 13
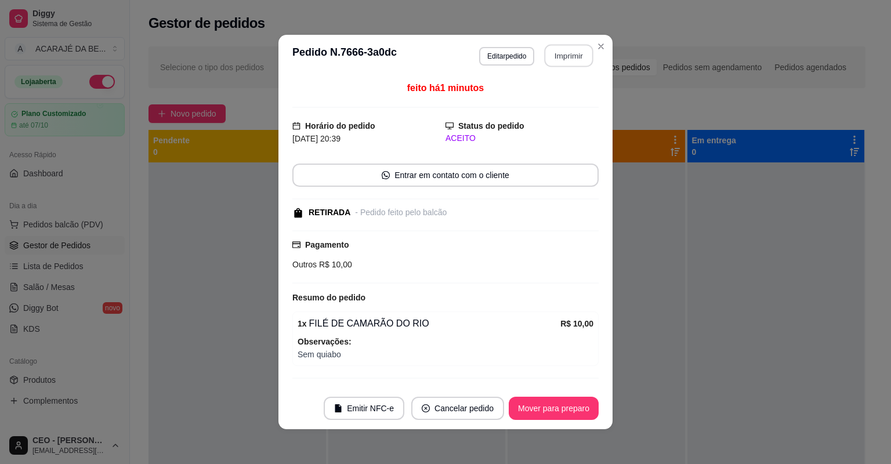
click at [544, 59] on button "Imprimir" at bounding box center [568, 56] width 49 height 23
click at [560, 409] on button "Mover para preparo" at bounding box center [554, 408] width 90 height 23
click at [560, 397] on button "Mover para preparo" at bounding box center [553, 408] width 87 height 23
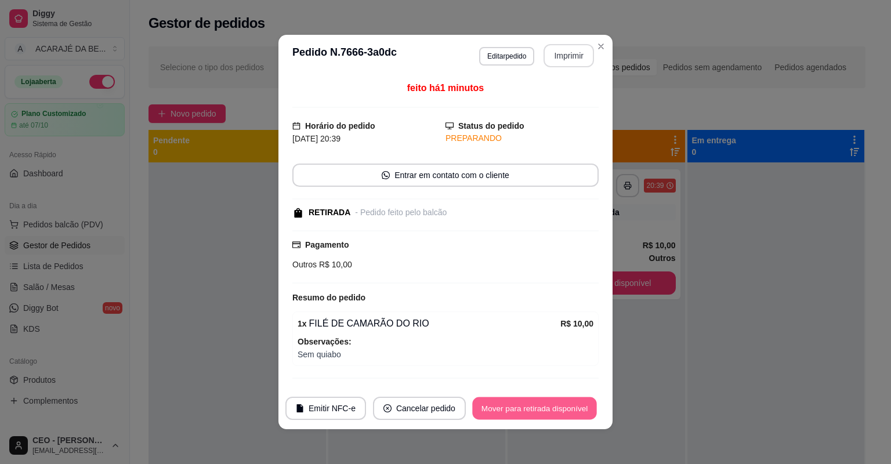
click at [552, 417] on button "Mover para retirada disponível" at bounding box center [534, 408] width 124 height 23
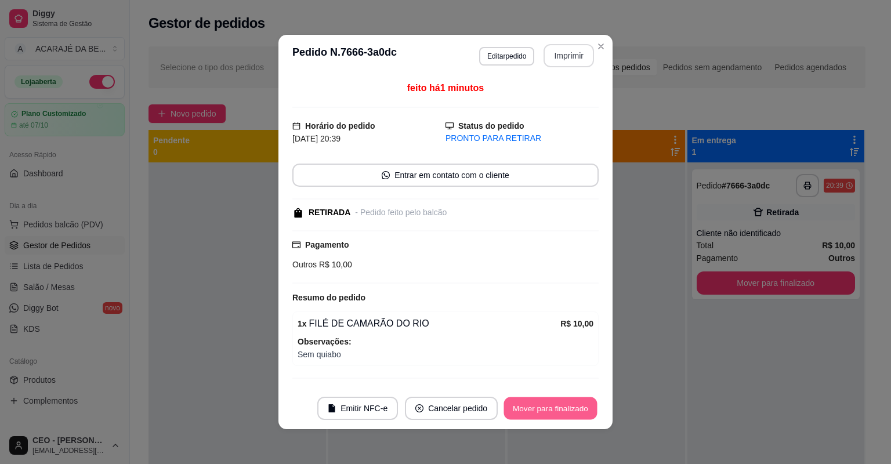
click at [552, 408] on button "Mover para finalizado" at bounding box center [550, 408] width 93 height 23
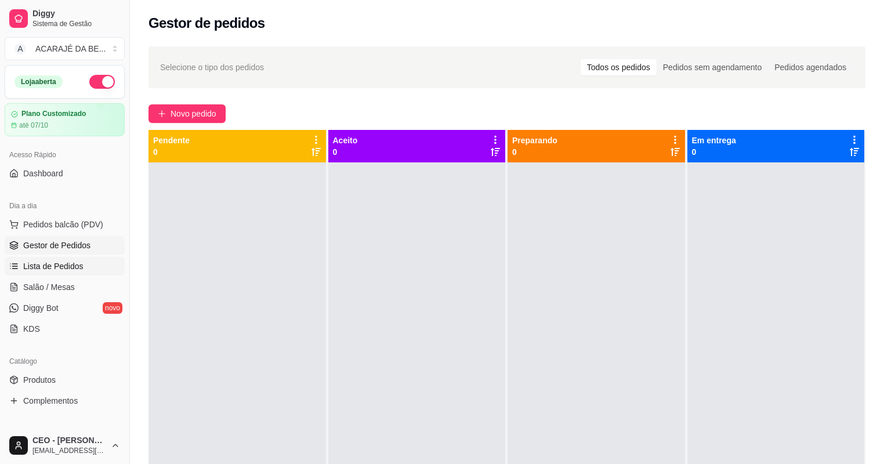
click at [52, 269] on span "Lista de Pedidos" at bounding box center [53, 266] width 60 height 12
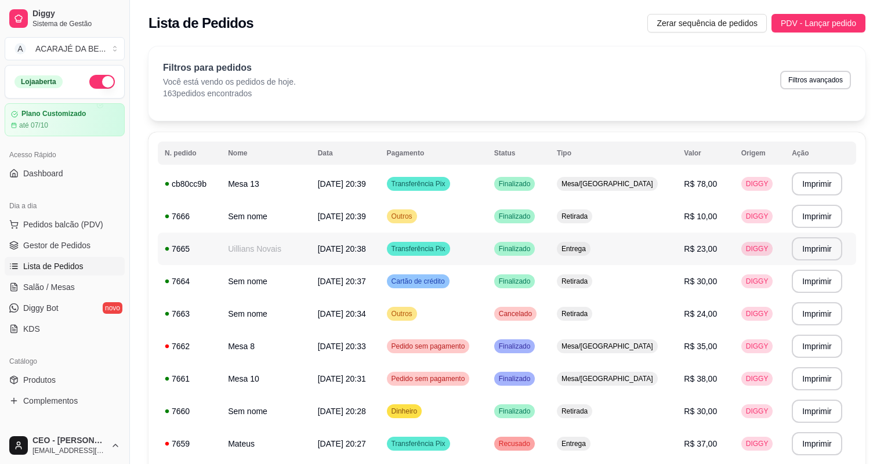
click at [590, 242] on div "Entrega" at bounding box center [574, 249] width 34 height 14
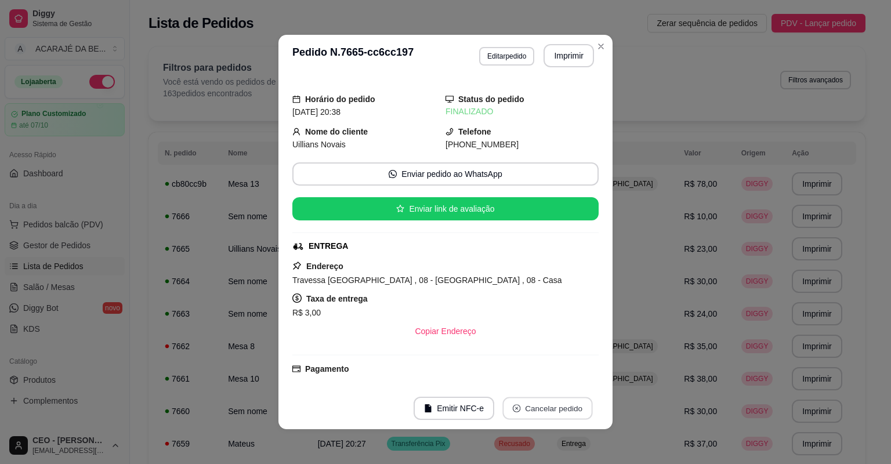
click at [538, 404] on button "Cancelar pedido" at bounding box center [547, 408] width 90 height 23
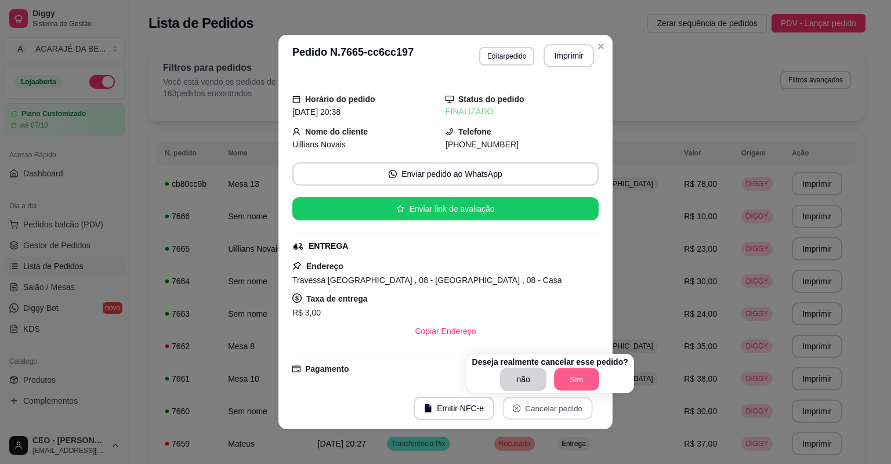
click at [590, 374] on button "Sim" at bounding box center [576, 379] width 45 height 23
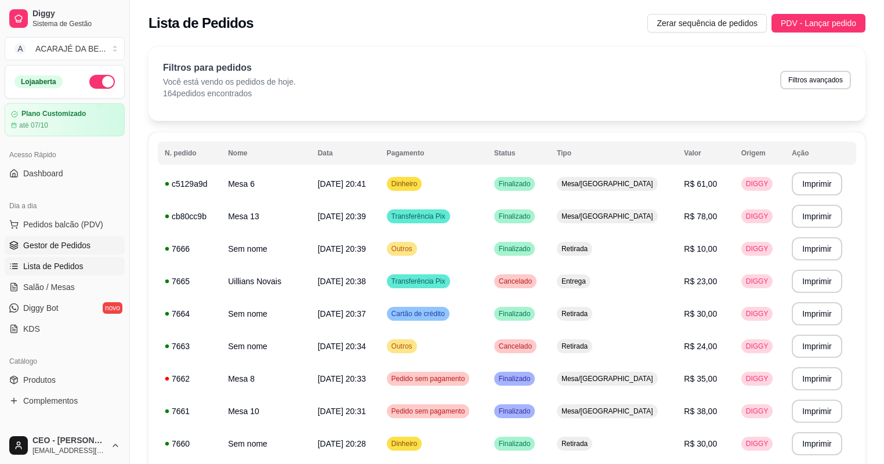
click at [42, 246] on span "Gestor de Pedidos" at bounding box center [56, 245] width 67 height 12
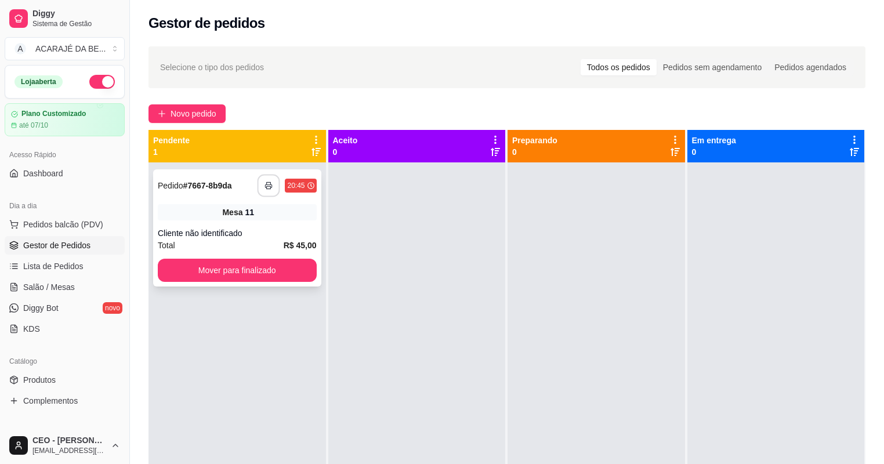
click at [271, 177] on button "button" at bounding box center [268, 186] width 23 height 23
click at [292, 273] on button "Mover para finalizado" at bounding box center [237, 270] width 154 height 23
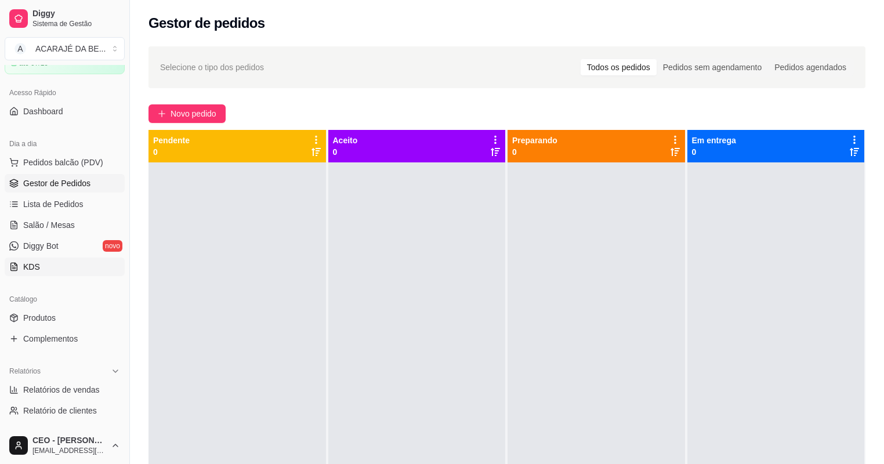
scroll to position [46, 0]
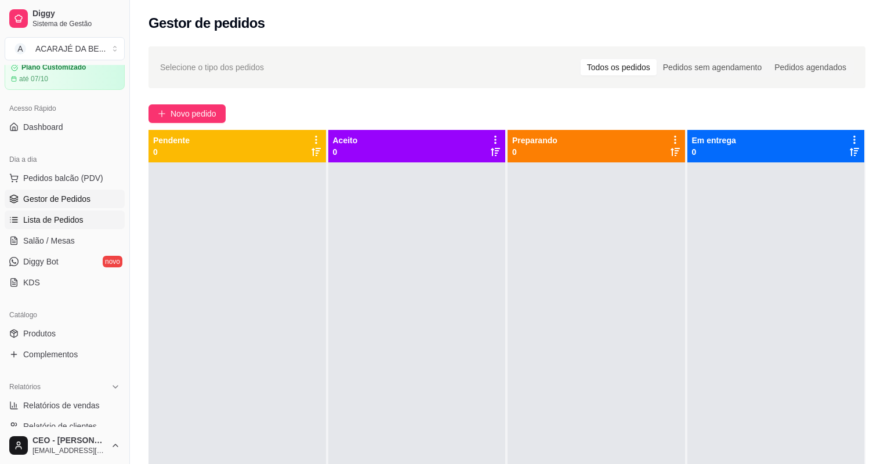
click at [45, 223] on span "Lista de Pedidos" at bounding box center [53, 220] width 60 height 12
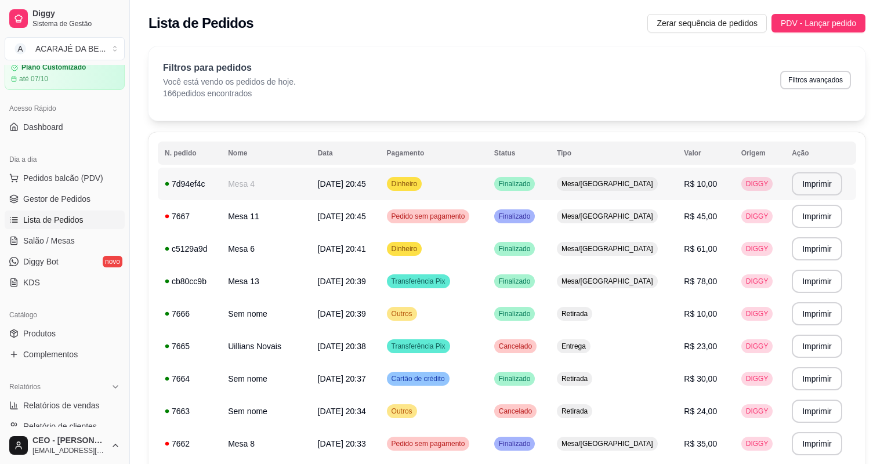
click at [487, 172] on td "Dinheiro" at bounding box center [433, 184] width 107 height 32
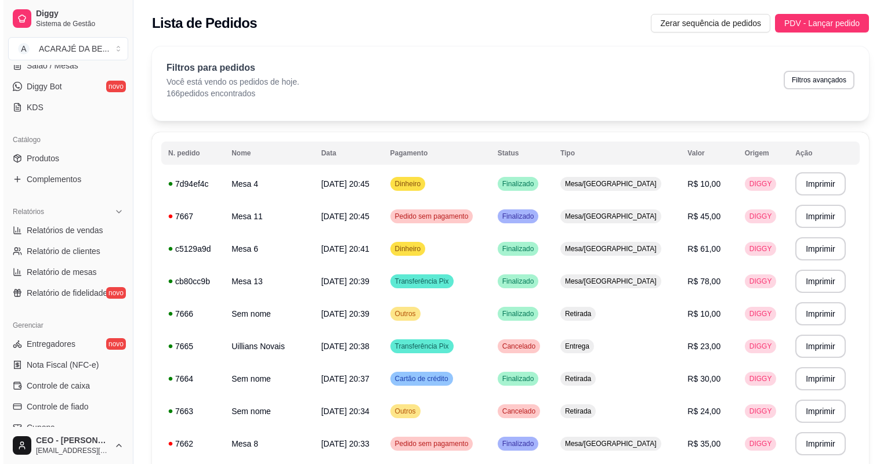
scroll to position [232, 0]
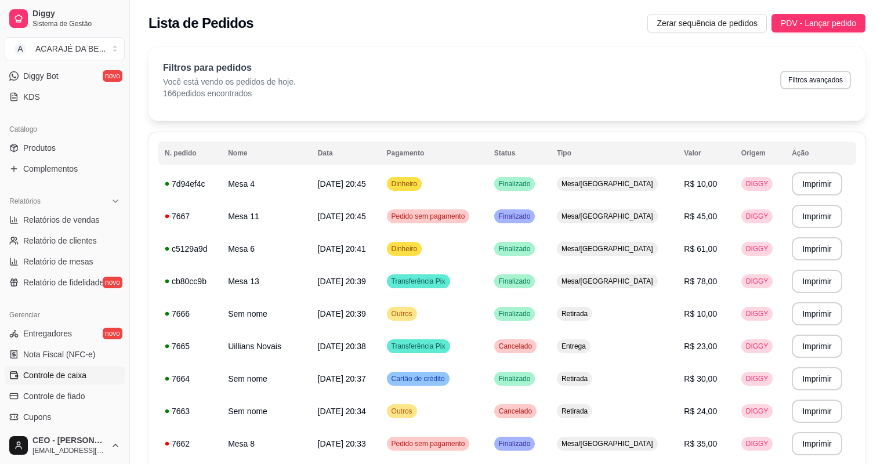
click at [76, 368] on link "Controle de caixa" at bounding box center [65, 375] width 120 height 19
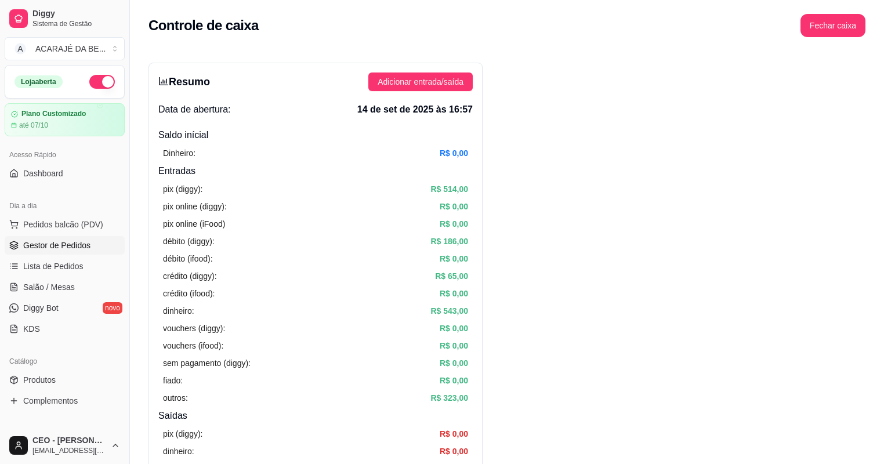
click at [65, 244] on span "Gestor de Pedidos" at bounding box center [56, 245] width 67 height 12
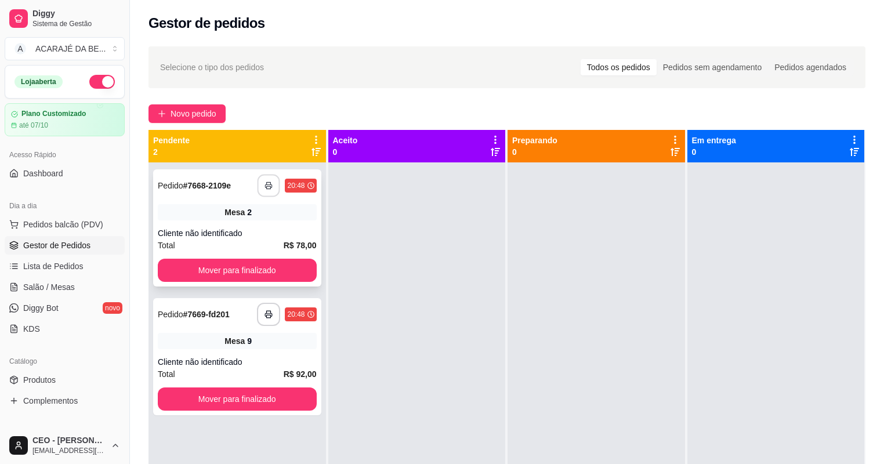
click at [271, 186] on icon "button" at bounding box center [269, 185] width 8 height 8
click at [267, 264] on button "Mover para finalizado" at bounding box center [237, 270] width 154 height 23
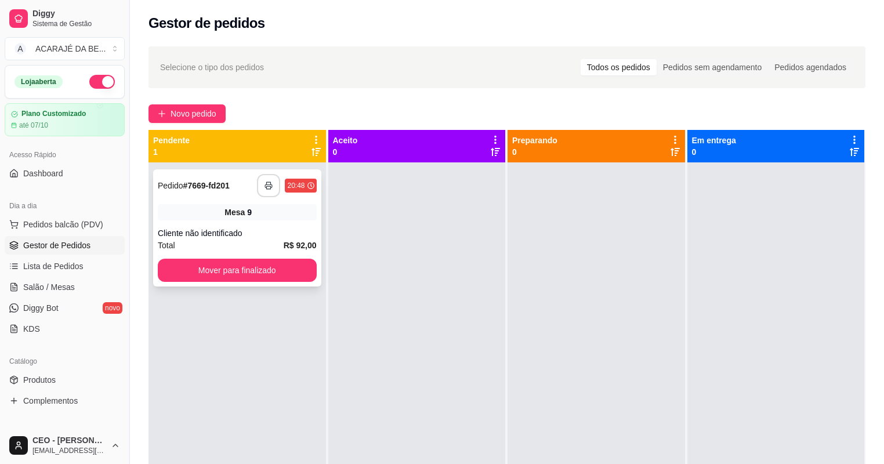
click at [264, 189] on icon "button" at bounding box center [268, 185] width 8 height 8
click at [257, 278] on button "Mover para finalizado" at bounding box center [237, 270] width 159 height 23
click at [257, 278] on button "Mover para finalizado" at bounding box center [237, 270] width 154 height 23
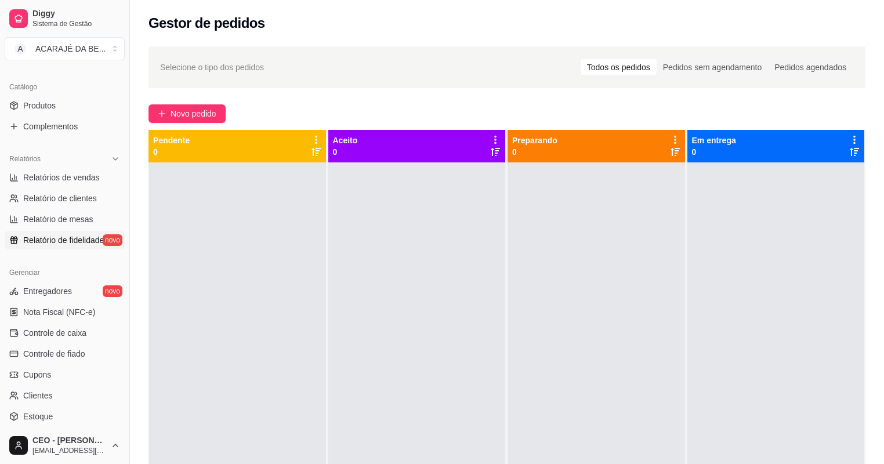
scroll to position [278, 0]
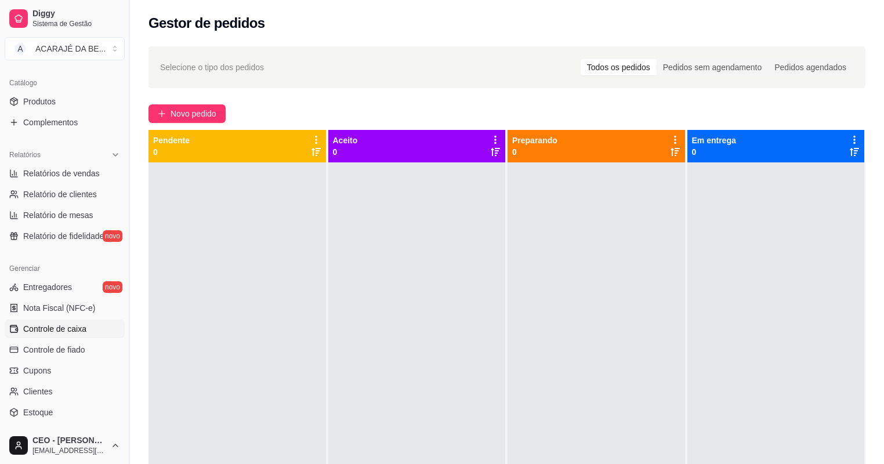
click at [83, 332] on span "Controle de caixa" at bounding box center [54, 329] width 63 height 12
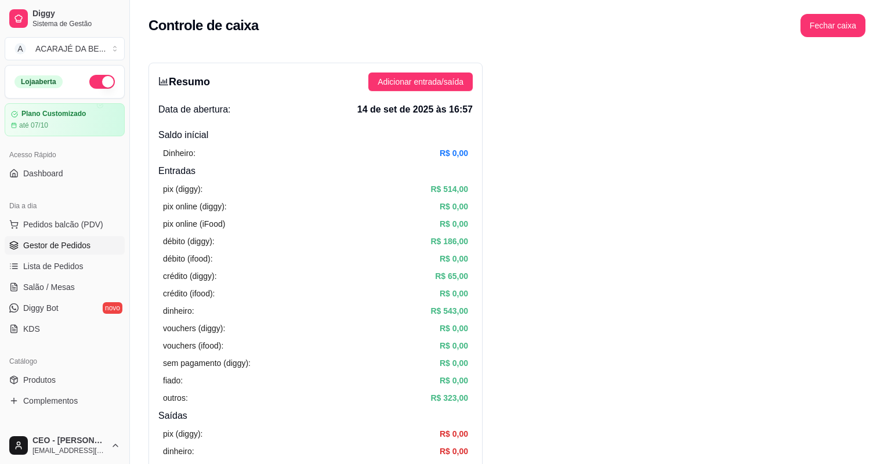
click at [60, 250] on link "Gestor de Pedidos" at bounding box center [65, 245] width 120 height 19
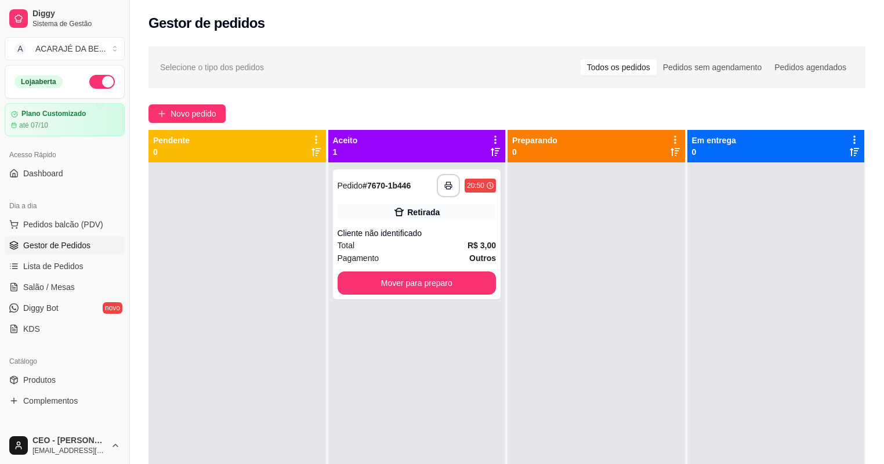
click at [652, 241] on div at bounding box center [595, 394] width 177 height 464
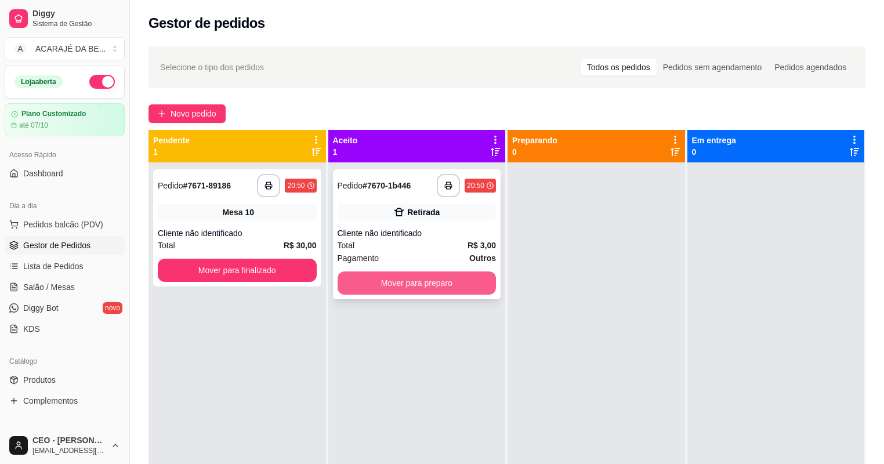
click at [427, 283] on button "Mover para preparo" at bounding box center [416, 282] width 159 height 23
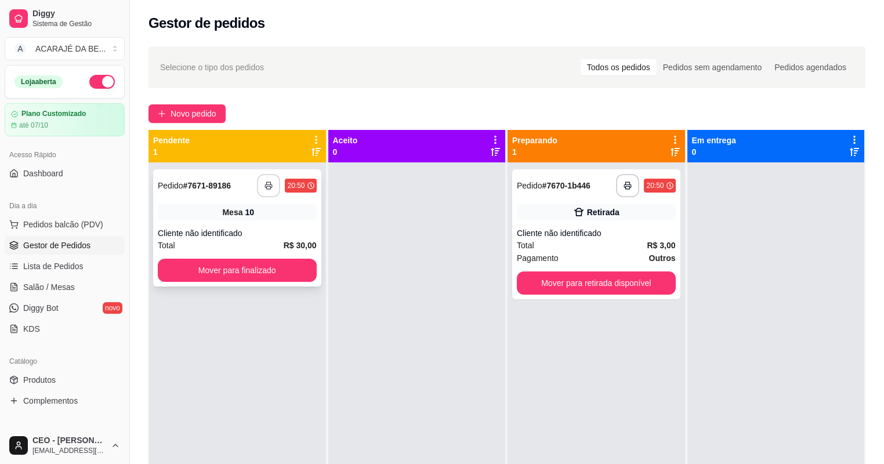
click at [269, 186] on icon "button" at bounding box center [268, 185] width 8 height 8
click at [243, 277] on button "Mover para finalizado" at bounding box center [237, 270] width 159 height 23
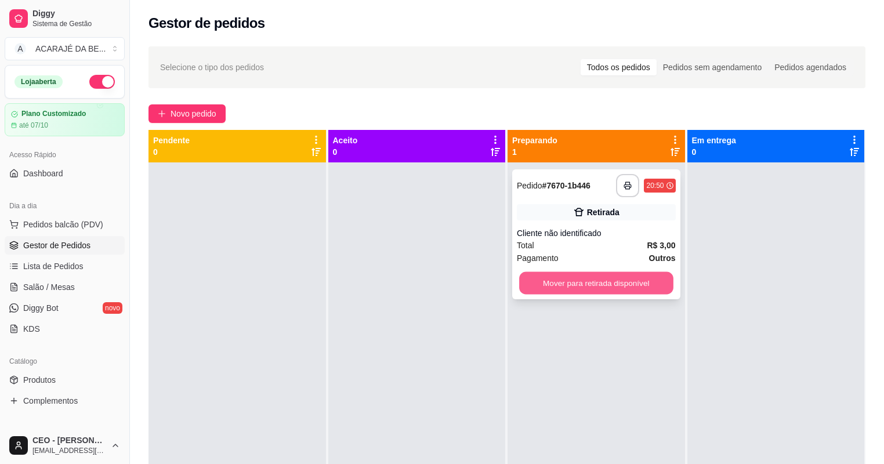
click at [608, 279] on button "Mover para retirada disponível" at bounding box center [596, 283] width 154 height 23
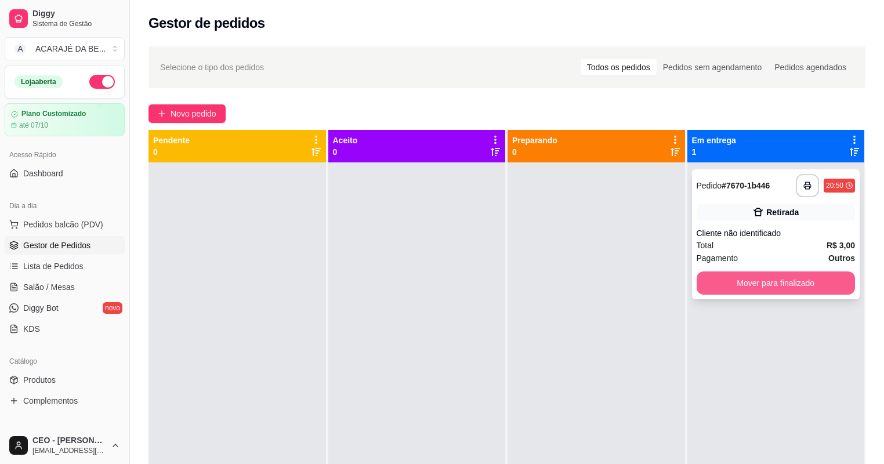
click at [779, 285] on button "Mover para finalizado" at bounding box center [775, 282] width 159 height 23
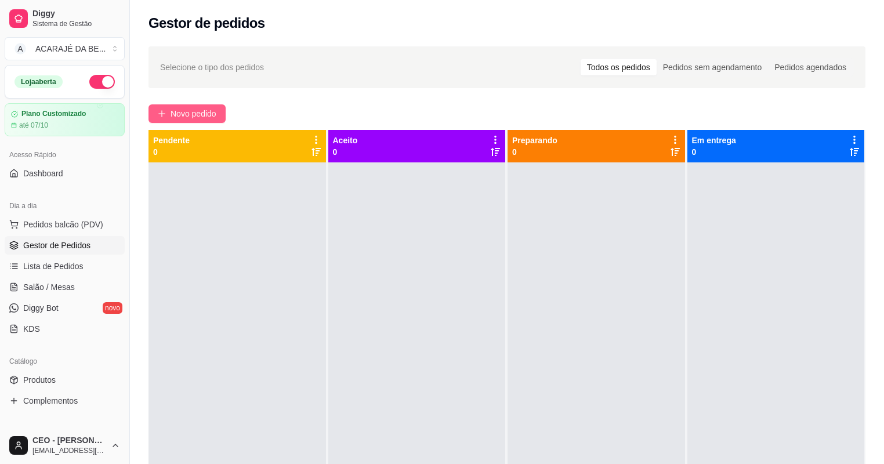
click at [209, 111] on span "Novo pedido" at bounding box center [193, 113] width 46 height 13
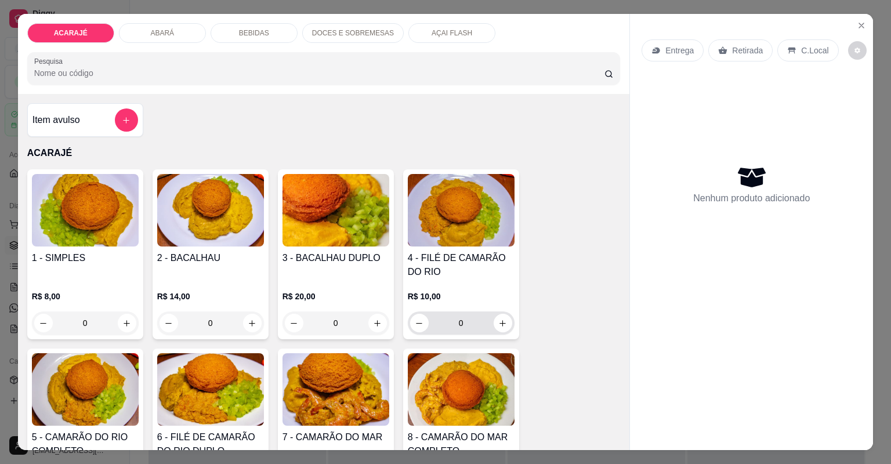
click at [497, 332] on div "0" at bounding box center [461, 322] width 102 height 23
click at [495, 316] on button "increase-product-quantity" at bounding box center [502, 323] width 18 height 18
type input "1"
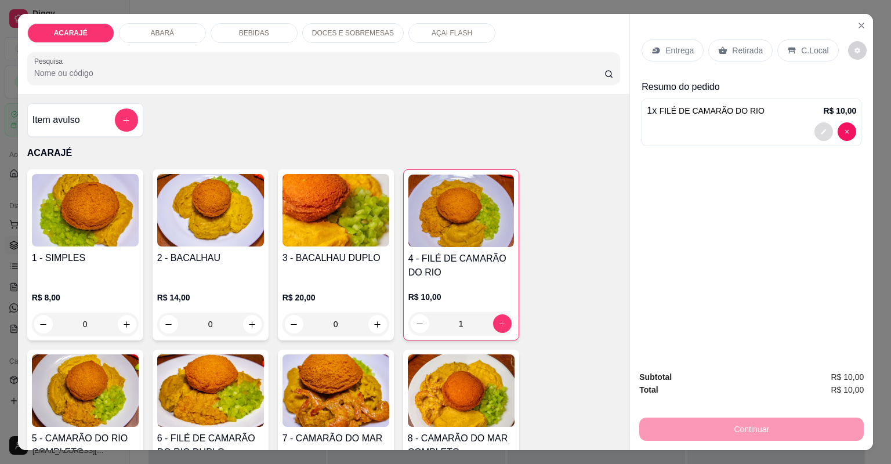
click at [814, 130] on button "decrease-product-quantity" at bounding box center [823, 131] width 19 height 19
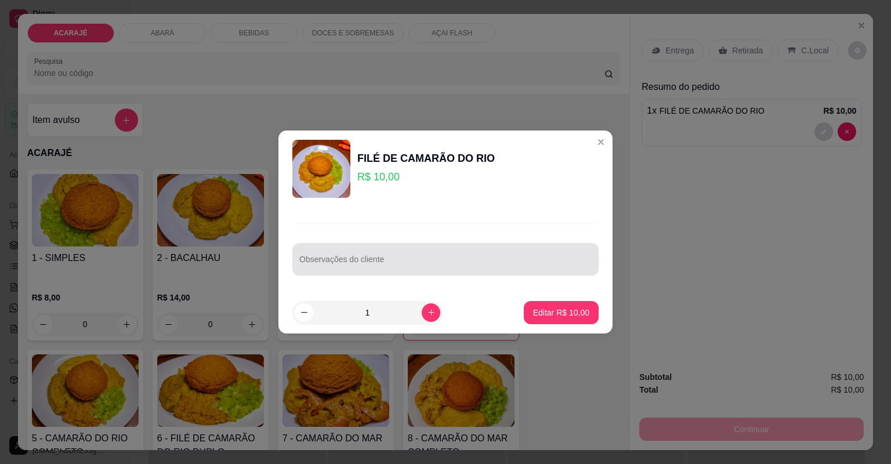
click at [460, 248] on div at bounding box center [445, 259] width 292 height 23
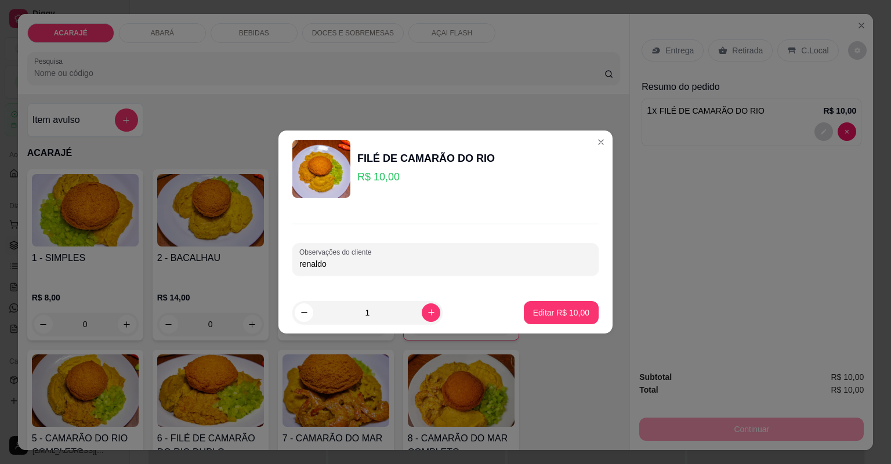
type input "renaldo"
click at [552, 313] on p "Editar R$ 10,00" at bounding box center [560, 312] width 55 height 11
type input "0"
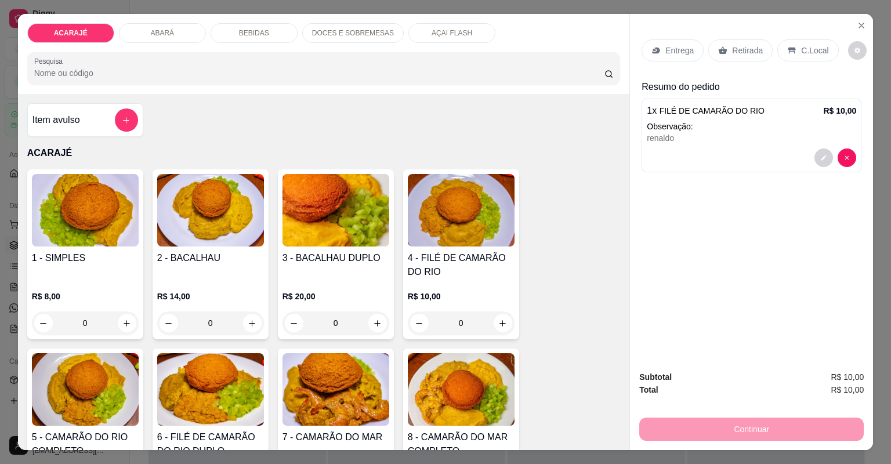
click at [741, 52] on p "Retirada" at bounding box center [747, 51] width 31 height 12
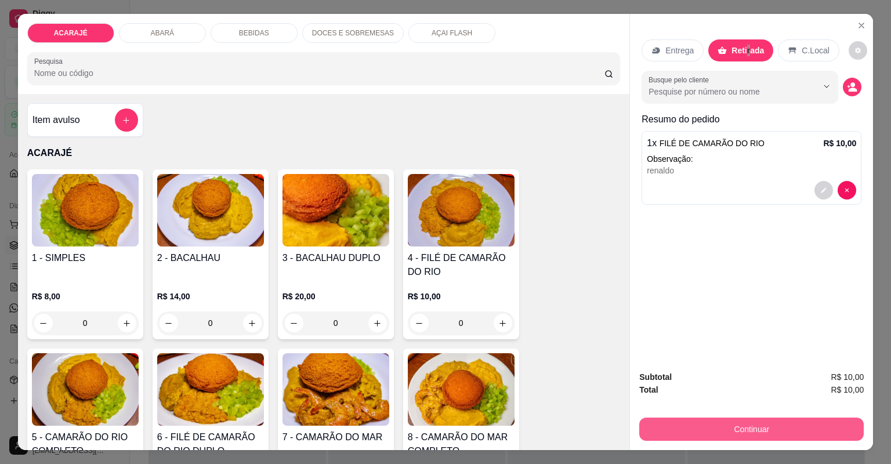
click at [696, 428] on button "Continuar" at bounding box center [751, 428] width 224 height 23
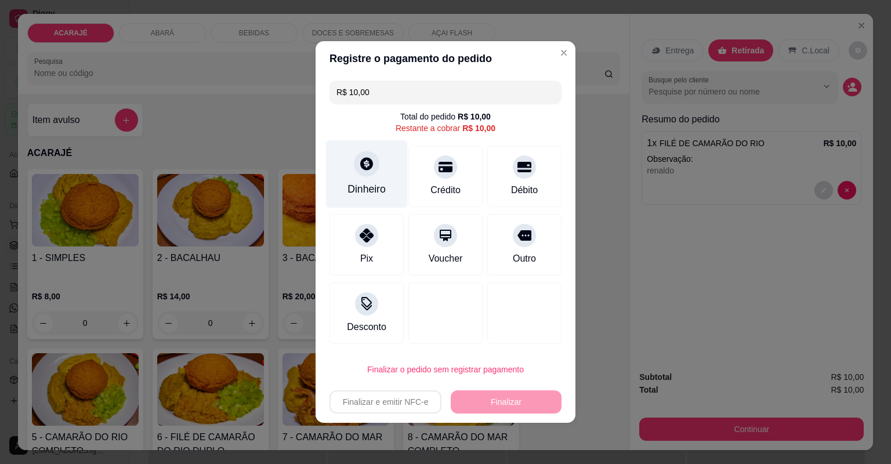
click at [382, 183] on div "Dinheiro" at bounding box center [366, 188] width 38 height 15
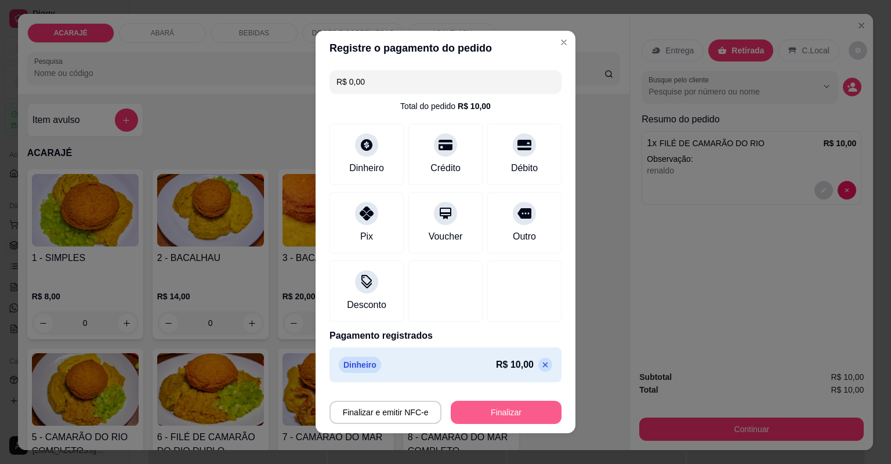
click at [487, 422] on button "Finalizar" at bounding box center [506, 412] width 111 height 23
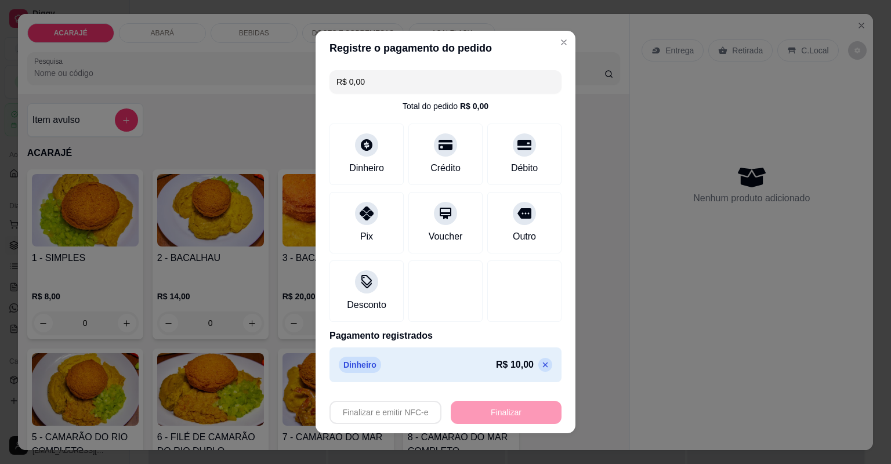
type input "-R$ 10,00"
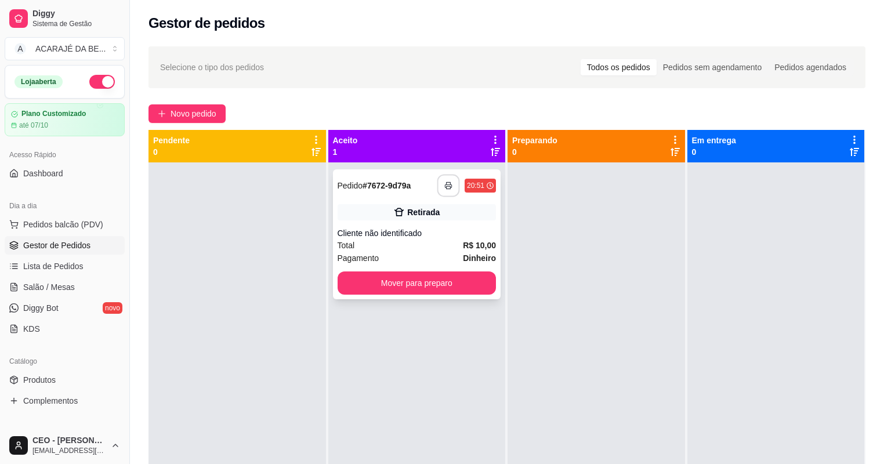
click at [445, 186] on icon "button" at bounding box center [448, 185] width 8 height 8
click at [401, 281] on button "Mover para preparo" at bounding box center [416, 282] width 159 height 23
click at [400, 281] on button "Mover para preparo" at bounding box center [416, 282] width 159 height 23
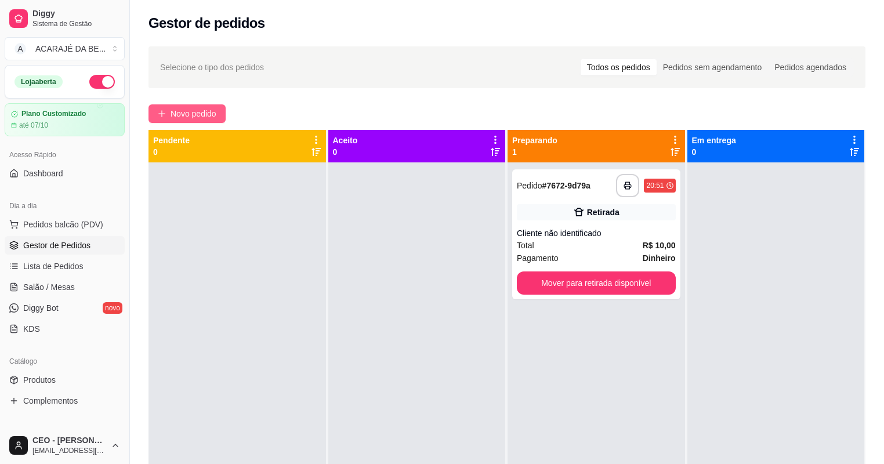
click at [167, 111] on button "Novo pedido" at bounding box center [186, 113] width 77 height 19
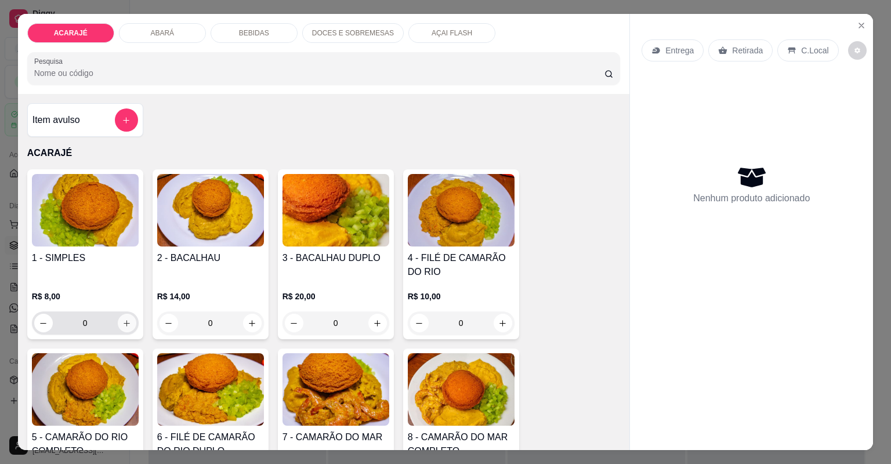
click at [123, 315] on button "increase-product-quantity" at bounding box center [127, 323] width 19 height 19
type input "1"
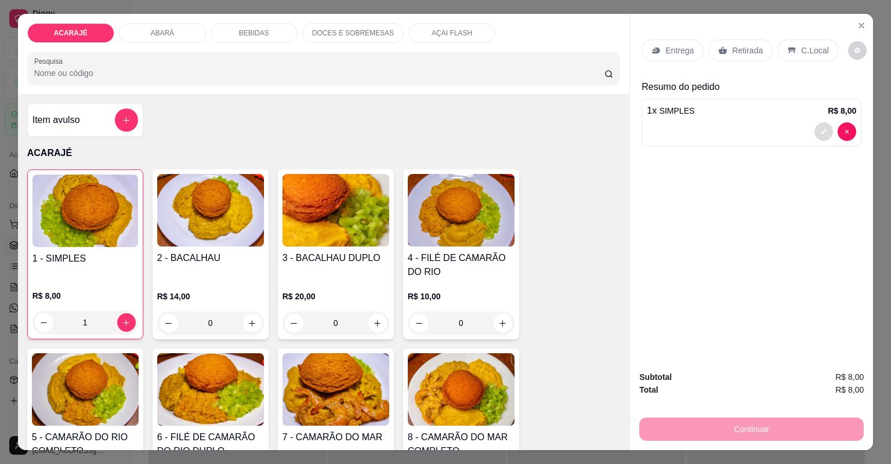
click at [814, 132] on button "decrease-product-quantity" at bounding box center [823, 131] width 19 height 19
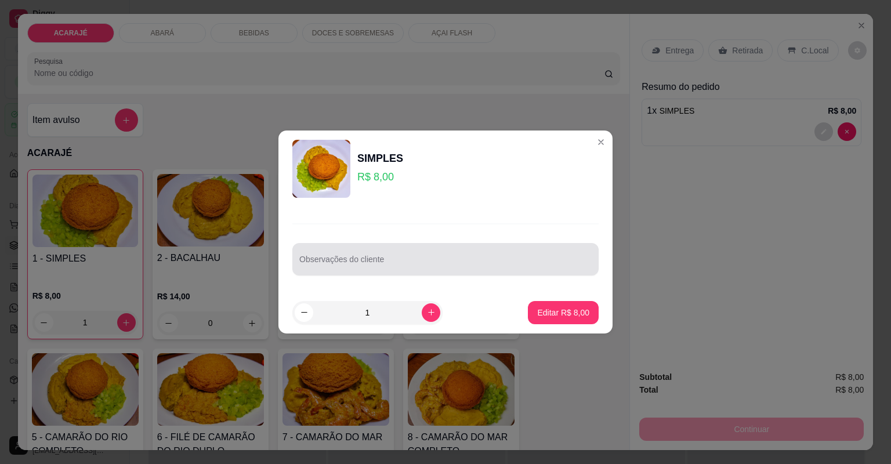
click at [533, 261] on input "Observações do cliente" at bounding box center [445, 264] width 292 height 12
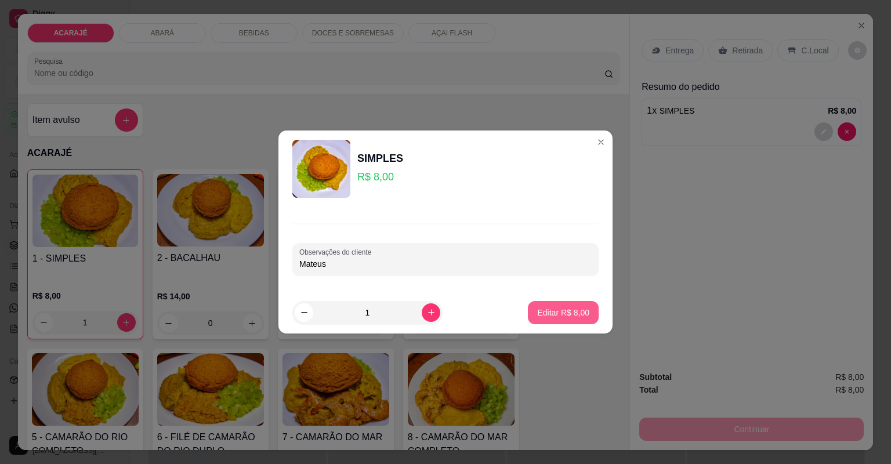
type input "Mateus"
click at [572, 318] on p "Editar R$ 8,00" at bounding box center [563, 313] width 52 height 12
type input "0"
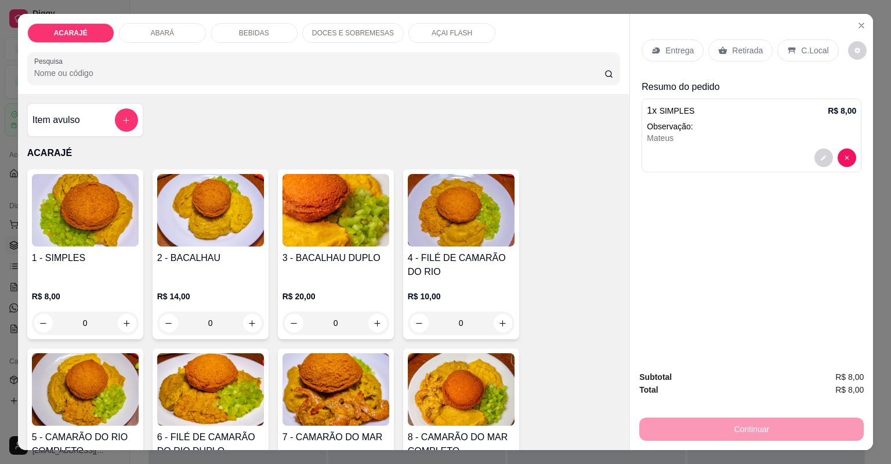
click at [722, 53] on div "Retirada" at bounding box center [740, 50] width 64 height 22
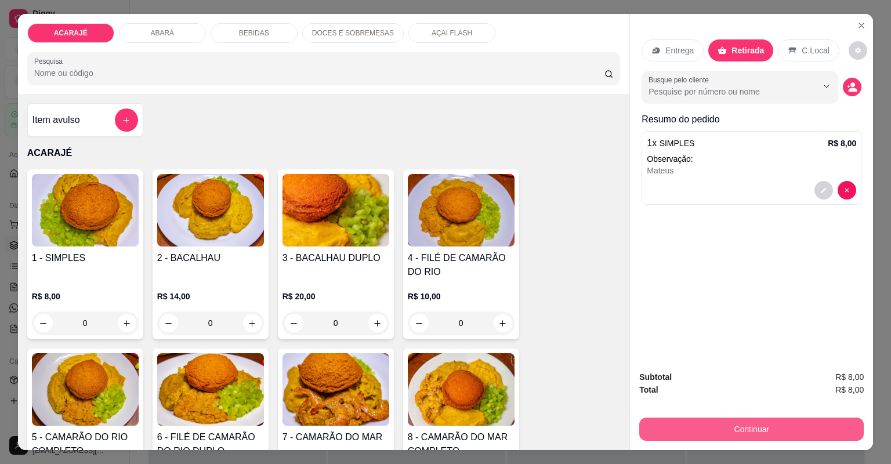
click at [785, 429] on button "Continuar" at bounding box center [751, 428] width 224 height 23
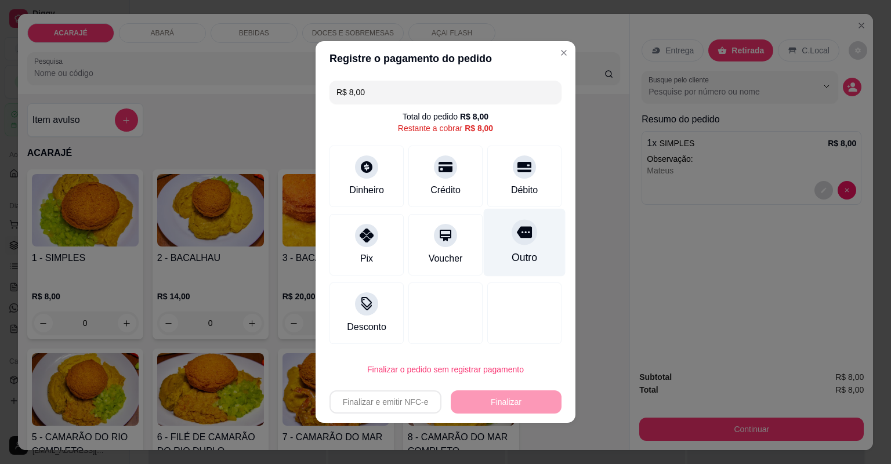
click at [512, 244] on div "Outro" at bounding box center [525, 243] width 82 height 68
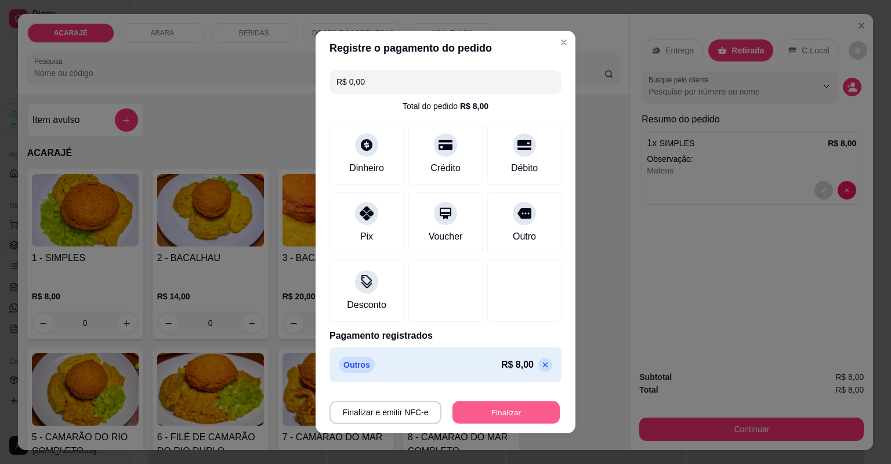
click at [498, 408] on button "Finalizar" at bounding box center [505, 412] width 107 height 23
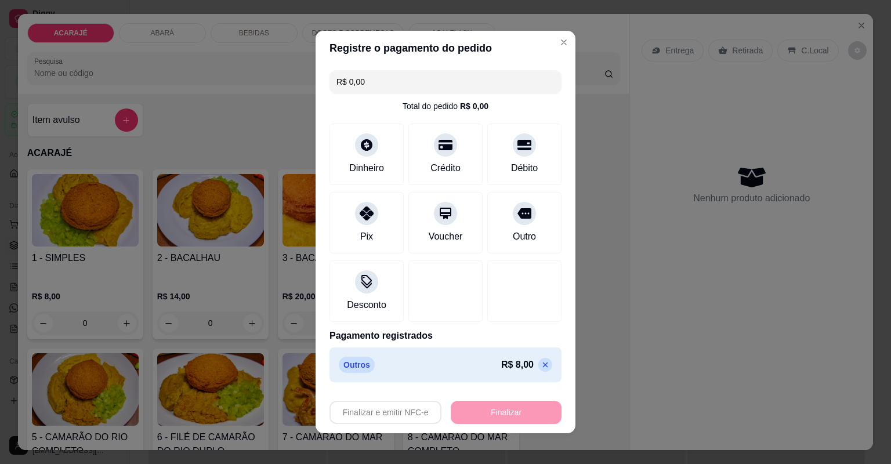
type input "-R$ 8,00"
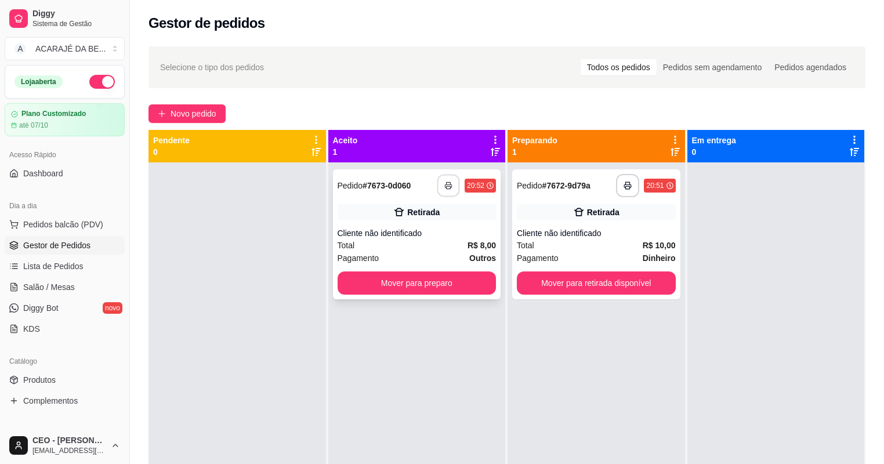
click at [446, 188] on rect "button" at bounding box center [448, 187] width 4 height 3
click at [596, 239] on div "Total R$ 10,00" at bounding box center [596, 245] width 159 height 13
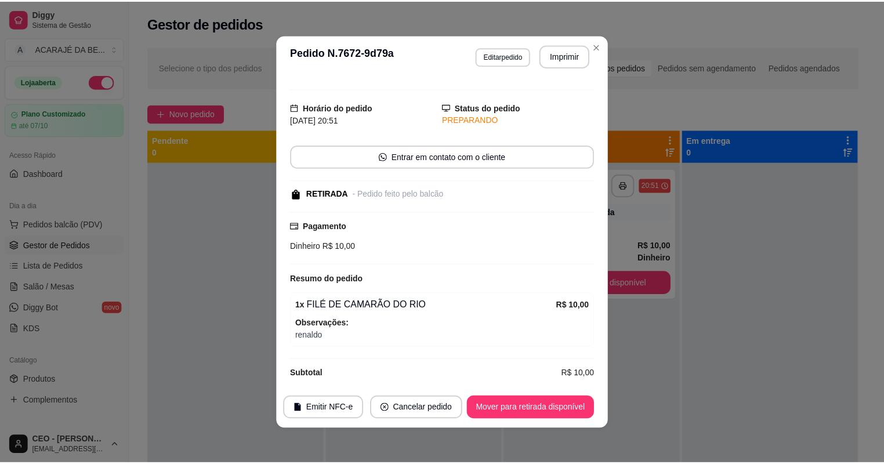
scroll to position [27, 0]
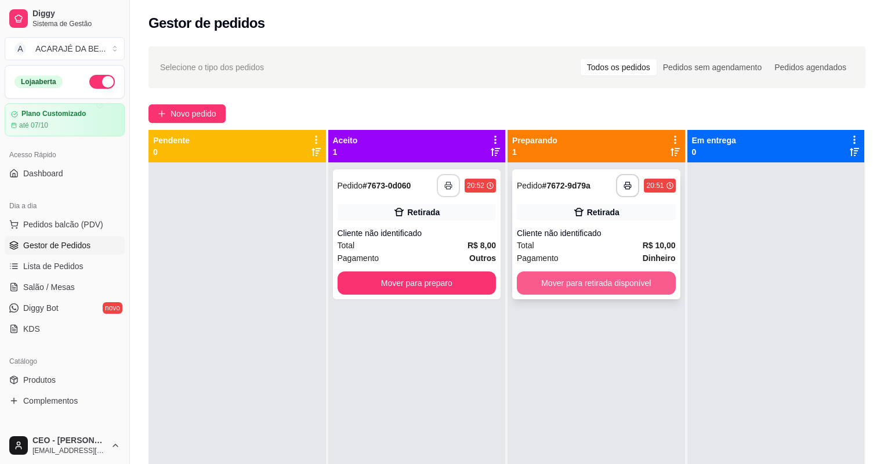
click at [601, 279] on button "Mover para retirada disponível" at bounding box center [596, 282] width 159 height 23
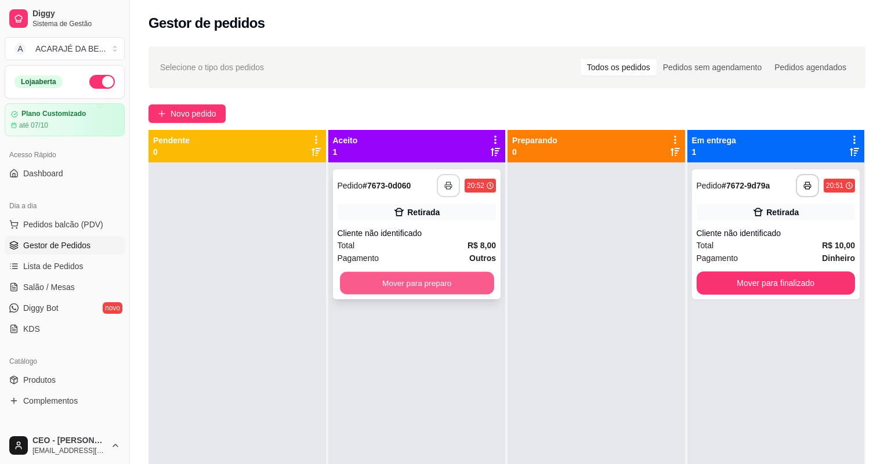
click at [399, 286] on button "Mover para preparo" at bounding box center [417, 283] width 154 height 23
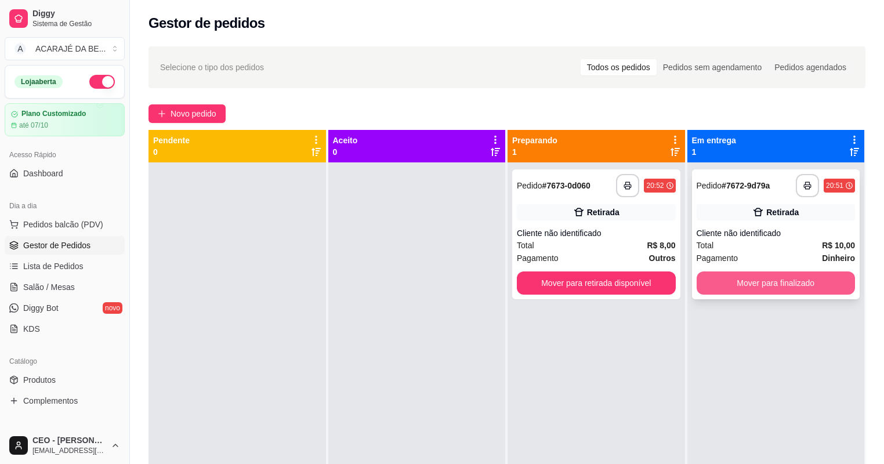
click at [743, 279] on button "Mover para finalizado" at bounding box center [775, 282] width 159 height 23
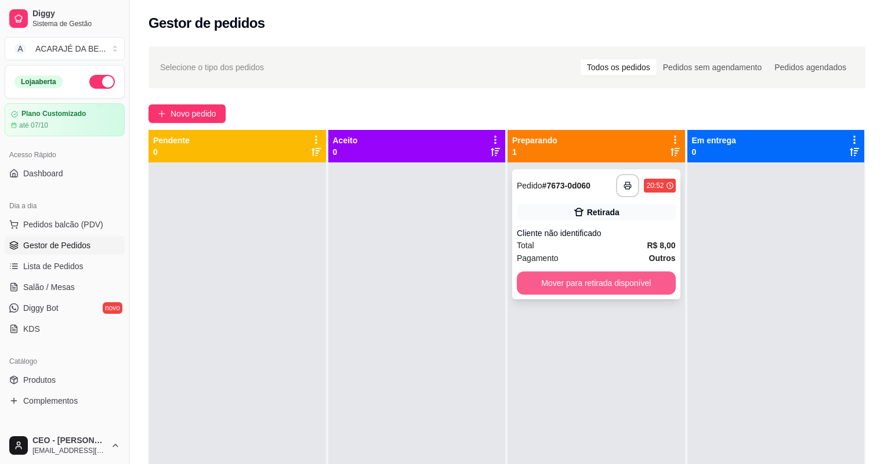
click at [638, 281] on button "Mover para retirada disponível" at bounding box center [596, 282] width 159 height 23
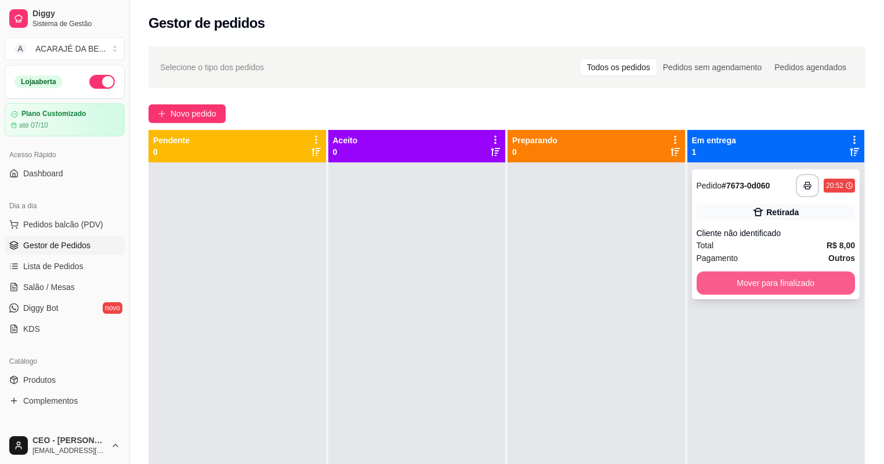
click at [759, 281] on button "Mover para finalizado" at bounding box center [775, 282] width 159 height 23
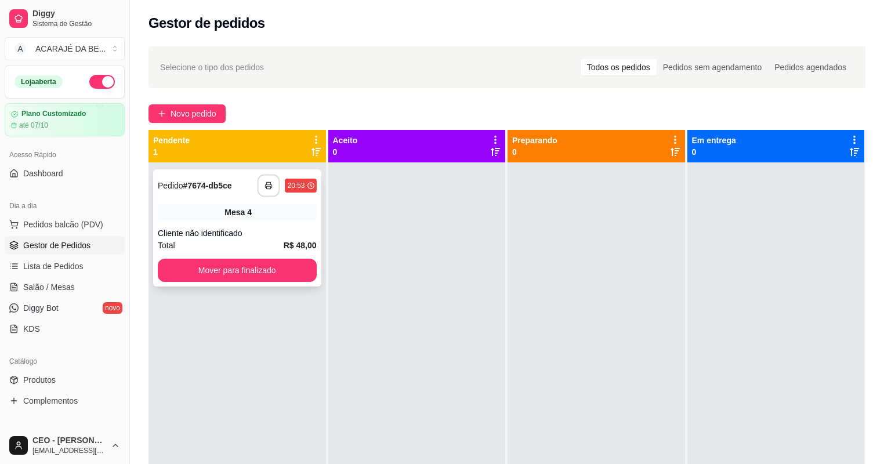
click at [269, 192] on button "button" at bounding box center [268, 186] width 23 height 23
click at [253, 270] on button "Mover para finalizado" at bounding box center [237, 270] width 159 height 23
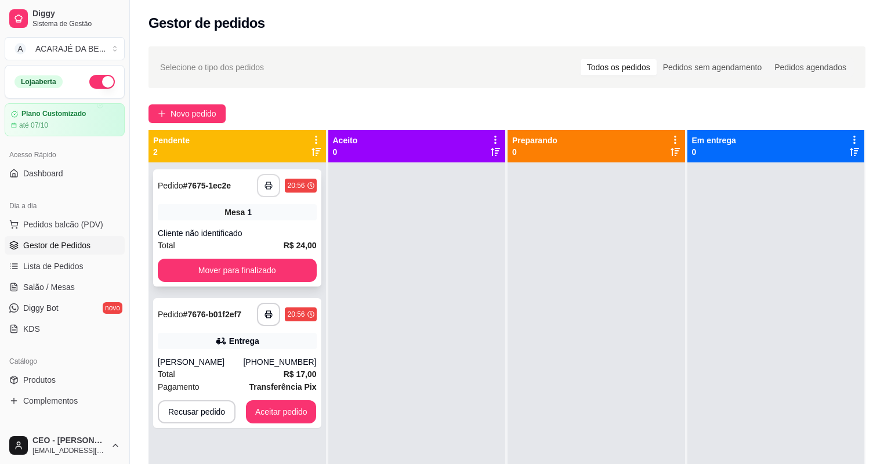
click at [264, 186] on icon "button" at bounding box center [268, 185] width 8 height 8
click at [227, 269] on button "Mover para finalizado" at bounding box center [237, 270] width 159 height 23
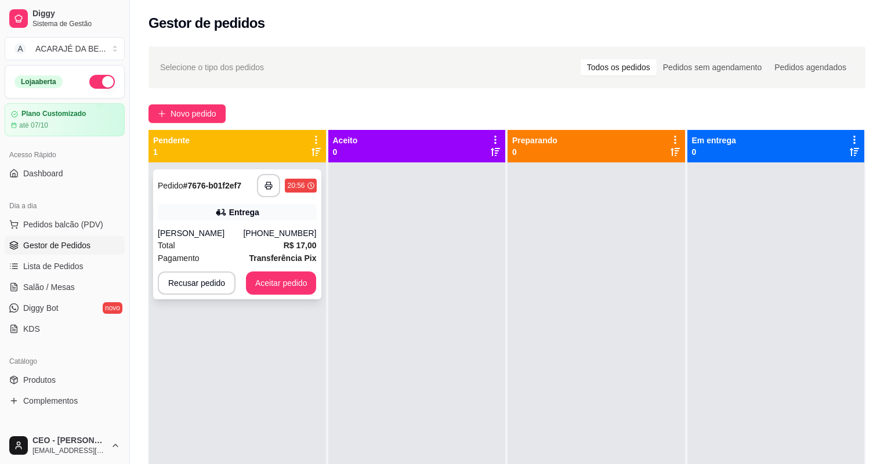
click at [260, 207] on div "Entrega" at bounding box center [237, 212] width 159 height 16
click at [271, 186] on icon "button" at bounding box center [269, 185] width 7 height 3
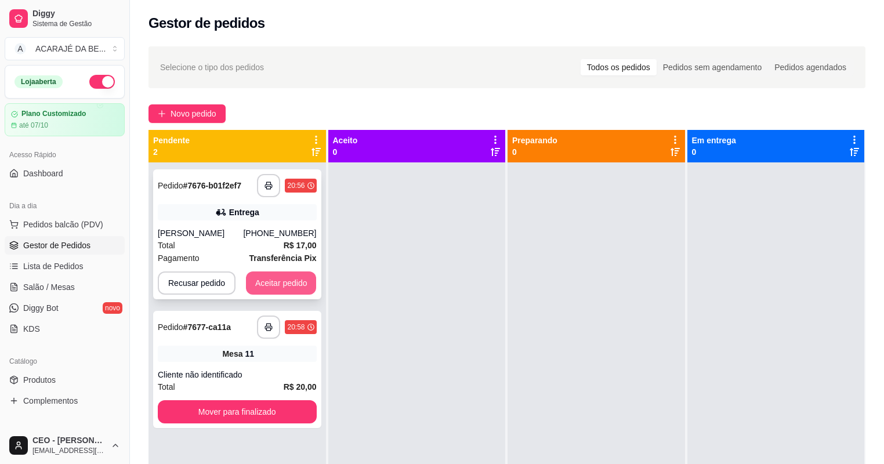
click at [260, 282] on button "Aceitar pedido" at bounding box center [281, 282] width 71 height 23
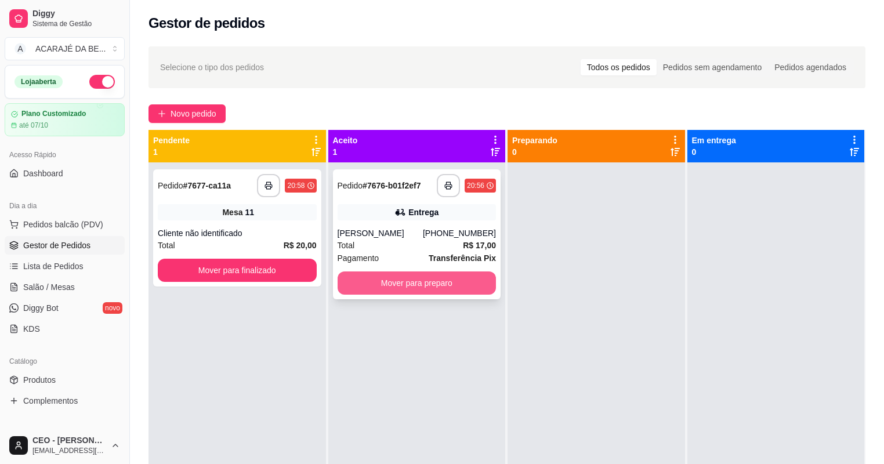
click at [368, 285] on button "Mover para preparo" at bounding box center [416, 282] width 159 height 23
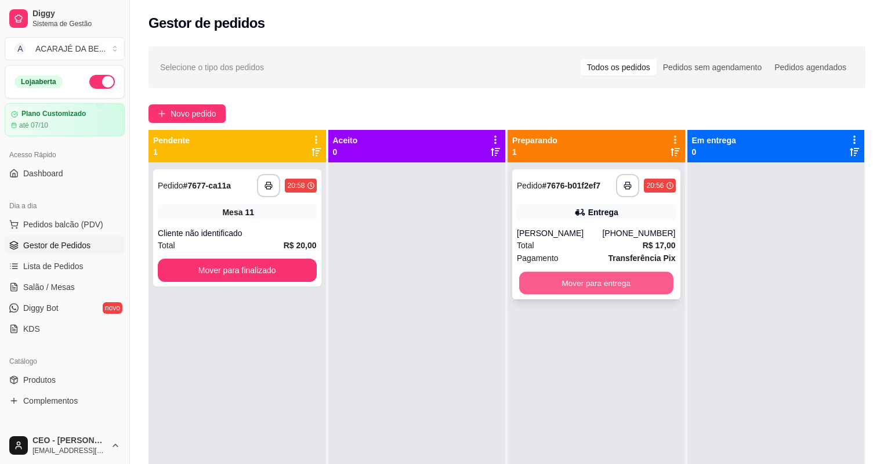
click at [535, 278] on button "Mover para entrega" at bounding box center [596, 283] width 154 height 23
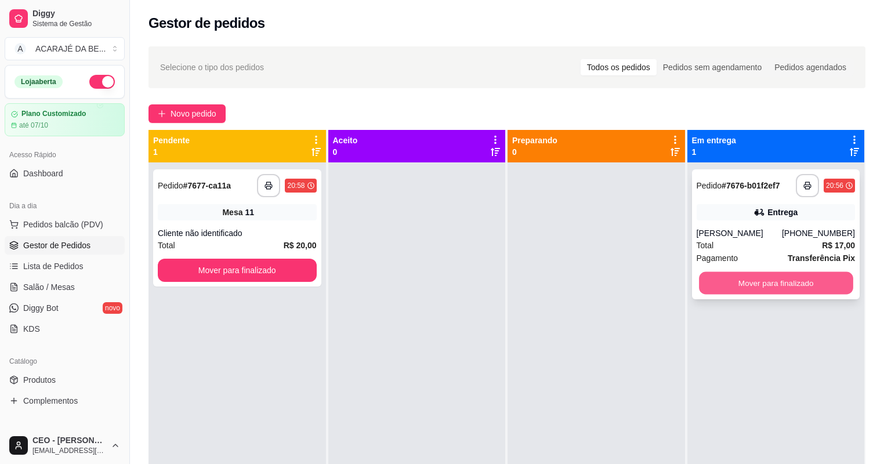
click at [714, 282] on button "Mover para finalizado" at bounding box center [776, 283] width 154 height 23
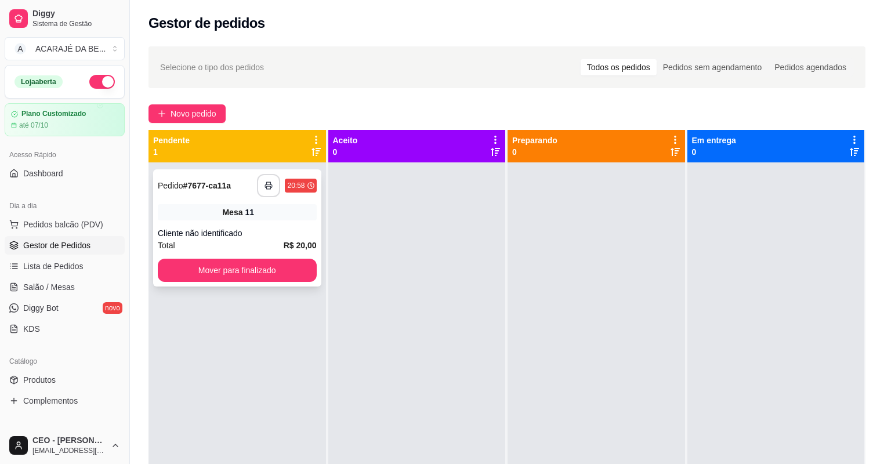
click at [267, 188] on rect "button" at bounding box center [269, 187] width 4 height 3
click at [281, 273] on button "Mover para finalizado" at bounding box center [237, 270] width 154 height 23
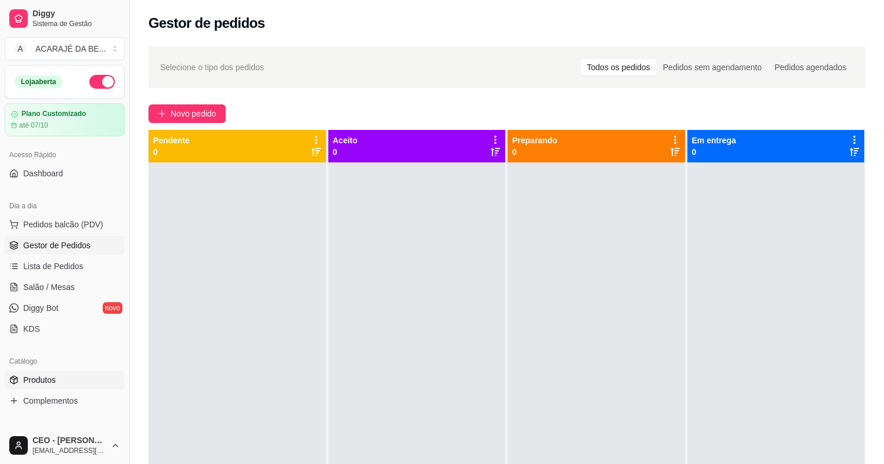
scroll to position [325, 0]
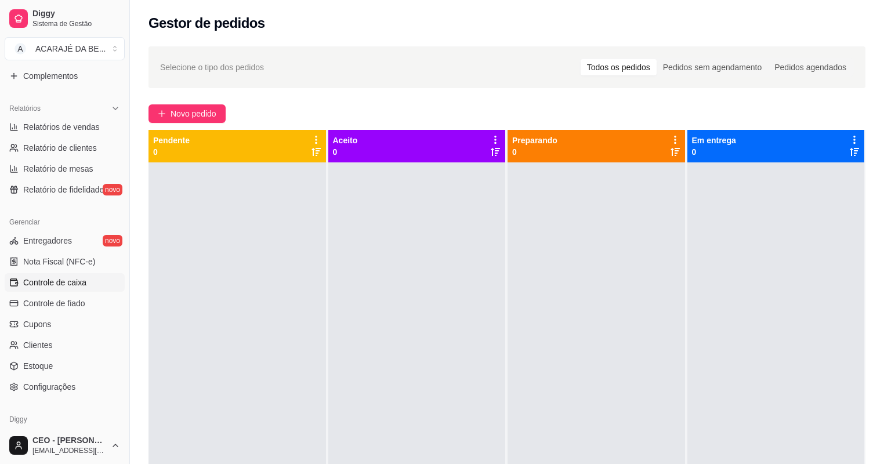
click at [56, 278] on span "Controle de caixa" at bounding box center [54, 283] width 63 height 12
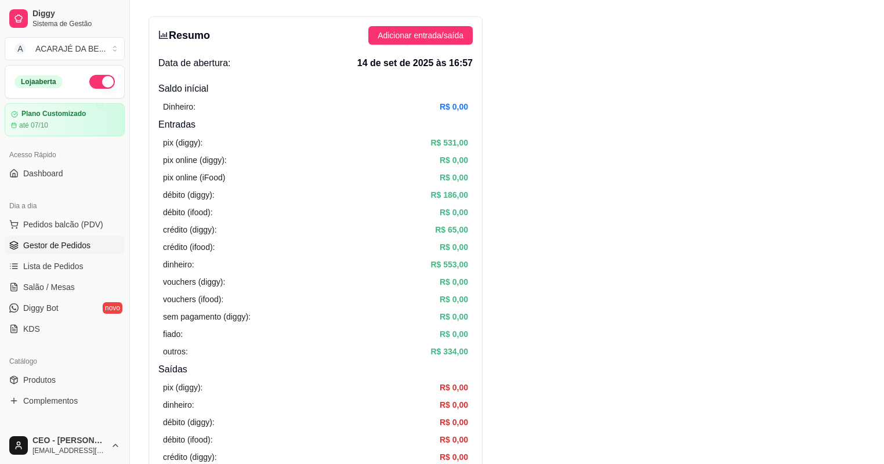
click at [56, 248] on span "Gestor de Pedidos" at bounding box center [56, 245] width 67 height 12
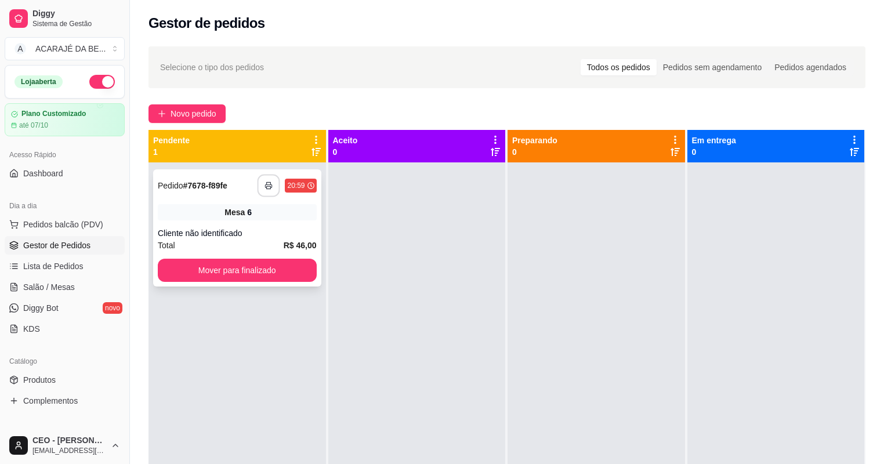
click at [273, 188] on button "button" at bounding box center [268, 186] width 23 height 23
click at [271, 264] on button "Mover para finalizado" at bounding box center [237, 270] width 154 height 23
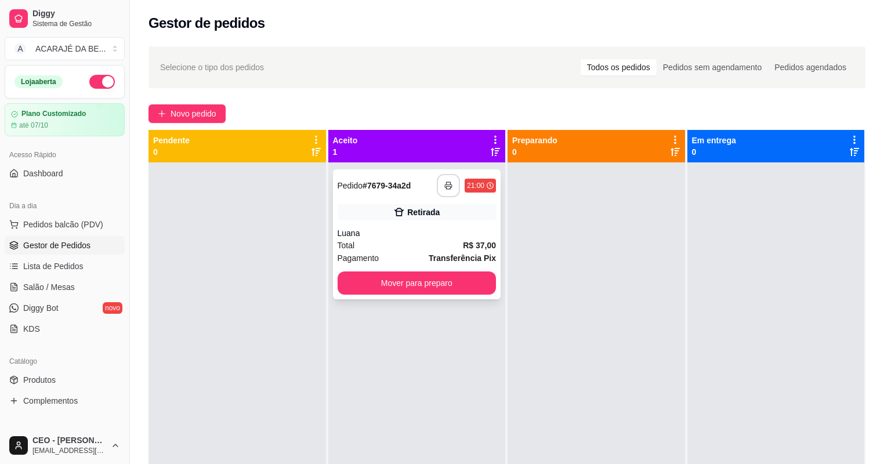
click at [445, 190] on button "button" at bounding box center [448, 185] width 23 height 23
click at [413, 279] on button "Mover para preparo" at bounding box center [416, 282] width 159 height 23
click at [413, 279] on button "Mover para preparo" at bounding box center [417, 283] width 154 height 23
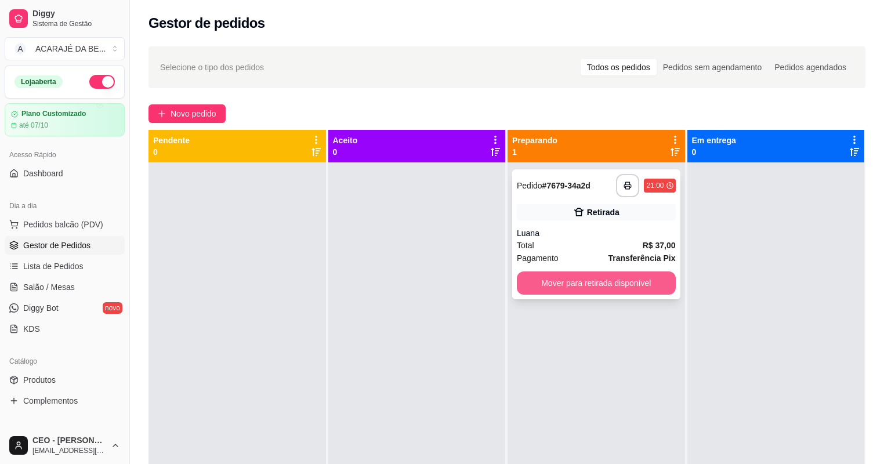
click at [565, 279] on button "Mover para retirada disponível" at bounding box center [596, 282] width 159 height 23
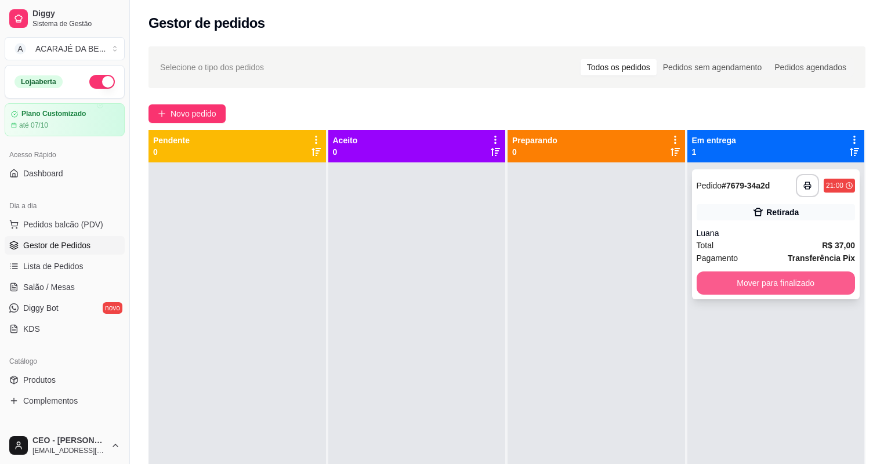
click at [726, 287] on button "Mover para finalizado" at bounding box center [775, 282] width 159 height 23
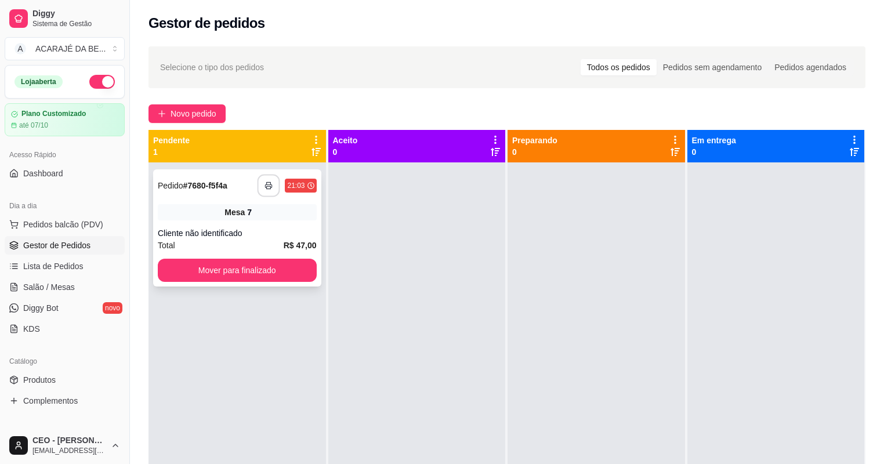
click at [260, 190] on button "button" at bounding box center [268, 186] width 23 height 23
click at [283, 266] on button "Mover para finalizado" at bounding box center [237, 270] width 159 height 23
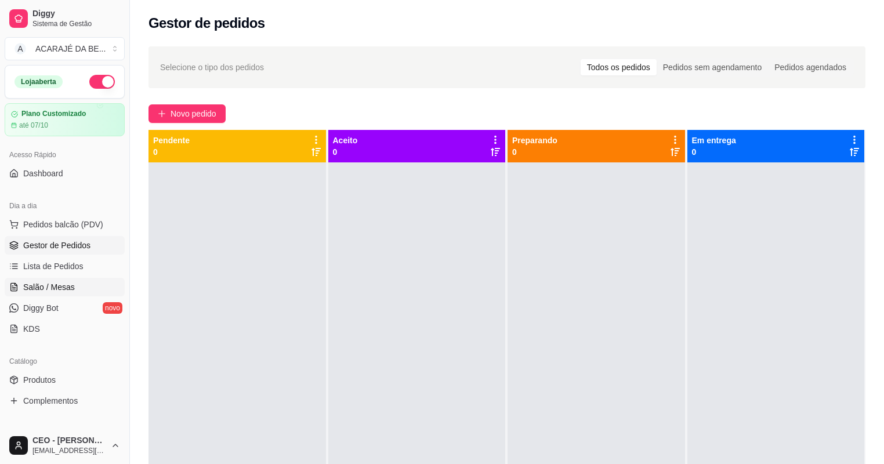
click at [70, 282] on span "Salão / Mesas" at bounding box center [49, 287] width 52 height 12
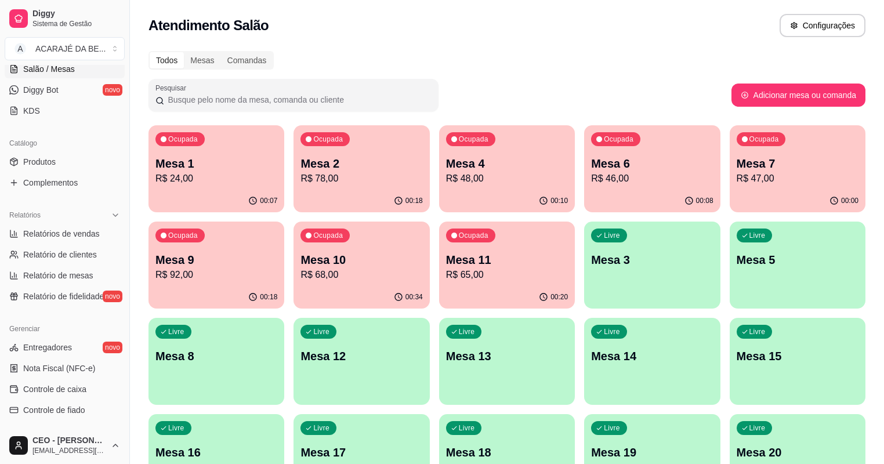
scroll to position [232, 0]
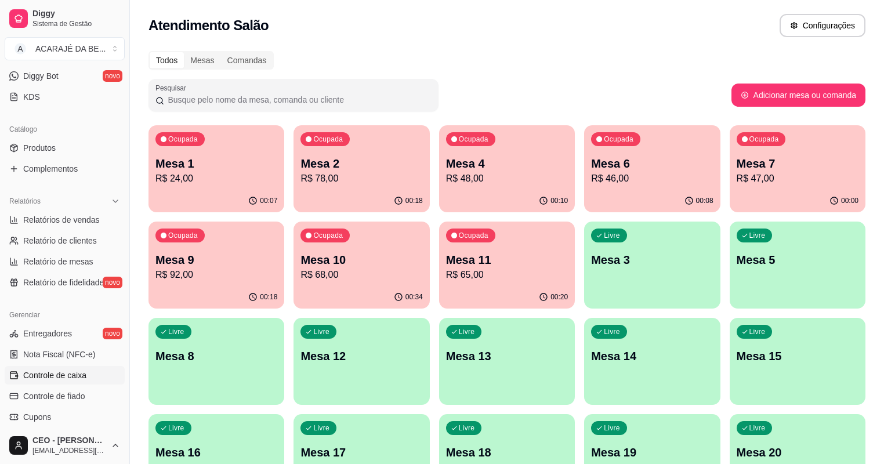
click at [66, 376] on span "Controle de caixa" at bounding box center [54, 375] width 63 height 12
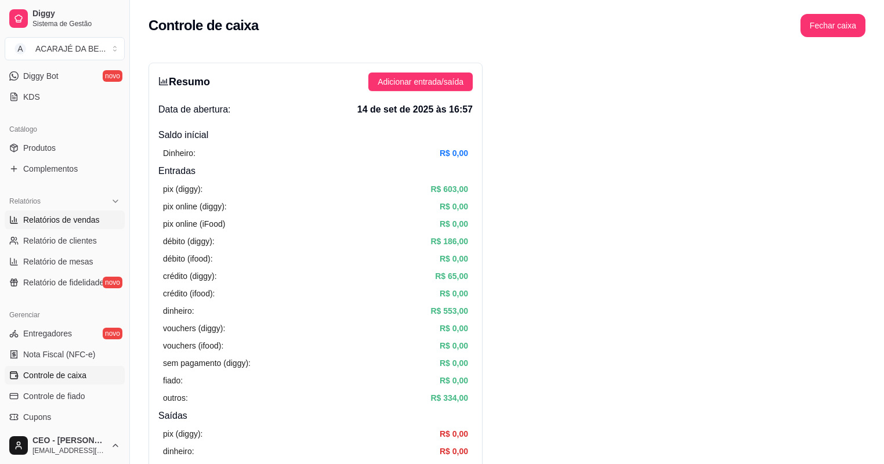
scroll to position [46, 0]
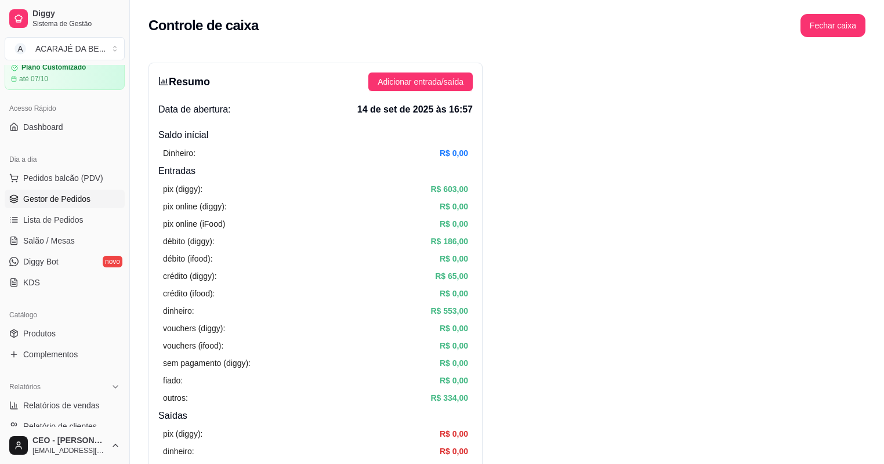
click at [46, 198] on span "Gestor de Pedidos" at bounding box center [56, 199] width 67 height 12
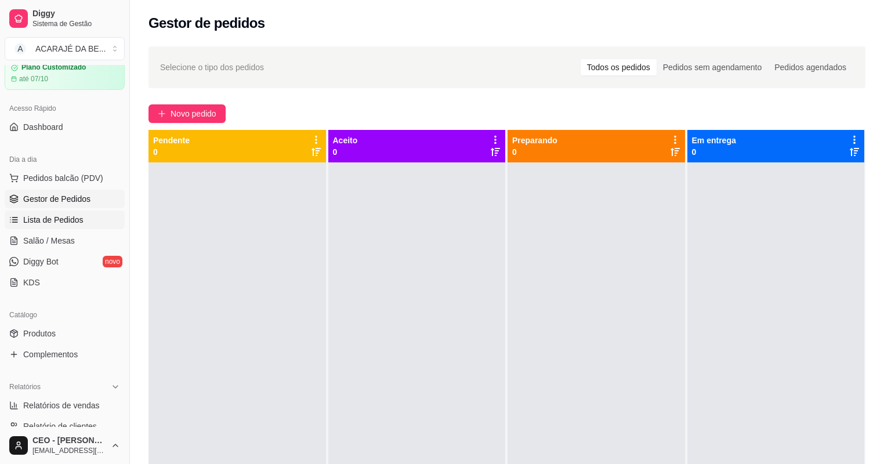
click at [74, 219] on span "Lista de Pedidos" at bounding box center [53, 220] width 60 height 12
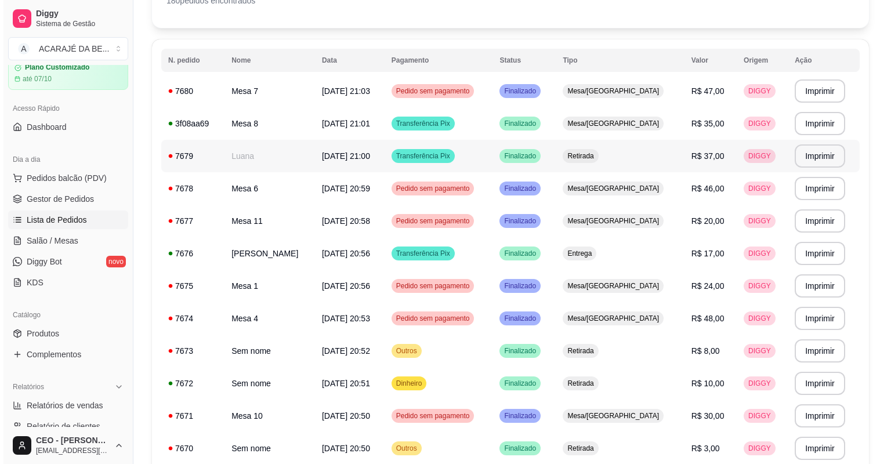
scroll to position [139, 0]
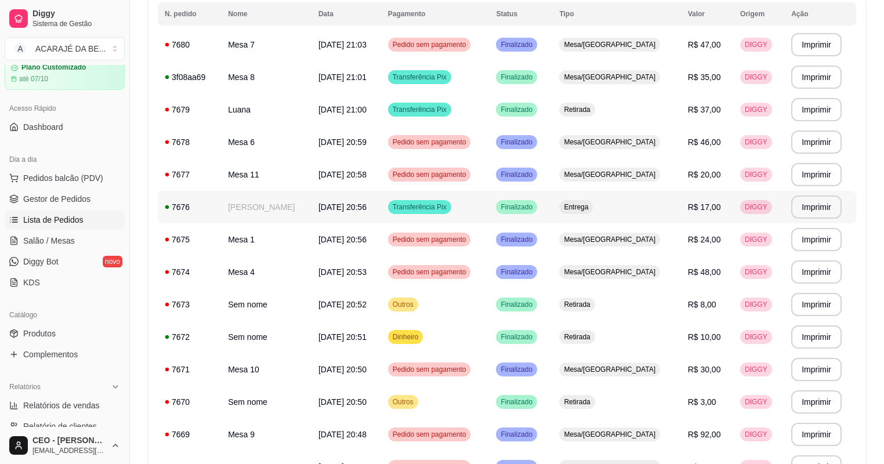
click at [535, 208] on span "Finalizado" at bounding box center [516, 206] width 37 height 9
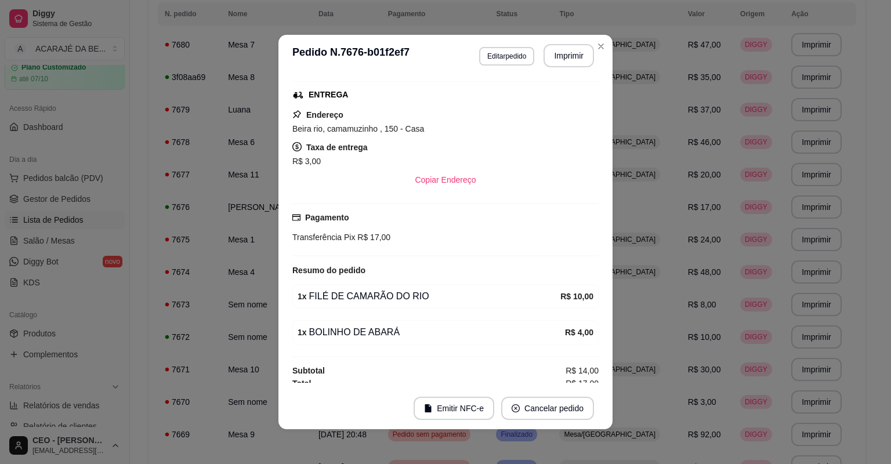
scroll to position [157, 0]
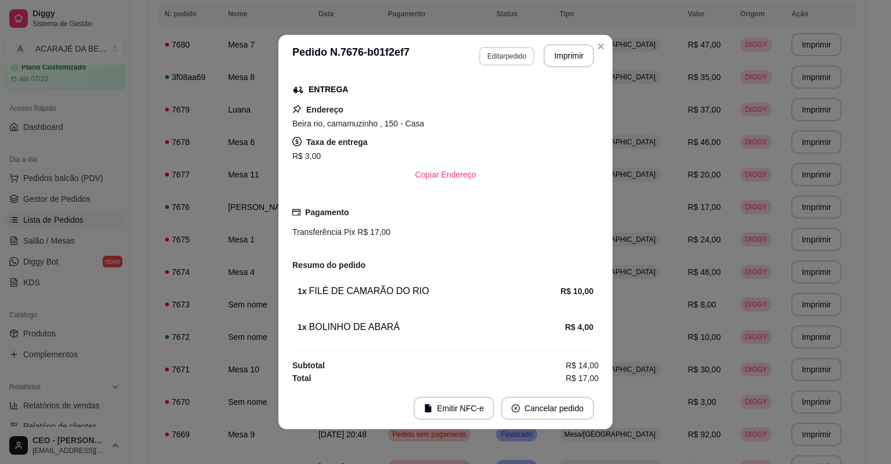
click at [513, 56] on button "Editar pedido" at bounding box center [506, 56] width 55 height 19
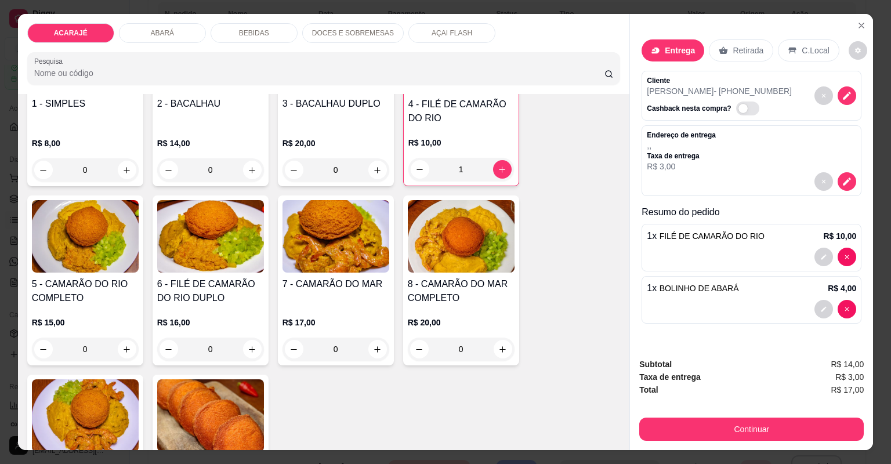
scroll to position [232, 0]
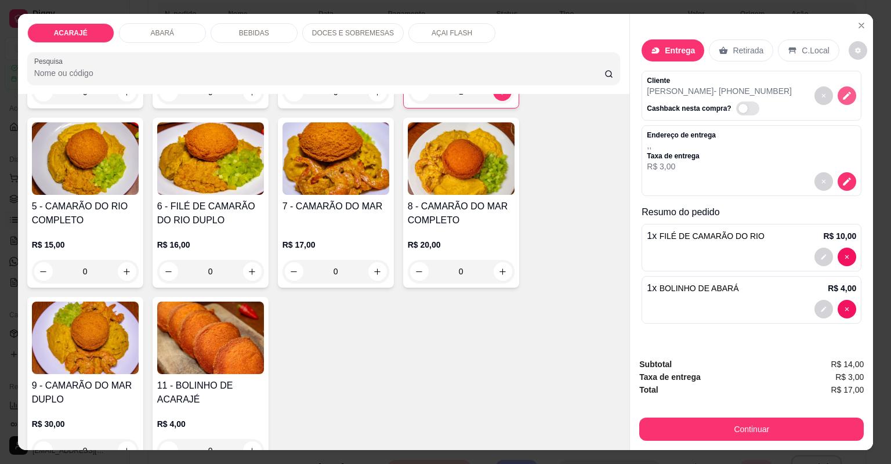
click at [843, 97] on icon "decrease-product-quantity" at bounding box center [847, 96] width 8 height 8
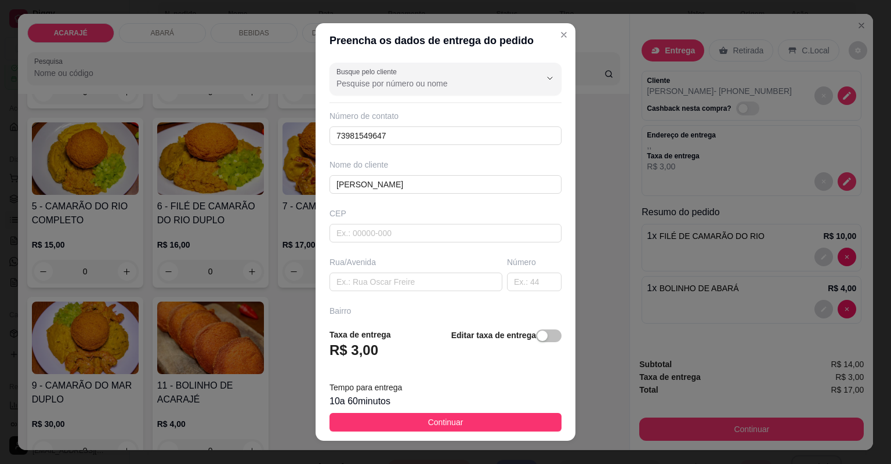
click at [533, 329] on div "Editar taxa de entrega" at bounding box center [506, 347] width 110 height 38
click at [537, 338] on div "button" at bounding box center [542, 336] width 10 height 10
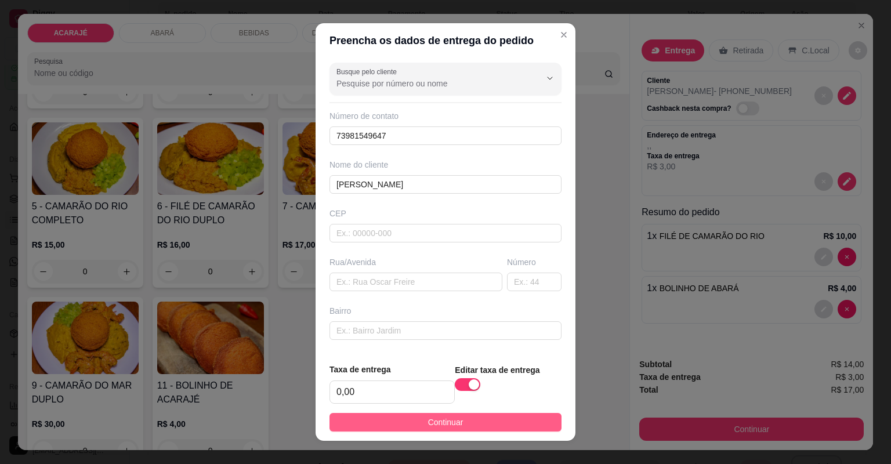
click at [483, 417] on button "Continuar" at bounding box center [445, 422] width 232 height 19
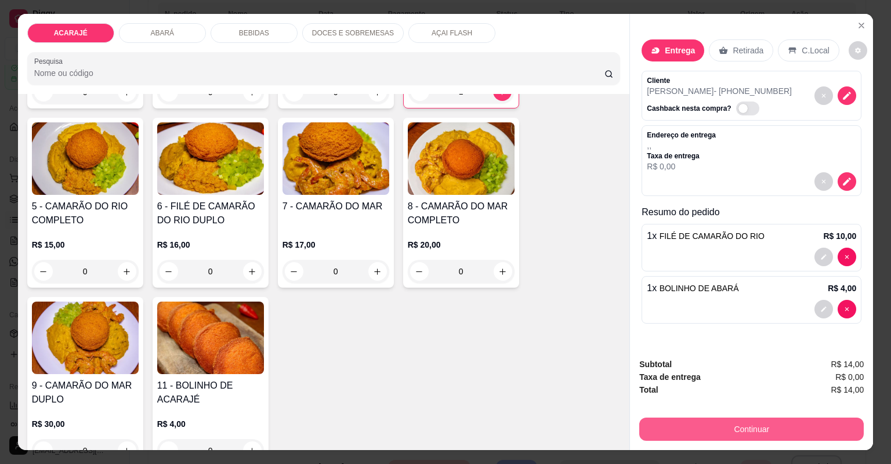
click at [724, 424] on button "Continuar" at bounding box center [751, 428] width 224 height 23
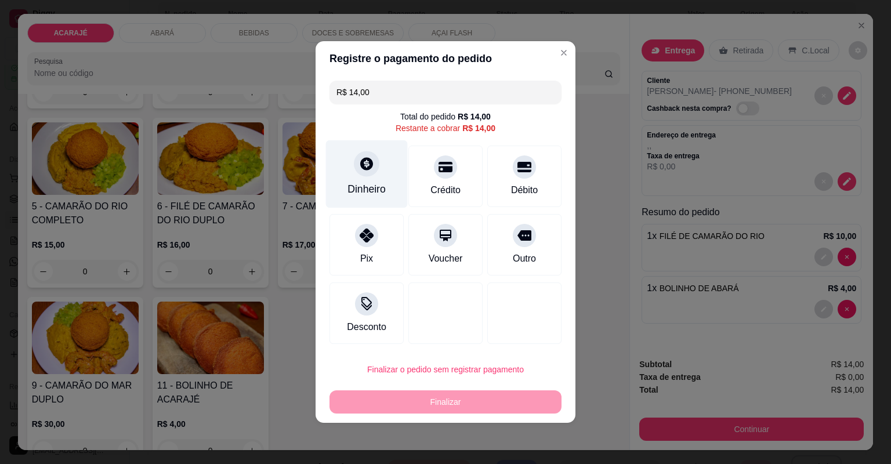
click at [373, 167] on div at bounding box center [367, 164] width 26 height 26
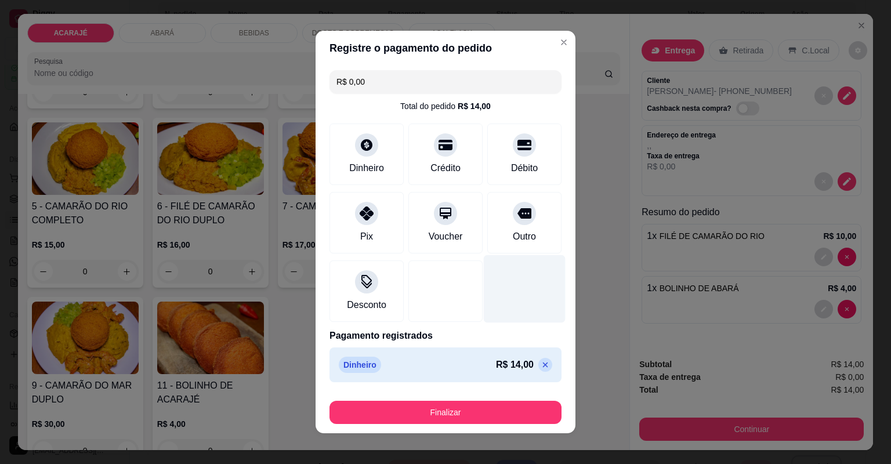
type input "R$ 0,00"
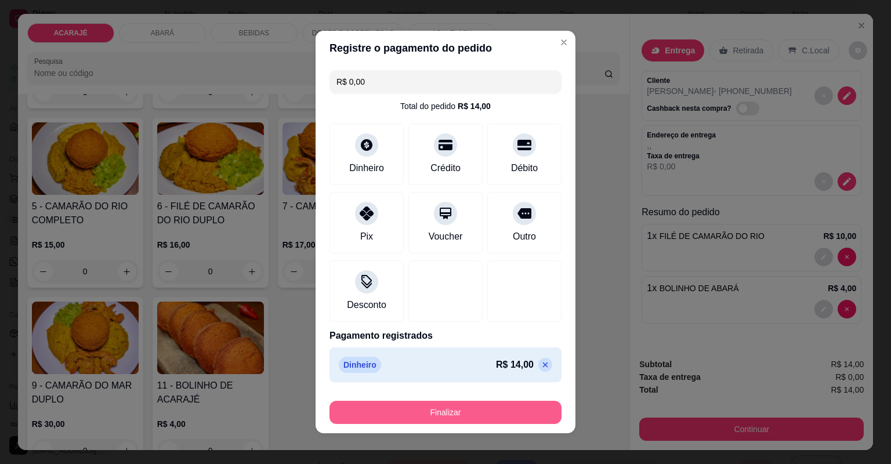
click at [463, 412] on button "Finalizar" at bounding box center [445, 412] width 232 height 23
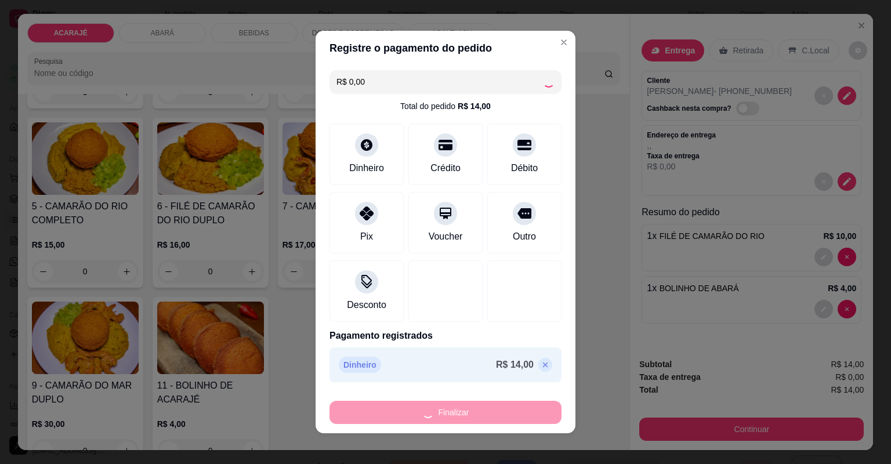
type input "0"
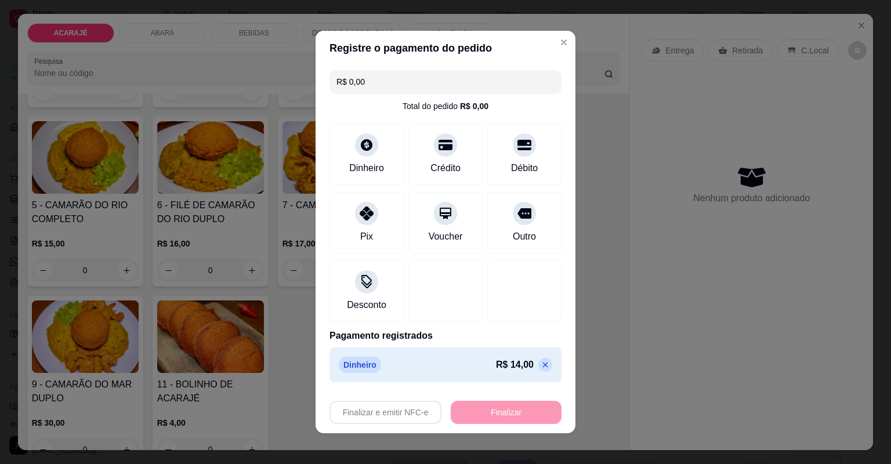
type input "-R$ 14,00"
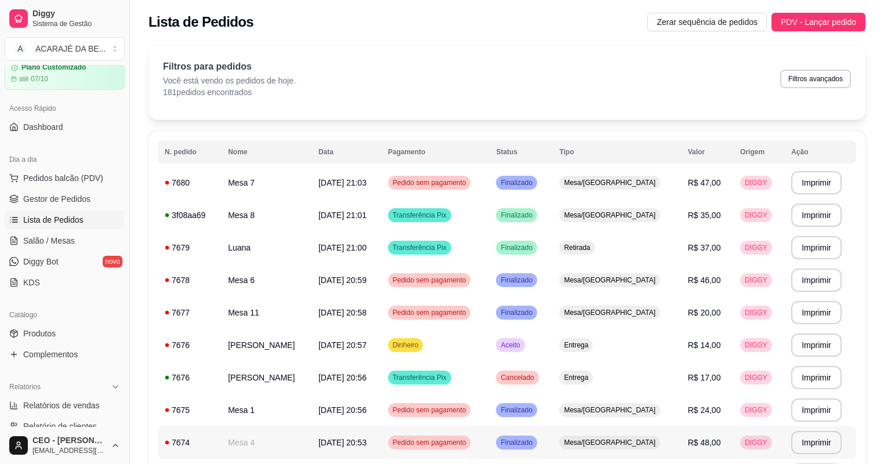
scroll to position [0, 0]
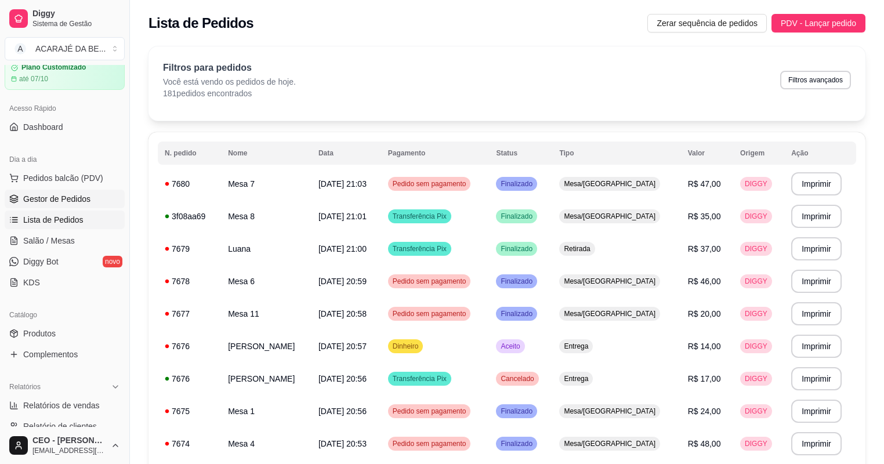
click at [86, 194] on span "Gestor de Pedidos" at bounding box center [56, 199] width 67 height 12
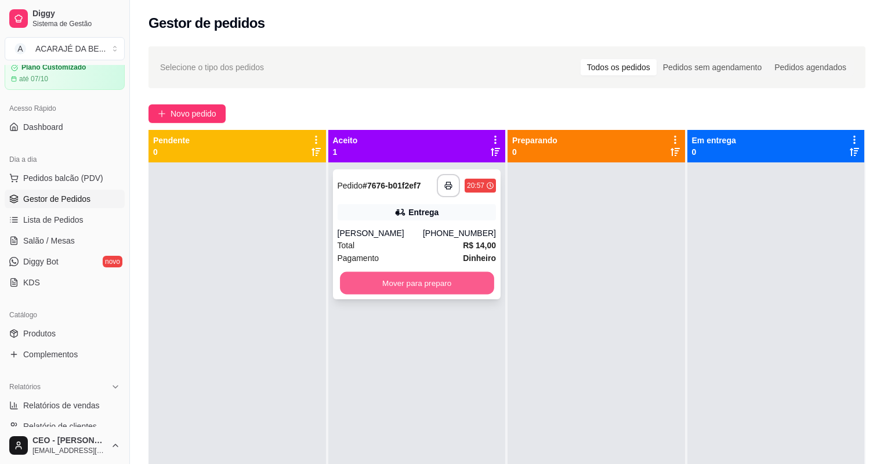
click at [434, 279] on button "Mover para preparo" at bounding box center [417, 283] width 154 height 23
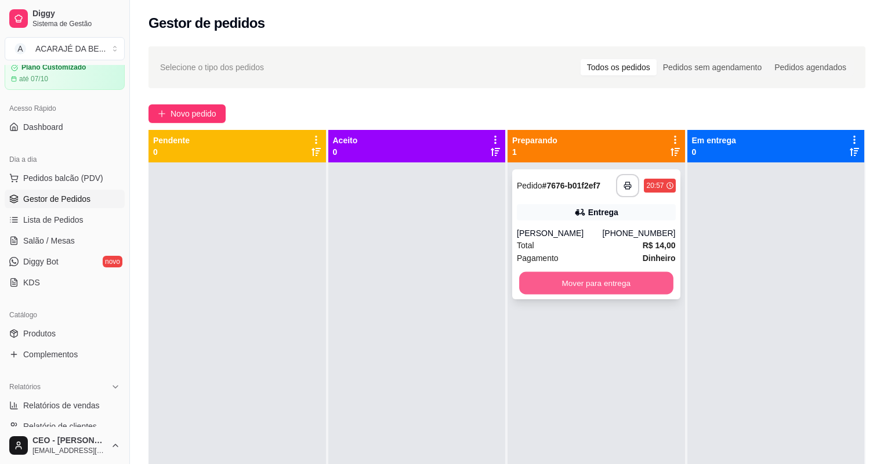
click at [604, 277] on button "Mover para entrega" at bounding box center [596, 283] width 154 height 23
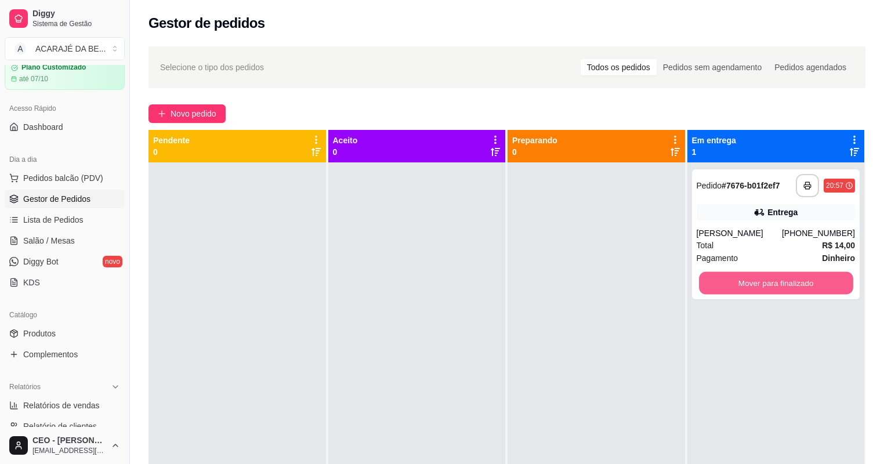
click at [778, 273] on button "Mover para finalizado" at bounding box center [776, 283] width 154 height 23
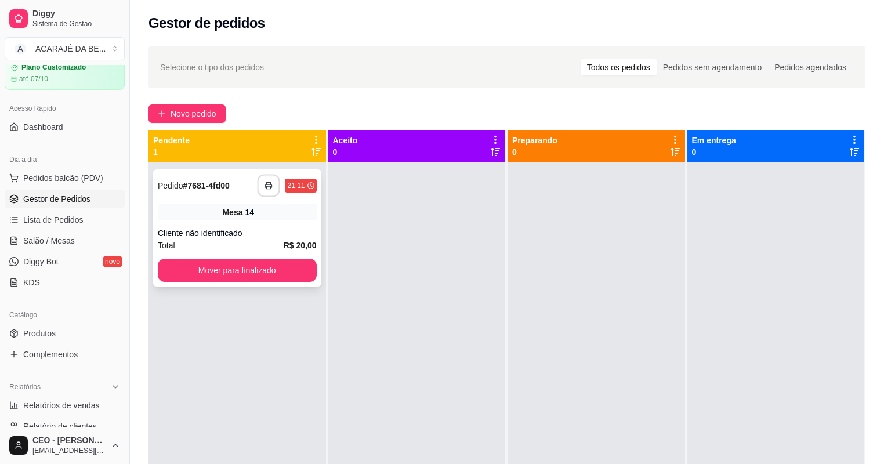
click at [274, 187] on button "button" at bounding box center [268, 186] width 23 height 23
click at [296, 275] on button "Mover para finalizado" at bounding box center [237, 270] width 159 height 23
click at [284, 246] on strong "R$ 20,00" at bounding box center [300, 245] width 33 height 9
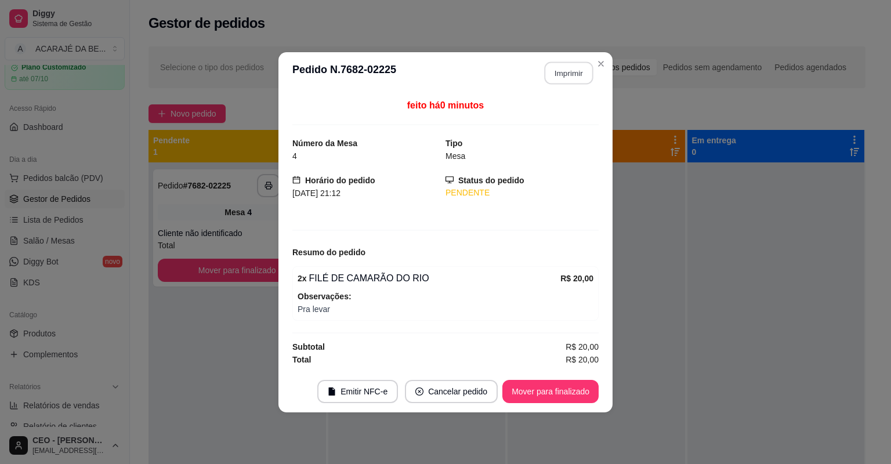
click at [560, 72] on button "Imprimir" at bounding box center [568, 72] width 49 height 23
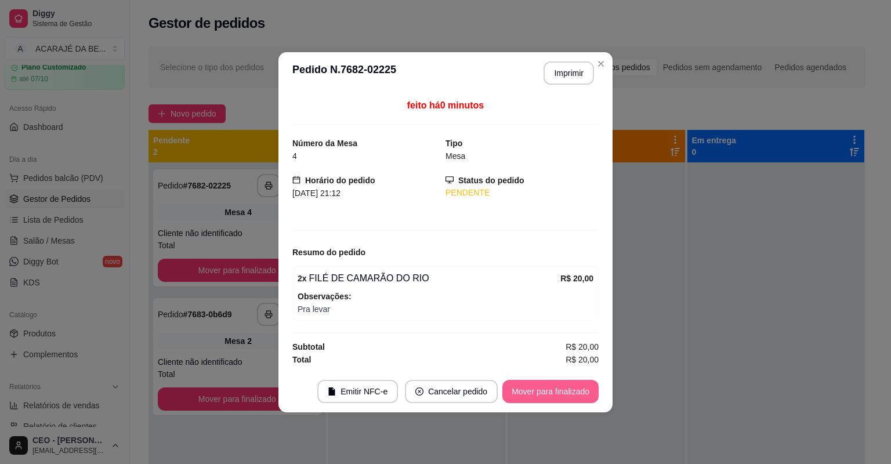
click at [525, 392] on button "Mover para finalizado" at bounding box center [550, 391] width 96 height 23
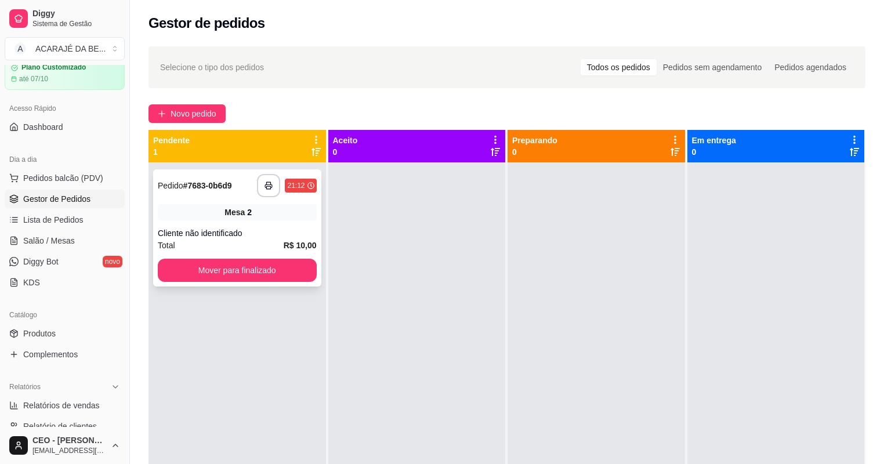
click at [291, 227] on div "Cliente não identificado" at bounding box center [237, 233] width 159 height 12
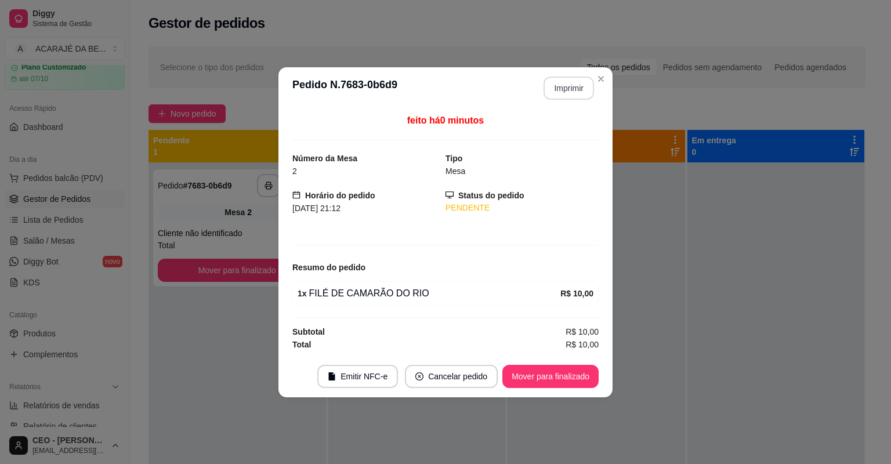
click at [566, 94] on button "Imprimir" at bounding box center [568, 88] width 50 height 23
click at [592, 377] on button "Mover para finalizado" at bounding box center [550, 376] width 93 height 23
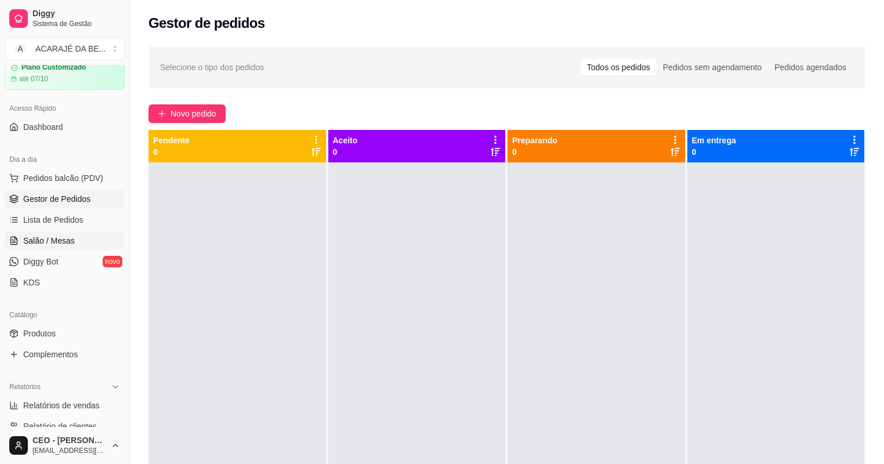
click at [60, 233] on link "Salão / Mesas" at bounding box center [65, 240] width 120 height 19
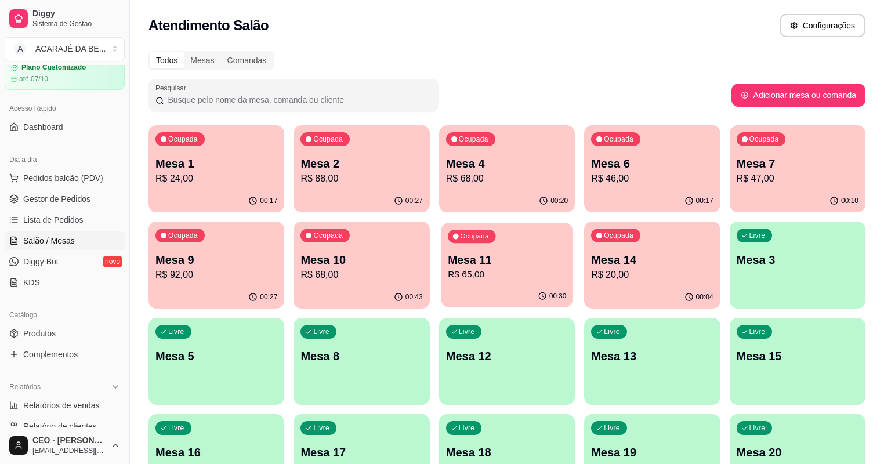
click at [448, 268] on p "R$ 65,00" at bounding box center [507, 274] width 118 height 13
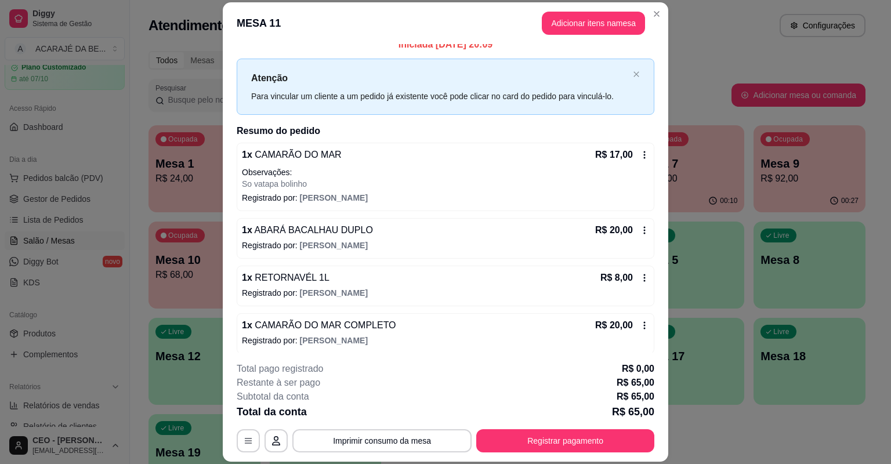
scroll to position [16, 0]
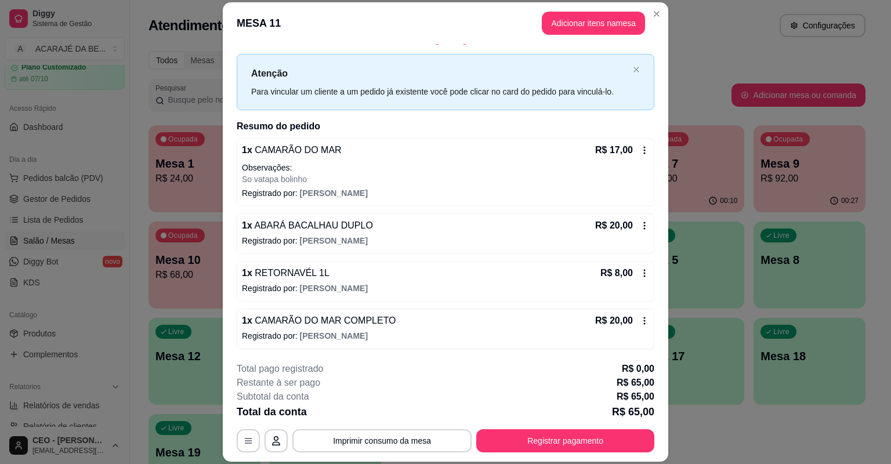
click at [640, 276] on icon at bounding box center [644, 272] width 9 height 9
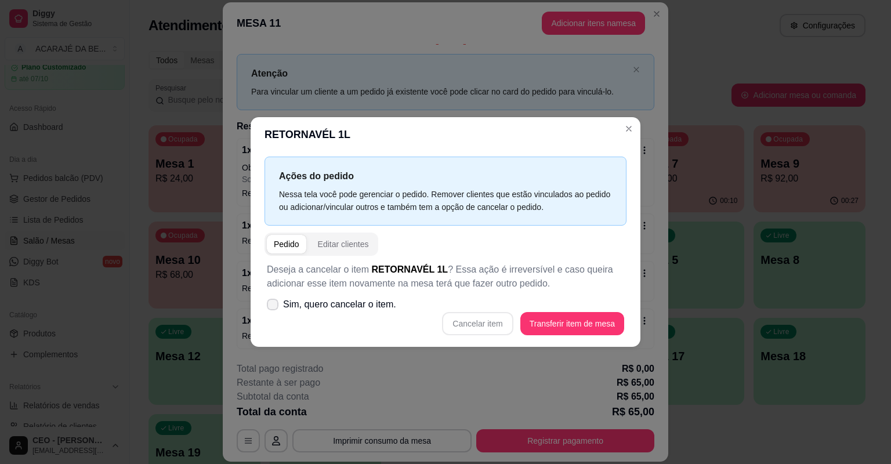
click at [270, 300] on span at bounding box center [273, 305] width 12 height 12
click at [270, 307] on input "Sim, quero cancelar o item." at bounding box center [270, 311] width 8 height 8
checkbox input "true"
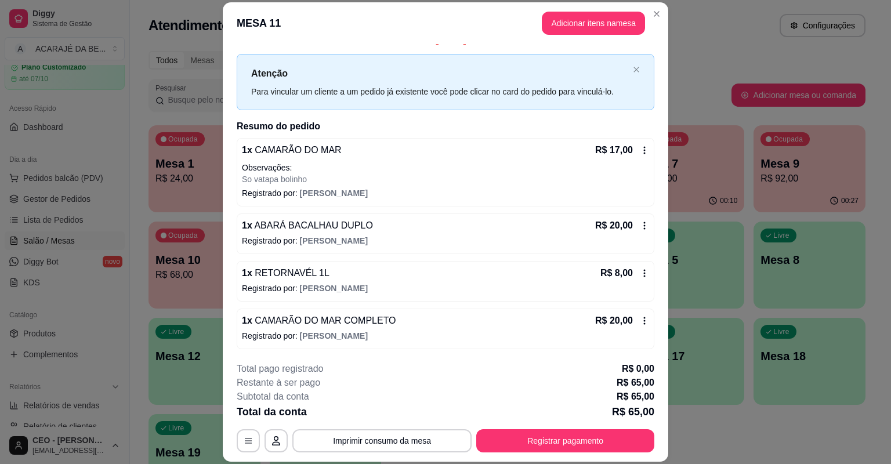
click at [640, 268] on icon at bounding box center [644, 272] width 9 height 9
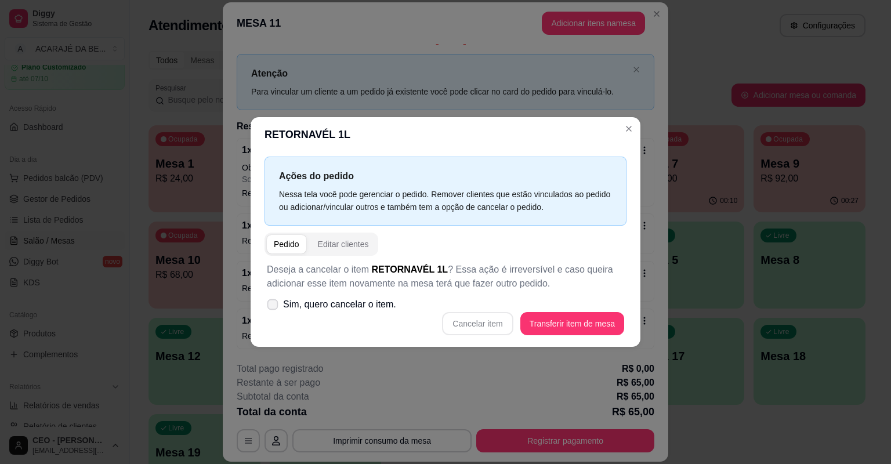
click at [278, 307] on label "Sim, quero cancelar o item." at bounding box center [331, 304] width 139 height 23
click at [274, 307] on input "Sim, quero cancelar o item." at bounding box center [270, 311] width 8 height 8
checkbox input "true"
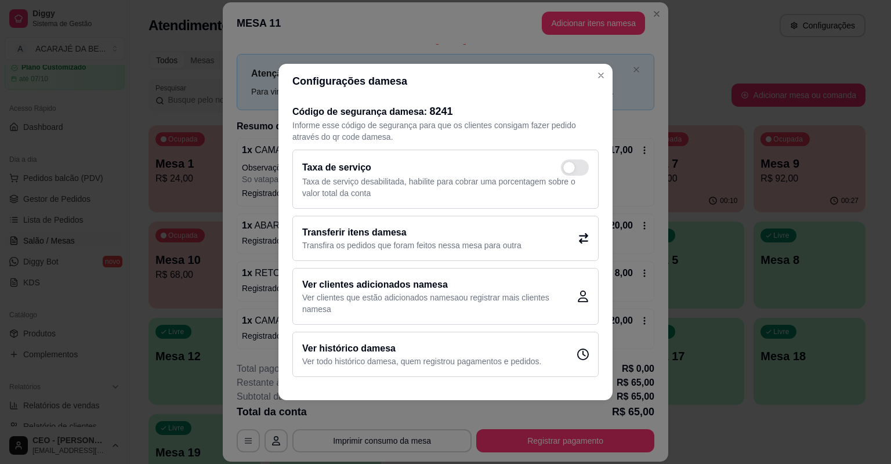
click at [612, 230] on div "Configurações da mesa Código de segurança da mesa : 8241 Informe esse código de…" at bounding box center [445, 232] width 891 height 464
click at [598, 69] on div "Configurações da mesa Código de segurança da mesa : 8241 Informe esse código de…" at bounding box center [445, 232] width 891 height 464
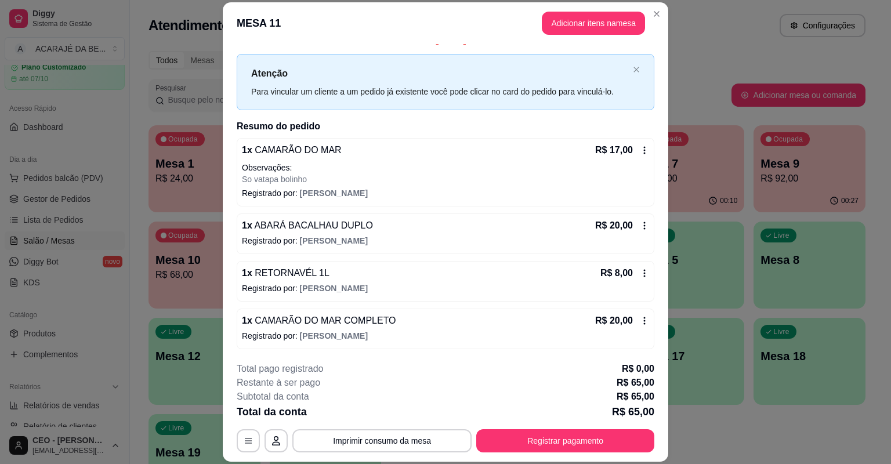
click at [606, 277] on p "R$ 8,00" at bounding box center [616, 273] width 32 height 14
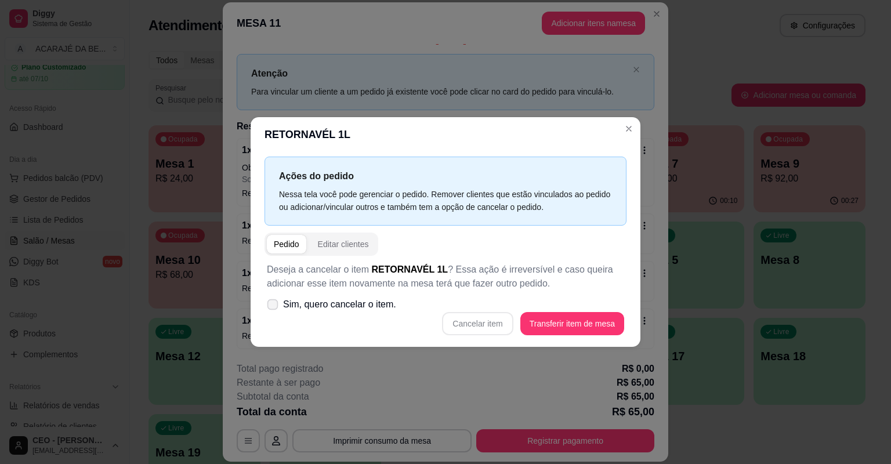
click at [307, 306] on span "Sim, quero cancelar o item." at bounding box center [339, 304] width 113 height 14
click at [274, 307] on input "Sim, quero cancelar o item." at bounding box center [270, 311] width 8 height 8
checkbox input "true"
click at [481, 321] on button "Cancelar item" at bounding box center [477, 323] width 71 height 23
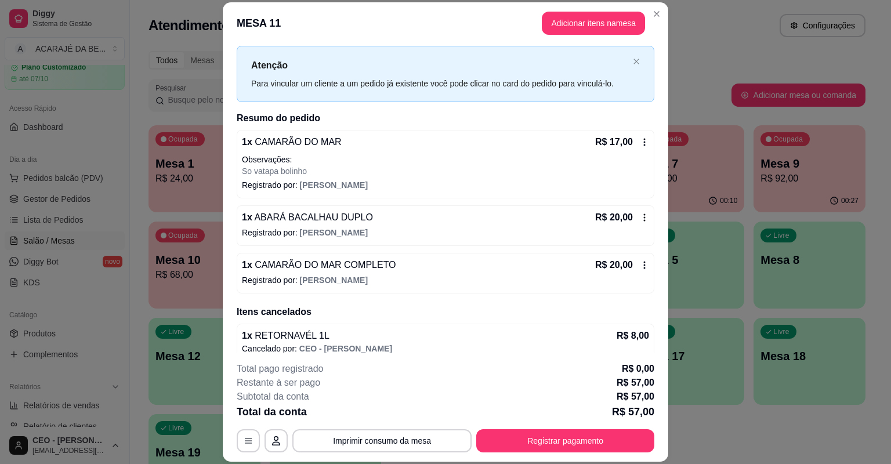
scroll to position [34, 0]
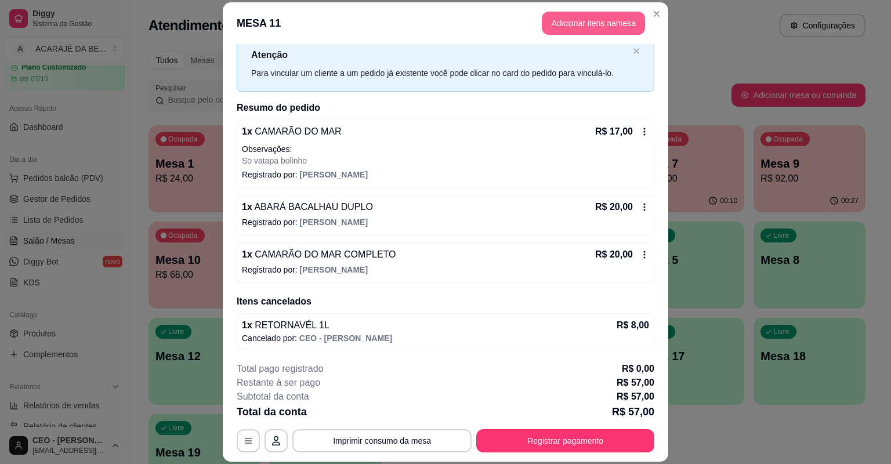
click at [582, 16] on button "Adicionar itens na mesa" at bounding box center [593, 23] width 103 height 23
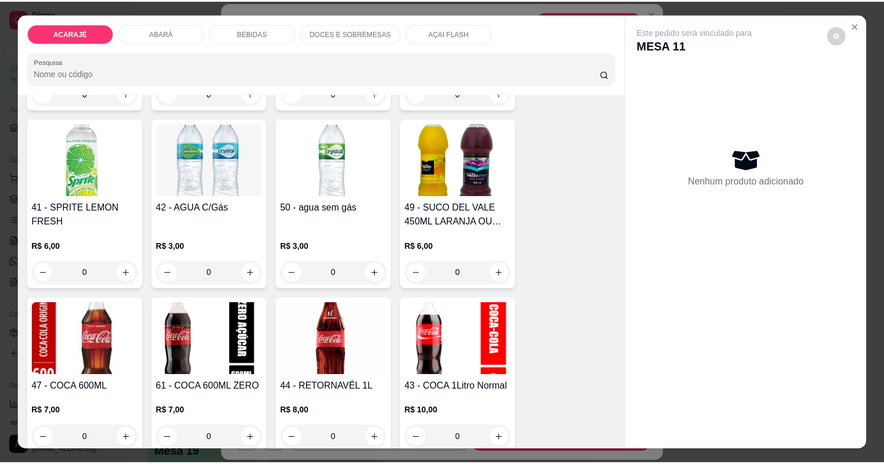
scroll to position [1902, 0]
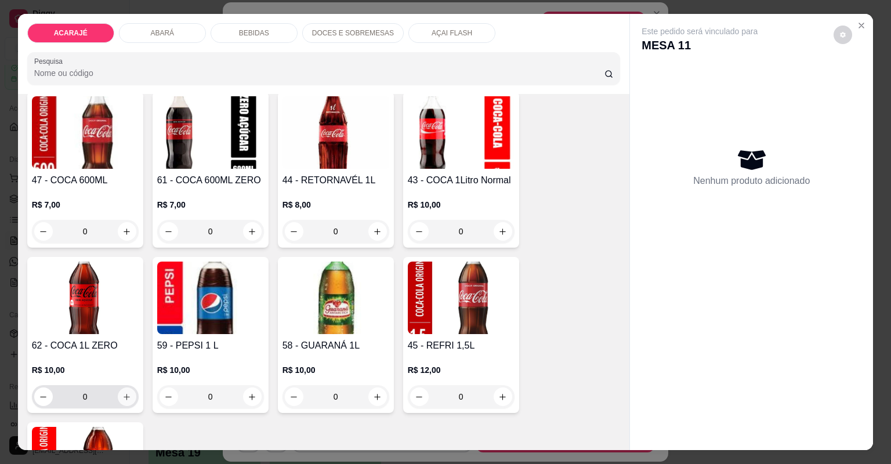
click at [124, 401] on button "increase-product-quantity" at bounding box center [127, 396] width 19 height 19
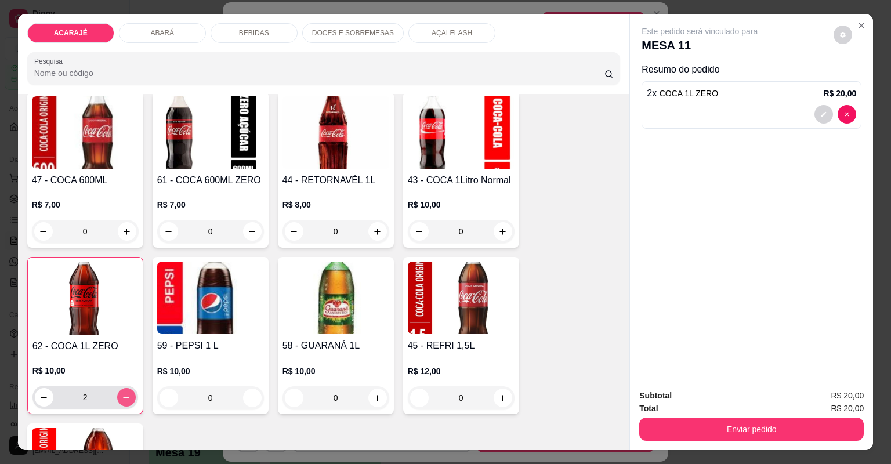
type input "2"
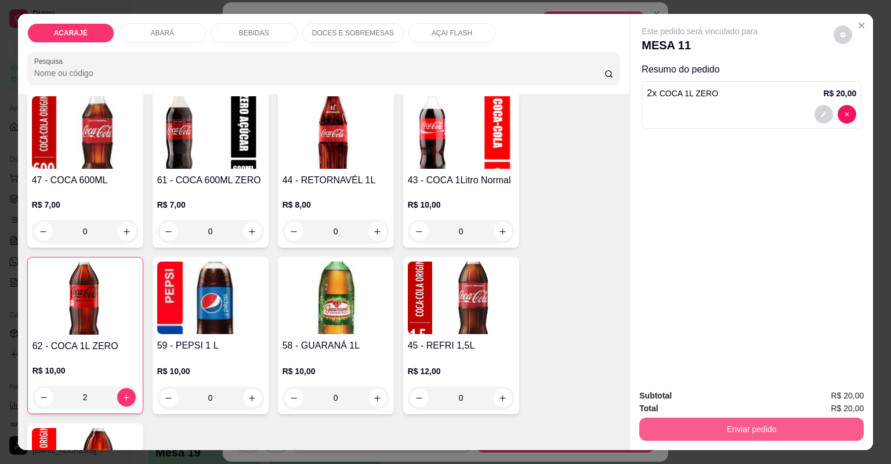
click at [736, 430] on button "Enviar pedido" at bounding box center [751, 428] width 224 height 23
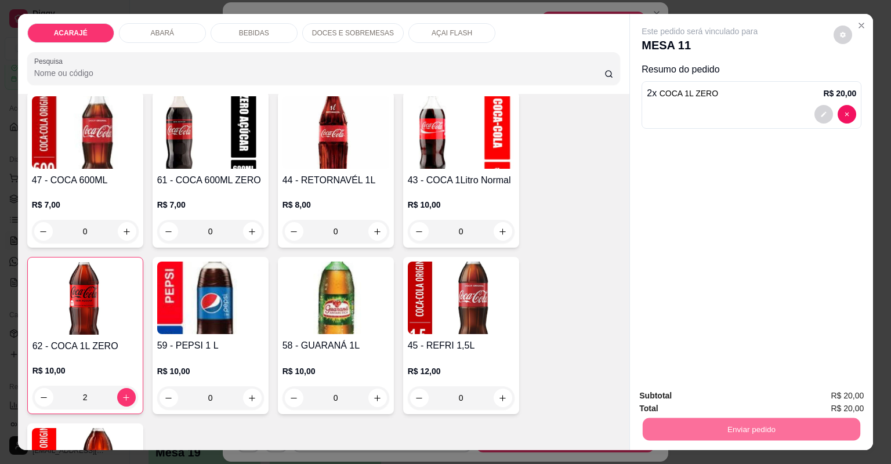
click at [680, 395] on button "Não registrar e enviar pedido" at bounding box center [713, 399] width 117 height 21
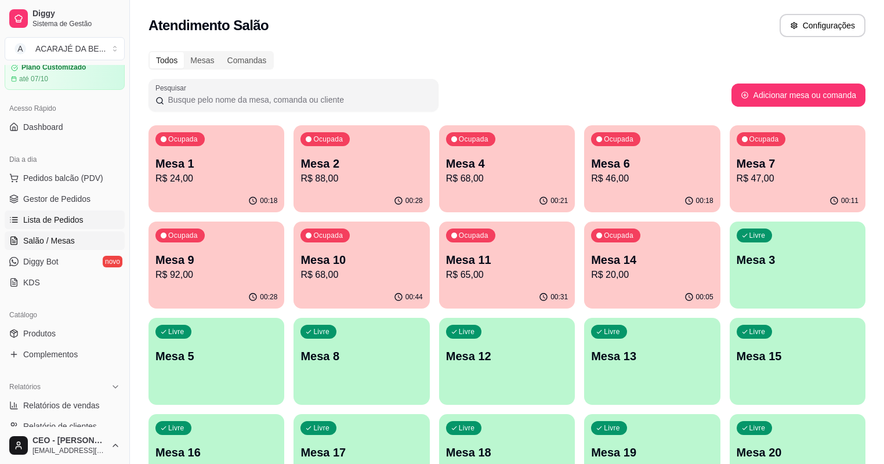
click at [69, 224] on span "Lista de Pedidos" at bounding box center [53, 220] width 60 height 12
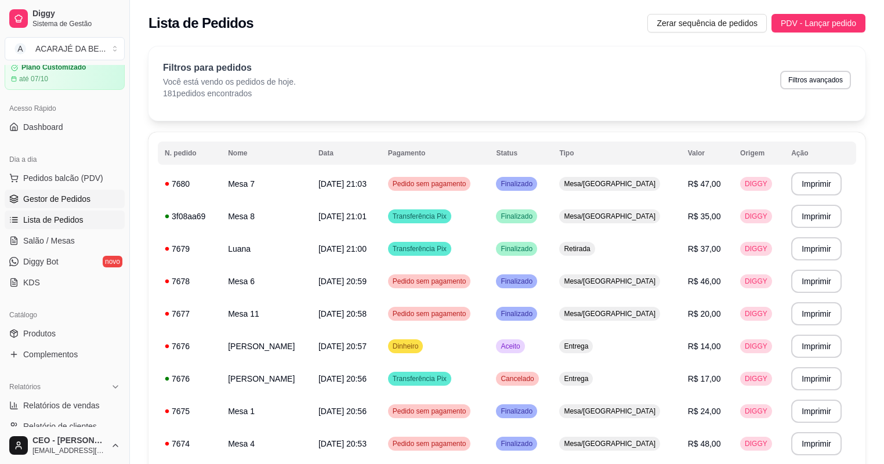
click at [67, 203] on span "Gestor de Pedidos" at bounding box center [56, 199] width 67 height 12
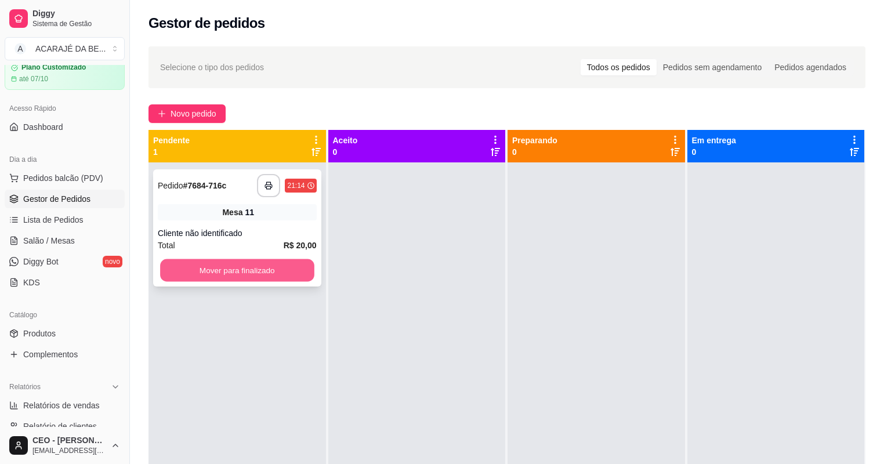
click at [269, 267] on button "Mover para finalizado" at bounding box center [237, 270] width 154 height 23
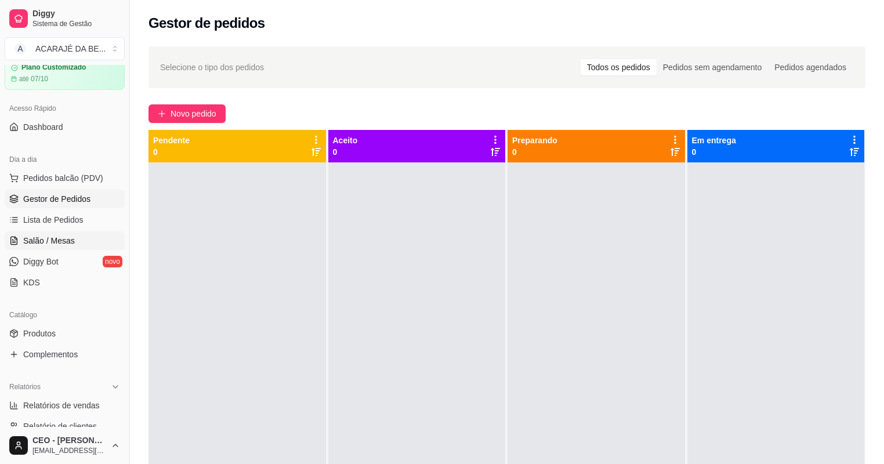
click at [53, 232] on link "Salão / Mesas" at bounding box center [65, 240] width 120 height 19
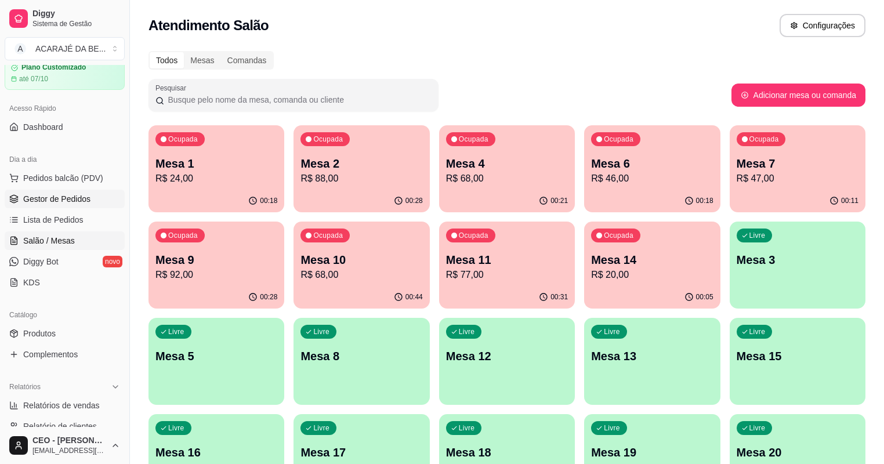
click at [56, 197] on span "Gestor de Pedidos" at bounding box center [56, 199] width 67 height 12
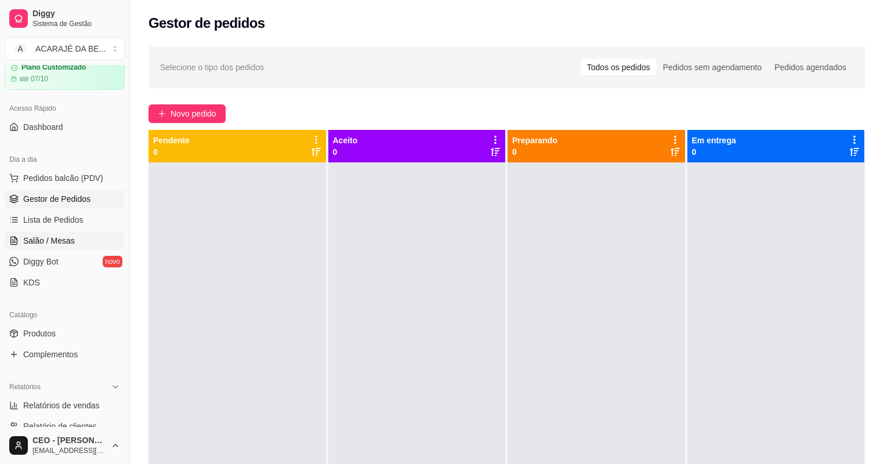
click at [67, 243] on span "Salão / Mesas" at bounding box center [49, 241] width 52 height 12
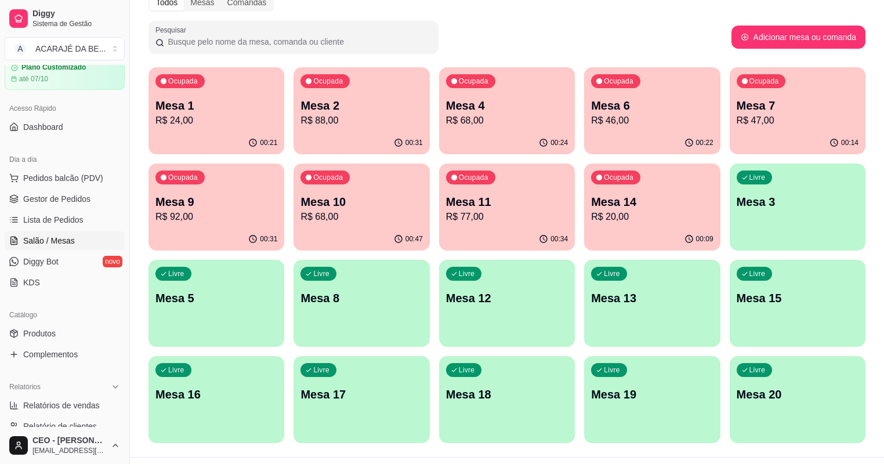
scroll to position [37, 0]
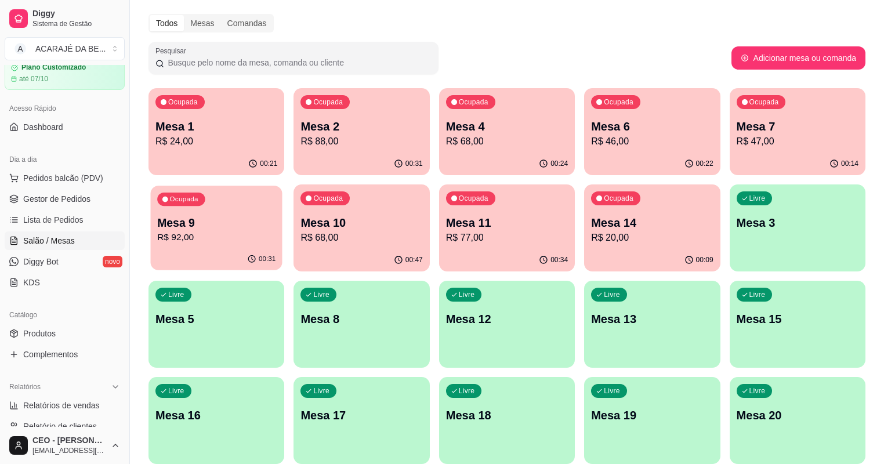
click at [282, 186] on div "Ocupada Mesa 9 R$ 92,00" at bounding box center [217, 217] width 132 height 63
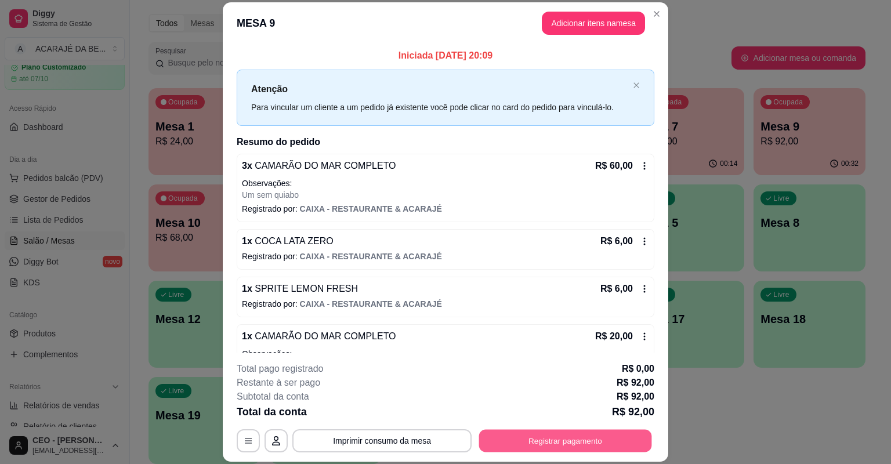
click at [550, 442] on button "Registrar pagamento" at bounding box center [565, 441] width 173 height 23
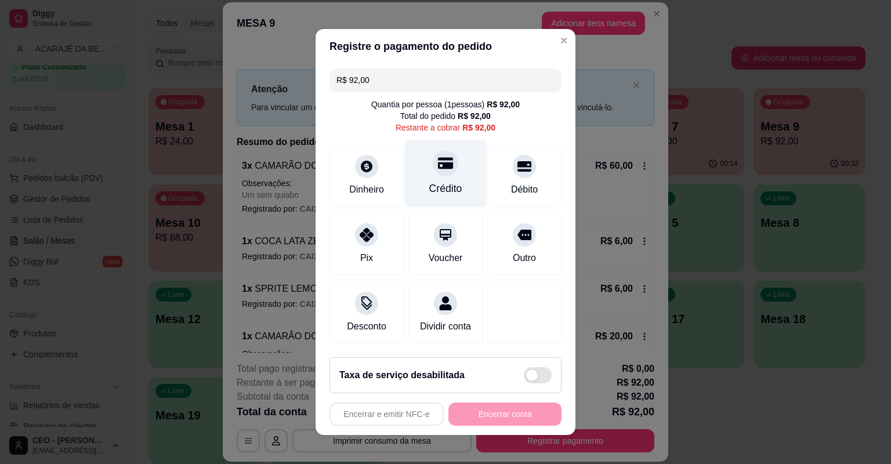
click at [464, 183] on div "Crédito" at bounding box center [446, 174] width 82 height 68
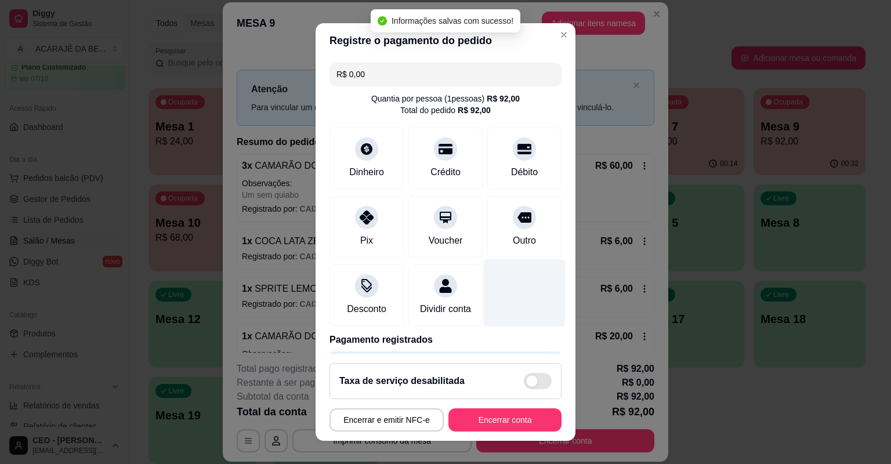
type input "R$ 0,00"
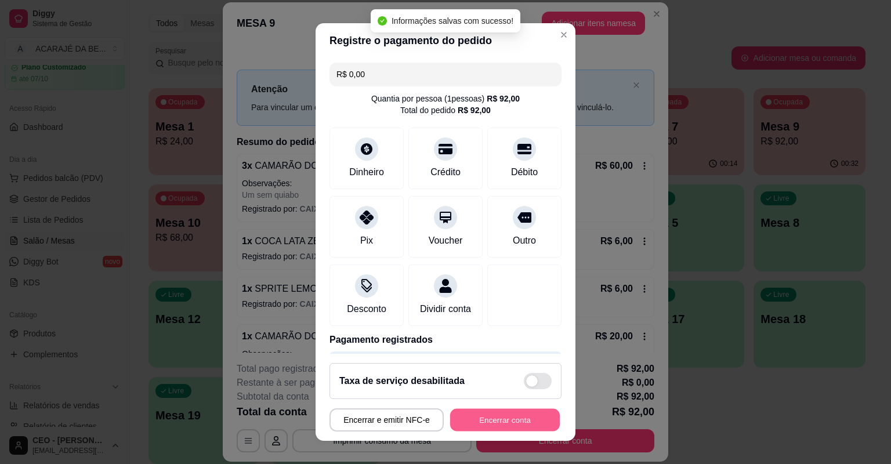
click at [492, 427] on button "Encerrar conta" at bounding box center [505, 420] width 110 height 23
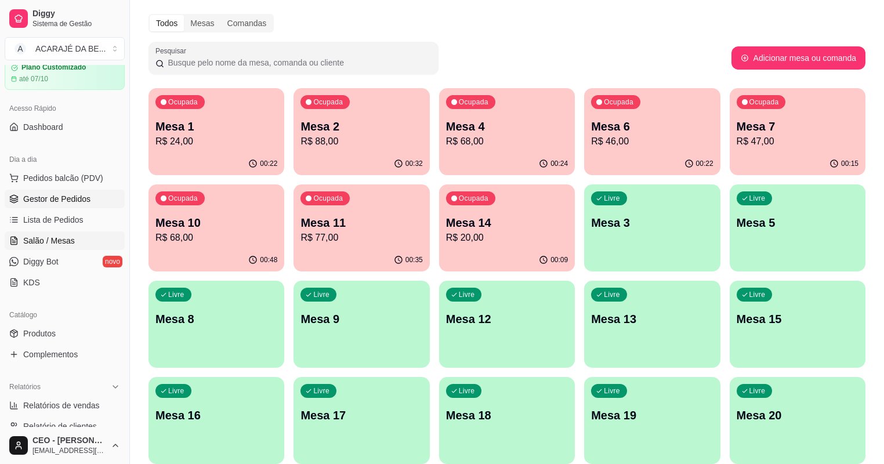
click at [81, 190] on link "Gestor de Pedidos" at bounding box center [65, 199] width 120 height 19
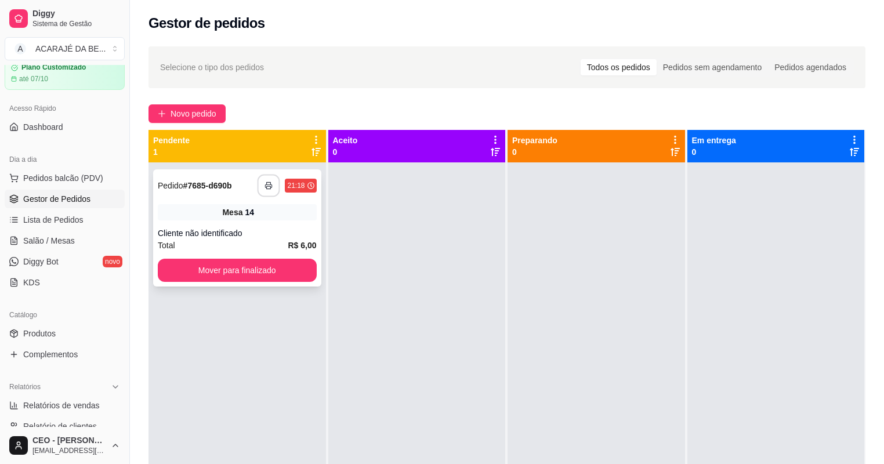
click at [273, 177] on button "button" at bounding box center [268, 186] width 23 height 23
click at [288, 263] on button "Mover para finalizado" at bounding box center [237, 270] width 159 height 23
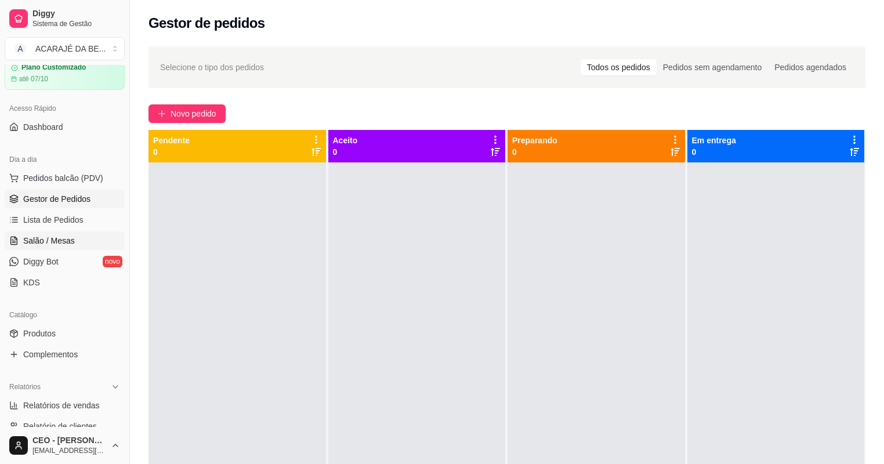
click at [57, 237] on span "Salão / Mesas" at bounding box center [49, 241] width 52 height 12
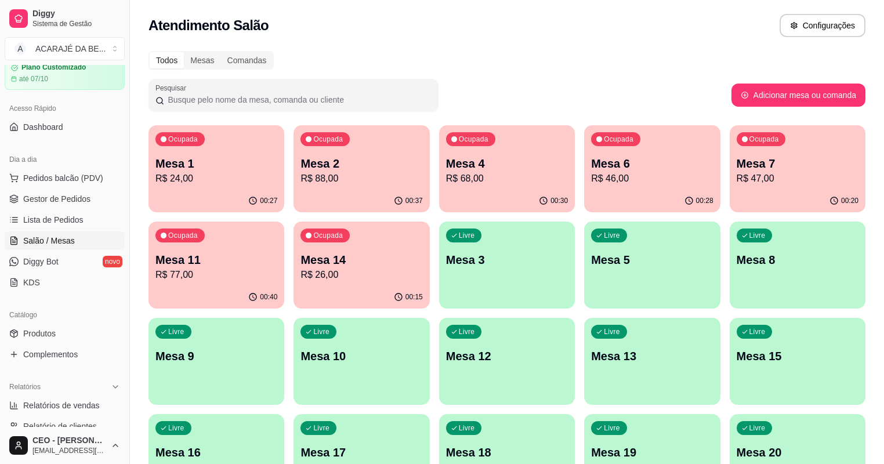
click at [466, 148] on div "Ocupada Mesa 4 R$ 68,00" at bounding box center [507, 157] width 136 height 64
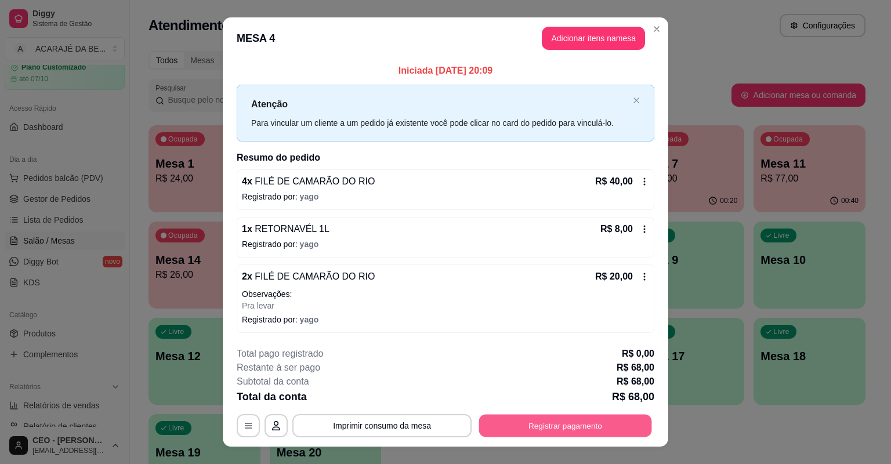
click at [588, 416] on button "Registrar pagamento" at bounding box center [565, 425] width 173 height 23
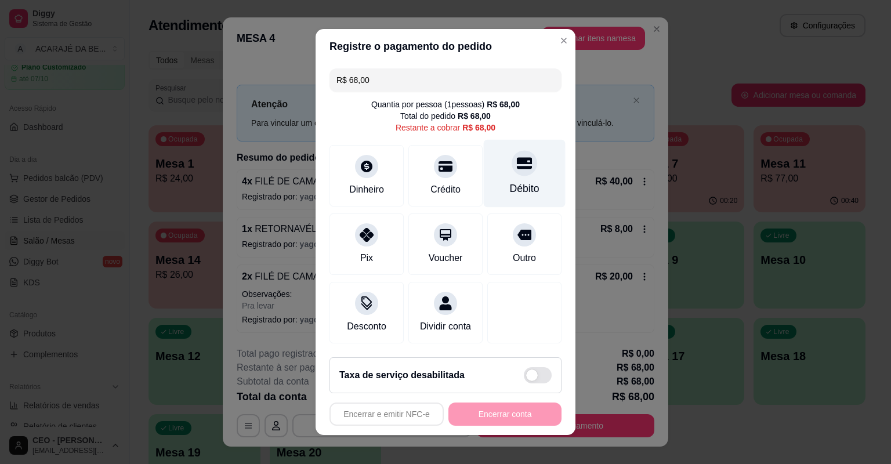
click at [510, 189] on div "Débito" at bounding box center [525, 188] width 30 height 15
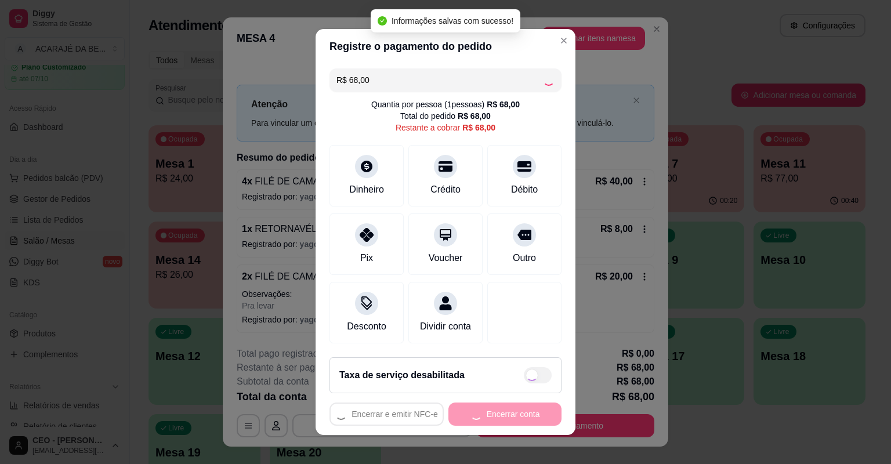
type input "R$ 0,00"
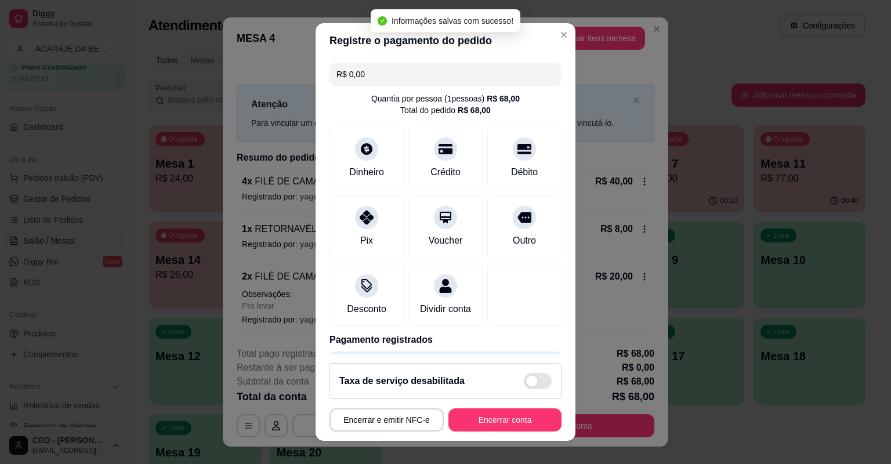
click at [479, 434] on footer "Taxa de serviço desabilitada Encerrar e emitir NFC-e Encerrar conta" at bounding box center [445, 397] width 260 height 87
click at [502, 419] on button "Encerrar conta" at bounding box center [504, 419] width 113 height 23
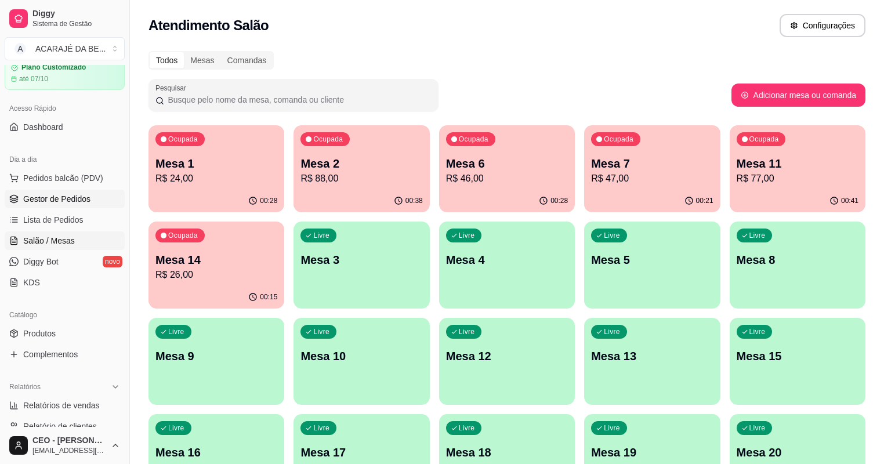
click at [70, 201] on span "Gestor de Pedidos" at bounding box center [56, 199] width 67 height 12
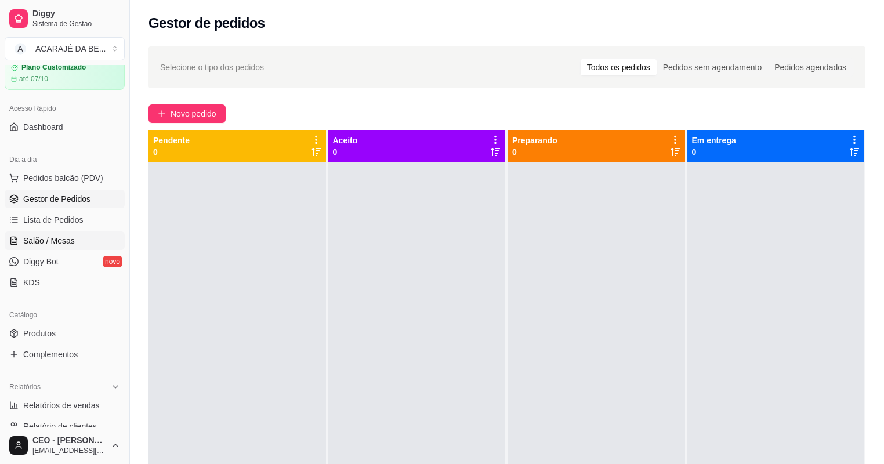
click at [98, 243] on link "Salão / Mesas" at bounding box center [65, 240] width 120 height 19
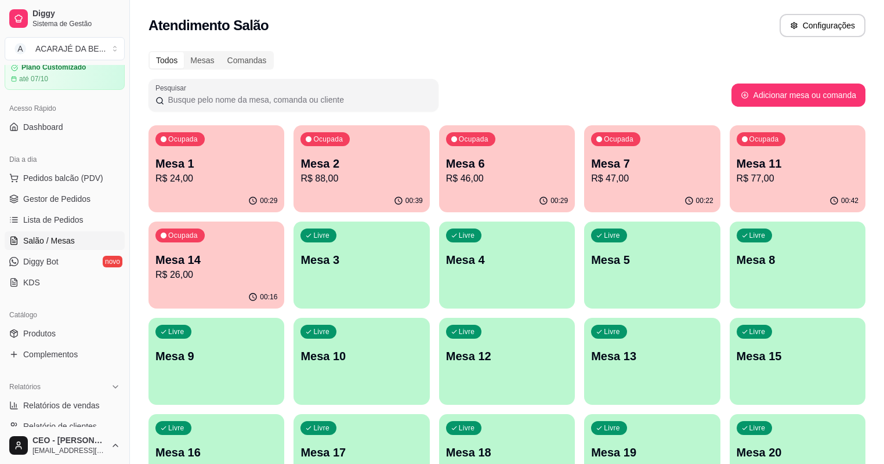
click at [217, 170] on p "Mesa 1" at bounding box center [216, 163] width 122 height 16
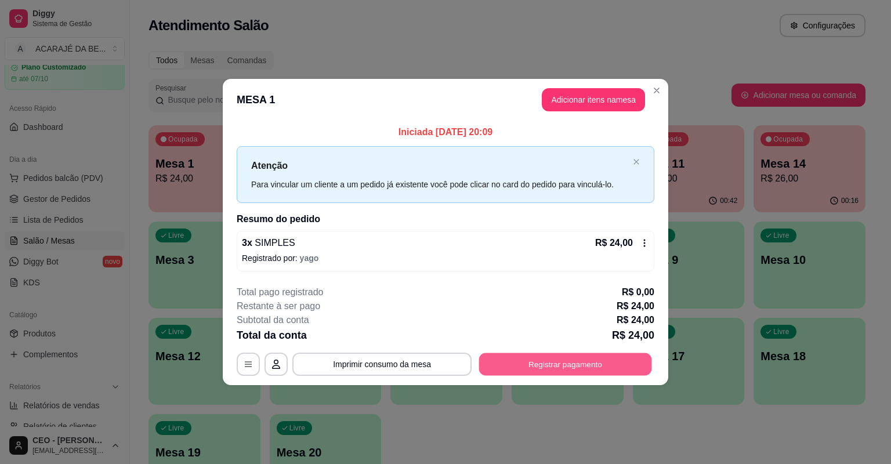
click at [568, 364] on button "Registrar pagamento" at bounding box center [565, 364] width 173 height 23
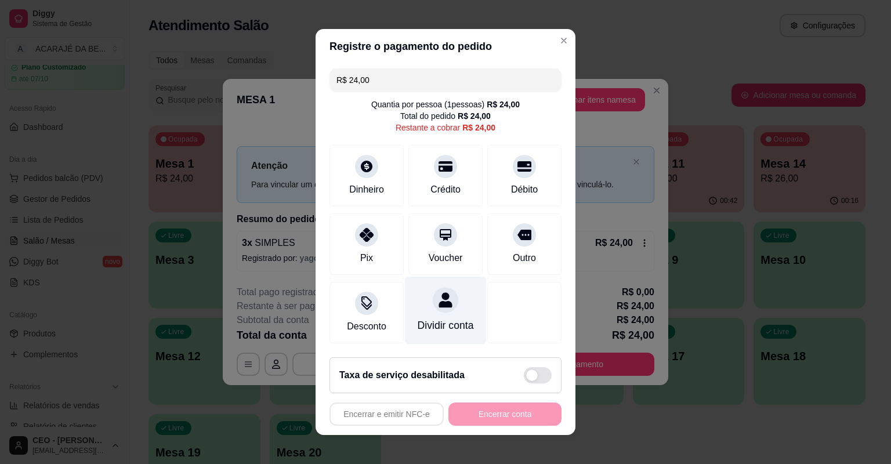
drag, startPoint x: 385, startPoint y: 239, endPoint x: 463, endPoint y: 304, distance: 101.7
click at [385, 239] on div "Pix" at bounding box center [366, 243] width 74 height 61
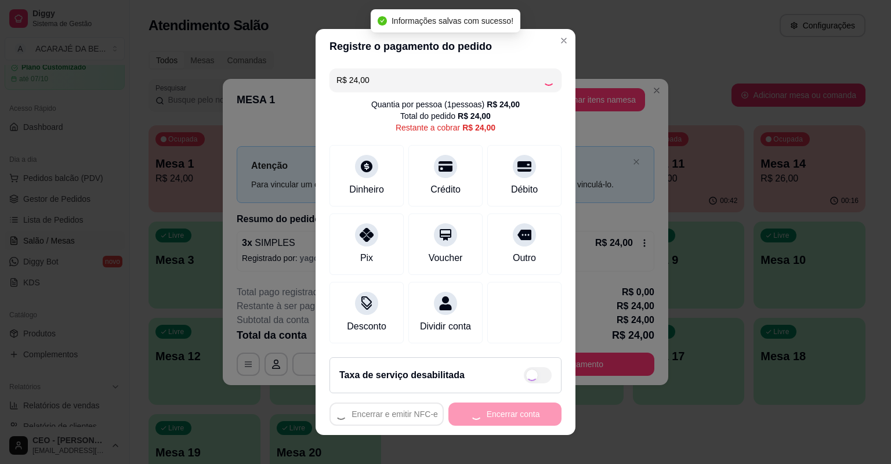
type input "R$ 0,00"
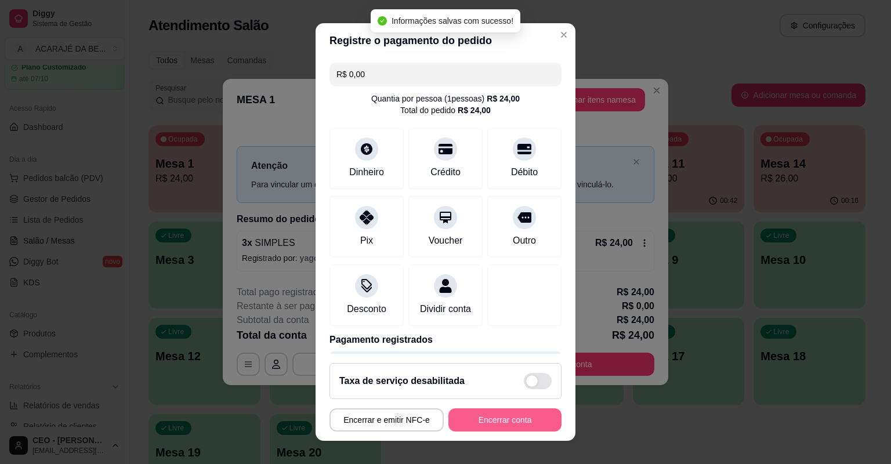
click at [505, 408] on button "Encerrar conta" at bounding box center [504, 419] width 113 height 23
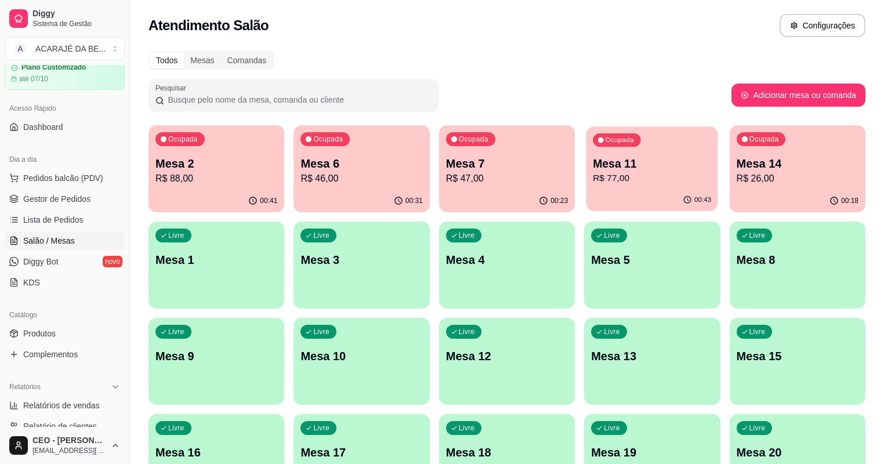
click at [593, 182] on p "R$ 77,00" at bounding box center [652, 178] width 118 height 13
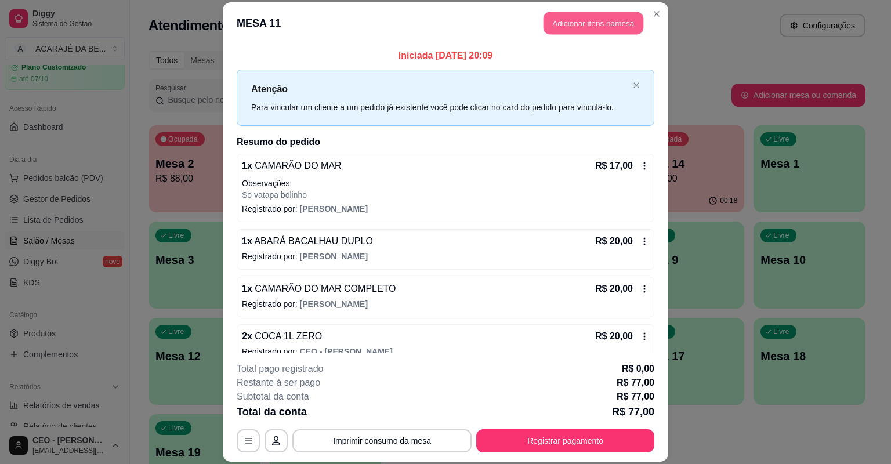
click at [597, 26] on button "Adicionar itens na mesa" at bounding box center [593, 23] width 100 height 23
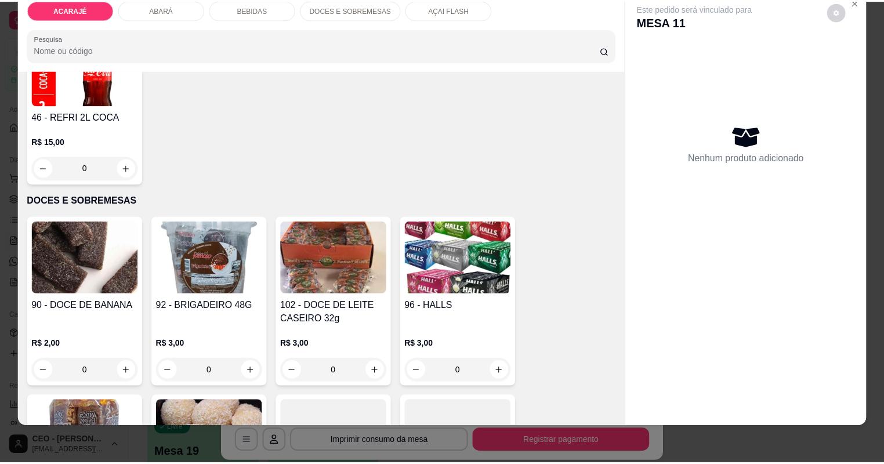
scroll to position [2366, 0]
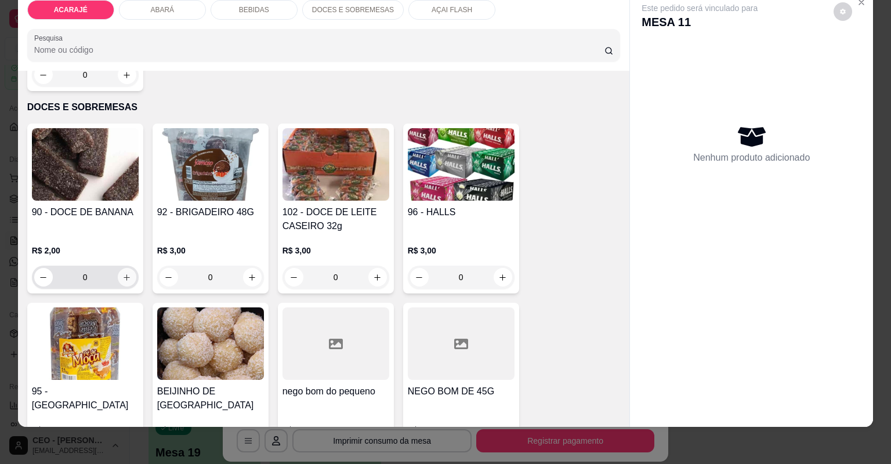
click at [118, 272] on button "increase-product-quantity" at bounding box center [127, 277] width 19 height 19
type input "1"
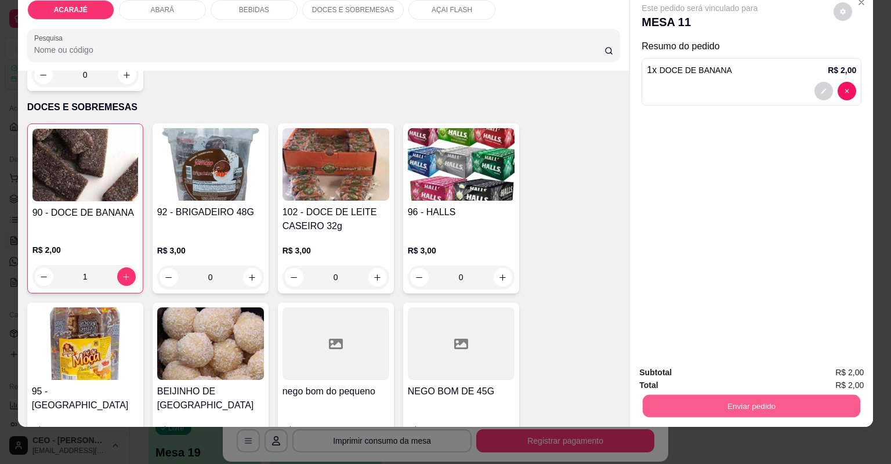
click at [646, 395] on button "Enviar pedido" at bounding box center [750, 406] width 217 height 23
click at [699, 375] on button "Não registrar e enviar pedido" at bounding box center [713, 377] width 121 height 22
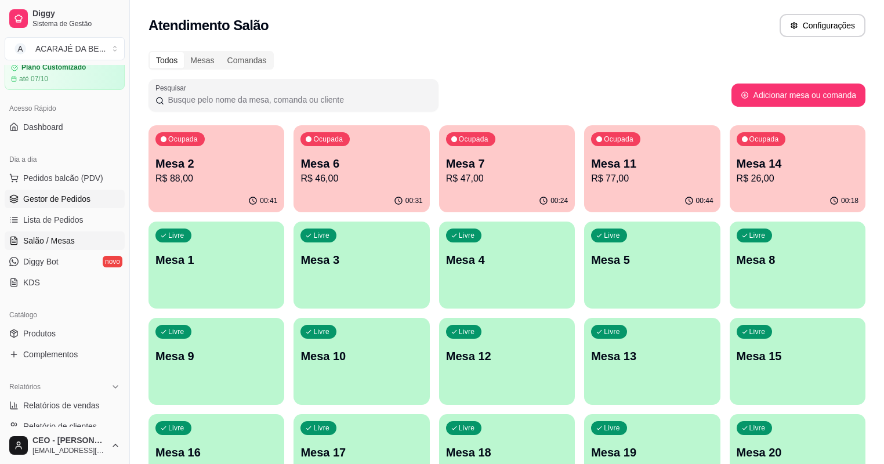
click at [71, 201] on span "Gestor de Pedidos" at bounding box center [56, 199] width 67 height 12
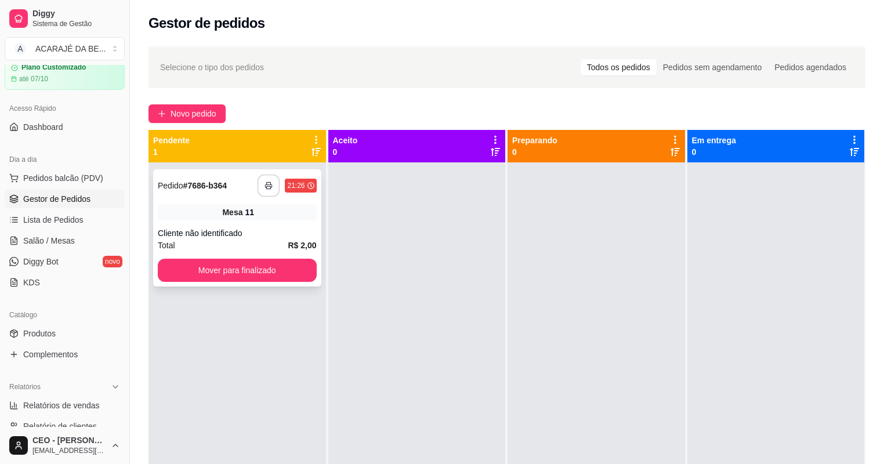
click at [267, 186] on rect "button" at bounding box center [269, 187] width 4 height 3
click at [237, 271] on button "Mover para finalizado" at bounding box center [237, 270] width 154 height 23
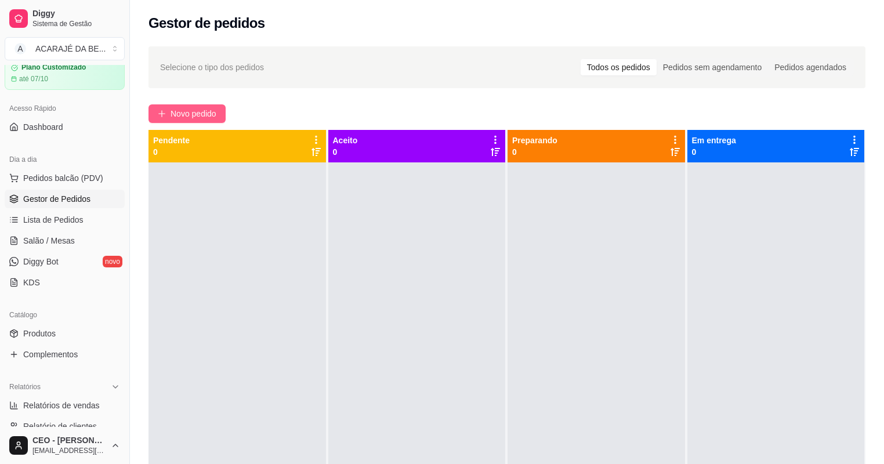
click at [209, 115] on span "Novo pedido" at bounding box center [193, 113] width 46 height 13
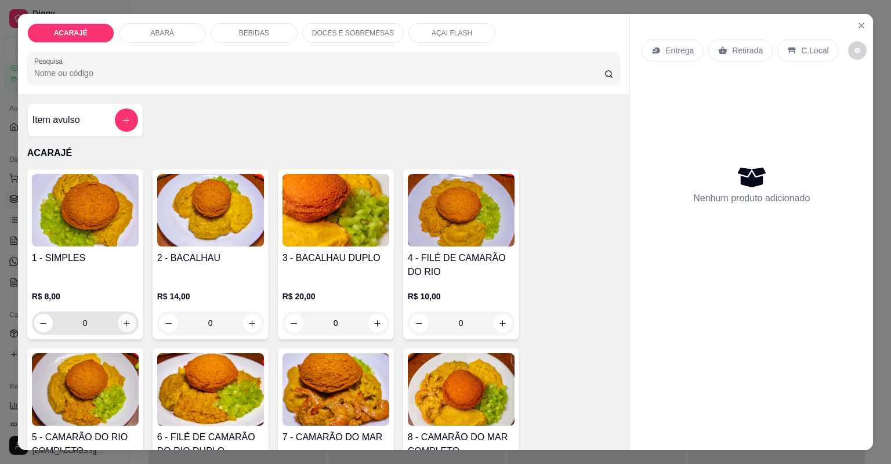
click at [125, 319] on icon "increase-product-quantity" at bounding box center [126, 323] width 9 height 9
type input "1"
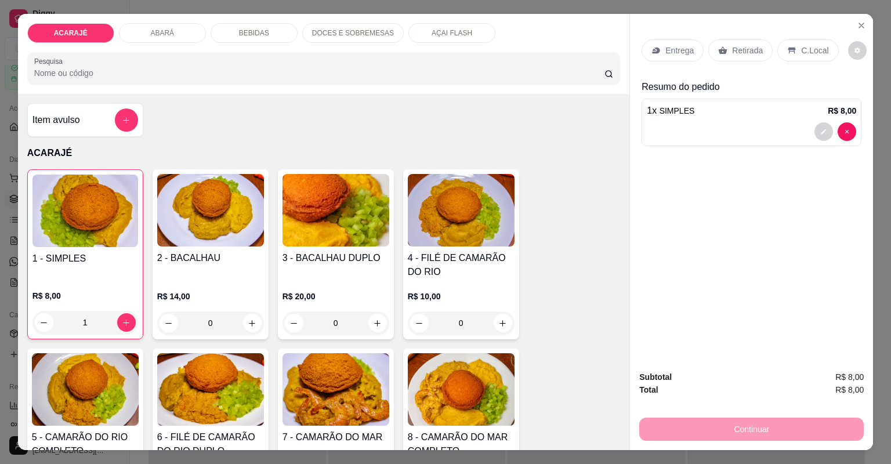
click at [740, 37] on div "Entrega Retirada C.Local" at bounding box center [751, 50] width 220 height 41
drag, startPoint x: 740, startPoint y: 42, endPoint x: 739, endPoint y: 58, distance: 16.3
click at [740, 44] on div "Retirada" at bounding box center [740, 50] width 64 height 22
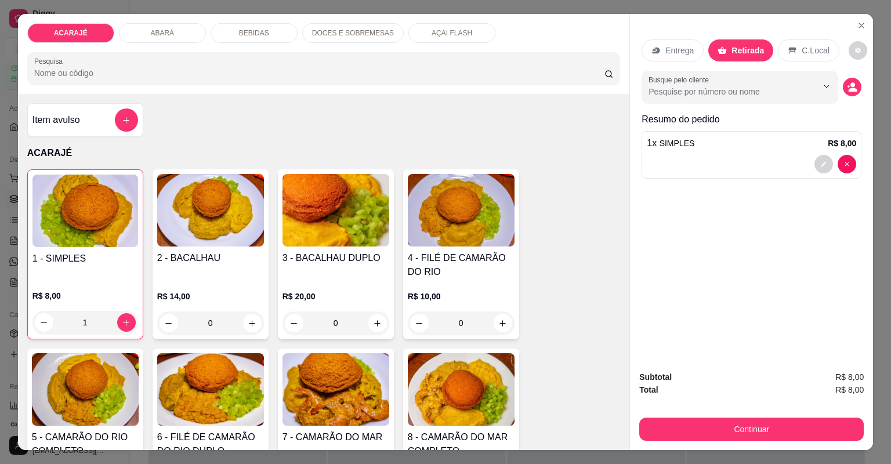
drag, startPoint x: 745, startPoint y: 48, endPoint x: 749, endPoint y: 86, distance: 38.0
click at [745, 48] on p "Retirada" at bounding box center [747, 51] width 32 height 12
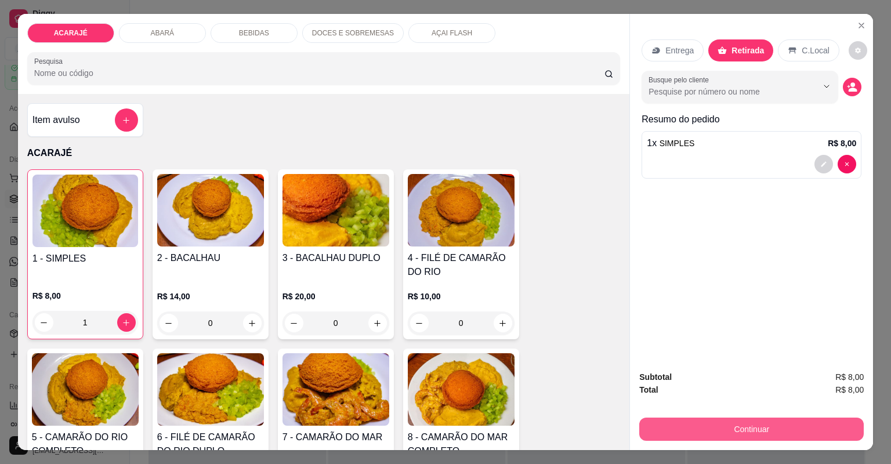
click at [776, 438] on button "Continuar" at bounding box center [751, 428] width 224 height 23
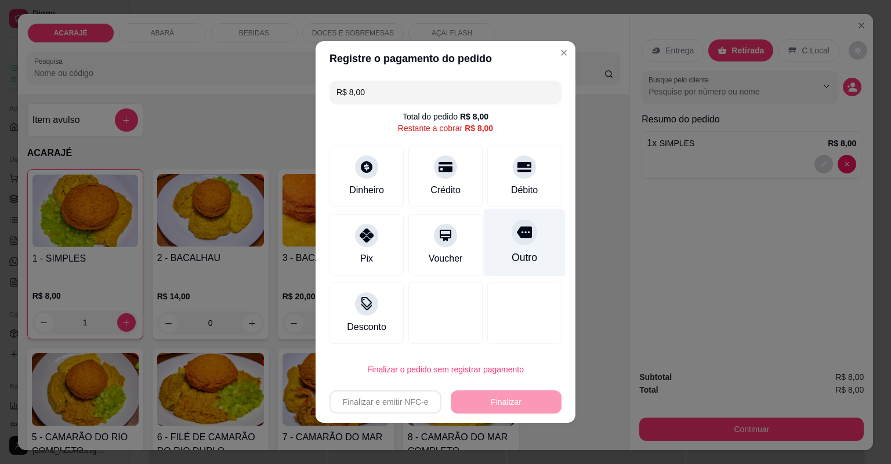
click at [498, 258] on div "Outro" at bounding box center [525, 243] width 82 height 68
type input "R$ 0,00"
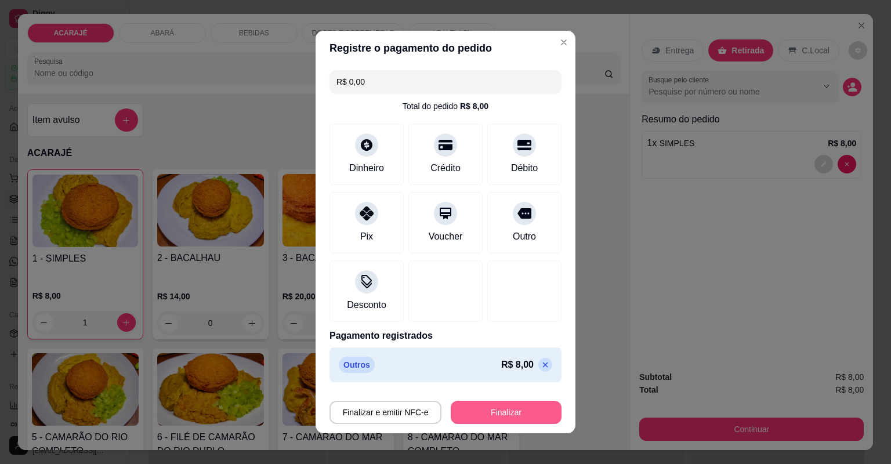
click at [494, 420] on button "Finalizar" at bounding box center [506, 412] width 111 height 23
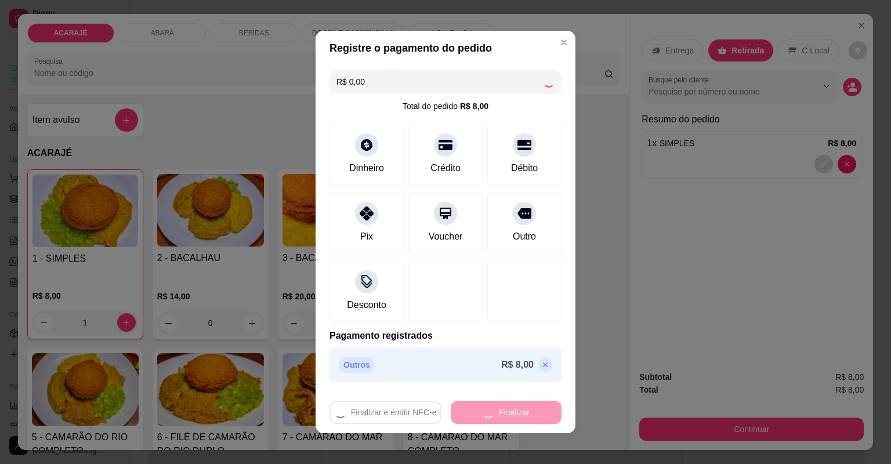
type input "0"
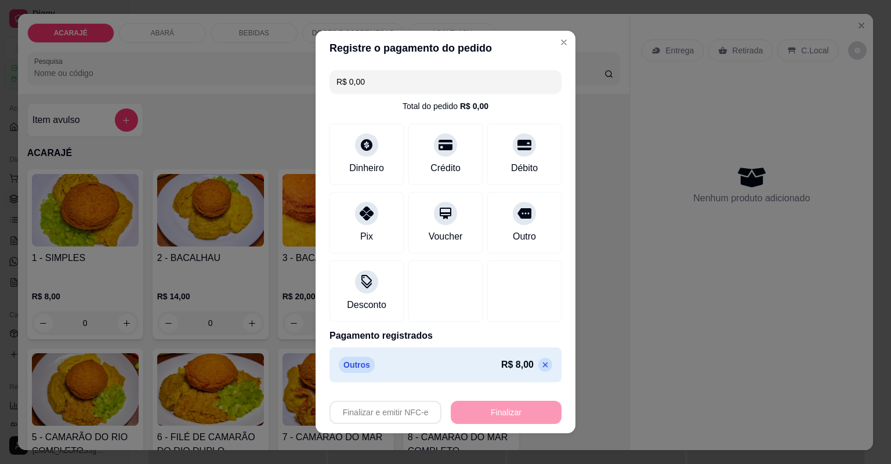
type input "-R$ 8,00"
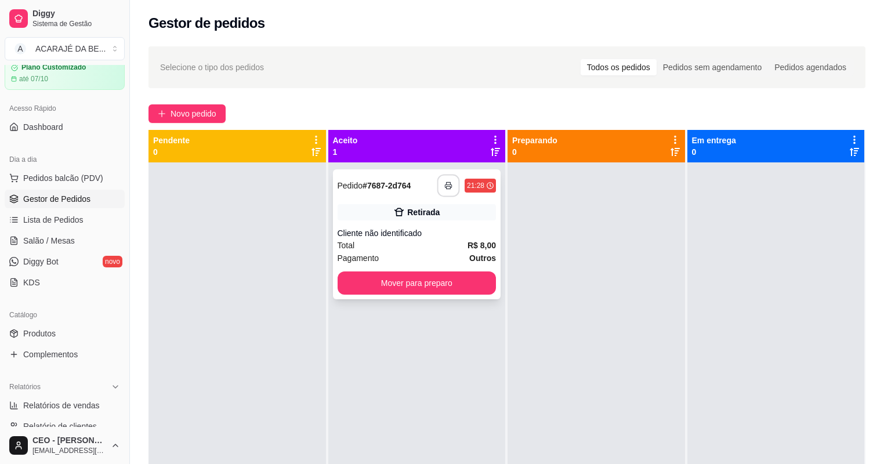
click at [455, 181] on button "button" at bounding box center [448, 186] width 23 height 23
click at [422, 283] on button "Mover para preparo" at bounding box center [416, 282] width 159 height 23
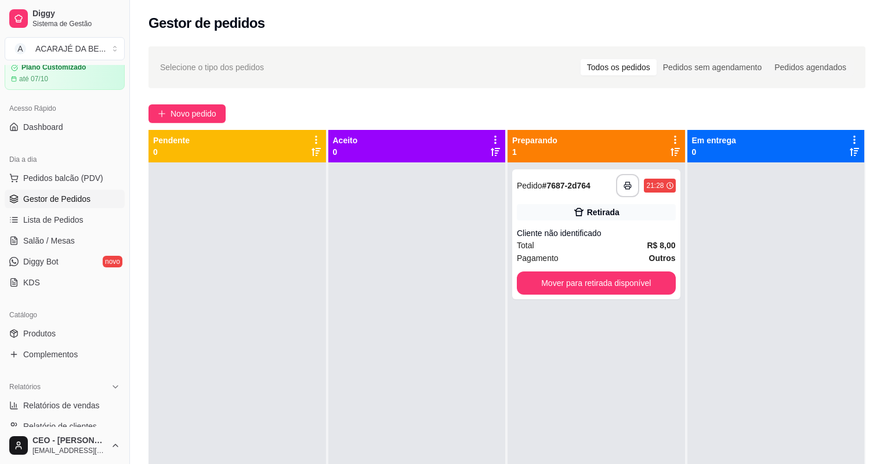
click at [423, 284] on div at bounding box center [416, 394] width 177 height 464
click at [629, 284] on button "Mover para retirada disponível" at bounding box center [596, 282] width 159 height 23
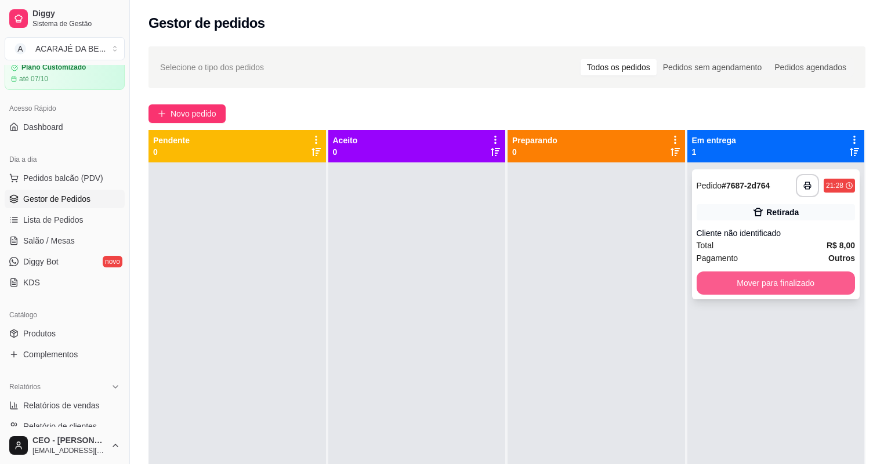
click at [716, 276] on button "Mover para finalizado" at bounding box center [775, 282] width 159 height 23
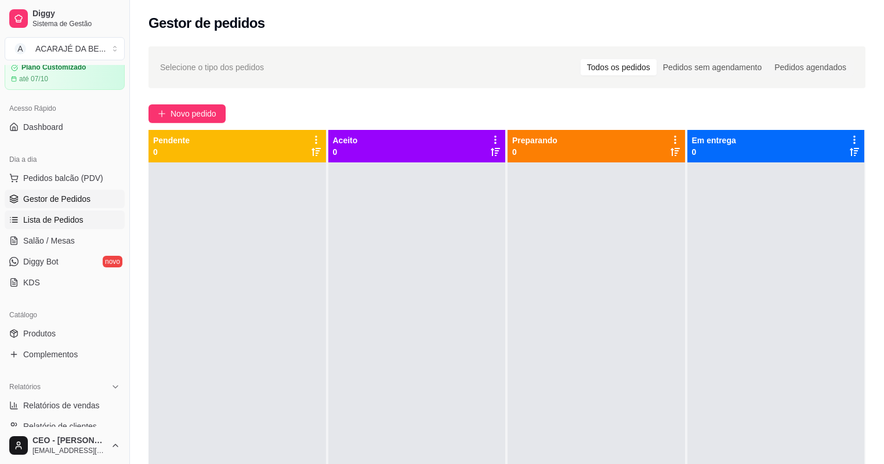
click at [90, 219] on link "Lista de Pedidos" at bounding box center [65, 219] width 120 height 19
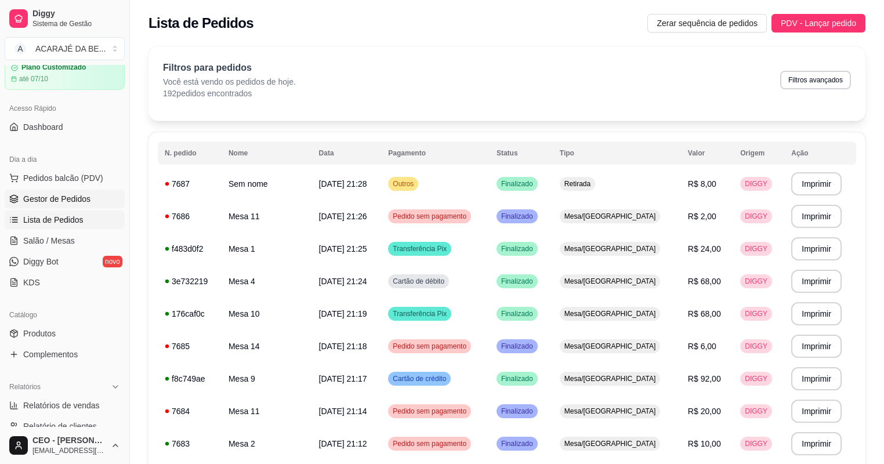
click at [70, 197] on span "Gestor de Pedidos" at bounding box center [56, 199] width 67 height 12
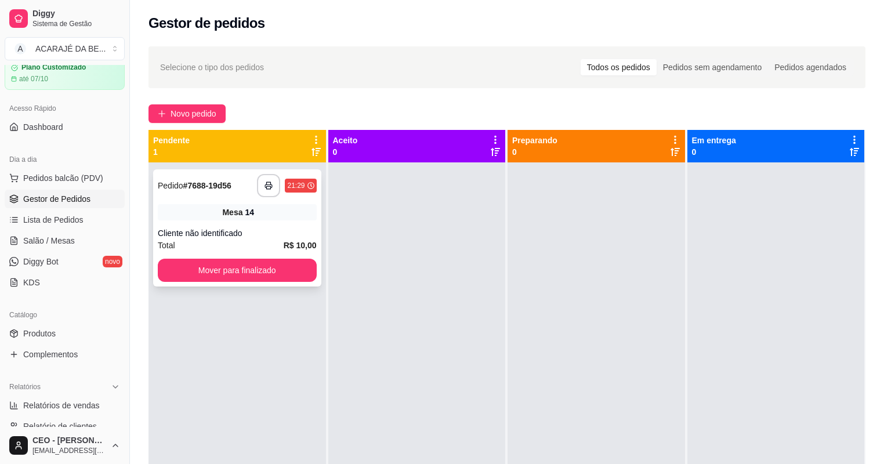
click at [263, 235] on div "Cliente não identificado" at bounding box center [237, 233] width 159 height 12
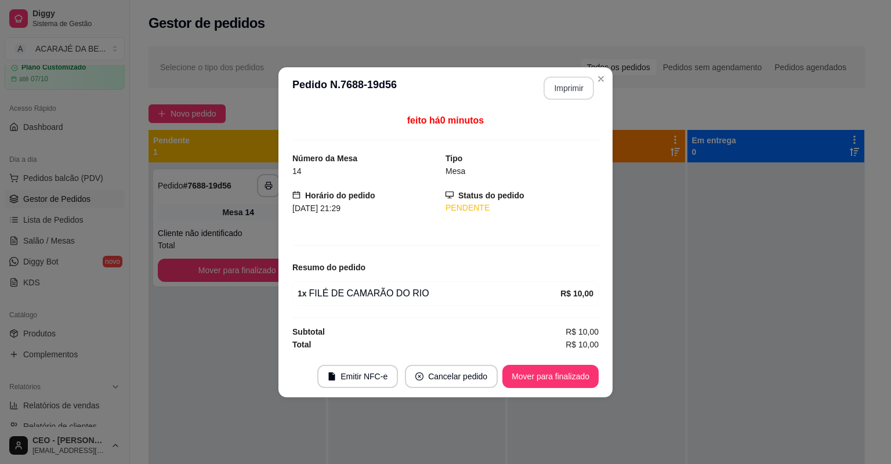
click at [557, 88] on button "Imprimir" at bounding box center [568, 88] width 50 height 23
click at [538, 366] on button "Mover para finalizado" at bounding box center [550, 376] width 93 height 23
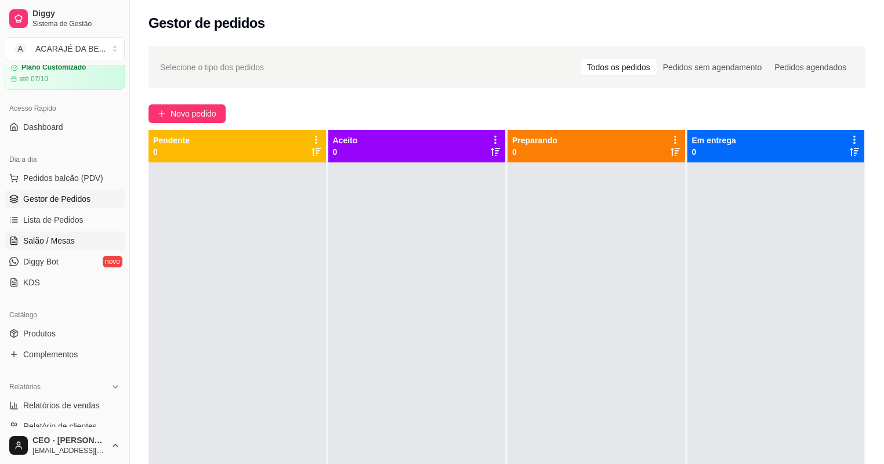
click at [37, 235] on span "Salão / Mesas" at bounding box center [49, 241] width 52 height 12
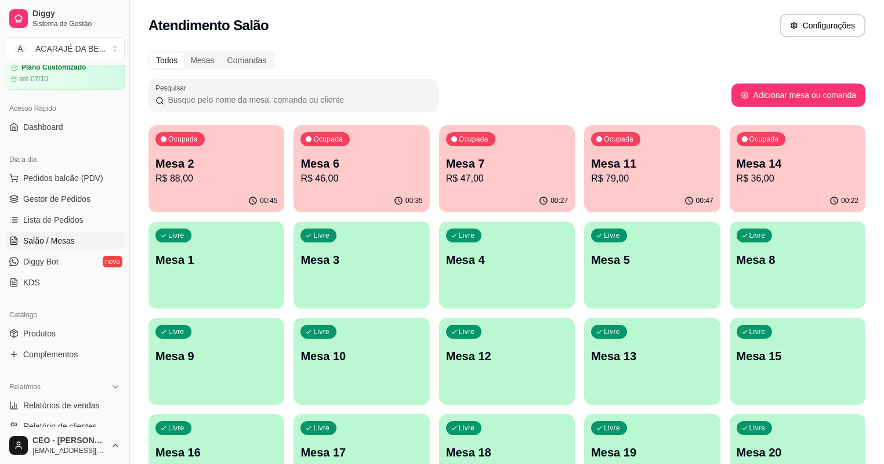
click at [216, 177] on p "R$ 88,00" at bounding box center [216, 179] width 122 height 14
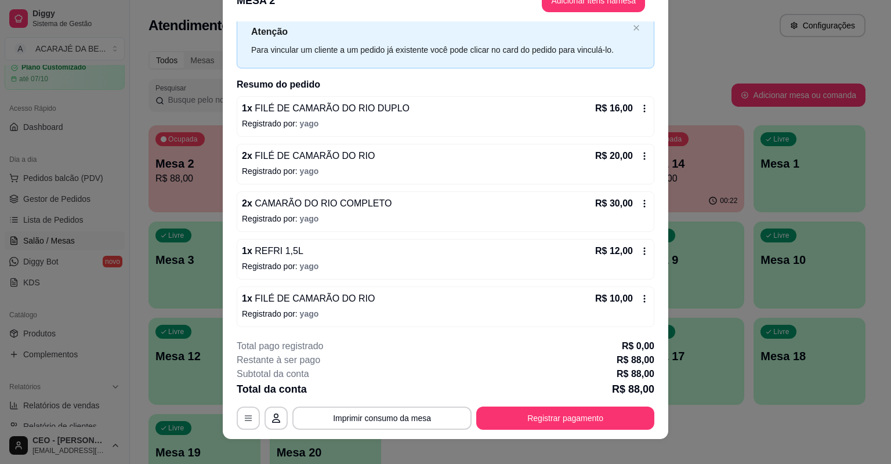
scroll to position [35, 0]
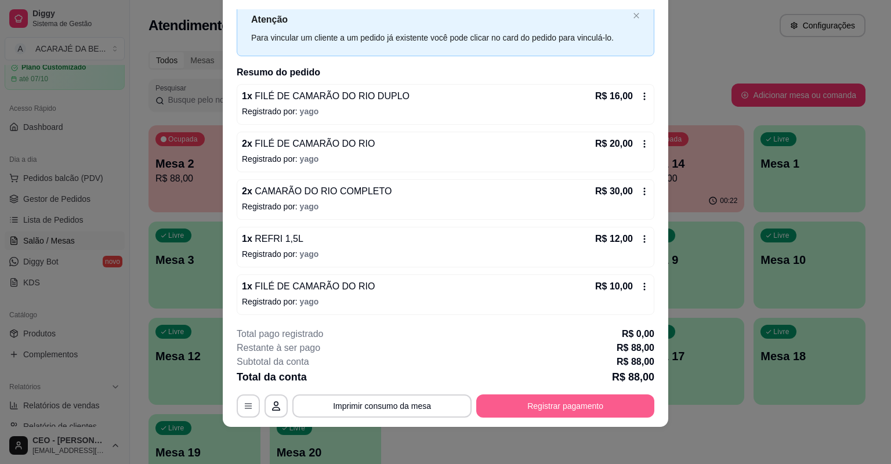
click at [596, 406] on button "Registrar pagamento" at bounding box center [565, 405] width 178 height 23
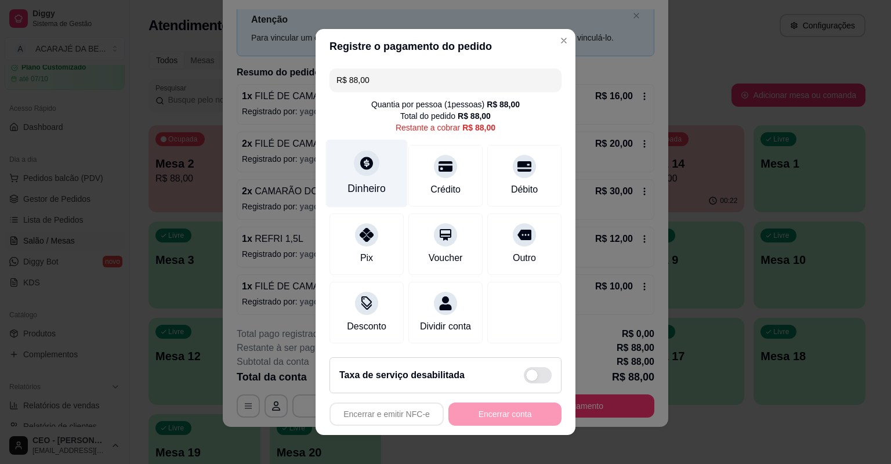
click at [339, 168] on div "Dinheiro" at bounding box center [367, 174] width 82 height 68
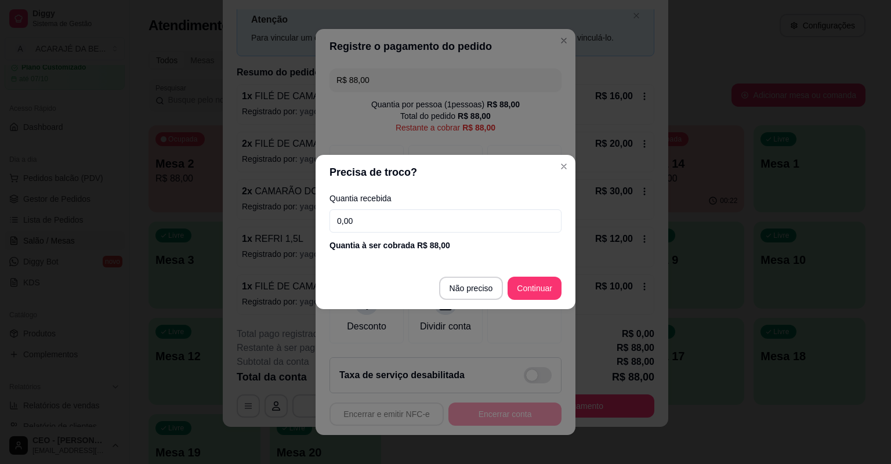
click at [380, 216] on input "0,00" at bounding box center [445, 220] width 232 height 23
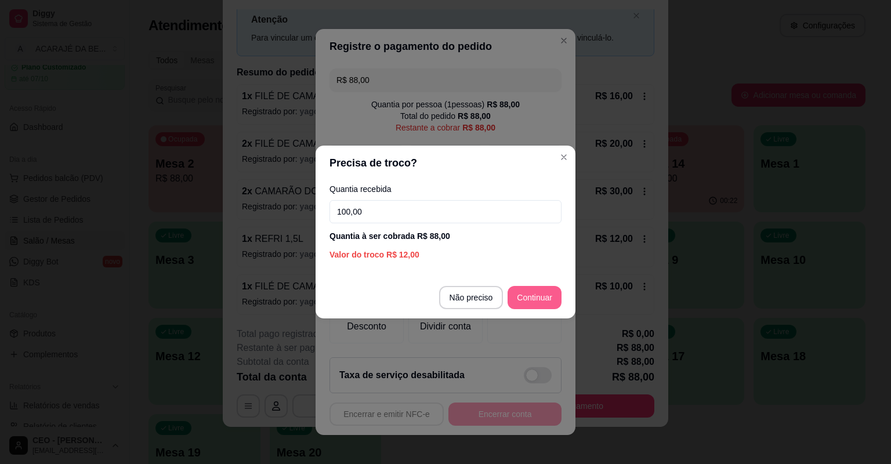
type input "100,00"
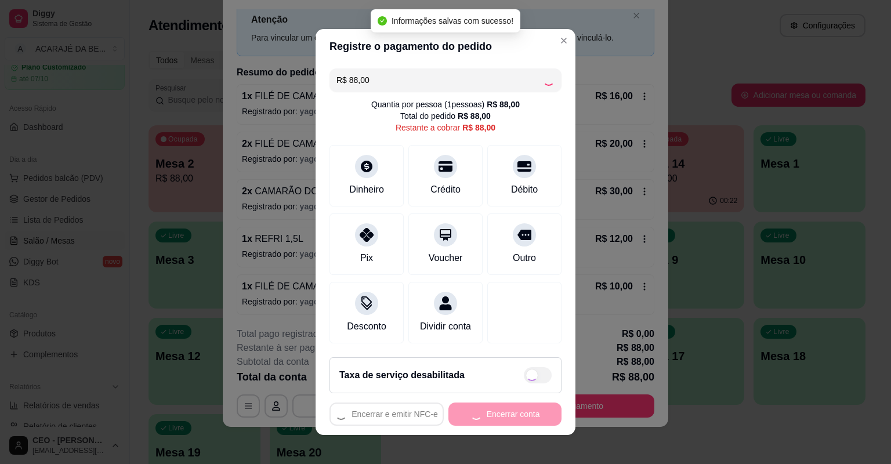
click at [491, 415] on div "Encerrar e emitir NFC-e Encerrar conta" at bounding box center [445, 413] width 232 height 23
type input "R$ 0,00"
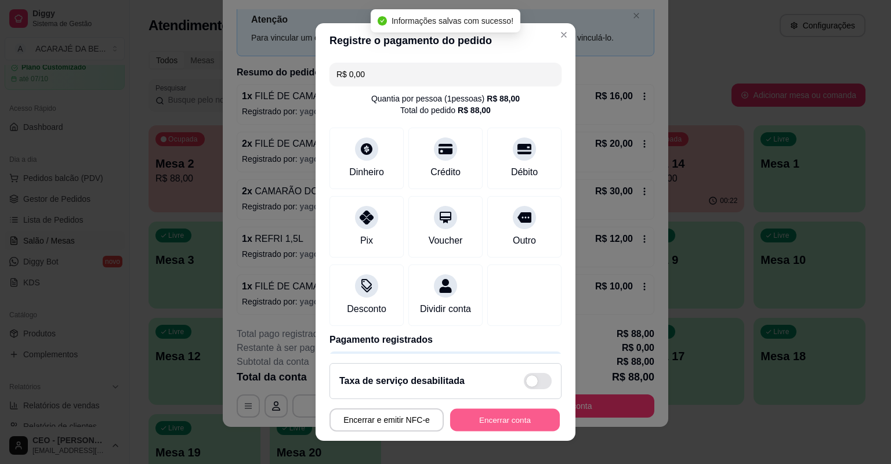
click at [491, 415] on button "Encerrar conta" at bounding box center [505, 420] width 110 height 23
click at [491, 415] on div "Encerrar e emitir NFC-e Encerrar conta" at bounding box center [445, 419] width 232 height 23
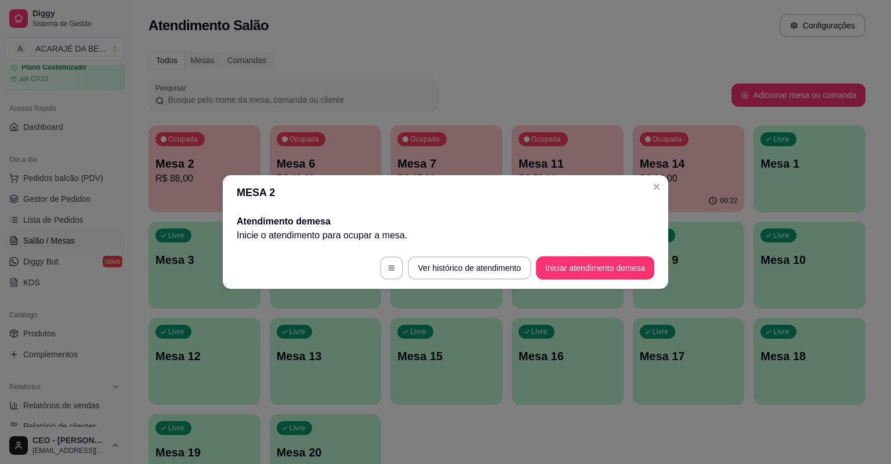
scroll to position [0, 0]
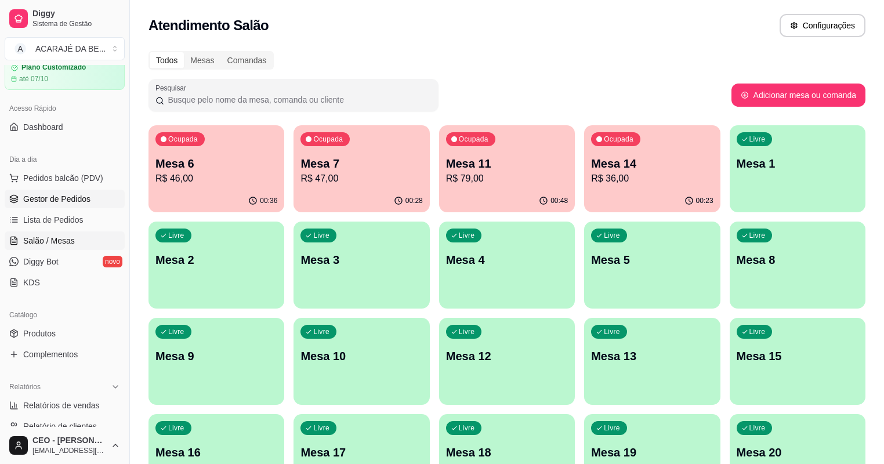
click at [107, 202] on link "Gestor de Pedidos" at bounding box center [65, 199] width 120 height 19
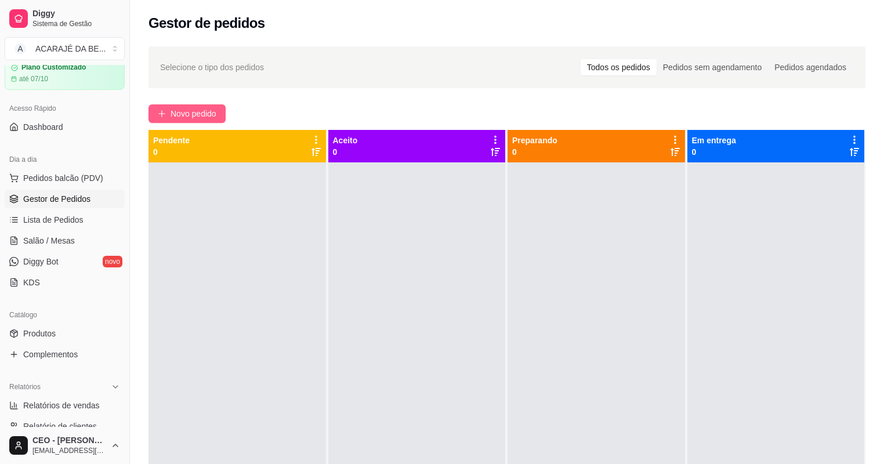
click at [184, 119] on span "Novo pedido" at bounding box center [193, 113] width 46 height 13
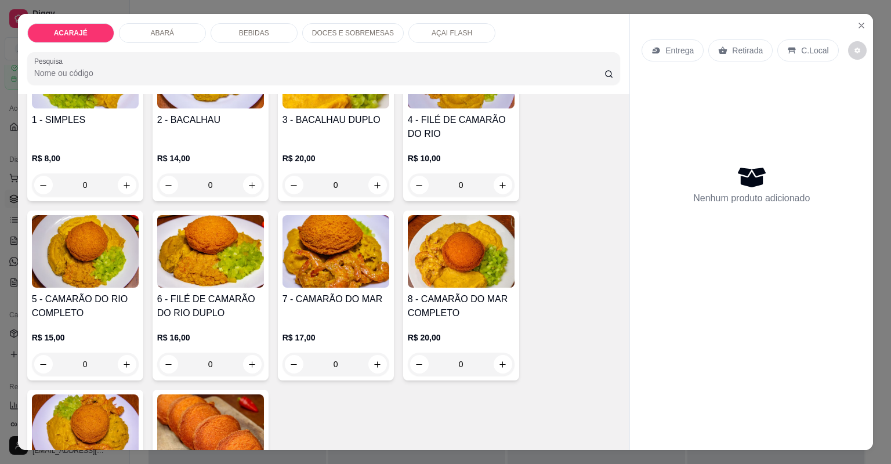
scroll to position [139, 0]
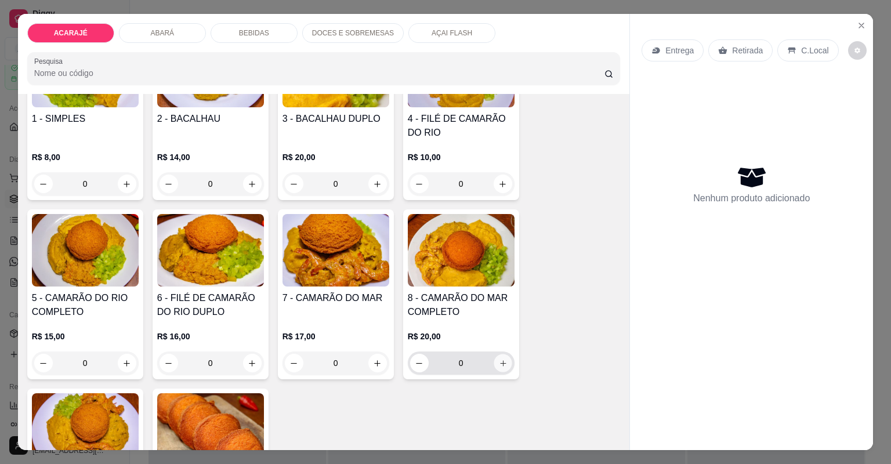
click at [489, 361] on div "0" at bounding box center [461, 362] width 102 height 23
click at [487, 363] on input "0" at bounding box center [461, 362] width 65 height 23
click at [500, 362] on icon "increase-product-quantity" at bounding box center [502, 363] width 9 height 9
click at [503, 362] on icon "increase-product-quantity" at bounding box center [502, 363] width 9 height 9
type input "2"
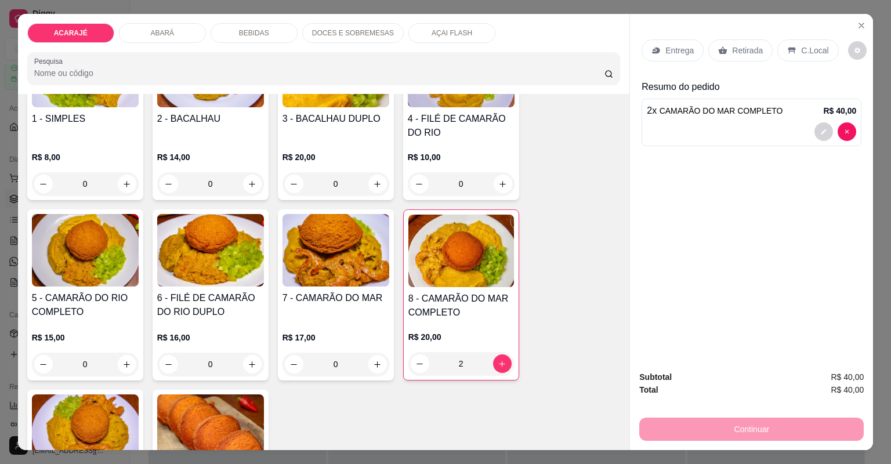
drag, startPoint x: 753, startPoint y: 45, endPoint x: 695, endPoint y: 292, distance: 253.2
click at [751, 44] on div "Retirada" at bounding box center [740, 50] width 64 height 22
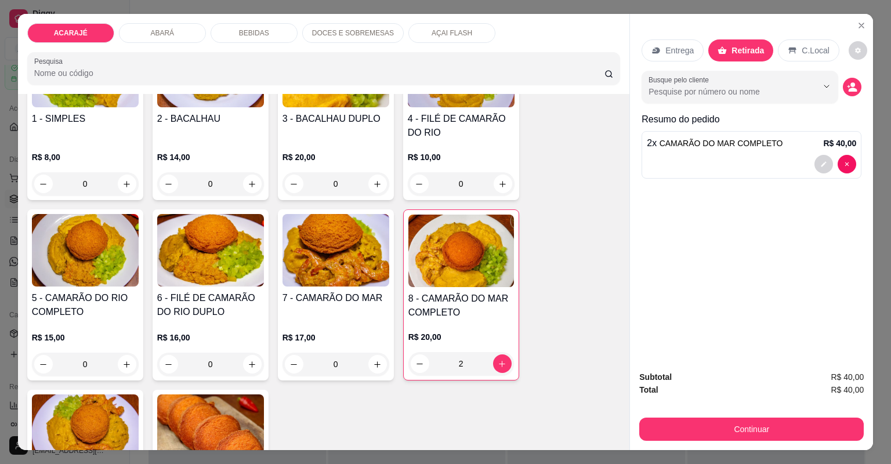
click at [724, 440] on div "Subtotal R$ 40,00 Total R$ 40,00 Continuar" at bounding box center [751, 405] width 243 height 89
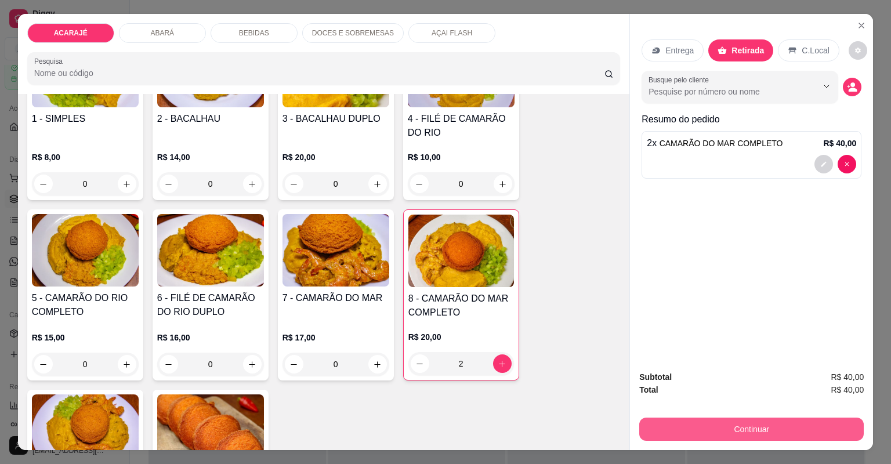
click at [727, 427] on button "Continuar" at bounding box center [751, 428] width 224 height 23
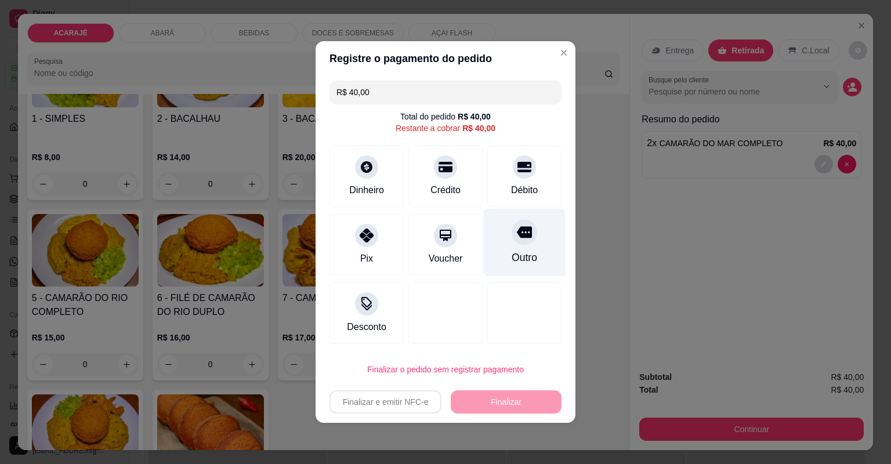
click at [533, 227] on div "Outro" at bounding box center [525, 243] width 82 height 68
type input "R$ 0,00"
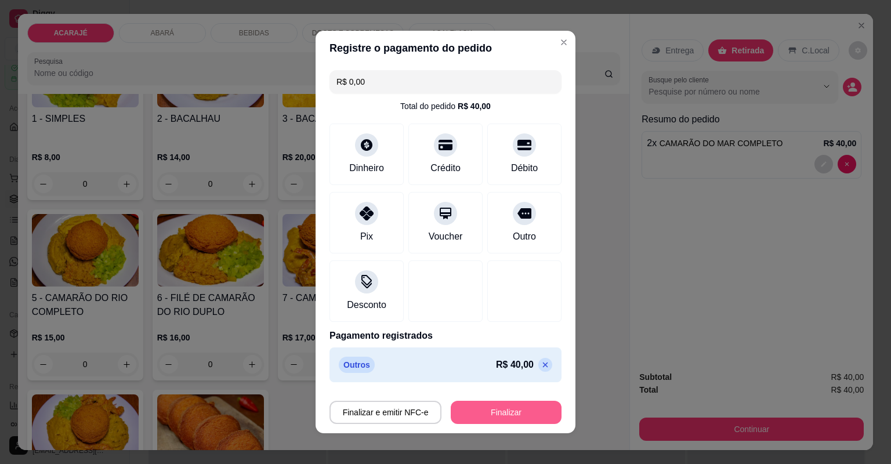
click at [509, 411] on button "Finalizar" at bounding box center [506, 412] width 111 height 23
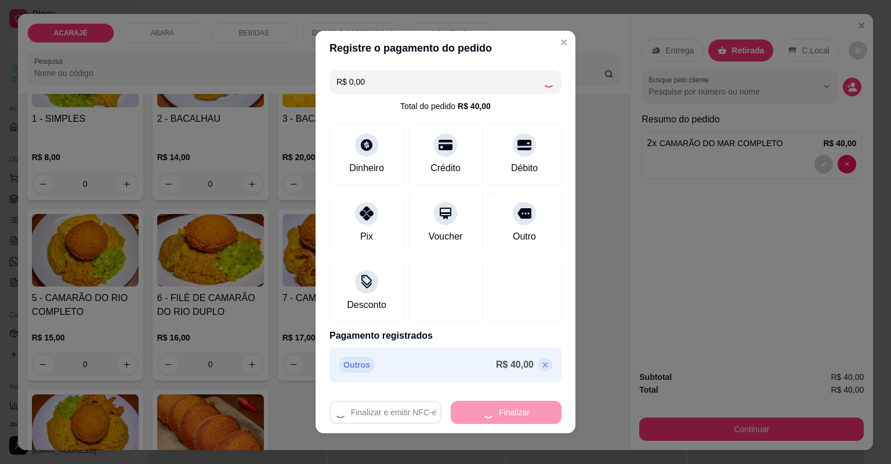
type input "0"
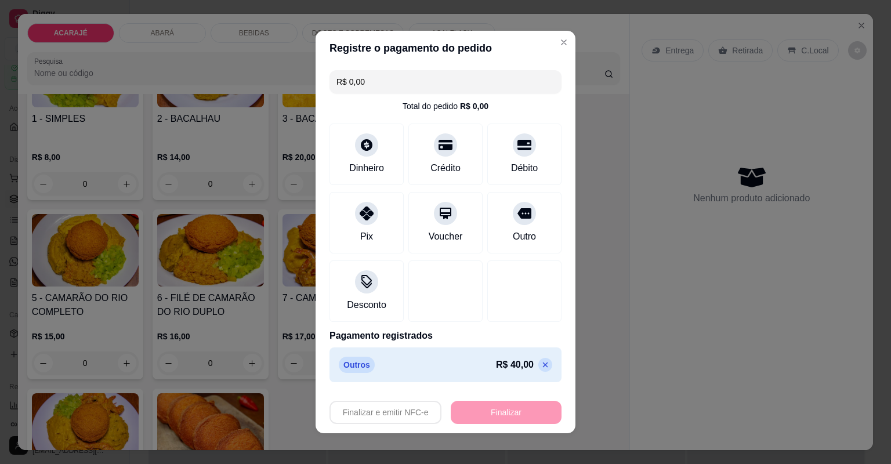
type input "-R$ 40,00"
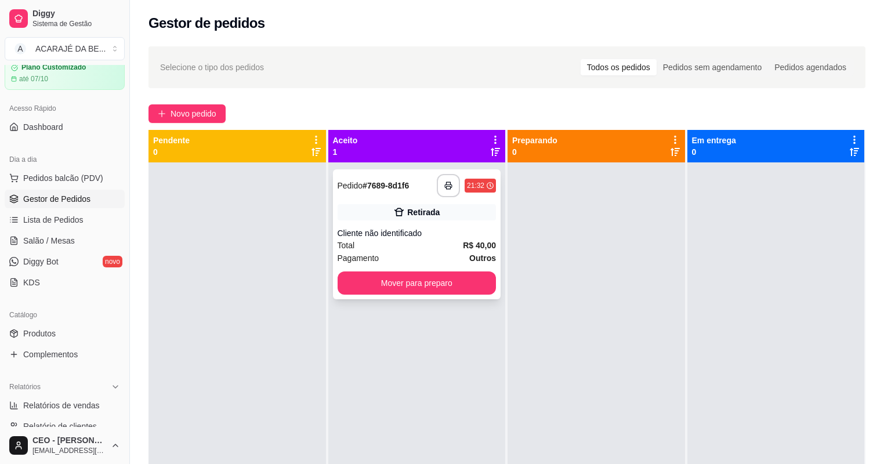
click at [444, 197] on div "**********" at bounding box center [417, 234] width 168 height 130
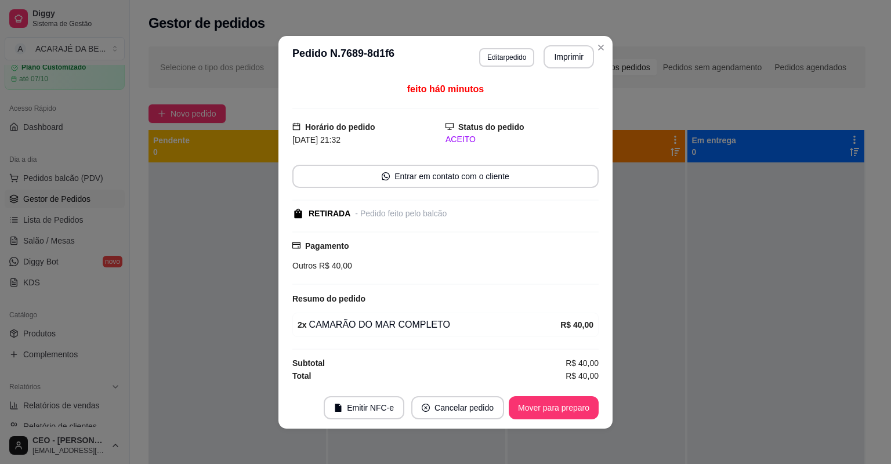
click at [538, 56] on div "**********" at bounding box center [536, 56] width 115 height 23
click at [571, 60] on button "Imprimir" at bounding box center [568, 56] width 50 height 23
click at [515, 399] on button "Mover para preparo" at bounding box center [554, 407] width 90 height 23
click at [521, 410] on button "Mover para preparo" at bounding box center [554, 407] width 90 height 23
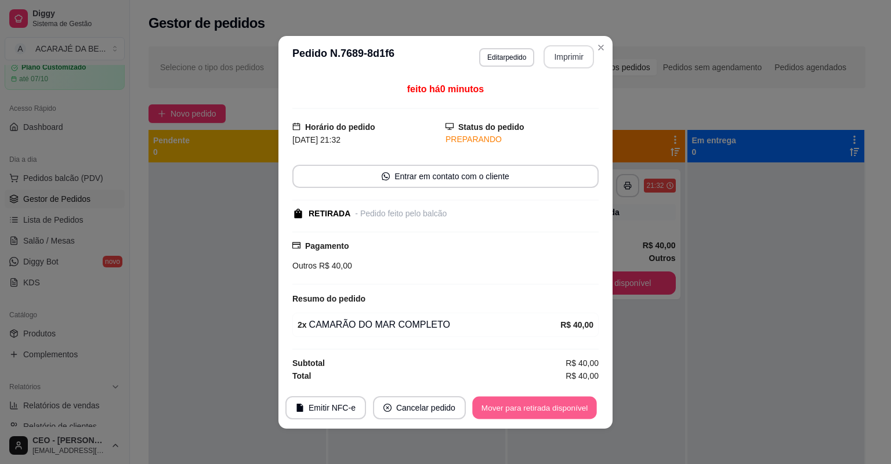
click at [522, 409] on button "Mover para retirada disponível" at bounding box center [534, 407] width 124 height 23
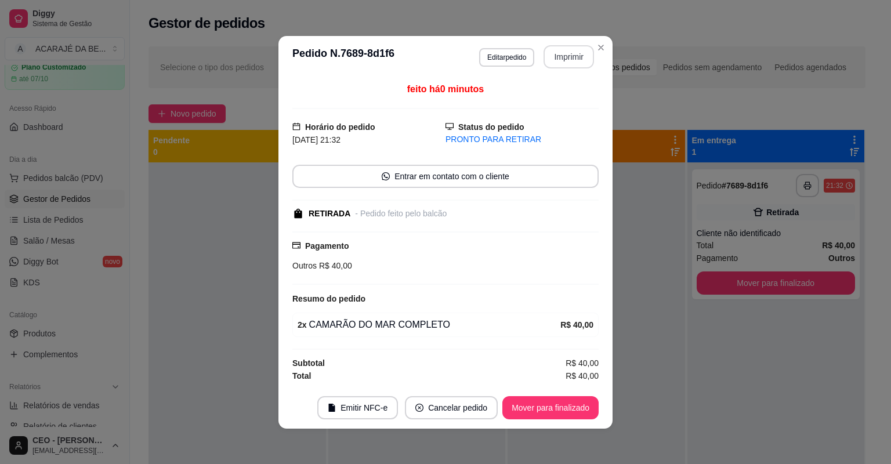
click at [522, 409] on button "Mover para finalizado" at bounding box center [550, 407] width 96 height 23
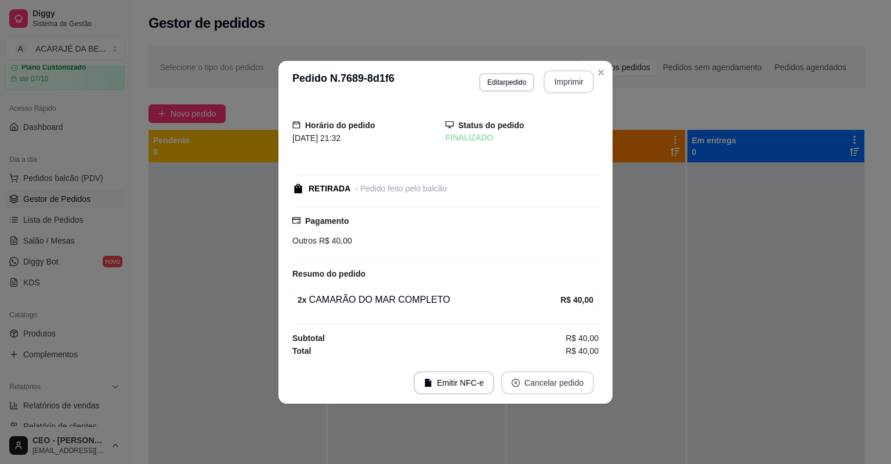
click at [538, 388] on button "Cancelar pedido" at bounding box center [547, 382] width 93 height 23
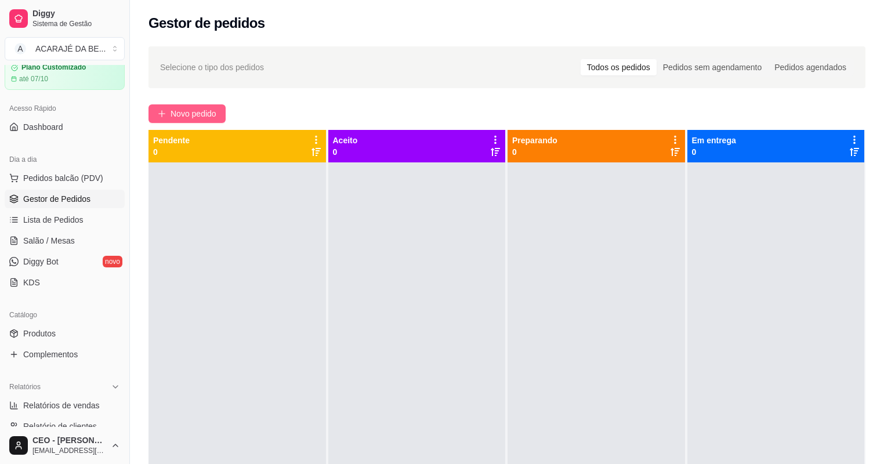
click at [213, 109] on span "Novo pedido" at bounding box center [193, 113] width 46 height 13
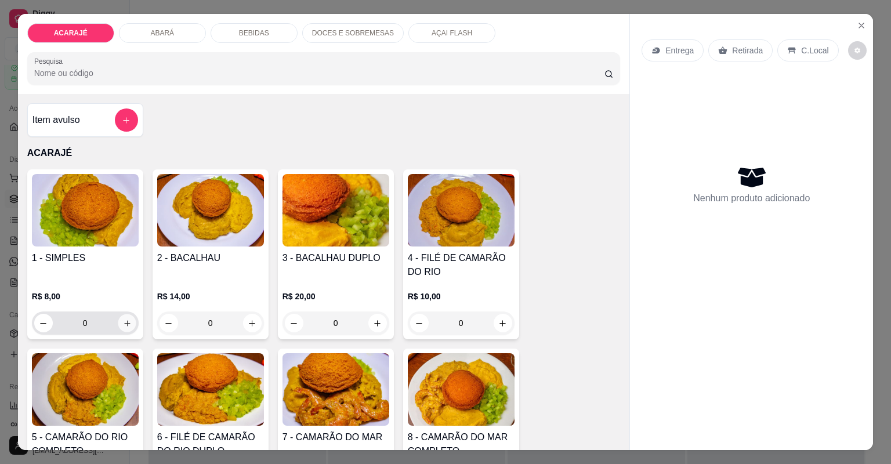
click at [125, 321] on icon "increase-product-quantity" at bounding box center [126, 323] width 9 height 9
click at [127, 321] on icon "increase-product-quantity" at bounding box center [126, 323] width 9 height 9
type input "2"
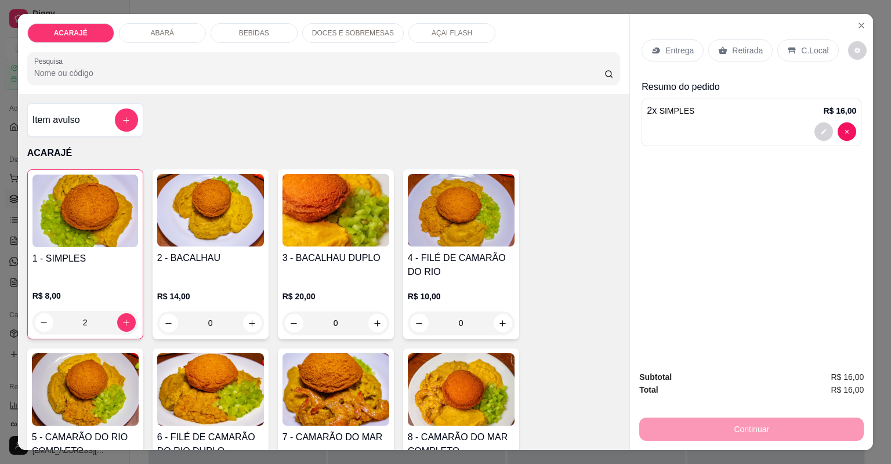
drag, startPoint x: 762, startPoint y: 70, endPoint x: 757, endPoint y: 63, distance: 8.2
click at [758, 65] on div "Entrega Retirada C.Local" at bounding box center [751, 50] width 220 height 41
click at [755, 60] on div "Retirada" at bounding box center [740, 50] width 64 height 22
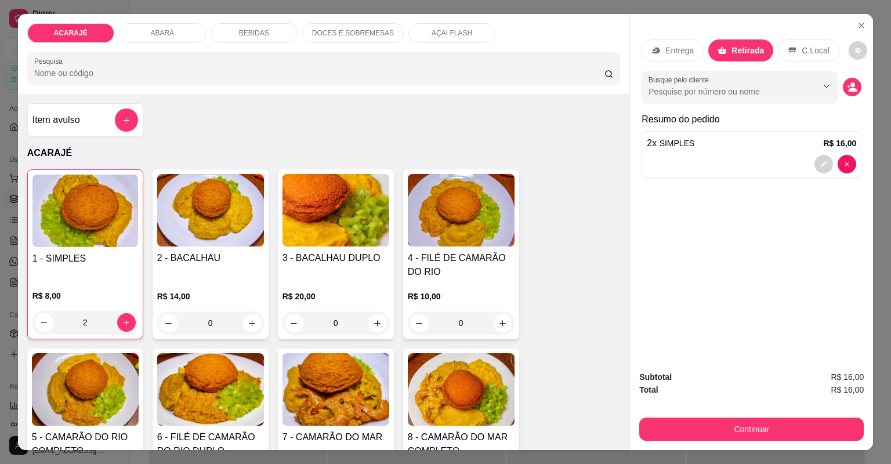
click at [745, 444] on div "Subtotal R$ 16,00 Total R$ 16,00 Continuar" at bounding box center [751, 405] width 243 height 89
click at [745, 427] on button "Continuar" at bounding box center [751, 428] width 224 height 23
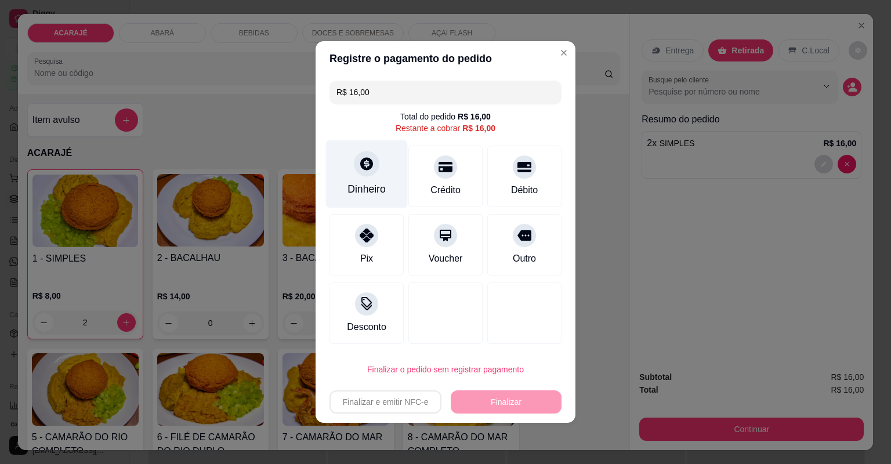
click at [339, 183] on div "Dinheiro" at bounding box center [367, 174] width 82 height 68
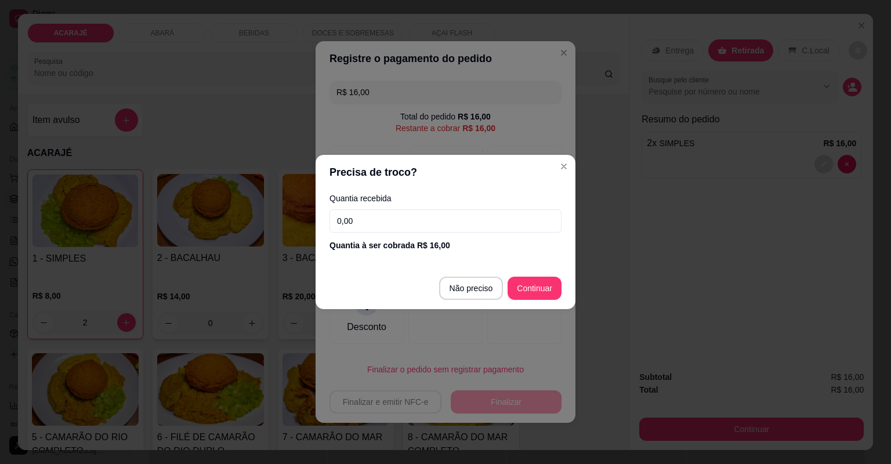
click at [452, 222] on input "0,00" at bounding box center [445, 220] width 232 height 23
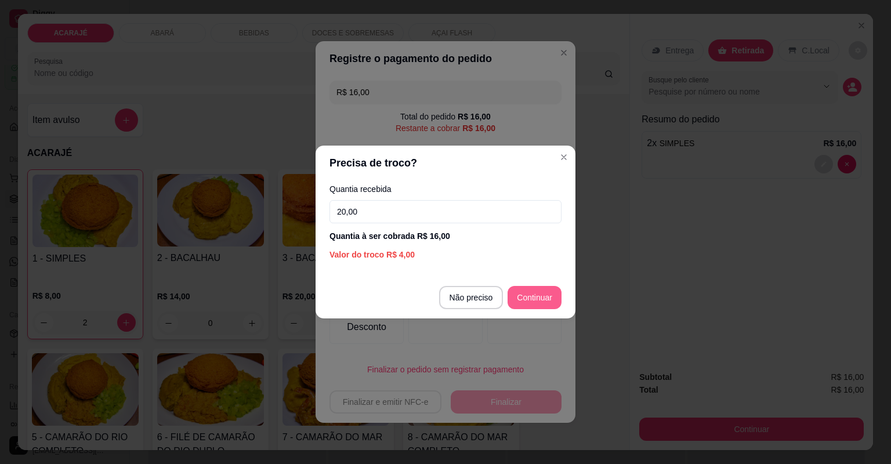
type input "20,00"
type input "R$ 0,00"
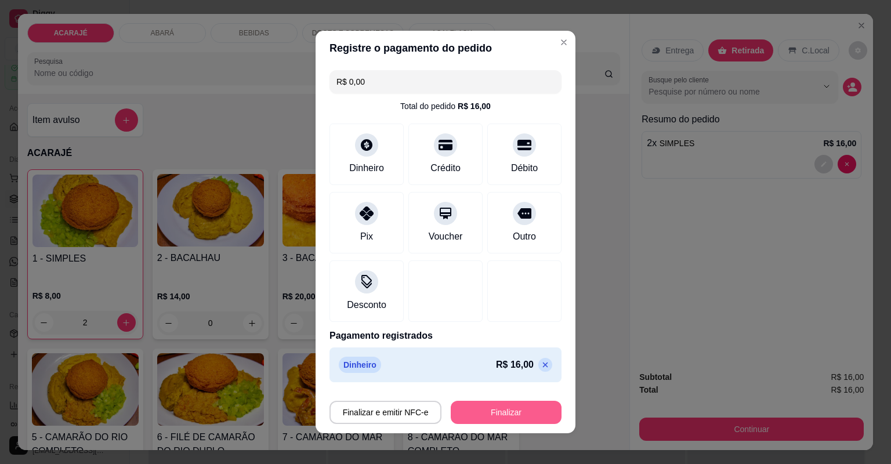
click at [466, 403] on button "Finalizar" at bounding box center [506, 412] width 111 height 23
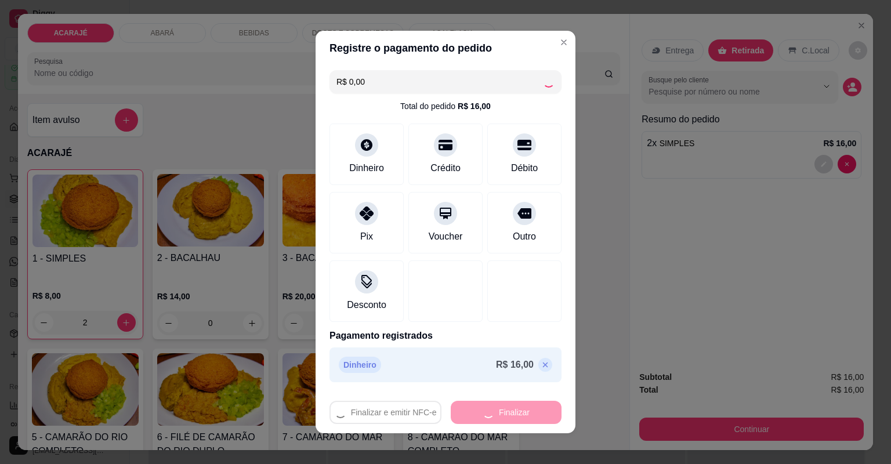
type input "0"
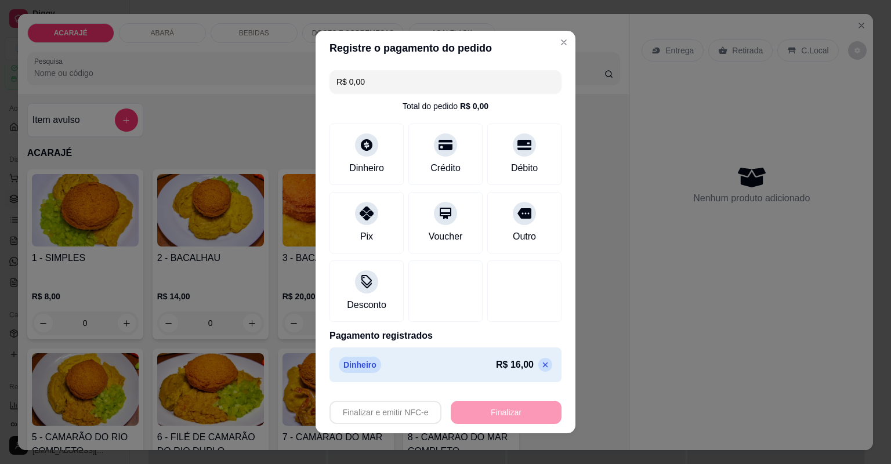
type input "-R$ 16,00"
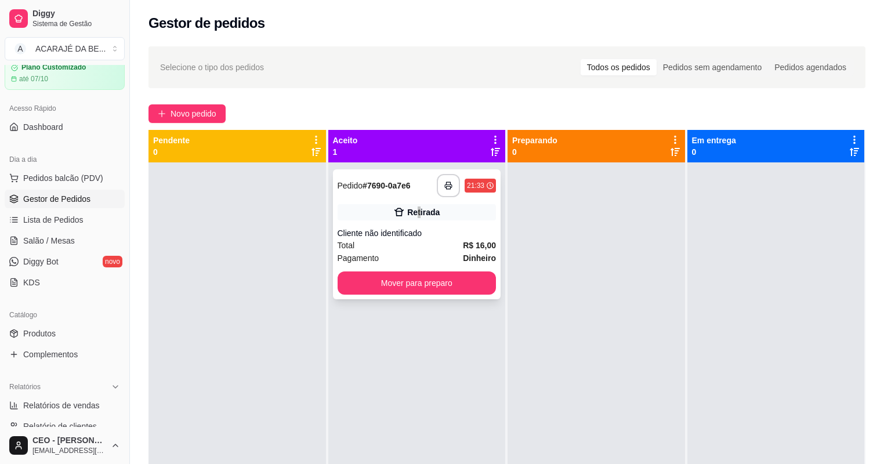
click at [420, 212] on div "Retirada" at bounding box center [416, 212] width 159 height 16
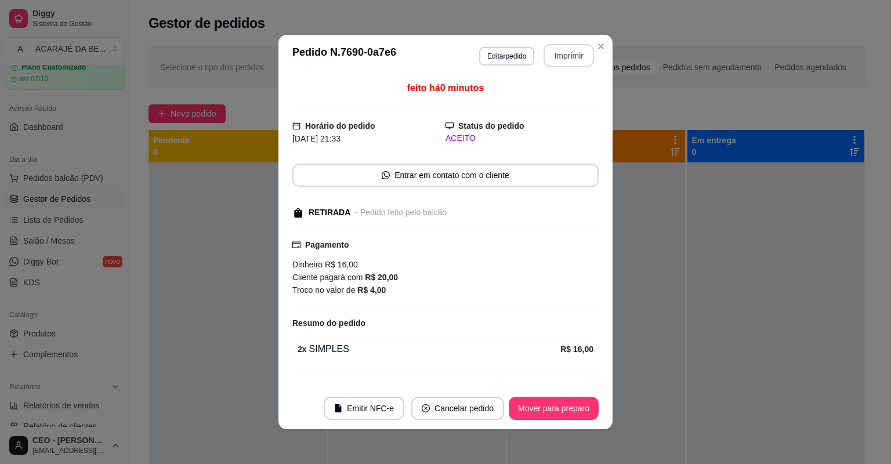
click at [555, 61] on button "Imprimir" at bounding box center [568, 55] width 50 height 23
click at [557, 404] on button "Mover para preparo" at bounding box center [554, 408] width 90 height 23
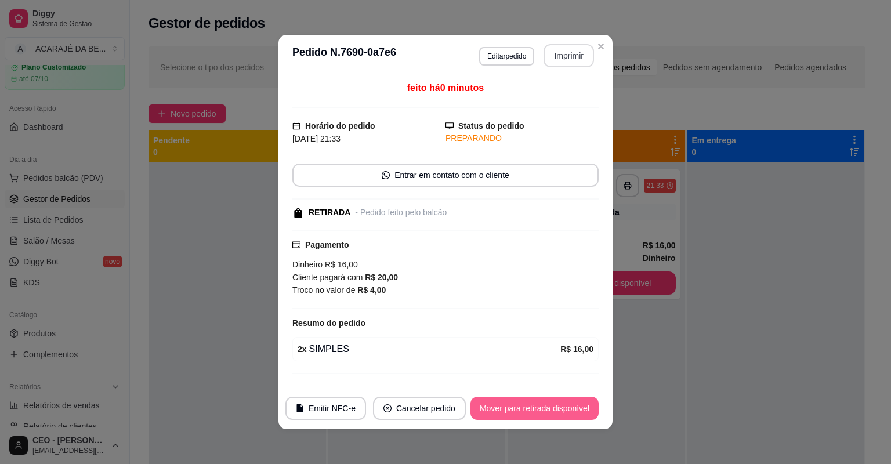
click at [557, 404] on button "Mover para retirada disponível" at bounding box center [534, 408] width 128 height 23
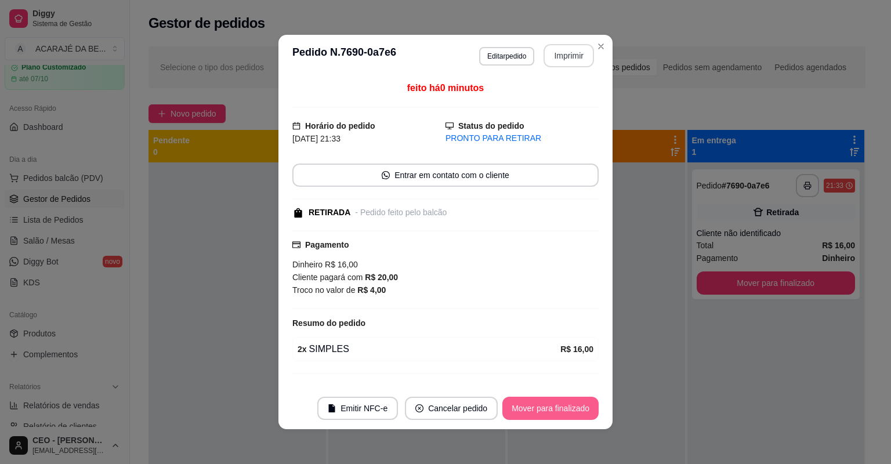
click at [557, 404] on button "Mover para finalizado" at bounding box center [550, 408] width 96 height 23
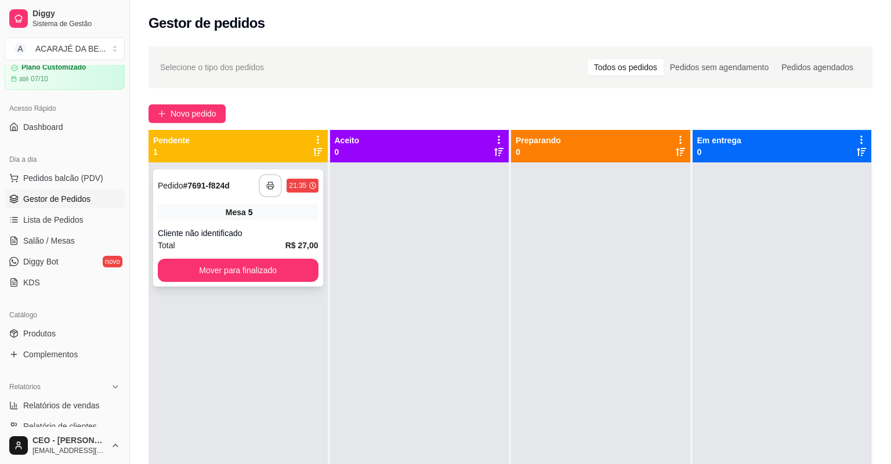
click at [266, 181] on icon "button" at bounding box center [270, 185] width 8 height 8
click at [229, 266] on button "Mover para finalizado" at bounding box center [238, 270] width 161 height 23
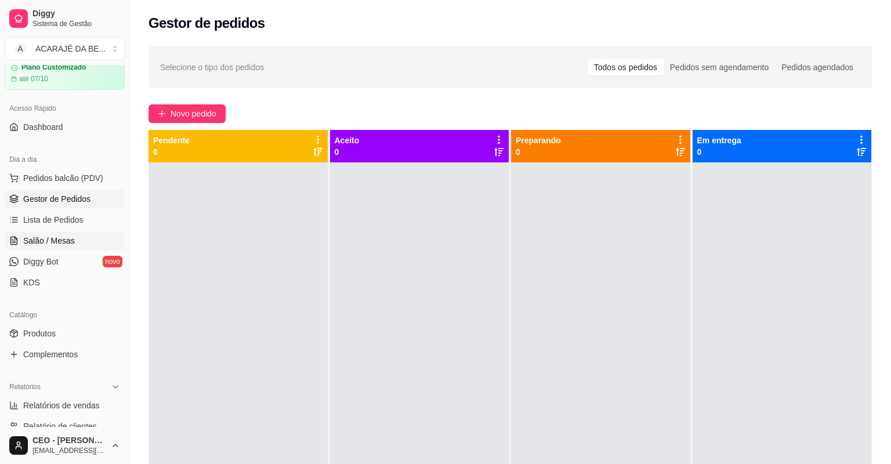
click at [52, 245] on span "Salão / Mesas" at bounding box center [49, 241] width 52 height 12
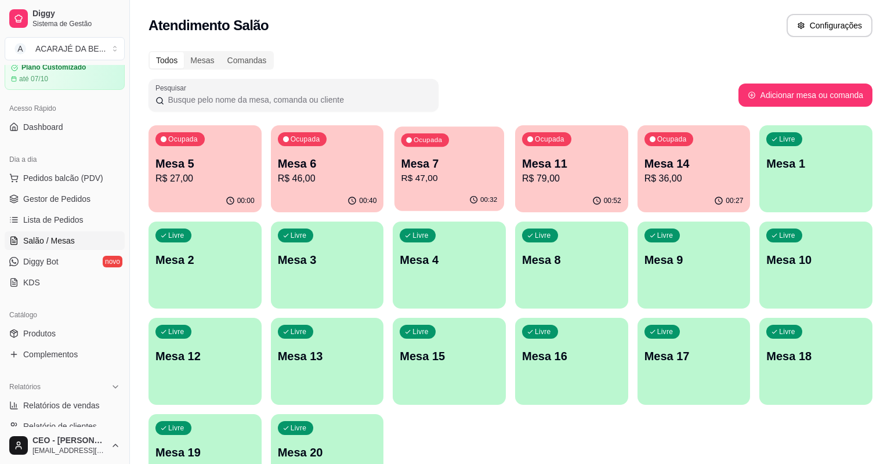
click at [455, 172] on p "R$ 47,00" at bounding box center [449, 178] width 96 height 13
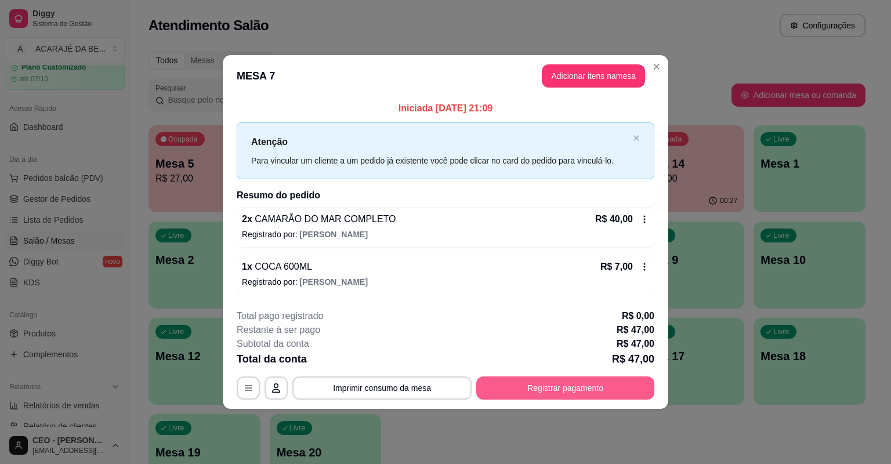
click at [556, 392] on button "Registrar pagamento" at bounding box center [565, 387] width 178 height 23
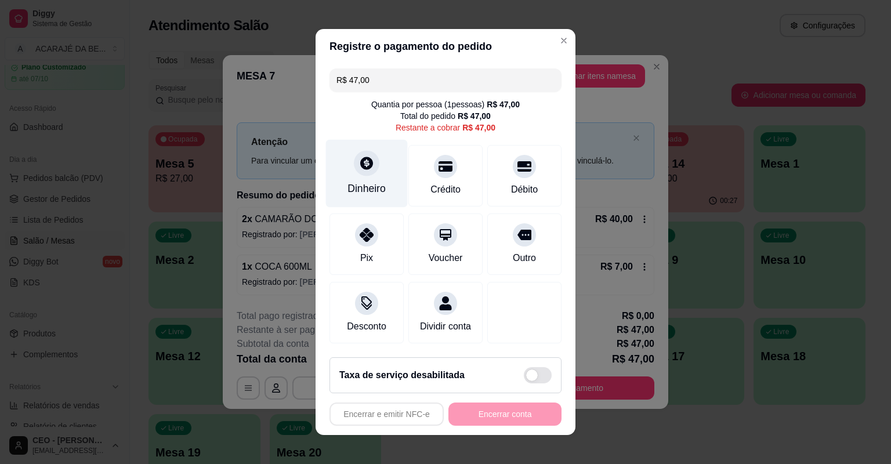
click at [355, 183] on div "Dinheiro" at bounding box center [366, 188] width 38 height 15
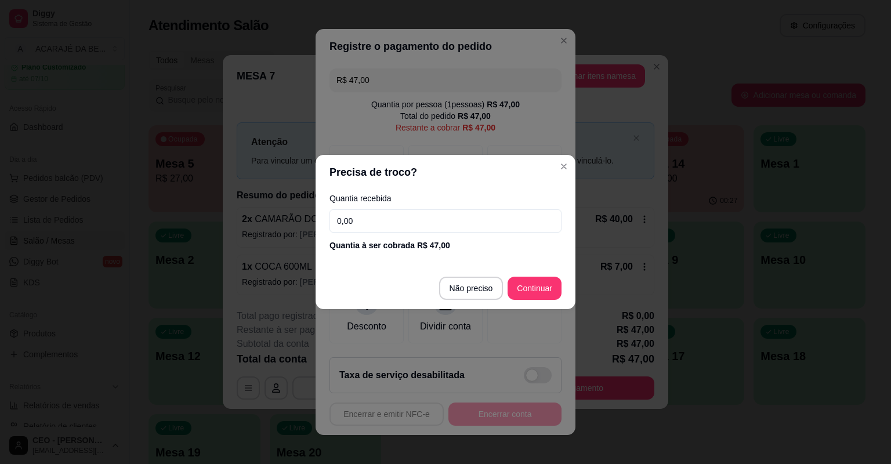
click at [348, 221] on input "0,00" at bounding box center [445, 220] width 232 height 23
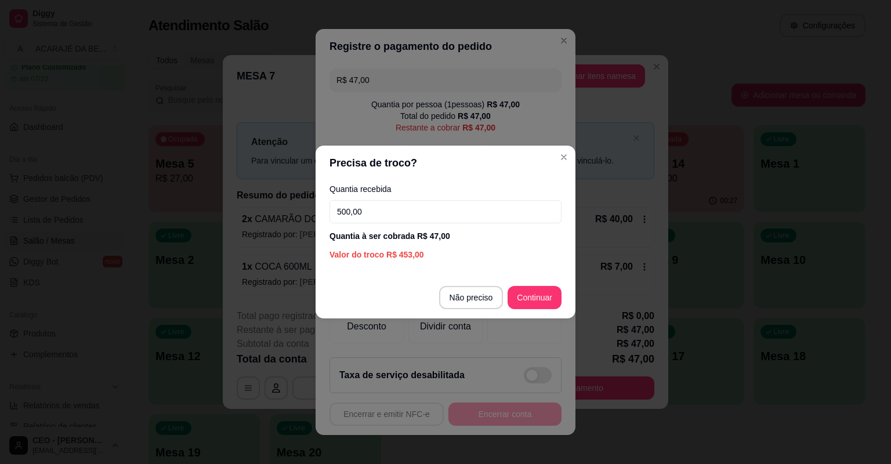
type input "50,00"
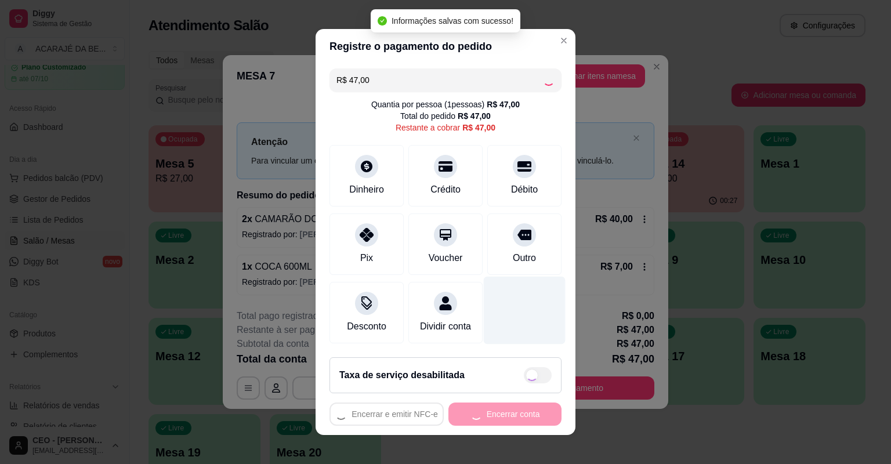
type input "R$ 0,00"
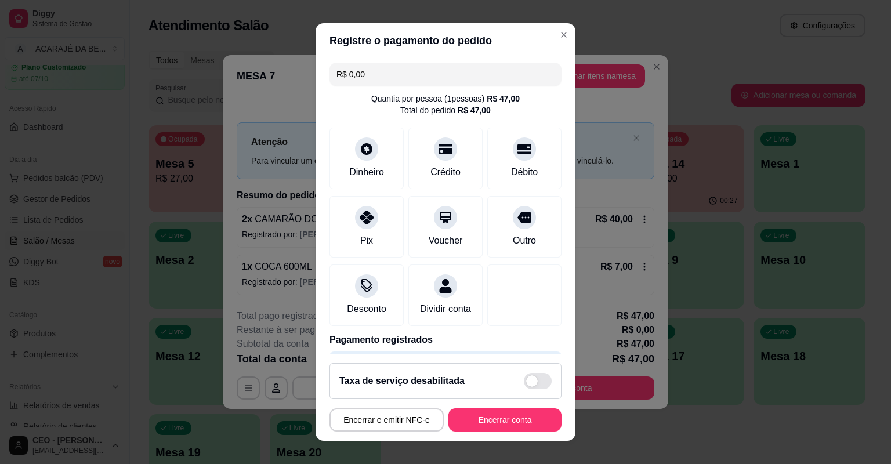
click at [520, 405] on footer "Taxa de serviço desabilitada Encerrar e emitir NFC-e Encerrar conta" at bounding box center [445, 397] width 260 height 87
click at [520, 411] on button "Encerrar conta" at bounding box center [505, 420] width 110 height 23
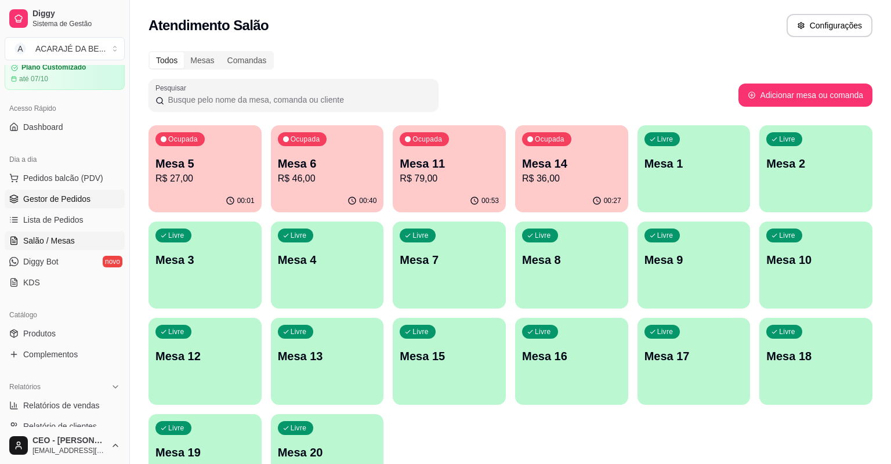
click at [10, 199] on icon at bounding box center [13, 198] width 9 height 9
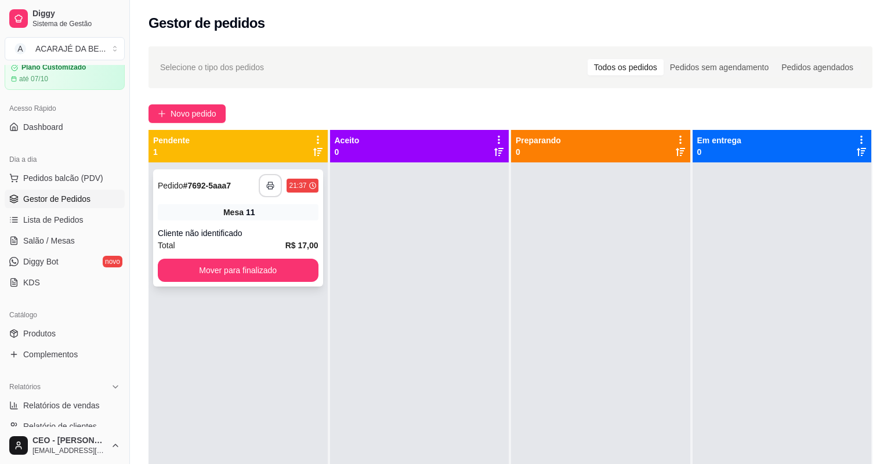
click at [266, 185] on icon "button" at bounding box center [270, 185] width 8 height 8
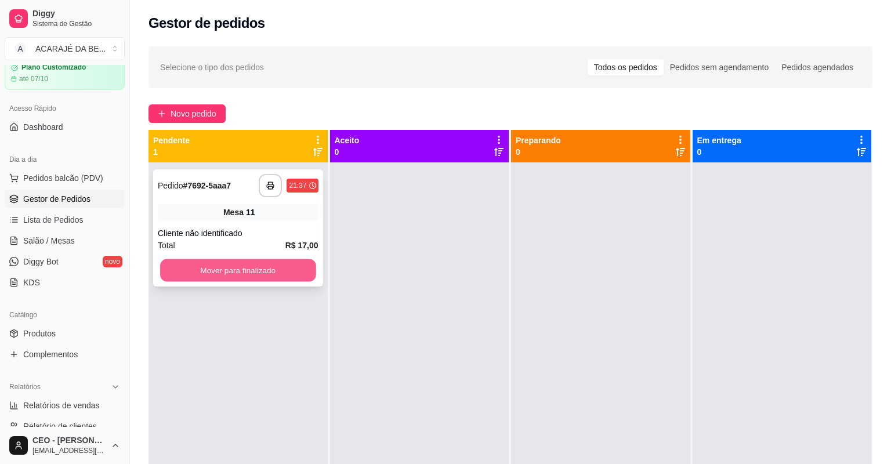
click at [232, 264] on button "Mover para finalizado" at bounding box center [237, 270] width 155 height 23
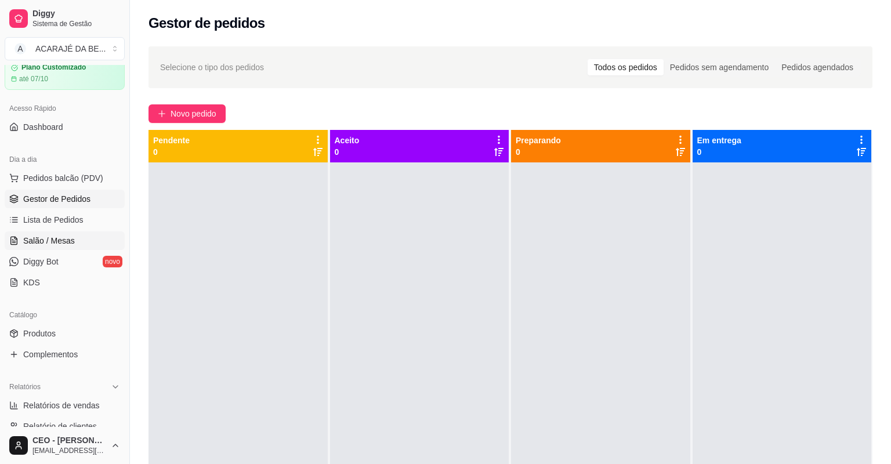
click at [93, 234] on link "Salão / Mesas" at bounding box center [65, 240] width 120 height 19
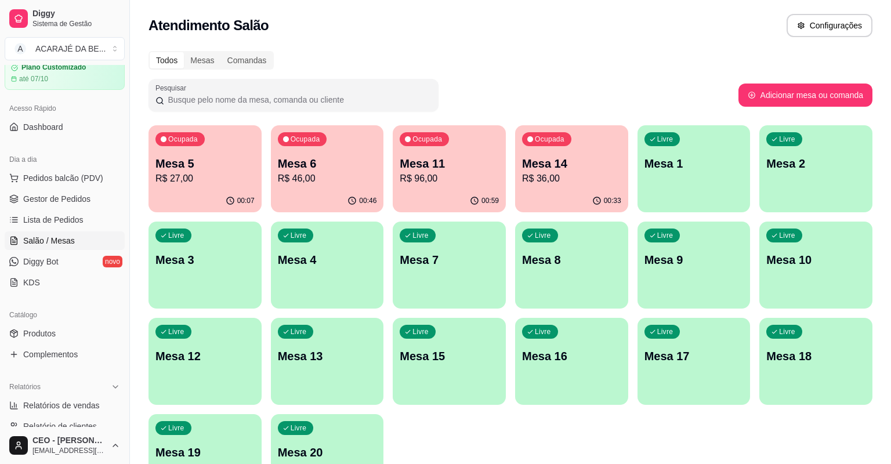
click at [480, 157] on p "Mesa 11" at bounding box center [449, 163] width 99 height 16
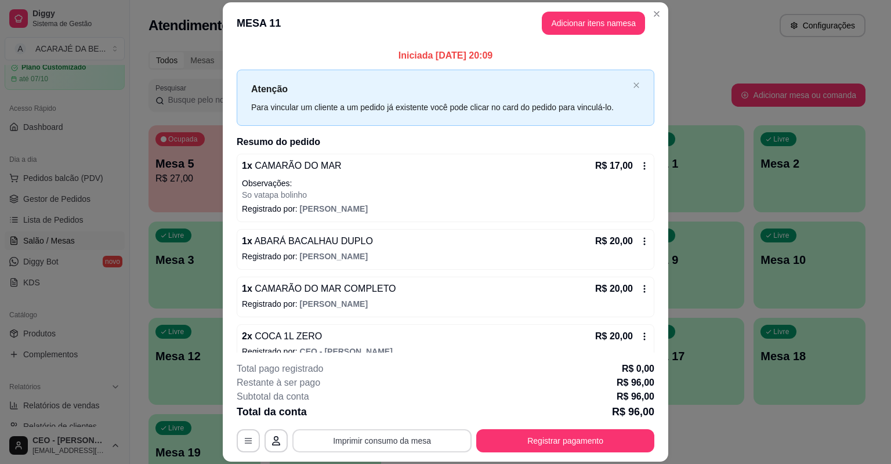
click at [386, 437] on button "Imprimir consumo da mesa" at bounding box center [381, 440] width 179 height 23
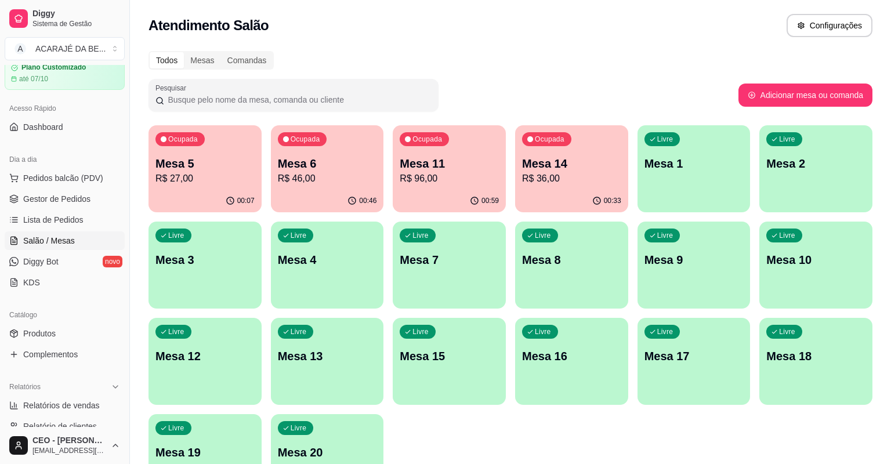
click at [69, 188] on ul "Pedidos balcão (PDV) Gestor de Pedidos Lista de Pedidos Salão / Mesas Diggy Bot…" at bounding box center [65, 230] width 120 height 123
click at [75, 199] on span "Gestor de Pedidos" at bounding box center [56, 199] width 67 height 12
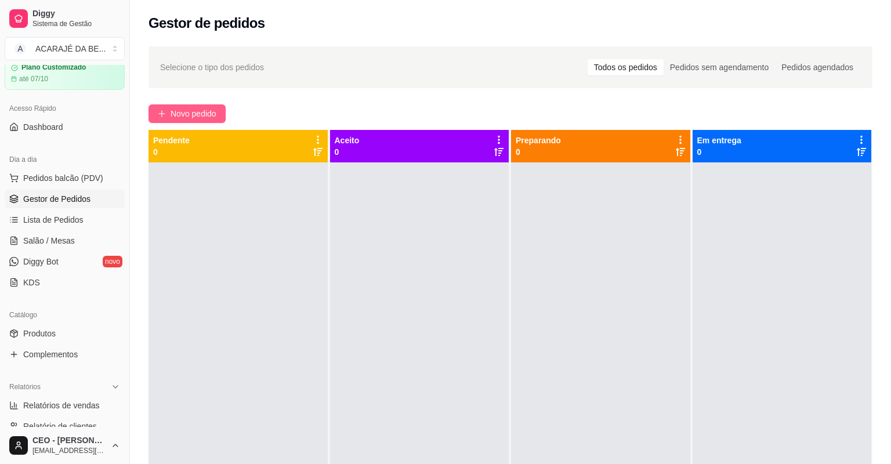
click at [199, 116] on span "Novo pedido" at bounding box center [193, 113] width 46 height 13
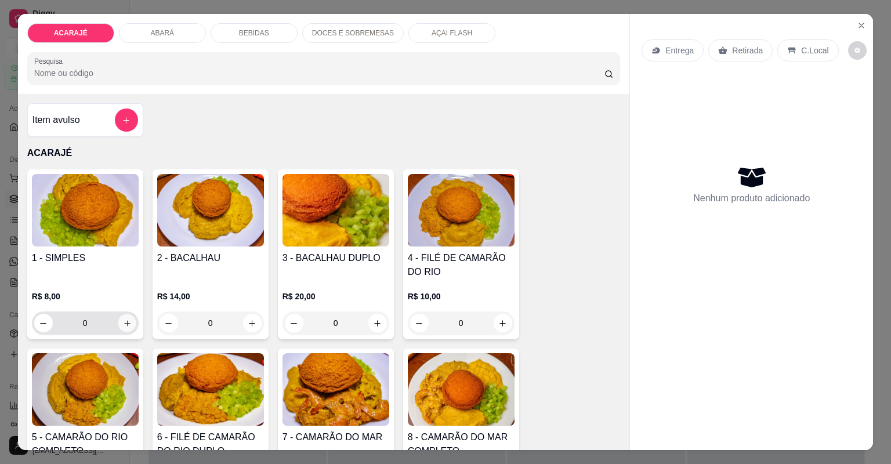
click at [124, 326] on icon "increase-product-quantity" at bounding box center [126, 323] width 9 height 9
type input "2"
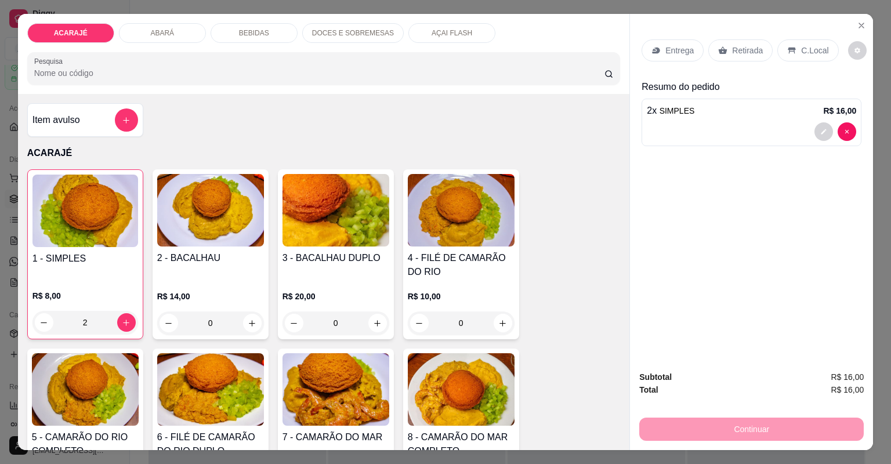
click at [732, 49] on p "Retirada" at bounding box center [747, 51] width 31 height 12
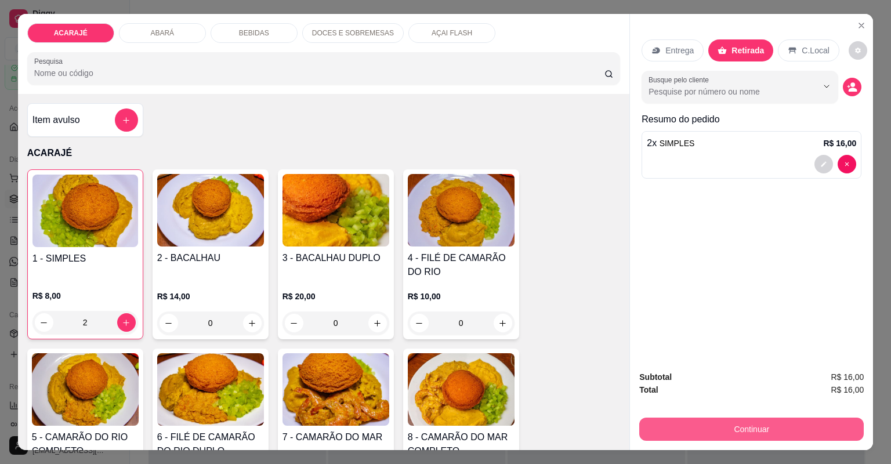
click at [761, 423] on button "Continuar" at bounding box center [751, 428] width 224 height 23
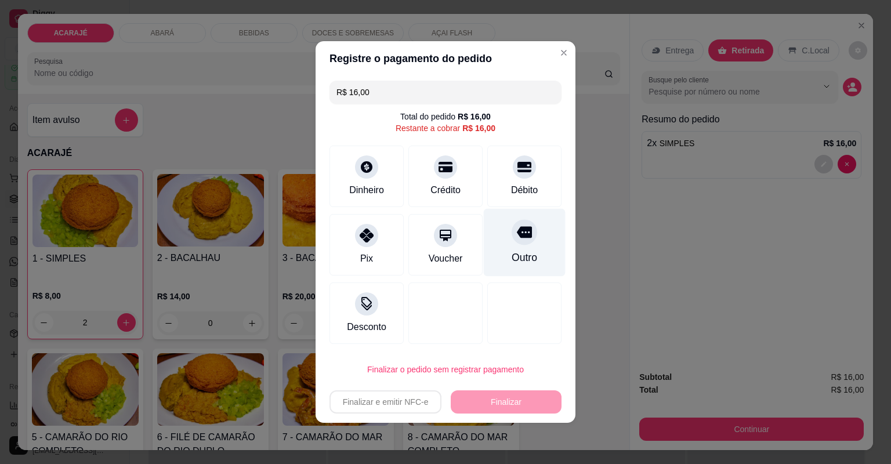
click at [529, 237] on div at bounding box center [524, 232] width 26 height 26
type input "R$ 0,00"
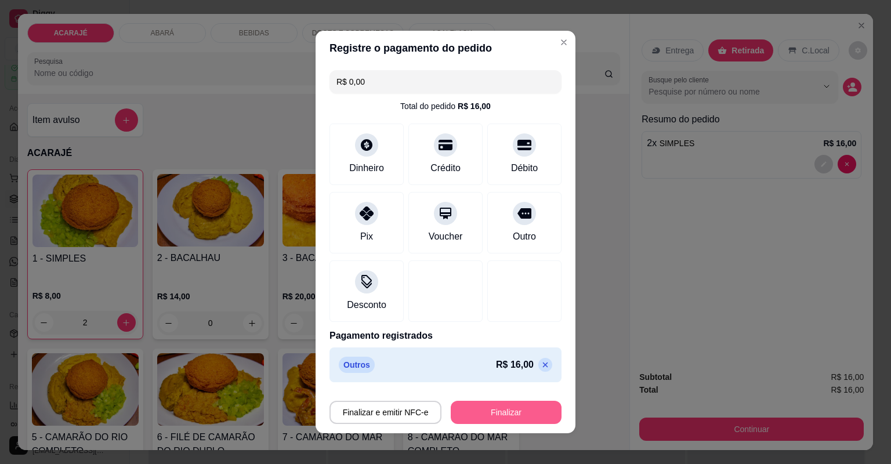
click at [547, 409] on button "Finalizar" at bounding box center [506, 412] width 111 height 23
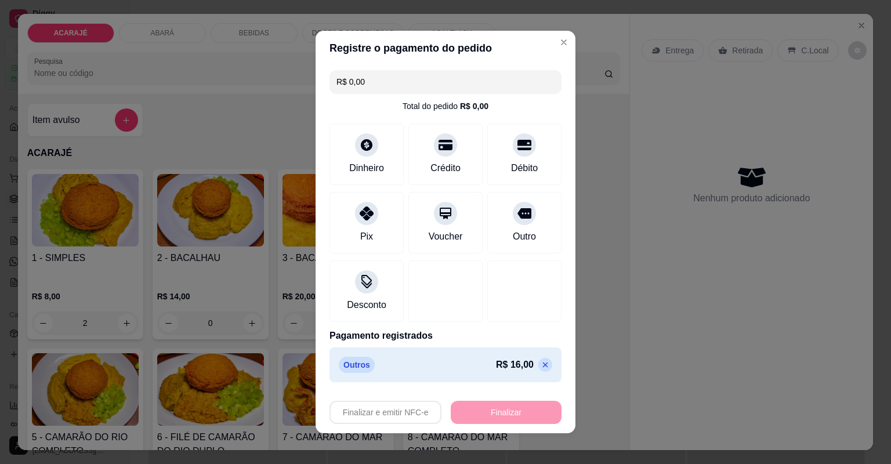
type input "0"
type input "-R$ 16,00"
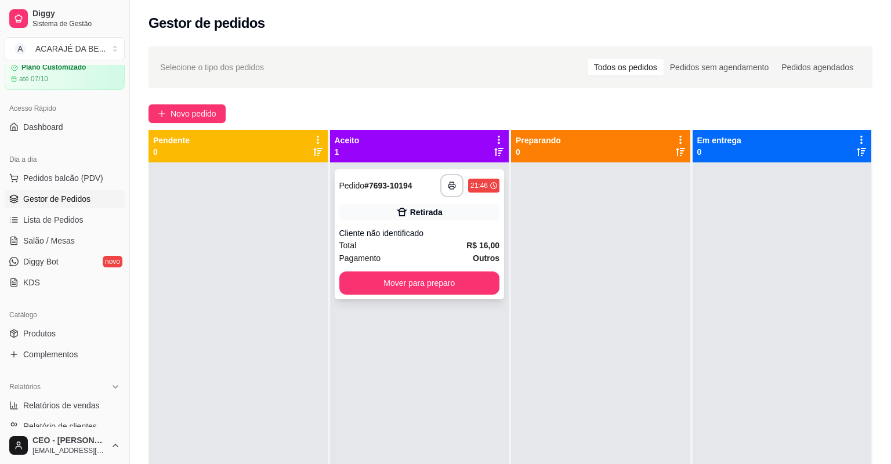
click at [454, 238] on div "**********" at bounding box center [420, 234] width 170 height 130
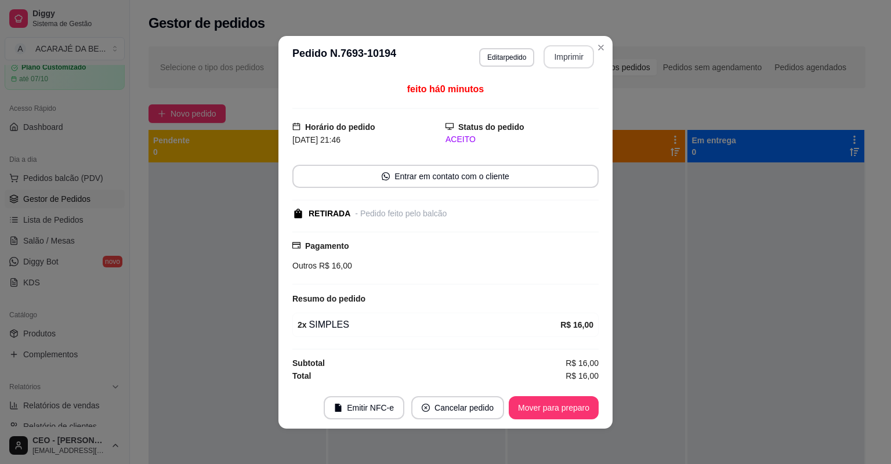
click at [571, 56] on button "Imprimir" at bounding box center [568, 56] width 50 height 23
click at [547, 412] on button "Mover para preparo" at bounding box center [554, 407] width 90 height 23
click at [547, 412] on button "Mover para preparo" at bounding box center [553, 407] width 87 height 23
click at [547, 412] on div "Mover para preparo" at bounding box center [545, 407] width 106 height 23
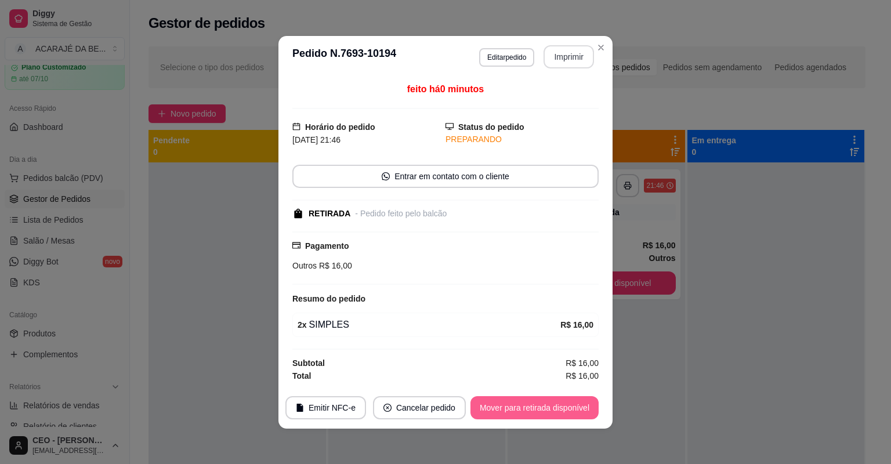
click at [546, 410] on button "Mover para retirada disponível" at bounding box center [534, 407] width 128 height 23
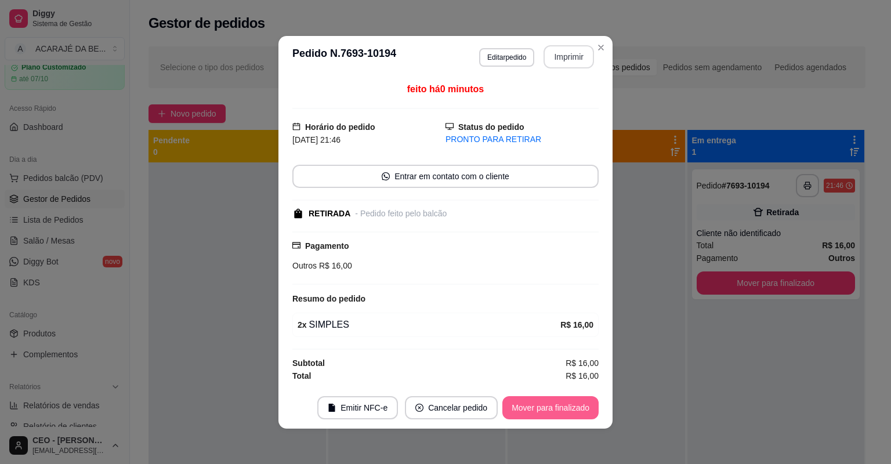
click at [546, 409] on button "Mover para finalizado" at bounding box center [550, 407] width 96 height 23
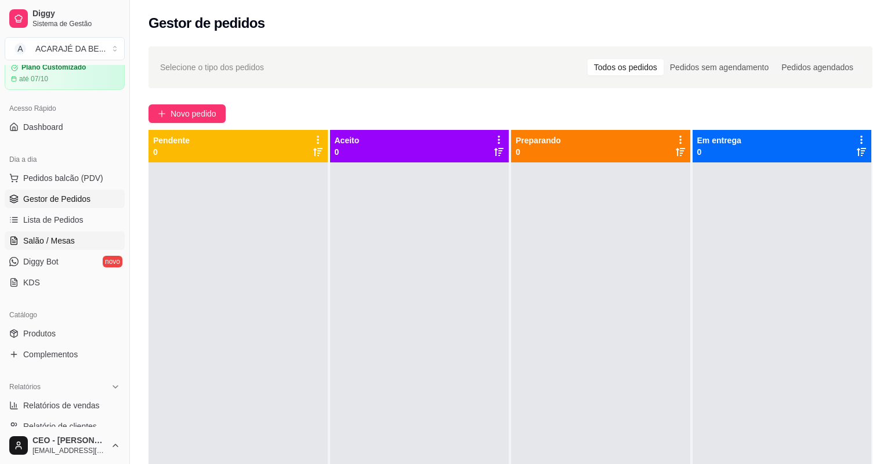
click at [76, 236] on link "Salão / Mesas" at bounding box center [65, 240] width 120 height 19
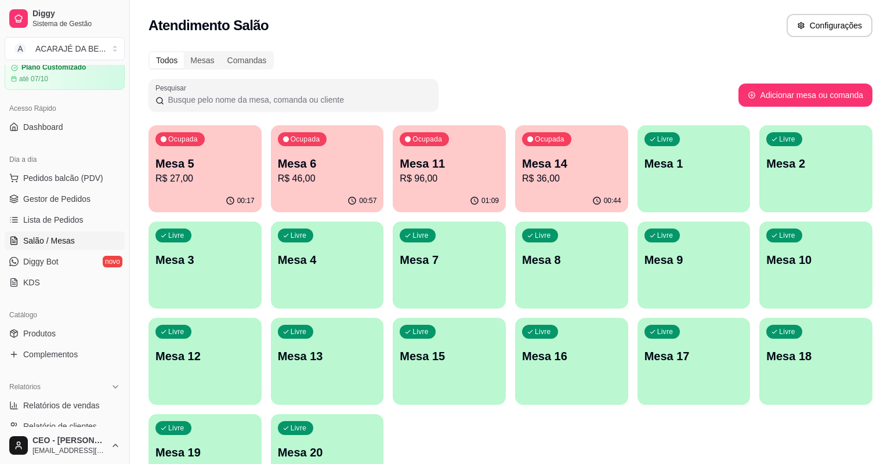
click at [219, 169] on p "Mesa 5" at bounding box center [204, 163] width 99 height 16
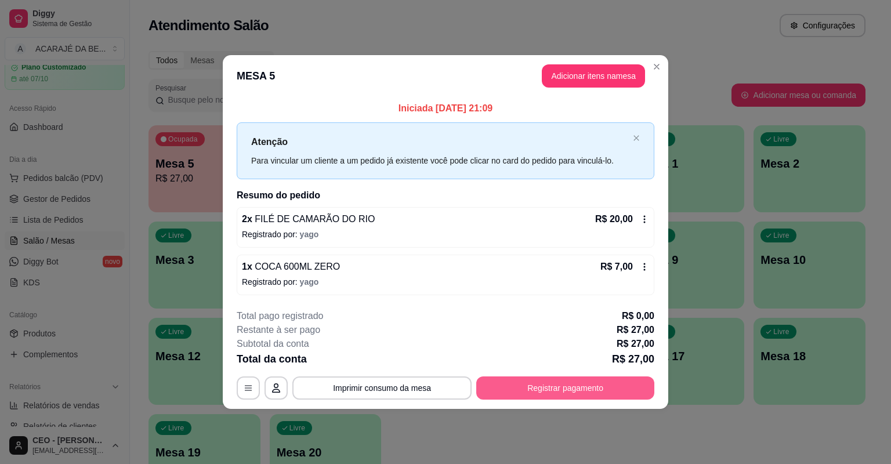
click at [578, 395] on button "Registrar pagamento" at bounding box center [565, 387] width 178 height 23
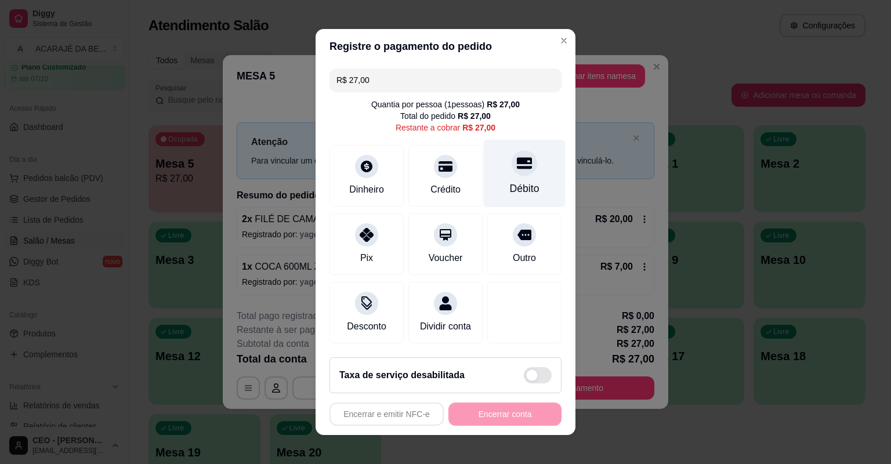
click at [544, 181] on div "Débito" at bounding box center [525, 174] width 82 height 68
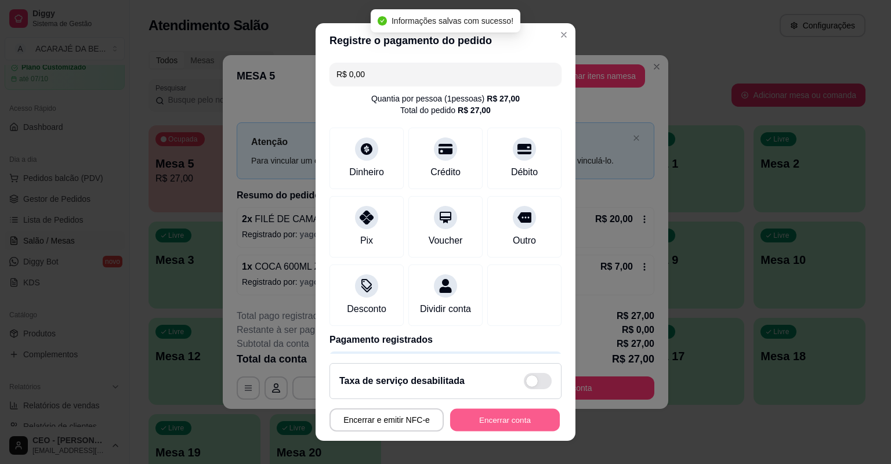
click at [475, 413] on button "Encerrar conta" at bounding box center [505, 420] width 110 height 23
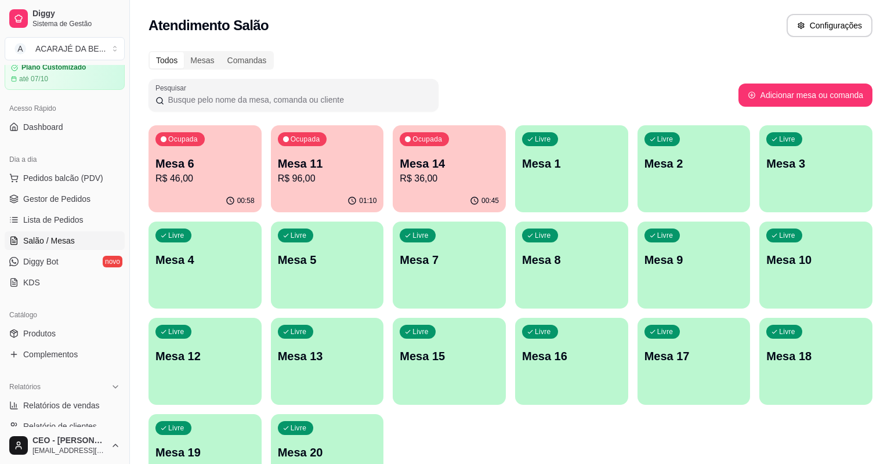
click at [384, 170] on div "Ocupada Mesa 6 R$ 46,00 00:58 Ocupada Mesa 11 R$ 96,00 01:10 Ocupada Mesa 14 R$…" at bounding box center [510, 313] width 724 height 376
click at [408, 165] on p "Mesa 14" at bounding box center [449, 163] width 99 height 16
click at [426, 205] on div "00:45" at bounding box center [449, 201] width 113 height 23
click at [77, 205] on link "Gestor de Pedidos" at bounding box center [65, 199] width 120 height 19
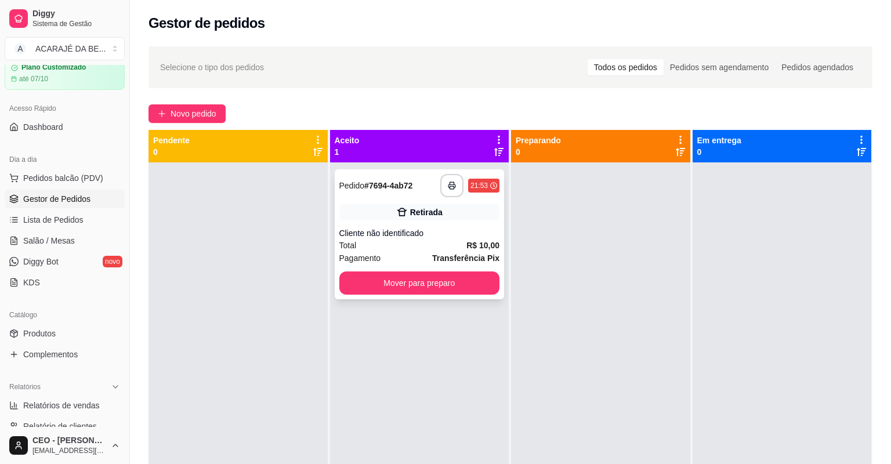
click at [424, 217] on div "Retirada" at bounding box center [426, 212] width 32 height 12
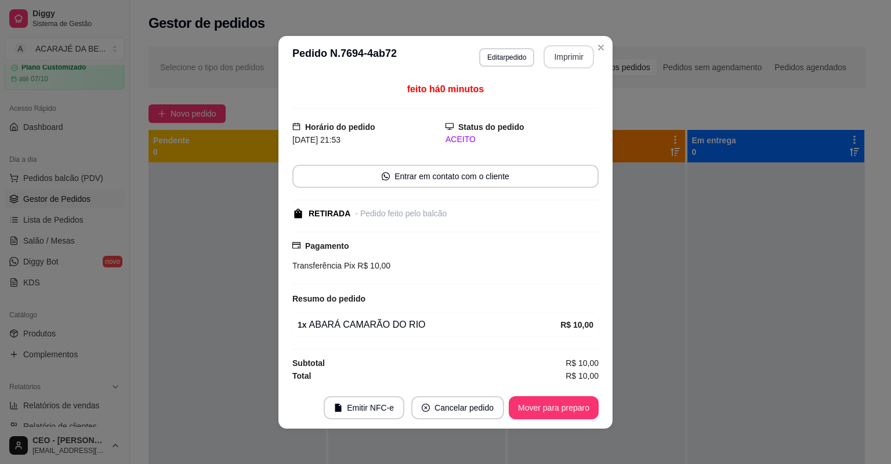
click at [569, 59] on button "Imprimir" at bounding box center [568, 56] width 50 height 23
click at [540, 404] on button "Mover para preparo" at bounding box center [554, 407] width 90 height 23
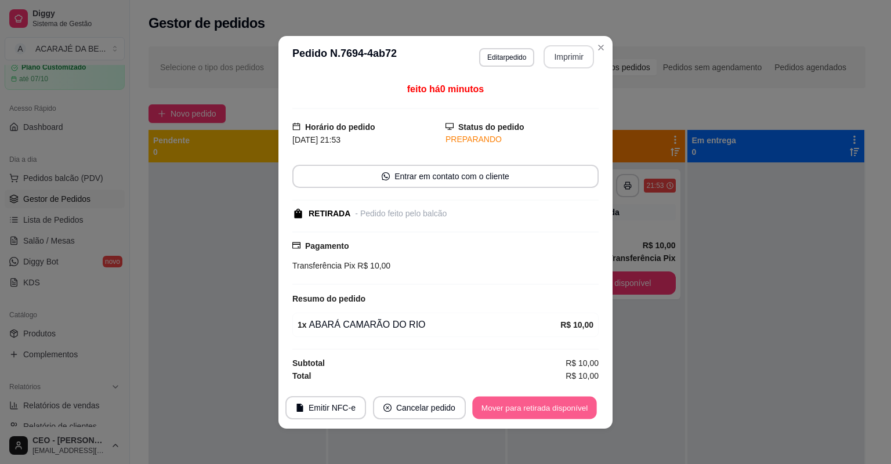
click at [547, 400] on button "Mover para retirada disponível" at bounding box center [534, 407] width 124 height 23
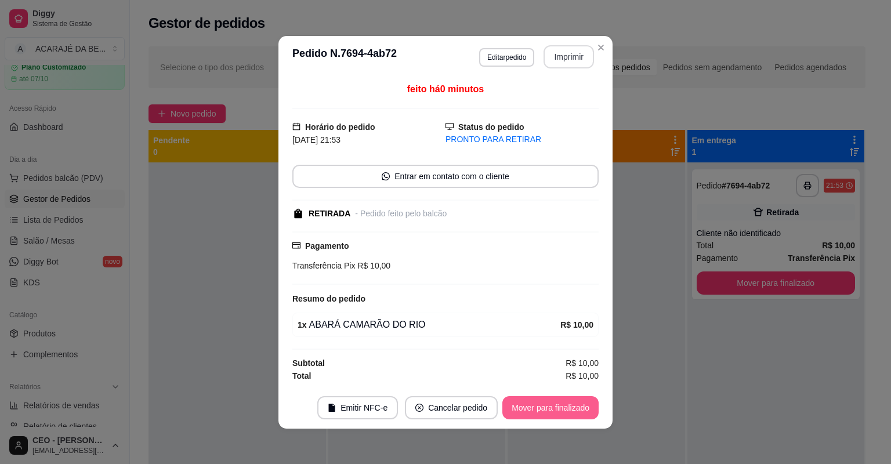
click at [543, 407] on button "Mover para finalizado" at bounding box center [550, 407] width 96 height 23
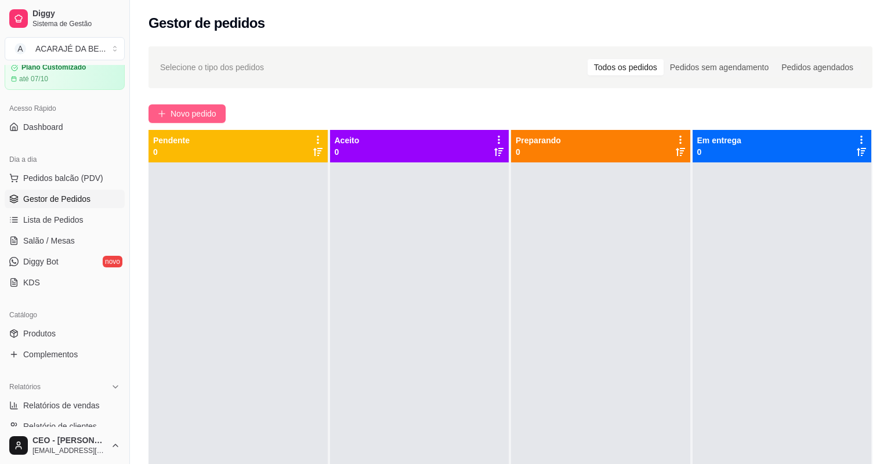
click at [191, 107] on span "Novo pedido" at bounding box center [193, 113] width 46 height 13
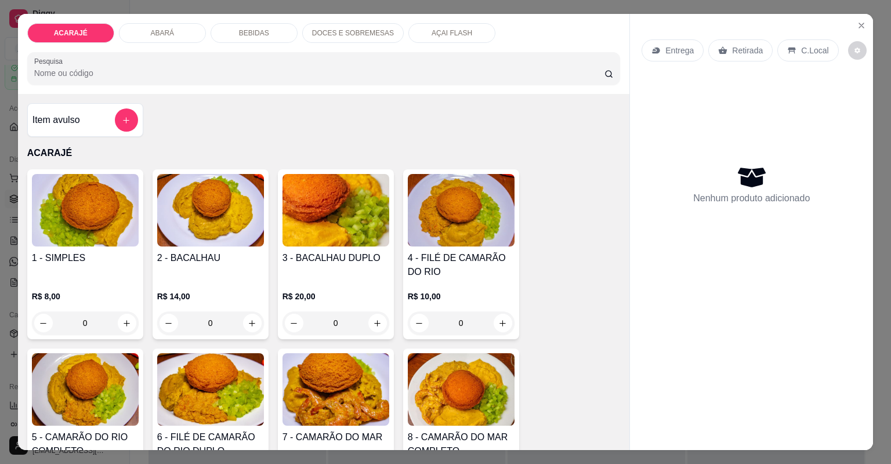
drag, startPoint x: 308, startPoint y: 250, endPoint x: 296, endPoint y: 257, distance: 14.0
click at [296, 430] on h4 "7 - CAMARÃO DO MAR" at bounding box center [335, 437] width 107 height 14
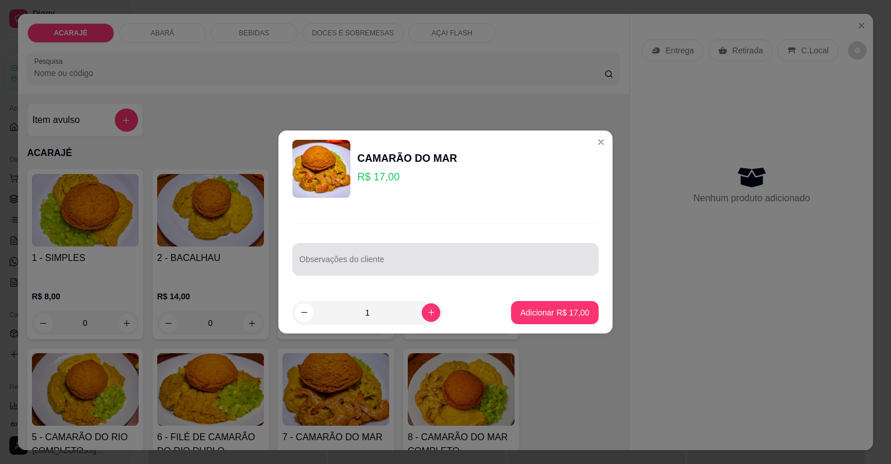
drag, startPoint x: 296, startPoint y: 257, endPoint x: 344, endPoint y: 255, distance: 48.2
click at [344, 255] on div at bounding box center [445, 259] width 292 height 23
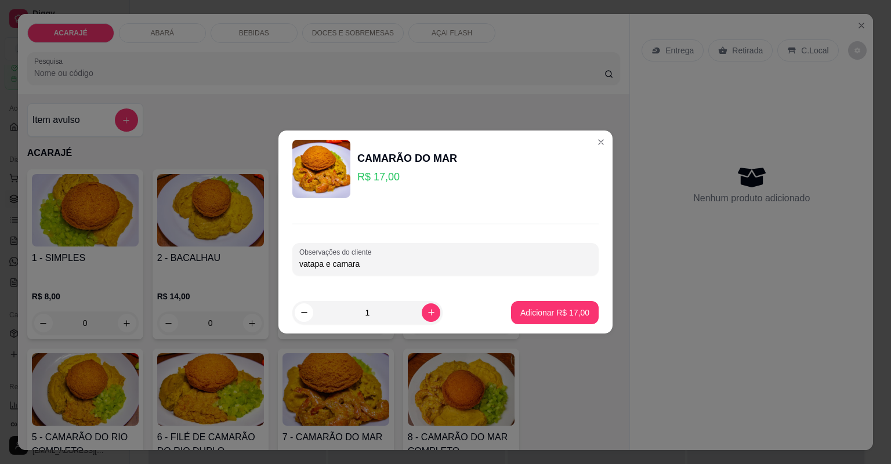
type input "vatapa e camarao"
click at [562, 311] on p "Adicionar R$ 17,00" at bounding box center [554, 312] width 67 height 11
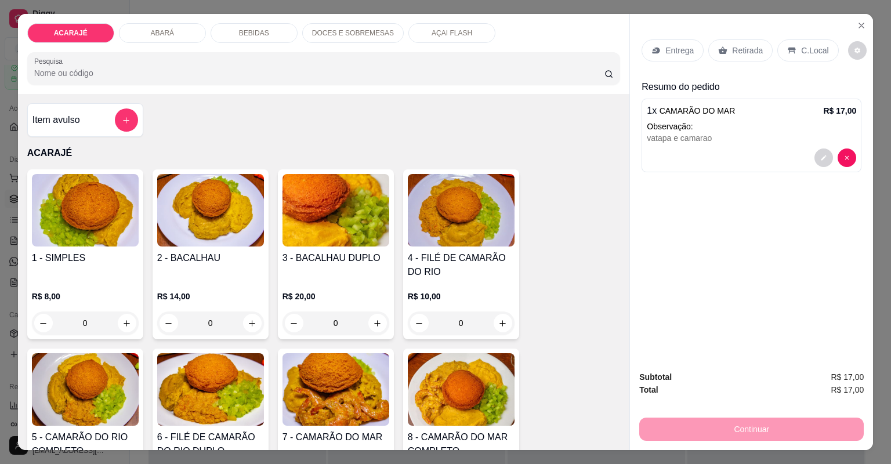
drag, startPoint x: 727, startPoint y: 52, endPoint x: 698, endPoint y: 209, distance: 159.8
click at [728, 56] on div "Retirada" at bounding box center [740, 50] width 64 height 22
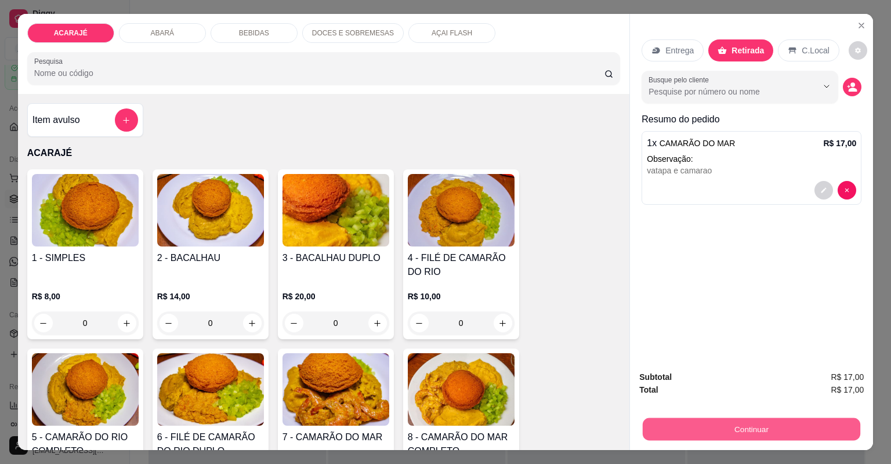
click at [779, 431] on button "Continuar" at bounding box center [750, 429] width 217 height 23
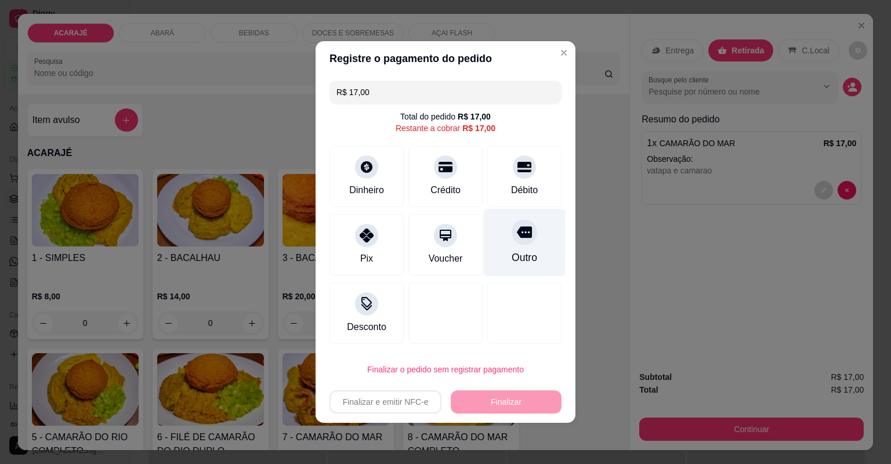
click at [511, 246] on div "Outro" at bounding box center [525, 243] width 82 height 68
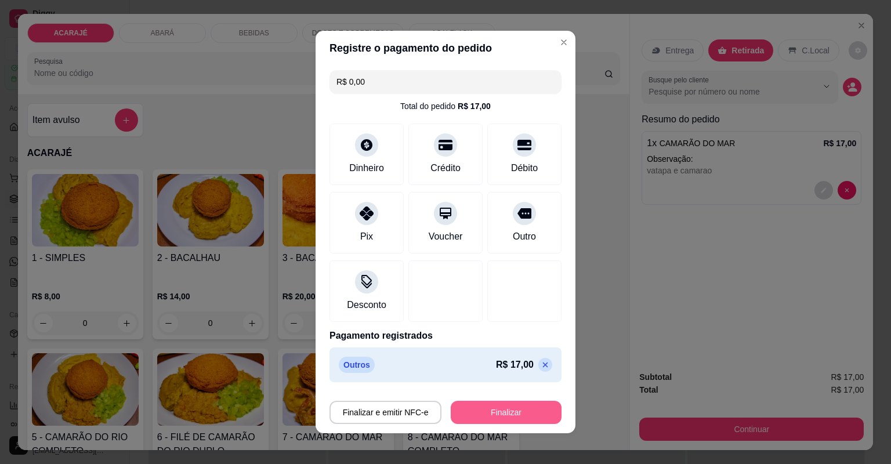
click at [515, 408] on button "Finalizar" at bounding box center [506, 412] width 111 height 23
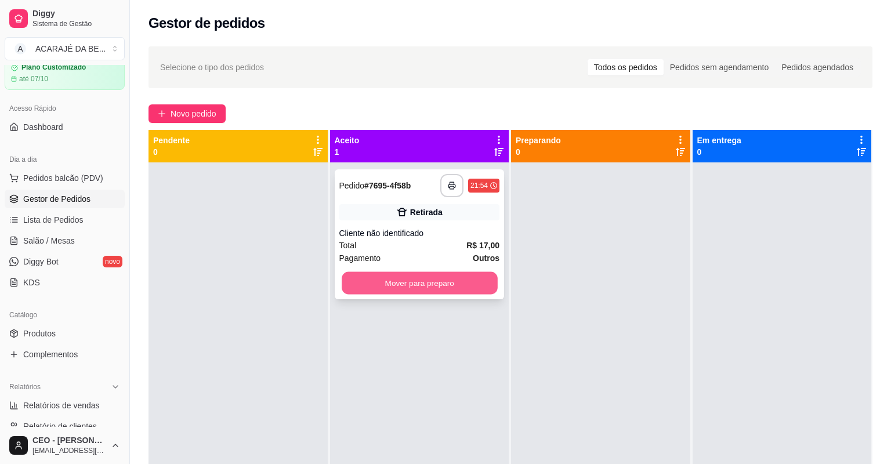
click at [413, 291] on button "Mover para preparo" at bounding box center [419, 283] width 155 height 23
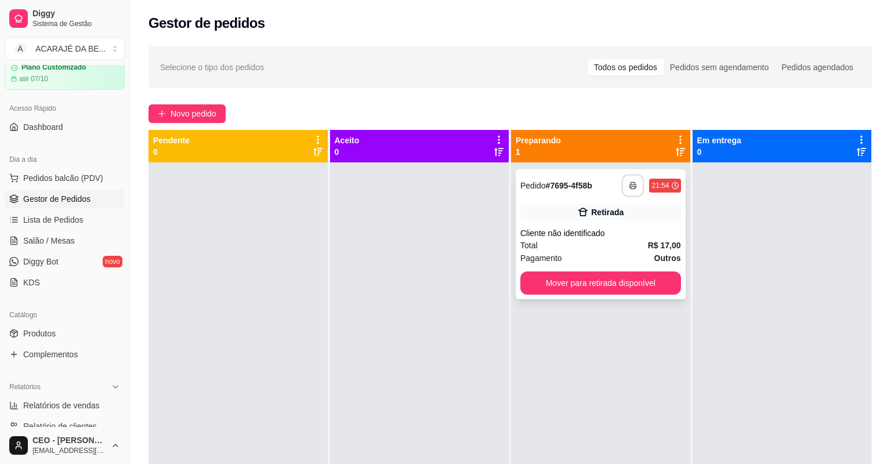
click at [631, 188] on button "button" at bounding box center [633, 186] width 23 height 23
click at [622, 287] on button "Mover para retirada disponível" at bounding box center [600, 282] width 161 height 23
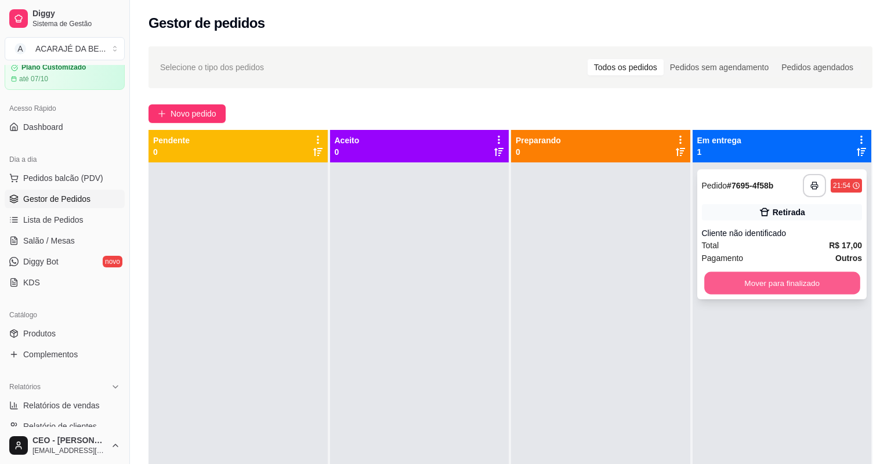
click at [721, 281] on button "Mover para finalizado" at bounding box center [781, 283] width 155 height 23
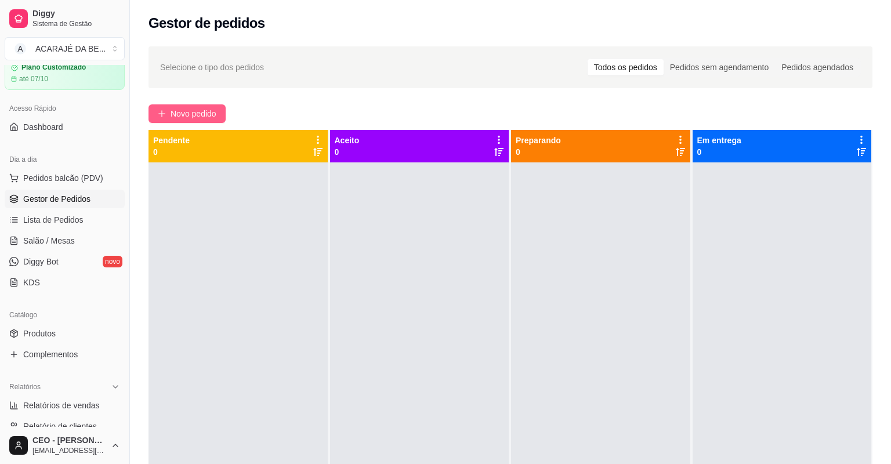
click at [185, 112] on span "Novo pedido" at bounding box center [193, 113] width 46 height 13
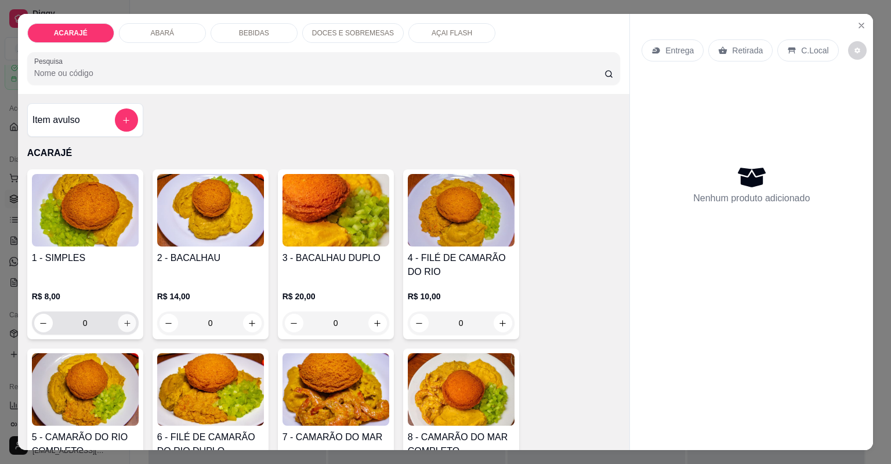
click at [118, 326] on button "increase-product-quantity" at bounding box center [127, 323] width 18 height 18
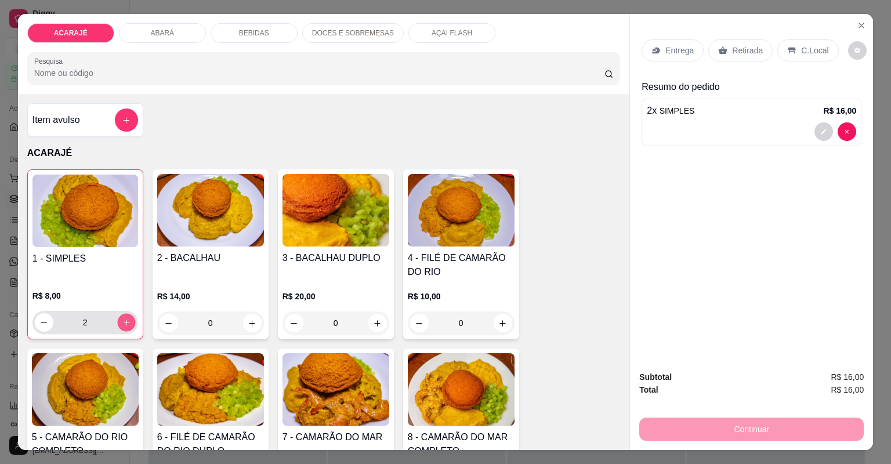
click at [118, 326] on button "increase-product-quantity" at bounding box center [126, 322] width 18 height 18
click at [122, 326] on icon "increase-product-quantity" at bounding box center [126, 322] width 9 height 9
type input "4"
click at [186, 286] on div "R$ 14,00 0" at bounding box center [210, 307] width 107 height 56
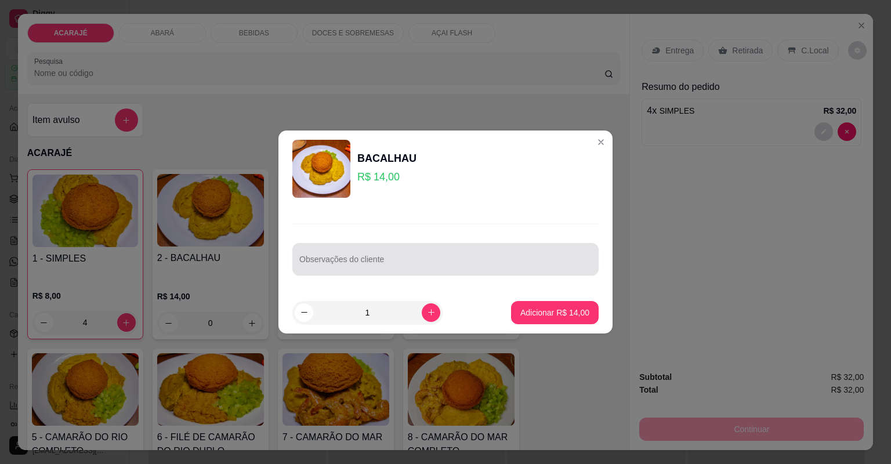
click at [379, 257] on div at bounding box center [445, 259] width 292 height 23
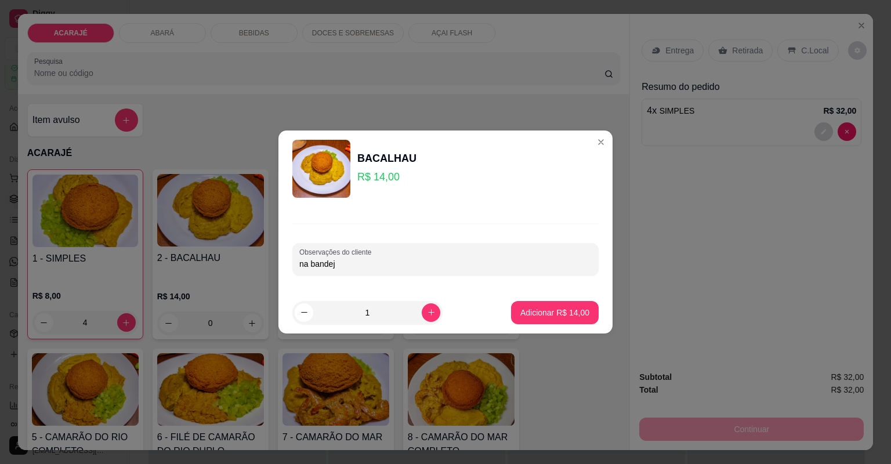
type input "na bandeja"
click at [580, 315] on p "Adicionar R$ 14,00" at bounding box center [554, 313] width 69 height 12
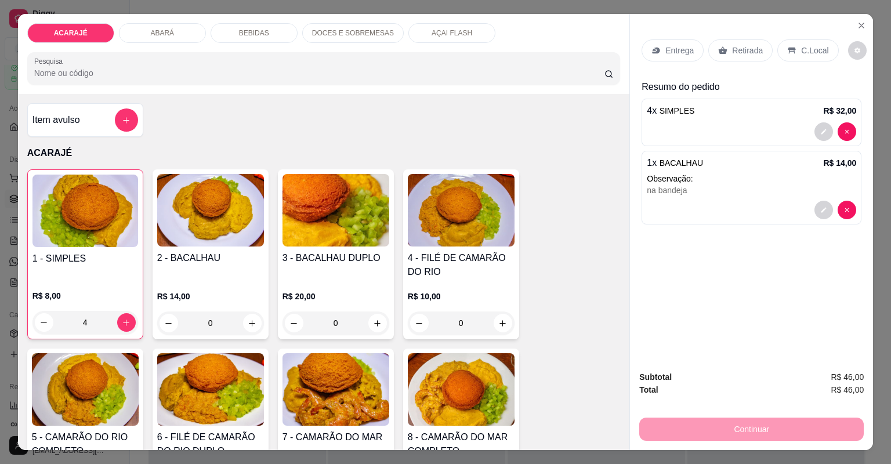
click at [580, 315] on div "1 - SIMPLES R$ 8,00 4 2 - BACALHAU R$ 14,00 0 3 - BACALHAU DUPLO R$ 20,00 0 4 -…" at bounding box center [323, 433] width 593 height 528
click at [732, 48] on p "Retirada" at bounding box center [747, 51] width 31 height 12
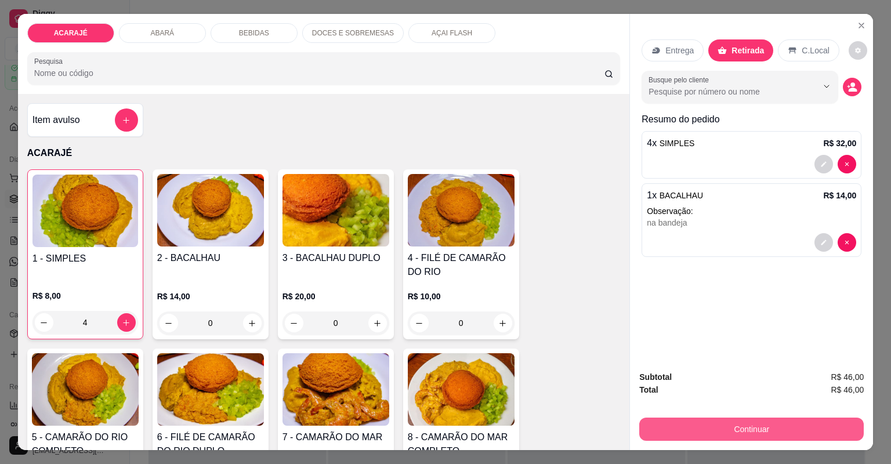
click at [811, 423] on button "Continuar" at bounding box center [751, 428] width 224 height 23
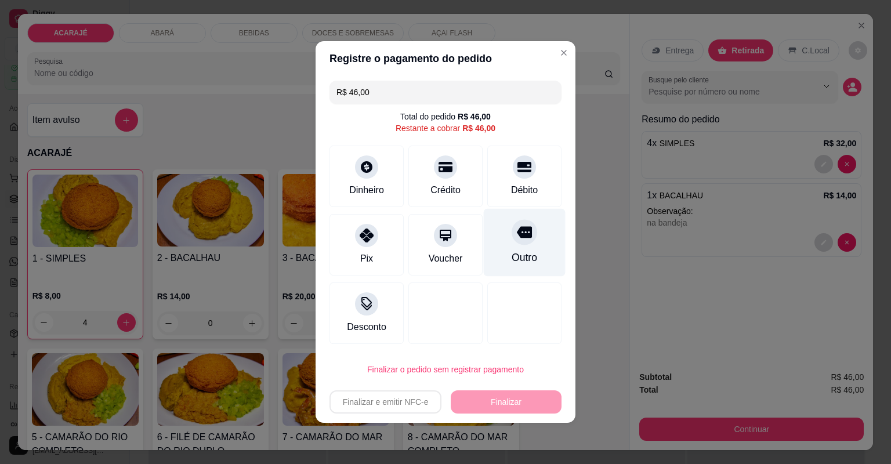
click at [533, 236] on div "Outro" at bounding box center [525, 243] width 82 height 68
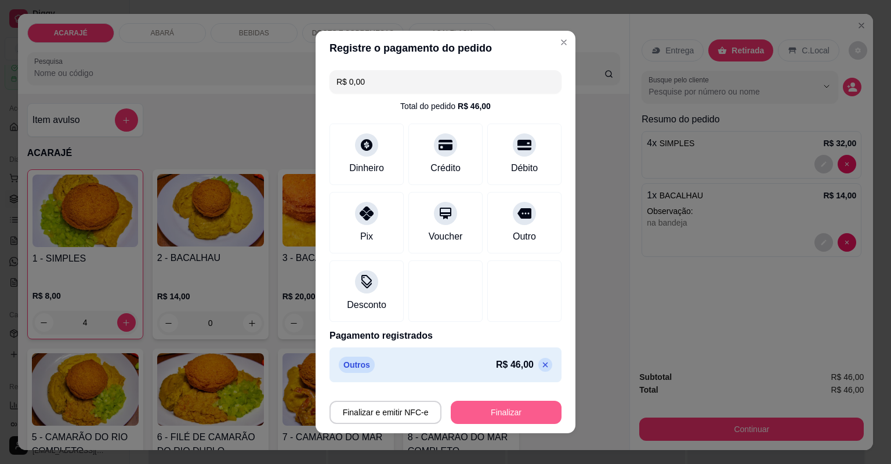
click at [489, 419] on button "Finalizar" at bounding box center [506, 412] width 111 height 23
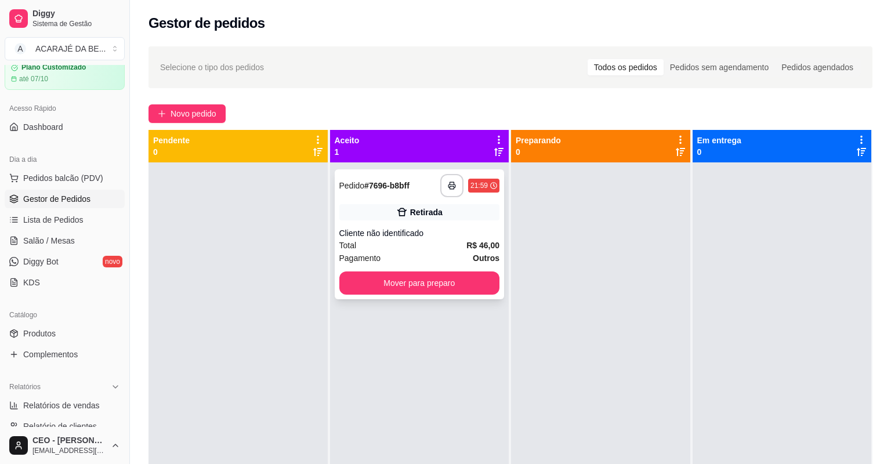
click at [424, 194] on div "**********" at bounding box center [419, 185] width 161 height 23
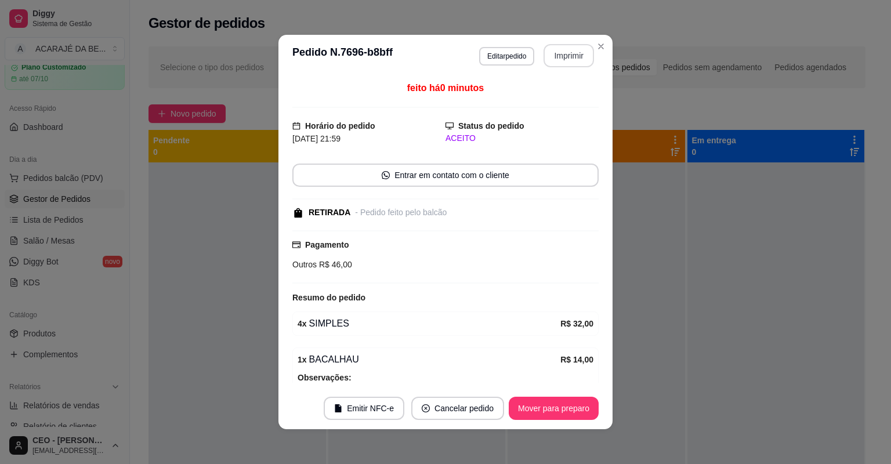
click at [557, 63] on button "Imprimir" at bounding box center [568, 55] width 50 height 23
click at [552, 415] on button "Mover para preparo" at bounding box center [554, 408] width 90 height 23
click at [552, 415] on button "Mover para preparo" at bounding box center [553, 408] width 87 height 23
click at [553, 415] on div "Mover para preparo" at bounding box center [545, 408] width 106 height 23
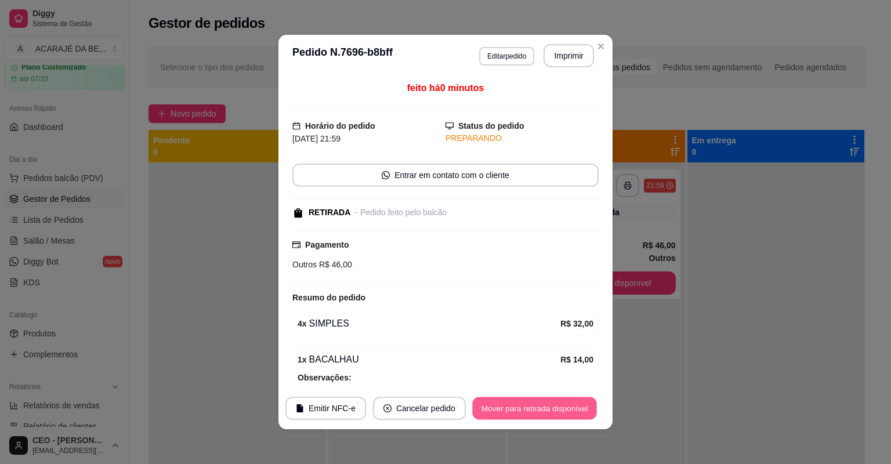
click at [553, 414] on button "Mover para retirada disponível" at bounding box center [534, 408] width 124 height 23
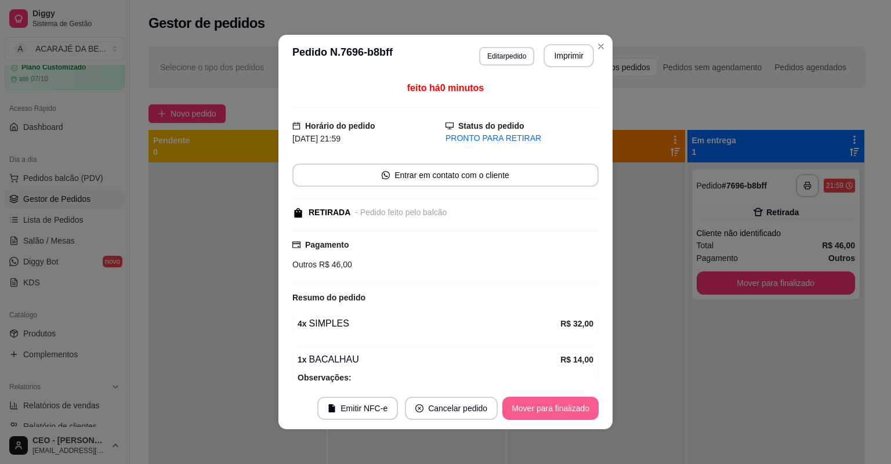
click at [553, 414] on button "Mover para finalizado" at bounding box center [550, 408] width 96 height 23
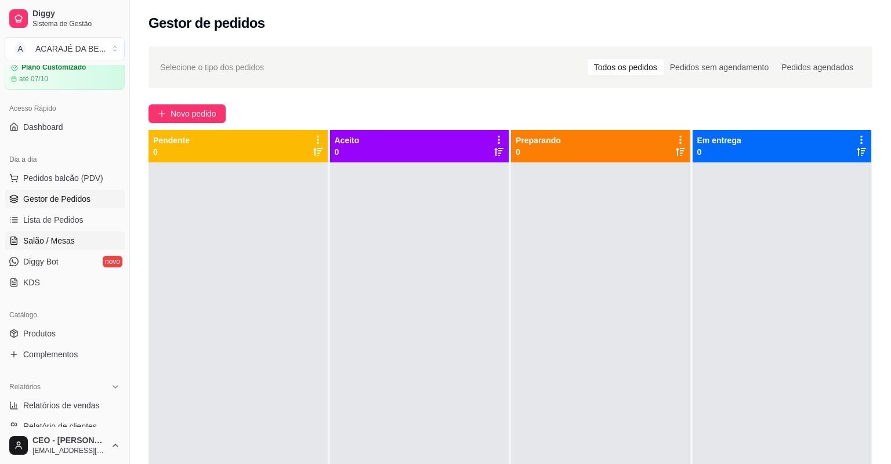
click at [75, 237] on link "Salão / Mesas" at bounding box center [65, 240] width 120 height 19
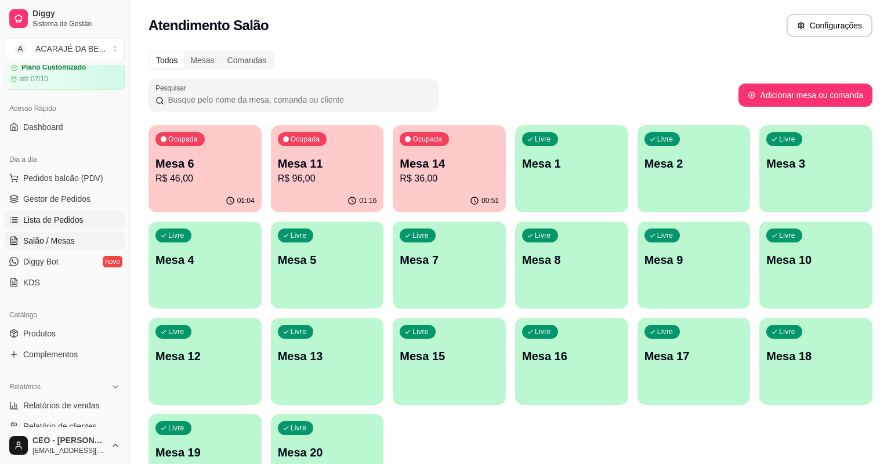
click at [102, 211] on link "Lista de Pedidos" at bounding box center [65, 219] width 120 height 19
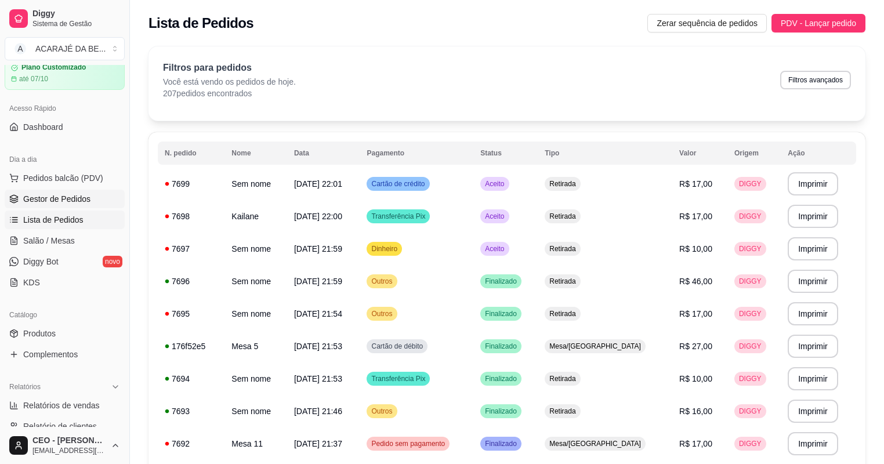
click at [84, 201] on span "Gestor de Pedidos" at bounding box center [56, 199] width 67 height 12
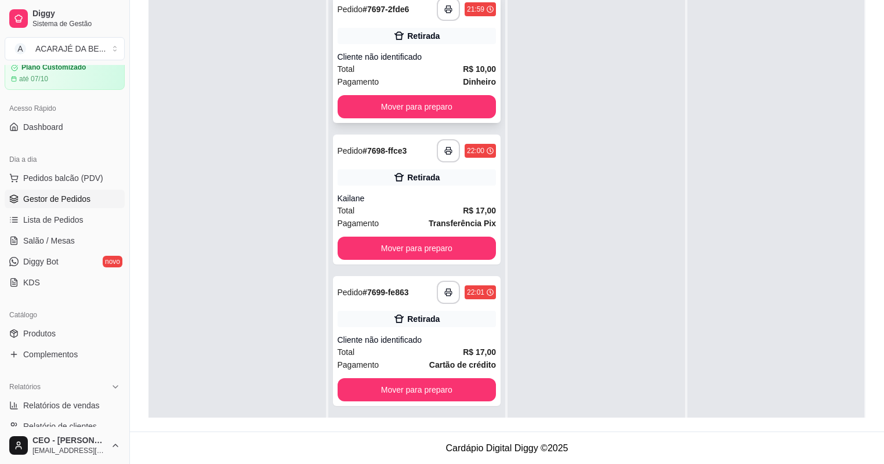
click at [436, 61] on div "Cliente não identificado" at bounding box center [416, 57] width 159 height 12
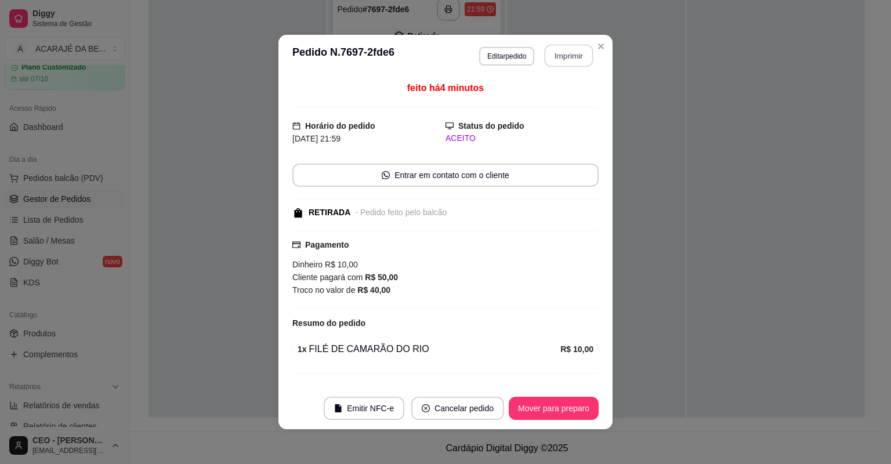
click at [551, 64] on button "Imprimir" at bounding box center [568, 56] width 49 height 23
click at [546, 409] on button "Mover para preparo" at bounding box center [554, 408] width 90 height 23
click at [546, 409] on div "Mover para preparo" at bounding box center [545, 408] width 106 height 23
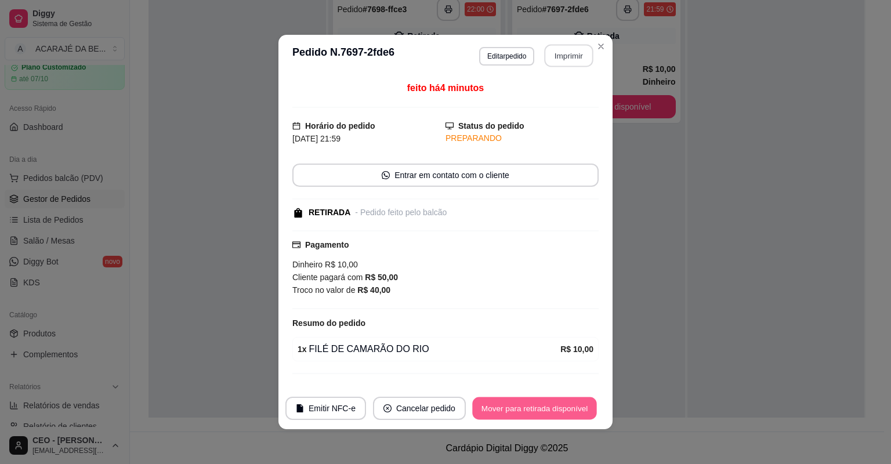
click at [545, 409] on button "Mover para retirada disponível" at bounding box center [534, 408] width 124 height 23
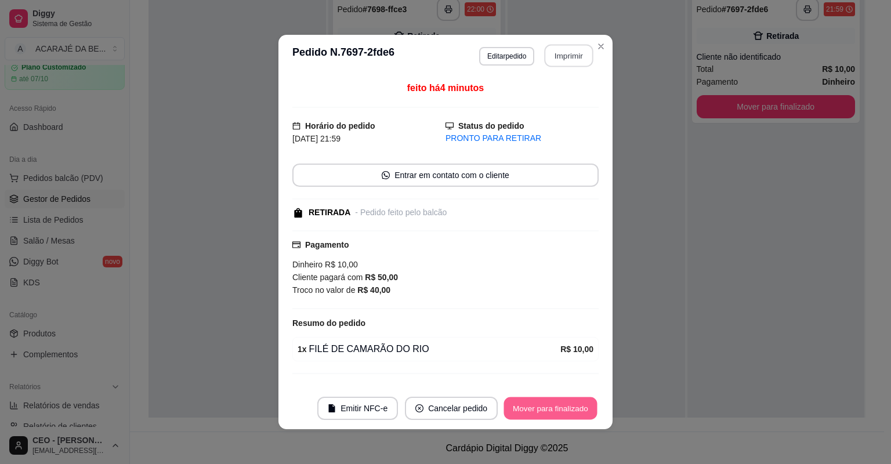
click at [545, 408] on button "Mover para finalizado" at bounding box center [550, 408] width 93 height 23
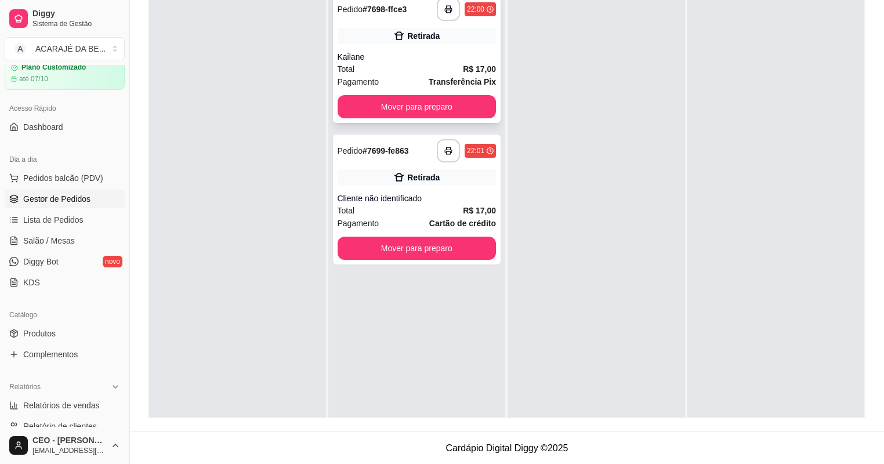
click at [459, 45] on div "**********" at bounding box center [417, 58] width 168 height 130
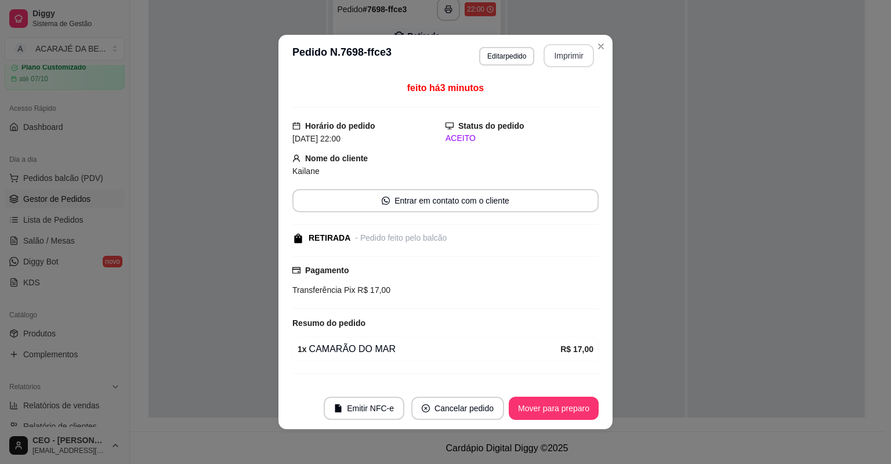
click at [552, 62] on button "Imprimir" at bounding box center [568, 55] width 50 height 23
click at [560, 408] on button "Mover para preparo" at bounding box center [554, 408] width 90 height 23
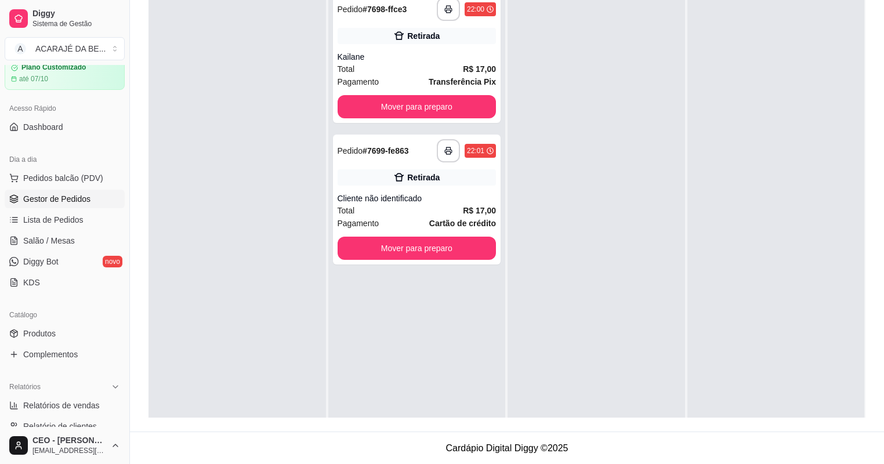
click at [522, 397] on div at bounding box center [595, 218] width 177 height 464
click at [402, 106] on button "Mover para preparo" at bounding box center [417, 107] width 154 height 23
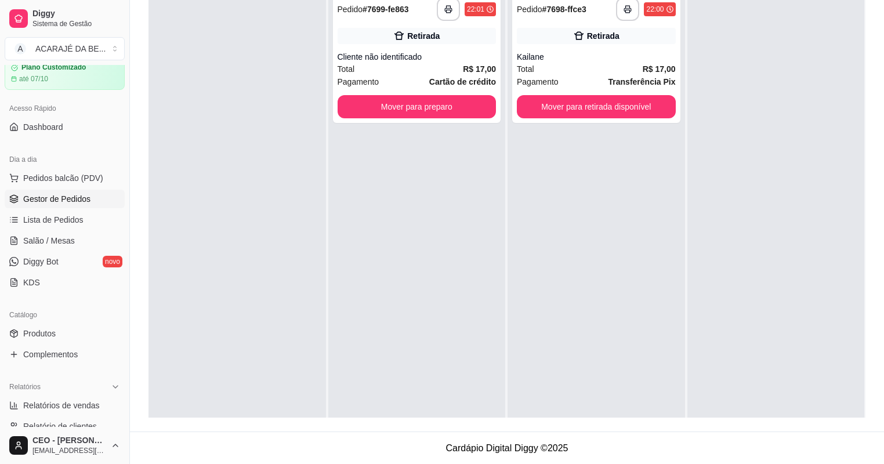
click at [507, 114] on div "**********" at bounding box center [595, 218] width 177 height 464
click at [549, 113] on button "Mover para retirada disponível" at bounding box center [596, 107] width 154 height 23
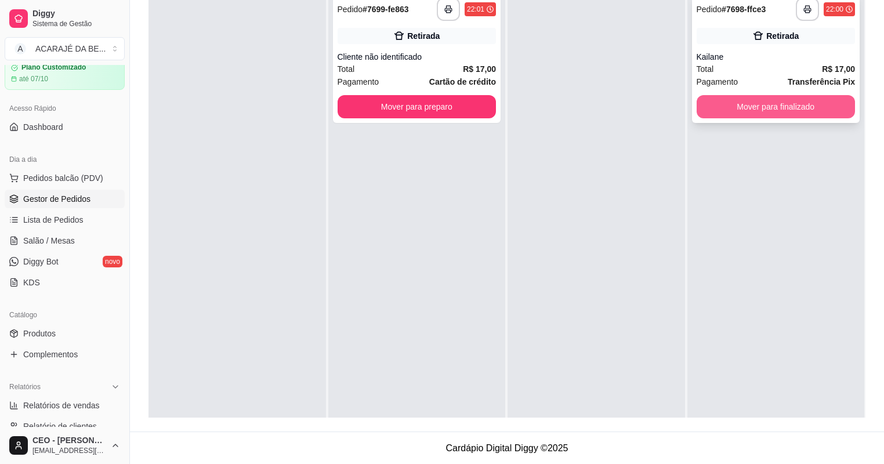
click at [724, 113] on button "Mover para finalizado" at bounding box center [775, 106] width 159 height 23
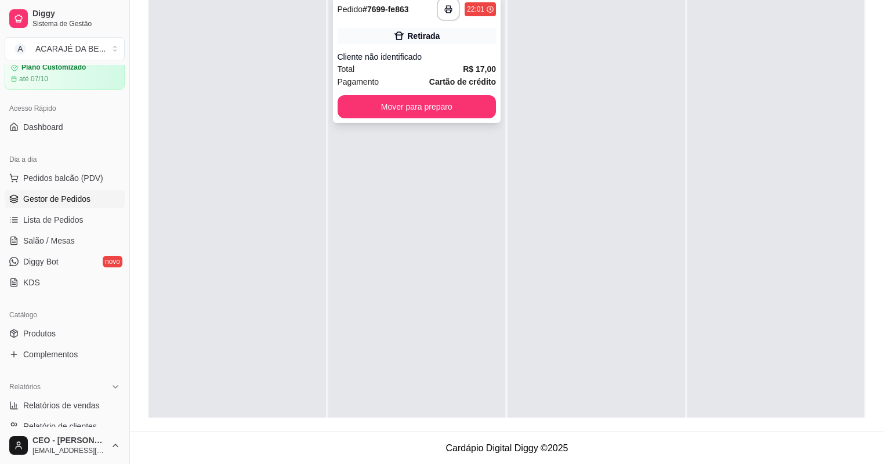
click at [415, 32] on div "Retirada" at bounding box center [423, 36] width 32 height 12
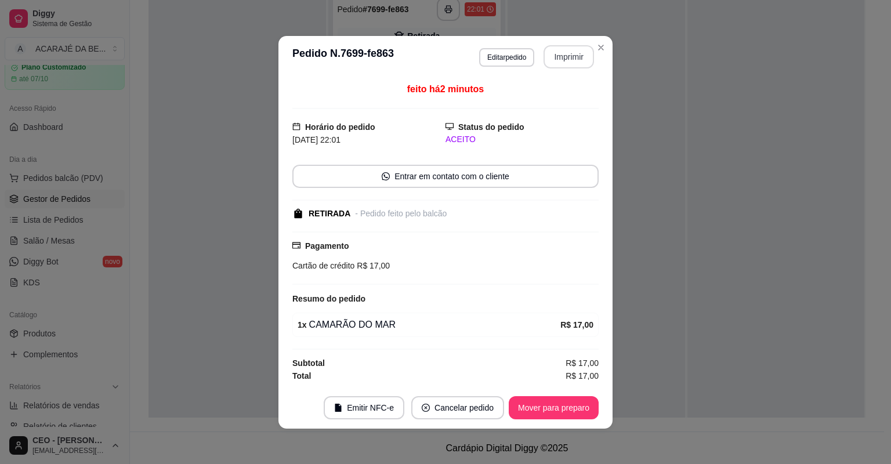
click at [559, 48] on button "Imprimir" at bounding box center [568, 56] width 50 height 23
click at [547, 415] on button "Mover para preparo" at bounding box center [553, 407] width 87 height 23
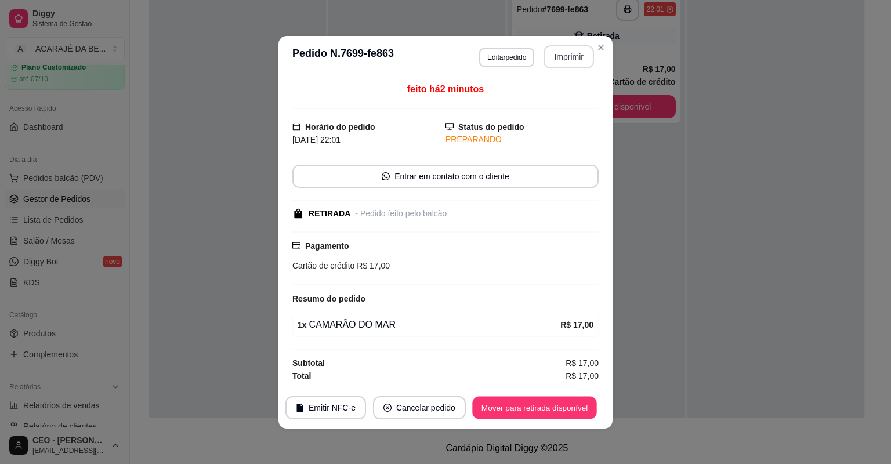
click at [546, 415] on button "Mover para retirada disponível" at bounding box center [534, 407] width 124 height 23
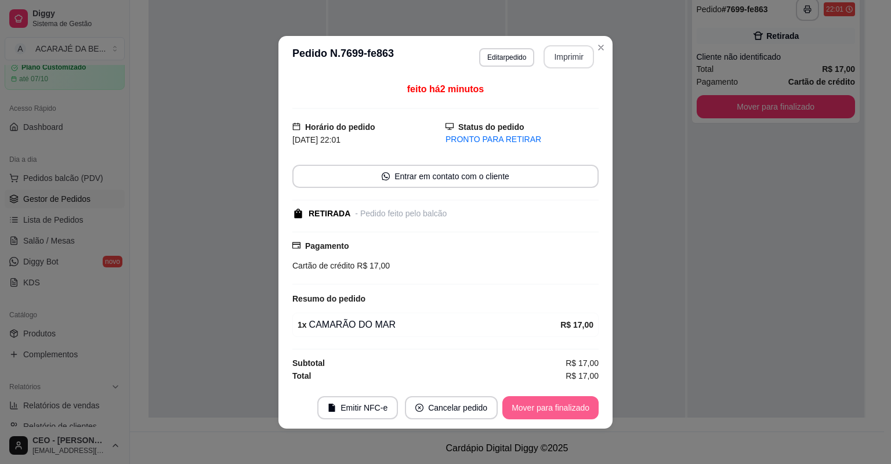
click at [549, 411] on button "Mover para finalizado" at bounding box center [550, 407] width 96 height 23
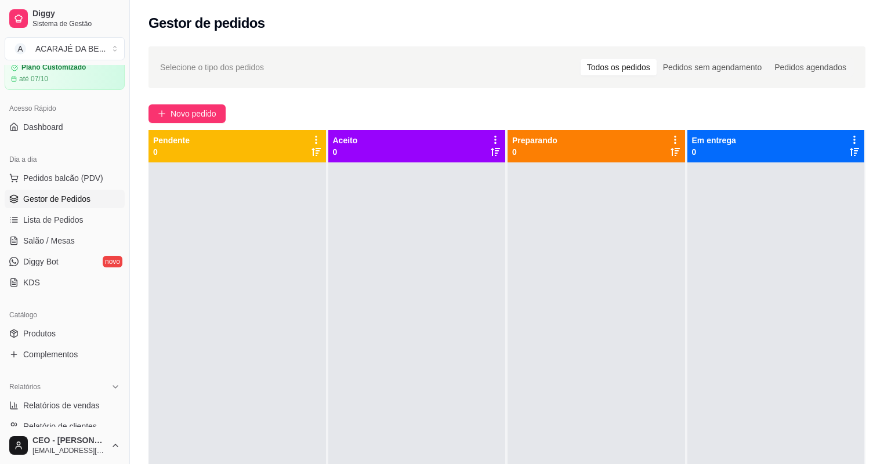
click at [230, 205] on div at bounding box center [236, 394] width 177 height 464
click at [173, 252] on div at bounding box center [236, 394] width 177 height 464
click at [203, 107] on span "Novo pedido" at bounding box center [193, 113] width 46 height 13
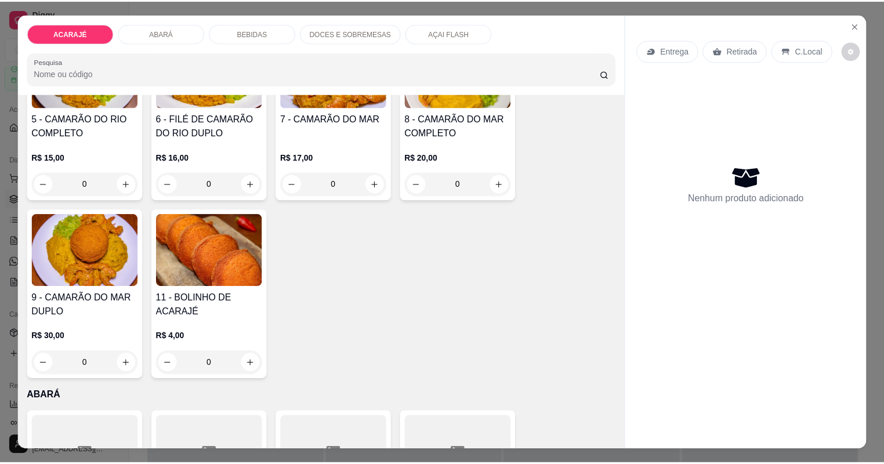
scroll to position [325, 0]
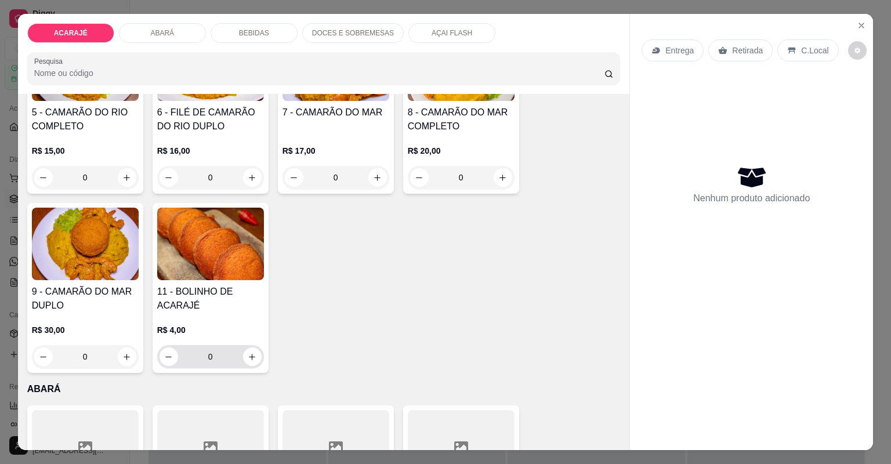
click at [257, 350] on div "0" at bounding box center [210, 356] width 102 height 23
click at [252, 353] on icon "increase-product-quantity" at bounding box center [252, 357] width 9 height 9
type input "1"
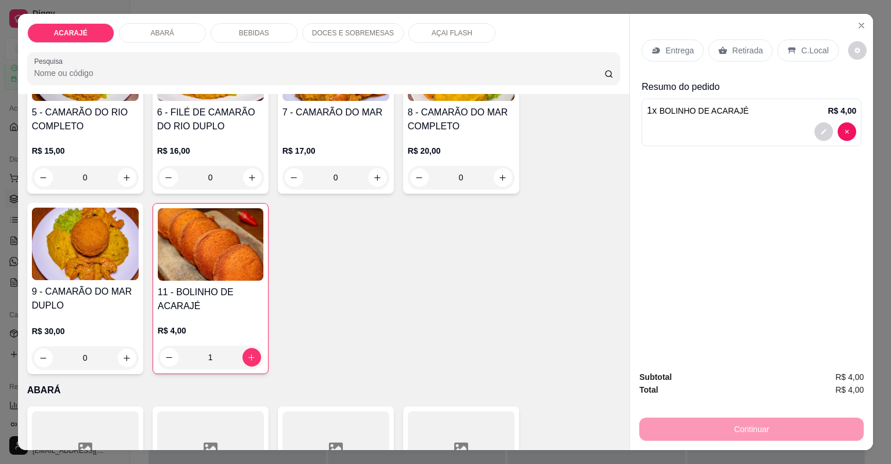
drag, startPoint x: 740, startPoint y: 48, endPoint x: 707, endPoint y: 248, distance: 202.2
click at [742, 54] on p "Retirada" at bounding box center [747, 51] width 31 height 12
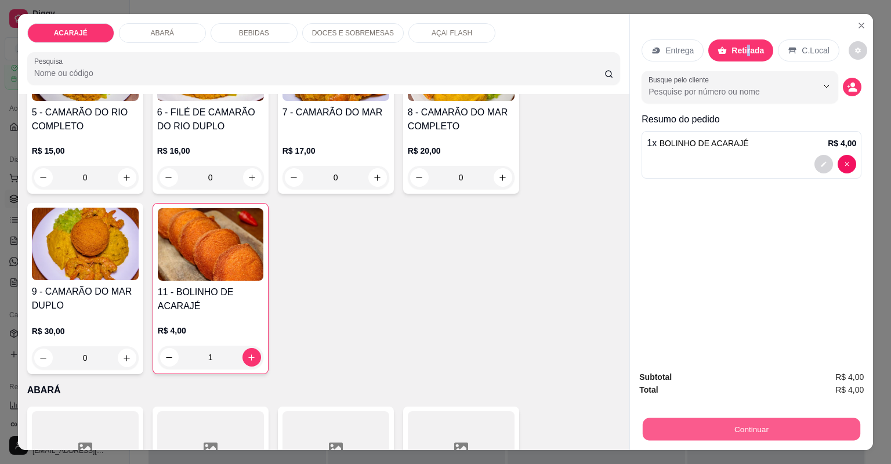
click at [765, 430] on button "Continuar" at bounding box center [750, 429] width 217 height 23
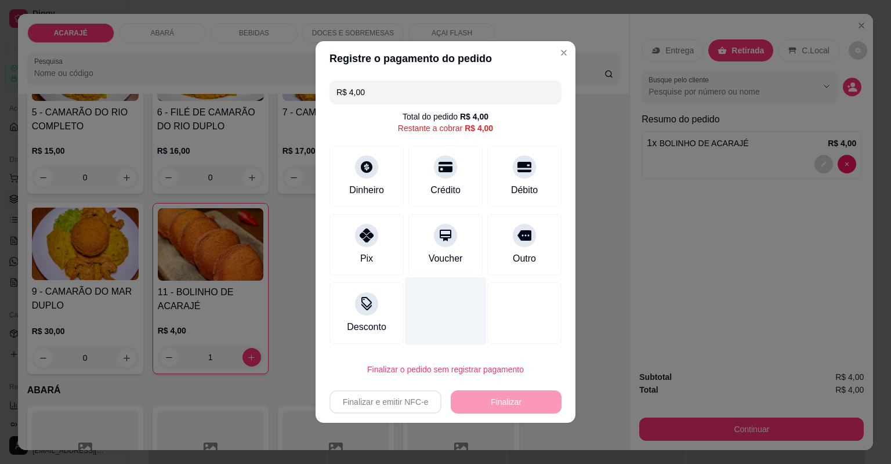
drag, startPoint x: 501, startPoint y: 233, endPoint x: 433, endPoint y: 302, distance: 97.6
click at [499, 238] on div "Outro" at bounding box center [524, 244] width 74 height 61
type input "R$ 0,00"
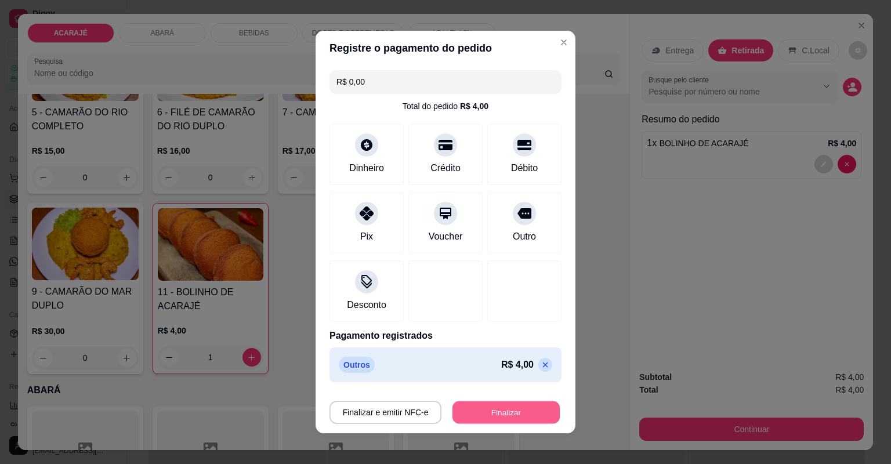
click at [539, 408] on button "Finalizar" at bounding box center [505, 412] width 107 height 23
type input "0"
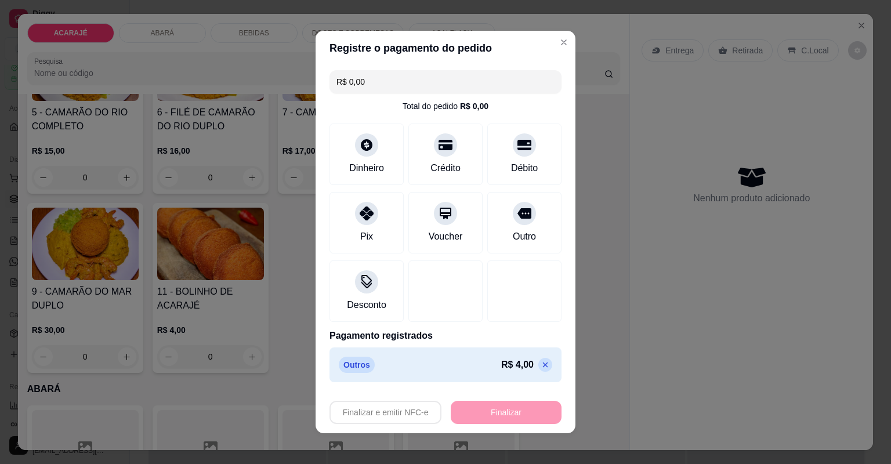
type input "-R$ 4,00"
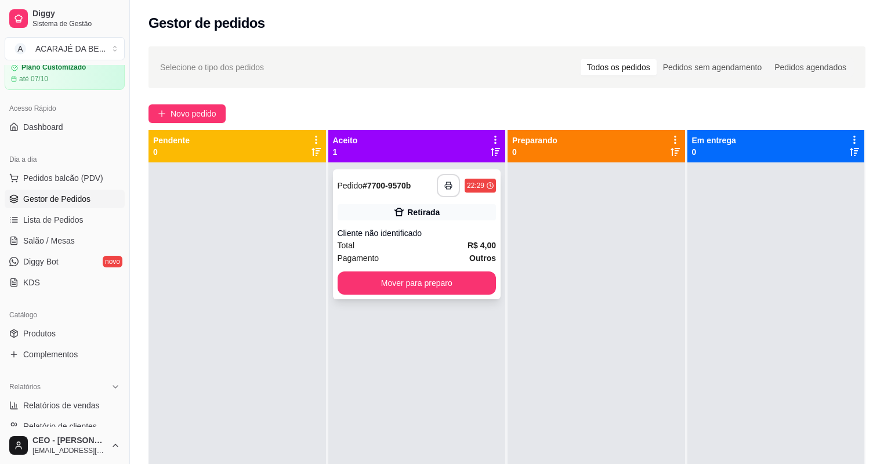
click at [447, 186] on icon "button" at bounding box center [448, 185] width 8 height 8
click at [463, 275] on button "Mover para preparo" at bounding box center [416, 282] width 159 height 23
click at [463, 275] on div "Mover para preparo" at bounding box center [416, 282] width 159 height 23
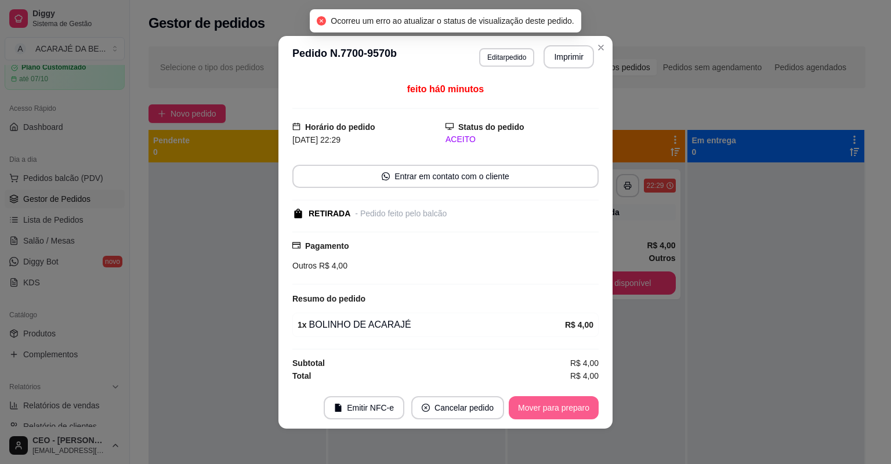
click at [561, 405] on button "Mover para preparo" at bounding box center [554, 407] width 90 height 23
click at [558, 408] on button "Mover para retirada disponível" at bounding box center [534, 407] width 124 height 23
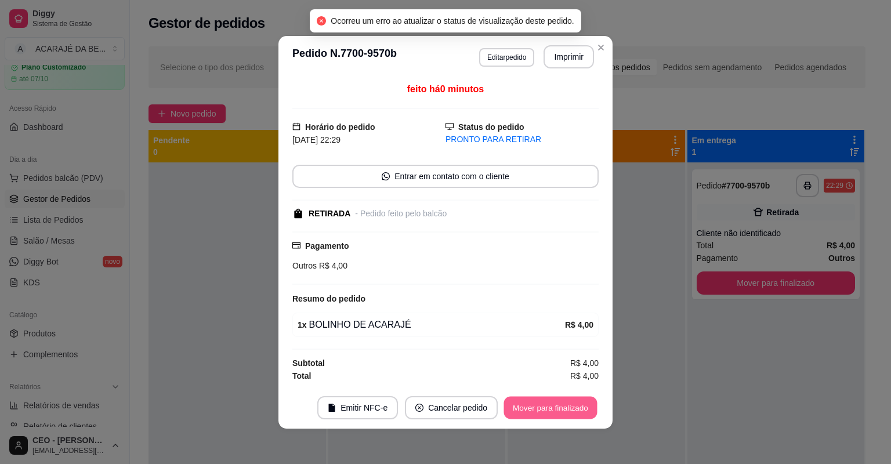
click at [558, 408] on button "Mover para finalizado" at bounding box center [550, 407] width 93 height 23
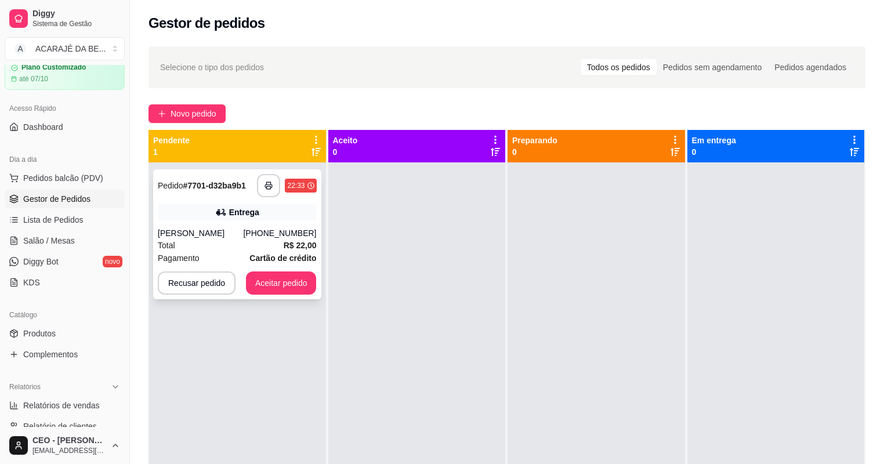
click at [256, 194] on div "**********" at bounding box center [237, 185] width 159 height 23
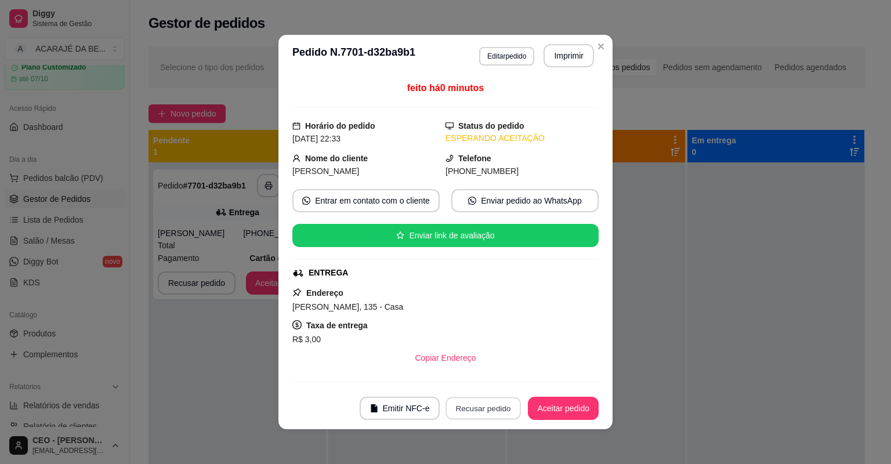
click at [490, 404] on button "Recusar pedido" at bounding box center [482, 408] width 75 height 23
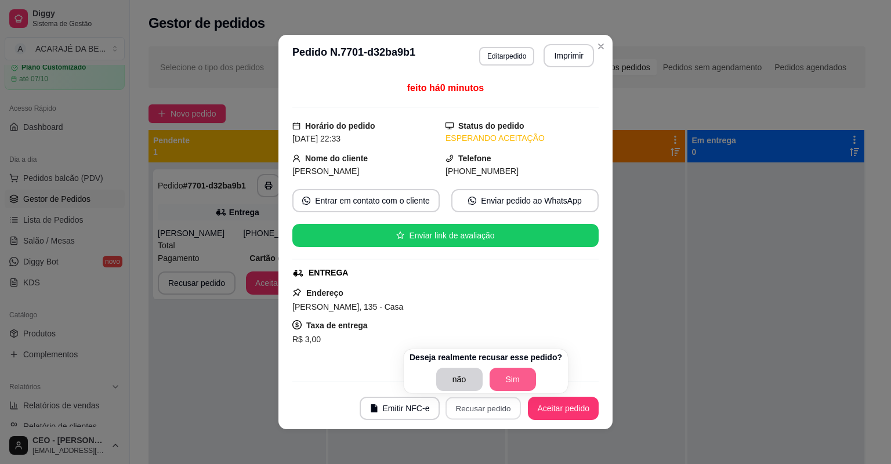
click at [515, 379] on button "Sim" at bounding box center [512, 379] width 46 height 23
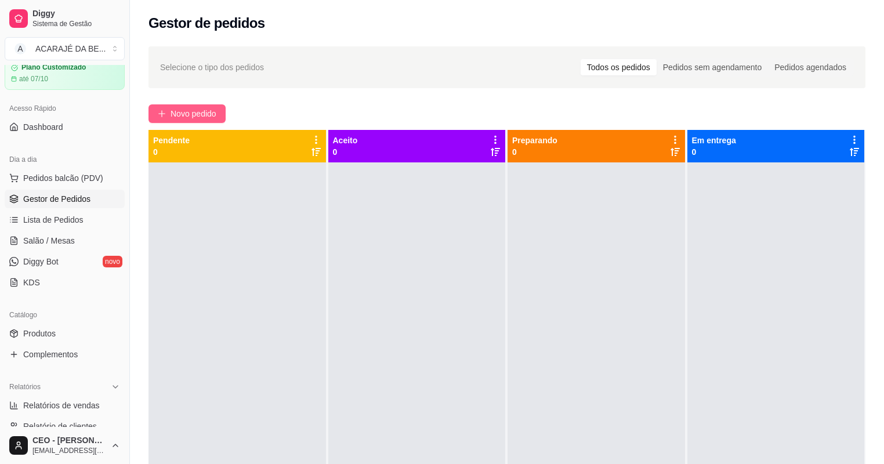
click at [168, 120] on button "Novo pedido" at bounding box center [186, 113] width 77 height 19
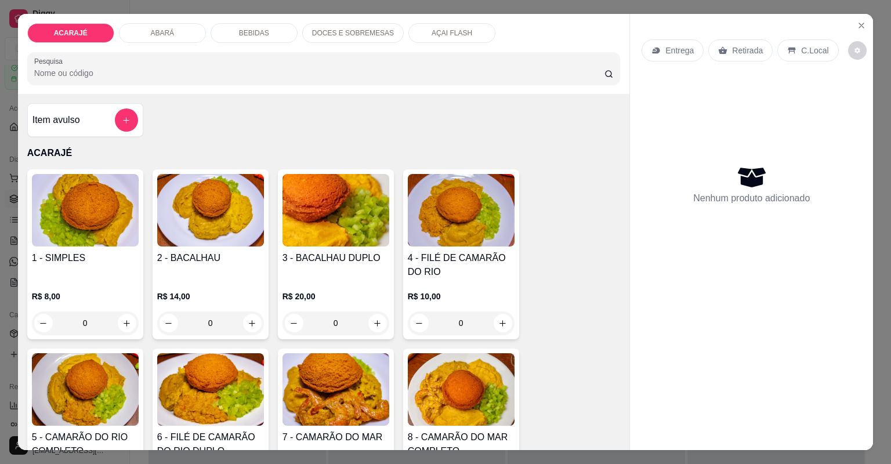
click at [435, 30] on p "AÇAI FLASH" at bounding box center [451, 32] width 41 height 9
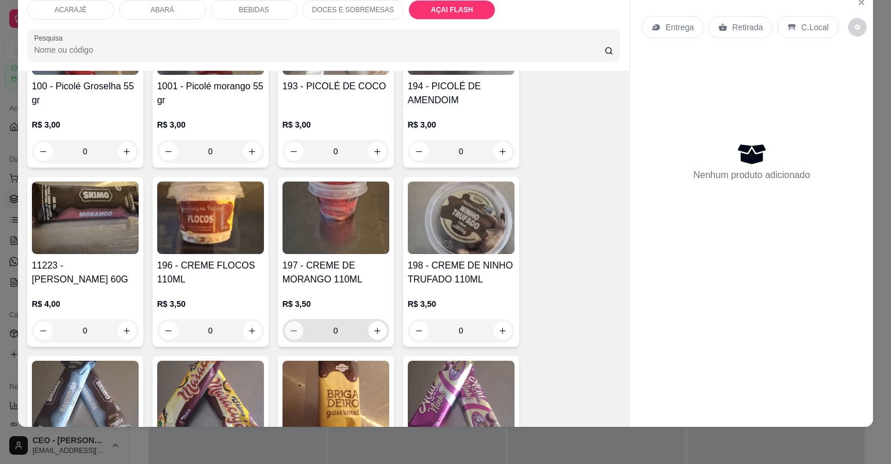
scroll to position [3226, 0]
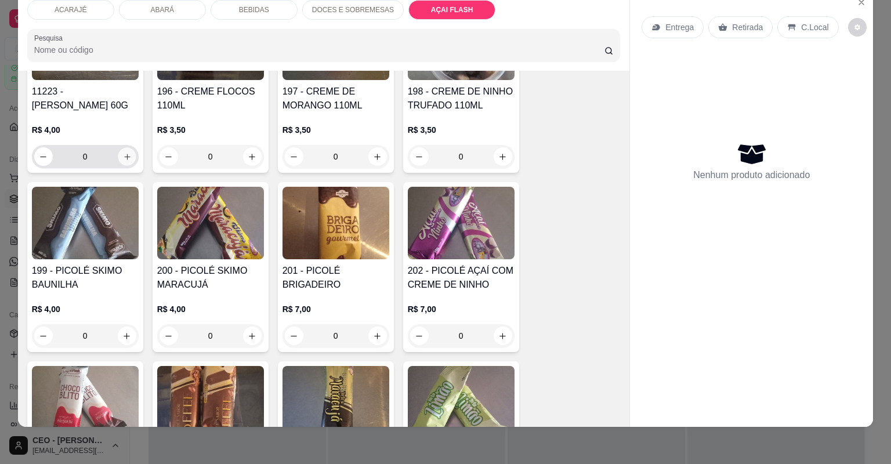
click at [126, 152] on icon "increase-product-quantity" at bounding box center [126, 156] width 9 height 9
type input "1"
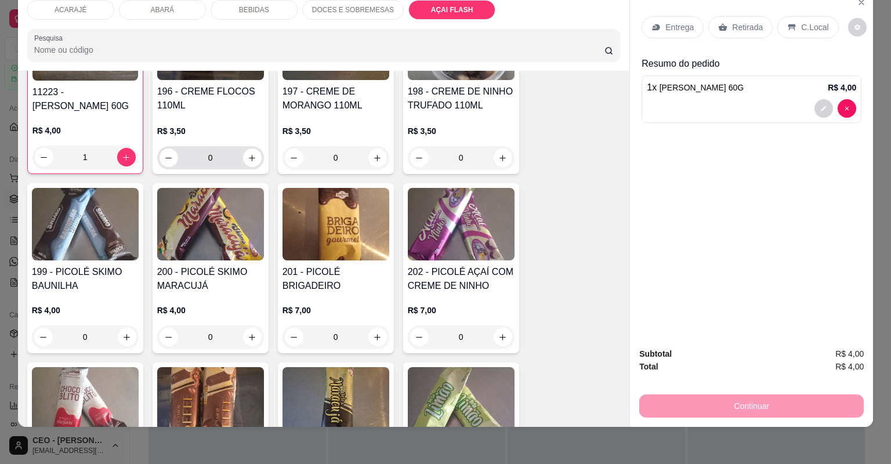
scroll to position [3227, 0]
click at [751, 24] on p "Retirada" at bounding box center [747, 27] width 31 height 12
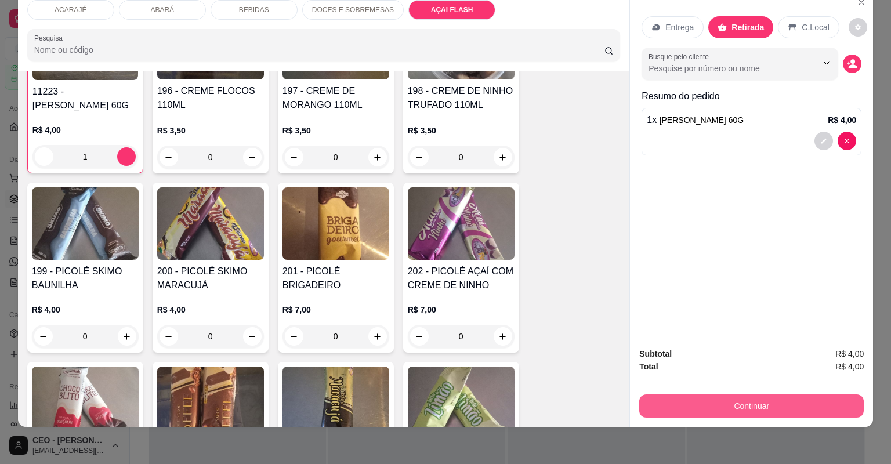
click at [738, 412] on button "Continuar" at bounding box center [751, 405] width 224 height 23
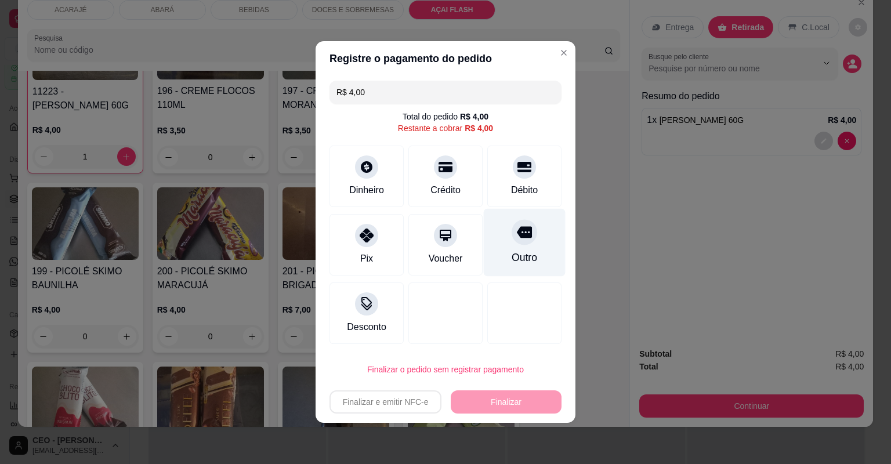
click at [531, 257] on div "Outro" at bounding box center [525, 243] width 82 height 68
type input "R$ 0,00"
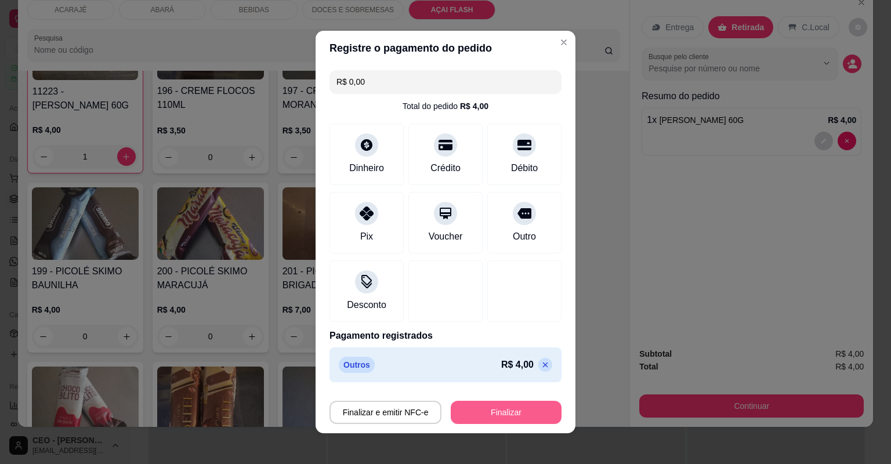
click at [510, 416] on button "Finalizar" at bounding box center [506, 412] width 111 height 23
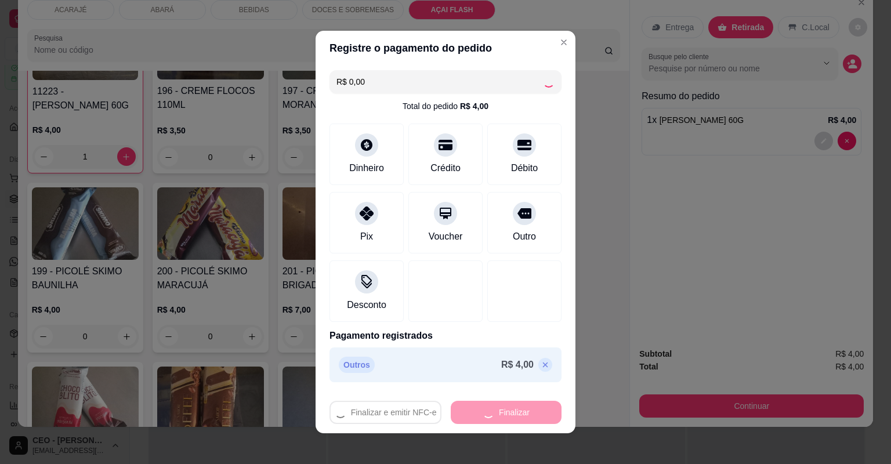
type input "0"
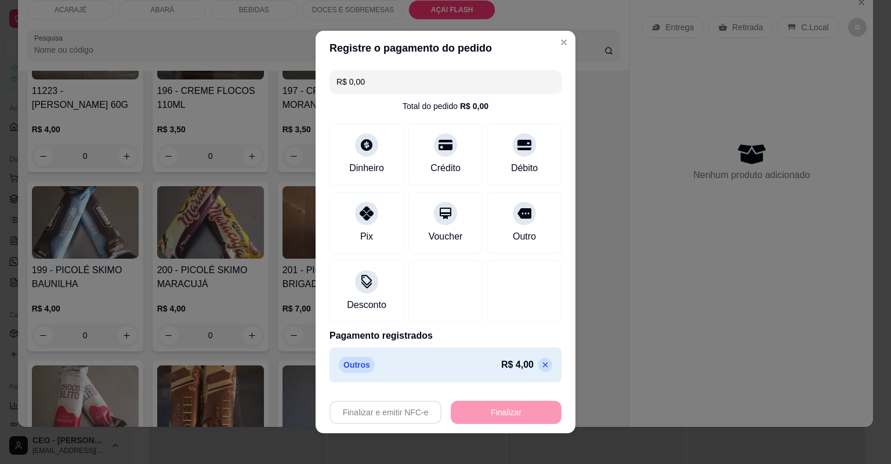
type input "-R$ 4,00"
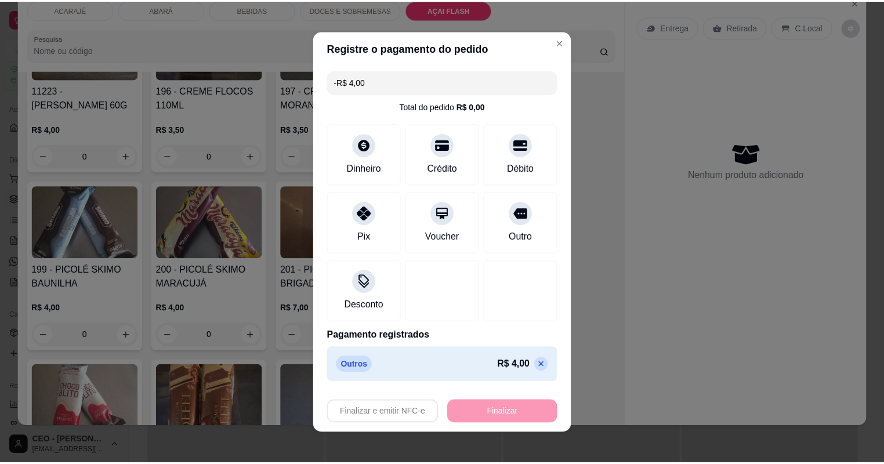
scroll to position [3226, 0]
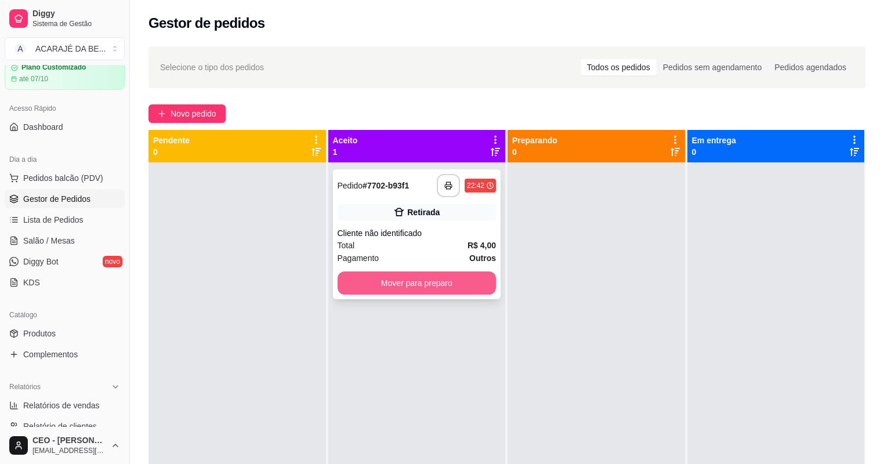
click at [466, 284] on button "Mover para preparo" at bounding box center [416, 282] width 159 height 23
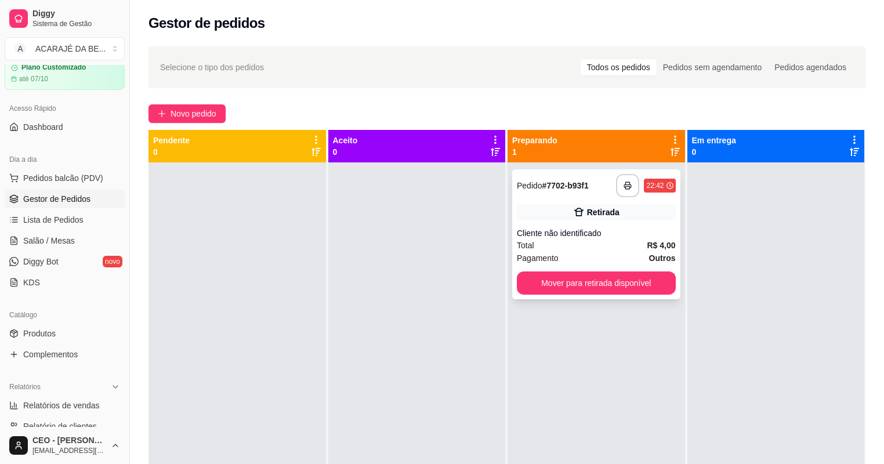
drag, startPoint x: 575, startPoint y: 306, endPoint x: 583, endPoint y: 297, distance: 11.5
click at [579, 302] on div "**********" at bounding box center [595, 394] width 177 height 464
drag, startPoint x: 584, startPoint y: 296, endPoint x: 590, endPoint y: 293, distance: 6.0
click at [590, 293] on div "**********" at bounding box center [596, 234] width 168 height 130
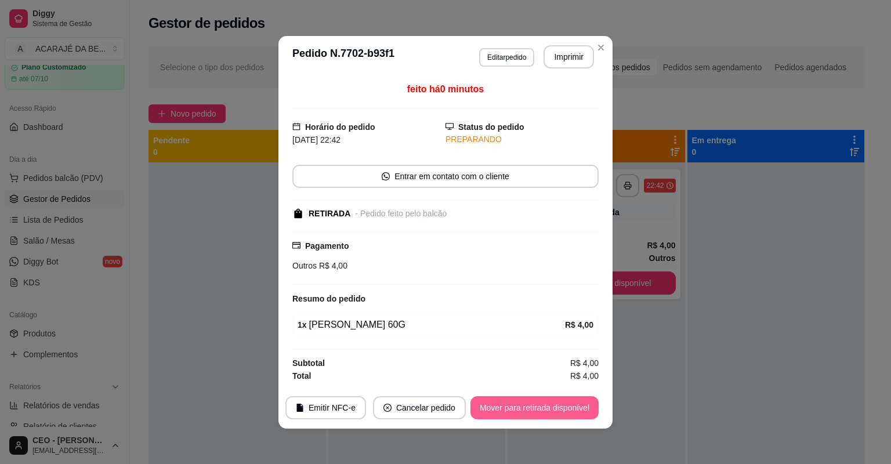
click at [560, 405] on button "Mover para retirada disponível" at bounding box center [534, 407] width 128 height 23
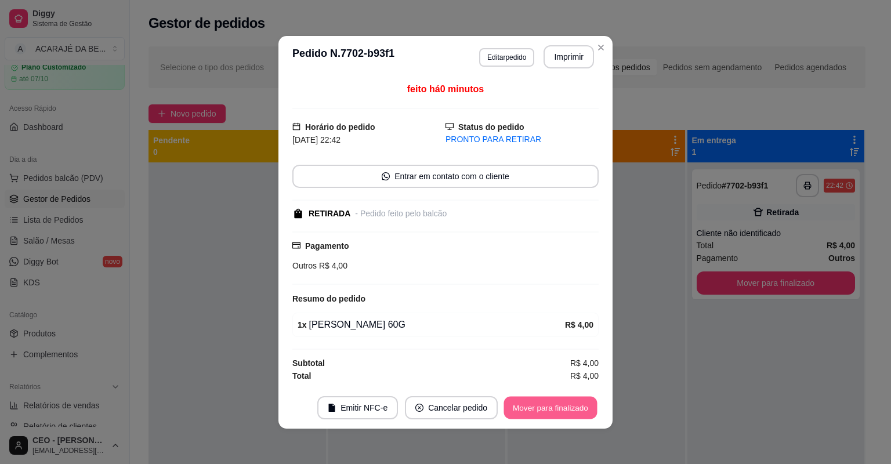
click at [575, 404] on button "Mover para finalizado" at bounding box center [550, 407] width 93 height 23
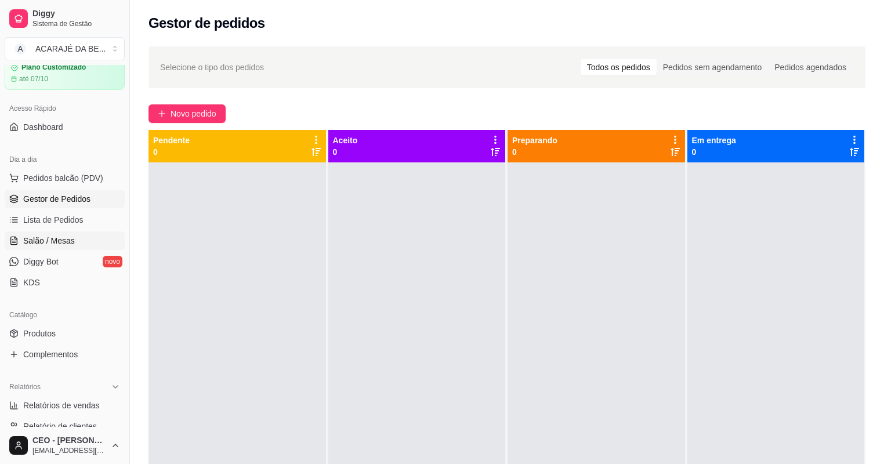
click at [45, 241] on span "Salão / Mesas" at bounding box center [49, 241] width 52 height 12
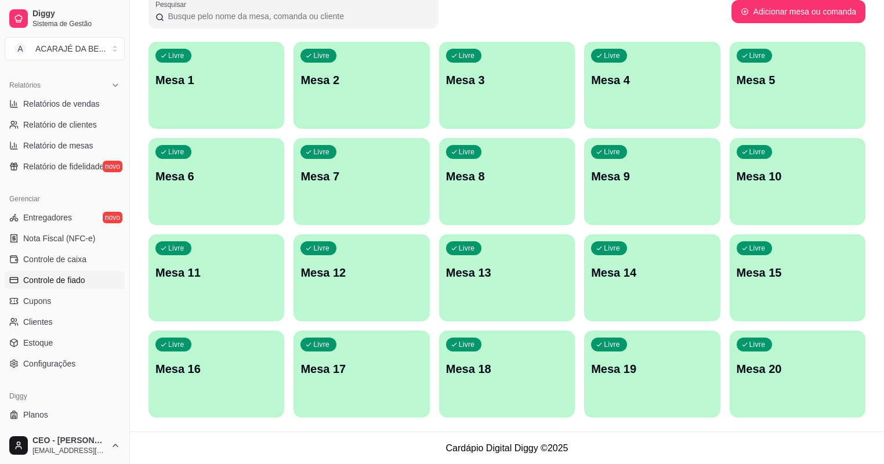
scroll to position [370, 0]
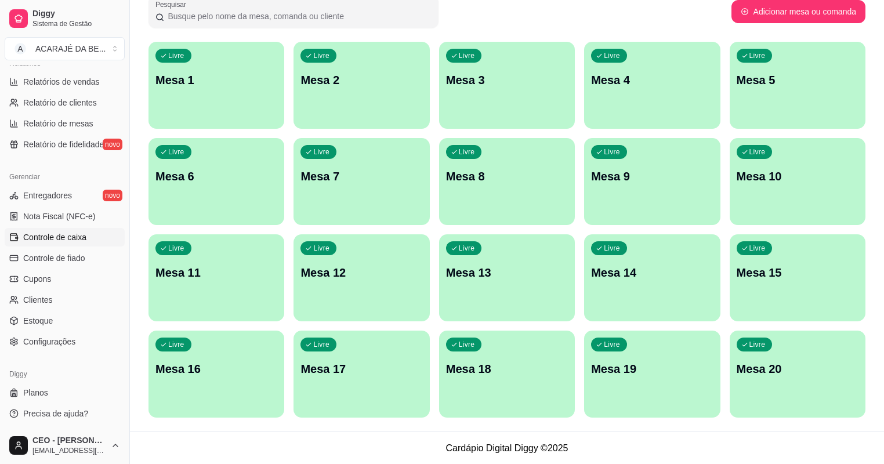
click at [83, 235] on span "Controle de caixa" at bounding box center [54, 237] width 63 height 12
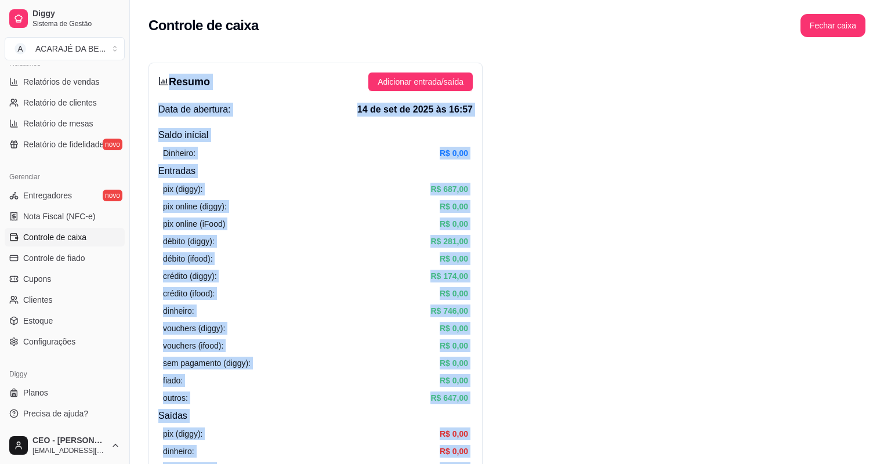
drag, startPoint x: 470, startPoint y: 188, endPoint x: 307, endPoint y: -15, distance: 260.3
click at [307, 0] on html "Diggy Sistema de Gestão A ACARAJÉ DA BE ... Loja aberta Plano Customizado até 0…" at bounding box center [442, 232] width 884 height 464
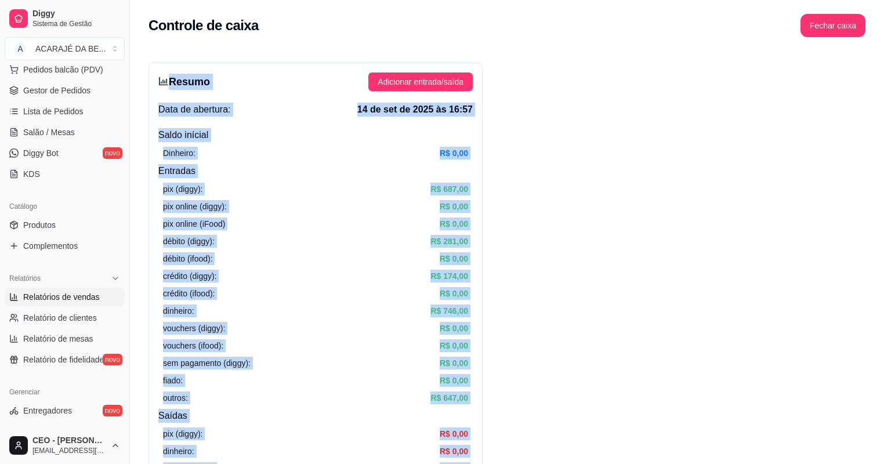
scroll to position [138, 0]
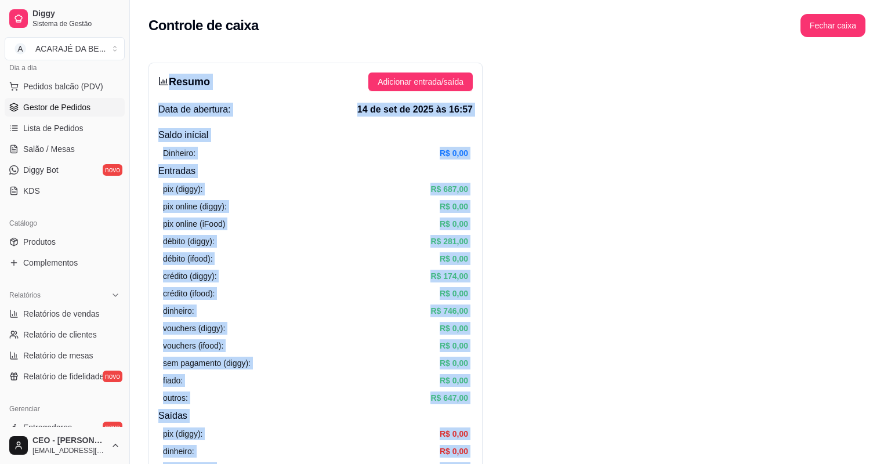
click at [60, 104] on span "Gestor de Pedidos" at bounding box center [56, 107] width 67 height 12
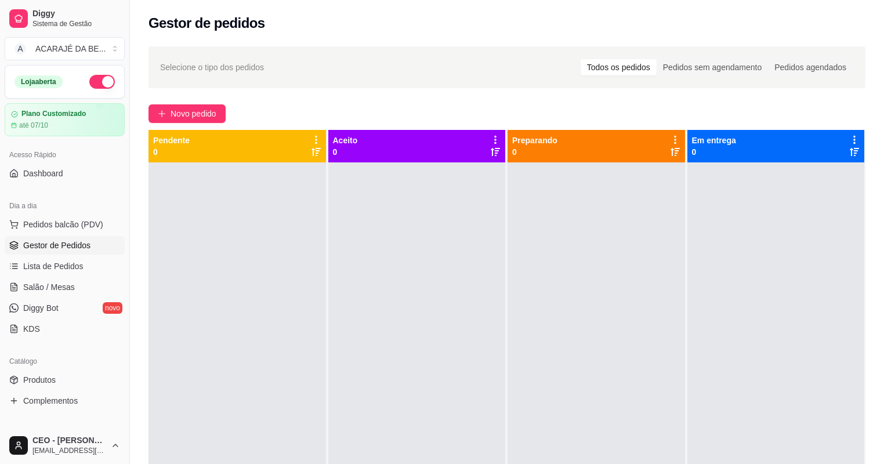
click at [100, 83] on button "button" at bounding box center [102, 82] width 26 height 14
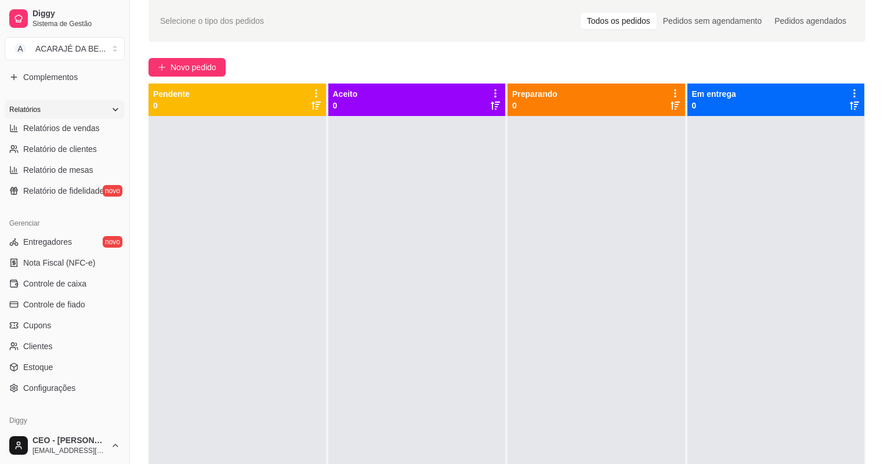
scroll to position [231, 0]
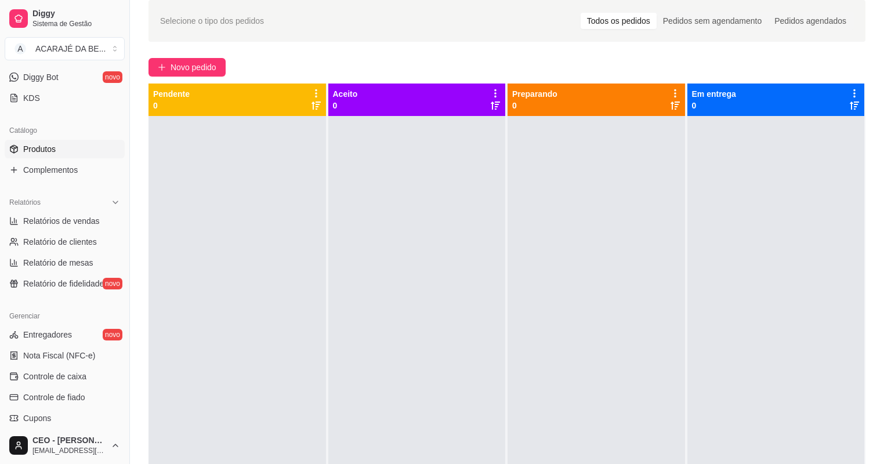
click at [35, 145] on span "Produtos" at bounding box center [39, 149] width 32 height 12
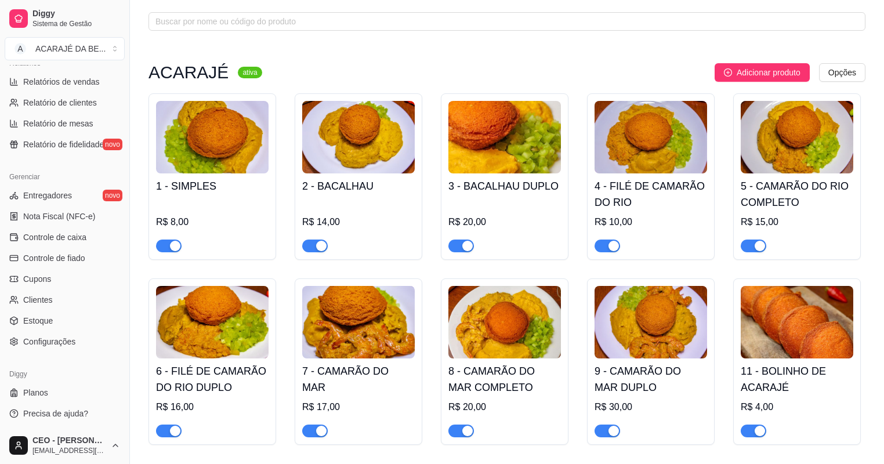
scroll to position [139, 0]
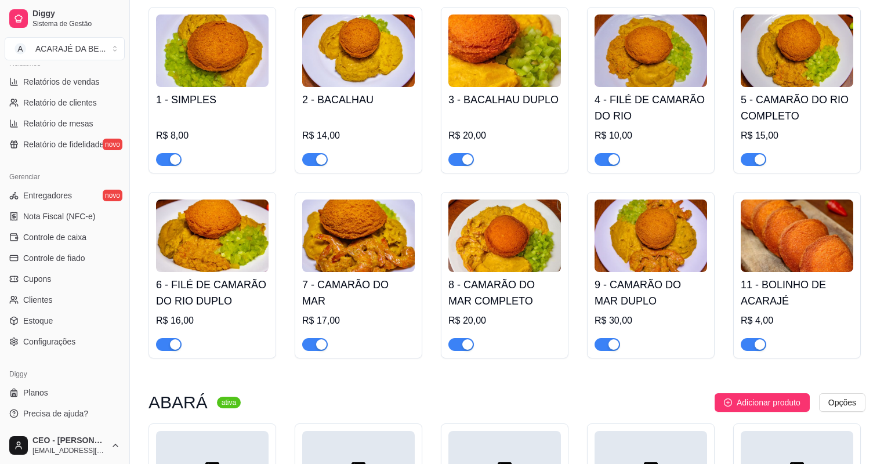
click at [172, 152] on div at bounding box center [169, 159] width 26 height 14
click at [172, 156] on div "button" at bounding box center [175, 159] width 10 height 10
click at [165, 344] on span "button" at bounding box center [169, 344] width 26 height 13
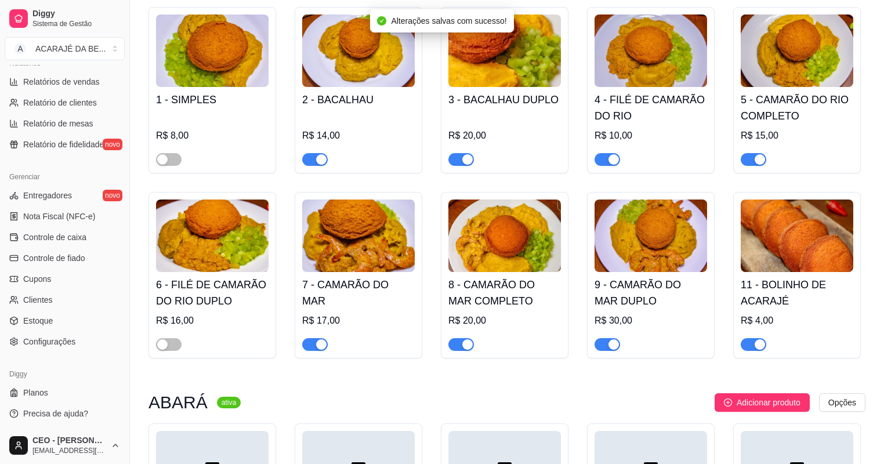
drag, startPoint x: 317, startPoint y: 344, endPoint x: 297, endPoint y: 306, distance: 42.3
click at [313, 343] on button "button" at bounding box center [315, 344] width 26 height 13
click at [451, 158] on span "button" at bounding box center [461, 159] width 26 height 13
click at [457, 346] on span "button" at bounding box center [461, 344] width 26 height 13
click at [601, 344] on span "button" at bounding box center [607, 344] width 26 height 13
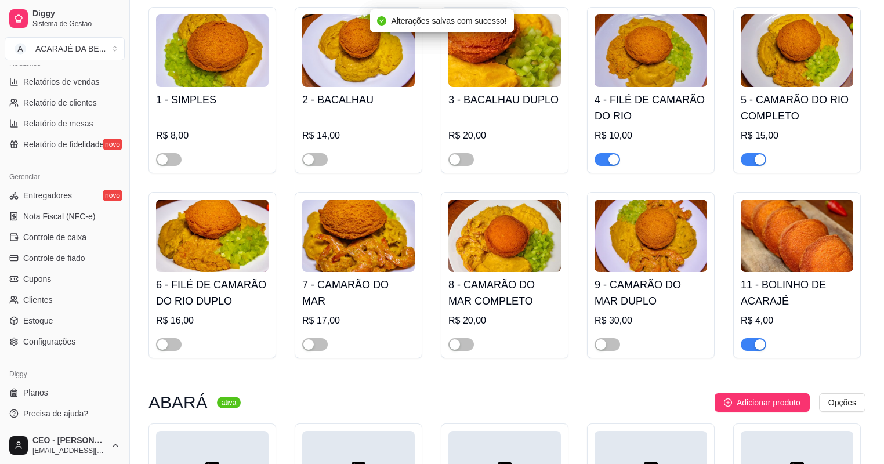
click at [607, 161] on button "button" at bounding box center [607, 159] width 26 height 13
drag, startPoint x: 760, startPoint y: 161, endPoint x: 757, endPoint y: 168, distance: 6.8
click at [757, 168] on div "5 - CAMARÃO DO RIO COMPLETO R$ 15,00" at bounding box center [797, 90] width 128 height 166
drag, startPoint x: 761, startPoint y: 161, endPoint x: 757, endPoint y: 180, distance: 19.4
click at [761, 160] on div "button" at bounding box center [759, 159] width 10 height 10
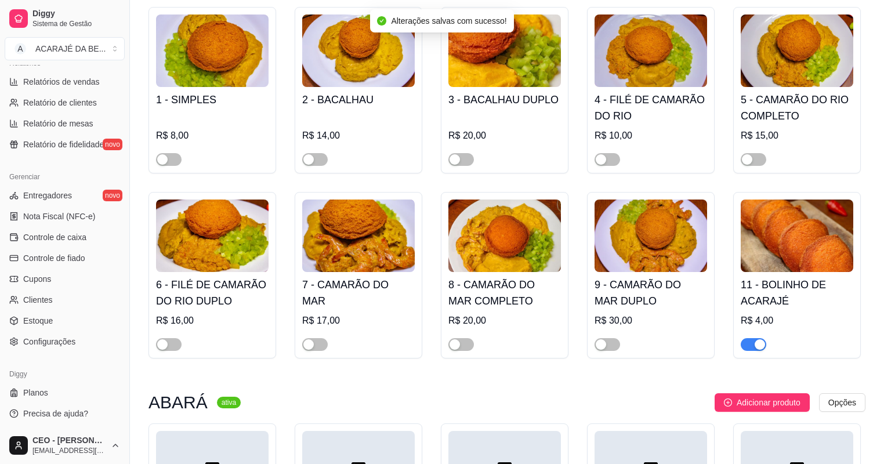
click at [758, 345] on div "button" at bounding box center [759, 344] width 10 height 10
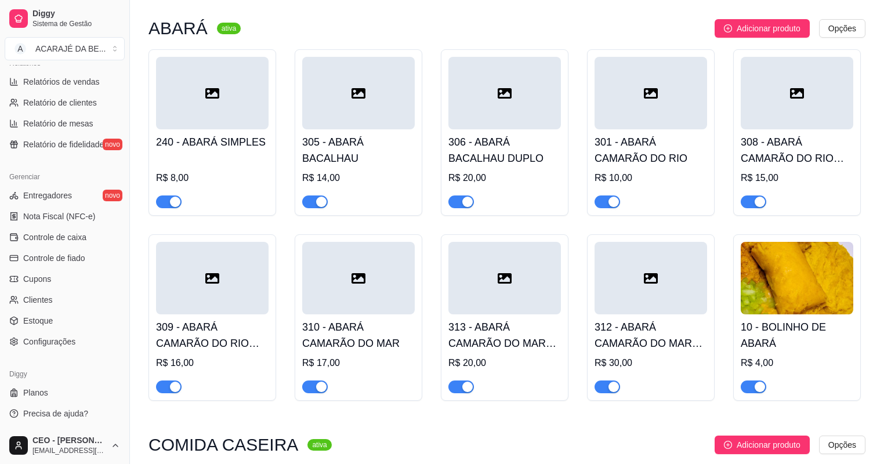
scroll to position [603, 0]
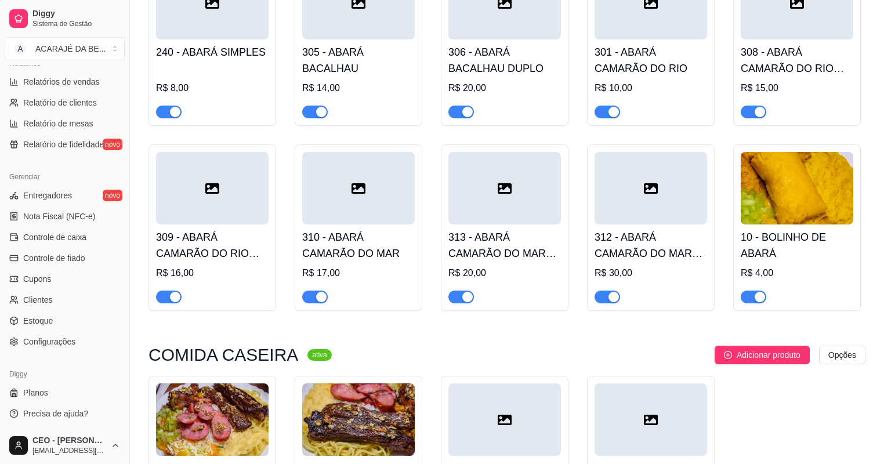
drag, startPoint x: 757, startPoint y: 115, endPoint x: 753, endPoint y: 125, distance: 10.1
click at [757, 115] on div "button" at bounding box center [759, 112] width 10 height 10
click at [749, 295] on span "button" at bounding box center [753, 297] width 26 height 13
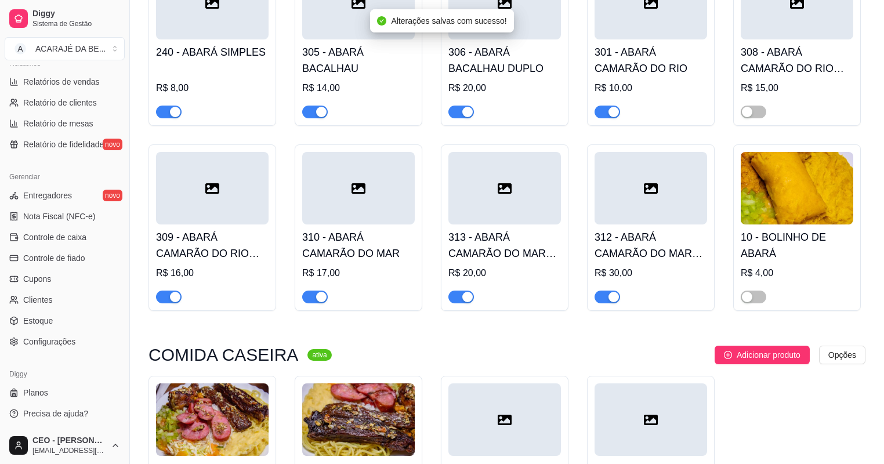
click at [613, 299] on div "button" at bounding box center [613, 297] width 10 height 10
click at [605, 116] on span "button" at bounding box center [607, 112] width 26 height 13
click at [469, 111] on div "button" at bounding box center [467, 112] width 10 height 10
click at [464, 297] on div "button" at bounding box center [467, 297] width 10 height 10
click at [321, 295] on div "button" at bounding box center [321, 297] width 10 height 10
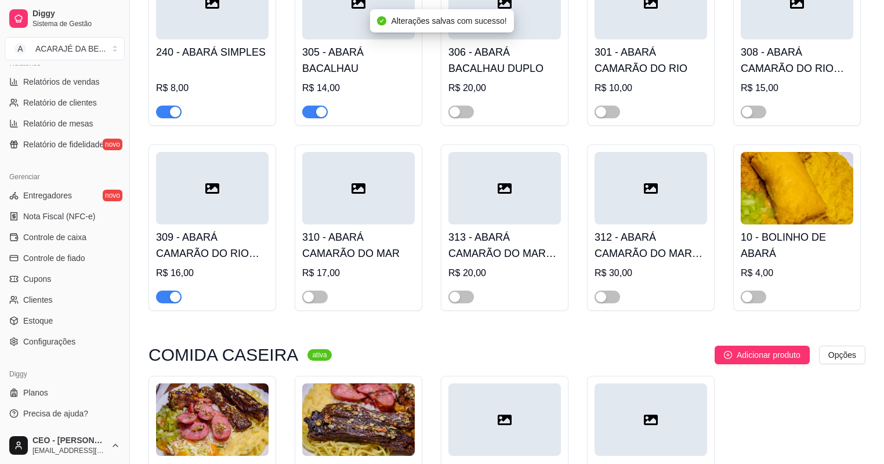
click at [310, 111] on span "button" at bounding box center [315, 112] width 26 height 13
click at [172, 112] on div "button" at bounding box center [175, 112] width 10 height 10
click at [165, 295] on span "button" at bounding box center [169, 297] width 26 height 13
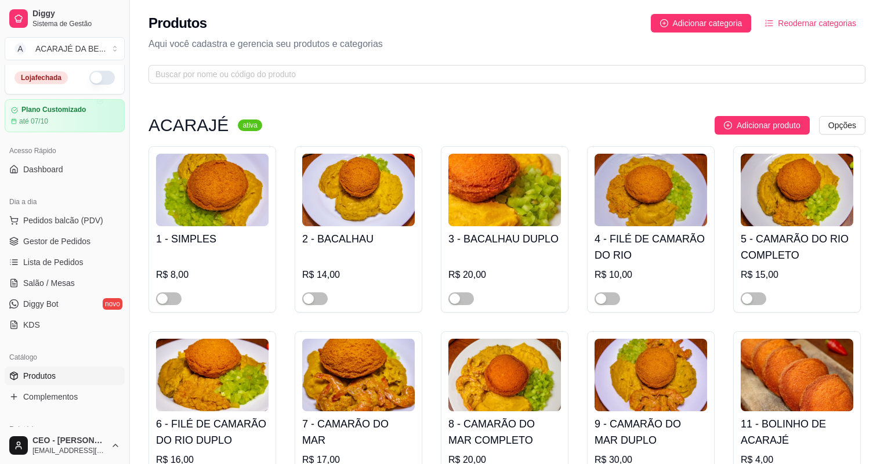
scroll to position [0, 0]
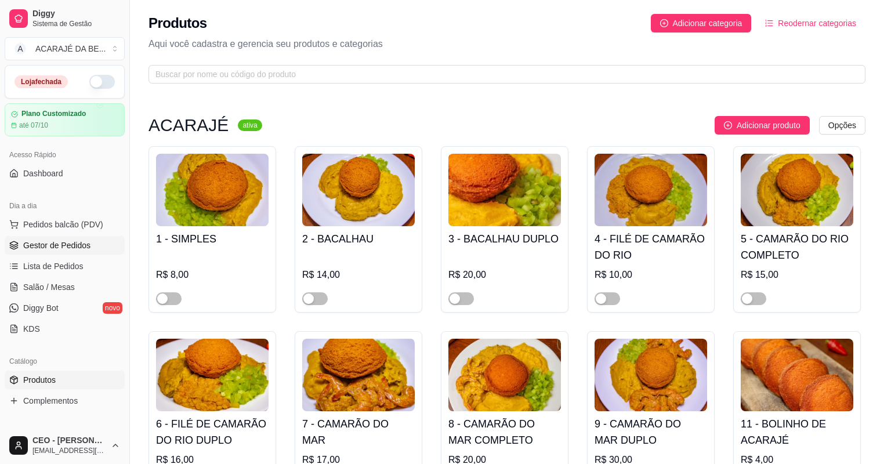
click at [75, 242] on span "Gestor de Pedidos" at bounding box center [56, 245] width 67 height 12
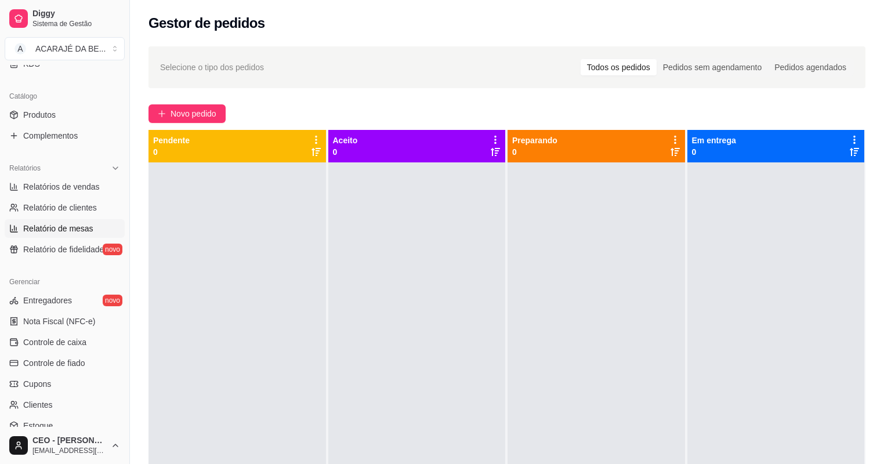
scroll to position [278, 0]
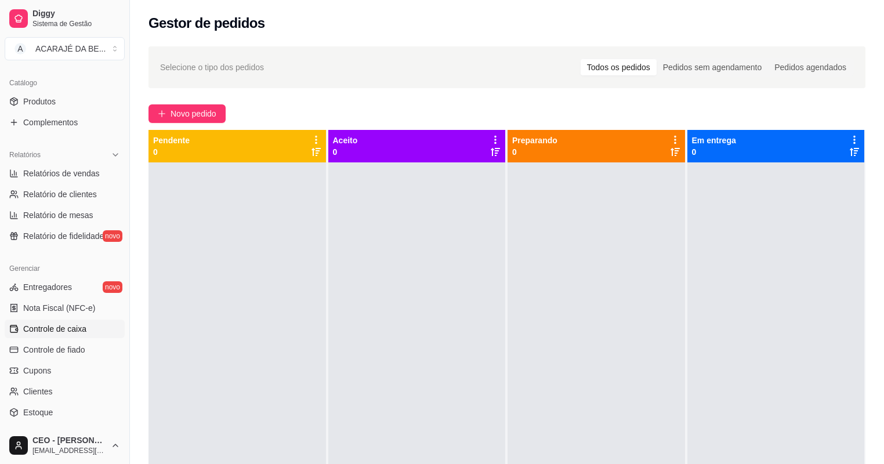
click at [71, 322] on link "Controle de caixa" at bounding box center [65, 328] width 120 height 19
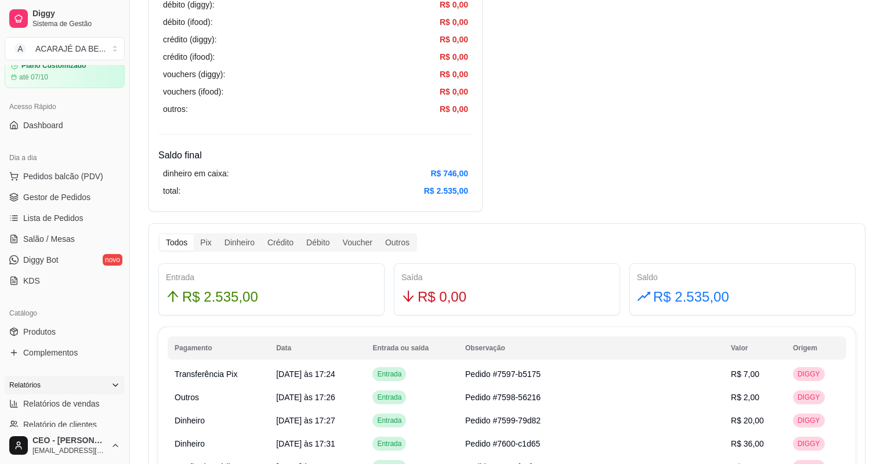
scroll to position [46, 0]
click at [58, 199] on span "Gestor de Pedidos" at bounding box center [56, 199] width 67 height 12
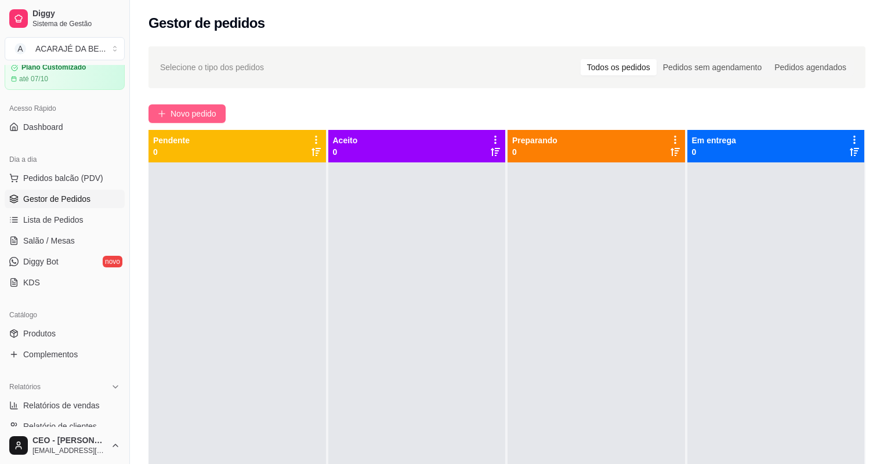
click at [192, 121] on button "Novo pedido" at bounding box center [186, 113] width 77 height 19
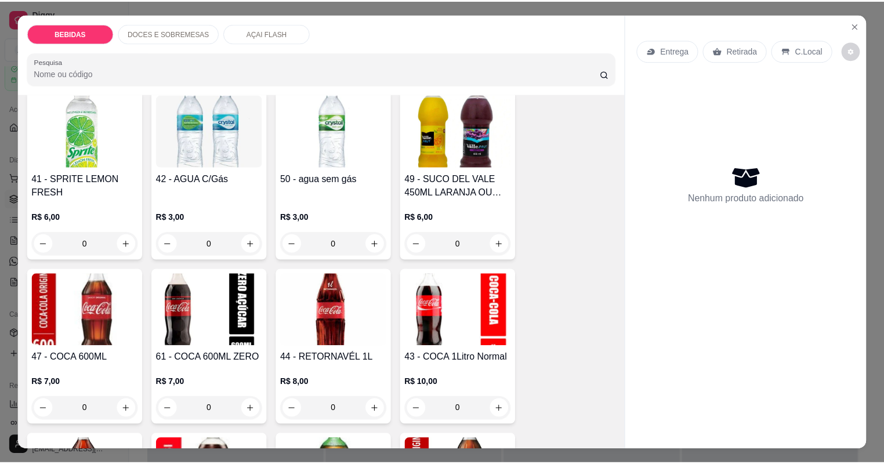
scroll to position [835, 0]
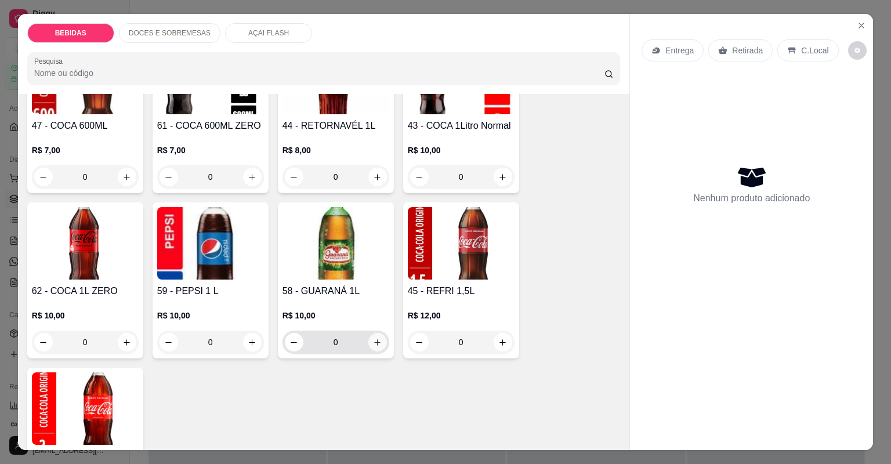
click at [368, 343] on button "increase-product-quantity" at bounding box center [377, 342] width 19 height 19
type input "1"
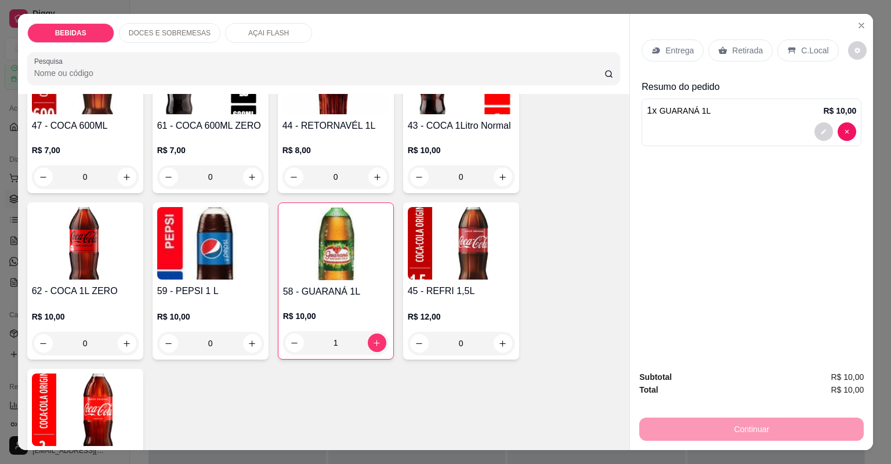
click at [733, 54] on p "Retirada" at bounding box center [747, 51] width 31 height 12
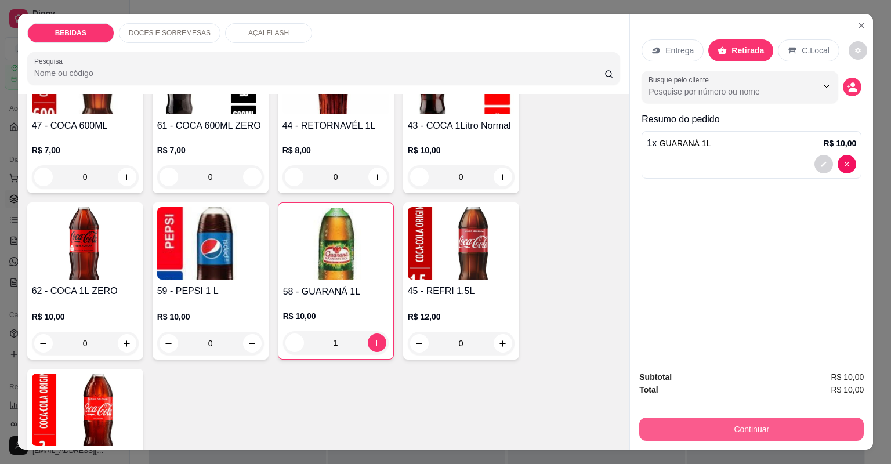
click at [719, 434] on button "Continuar" at bounding box center [751, 428] width 224 height 23
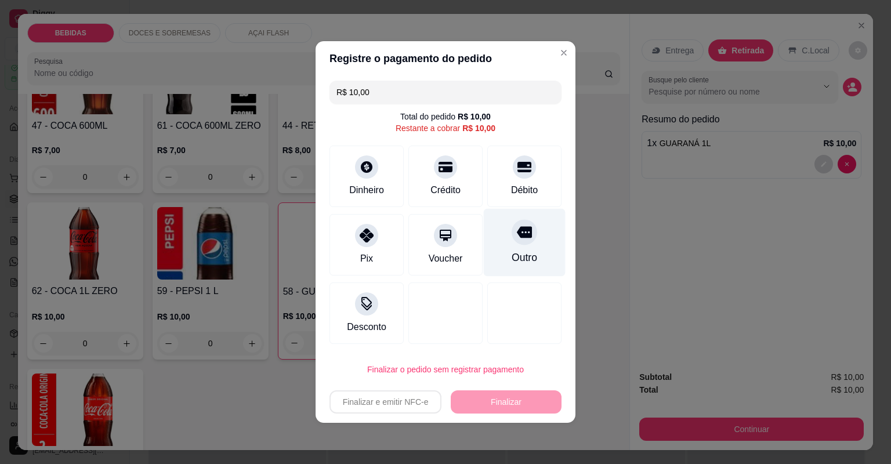
click at [532, 252] on div "Outro" at bounding box center [525, 243] width 82 height 68
type input "R$ 0,00"
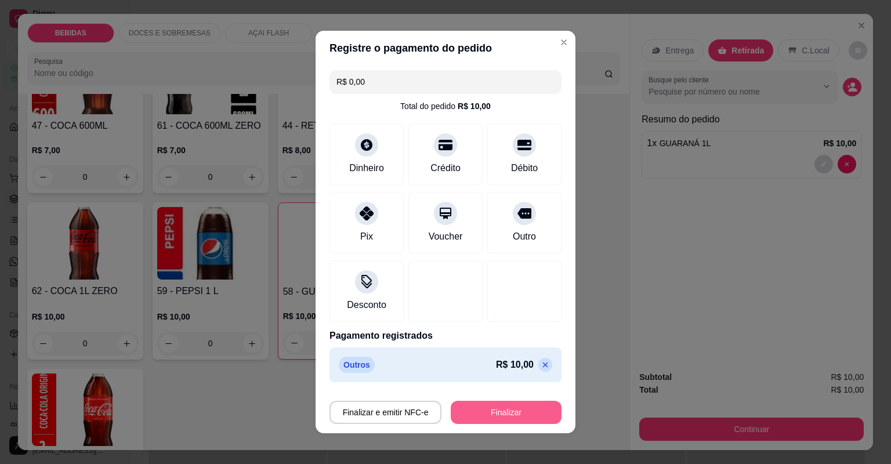
click at [462, 409] on button "Finalizar" at bounding box center [506, 412] width 111 height 23
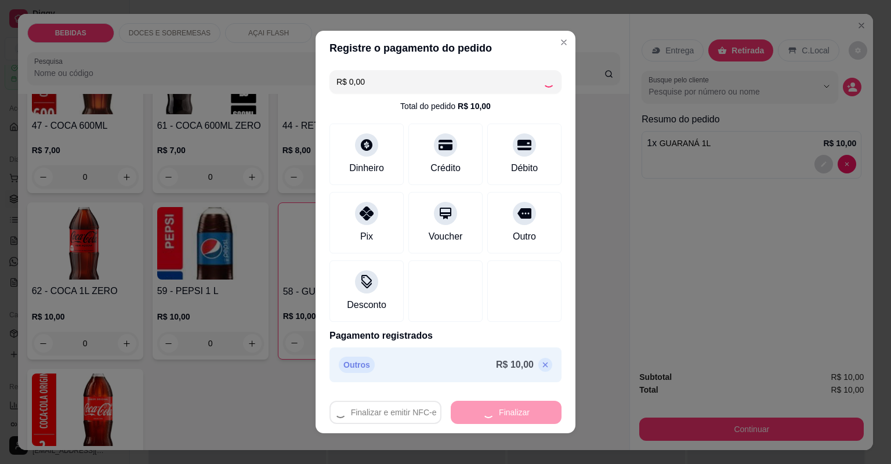
type input "0"
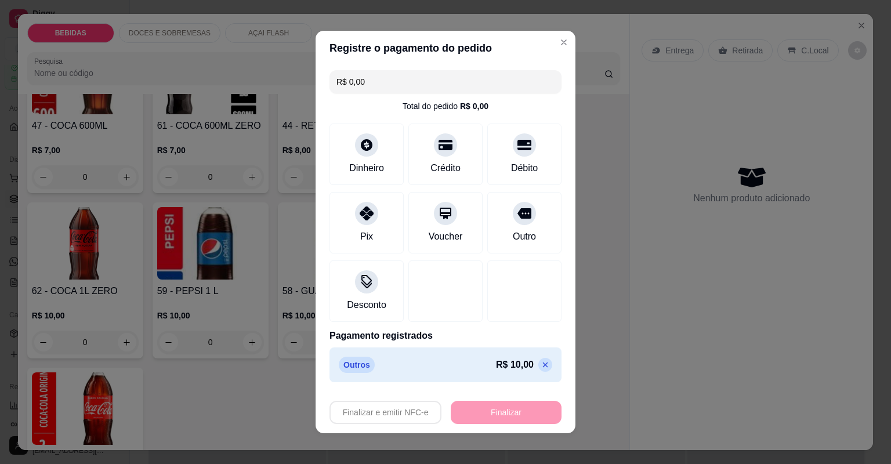
type input "-R$ 10,00"
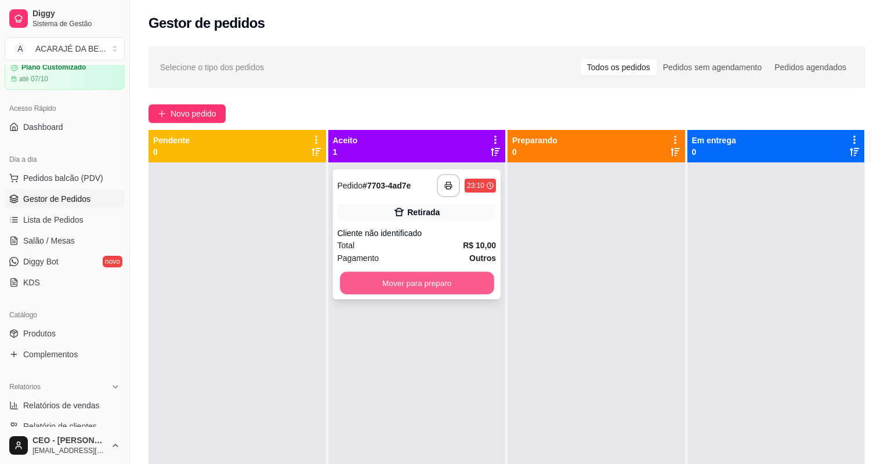
click at [435, 285] on button "Mover para preparo" at bounding box center [417, 283] width 154 height 23
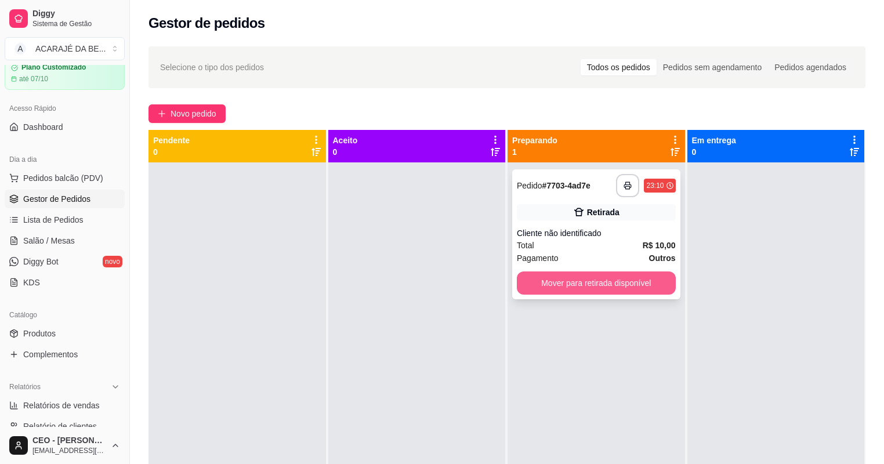
click at [571, 278] on button "Mover para retirada disponível" at bounding box center [596, 282] width 159 height 23
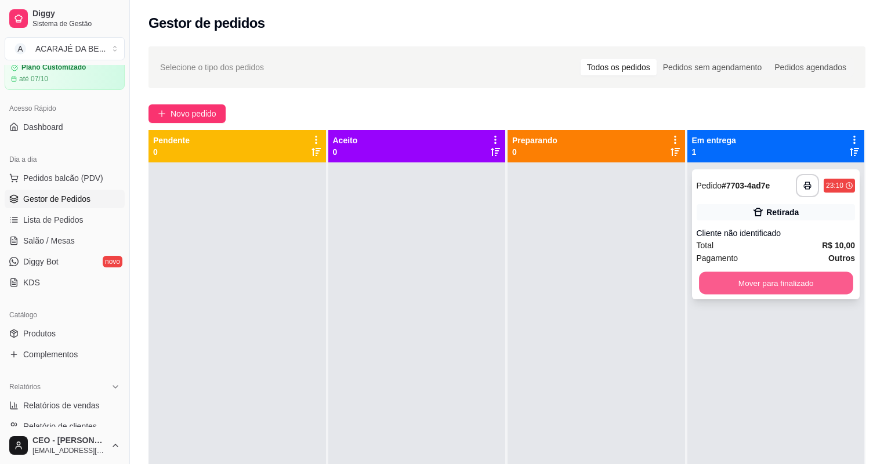
click at [739, 287] on button "Mover para finalizado" at bounding box center [776, 283] width 154 height 23
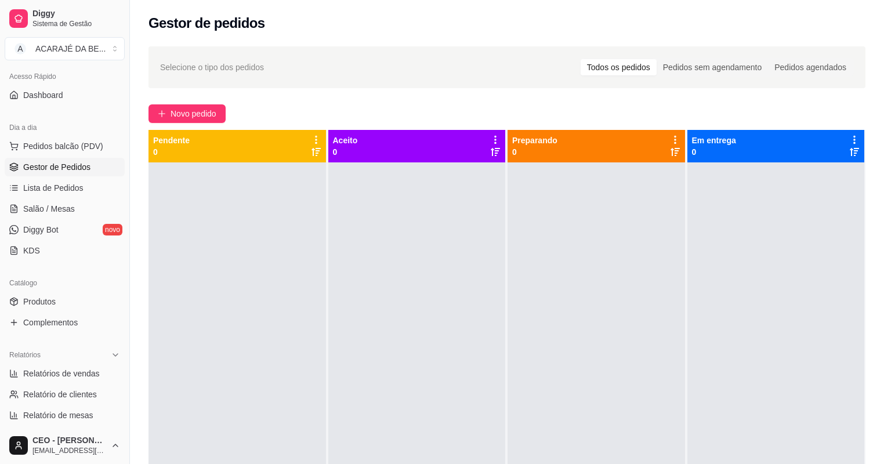
scroll to position [93, 0]
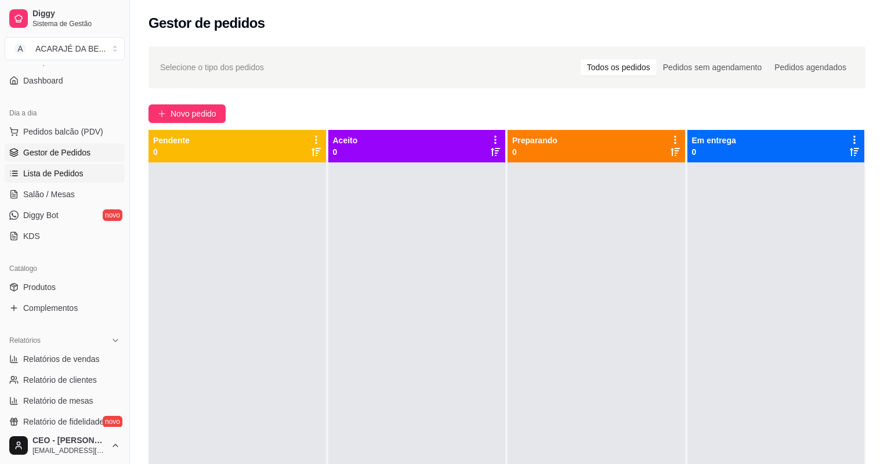
click at [75, 179] on link "Lista de Pedidos" at bounding box center [65, 173] width 120 height 19
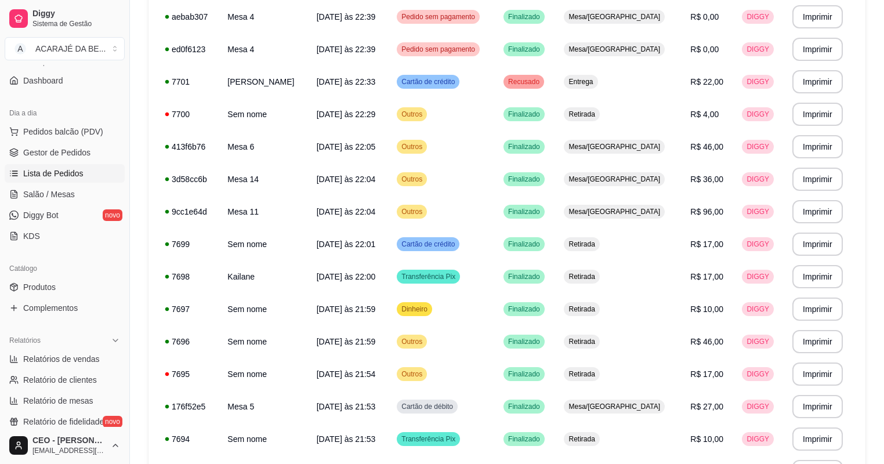
scroll to position [278, 0]
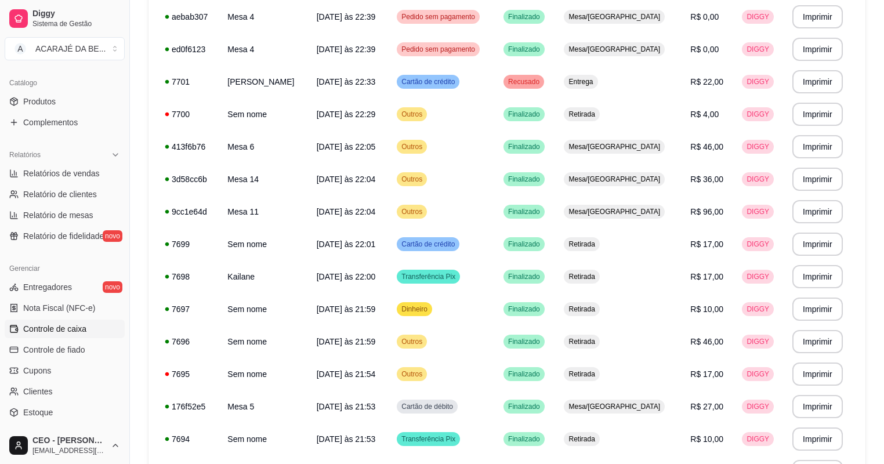
click at [81, 328] on span "Controle de caixa" at bounding box center [54, 329] width 63 height 12
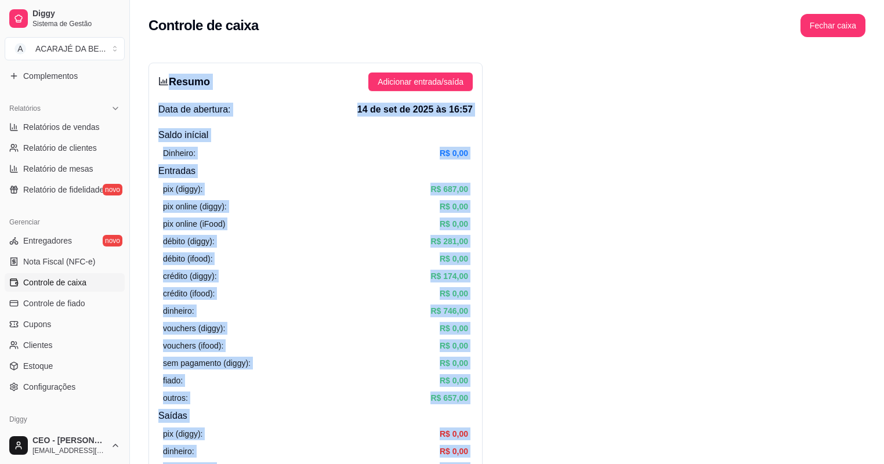
drag, startPoint x: 469, startPoint y: 278, endPoint x: 346, endPoint y: -15, distance: 317.4
click at [346, 0] on html "Diggy Sistema de Gestão A ACARAJÉ DA BE ... Loja fechada Plano Customizado até …" at bounding box center [442, 232] width 884 height 464
click at [841, 31] on button "Fechar caixa" at bounding box center [832, 25] width 63 height 23
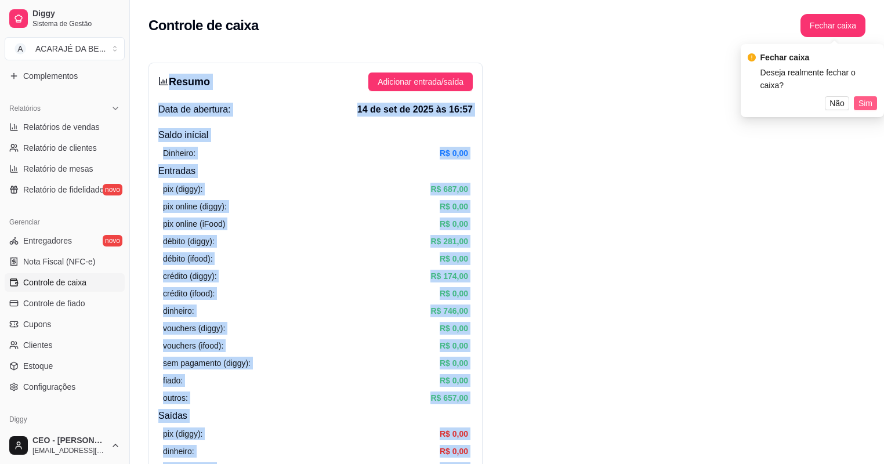
click at [862, 97] on span "Sim" at bounding box center [865, 103] width 14 height 13
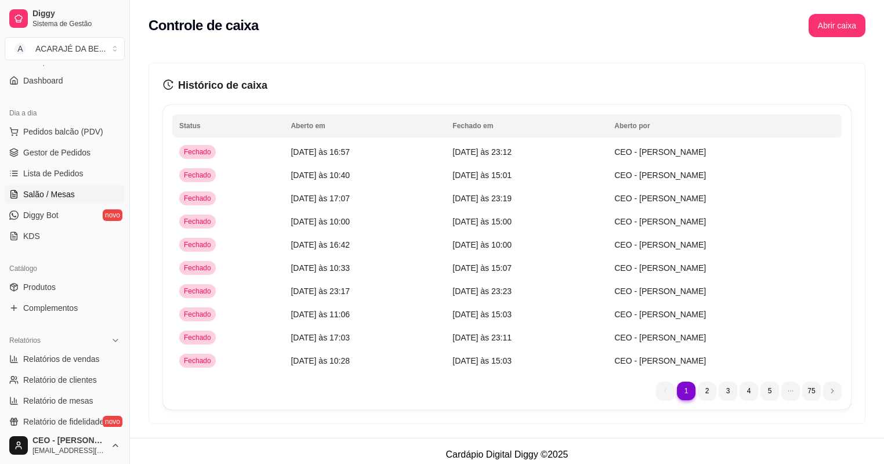
scroll to position [93, 0]
click at [59, 158] on link "Gestor de Pedidos" at bounding box center [65, 152] width 120 height 19
